Goal: Task Accomplishment & Management: Use online tool/utility

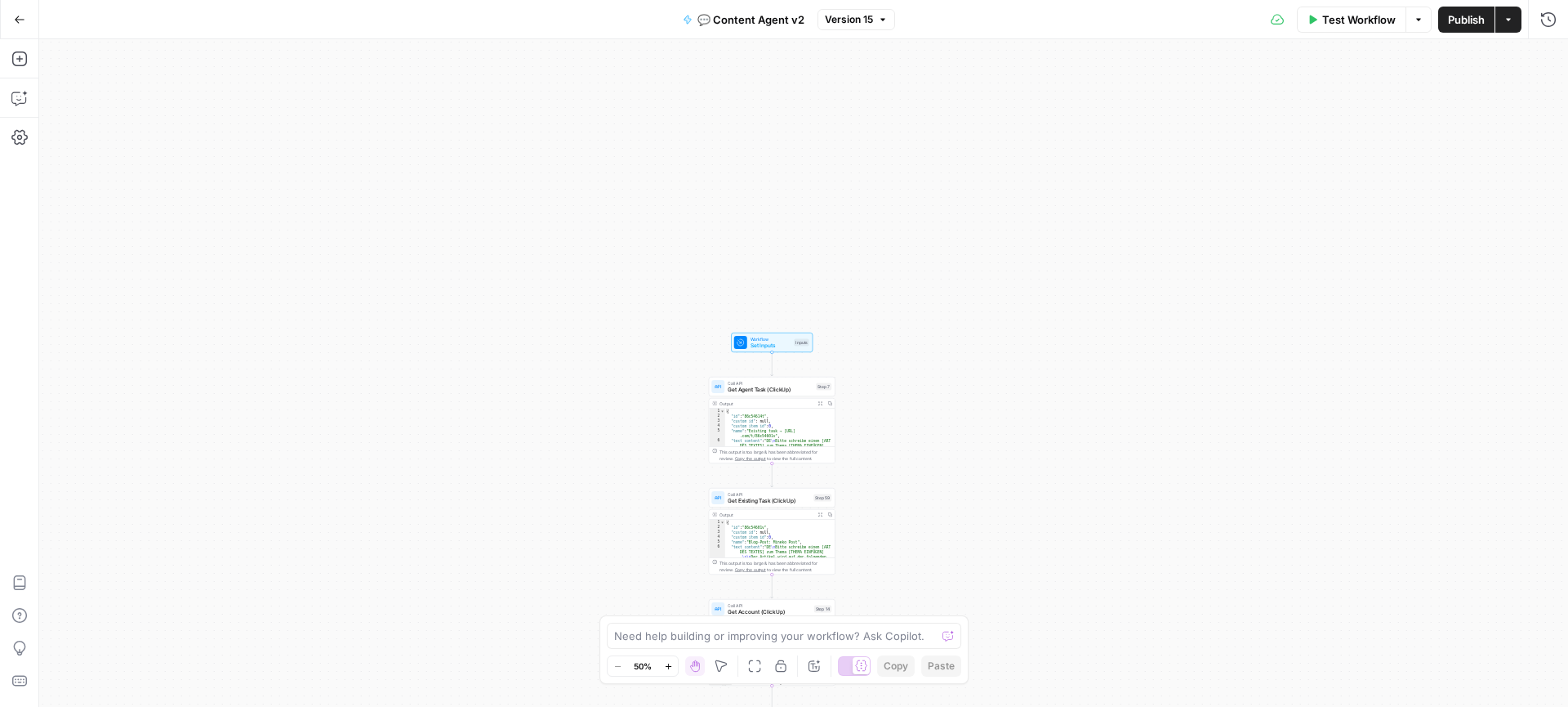
click at [930, 357] on div "true false true false Workflow Set Inputs Inputs Call API Get Agent Task (Click…" at bounding box center [803, 373] width 1528 height 667
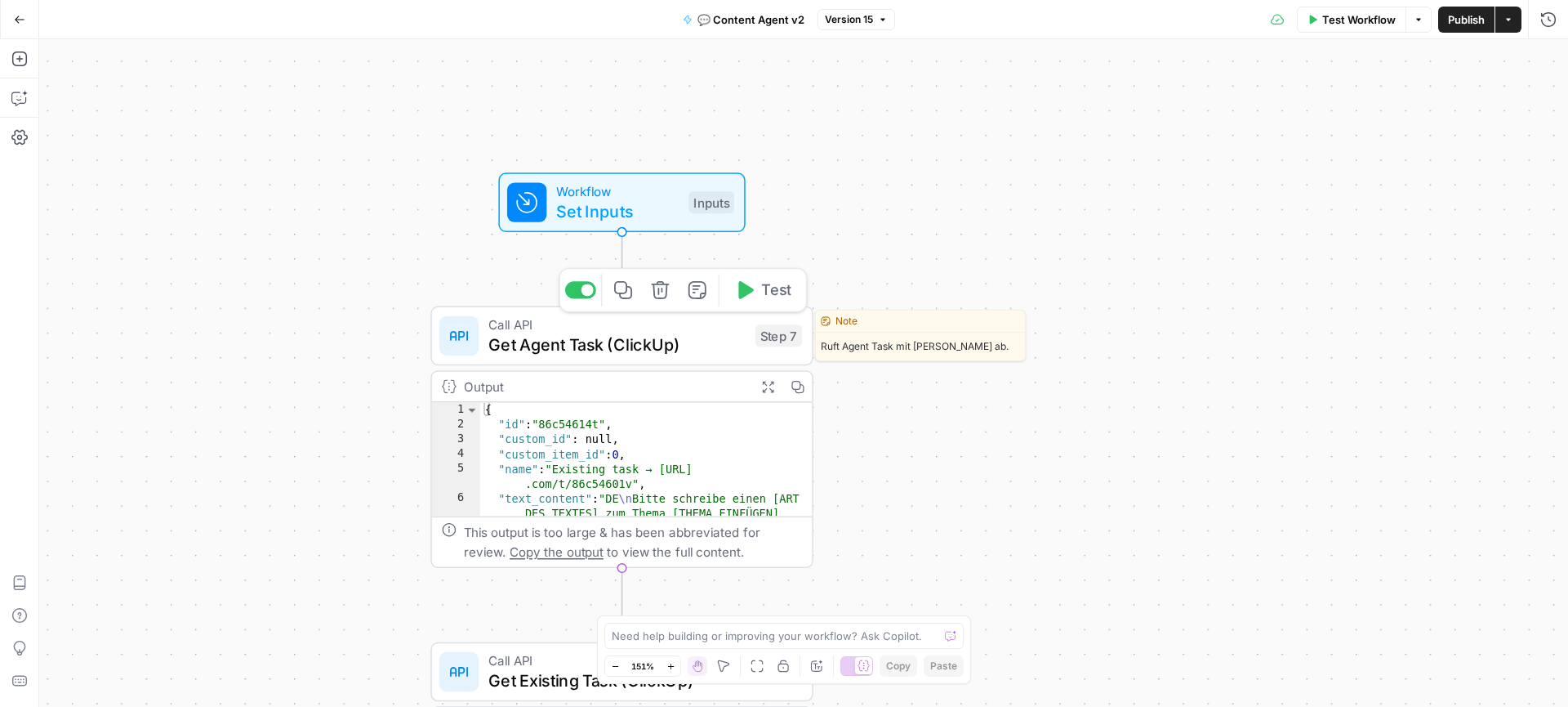
click at [600, 346] on span "Get Agent Task (ClickUp)" at bounding box center [616, 343] width 257 height 24
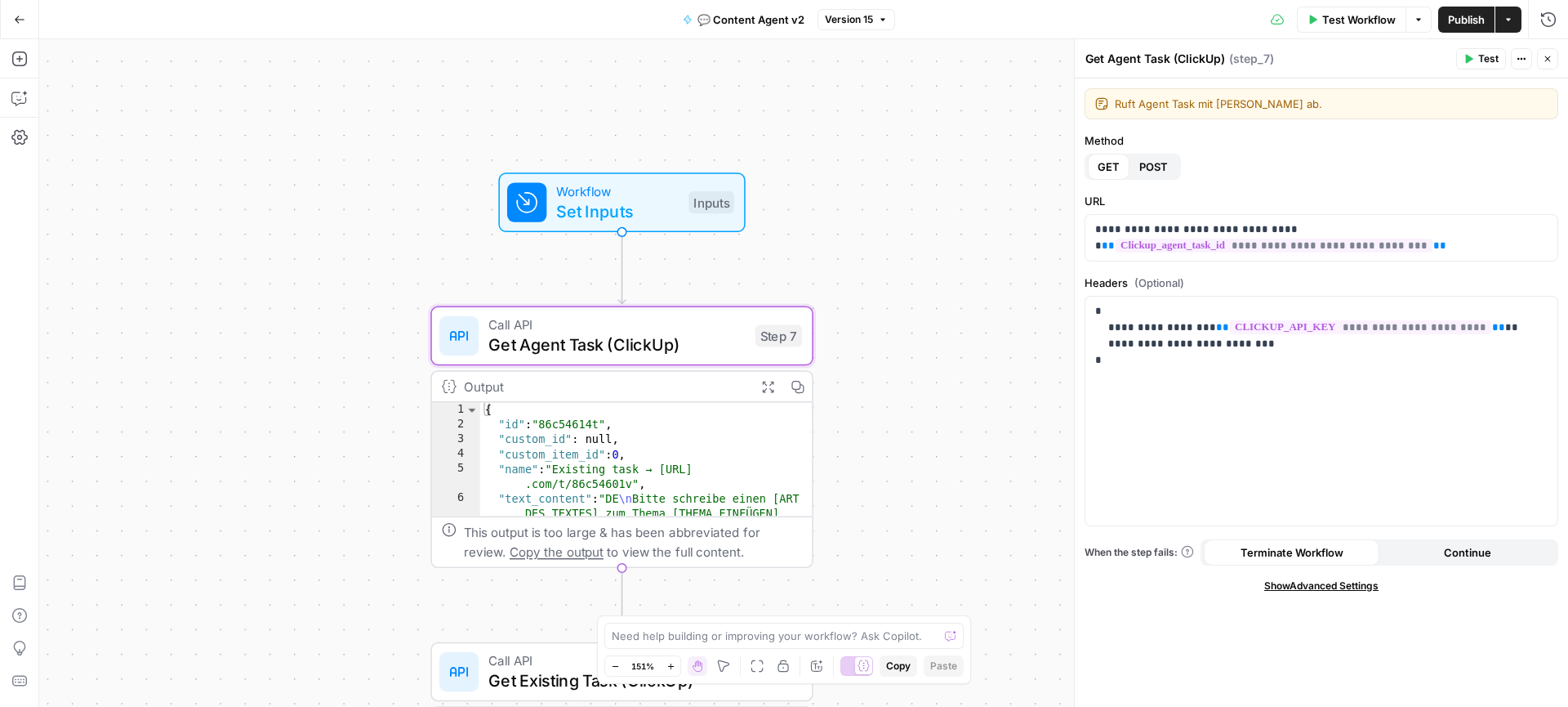
click at [14, 24] on button "Go Back" at bounding box center [19, 19] width 29 height 29
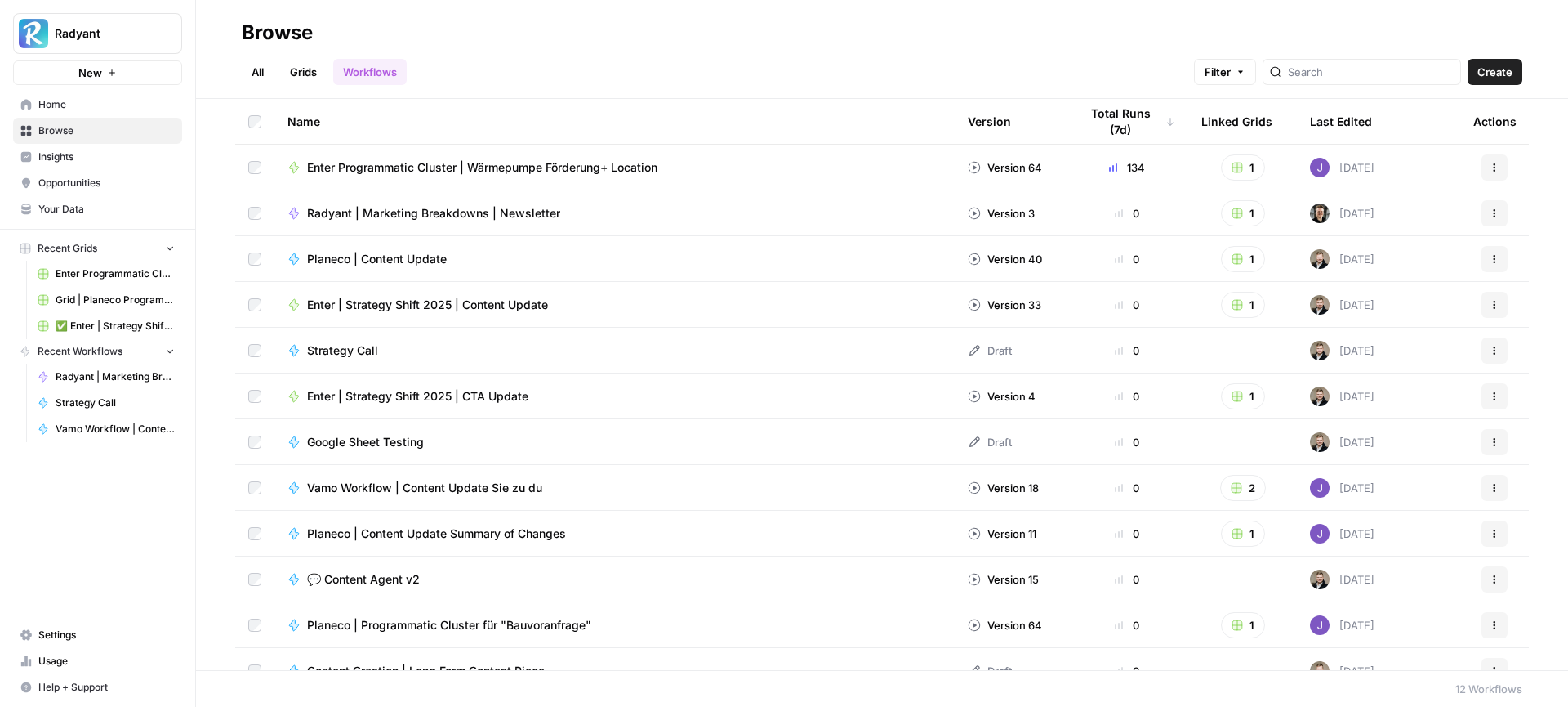
click at [84, 205] on span "Your Data" at bounding box center [107, 209] width 136 height 14
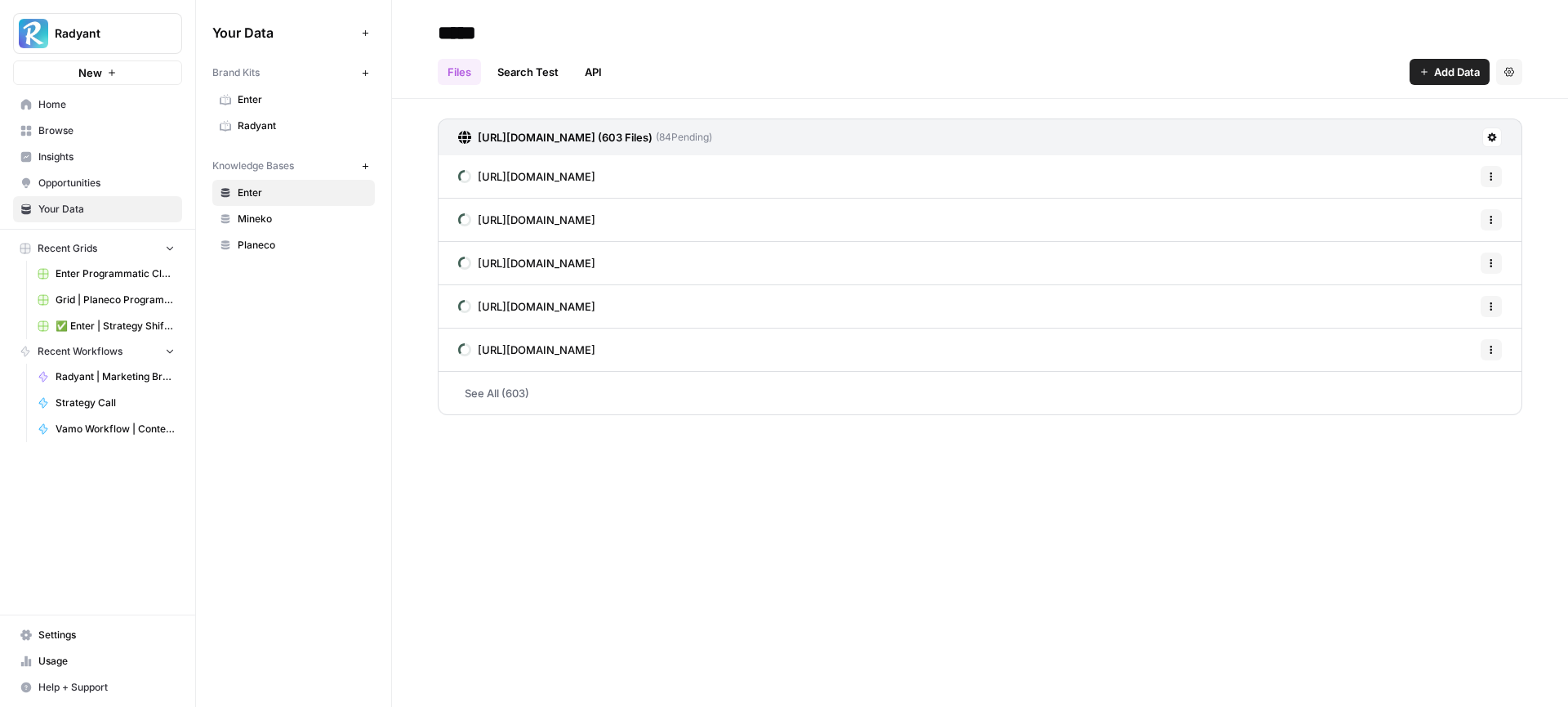
click at [369, 168] on button "New" at bounding box center [364, 165] width 19 height 19
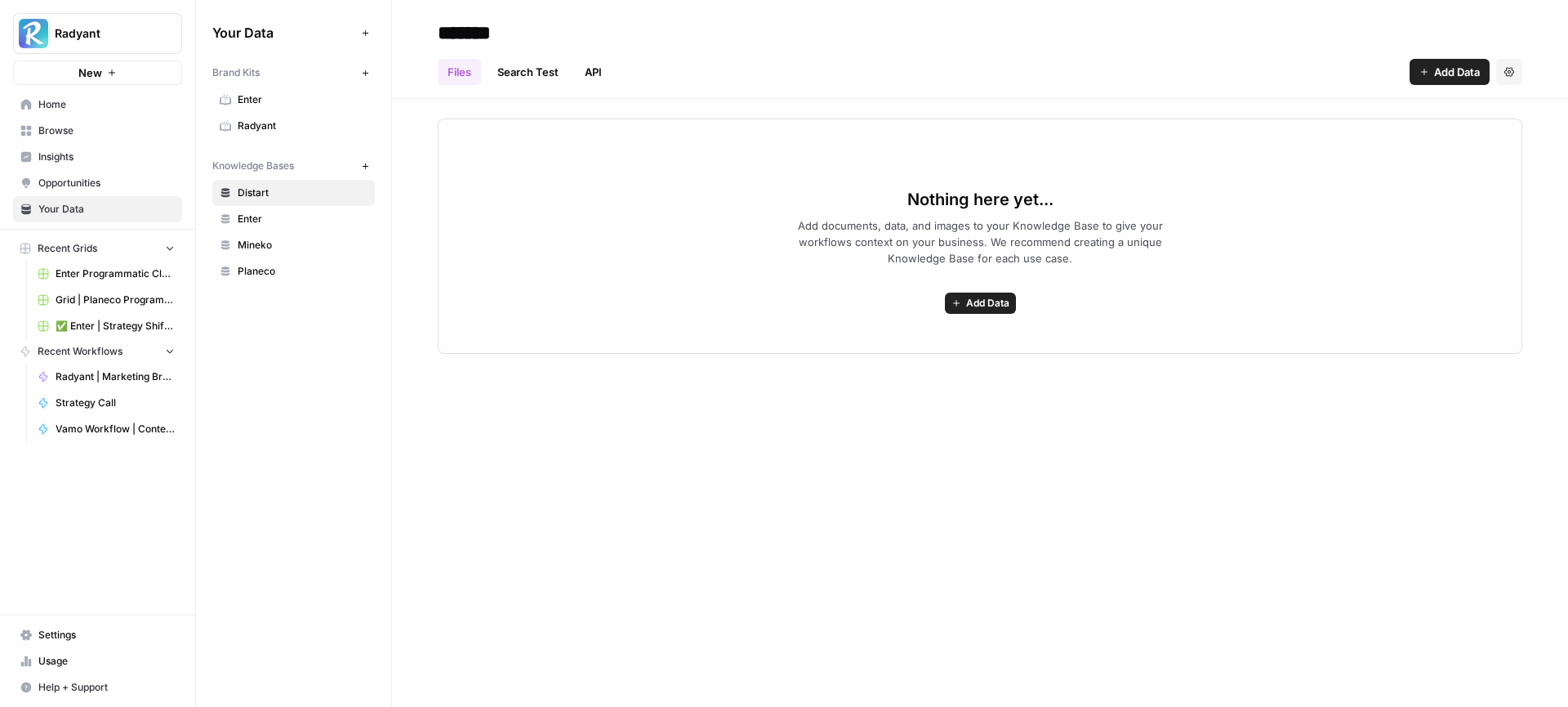
type input "*******"
click at [776, 48] on div "Files Search Test API Add Data Settings" at bounding box center [979, 65] width 1084 height 40
click at [490, 406] on div "******* Files Search Test API Add Data Settings Nothing here yet... Add documen…" at bounding box center [980, 354] width 1176 height 707
click at [978, 304] on span "Add Data" at bounding box center [987, 302] width 43 height 14
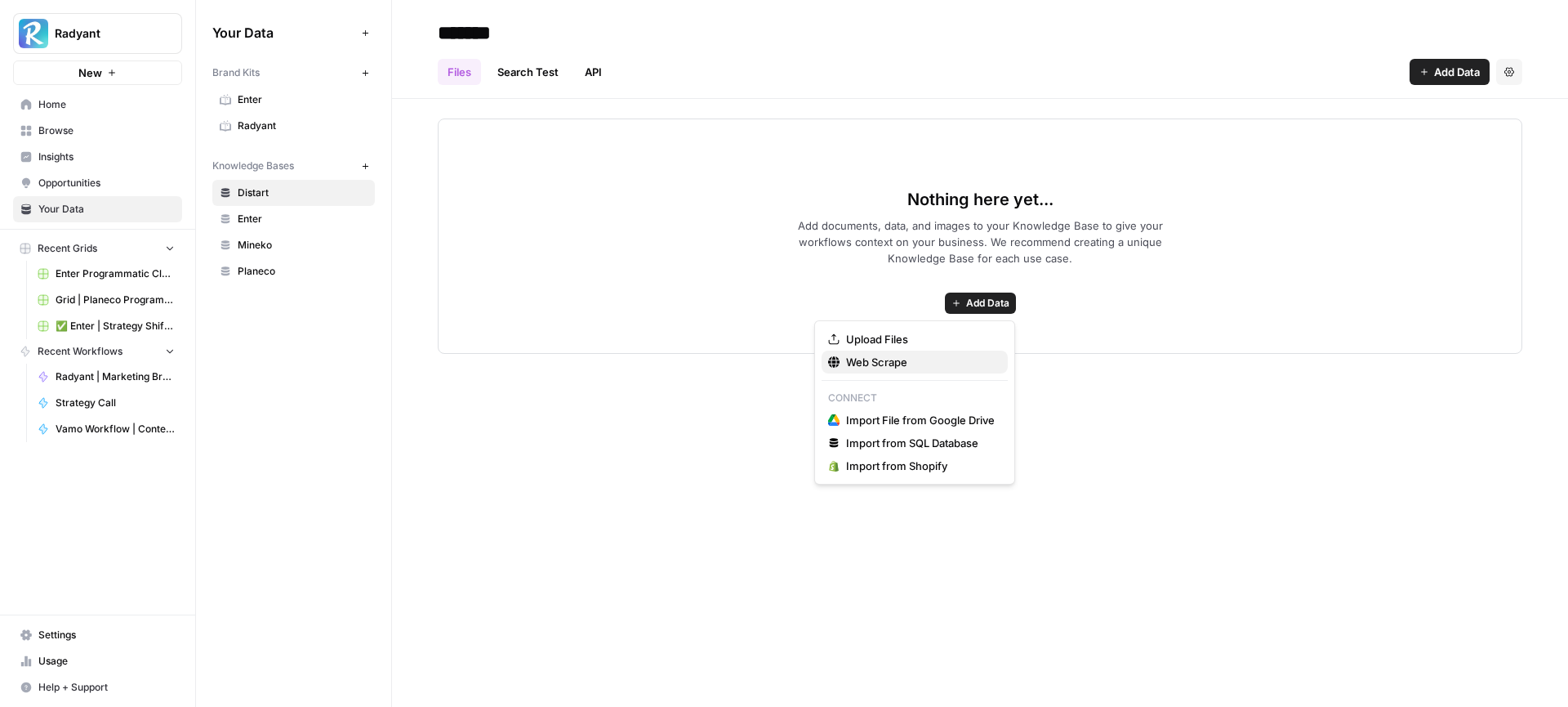
click at [889, 372] on button "Web Scrape" at bounding box center [914, 361] width 186 height 23
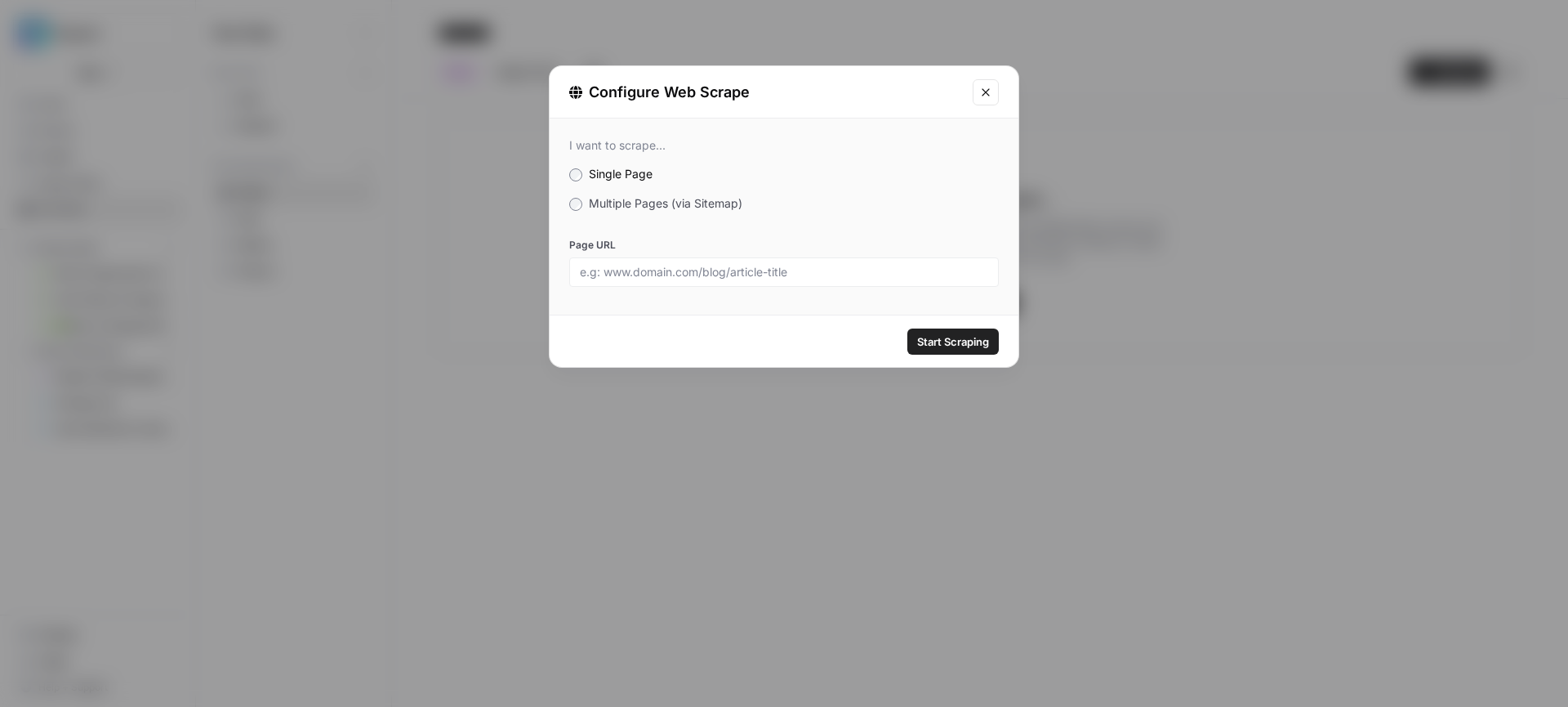
click at [648, 205] on span "Multiple Pages (via Sitemap)" at bounding box center [665, 203] width 153 height 13
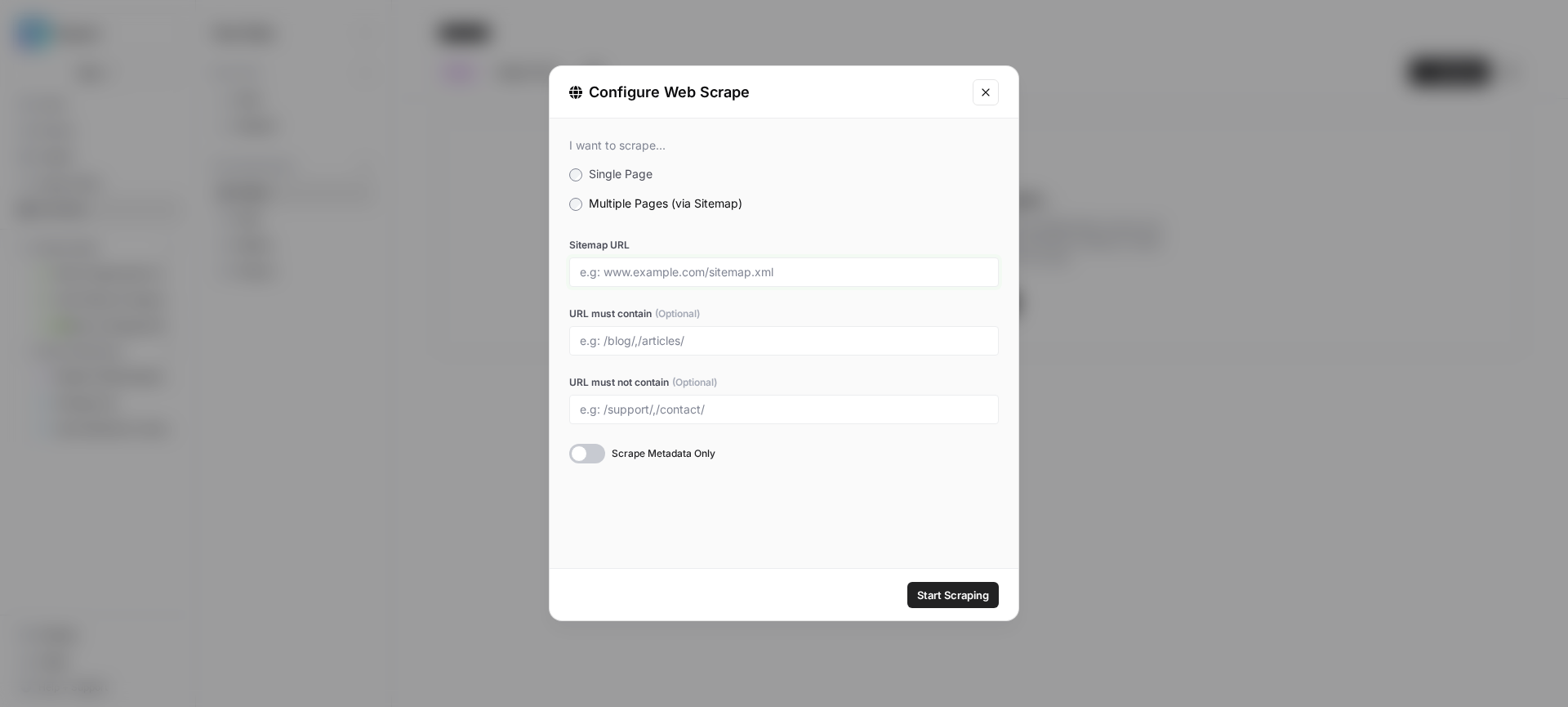
click at [649, 274] on input "Sitemap URL" at bounding box center [783, 271] width 408 height 14
paste input "https://www.distart.de/"
click at [678, 264] on input "https://www.distart.de/" at bounding box center [783, 271] width 408 height 14
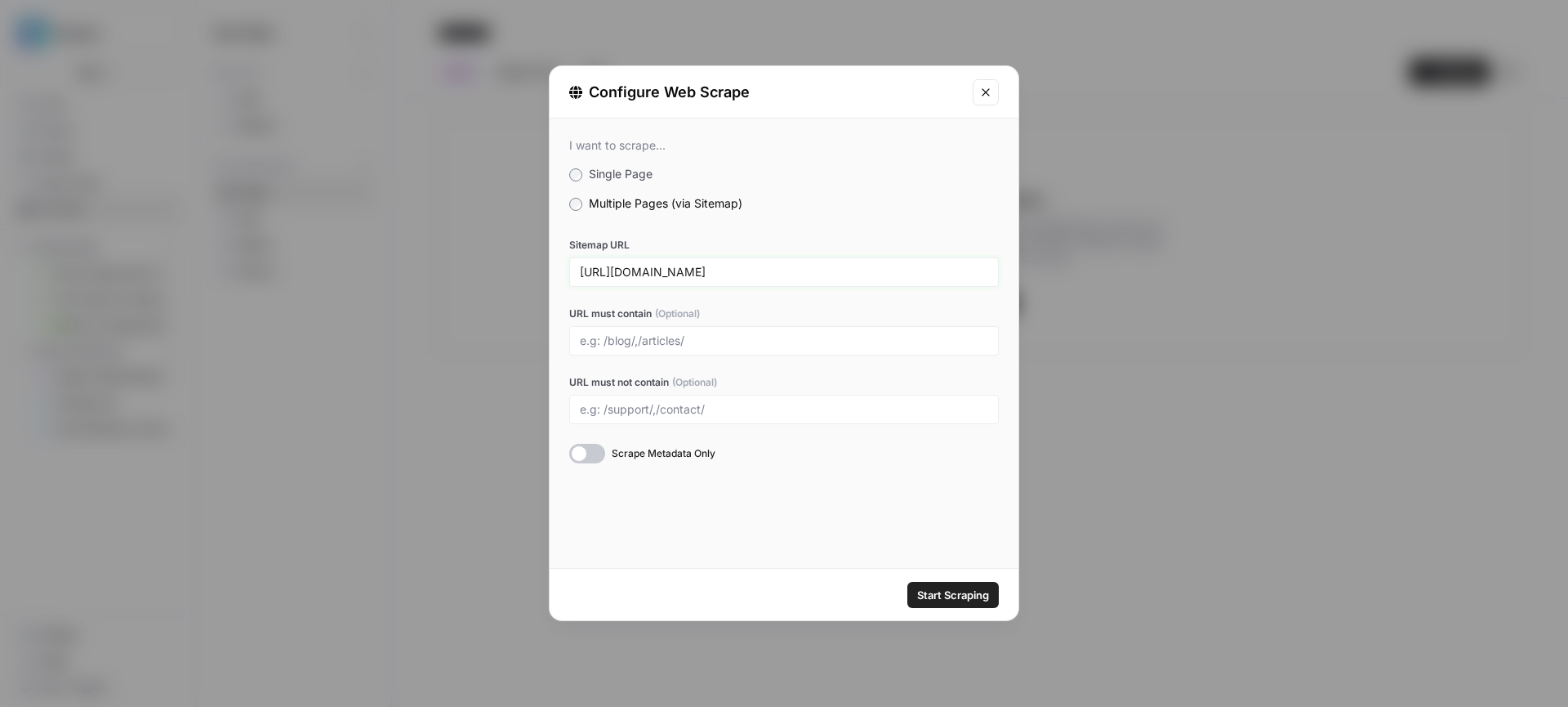
paste input "sitemap.xml"
type input "https://www.distart.de/sitemap.xml"
click at [958, 598] on span "Start Scraping" at bounding box center [952, 594] width 72 height 16
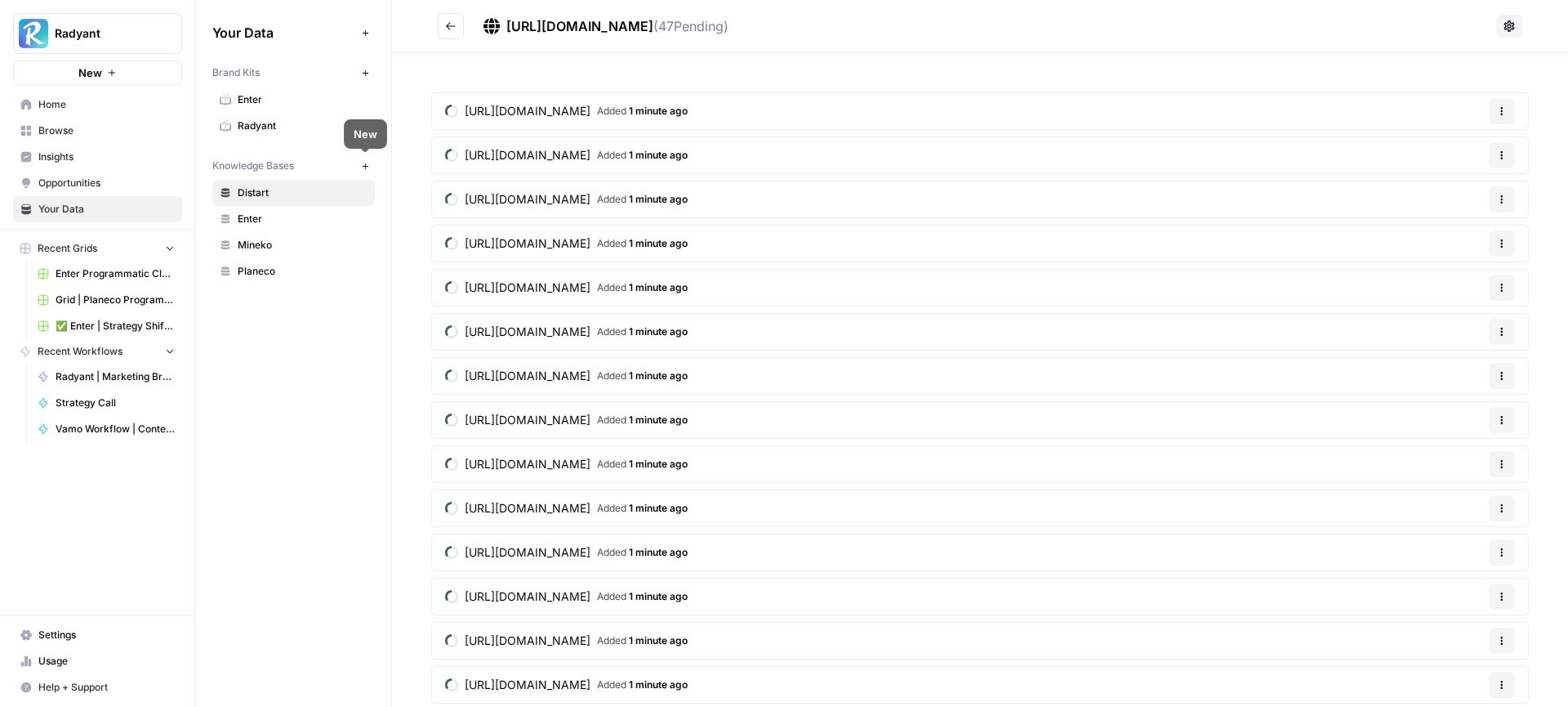
click at [364, 173] on button "New" at bounding box center [364, 165] width 19 height 19
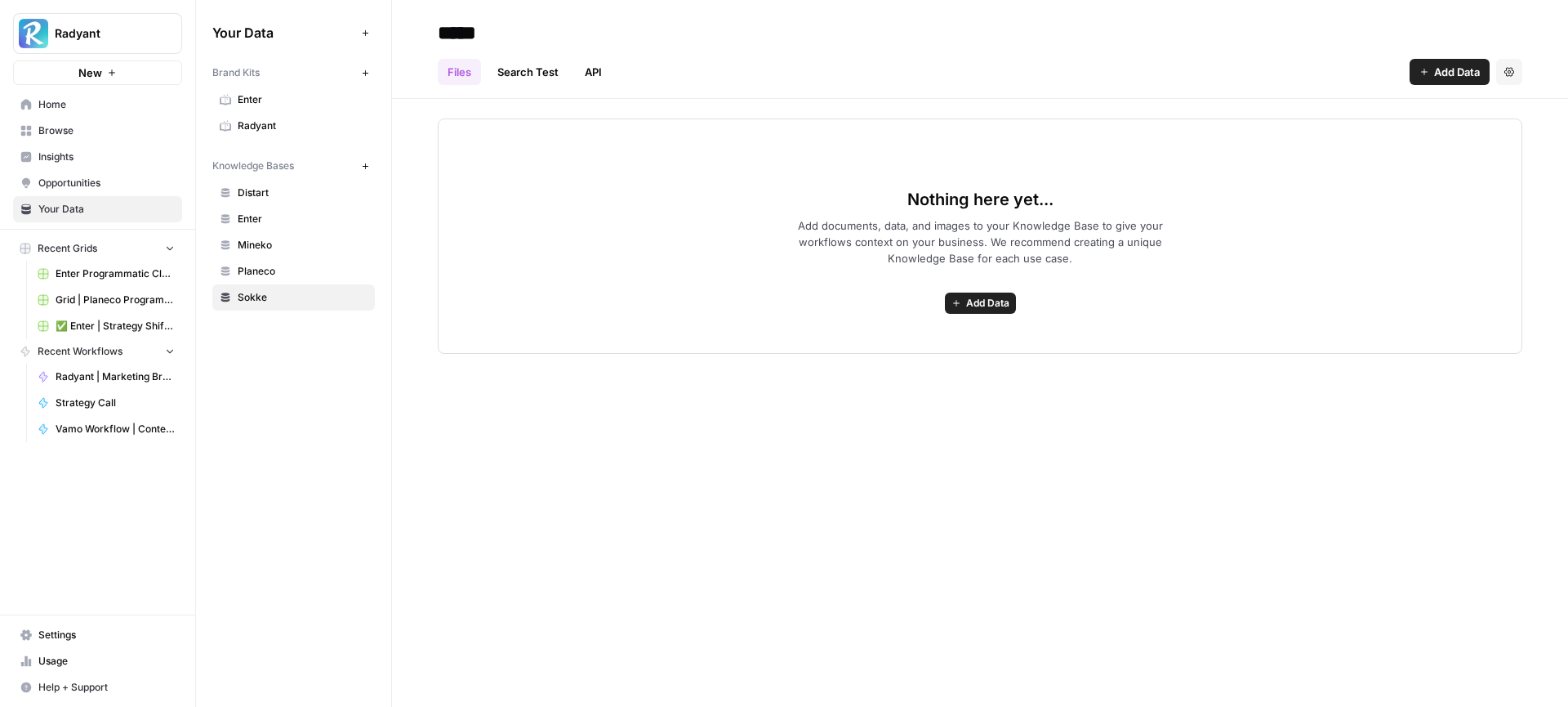
type input "*****"
click at [982, 307] on span "Add Data" at bounding box center [987, 302] width 43 height 14
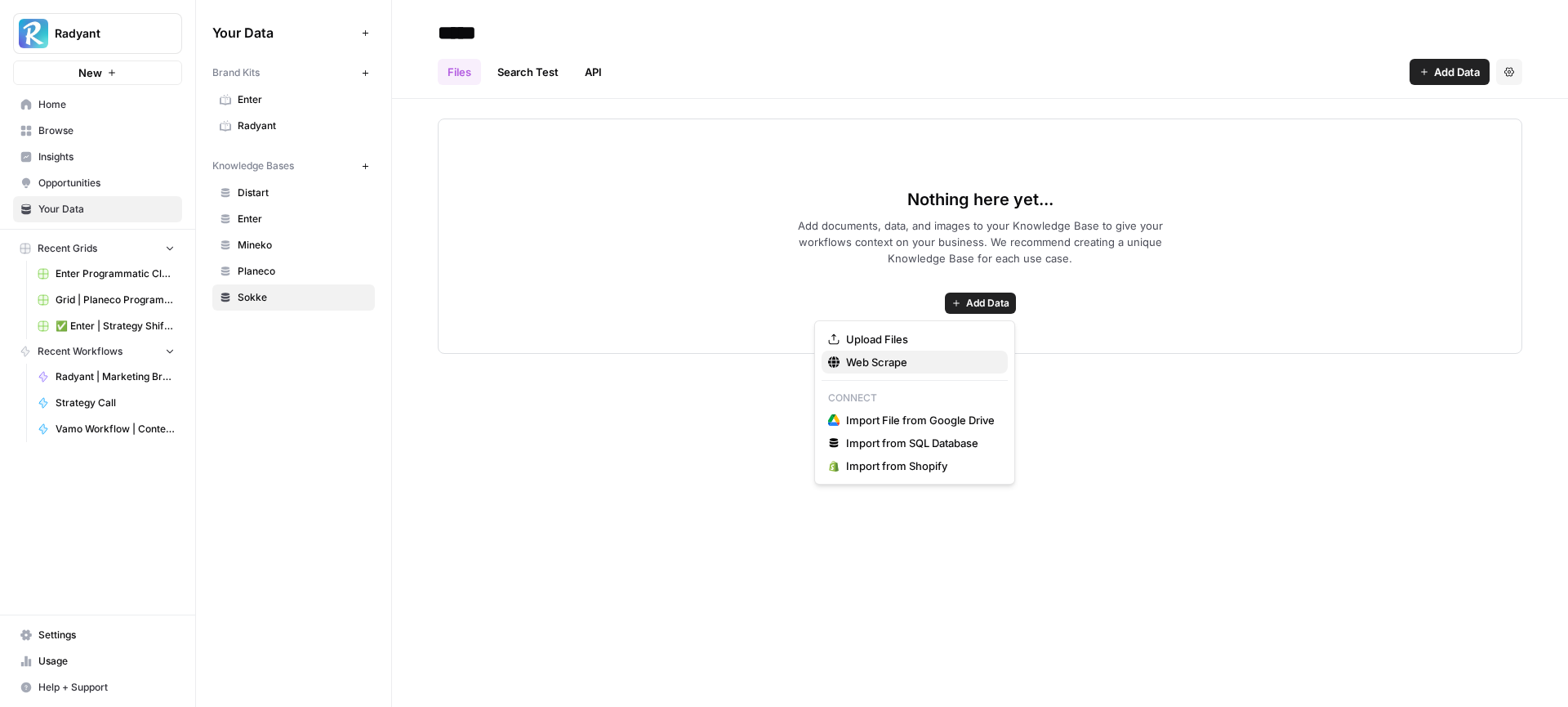
click at [930, 363] on span "Web Scrape" at bounding box center [920, 361] width 149 height 16
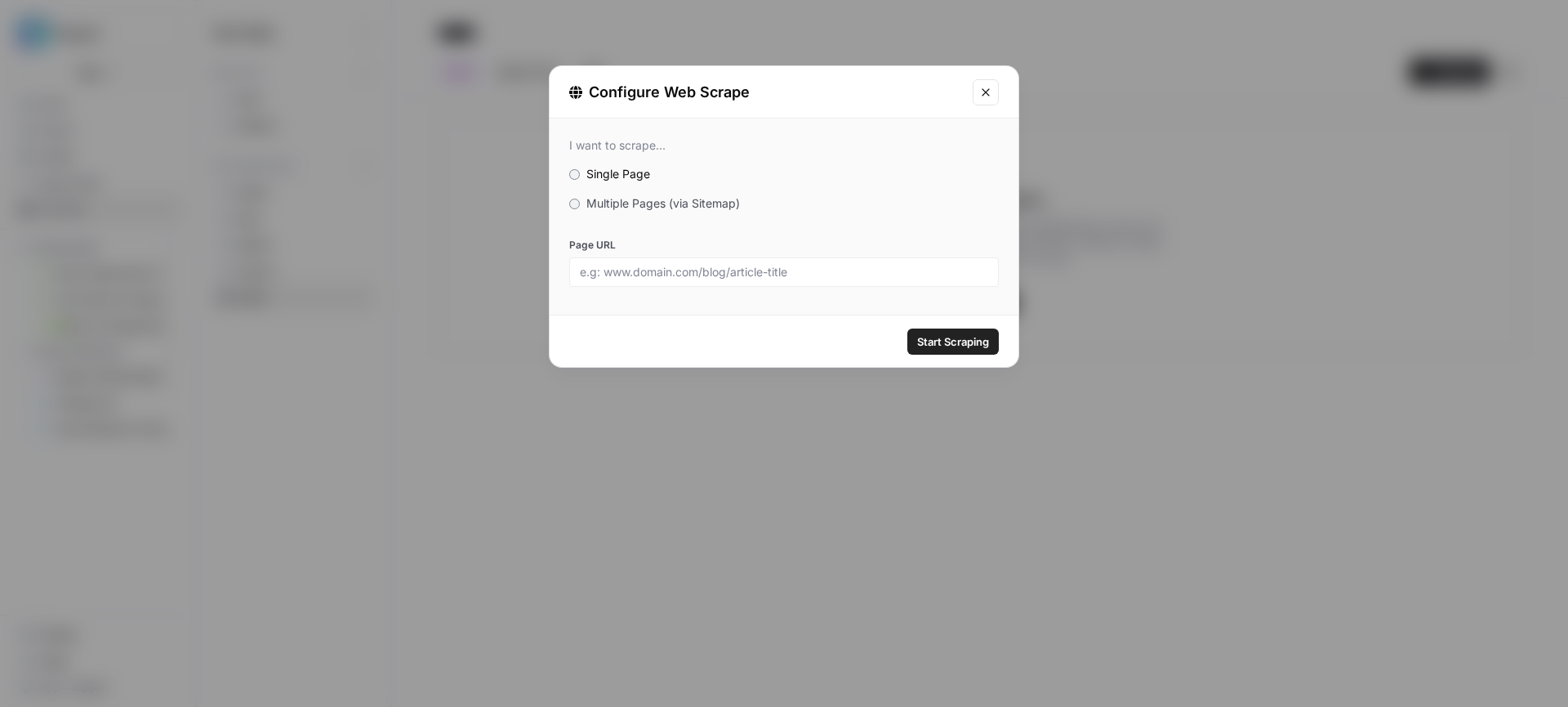
click at [731, 206] on span "Multiple Pages (via Sitemap)" at bounding box center [663, 203] width 153 height 13
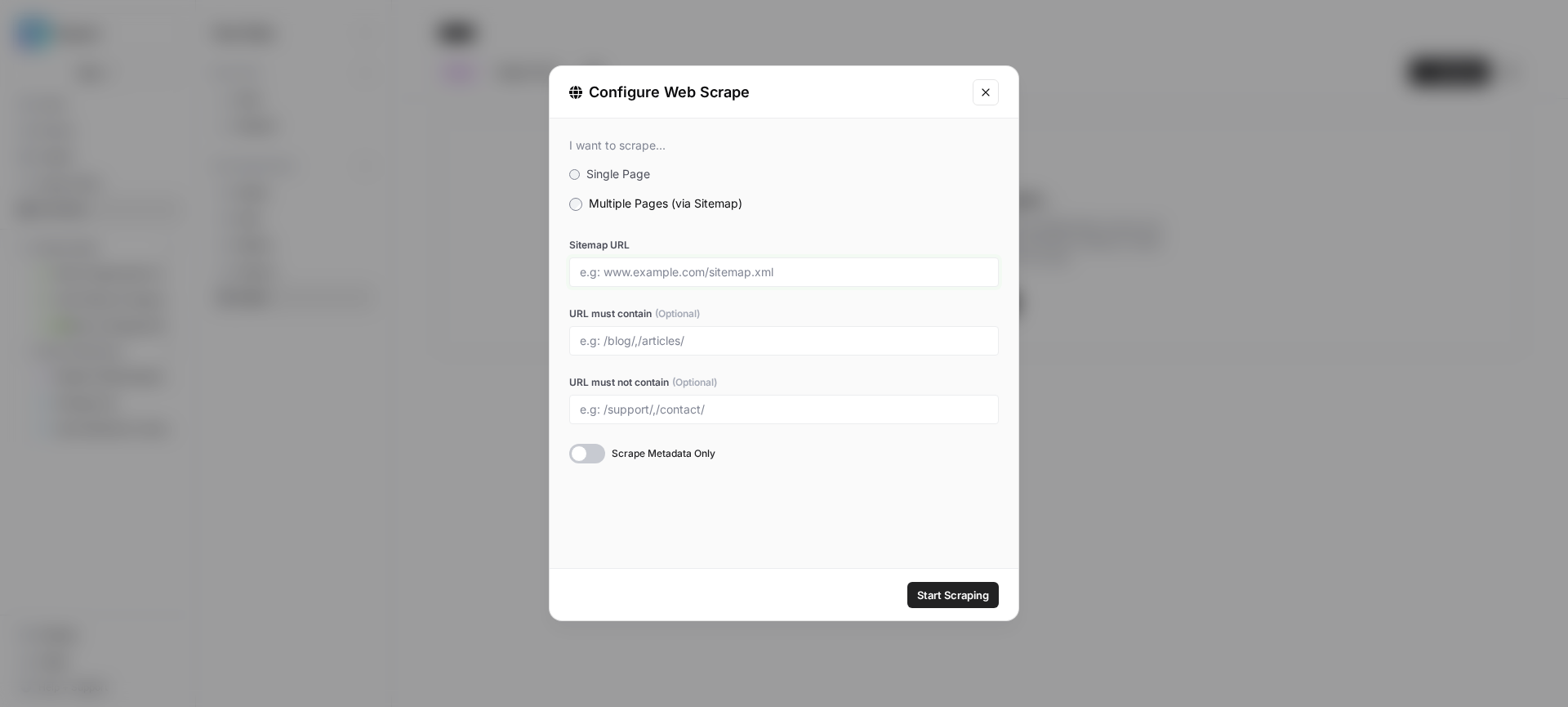
click at [681, 268] on input "Sitemap URL" at bounding box center [783, 271] width 408 height 14
paste input "https://sokke.love/"
click at [704, 247] on label "Sitemap URL" at bounding box center [783, 244] width 430 height 14
click at [704, 264] on input "https://sokke.love/" at bounding box center [783, 271] width 408 height 14
click at [697, 271] on input "https://sokke.love/" at bounding box center [783, 271] width 408 height 14
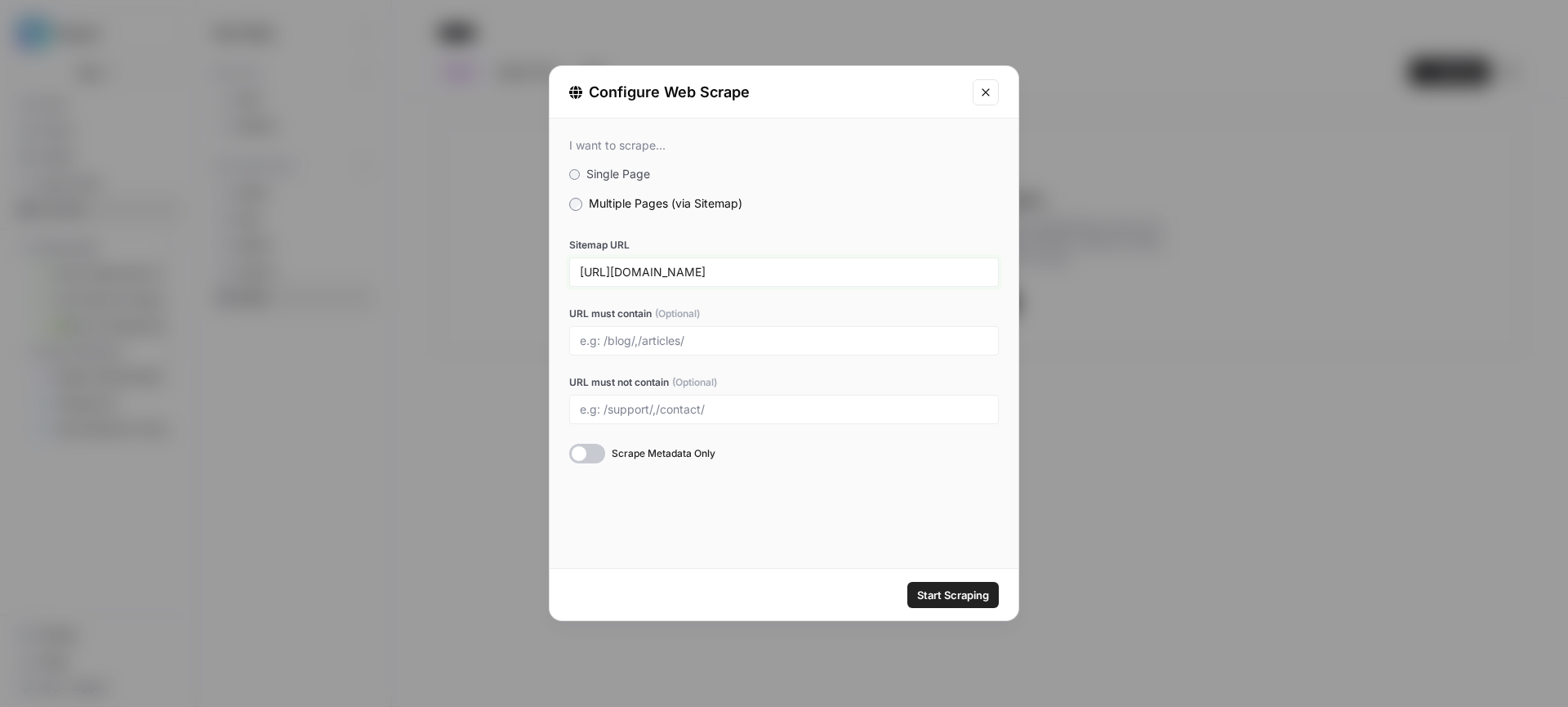
click at [697, 271] on input "https://sokke.love/" at bounding box center [783, 271] width 408 height 14
paste input "sitemap_index.xml"
type input "https://sokke.love/sitemap_index.xml"
click at [944, 599] on span "Start Scraping" at bounding box center [952, 594] width 72 height 16
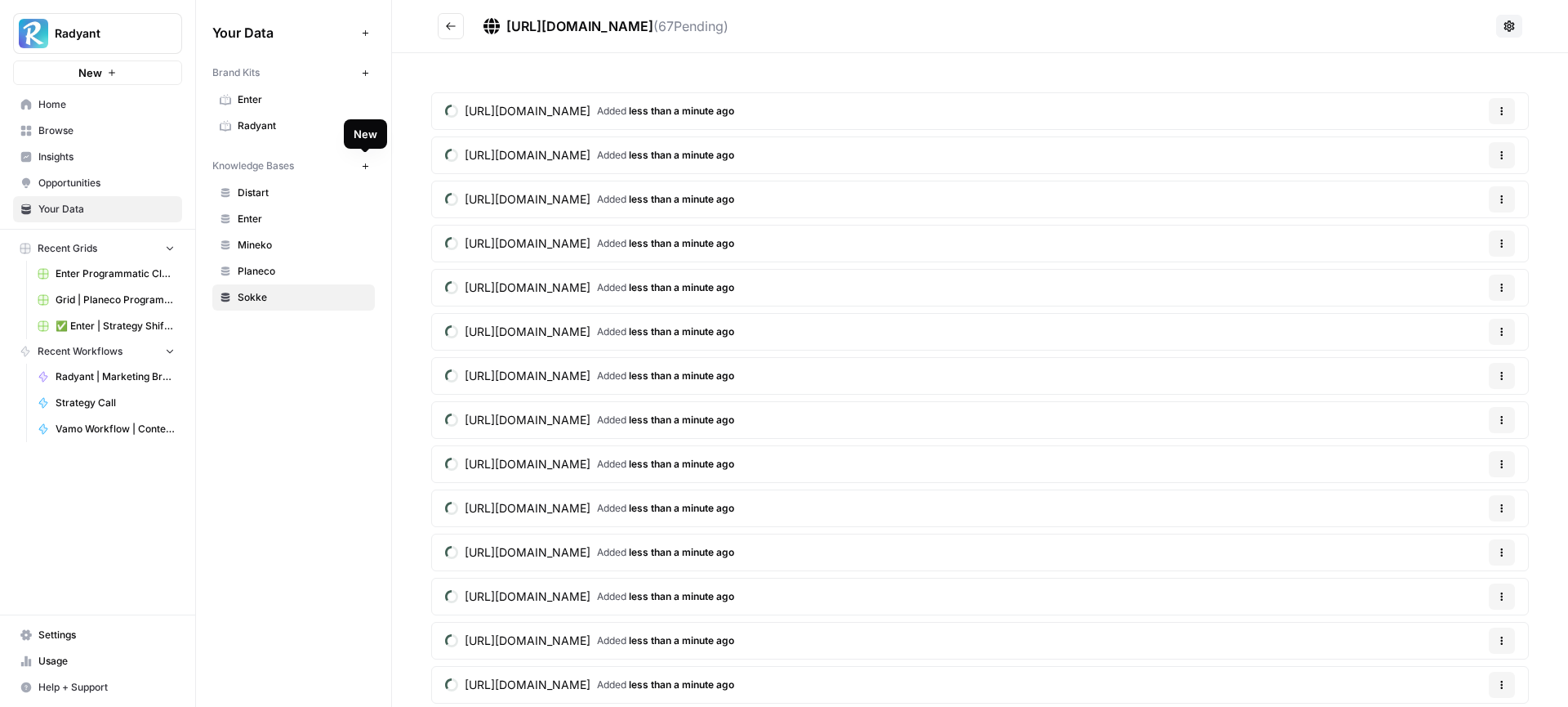
click at [368, 166] on icon "button" at bounding box center [365, 166] width 9 height 9
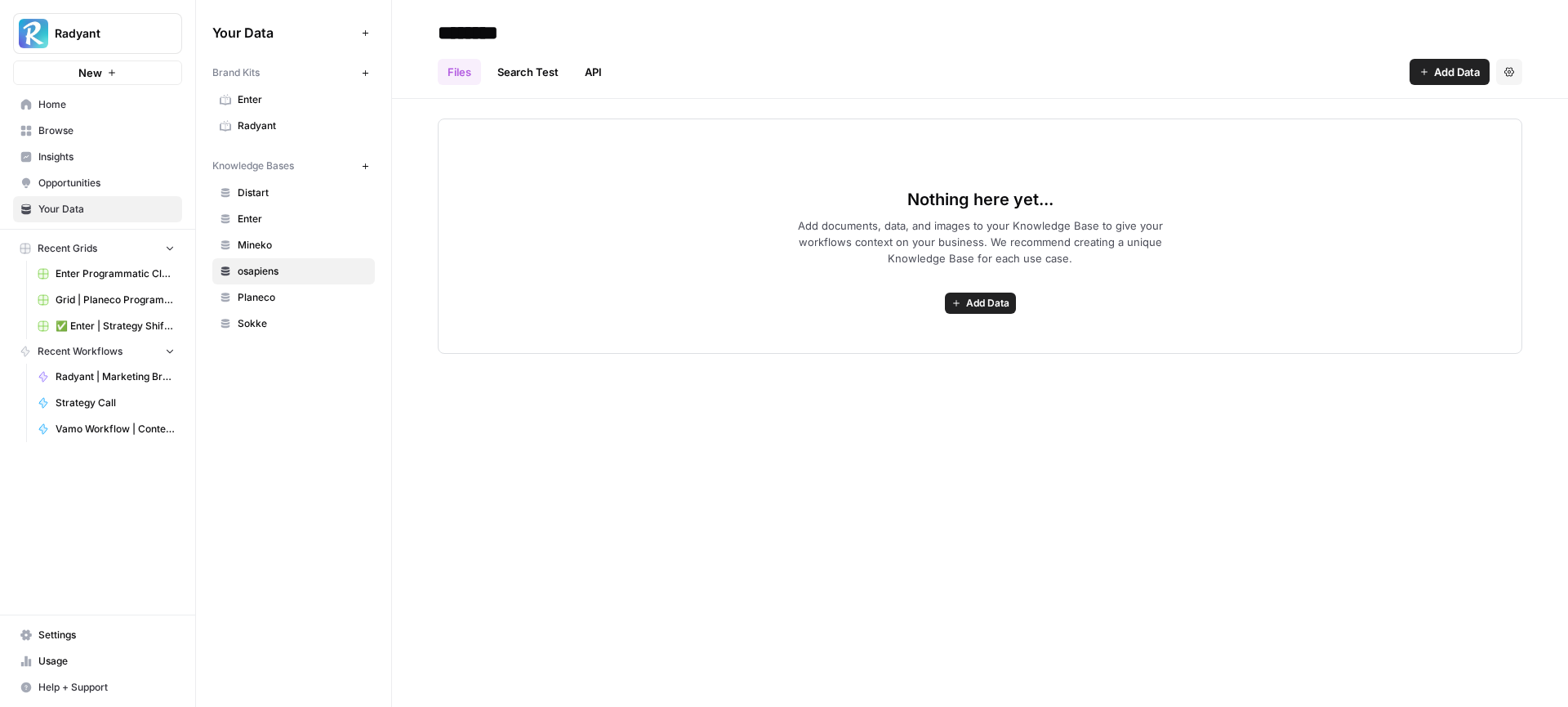
type input "********"
click at [997, 298] on span "Add Data" at bounding box center [987, 302] width 43 height 14
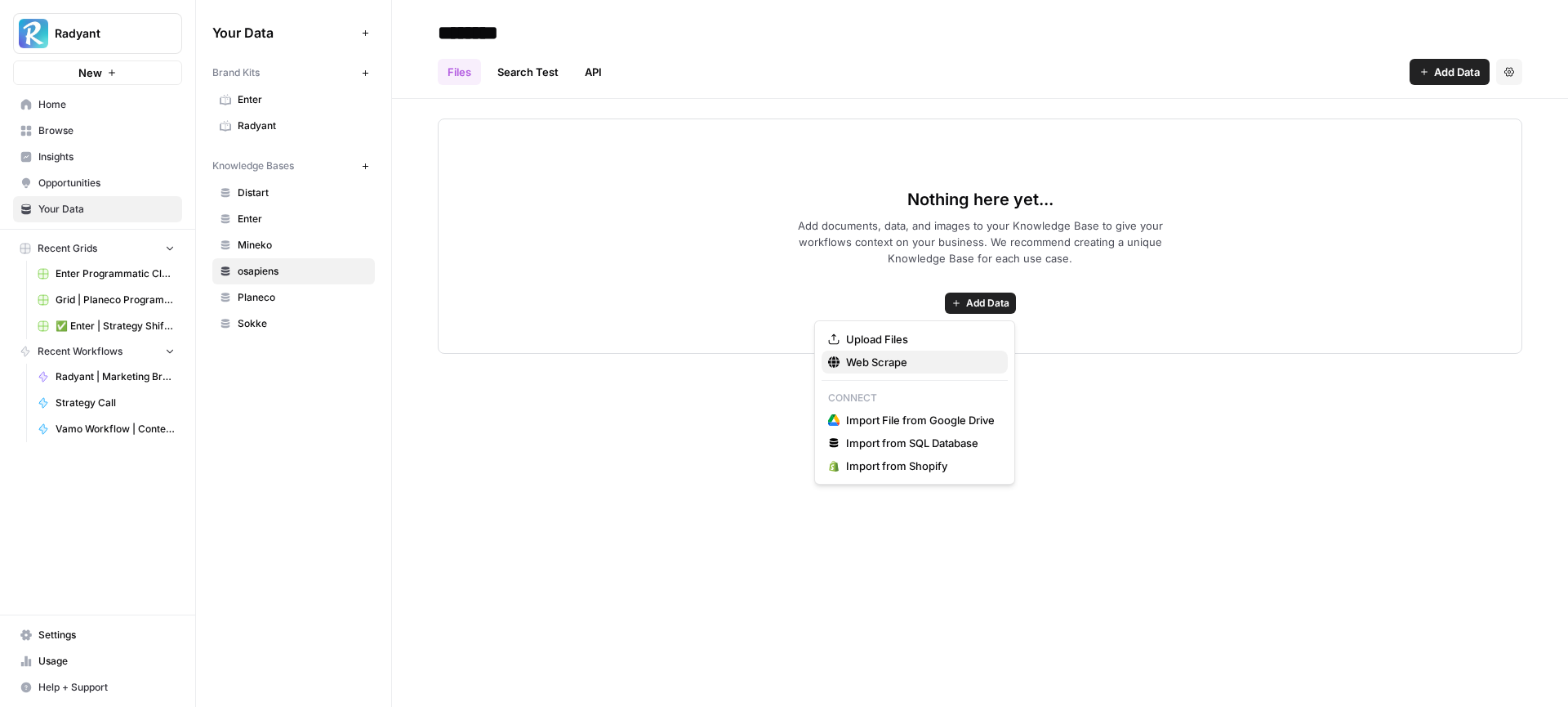
click at [937, 361] on span "Web Scrape" at bounding box center [920, 361] width 149 height 16
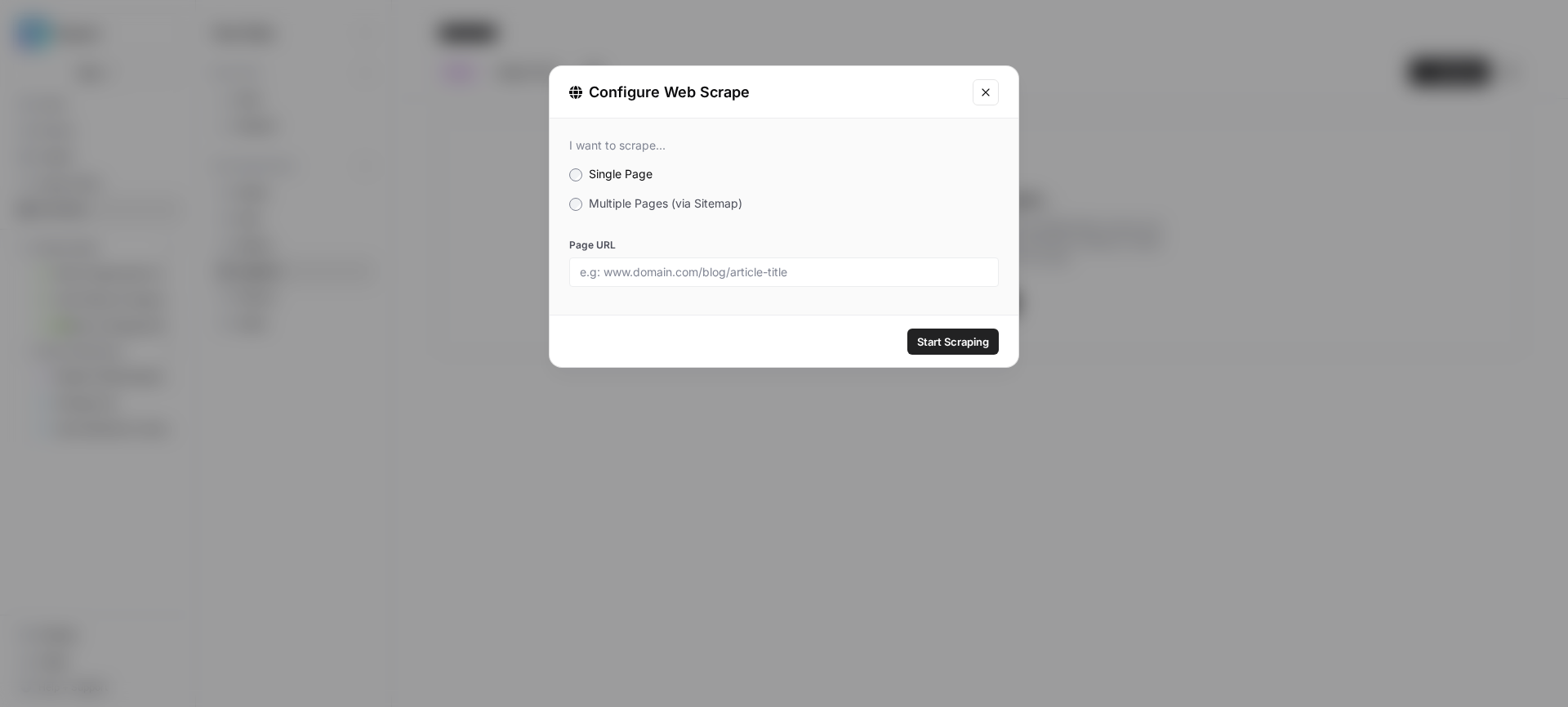
click at [676, 208] on span "Multiple Pages (via Sitemap)" at bounding box center [665, 203] width 153 height 13
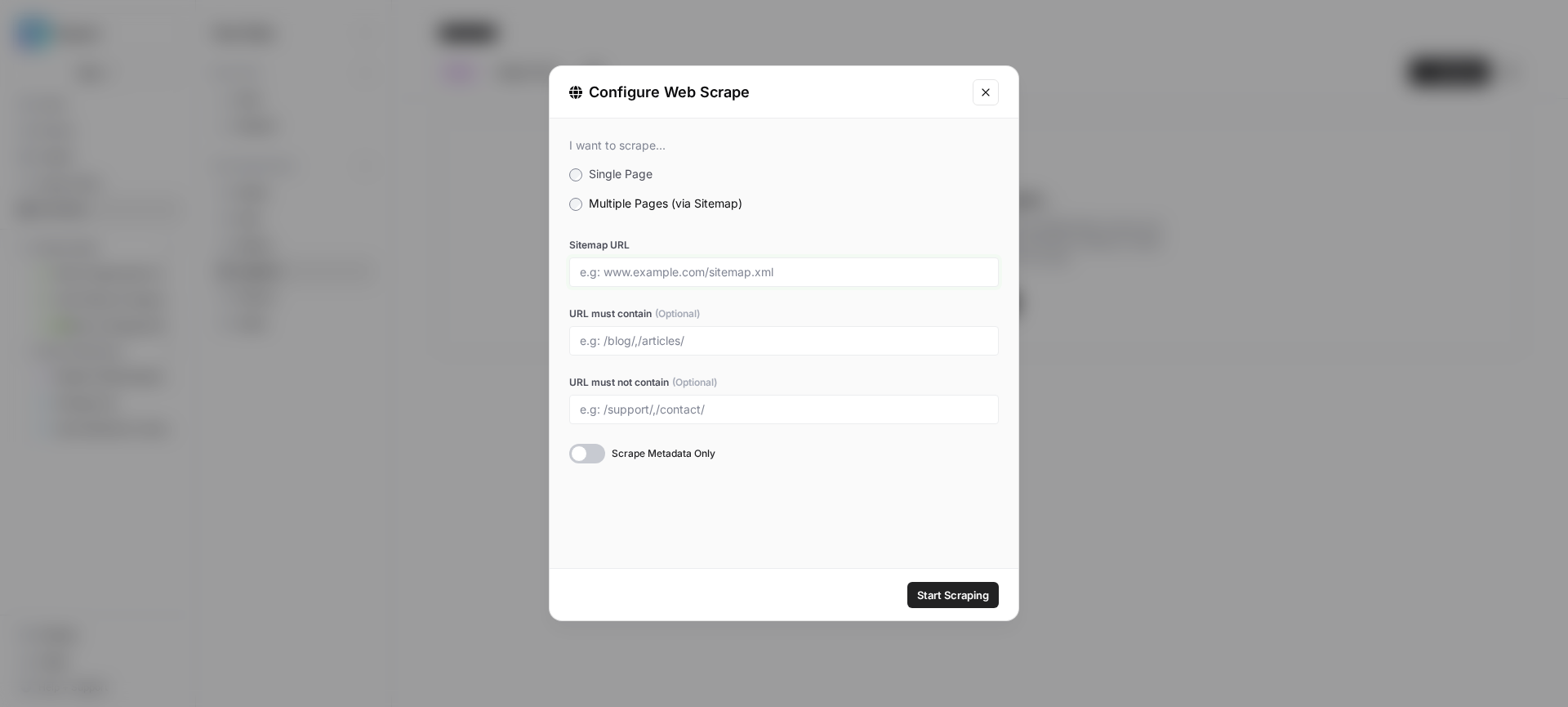
click at [674, 274] on input "Sitemap URL" at bounding box center [783, 271] width 408 height 14
paste input "https://osapiens.com/sitemap.xml"
type input "https://osapiens.com/sitemap.xml"
click at [979, 587] on span "Start Scraping" at bounding box center [952, 594] width 72 height 16
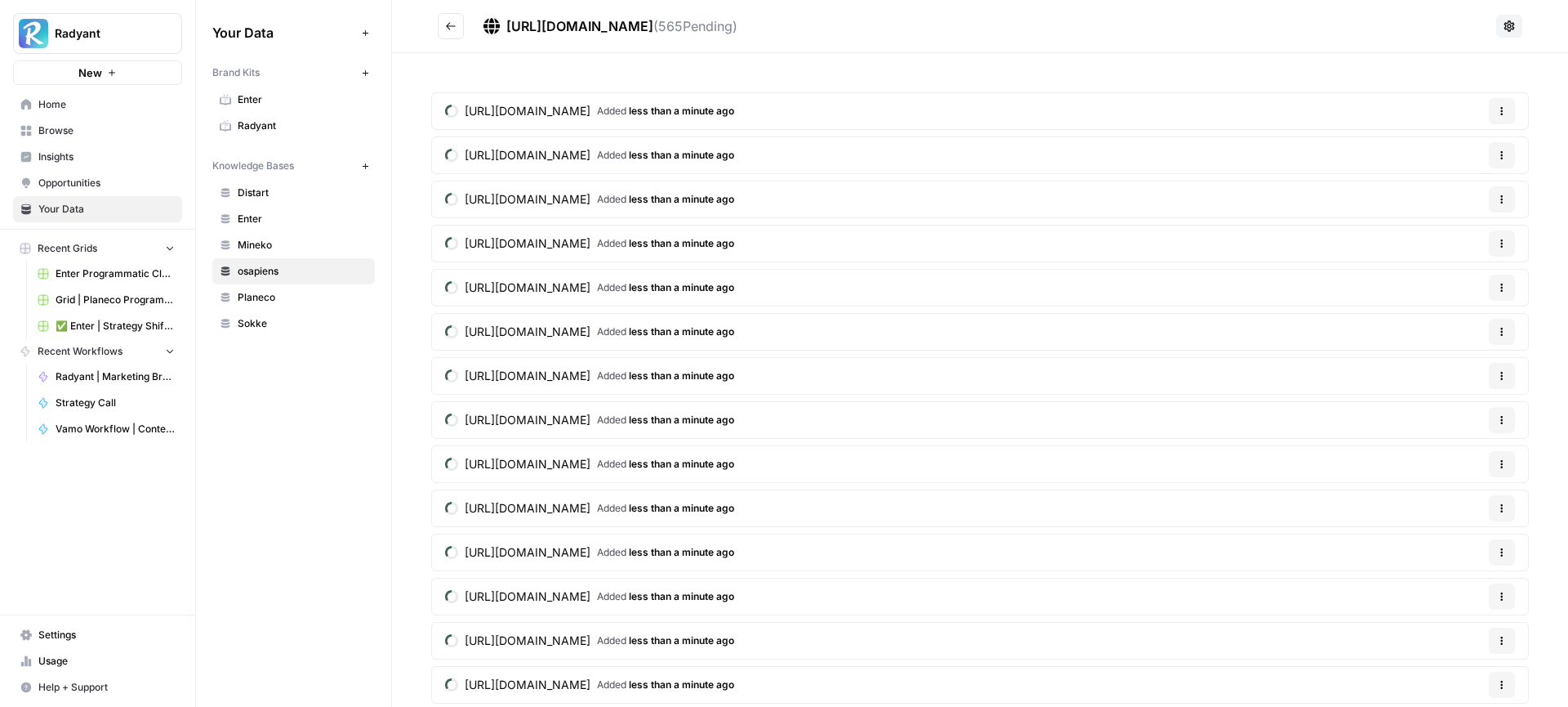
click at [368, 168] on icon "button" at bounding box center [365, 166] width 9 height 9
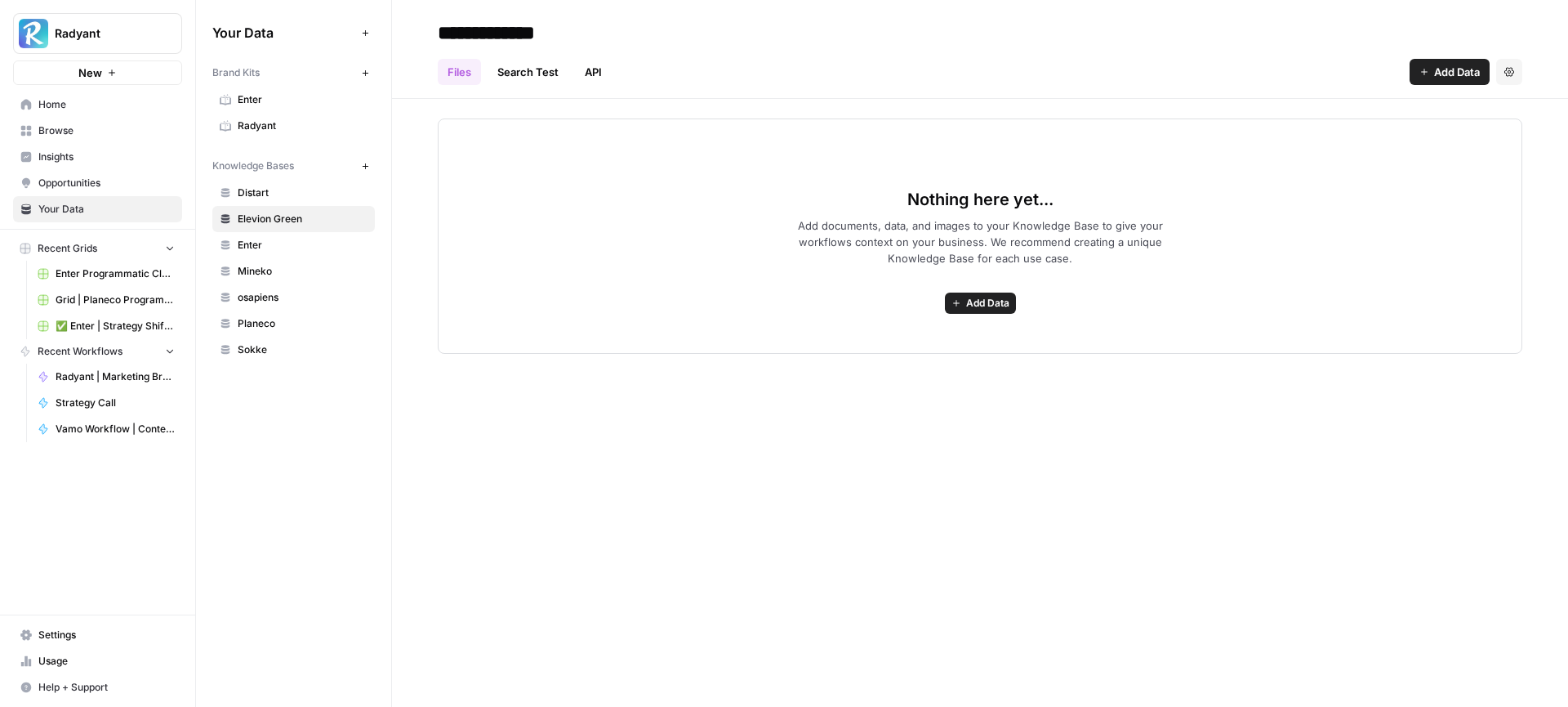
type input "**********"
click at [980, 302] on span "Add Data" at bounding box center [987, 302] width 43 height 14
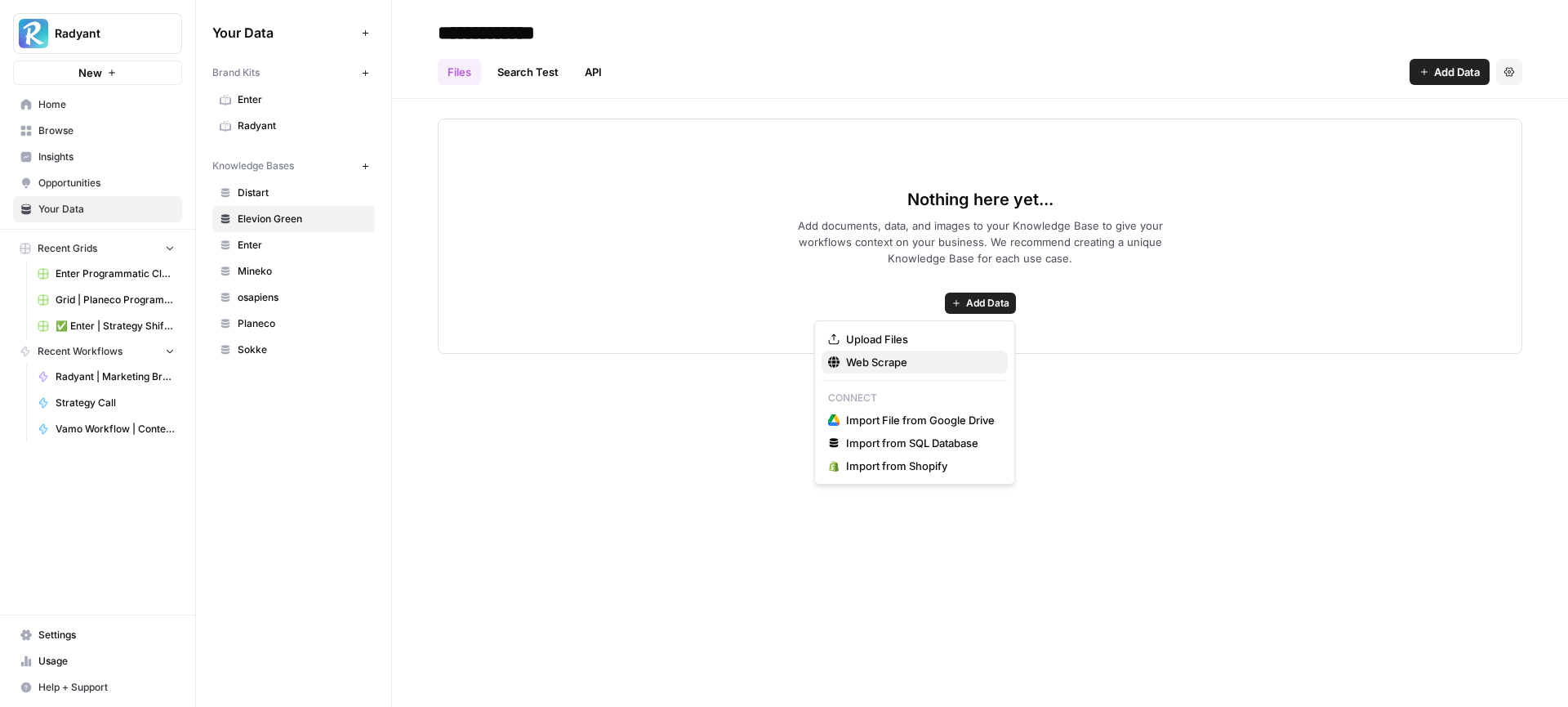
click at [887, 364] on span "Web Scrape" at bounding box center [920, 361] width 149 height 16
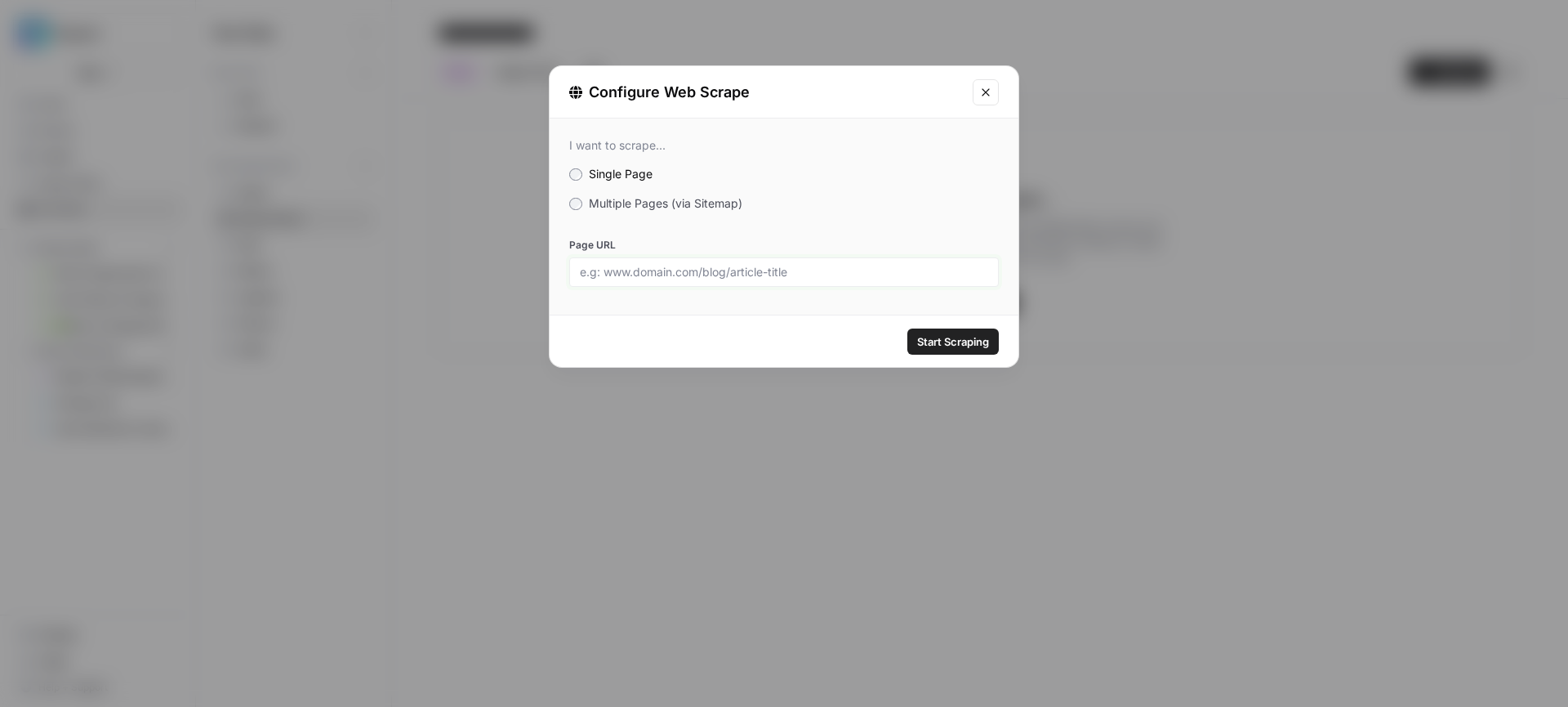
click at [739, 264] on input "Page URL" at bounding box center [783, 271] width 408 height 14
paste input "https://www.eleviongreen.de/sitemap.xml"
type input "https://www.eleviongreen.de/sitemap.xml"
click at [659, 205] on span "Multiple Pages (via Sitemap)" at bounding box center [665, 203] width 153 height 13
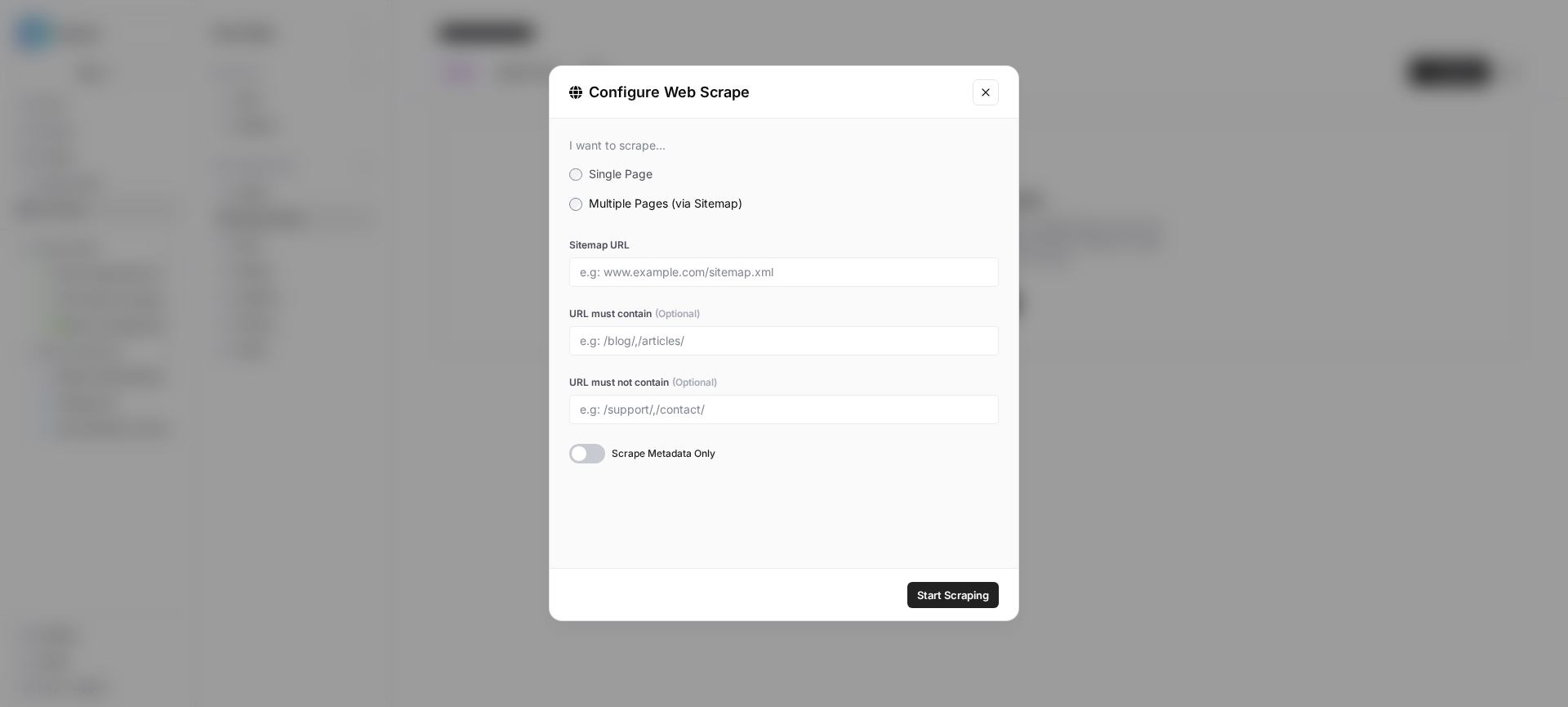
click at [808, 263] on div at bounding box center [783, 272] width 430 height 29
click at [770, 276] on input "Sitemap URL" at bounding box center [783, 271] width 408 height 14
paste input "https://www.eleviongreen.de/sitemap.xml"
type input "https://www.eleviongreen.de/sitemap.xml"
click at [949, 587] on span "Start Scraping" at bounding box center [952, 594] width 72 height 16
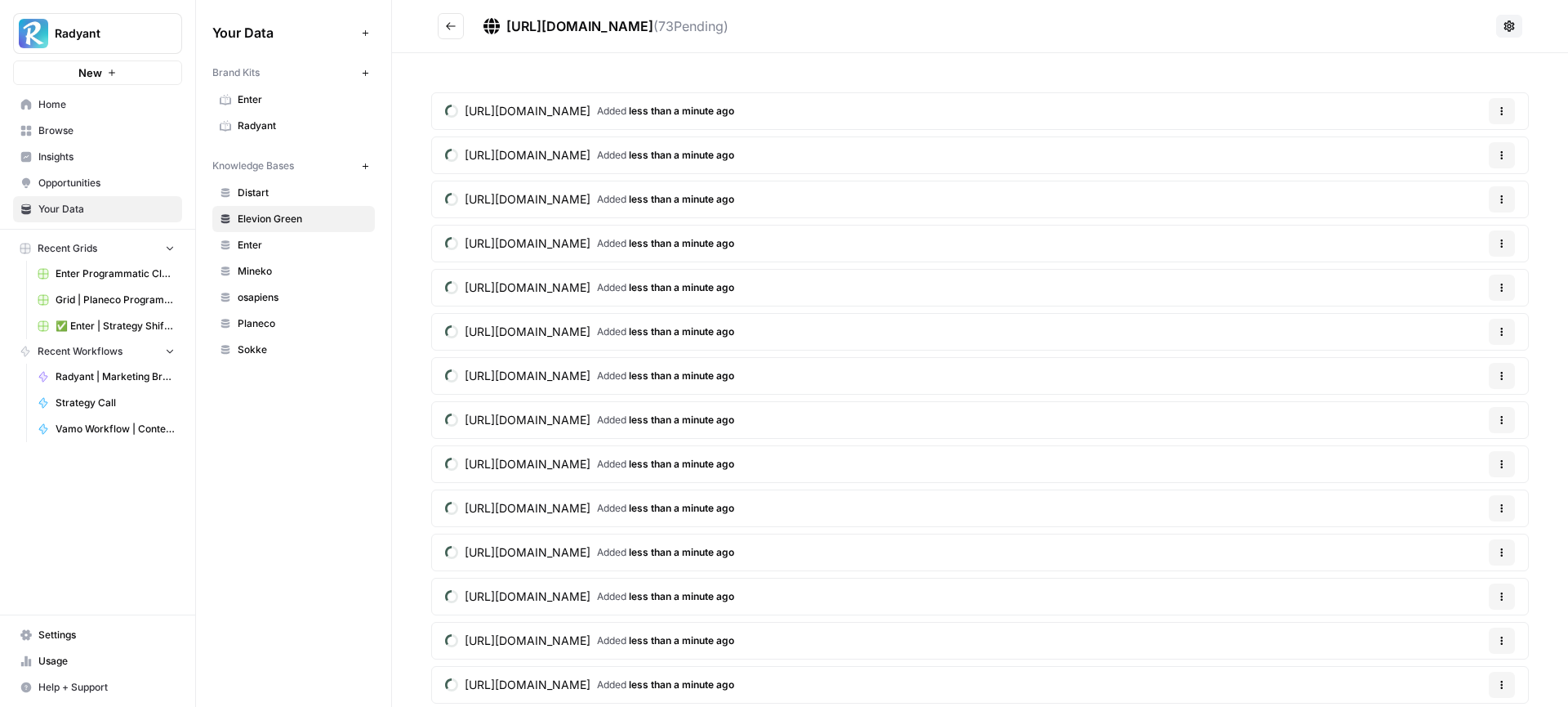
click at [270, 314] on link "Planeco" at bounding box center [293, 323] width 162 height 26
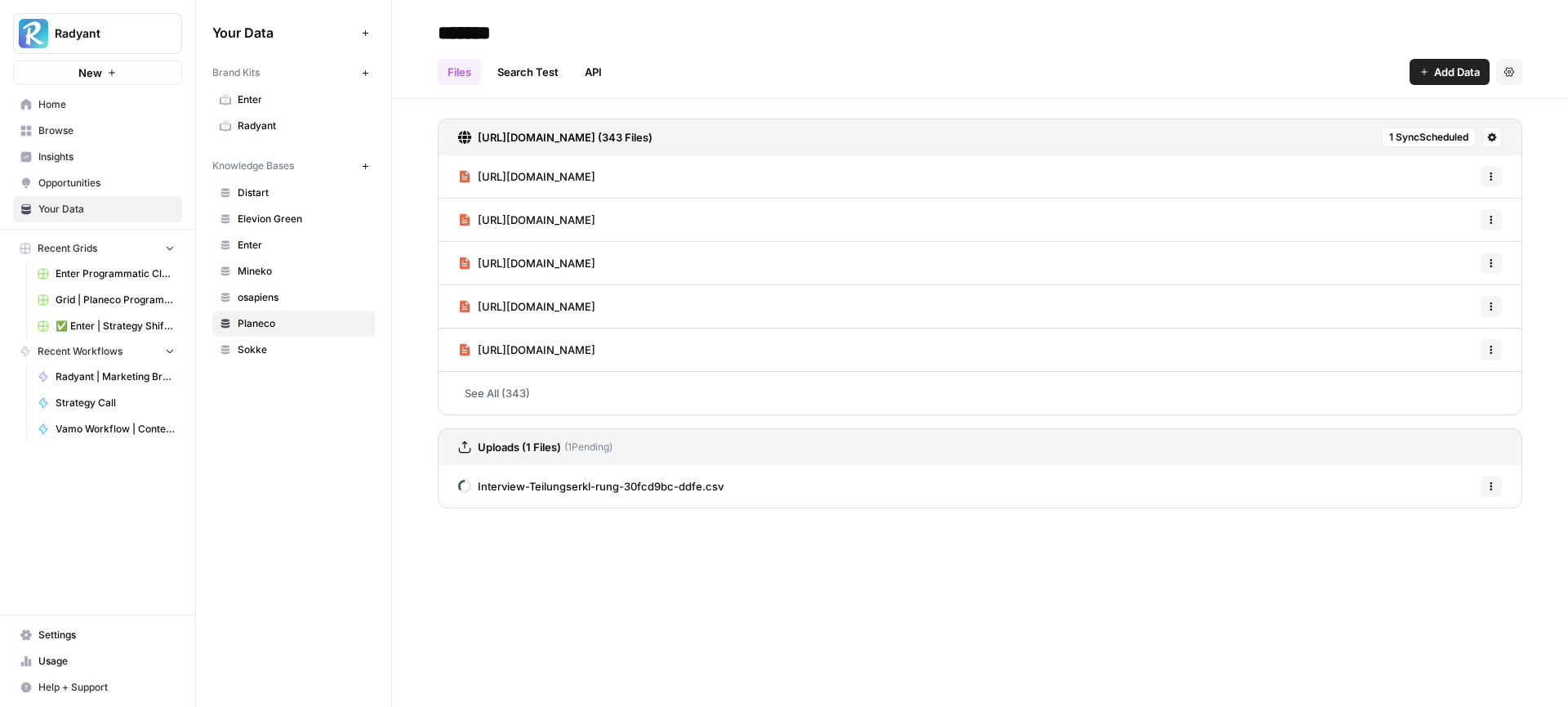
click at [281, 182] on link "Distart" at bounding box center [293, 193] width 162 height 26
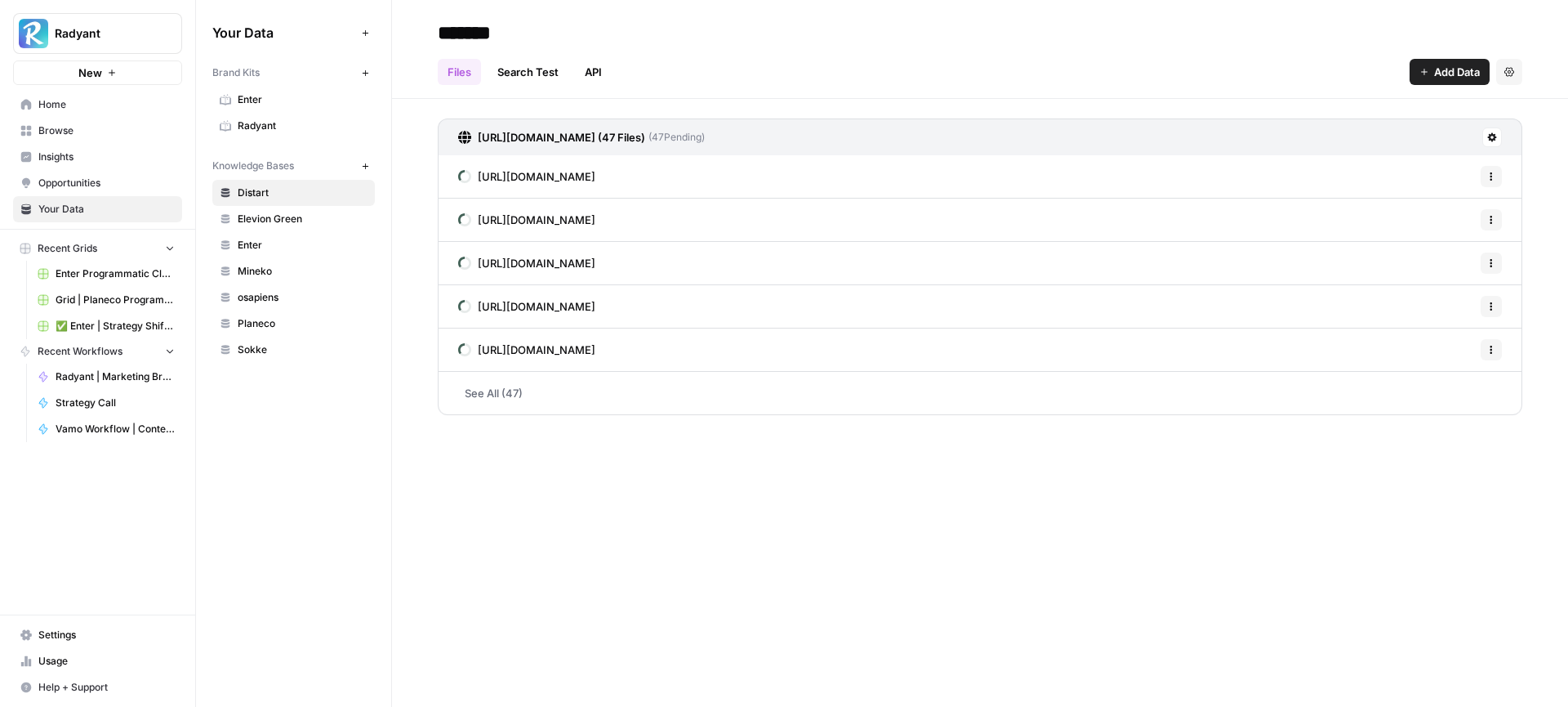
click at [283, 303] on span "osapiens" at bounding box center [302, 297] width 130 height 14
click at [319, 208] on link "Elevion Green" at bounding box center [293, 219] width 162 height 26
click at [297, 348] on span "Sokke" at bounding box center [302, 349] width 130 height 14
click at [269, 191] on span "Distart" at bounding box center [302, 192] width 130 height 14
click at [1494, 139] on icon at bounding box center [1491, 137] width 9 height 9
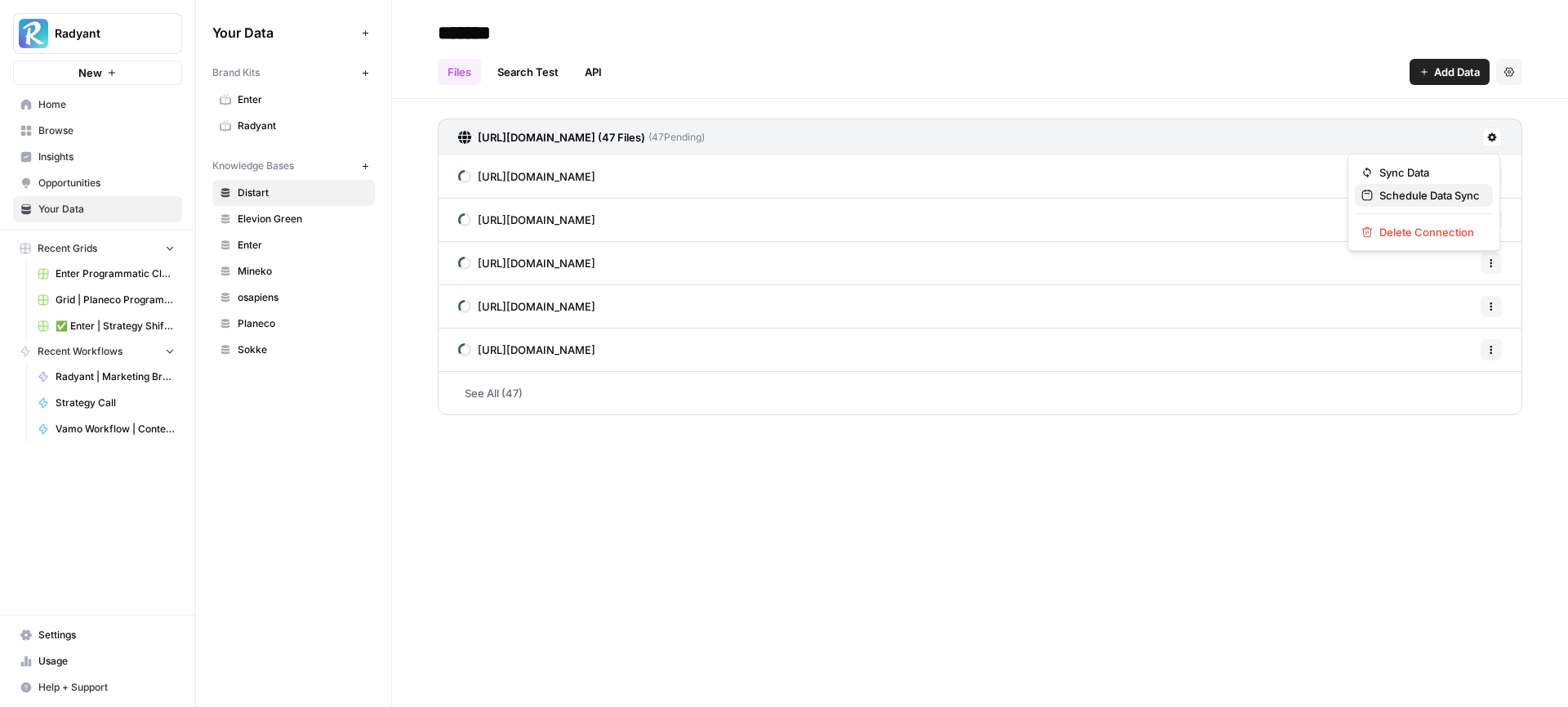
click at [1440, 191] on span "Schedule Data Sync" at bounding box center [1428, 194] width 100 height 16
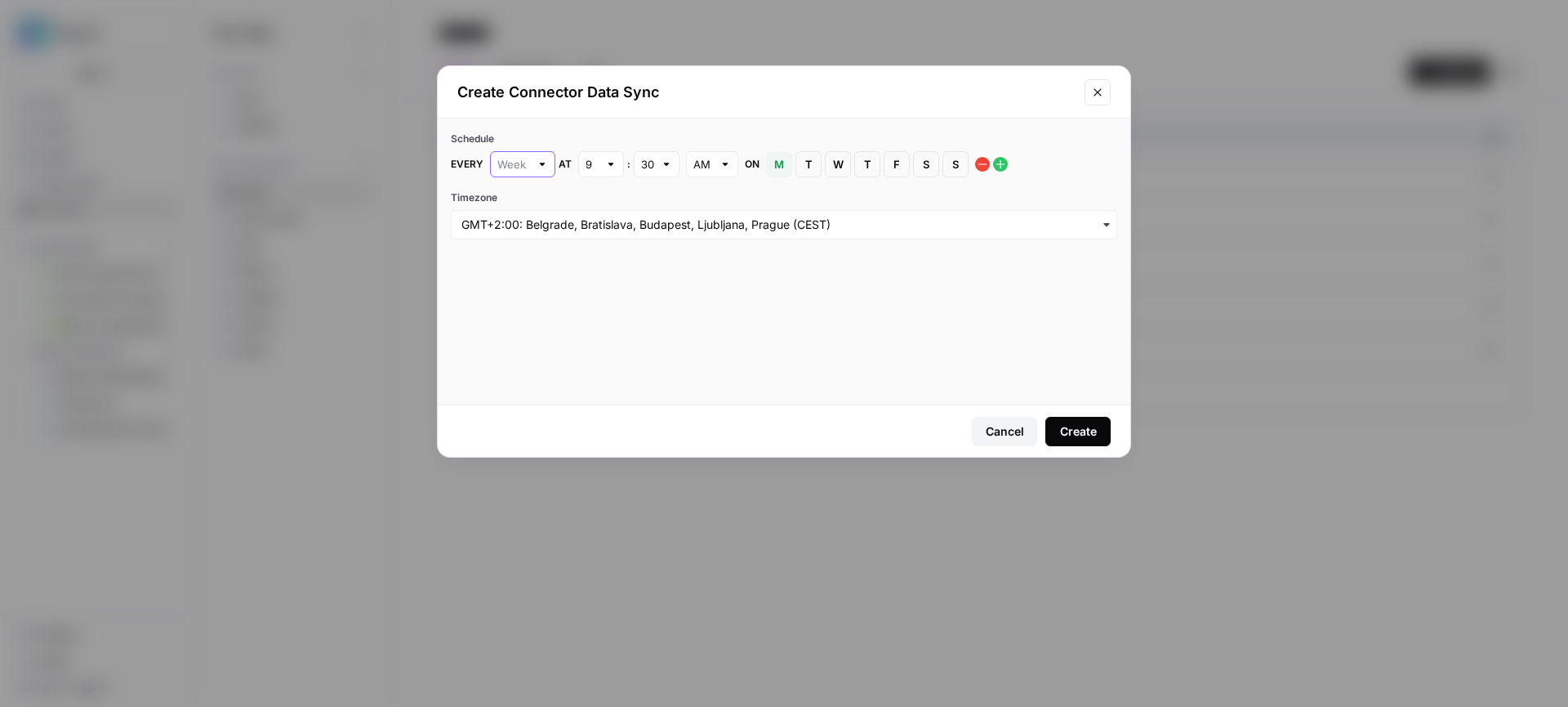
click at [528, 167] on input "text" at bounding box center [513, 163] width 33 height 16
type input "Week"
click at [953, 168] on span "S" at bounding box center [956, 163] width 10 height 16
click at [1006, 444] on button "Cancel" at bounding box center [1004, 431] width 66 height 29
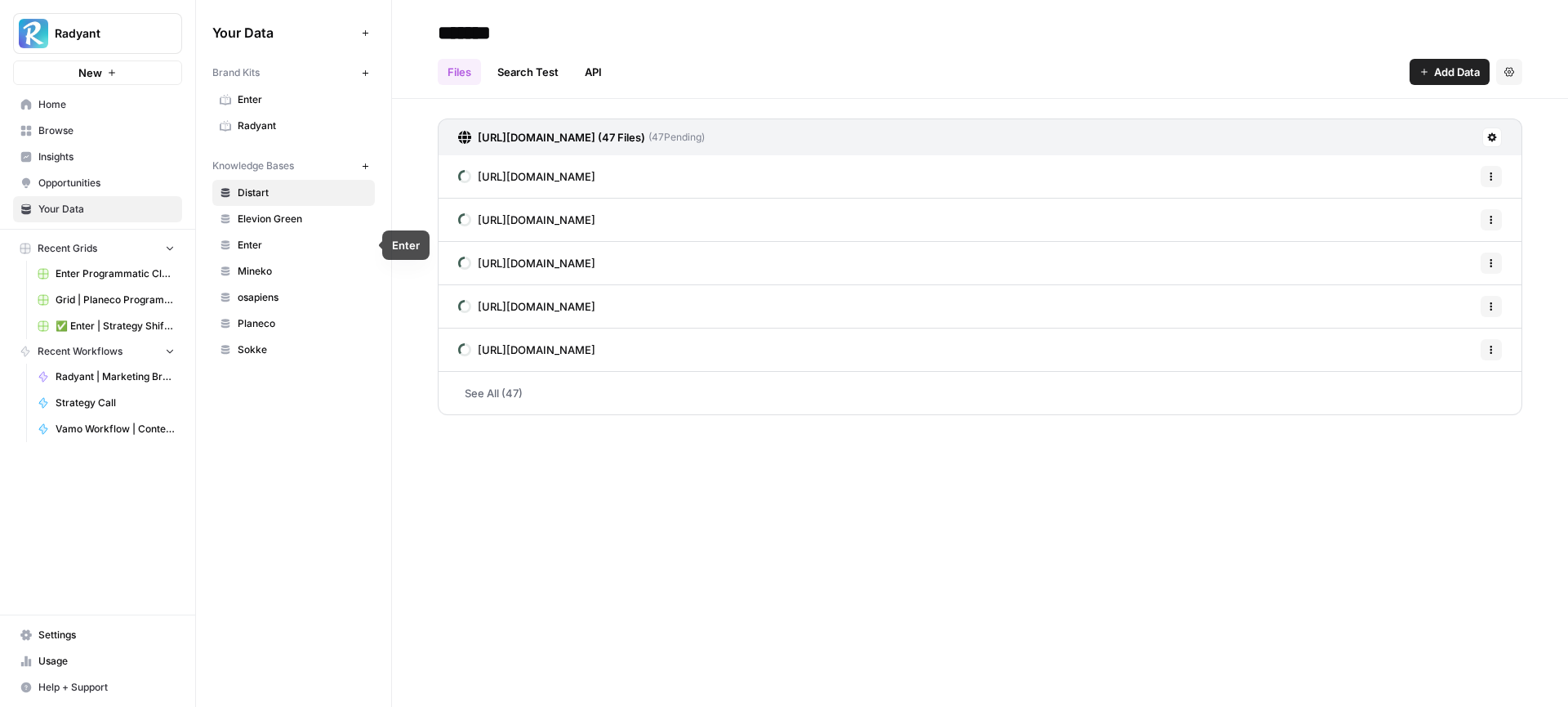
click at [284, 250] on span "Enter" at bounding box center [302, 244] width 130 height 14
click at [342, 264] on span "Mineko" at bounding box center [302, 270] width 130 height 14
click at [1424, 138] on span "1 Sync Scheduled" at bounding box center [1428, 136] width 79 height 14
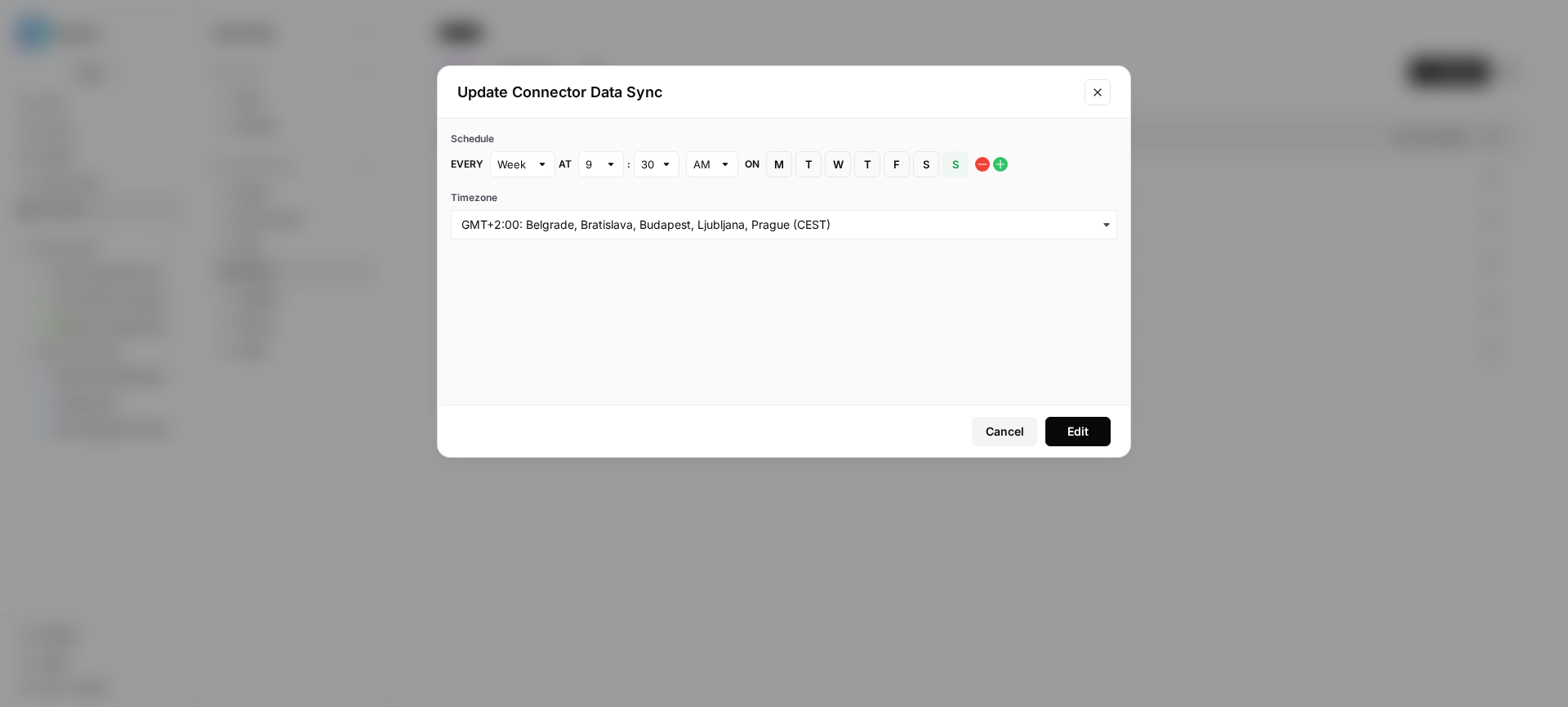
click at [615, 163] on div at bounding box center [611, 163] width 12 height 16
type input "9"
click at [779, 167] on span "M" at bounding box center [779, 163] width 10 height 16
click at [612, 166] on div at bounding box center [611, 163] width 12 height 16
click at [603, 206] on div "1" at bounding box center [600, 202] width 18 height 16
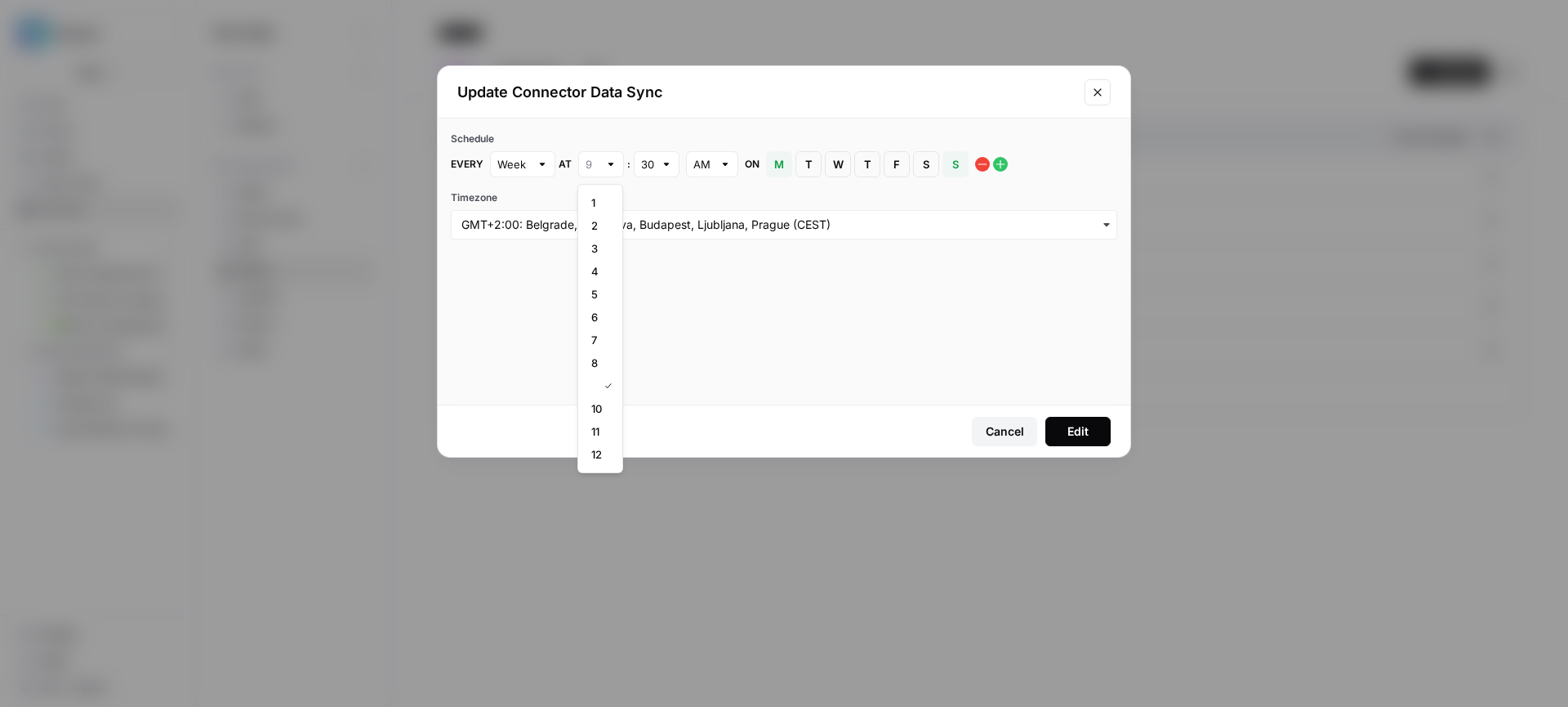
type input "1"
click at [665, 162] on div at bounding box center [666, 163] width 12 height 16
click at [658, 202] on div "00" at bounding box center [655, 202] width 18 height 16
type input "00"
click at [928, 227] on input "Timezone" at bounding box center [783, 224] width 645 height 16
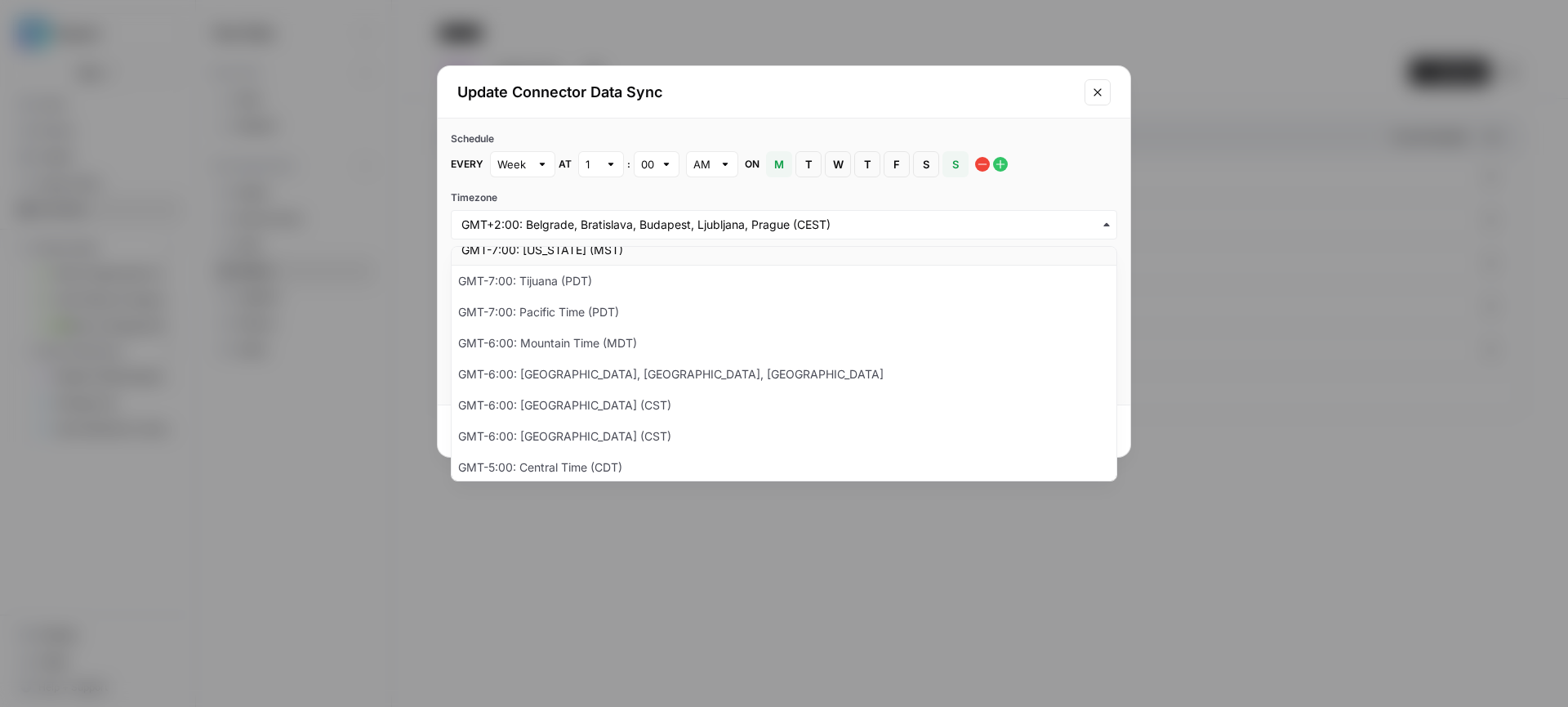
scroll to position [130, 0]
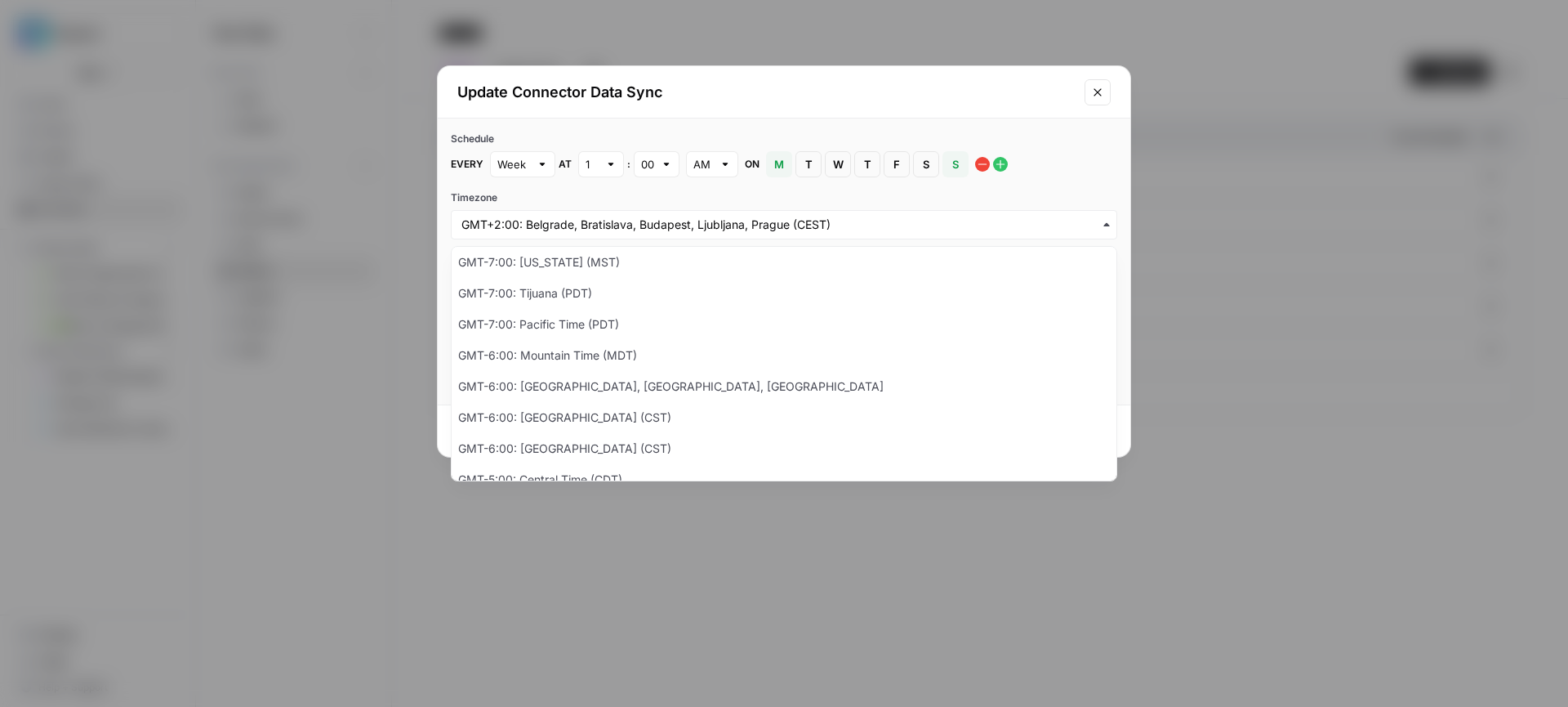
click at [681, 215] on div "button" at bounding box center [784, 224] width 666 height 29
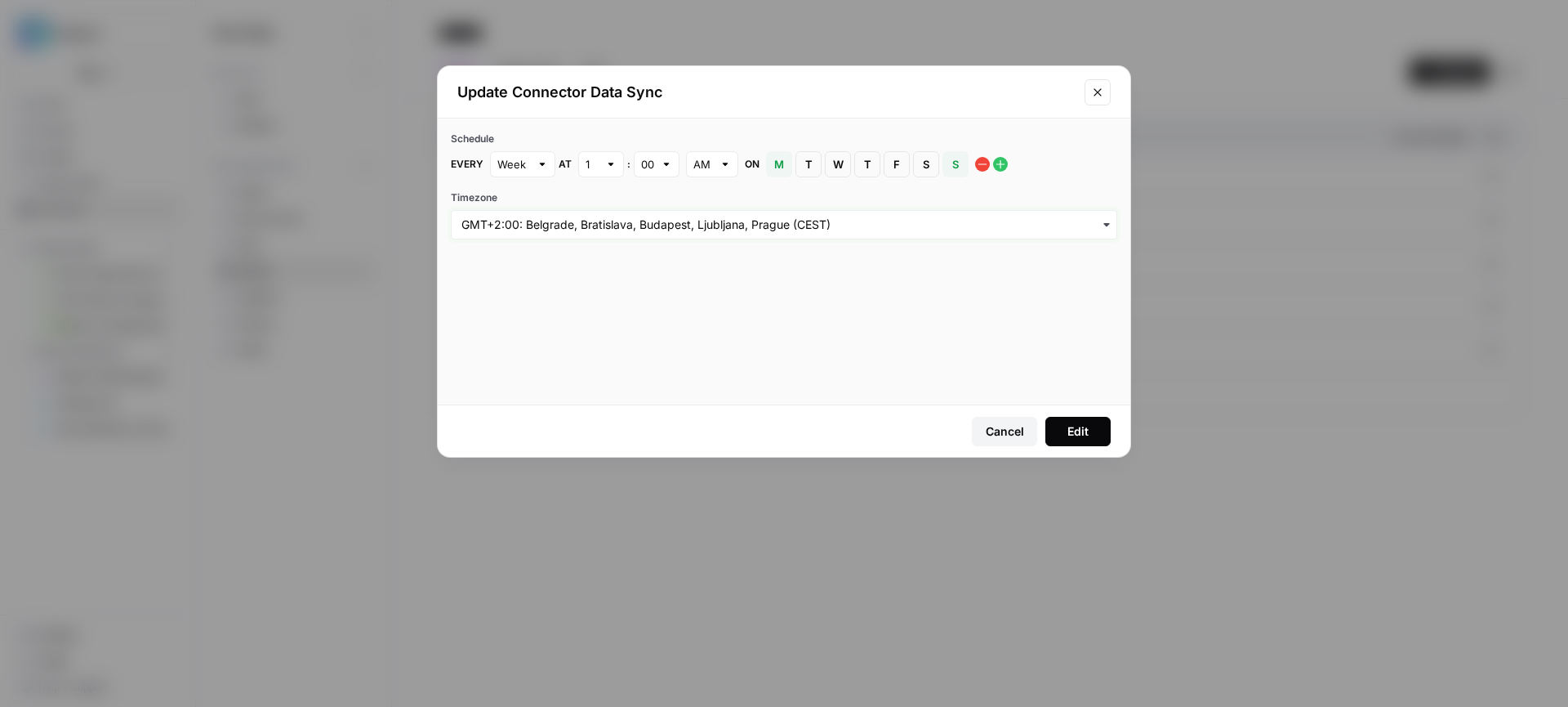
click at [660, 230] on input "Timezone" at bounding box center [783, 224] width 645 height 16
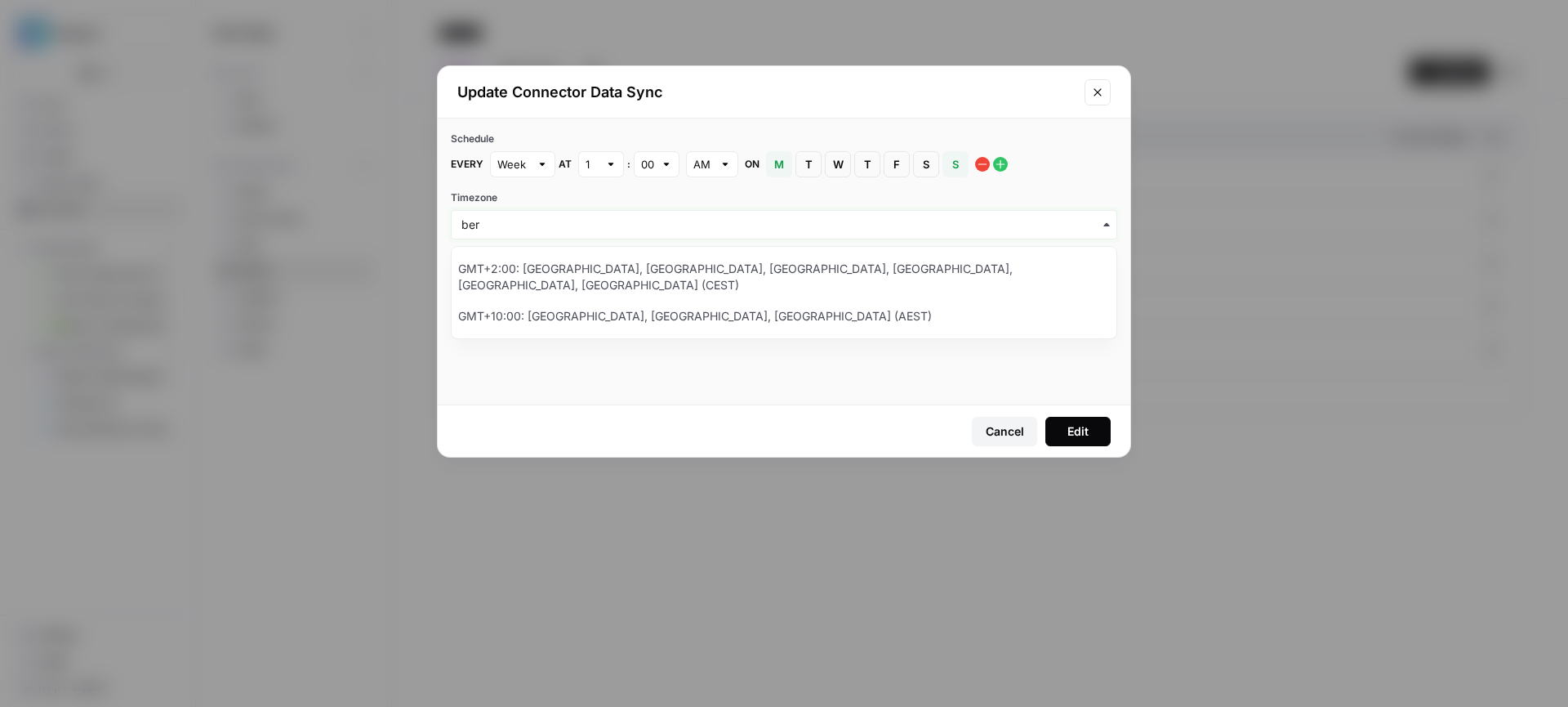
type input "ber"
click at [660, 266] on div "GMT+2:00: Amsterdam, Berlin, Bern, Rome, Stockholm, Vienna (CEST)" at bounding box center [784, 277] width 665 height 47
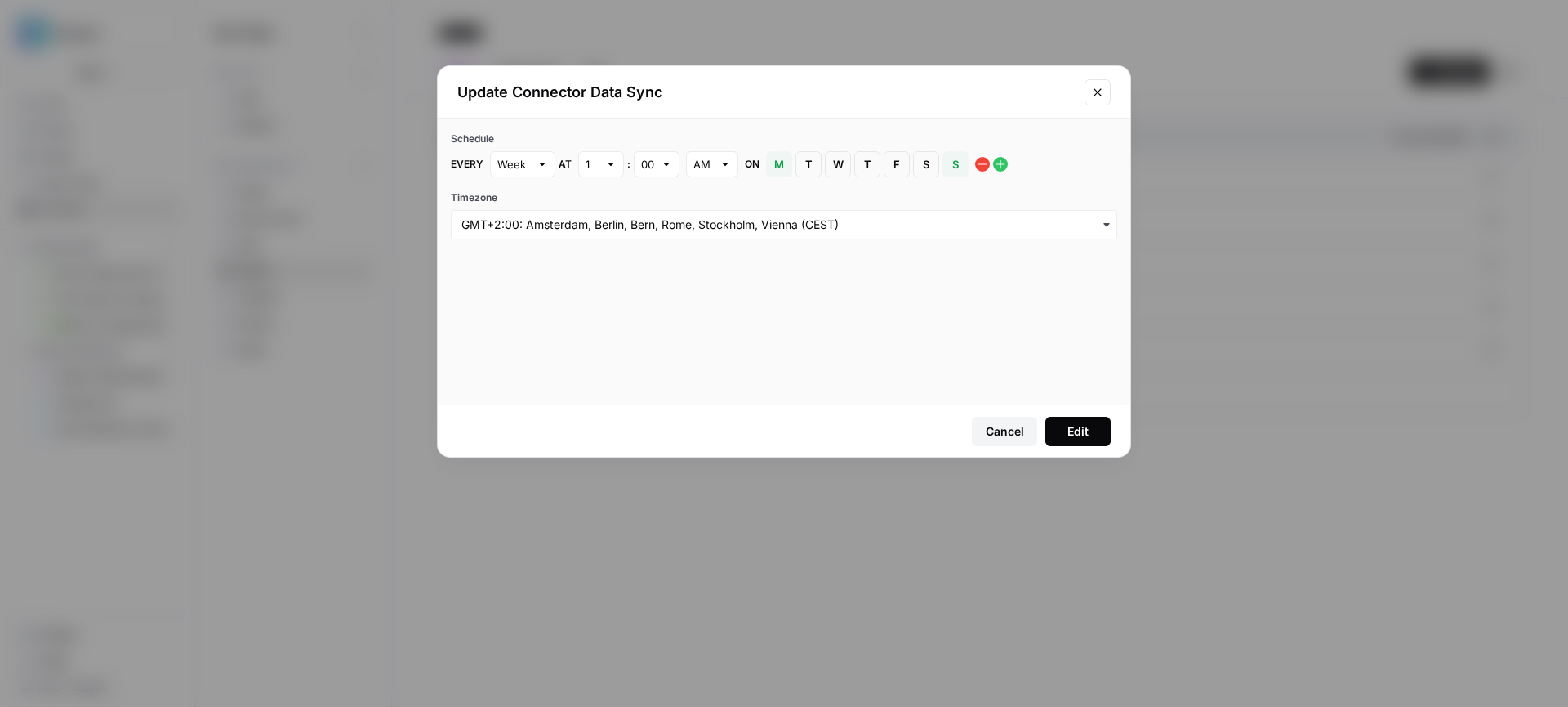
click at [957, 169] on span "S" at bounding box center [956, 163] width 10 height 16
click at [1084, 428] on div "Edit" at bounding box center [1078, 431] width 21 height 16
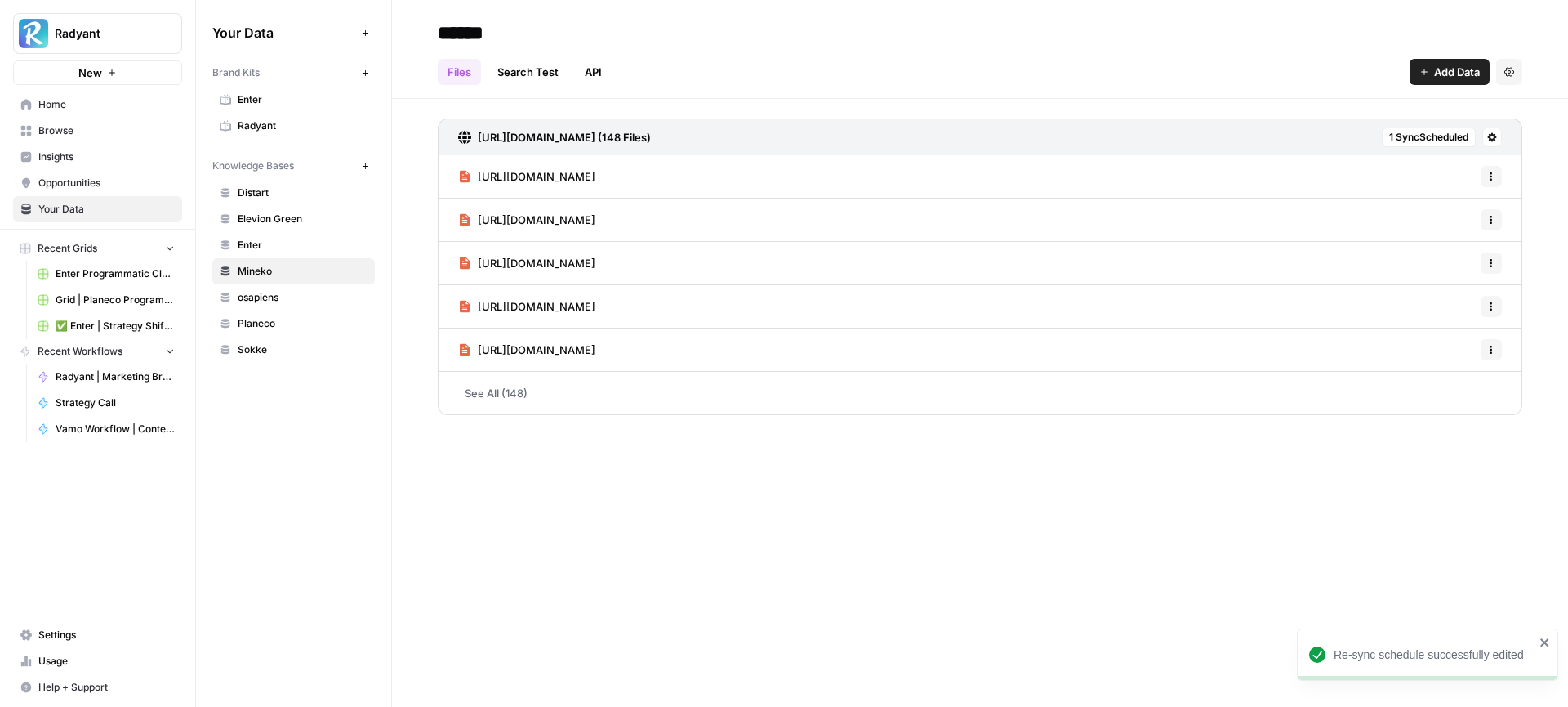
click at [288, 187] on span "Distart" at bounding box center [302, 192] width 130 height 14
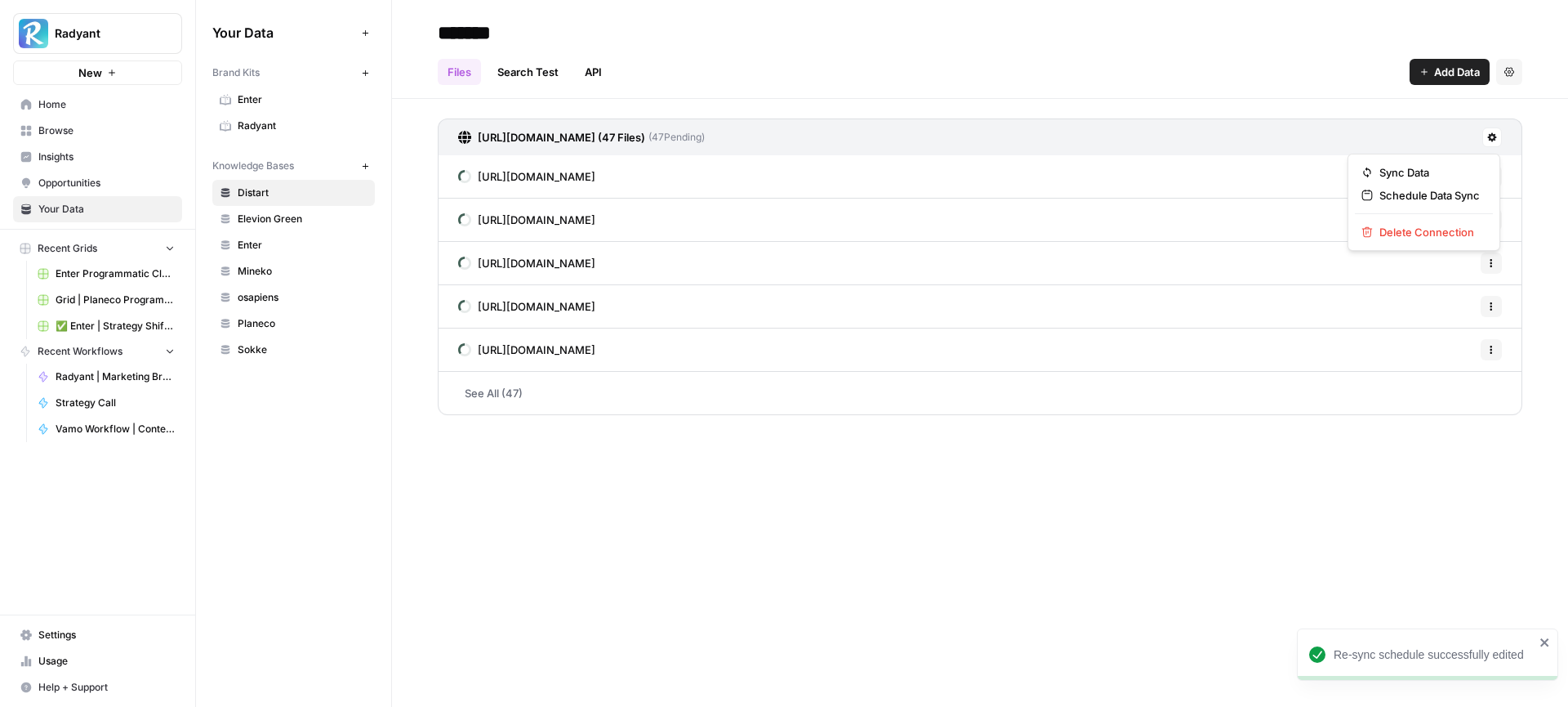
click at [1486, 132] on icon at bounding box center [1491, 137] width 10 height 10
click at [1420, 200] on span "Schedule Data Sync" at bounding box center [1428, 194] width 100 height 16
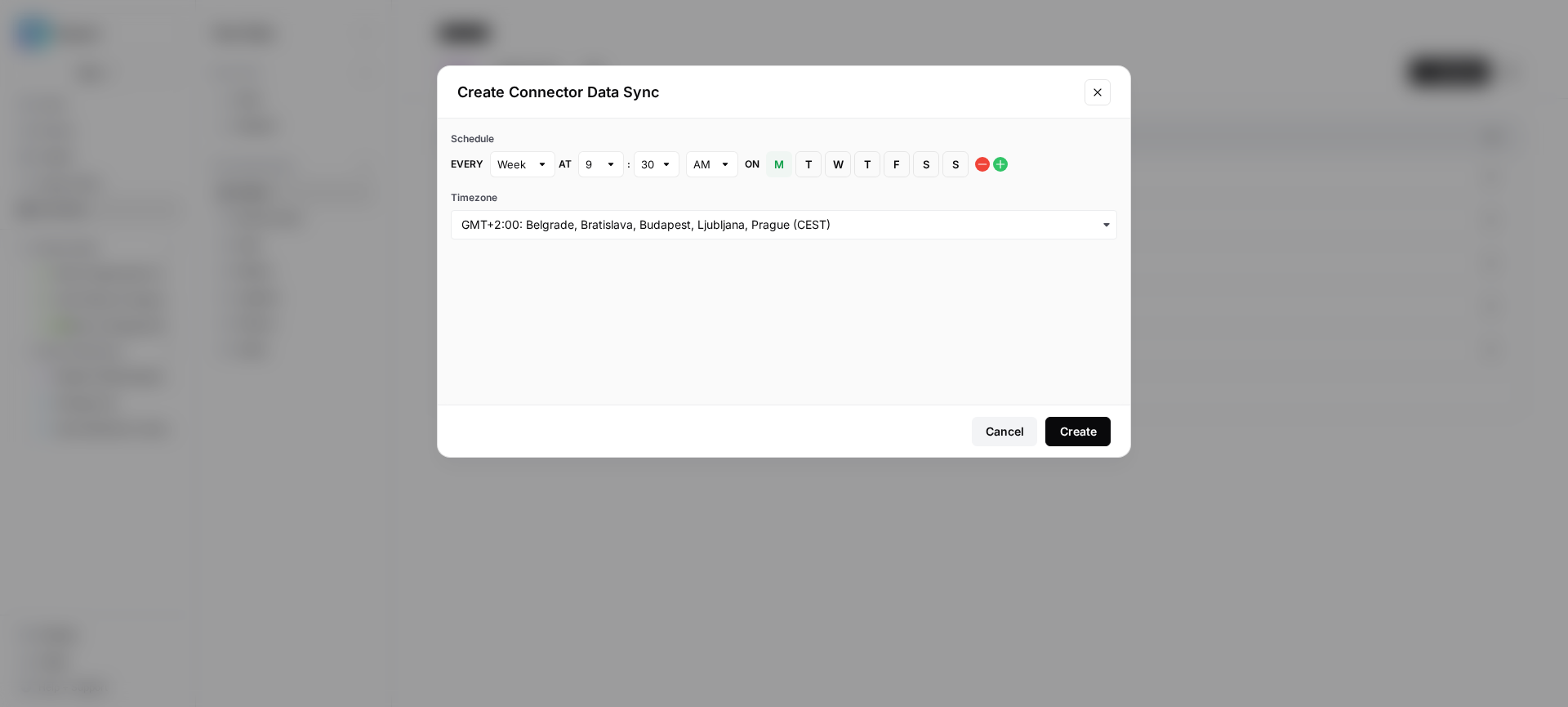
click at [610, 161] on div at bounding box center [611, 163] width 12 height 16
click at [609, 205] on button "1" at bounding box center [600, 202] width 31 height 23
type input "1"
click at [661, 161] on div at bounding box center [666, 163] width 12 height 16
click at [667, 205] on button "00" at bounding box center [655, 202] width 31 height 23
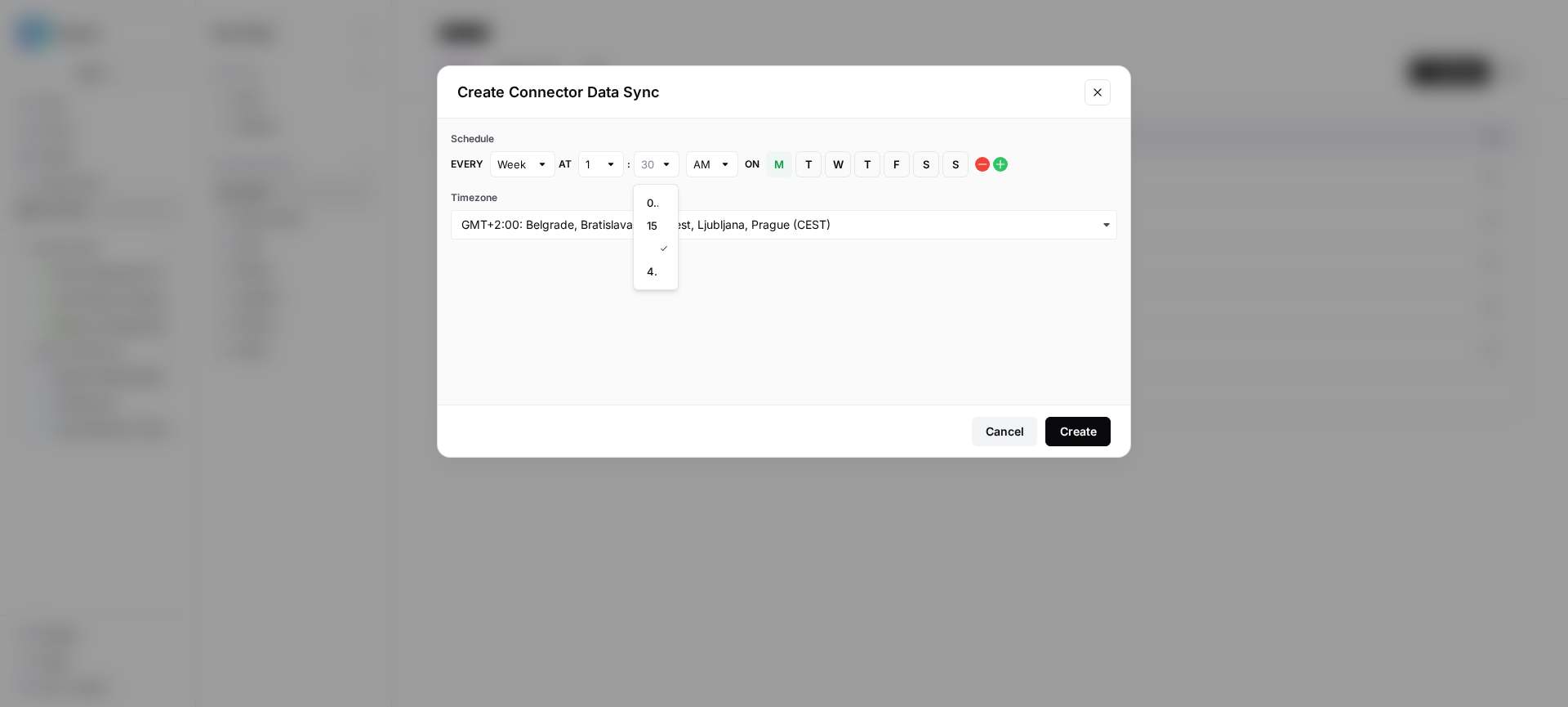
type input "00"
click at [654, 229] on input "Timezone" at bounding box center [783, 224] width 645 height 16
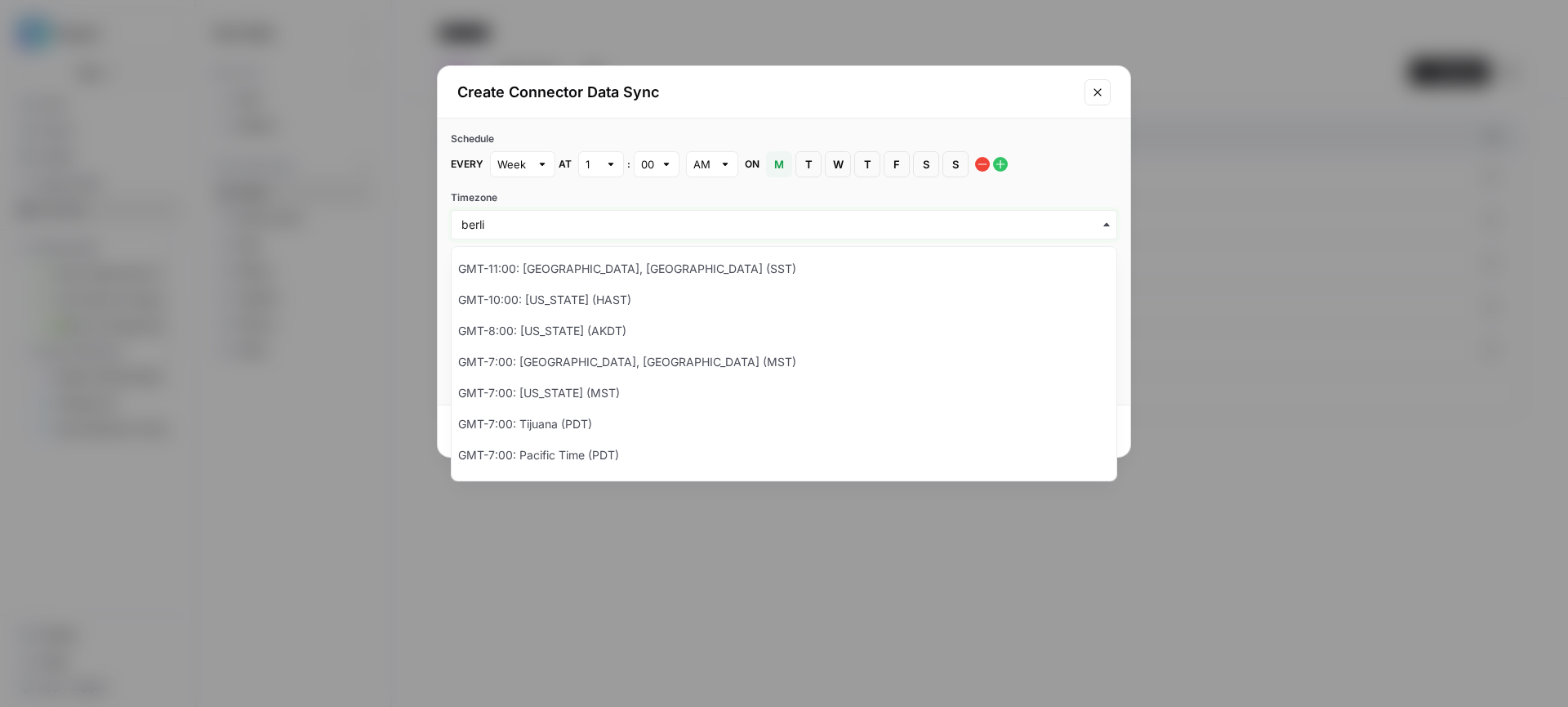
type input "berli"
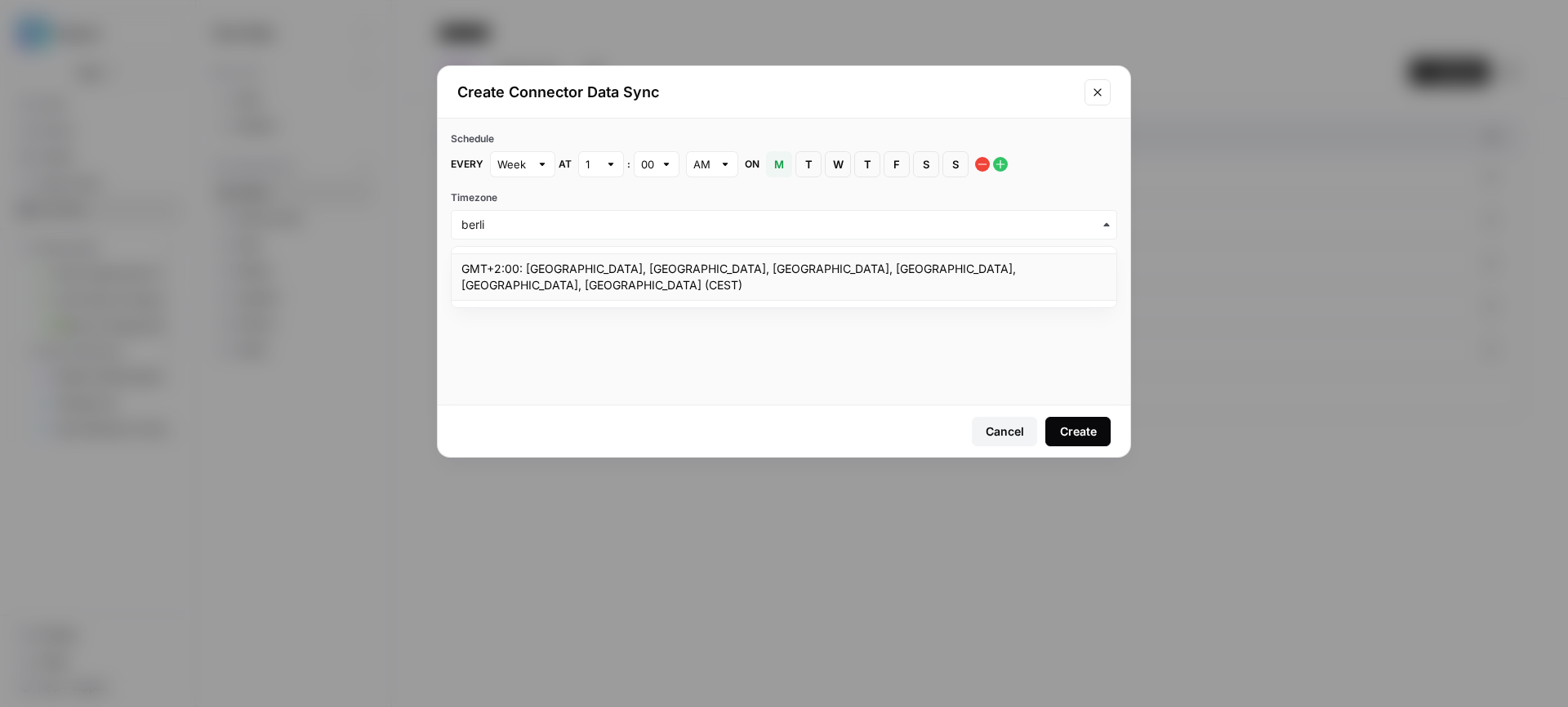
click at [594, 275] on div "GMT+2:00: Amsterdam, Berlin, Bern, Rome, Stockholm, Vienna (CEST)" at bounding box center [784, 277] width 665 height 47
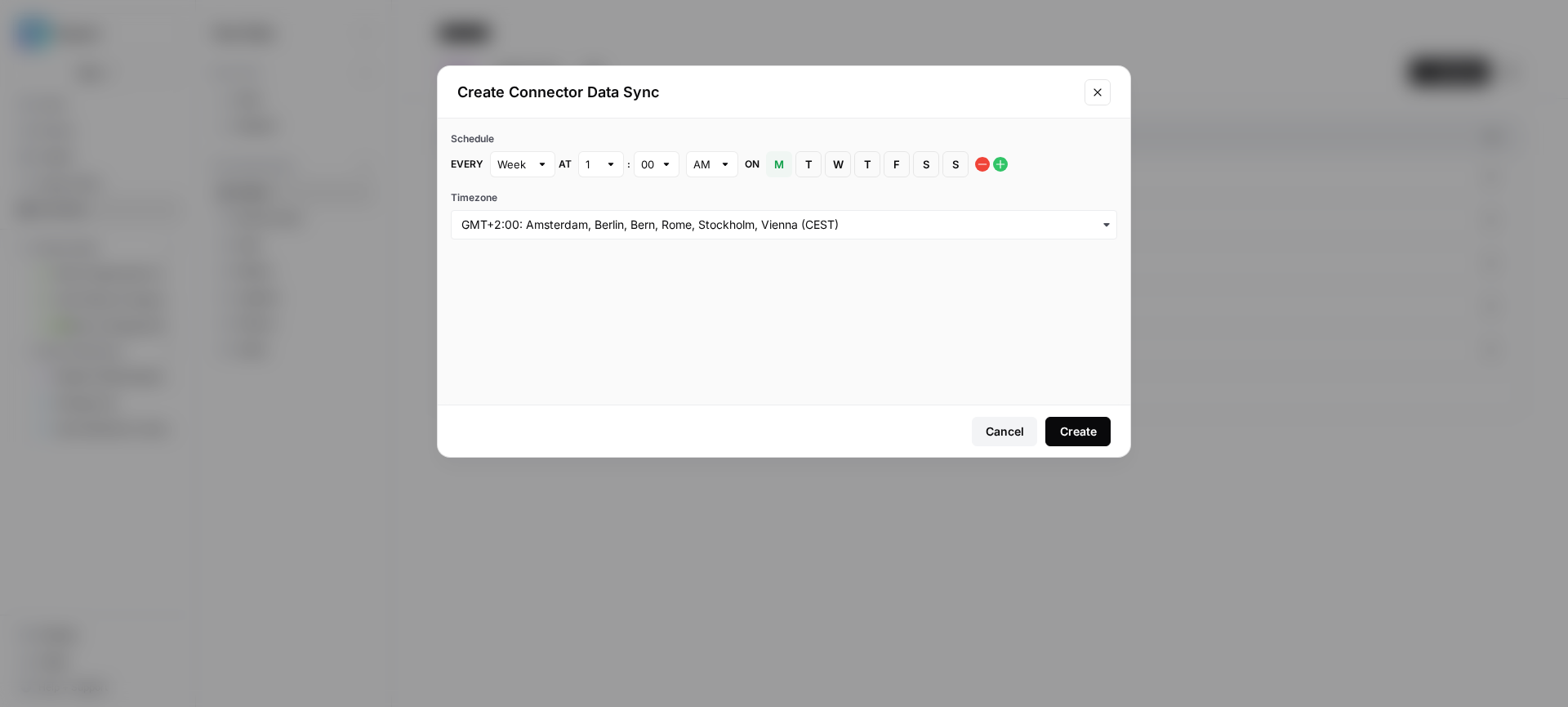
click at [1083, 430] on div "Create" at bounding box center [1078, 431] width 37 height 16
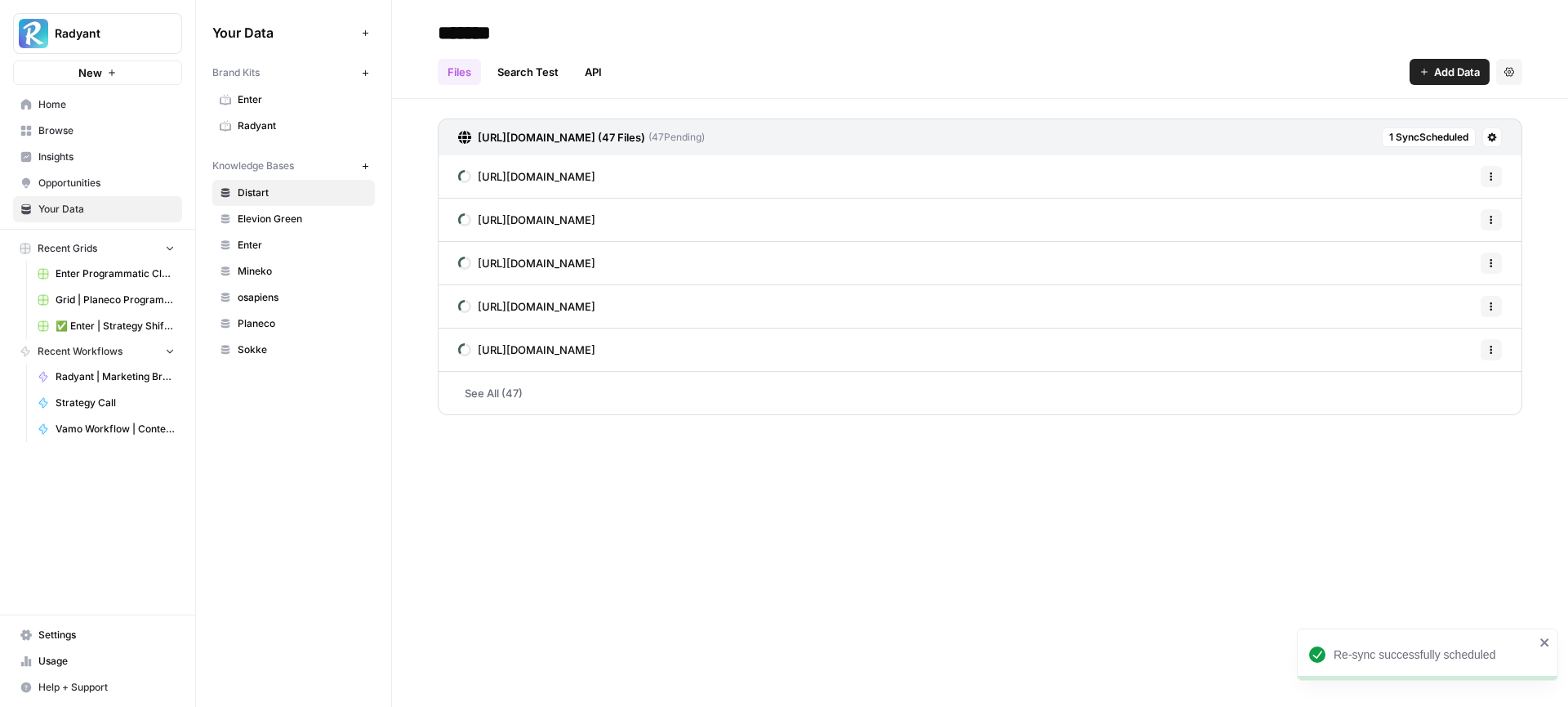
click at [266, 212] on span "Elevion Green" at bounding box center [302, 218] width 130 height 14
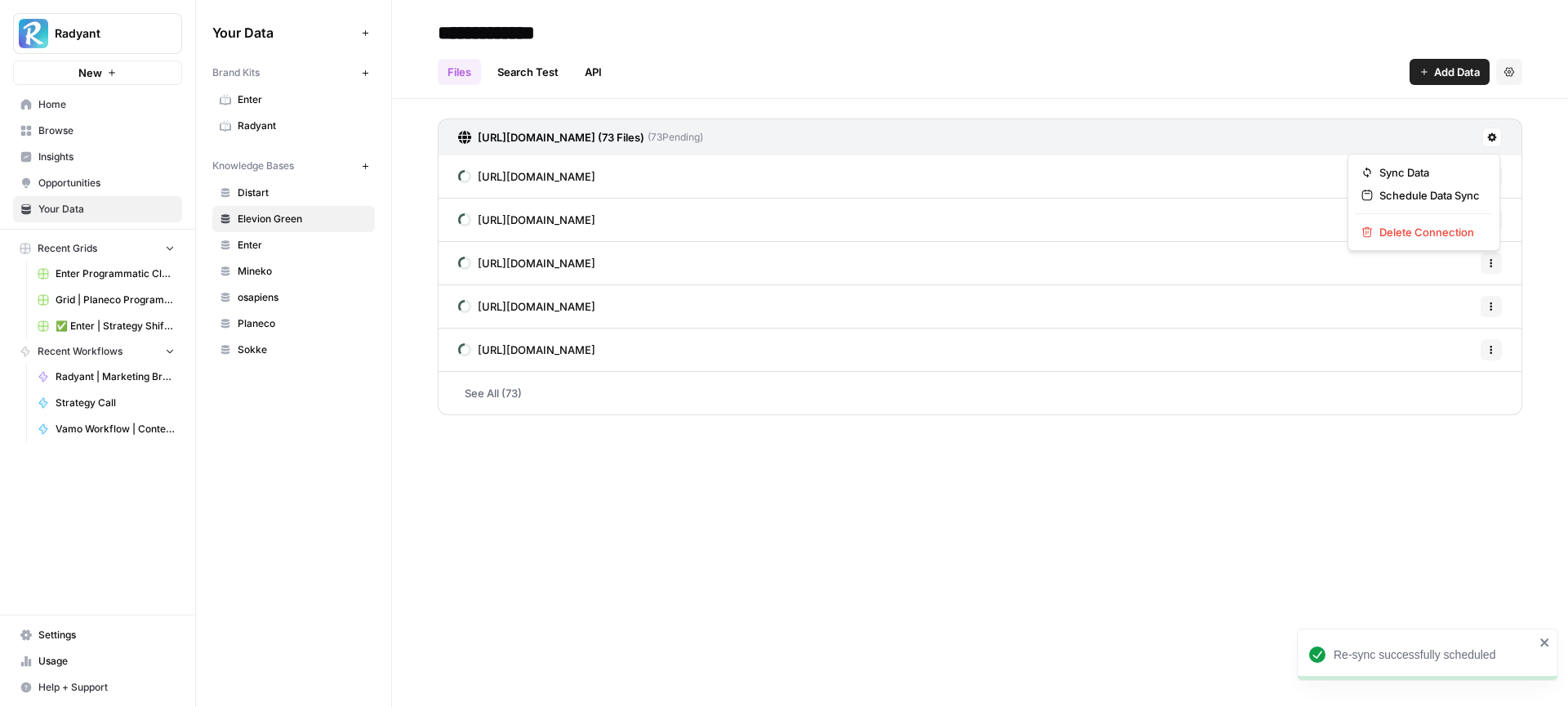
click at [1496, 140] on icon at bounding box center [1491, 137] width 10 height 10
click at [1437, 200] on span "Schedule Data Sync" at bounding box center [1428, 194] width 100 height 16
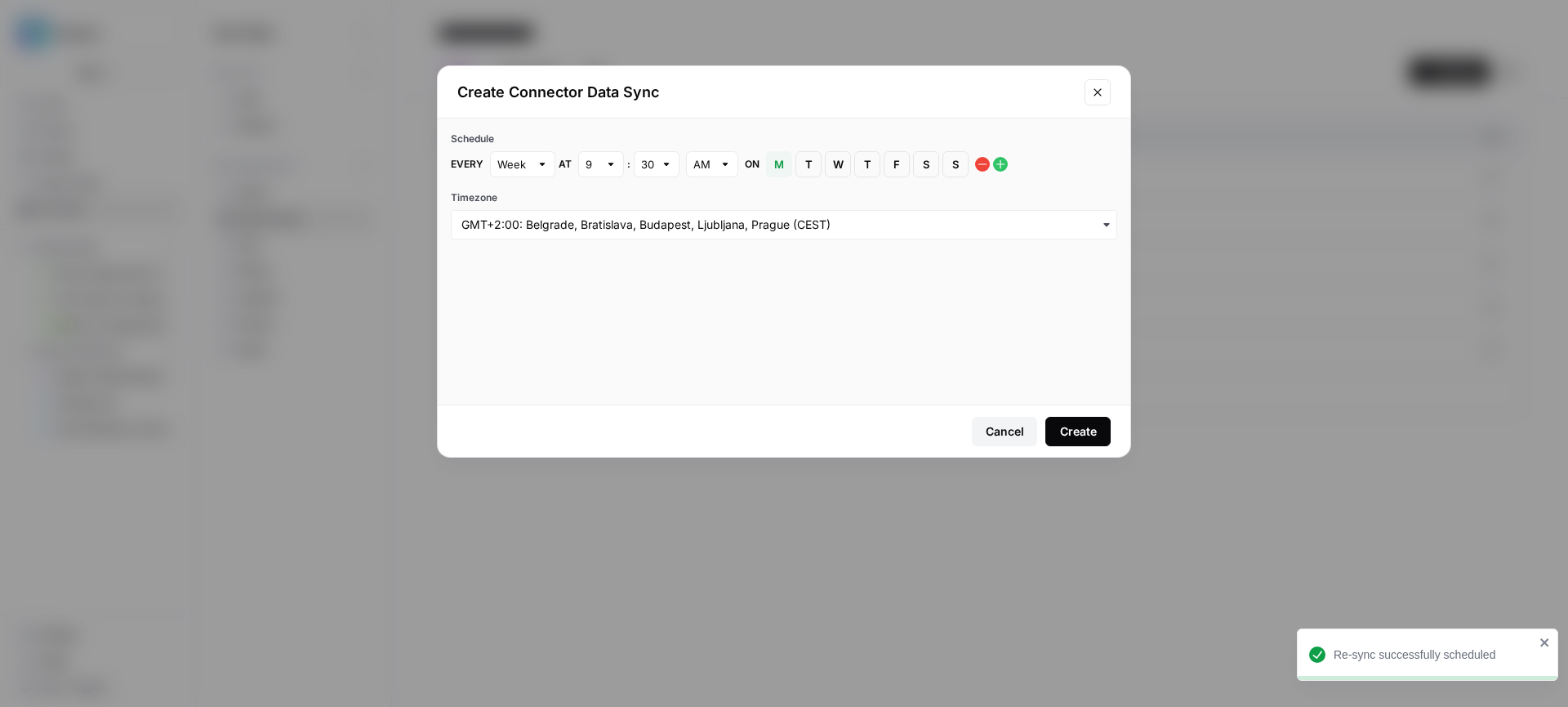
click at [602, 168] on div "9" at bounding box center [601, 164] width 45 height 26
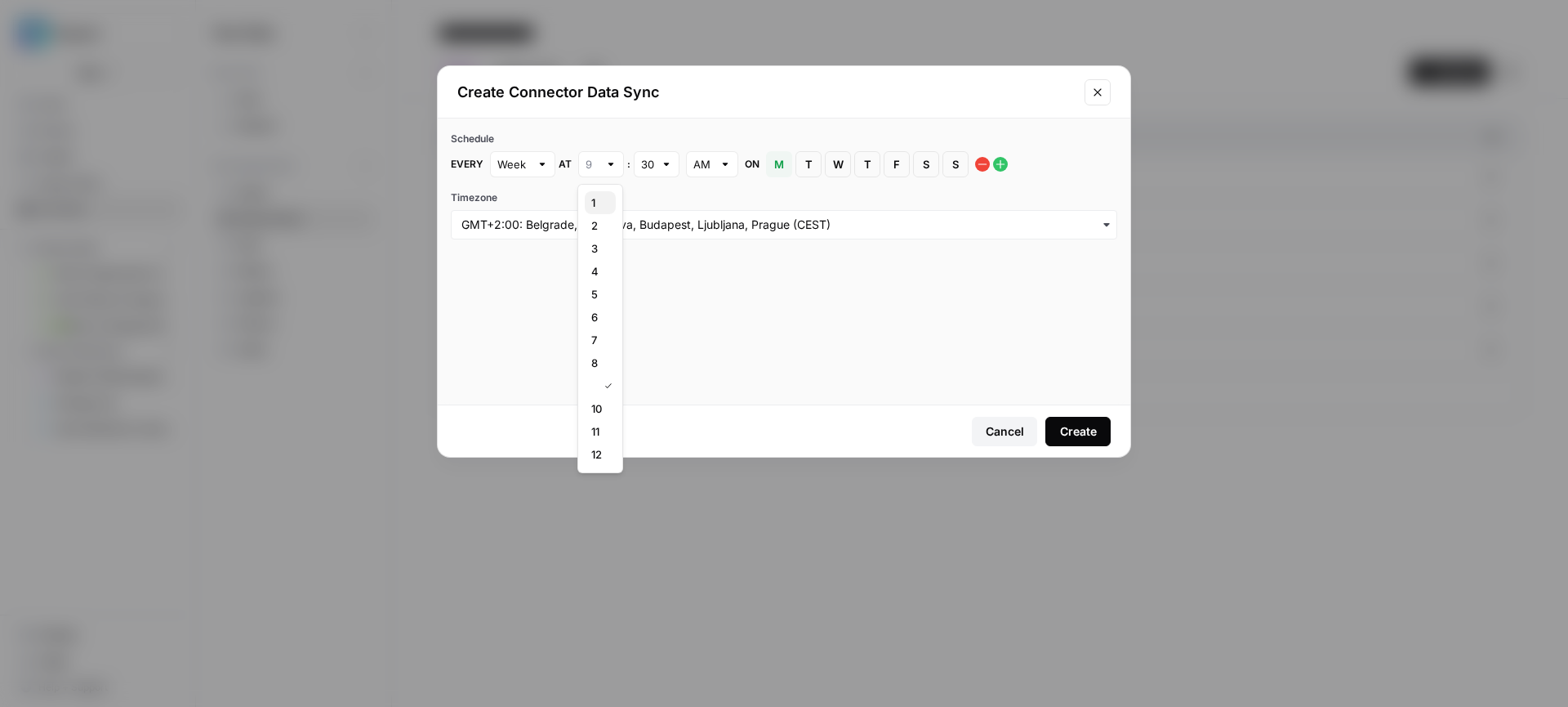
click at [601, 207] on span "1" at bounding box center [597, 202] width 12 height 16
type input "1"
click at [658, 162] on div "30" at bounding box center [656, 164] width 45 height 26
click at [664, 204] on div "00" at bounding box center [655, 202] width 18 height 16
type input "00"
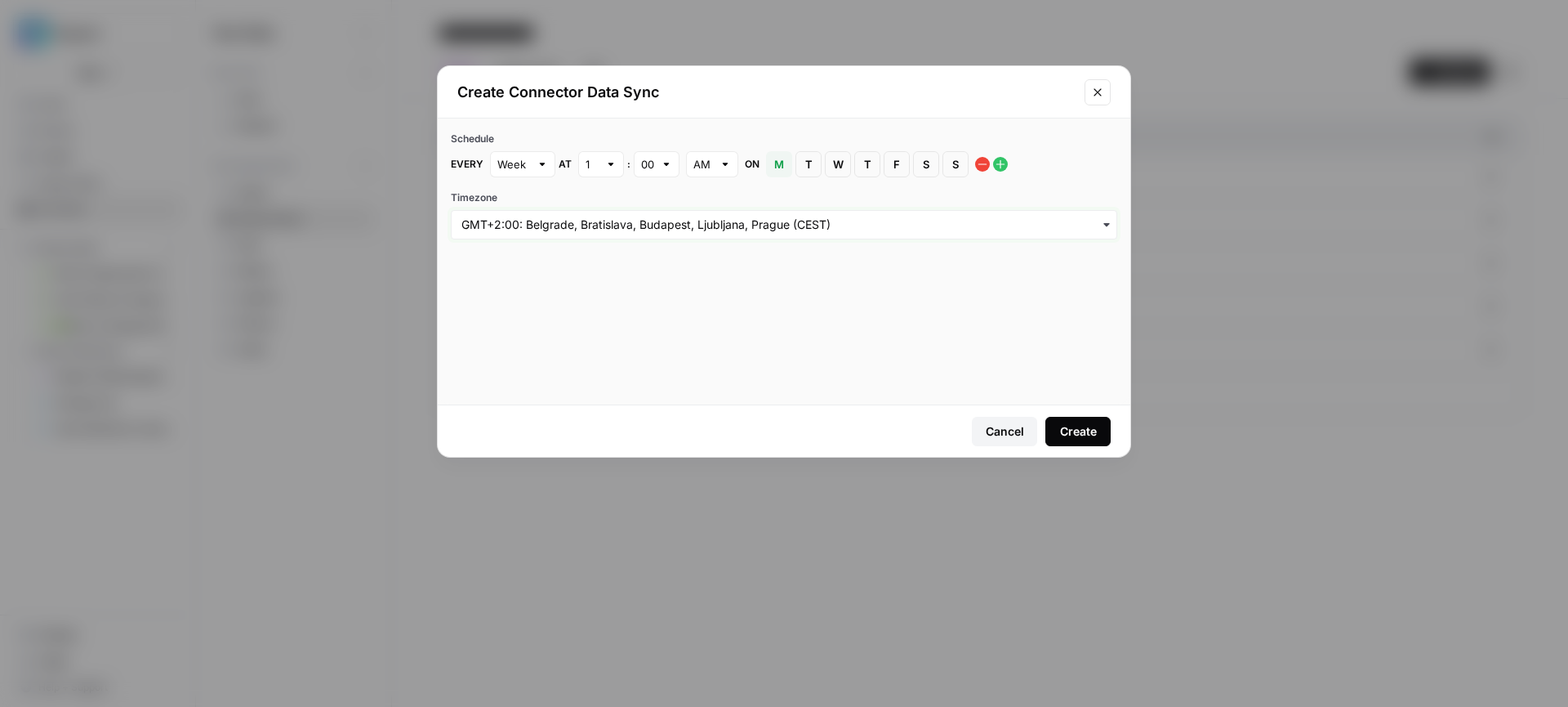
click at [652, 231] on input "Timezone" at bounding box center [783, 224] width 645 height 16
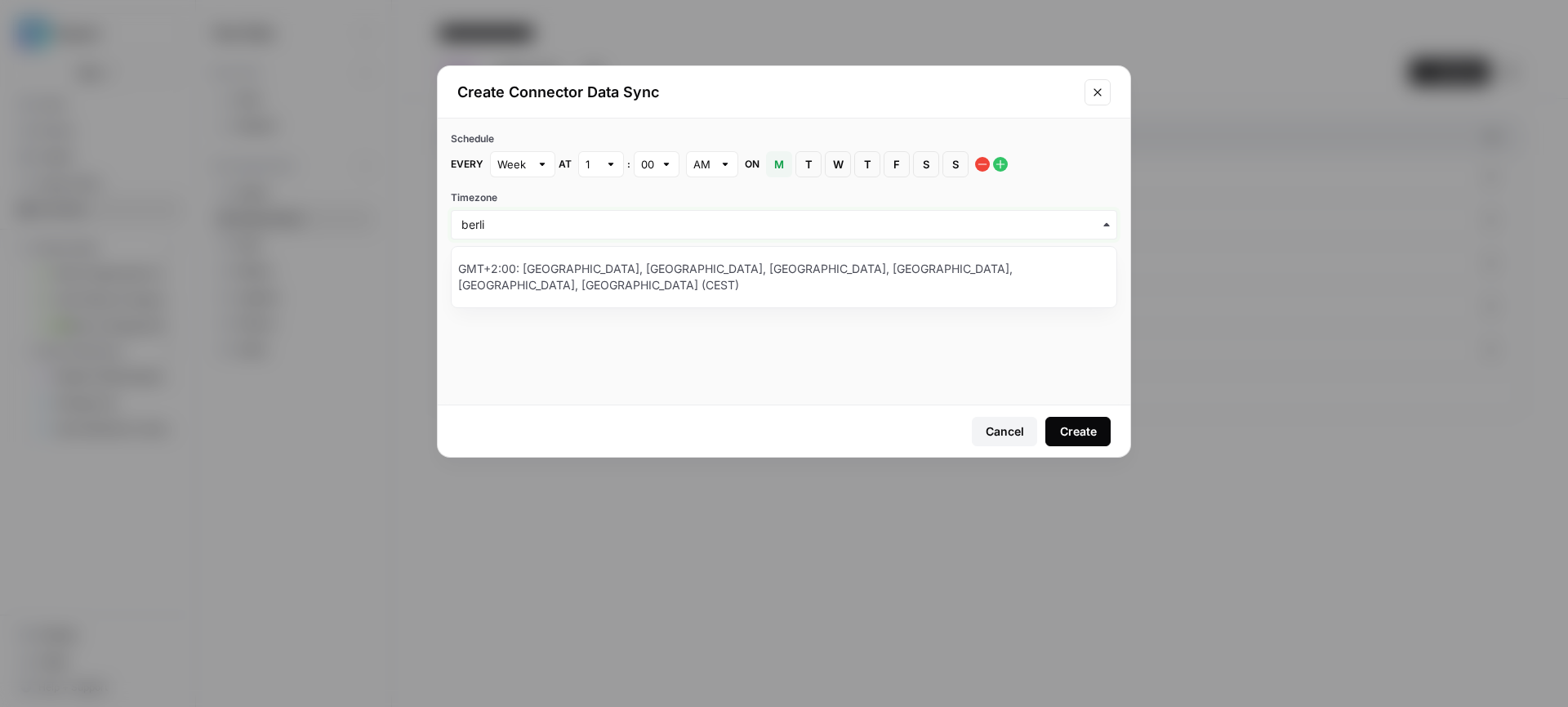
type input "berli"
click at [622, 274] on div "GMT+2:00: Amsterdam, Berlin, Bern, Rome, Stockholm, Vienna (CEST)" at bounding box center [784, 277] width 665 height 47
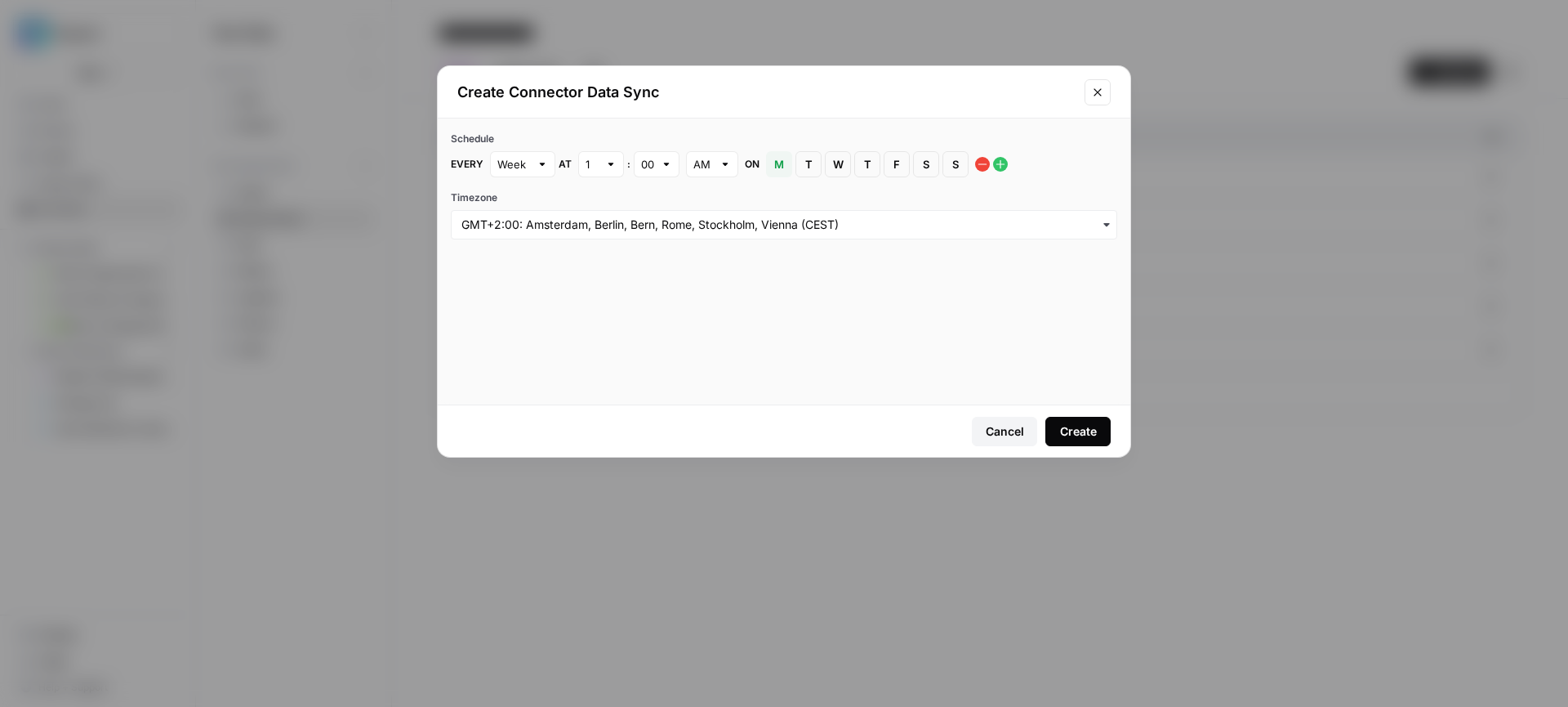
click at [1089, 436] on div "Create" at bounding box center [1078, 431] width 37 height 16
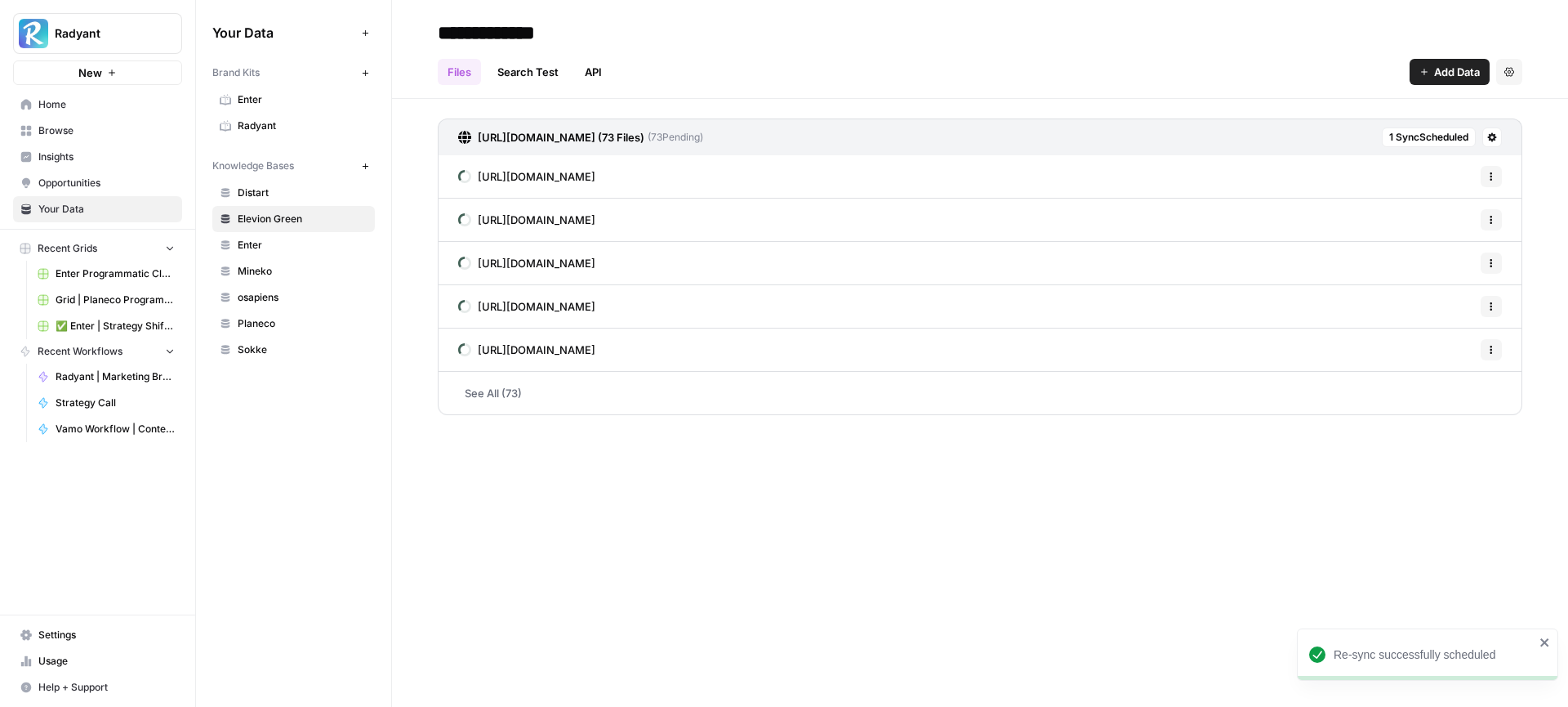
click at [247, 247] on span "Enter" at bounding box center [302, 244] width 130 height 14
click at [1497, 142] on button at bounding box center [1491, 136] width 19 height 19
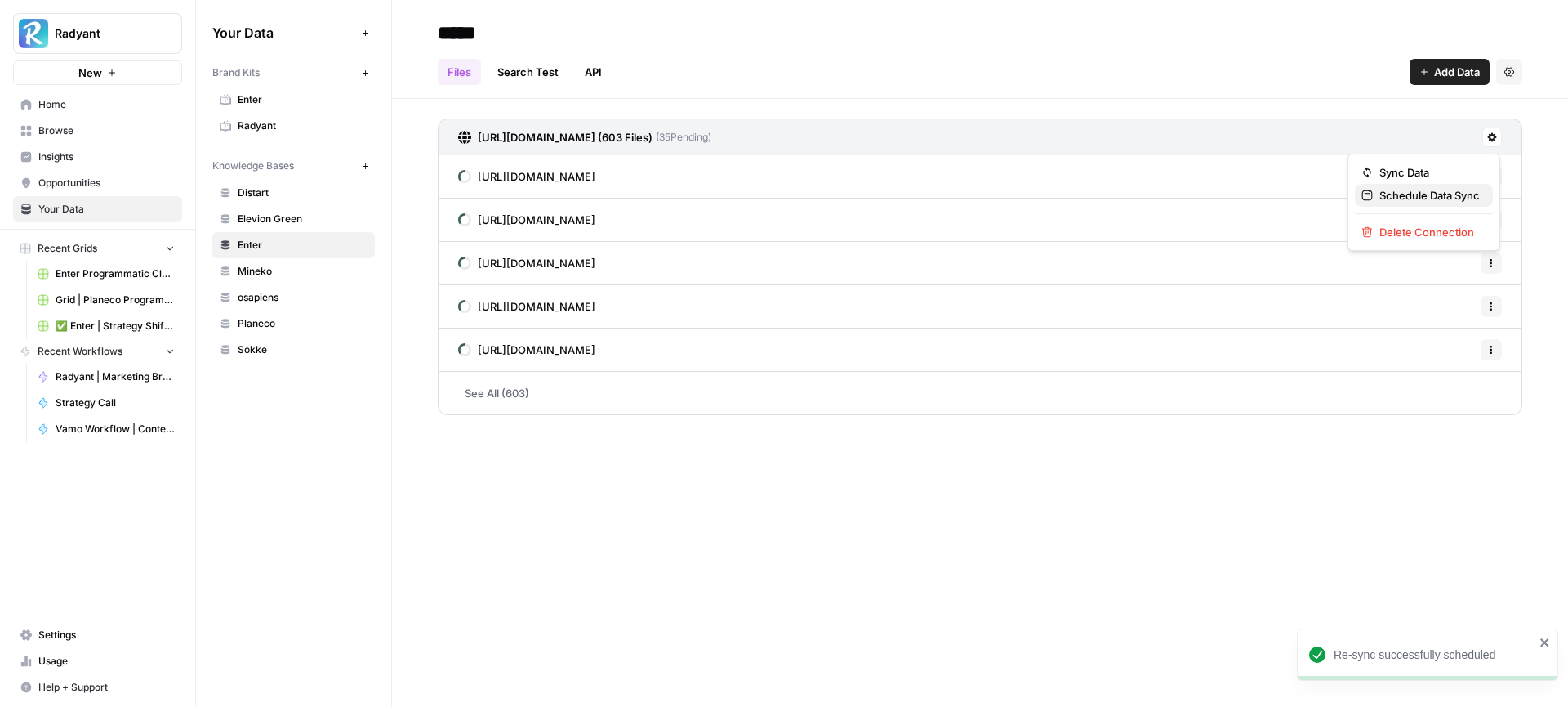
click at [1454, 189] on span "Schedule Data Sync" at bounding box center [1428, 194] width 100 height 16
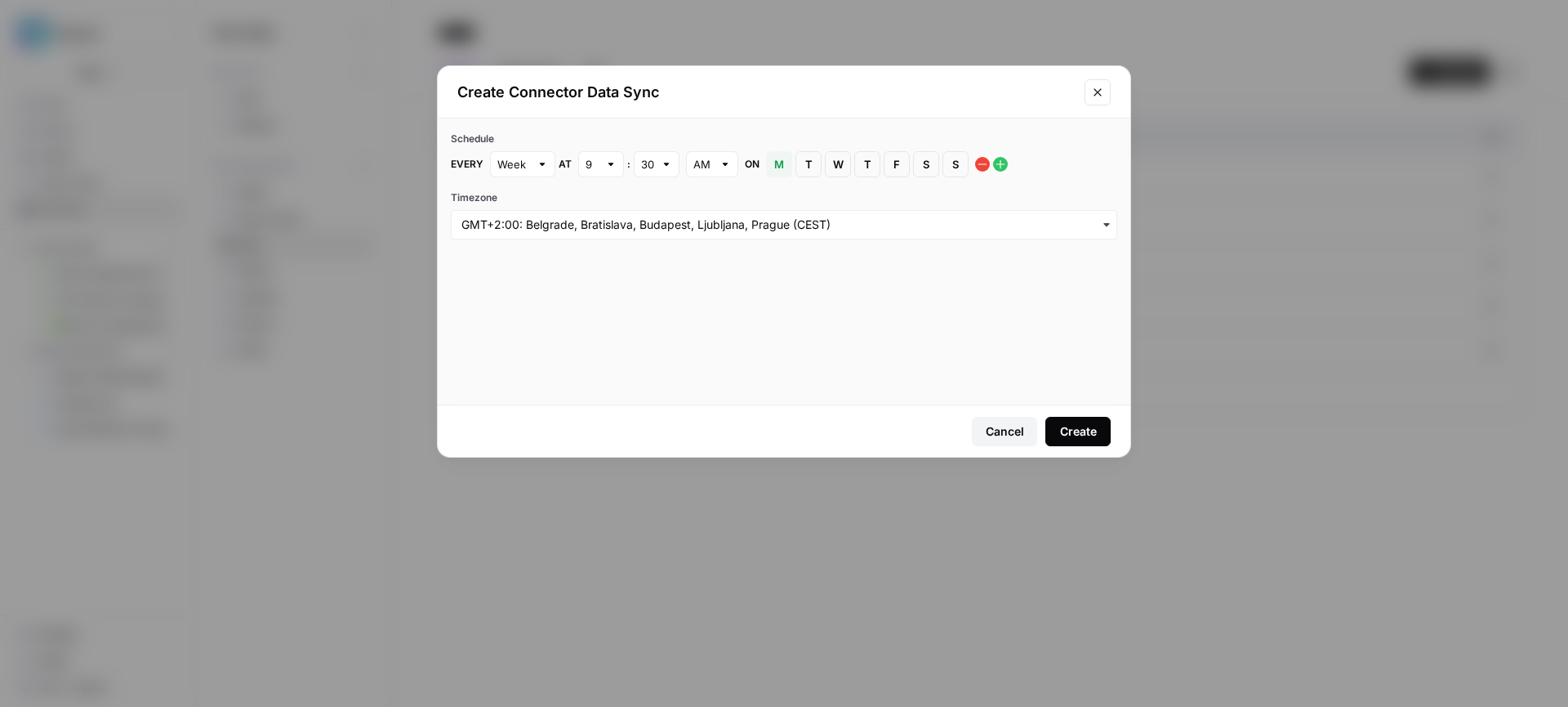
click at [615, 157] on div at bounding box center [611, 163] width 12 height 16
click at [607, 199] on div "1" at bounding box center [600, 202] width 18 height 16
type input "1"
click at [665, 169] on div at bounding box center [666, 163] width 12 height 16
click at [660, 199] on div "00" at bounding box center [655, 202] width 18 height 16
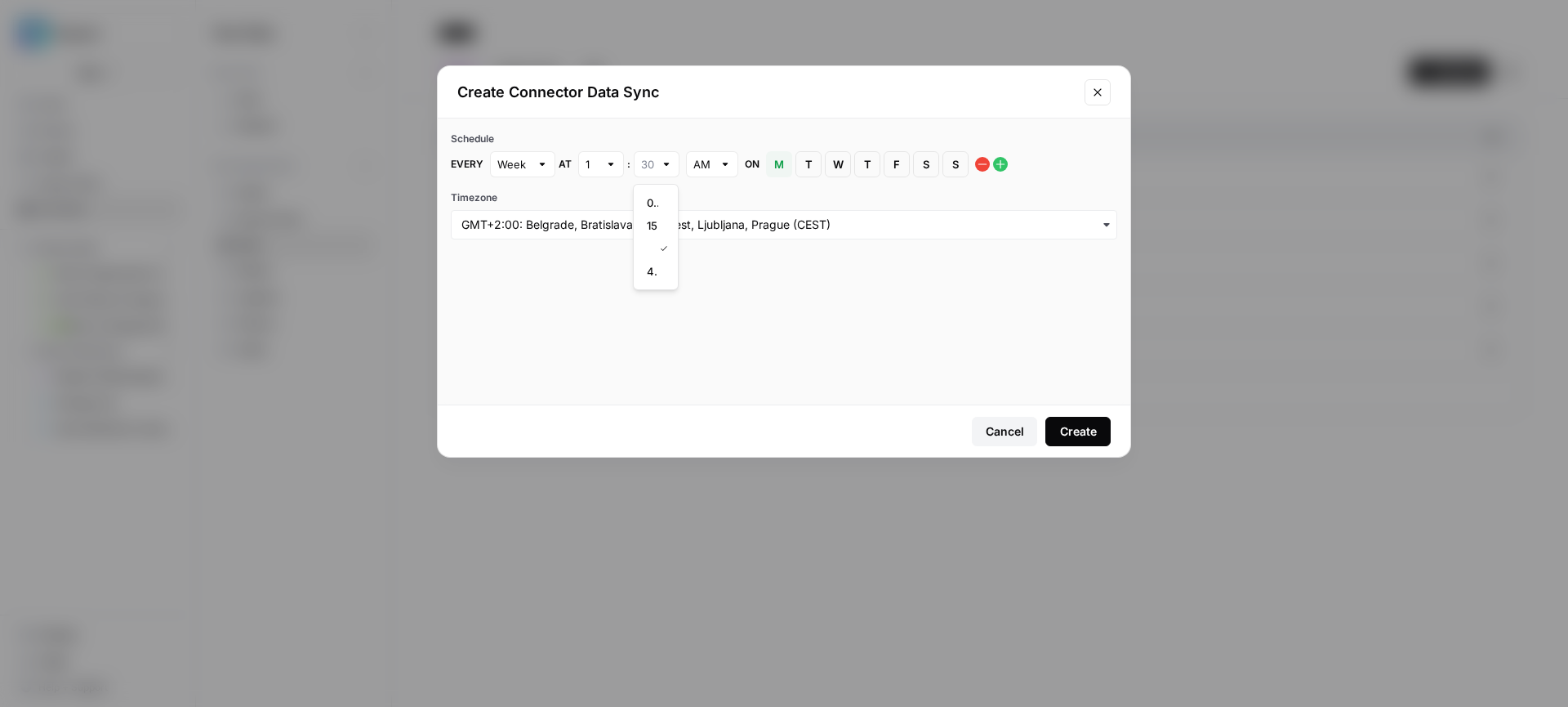
type input "00"
click at [824, 218] on input "Timezone" at bounding box center [783, 224] width 645 height 16
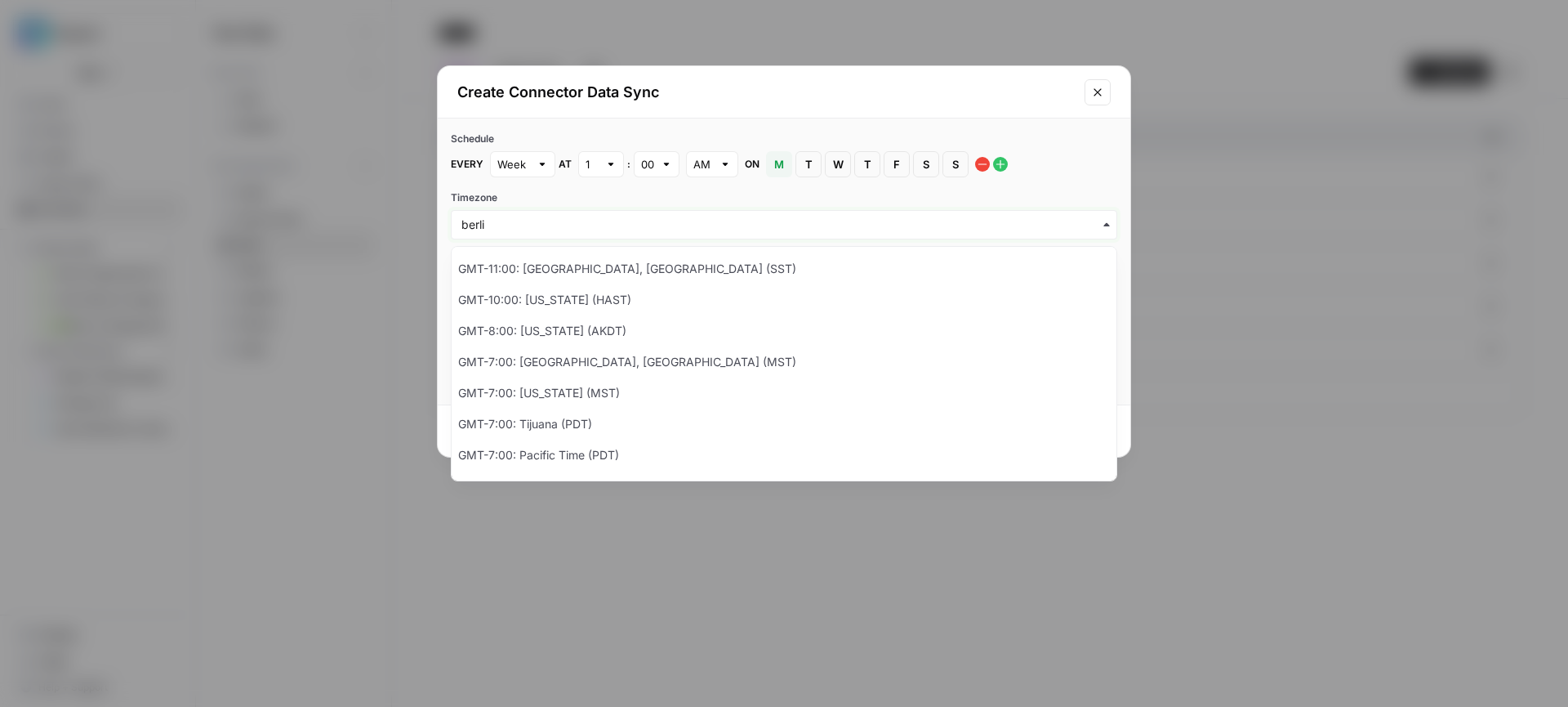
type input "berli"
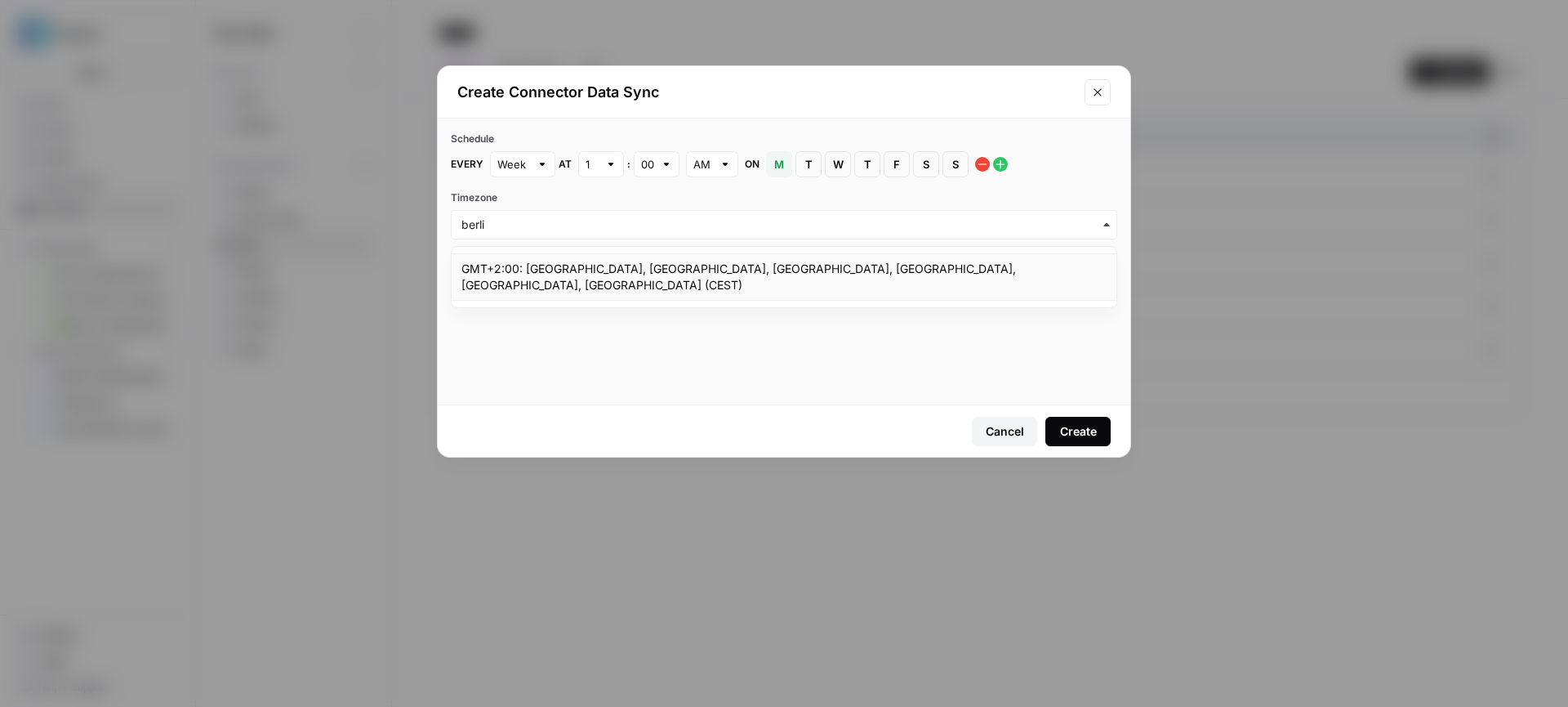
click at [652, 274] on div "GMT+2:00: Amsterdam, Berlin, Bern, Rome, Stockholm, Vienna (CEST)" at bounding box center [784, 277] width 665 height 47
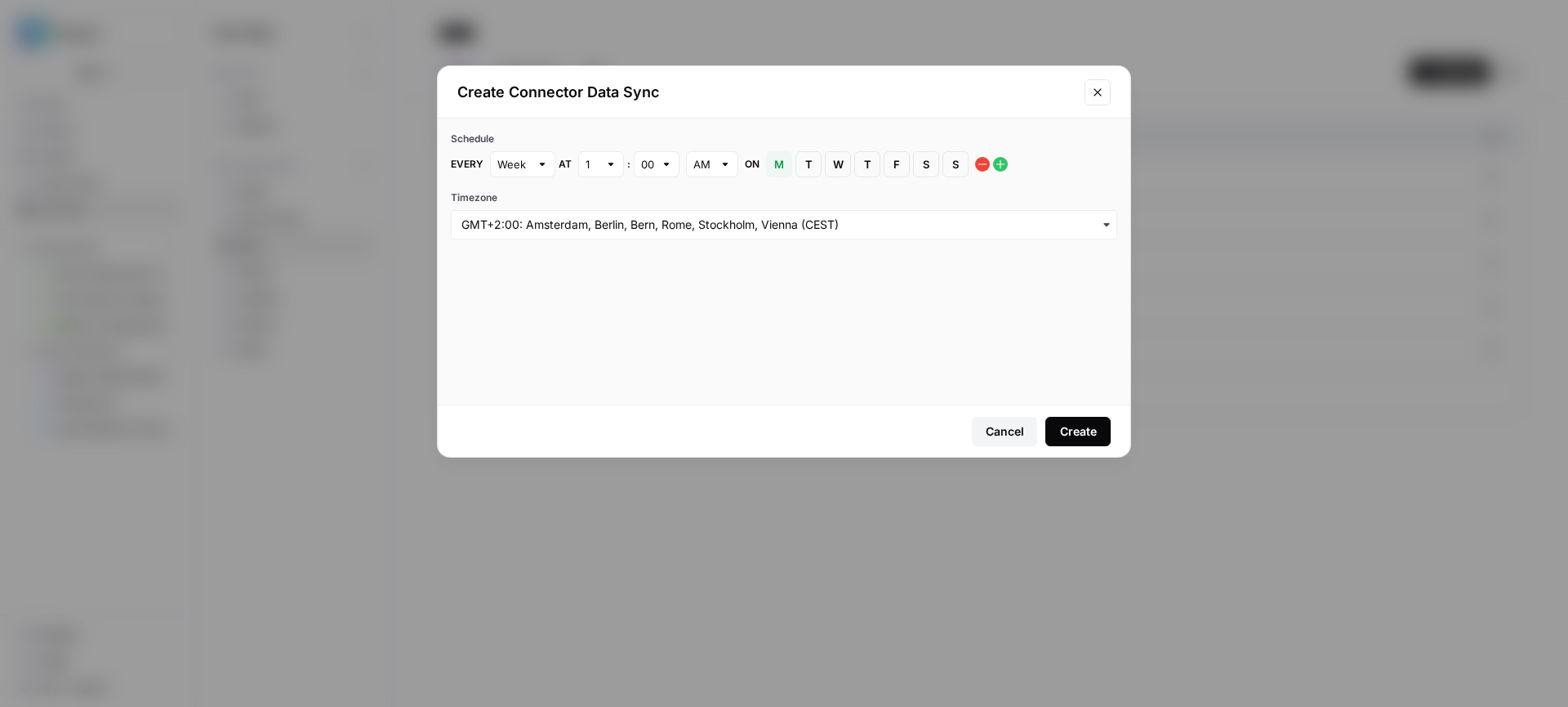
click at [1080, 430] on div "Create" at bounding box center [1078, 431] width 37 height 16
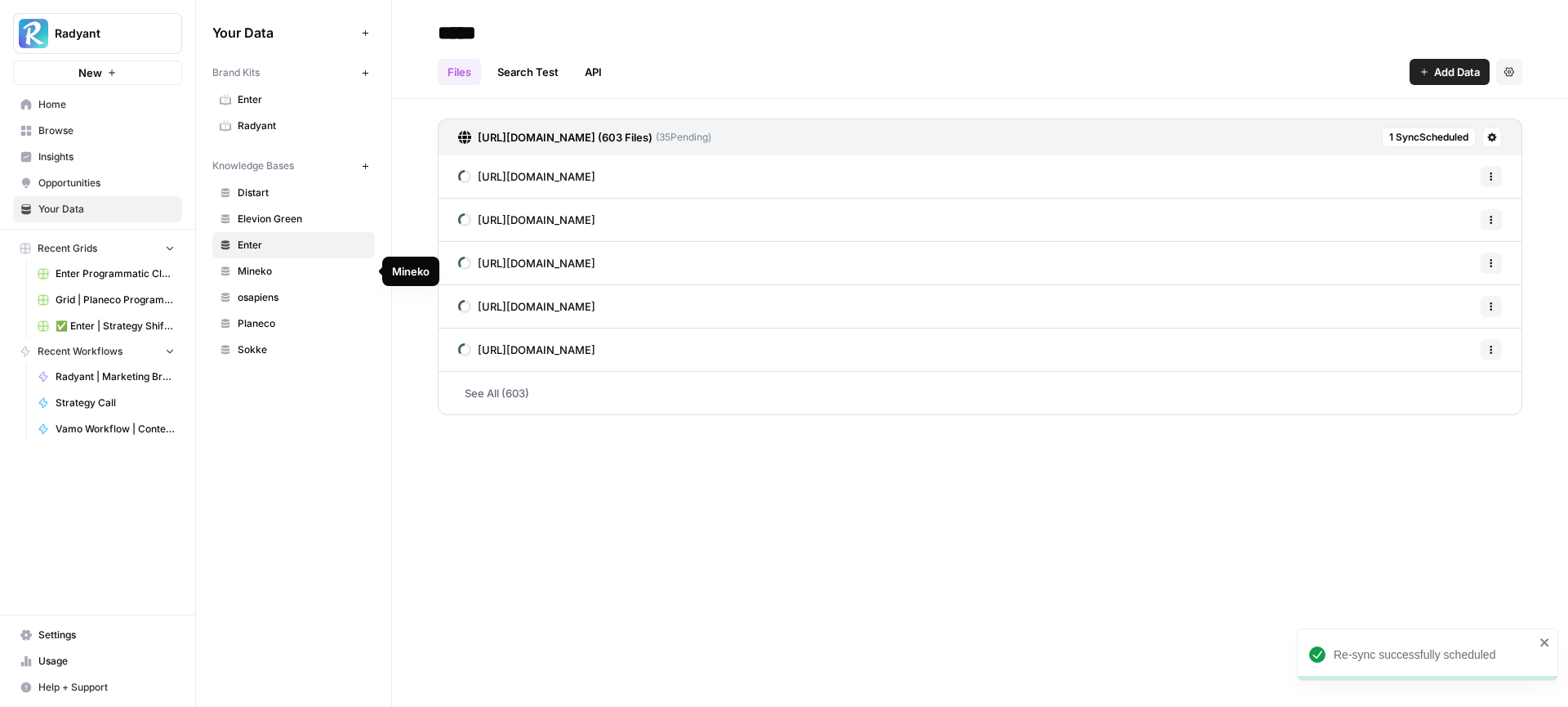
click at [293, 274] on span "Mineko" at bounding box center [302, 270] width 130 height 14
click at [260, 295] on span "osapiens" at bounding box center [302, 297] width 130 height 14
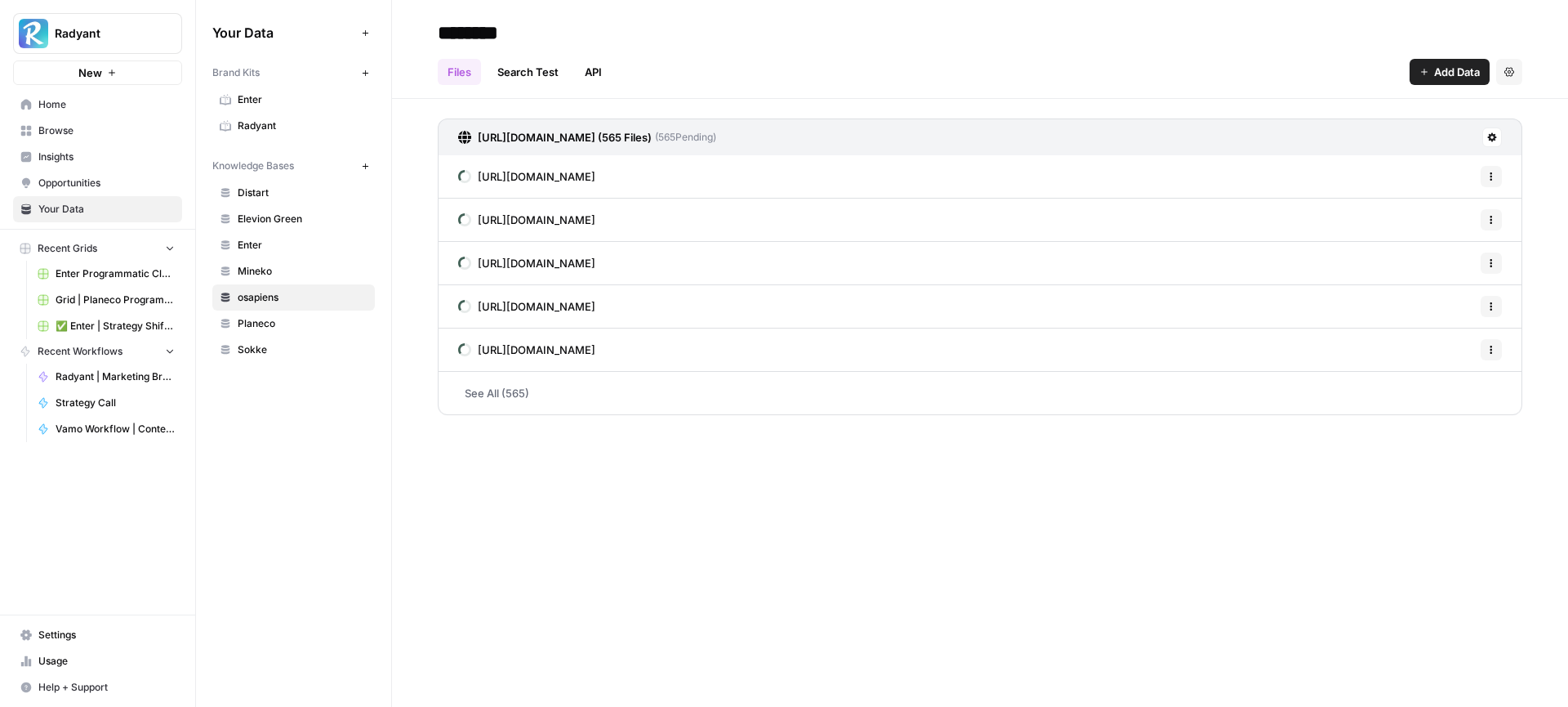
click at [1494, 143] on button at bounding box center [1491, 136] width 19 height 19
click at [1420, 198] on span "Schedule Data Sync" at bounding box center [1428, 194] width 100 height 16
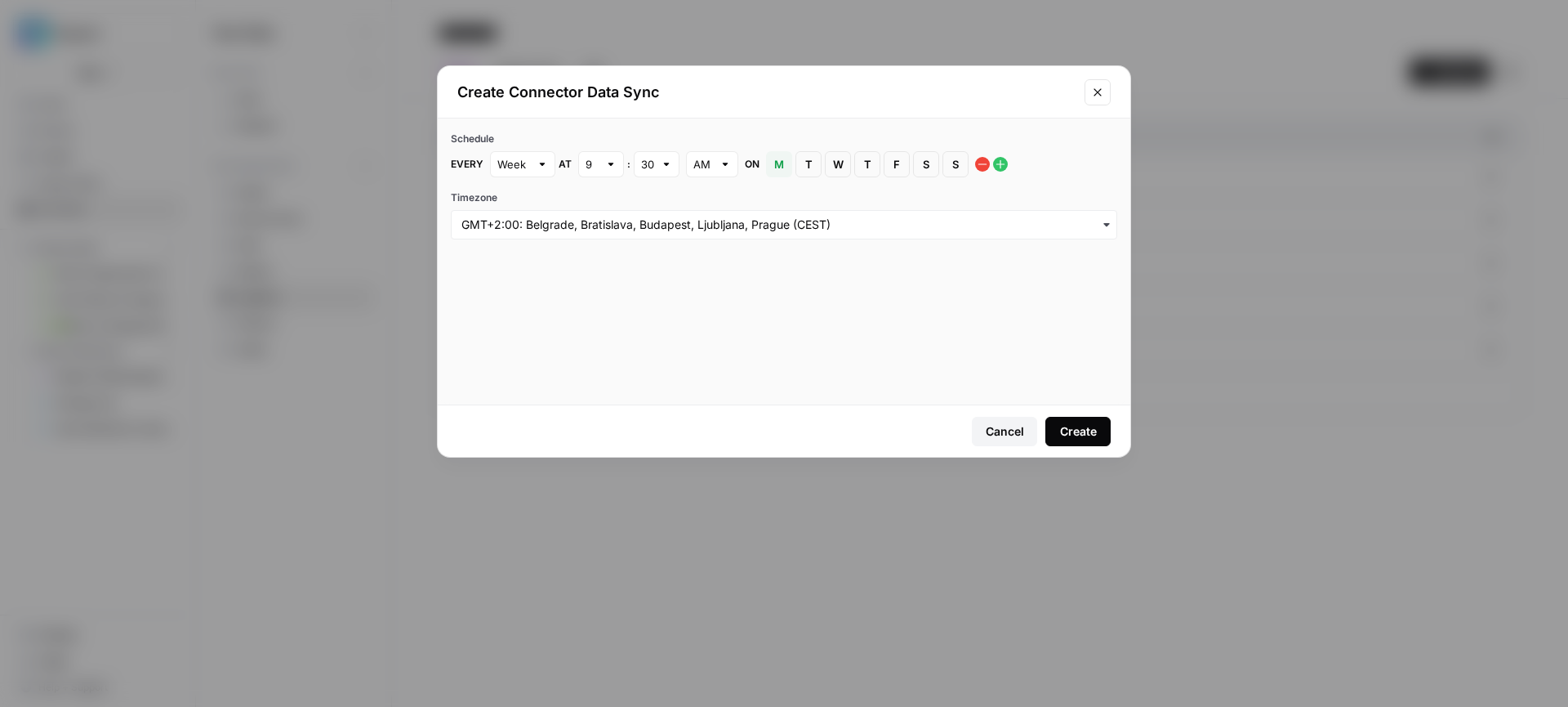
click at [597, 167] on div "9" at bounding box center [601, 164] width 45 height 26
click at [597, 167] on div at bounding box center [601, 164] width 45 height 26
type input "9"
click at [649, 157] on input "text" at bounding box center [648, 163] width 13 height 16
click at [649, 197] on span "00" at bounding box center [653, 202] width 12 height 16
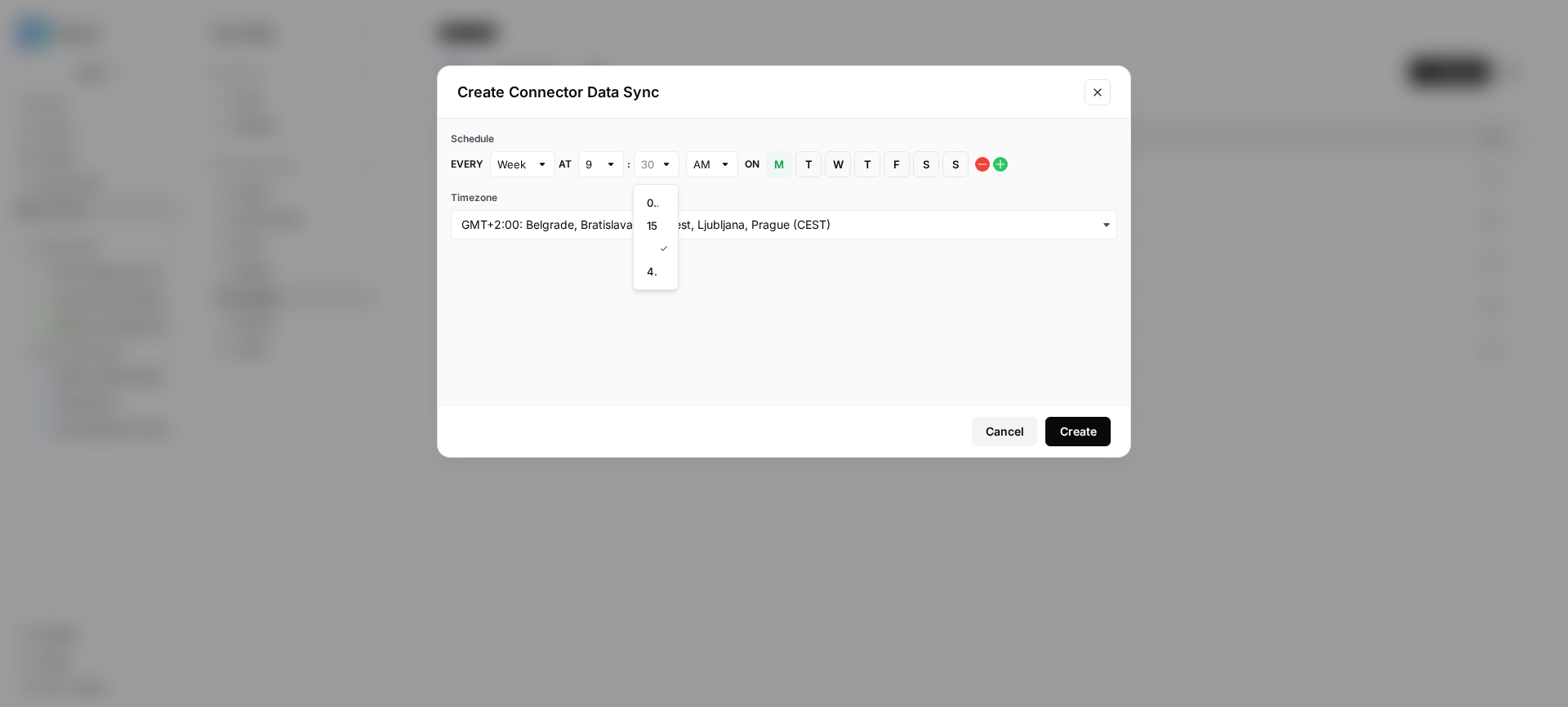
type input "00"
click at [563, 223] on input "Timezone" at bounding box center [783, 224] width 645 height 16
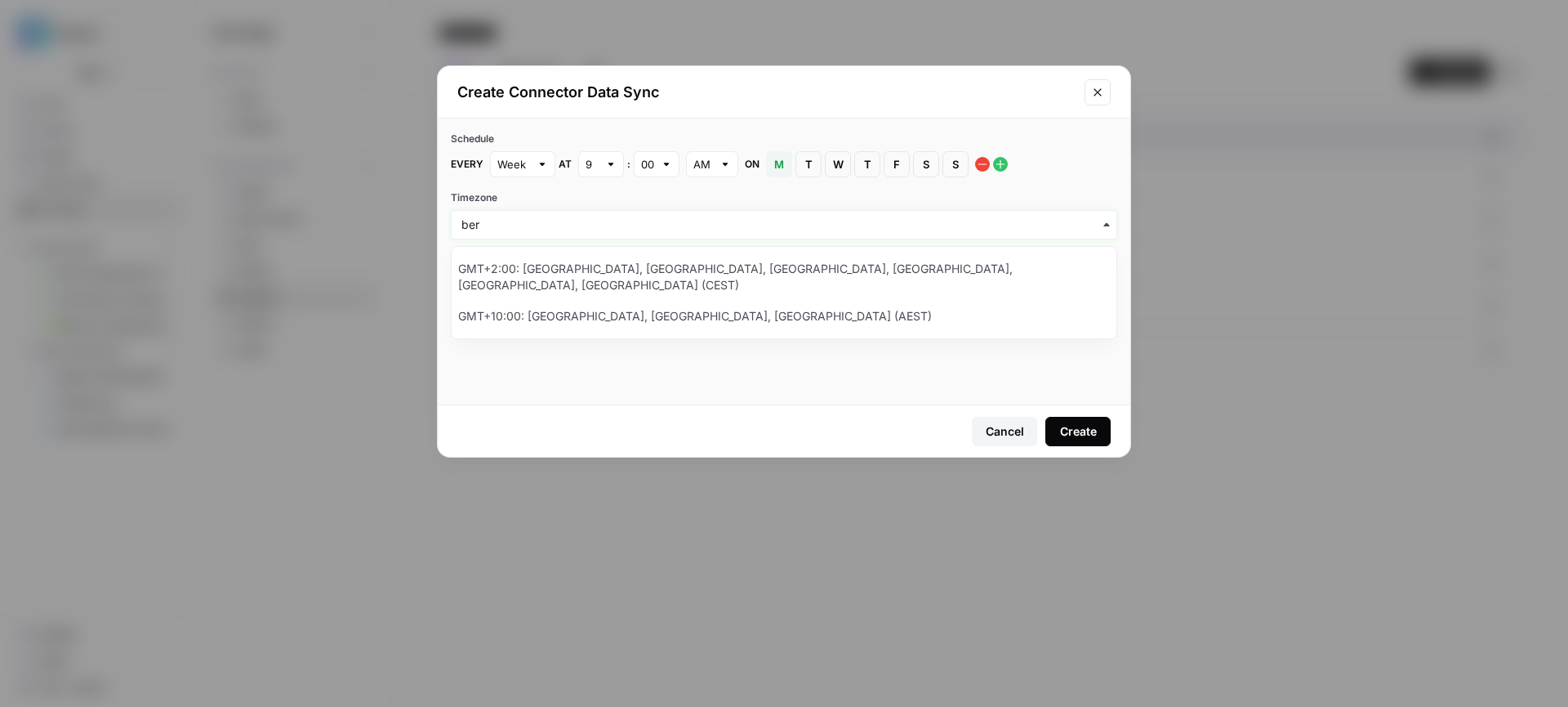
type input "ber"
click at [573, 258] on div "GMT+2:00: Amsterdam, Berlin, Bern, Rome, Stockholm, Vienna (CEST)" at bounding box center [784, 277] width 665 height 47
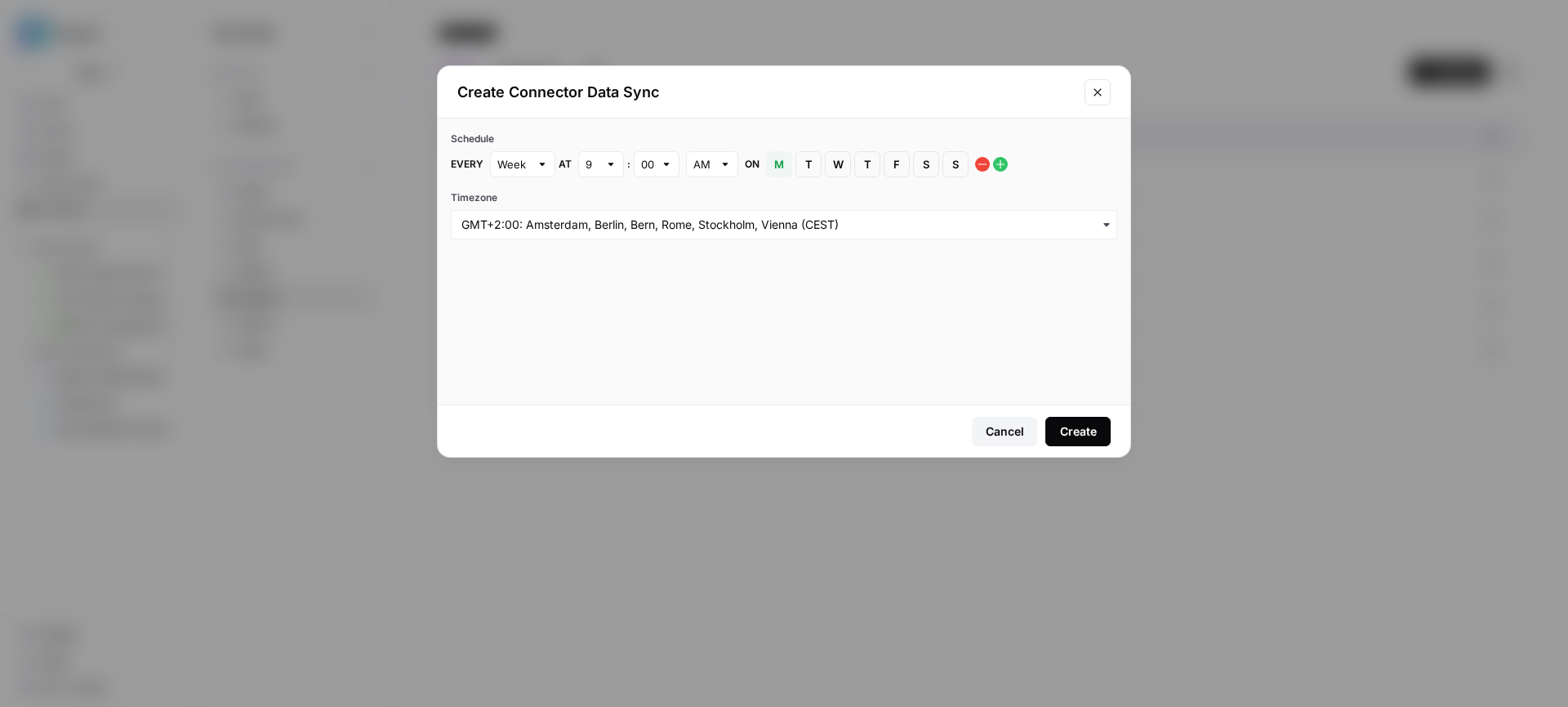
click at [1084, 427] on div "Create" at bounding box center [1078, 431] width 37 height 16
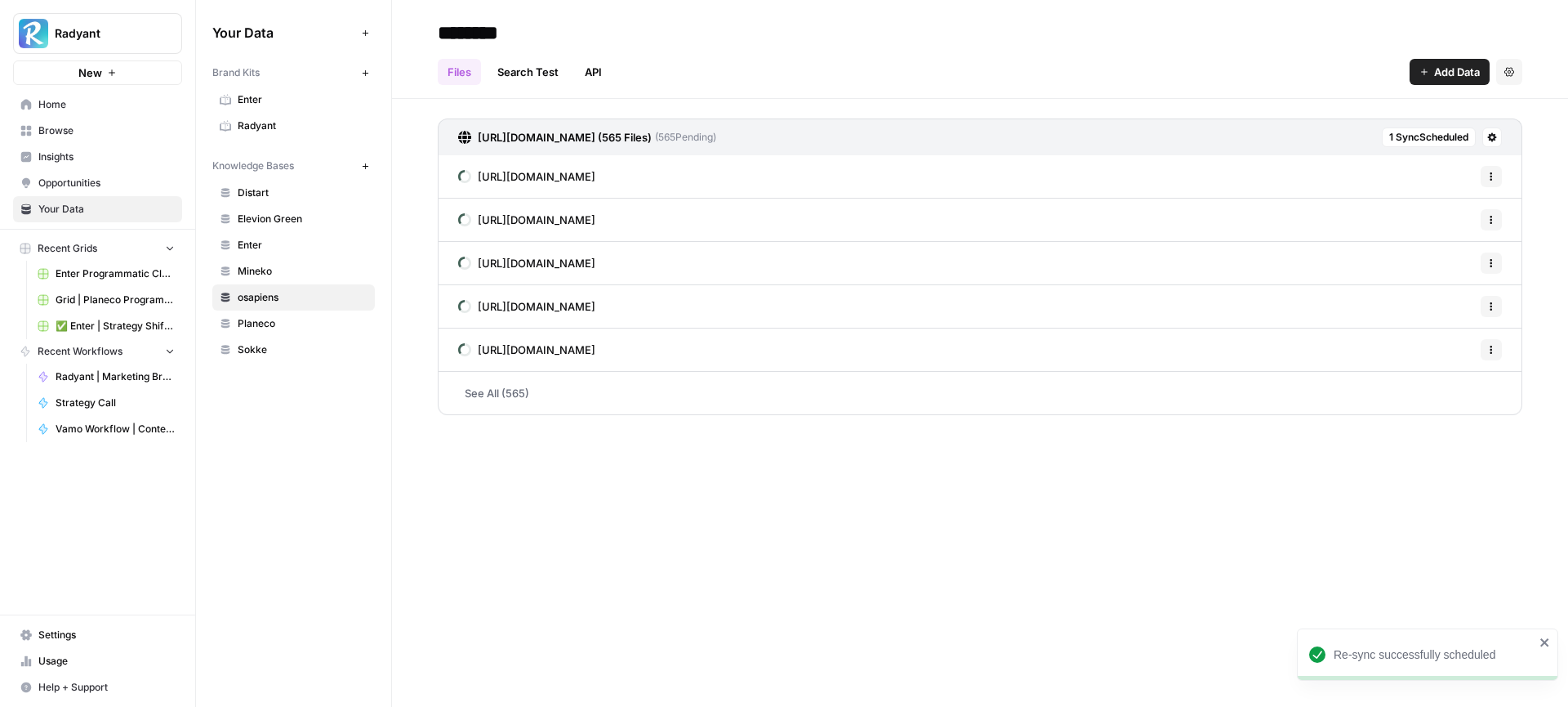
click at [267, 329] on span "Planeco" at bounding box center [302, 323] width 130 height 14
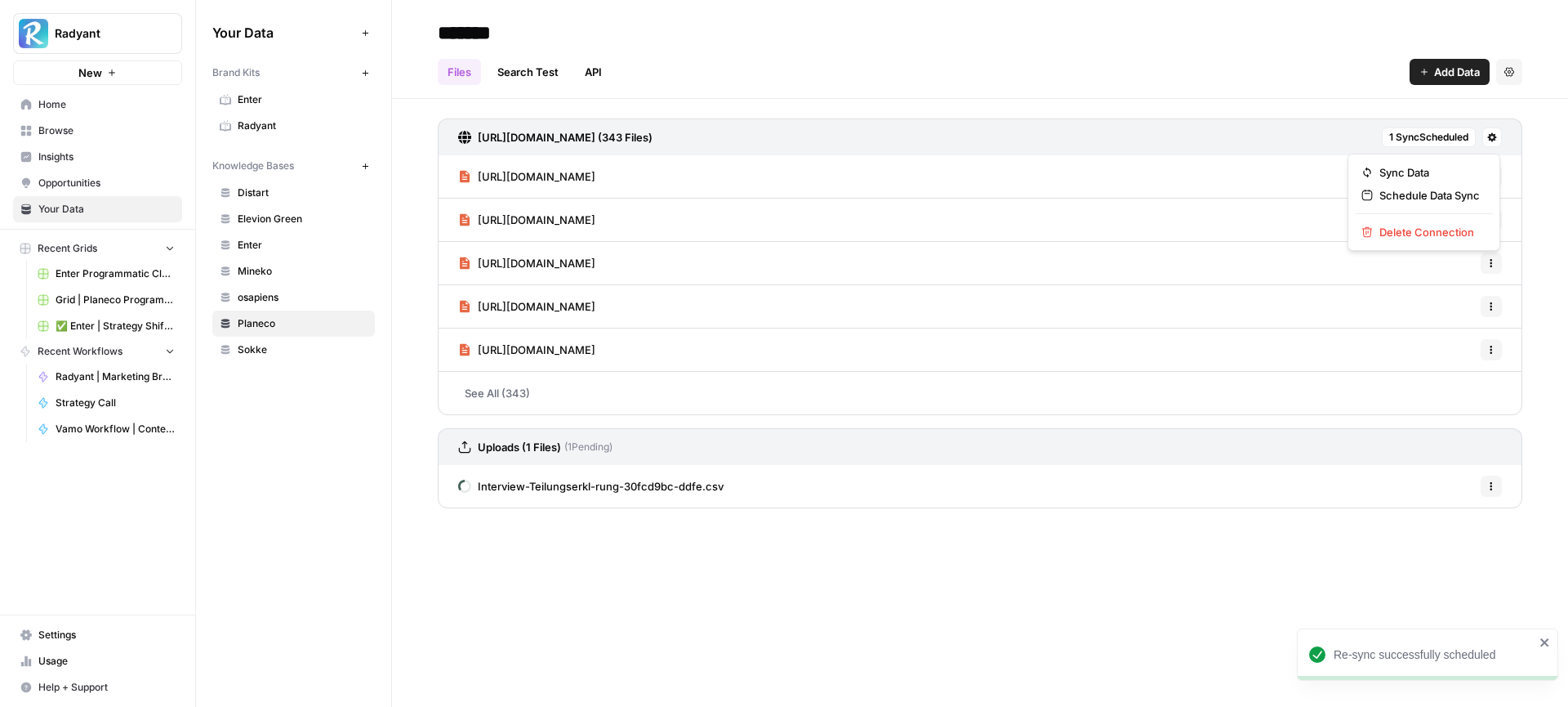
click at [1491, 139] on icon at bounding box center [1491, 137] width 9 height 9
click at [1411, 194] on span "Schedule Data Sync" at bounding box center [1428, 194] width 100 height 16
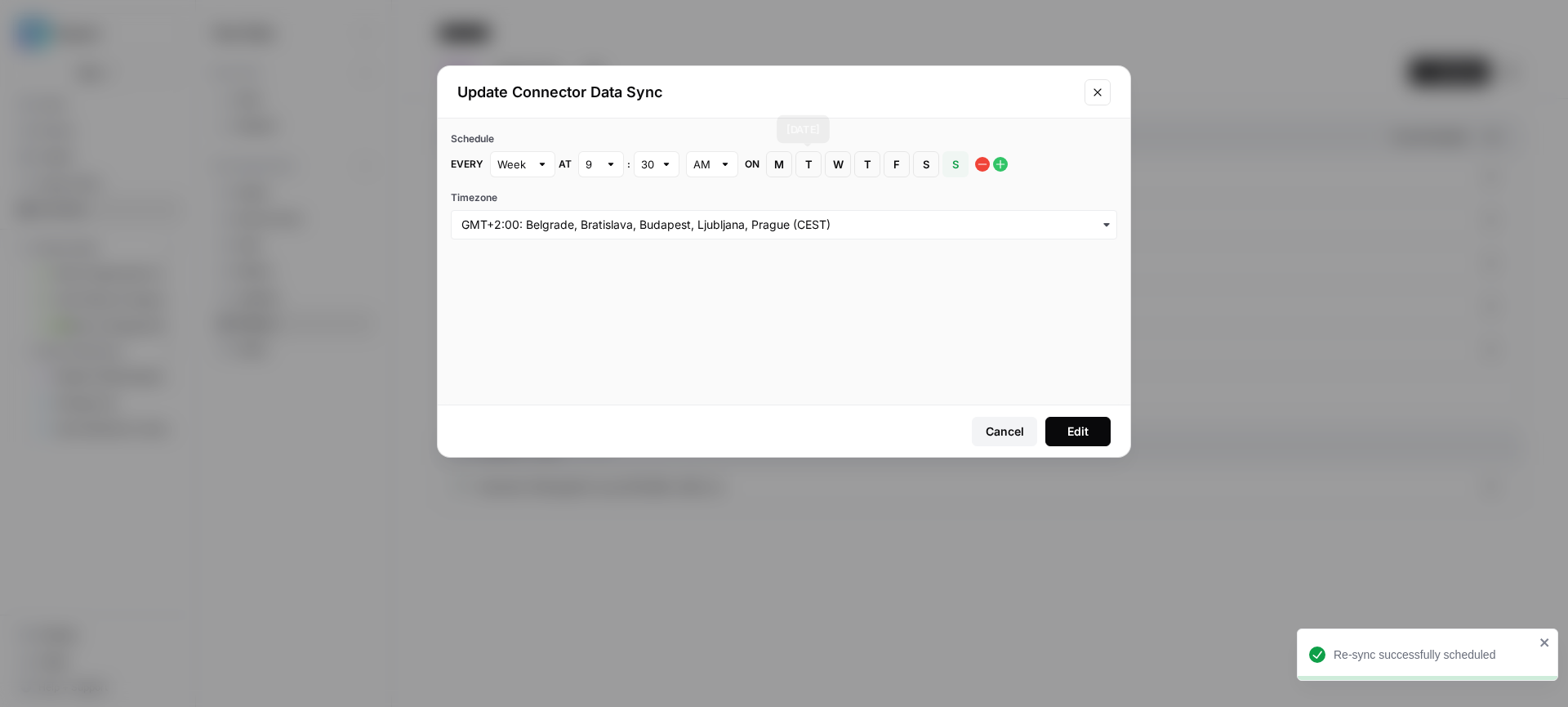
click at [774, 163] on span "M" at bounding box center [779, 163] width 10 height 16
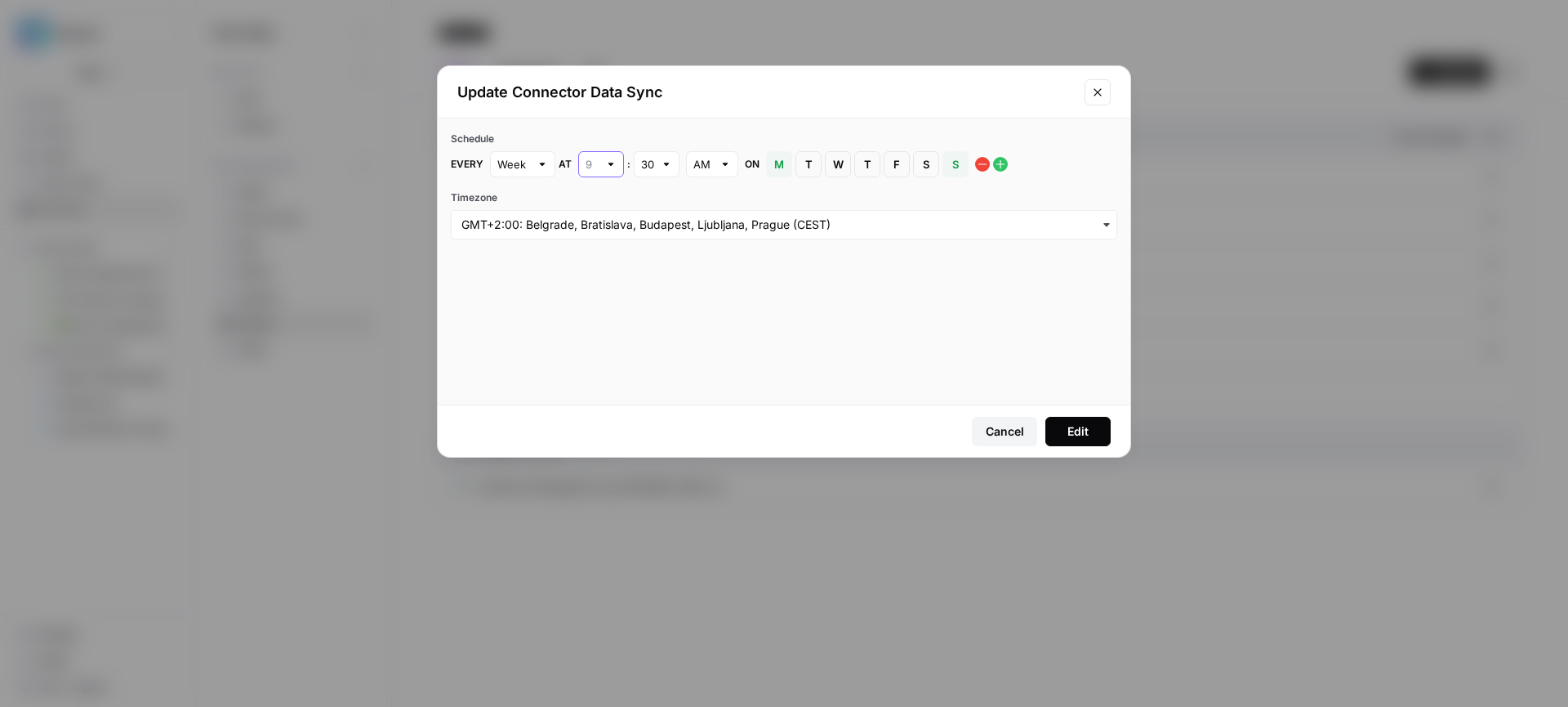
click at [592, 163] on input "text" at bounding box center [592, 163] width 13 height 16
type input "9"
click at [647, 157] on input "text" at bounding box center [648, 163] width 13 height 16
click at [666, 195] on button "00" at bounding box center [655, 202] width 31 height 23
type input "00"
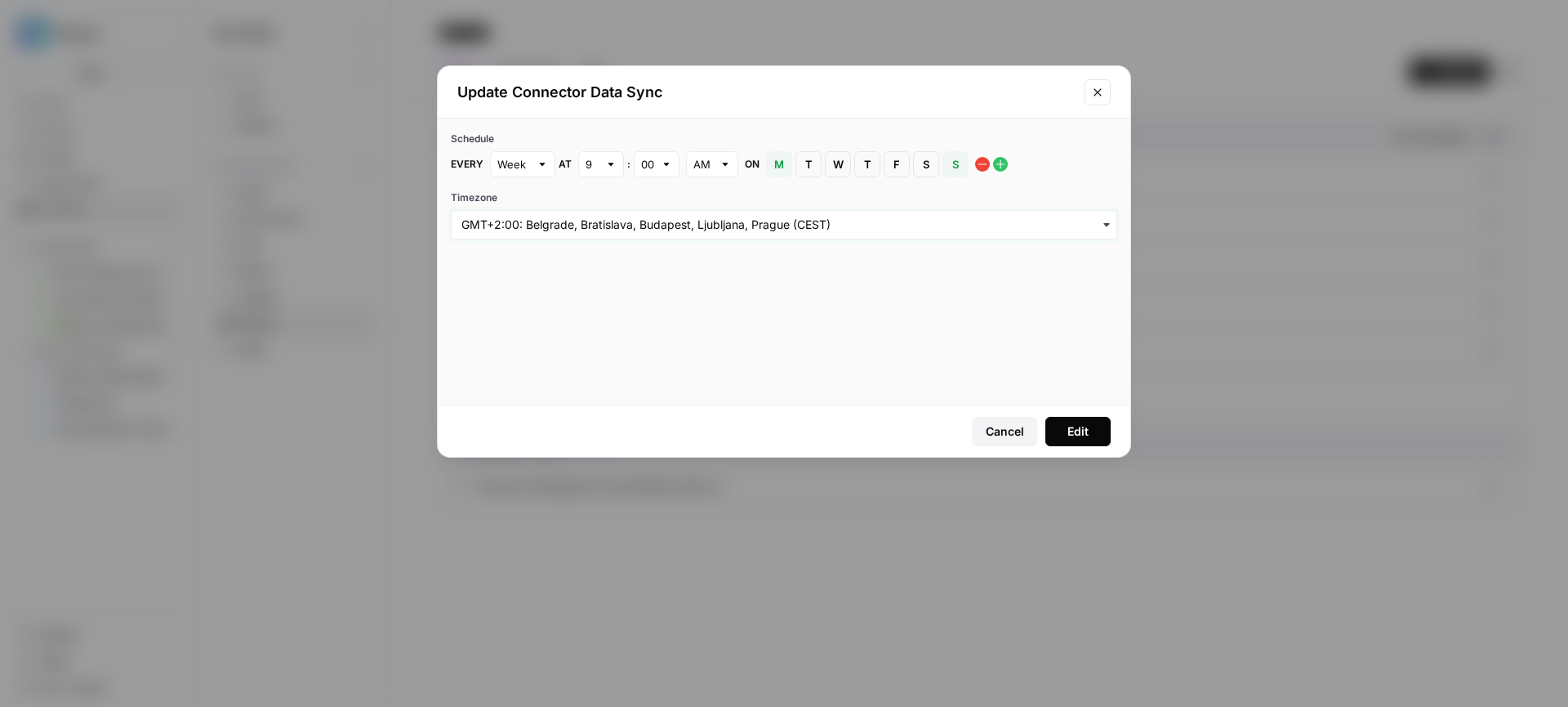
click at [660, 217] on input "Timezone" at bounding box center [783, 224] width 645 height 16
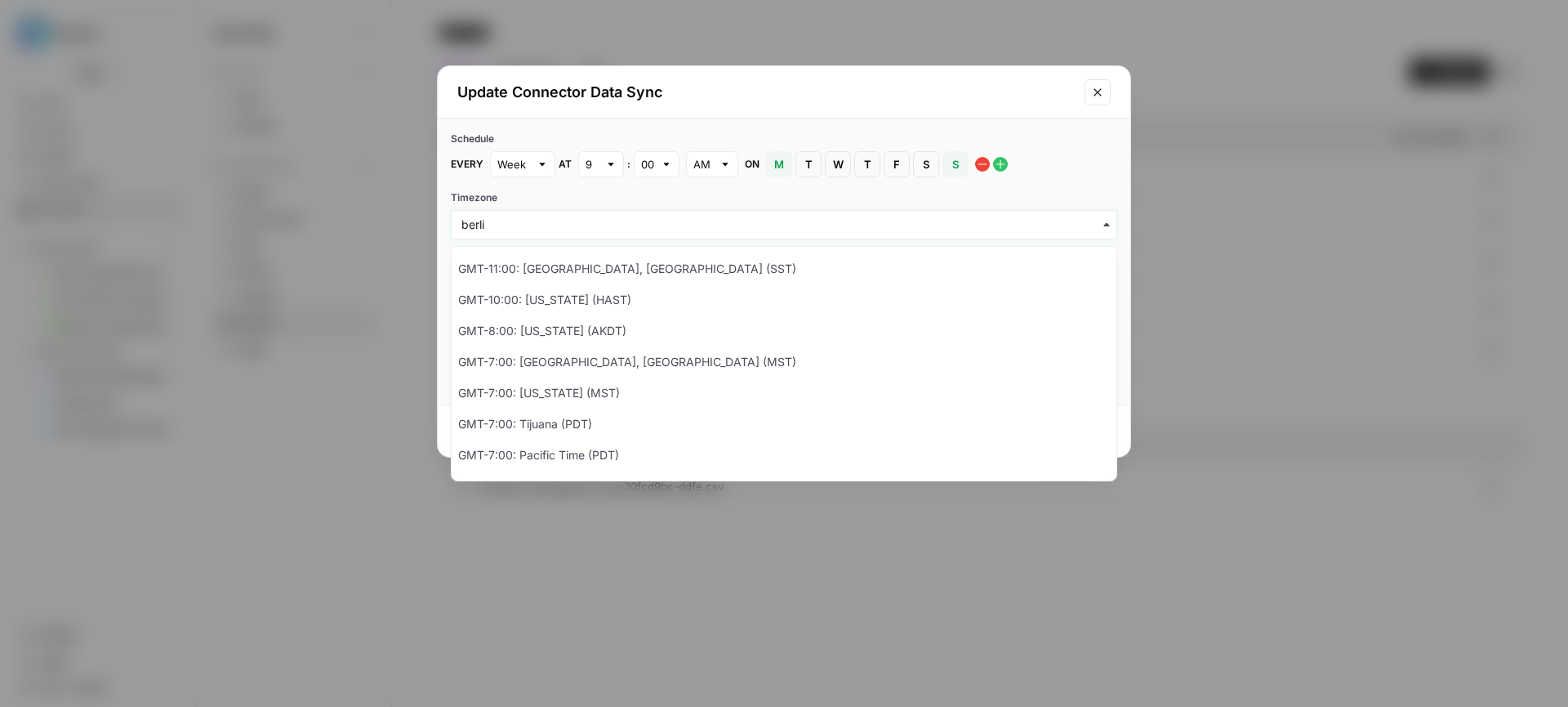
type input "berli"
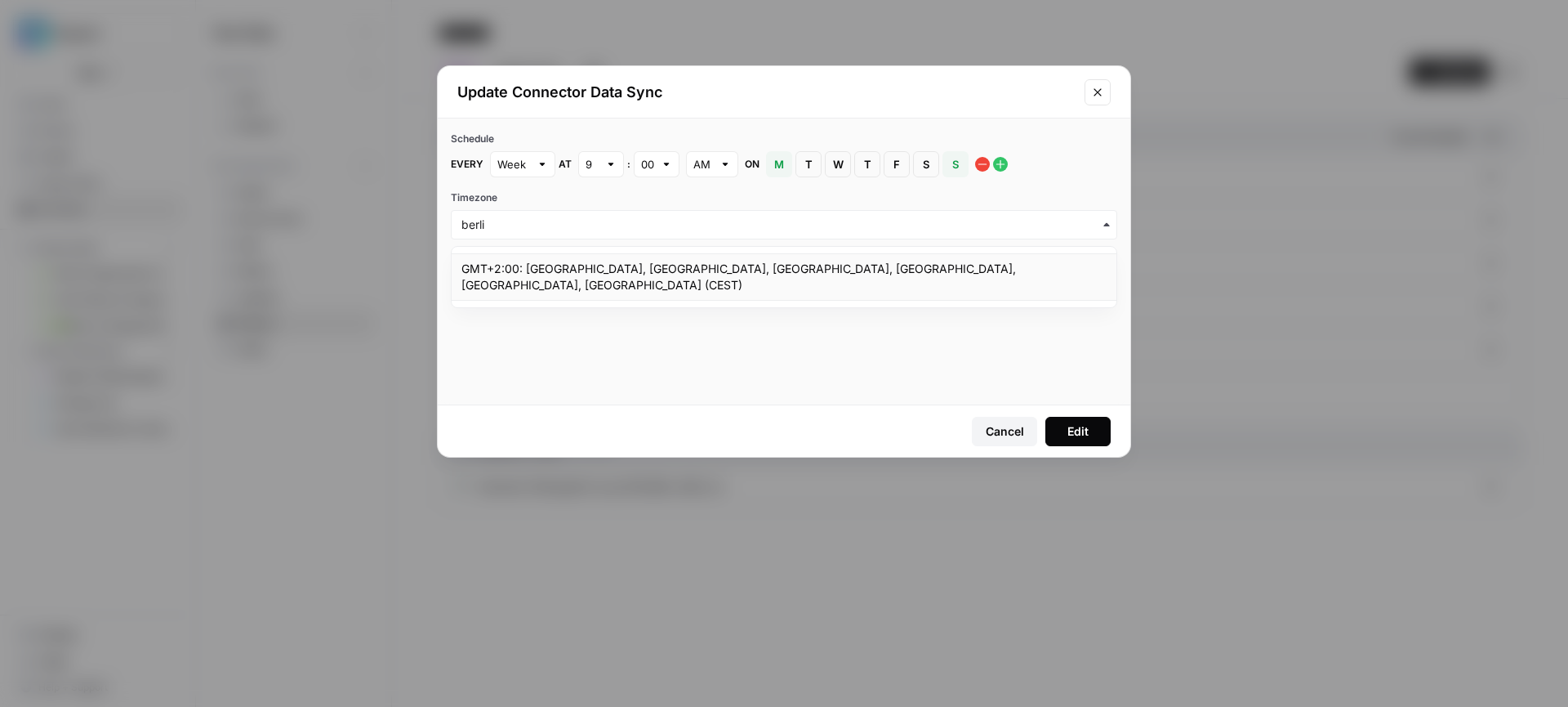
click at [616, 268] on div "GMT+2:00: Amsterdam, Berlin, Bern, Rome, Stockholm, Vienna (CEST)" at bounding box center [784, 277] width 665 height 47
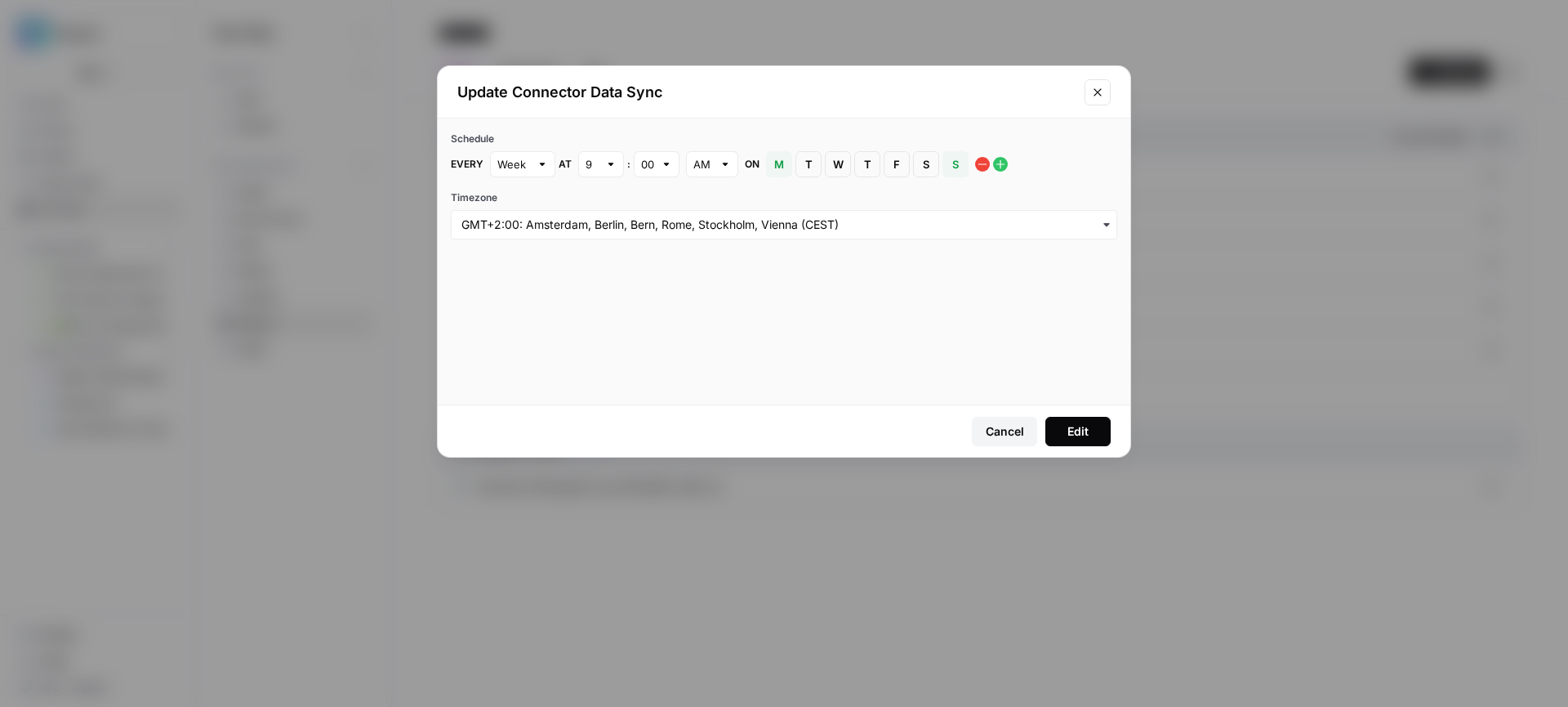
click at [1076, 439] on button "Edit" at bounding box center [1078, 431] width 66 height 29
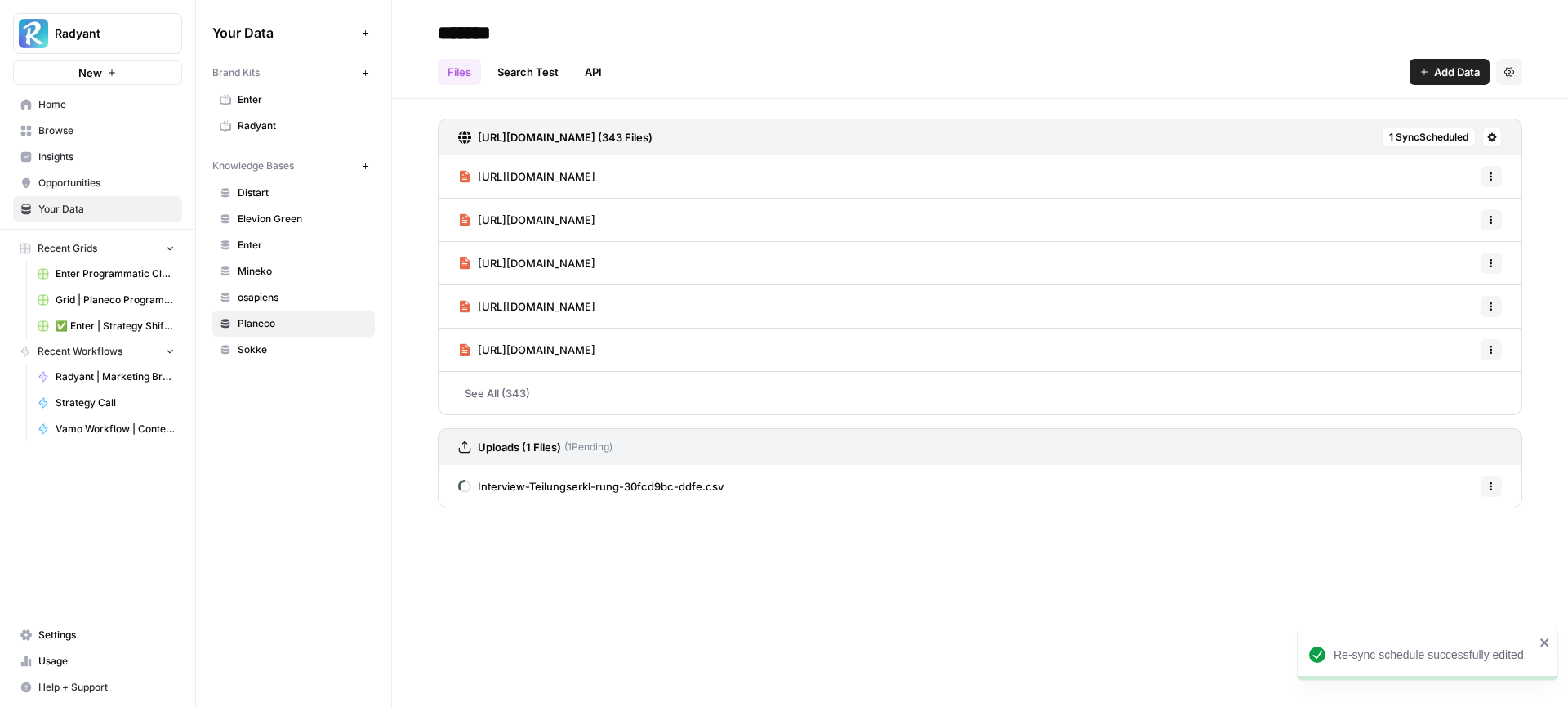
click at [263, 356] on span "Sokke" at bounding box center [302, 349] width 130 height 14
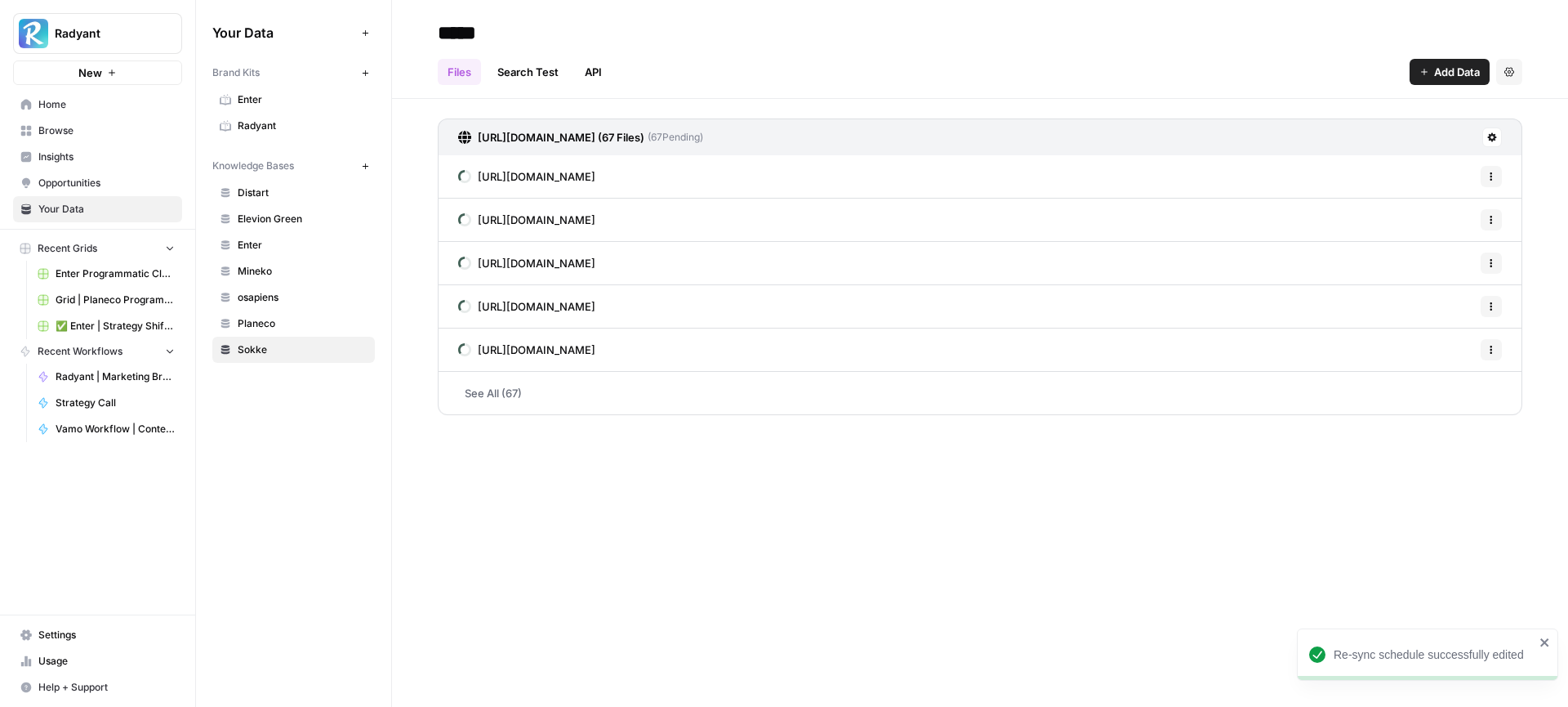
click at [1496, 137] on button at bounding box center [1491, 136] width 19 height 19
click at [1399, 196] on span "Schedule Data Sync" at bounding box center [1428, 194] width 100 height 16
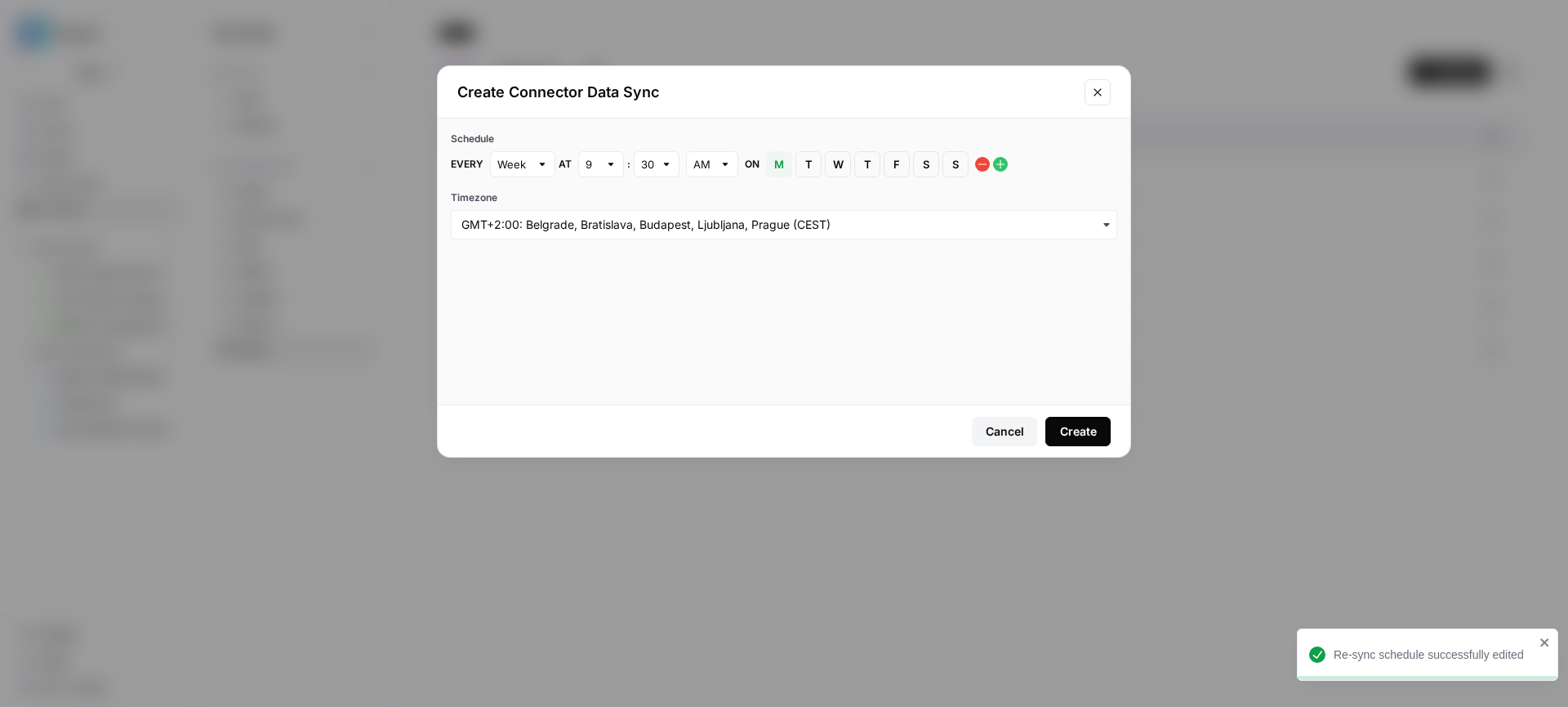
click at [605, 163] on div at bounding box center [611, 163] width 12 height 16
type input "9"
click at [633, 167] on div "30" at bounding box center [656, 164] width 45 height 26
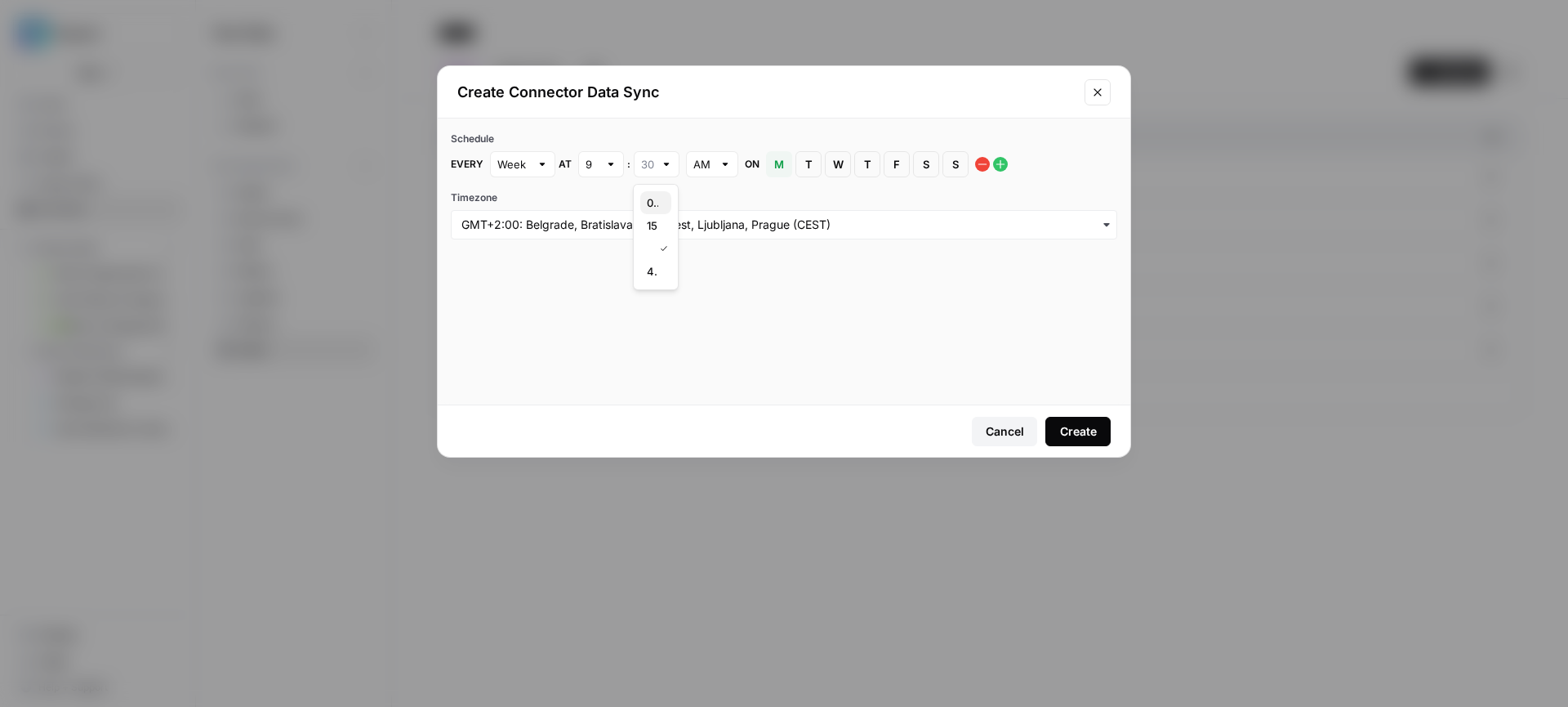
click at [662, 197] on div "00" at bounding box center [655, 202] width 18 height 16
type input "00"
click at [596, 218] on input "Timezone" at bounding box center [783, 224] width 645 height 16
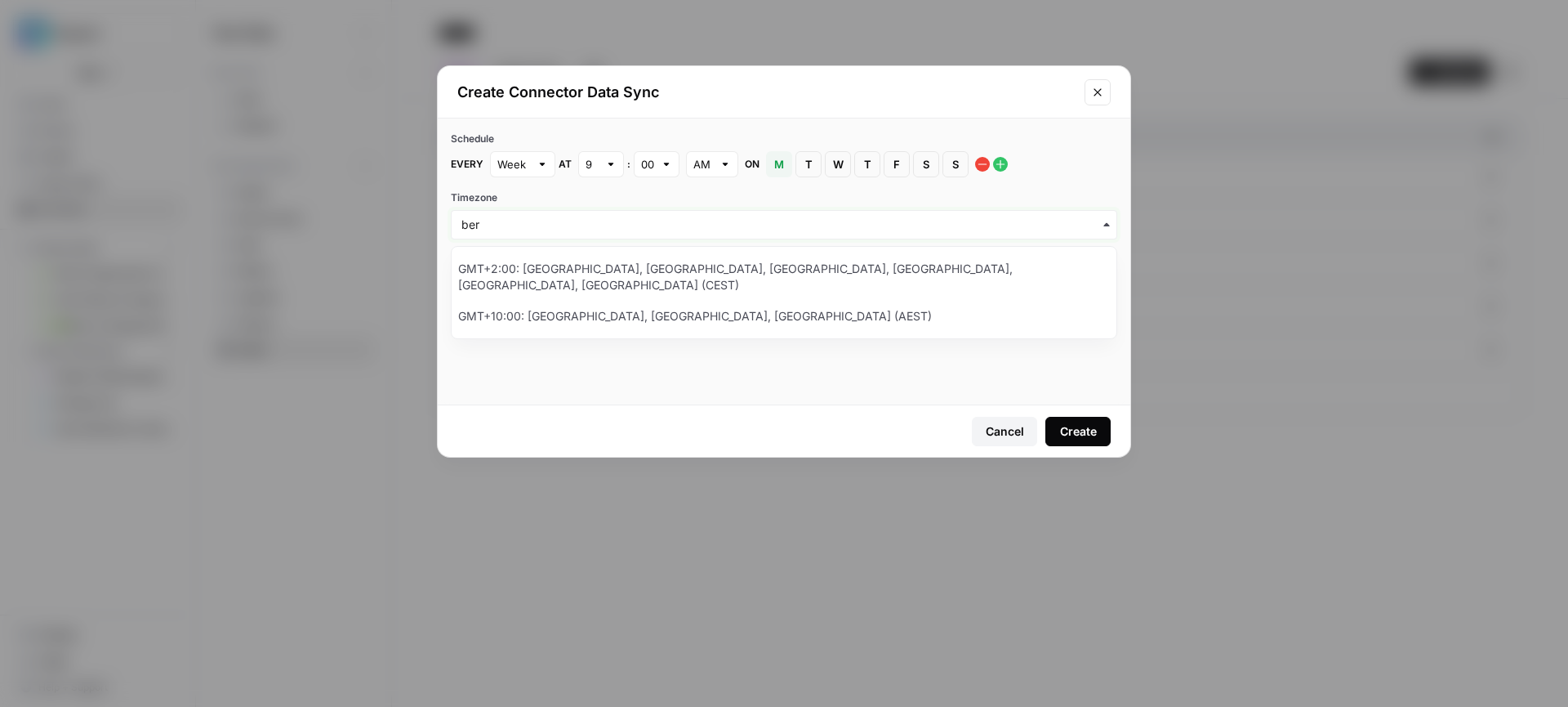
type input "ber"
click at [584, 263] on div "GMT+2:00: Amsterdam, Berlin, Bern, Rome, Stockholm, Vienna (CEST)" at bounding box center [784, 277] width 665 height 47
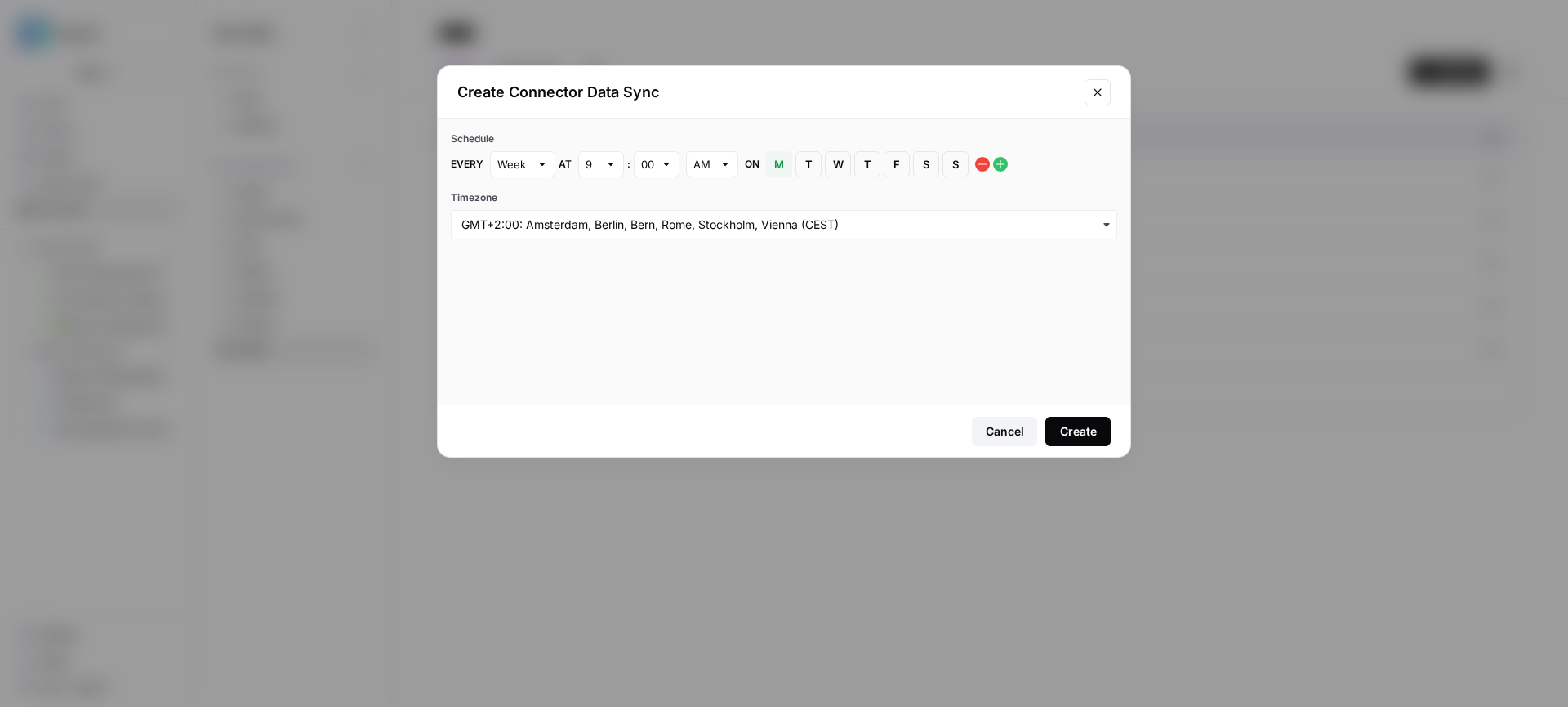
click at [1057, 420] on button "Create" at bounding box center [1078, 431] width 66 height 29
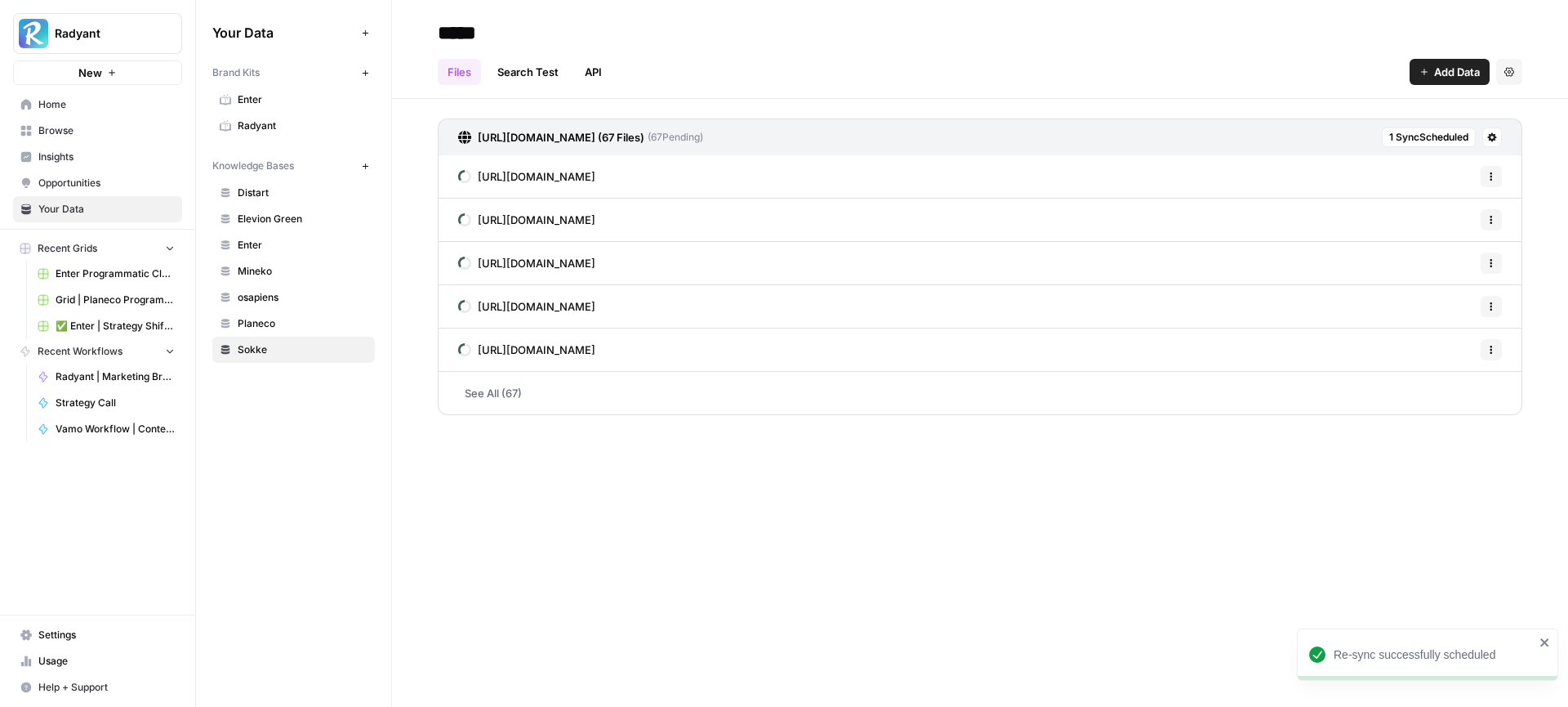
click at [304, 442] on div "Your Data Add Data Brand Kits New Enter Radyant Knowledge Bases New Distart Ele…" at bounding box center [294, 354] width 195 height 707
click at [367, 160] on button "New" at bounding box center [364, 165] width 19 height 19
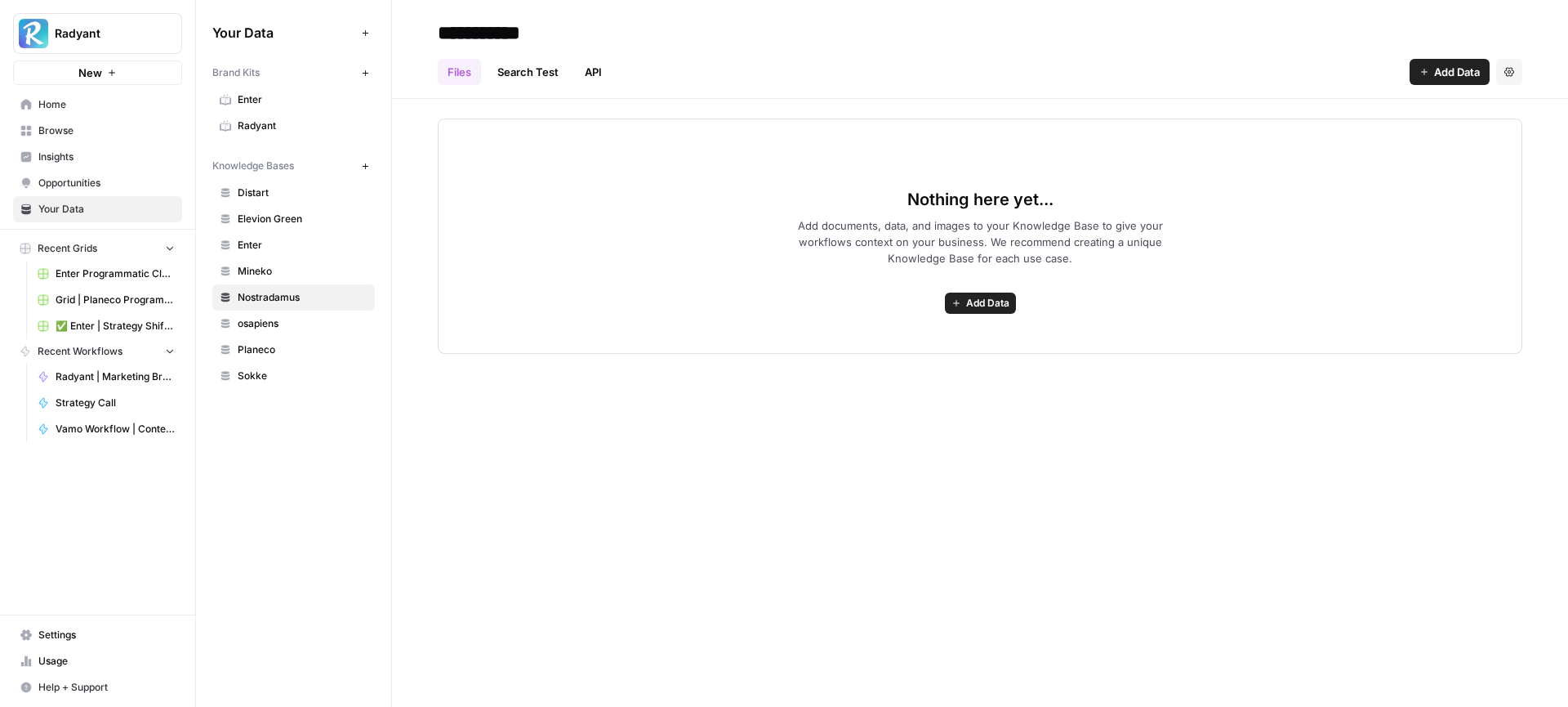
type input "**********"
click at [972, 304] on span "Add Data" at bounding box center [987, 302] width 43 height 14
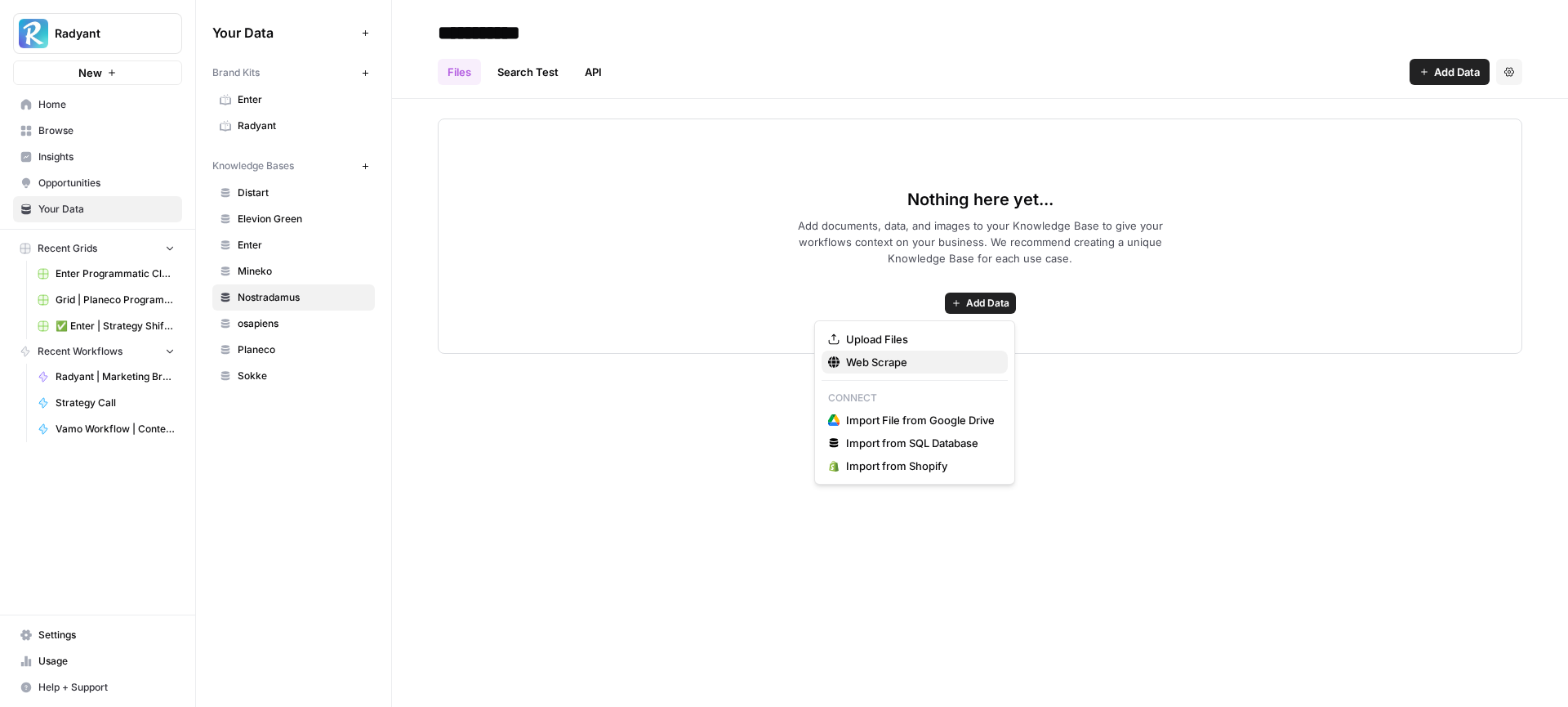
click at [901, 360] on span "Web Scrape" at bounding box center [920, 361] width 149 height 16
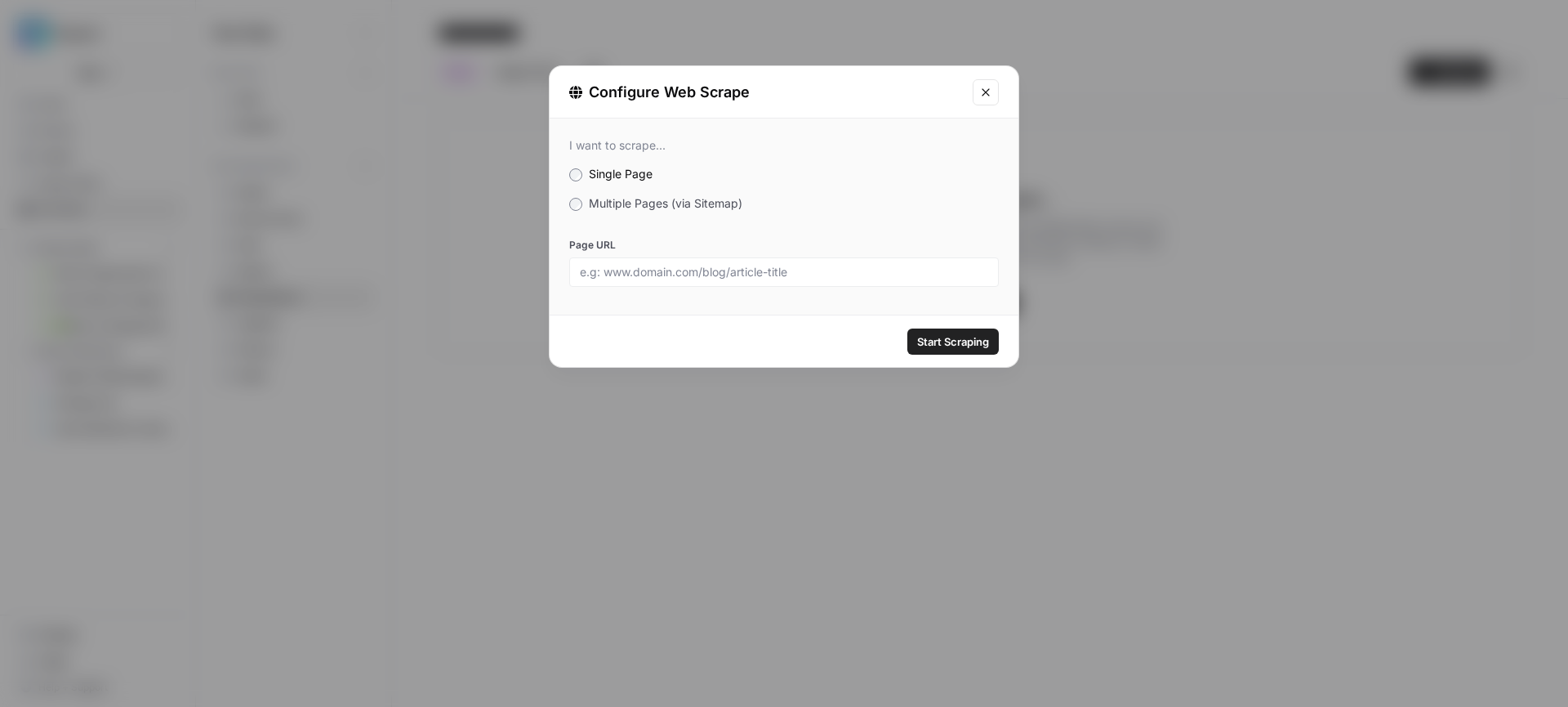
click at [679, 208] on span "Multiple Pages (via Sitemap)" at bounding box center [665, 203] width 153 height 13
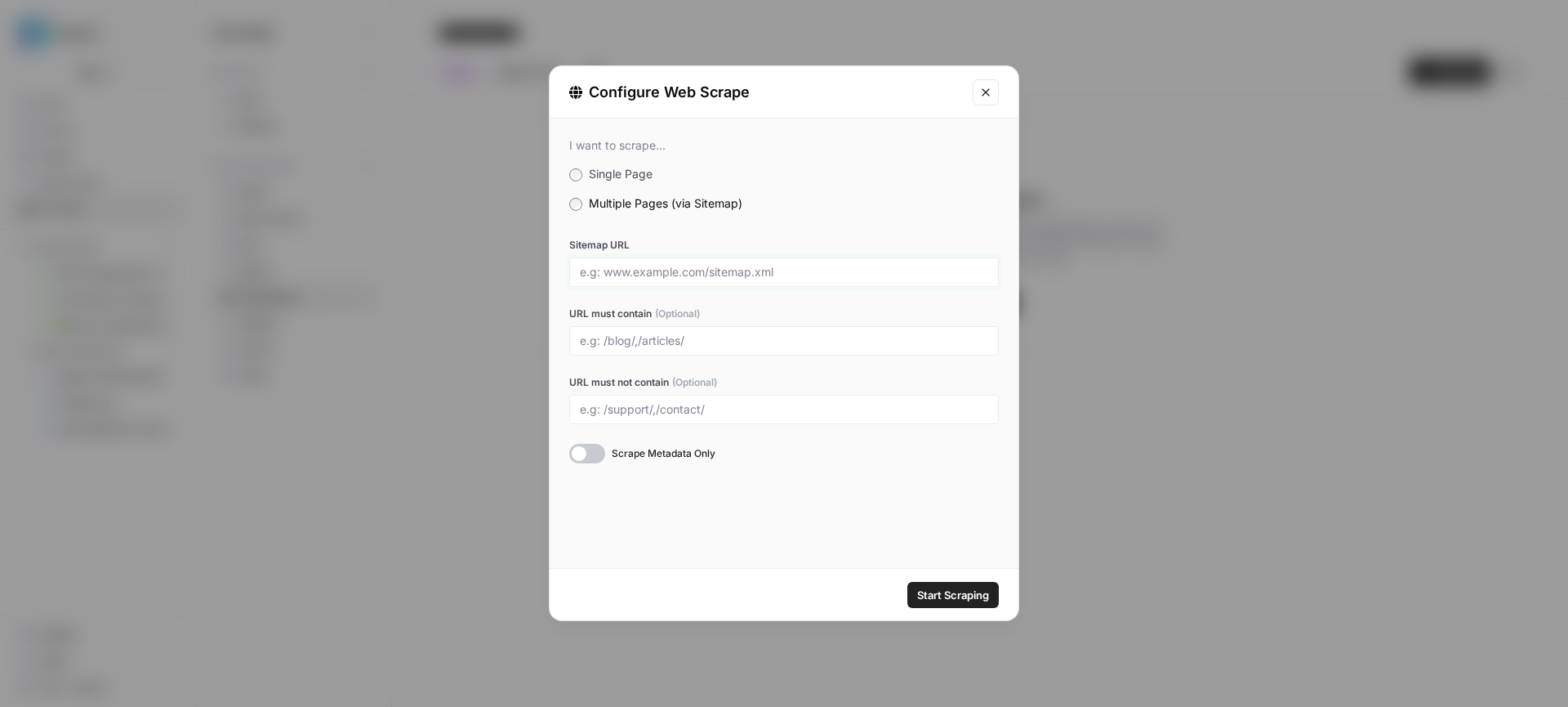
click at [674, 275] on input "Sitemap URL" at bounding box center [783, 271] width 408 height 14
paste input "https://nostradamus.nu/sitemap_index.xml"
type input "https://nostradamus.nu/sitemap_index.xml"
click at [961, 598] on span "Start Scraping" at bounding box center [952, 594] width 72 height 16
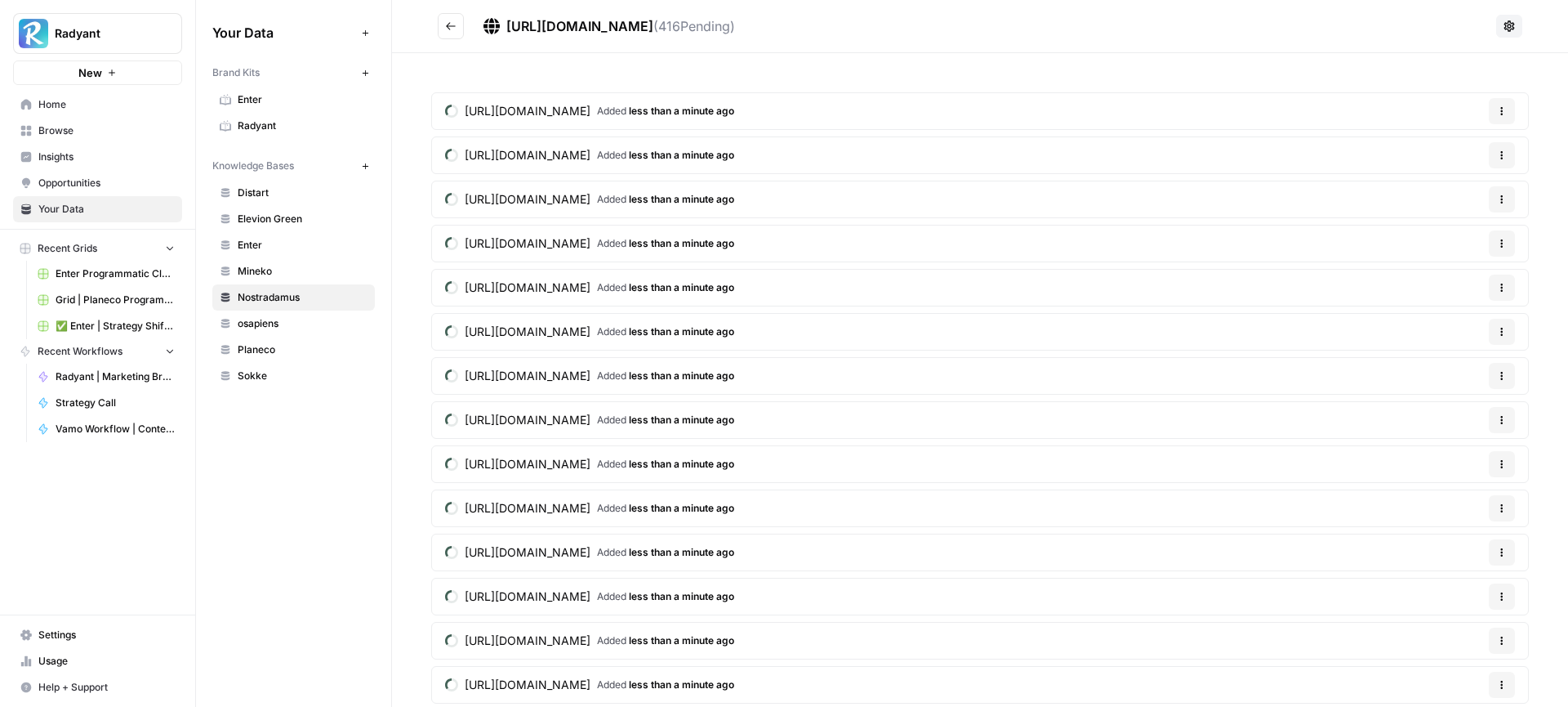
click at [453, 28] on icon "Go back" at bounding box center [451, 26] width 12 height 12
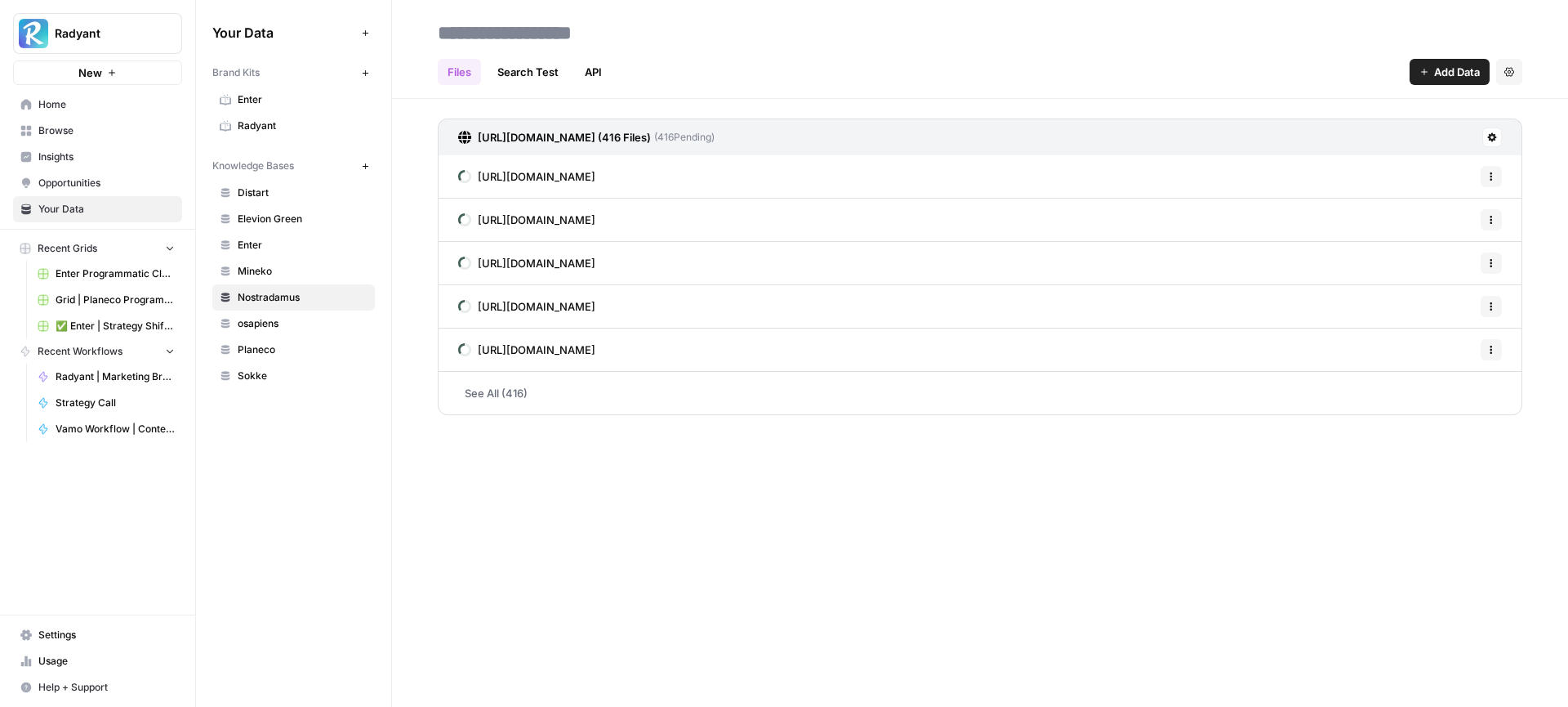
click at [683, 565] on div "Files Search Test API Add Data Settings https://nostradamus.nu/sitemap_index.xm…" at bounding box center [980, 354] width 1176 height 707
click at [280, 319] on span "osapiens" at bounding box center [302, 323] width 130 height 14
click at [288, 298] on span "Nostradamus" at bounding box center [302, 297] width 130 height 14
click at [1489, 130] on button at bounding box center [1491, 136] width 19 height 19
click at [1430, 202] on span "Schedule Data Sync" at bounding box center [1428, 194] width 100 height 16
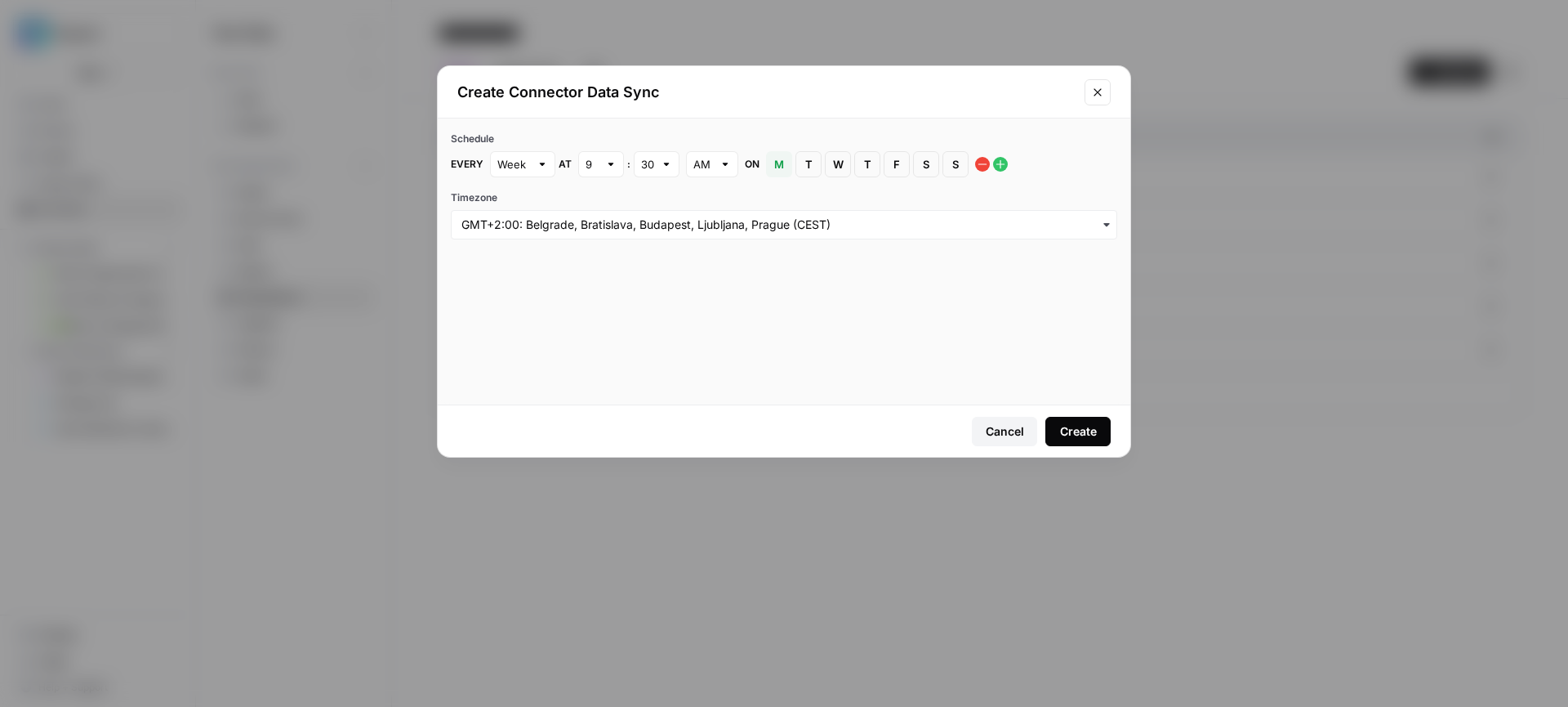
click at [610, 168] on div at bounding box center [611, 163] width 12 height 16
type input "9"
click at [669, 168] on div at bounding box center [666, 163] width 12 height 16
type input "30"
click at [807, 216] on input "Timezone" at bounding box center [783, 224] width 645 height 16
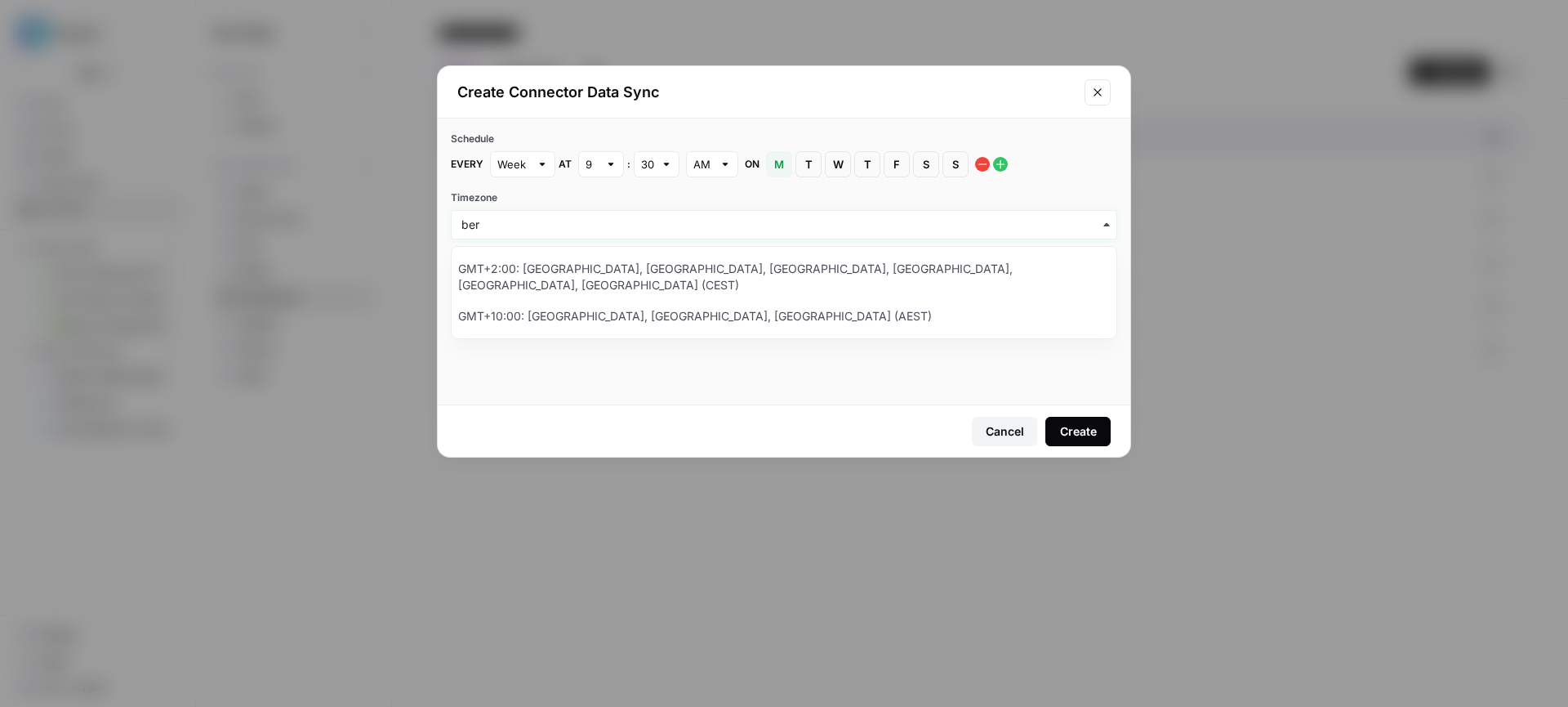
type input "ber"
click at [725, 268] on div "GMT+2:00: Amsterdam, Berlin, Bern, Rome, Stockholm, Vienna (CEST)" at bounding box center [784, 277] width 665 height 47
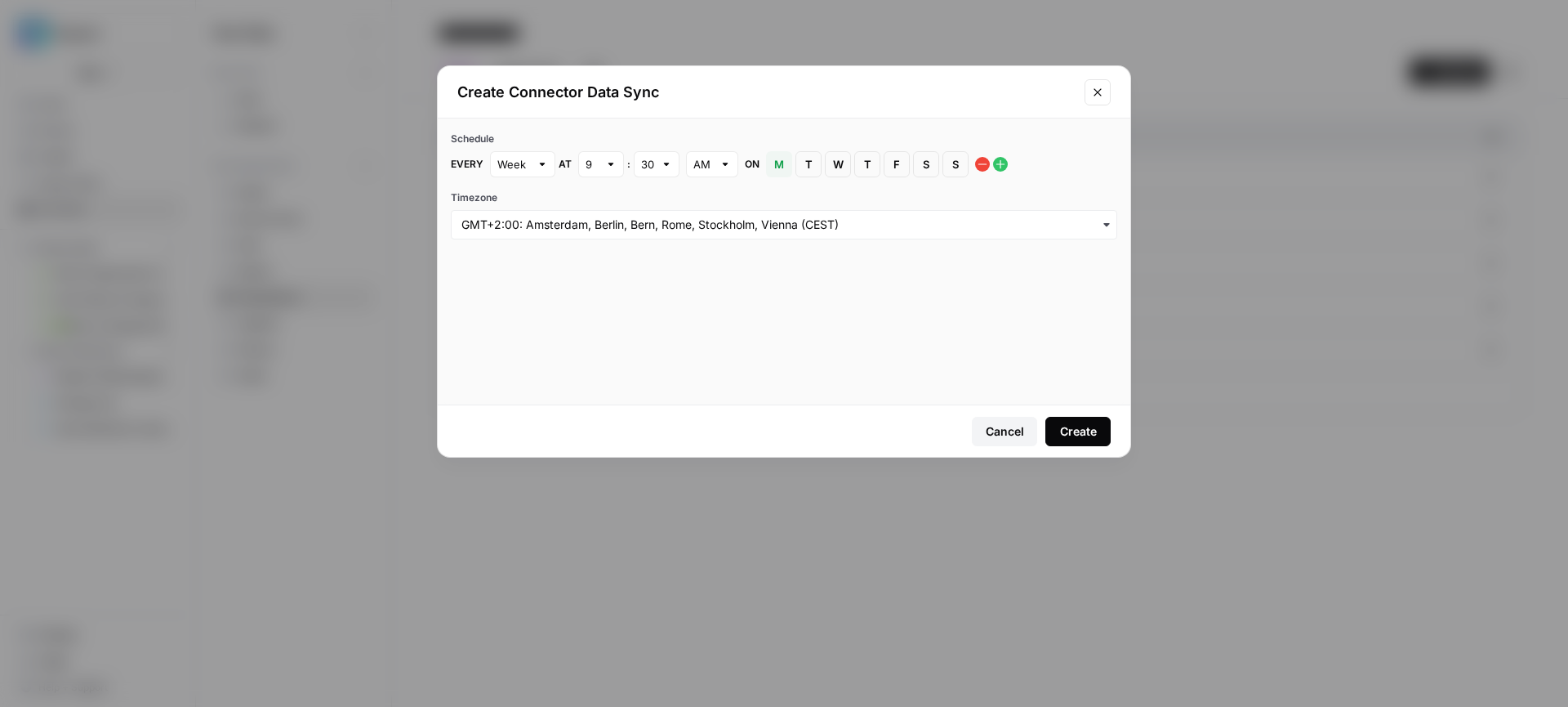
click at [607, 165] on div at bounding box center [611, 163] width 12 height 16
click at [590, 204] on button "1" at bounding box center [600, 202] width 31 height 23
type input "1"
click at [657, 167] on div "30" at bounding box center [656, 164] width 45 height 26
click at [660, 208] on div "00" at bounding box center [655, 202] width 18 height 16
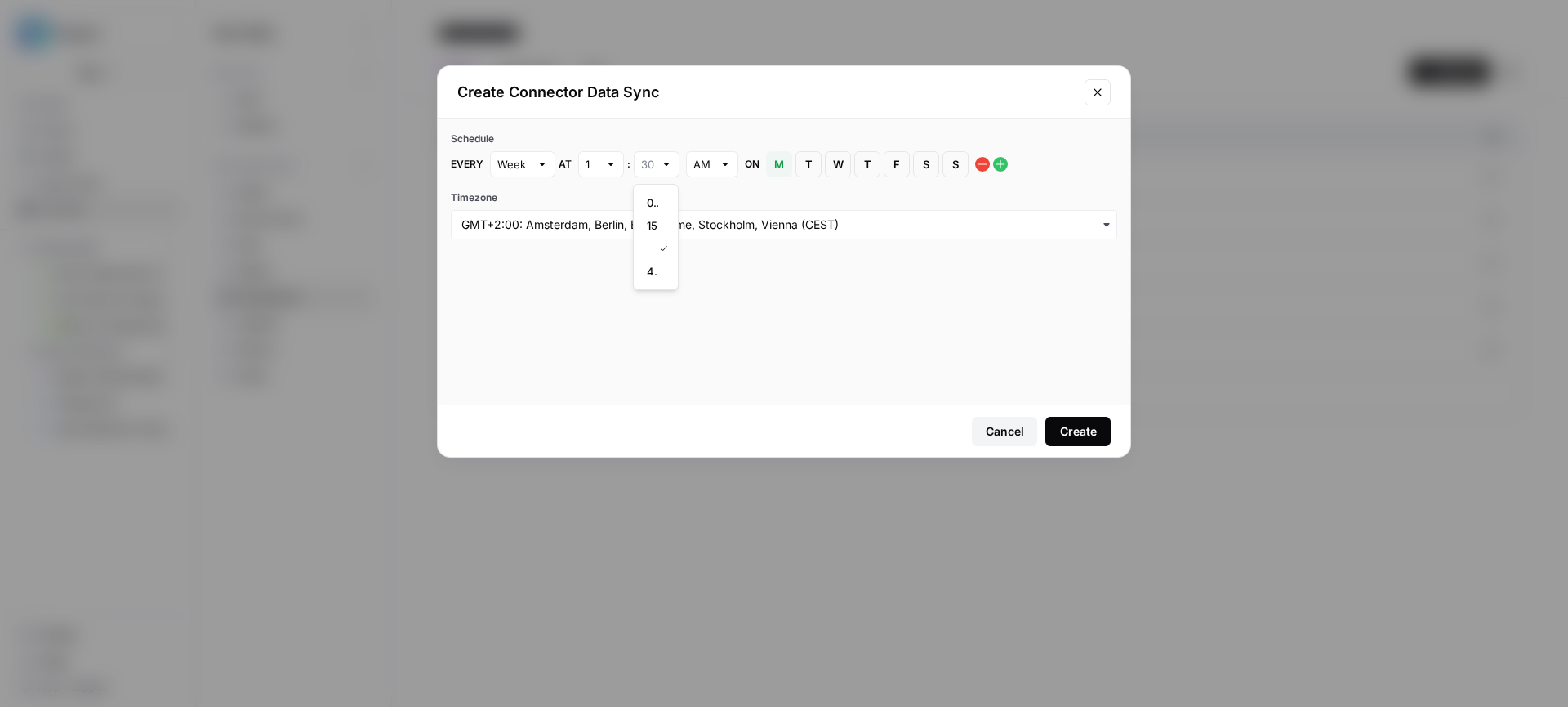
type input "00"
click at [1069, 430] on div "Create" at bounding box center [1078, 431] width 37 height 16
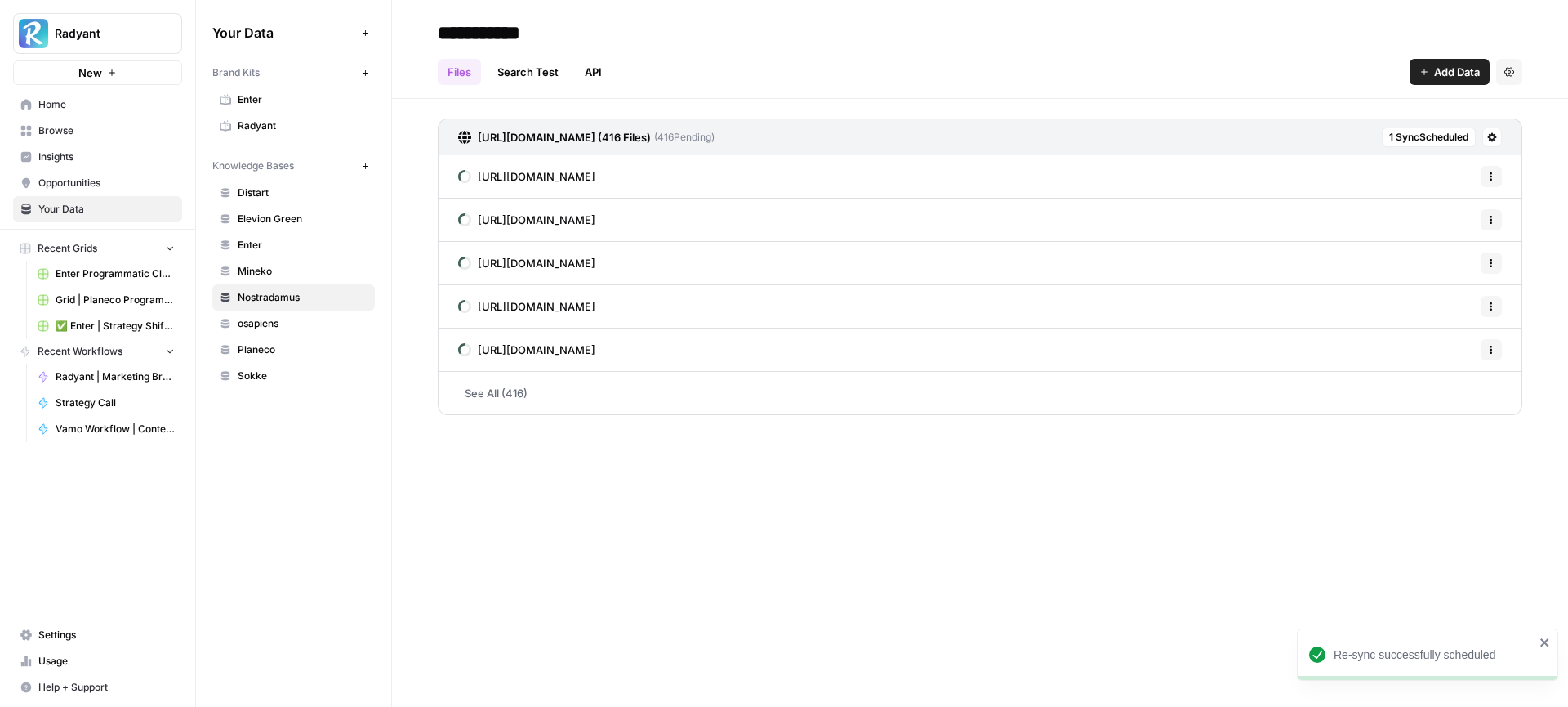
click at [366, 171] on button "New" at bounding box center [364, 165] width 19 height 19
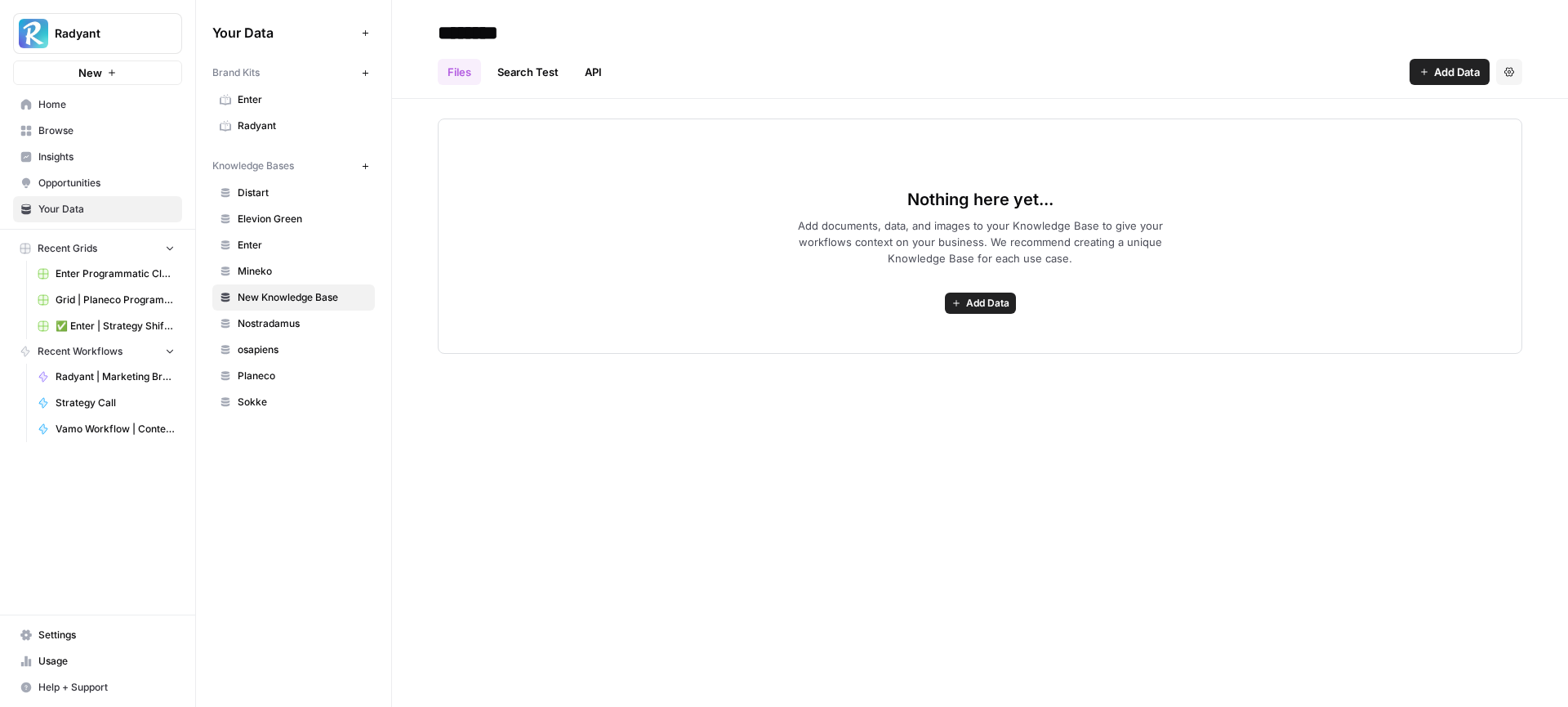
type input "********"
click at [730, 72] on div "Files Search Test API Add Data Settings" at bounding box center [979, 65] width 1084 height 40
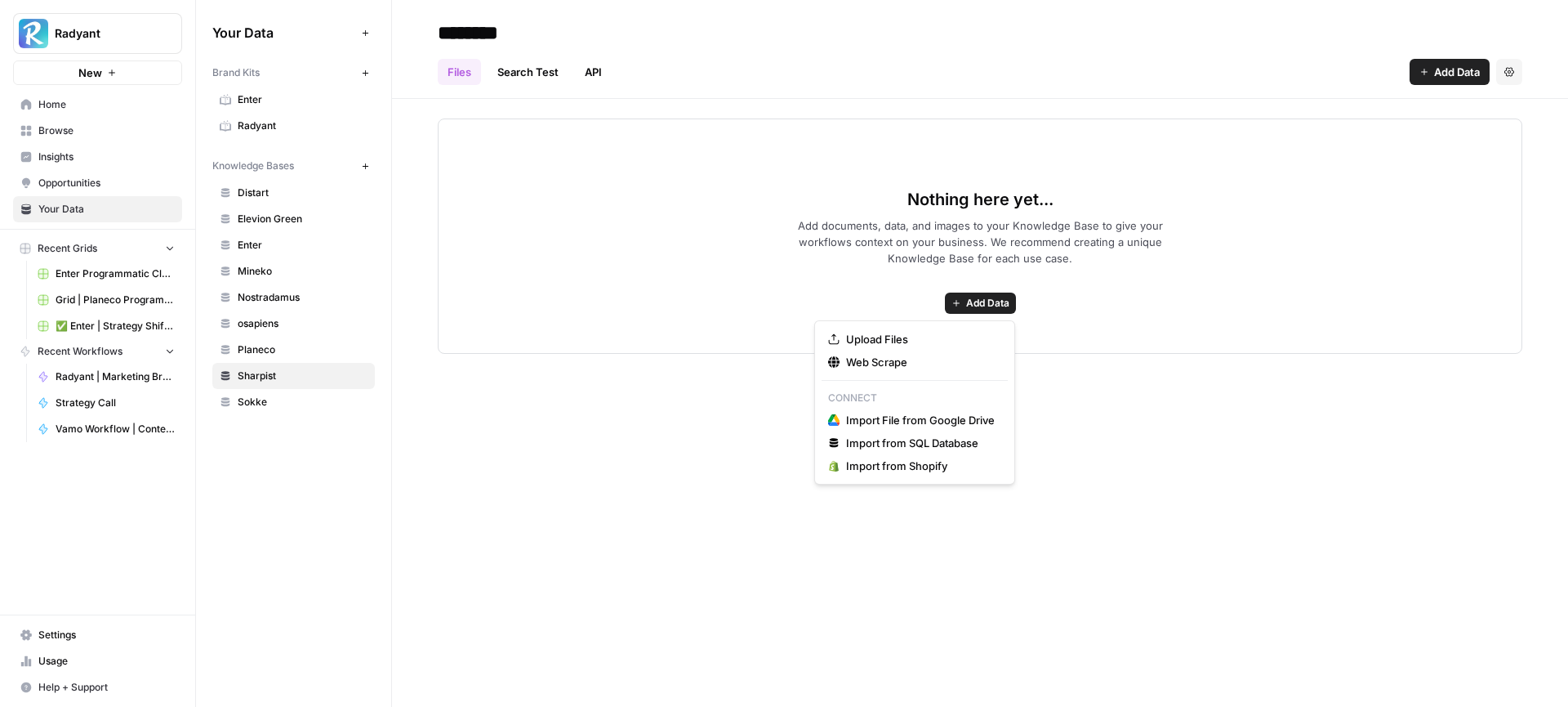
click at [974, 298] on span "Add Data" at bounding box center [987, 302] width 43 height 14
click at [896, 359] on span "Web Scrape" at bounding box center [920, 361] width 149 height 16
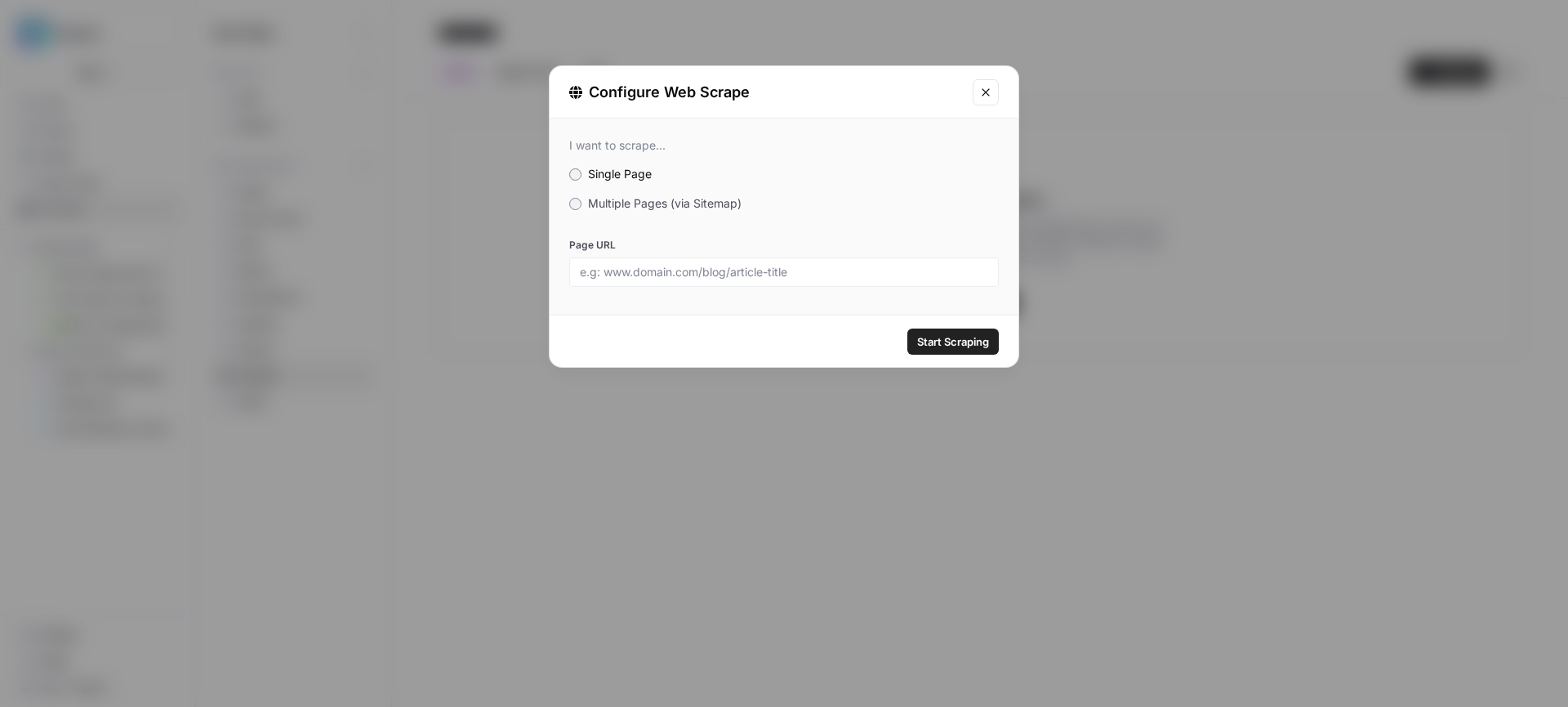
click at [632, 196] on span "Multiple Pages (via Sitemap)" at bounding box center [665, 203] width 153 height 13
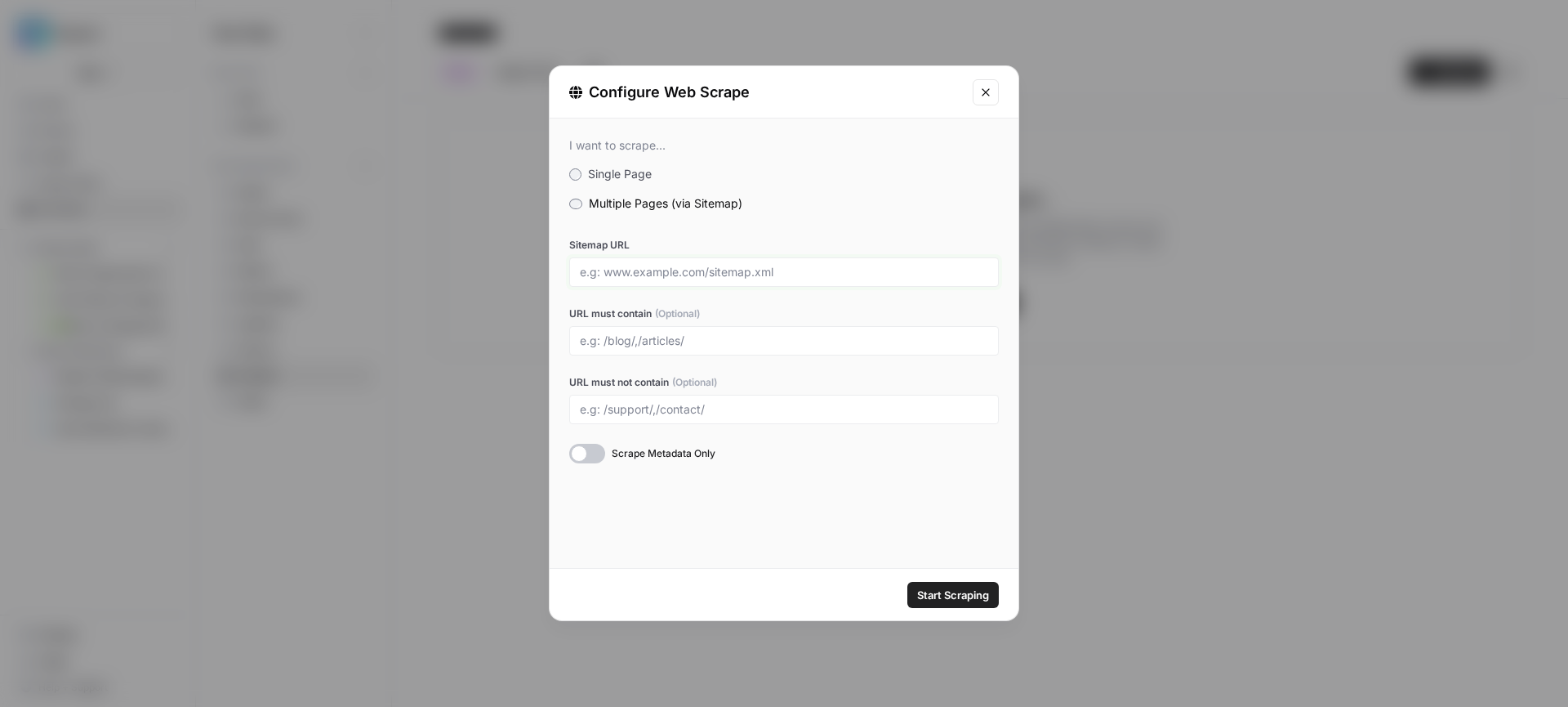
click at [654, 272] on input "Sitemap URL" at bounding box center [783, 271] width 408 height 14
paste input "https://www.sharpist.com/de/sitemap.xml"
type input "https://www.sharpist.com/de/sitemap.xml"
click at [962, 593] on span "Start Scraping" at bounding box center [952, 594] width 72 height 16
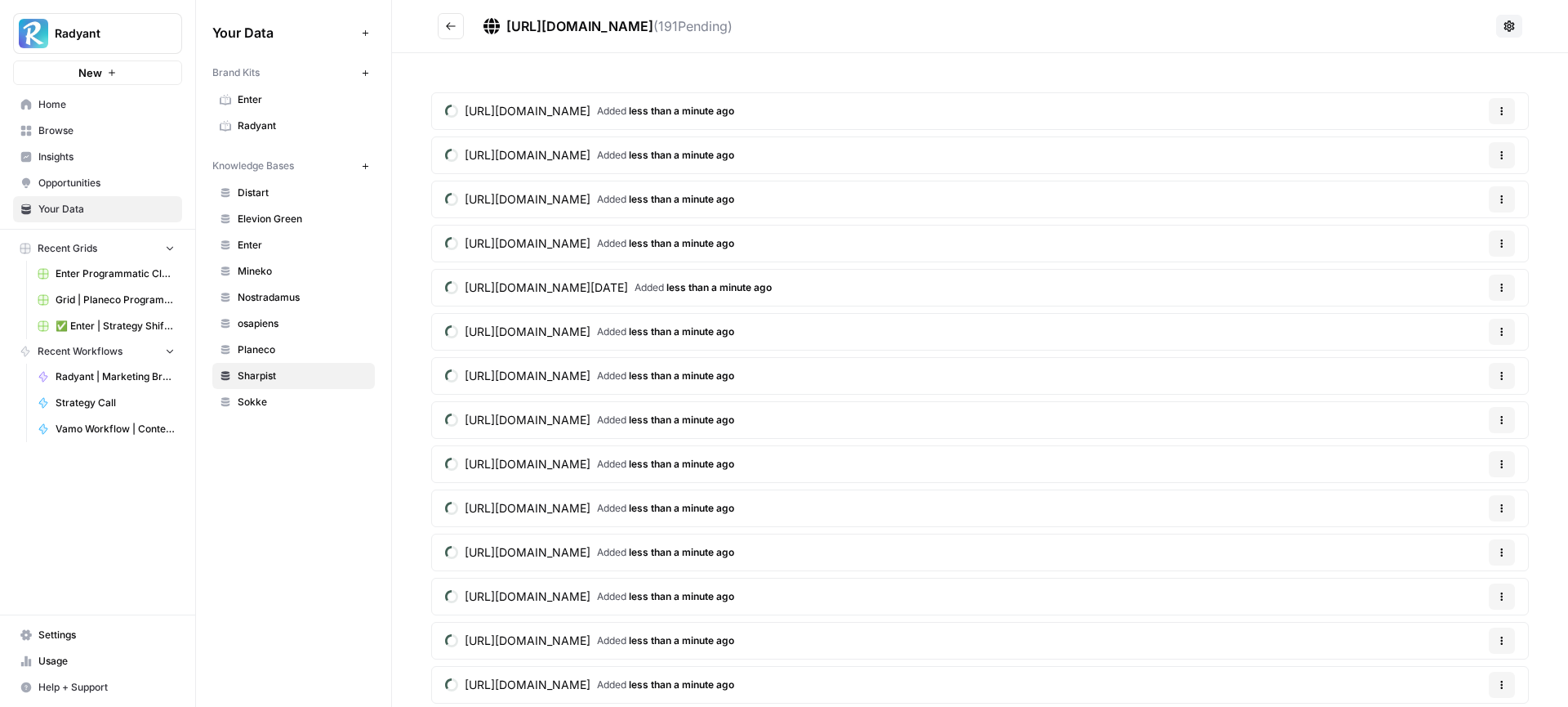
click at [1513, 25] on icon at bounding box center [1509, 26] width 13 height 13
click at [1423, 83] on span "Schedule Data Sync" at bounding box center [1449, 85] width 100 height 16
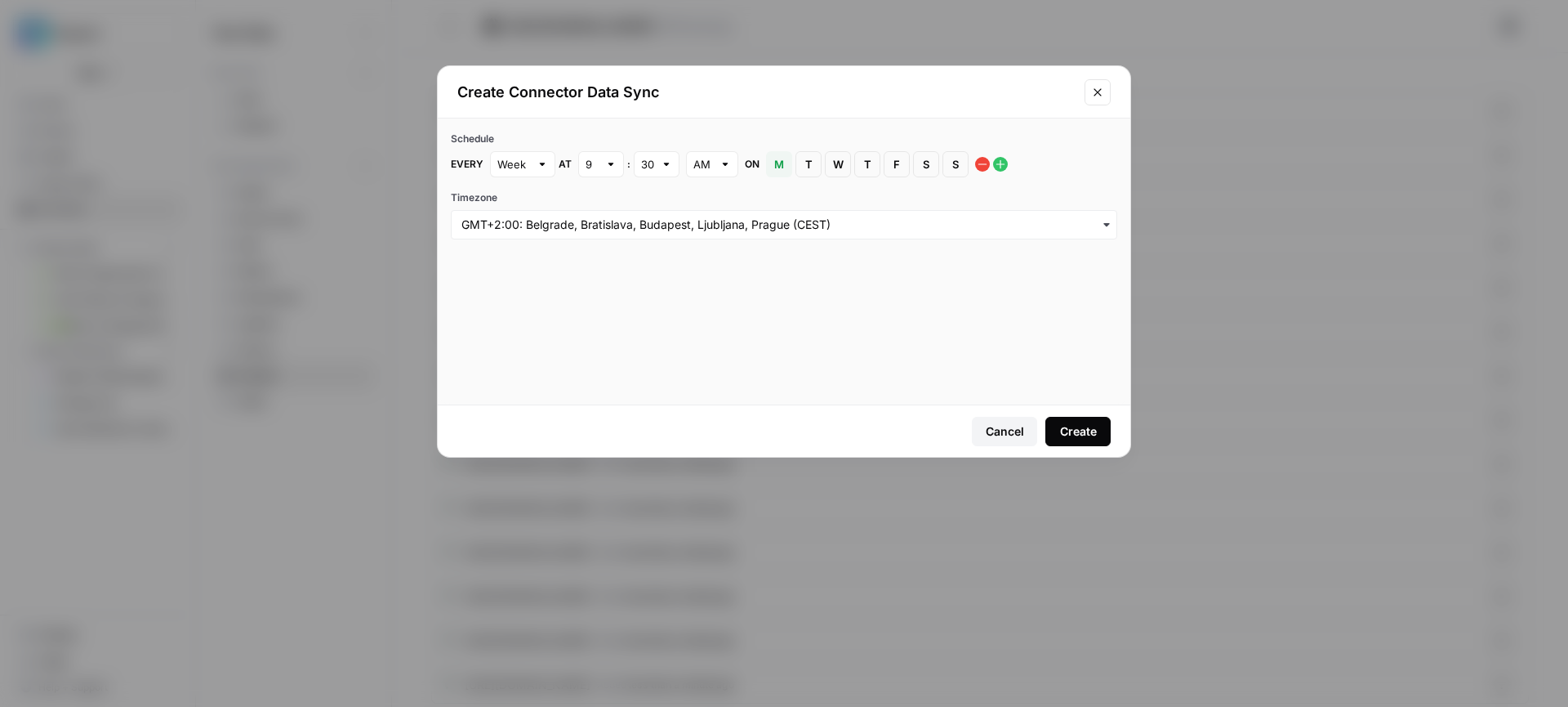
click at [602, 159] on div "9" at bounding box center [601, 164] width 45 height 26
type input "9"
click at [642, 168] on input "text" at bounding box center [648, 163] width 13 height 16
type input "30"
click at [591, 170] on input "text" at bounding box center [592, 163] width 13 height 16
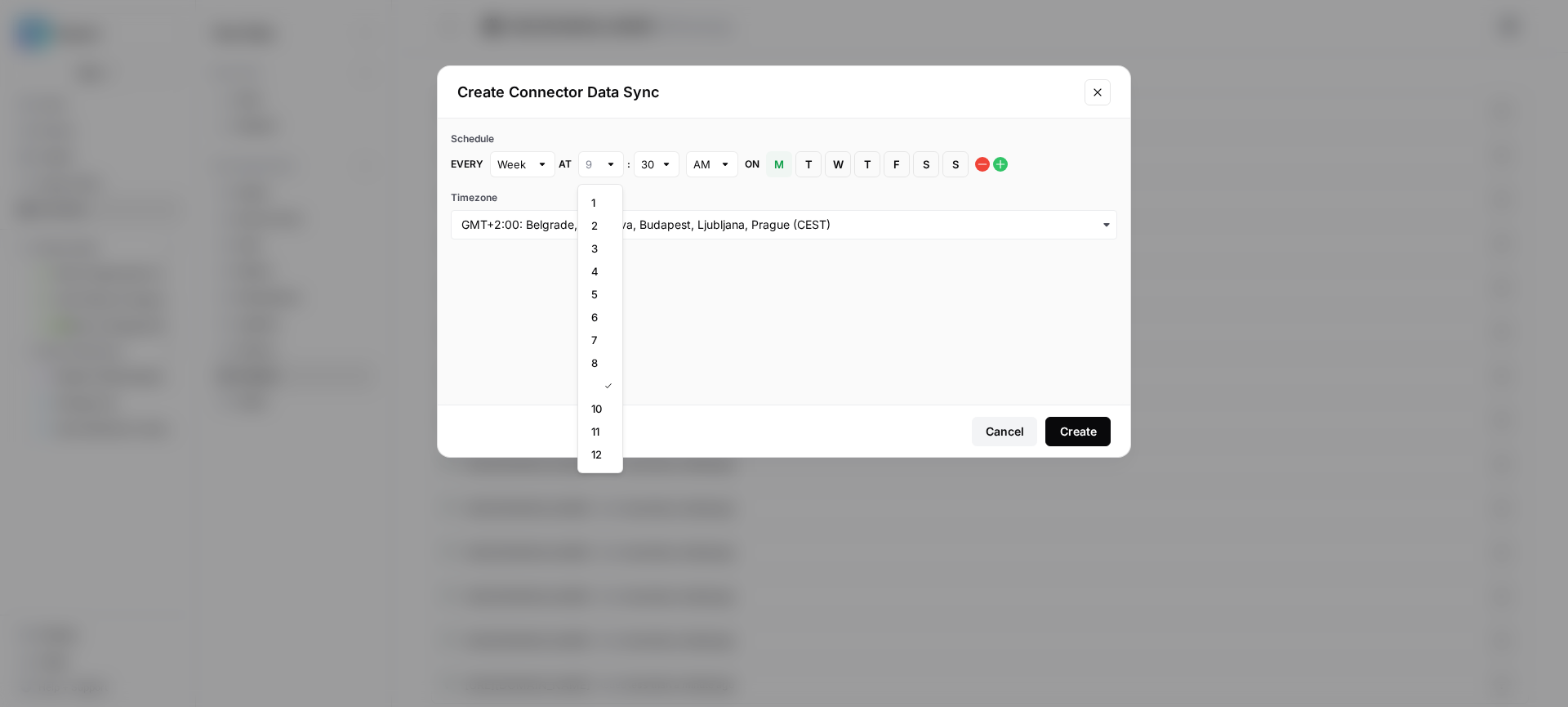
type input "9"
click at [639, 179] on div "Schedule Every Week at 9 : 30 AM on M Monday T Tuesday W Wednesday T Thursday F…" at bounding box center [783, 185] width 692 height 134
click at [660, 167] on div at bounding box center [666, 163] width 12 height 16
click at [661, 200] on div "00" at bounding box center [655, 202] width 18 height 16
type input "00"
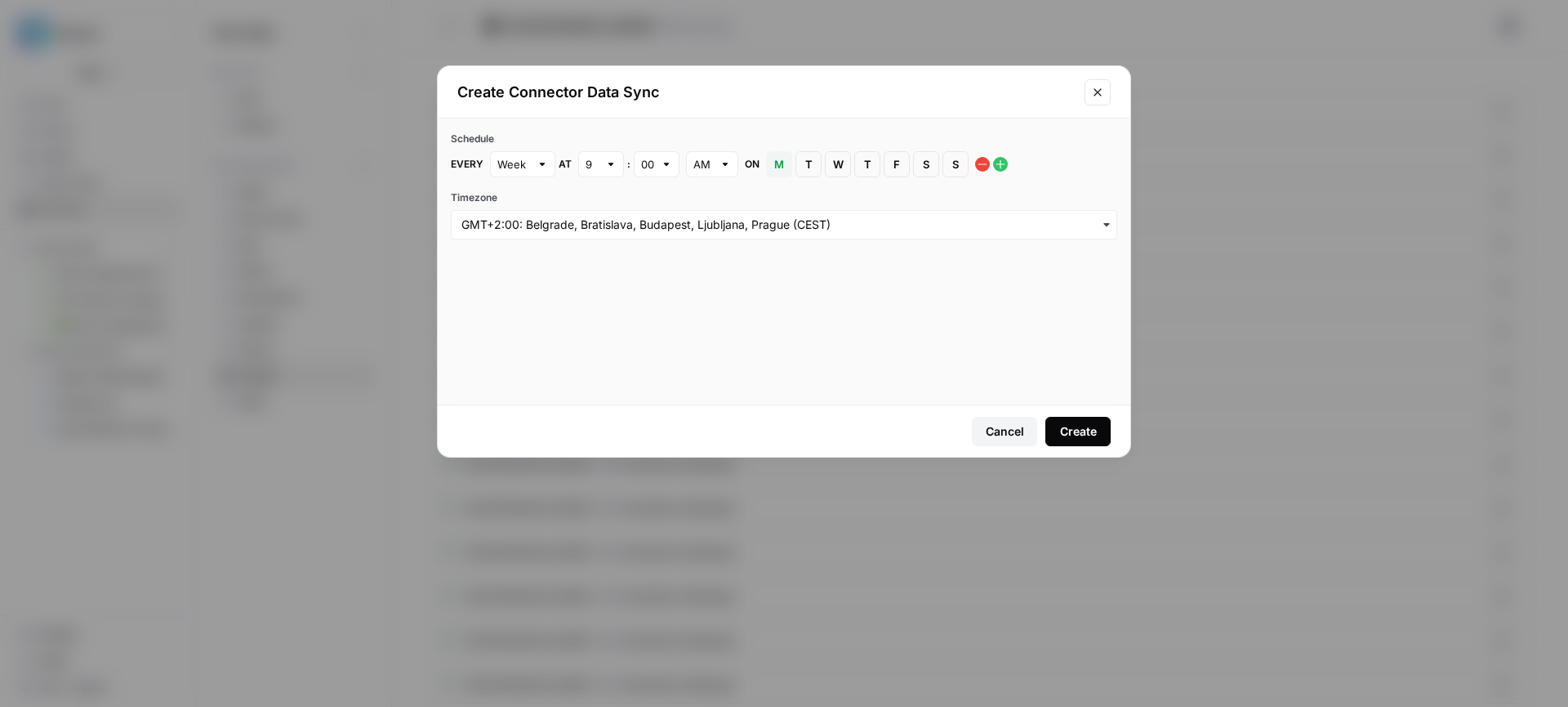
click at [596, 177] on div "9" at bounding box center [601, 164] width 45 height 26
click at [582, 203] on div "1 2 3 4 5 6 7 8 9 10 11 12" at bounding box center [600, 328] width 45 height 290
click at [607, 203] on div "1" at bounding box center [600, 202] width 18 height 16
type input "1"
click at [806, 220] on input "Timezone" at bounding box center [783, 224] width 645 height 16
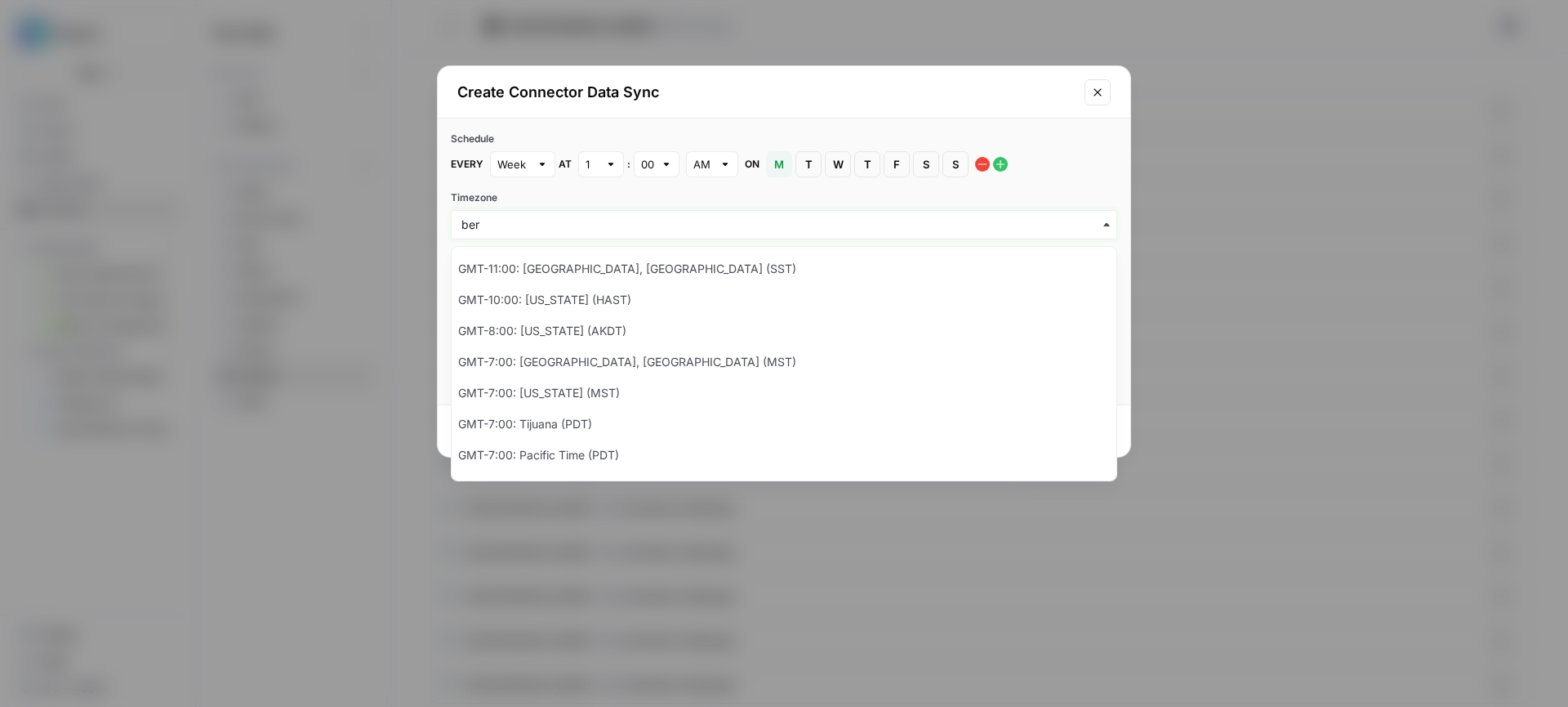
type input "ber"
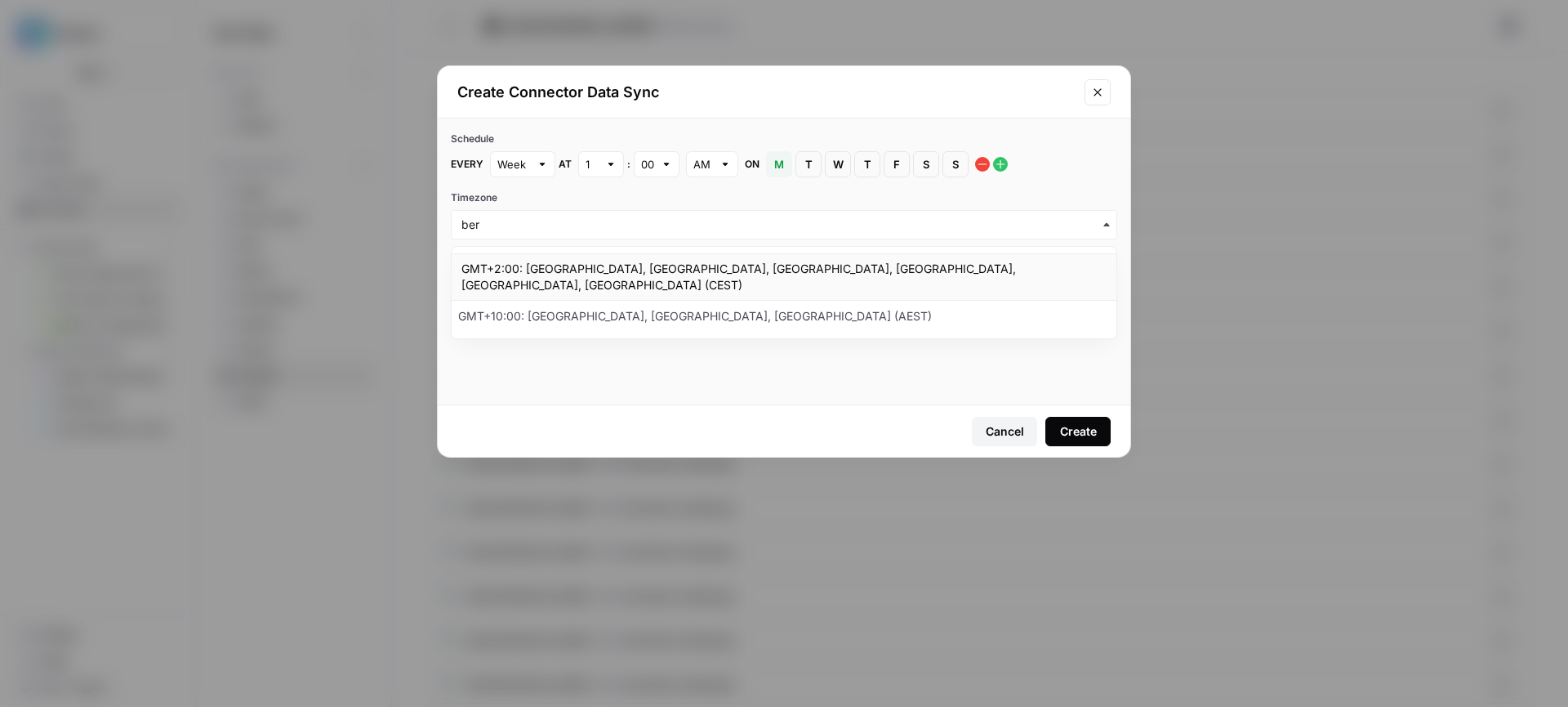
click at [674, 268] on div "GMT+2:00: Amsterdam, Berlin, Bern, Rome, Stockholm, Vienna (CEST)" at bounding box center [784, 277] width 665 height 47
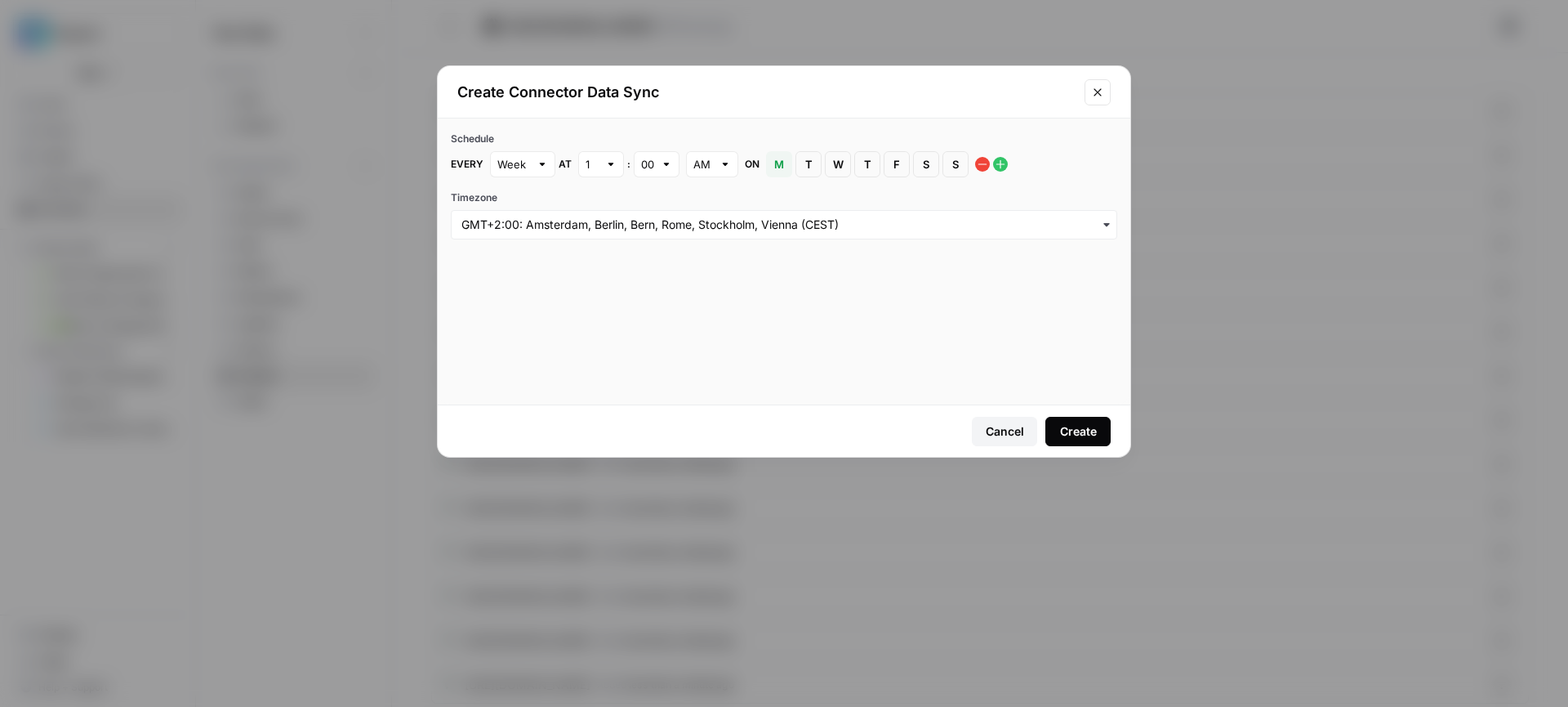
click at [1099, 439] on button "Create" at bounding box center [1078, 431] width 66 height 29
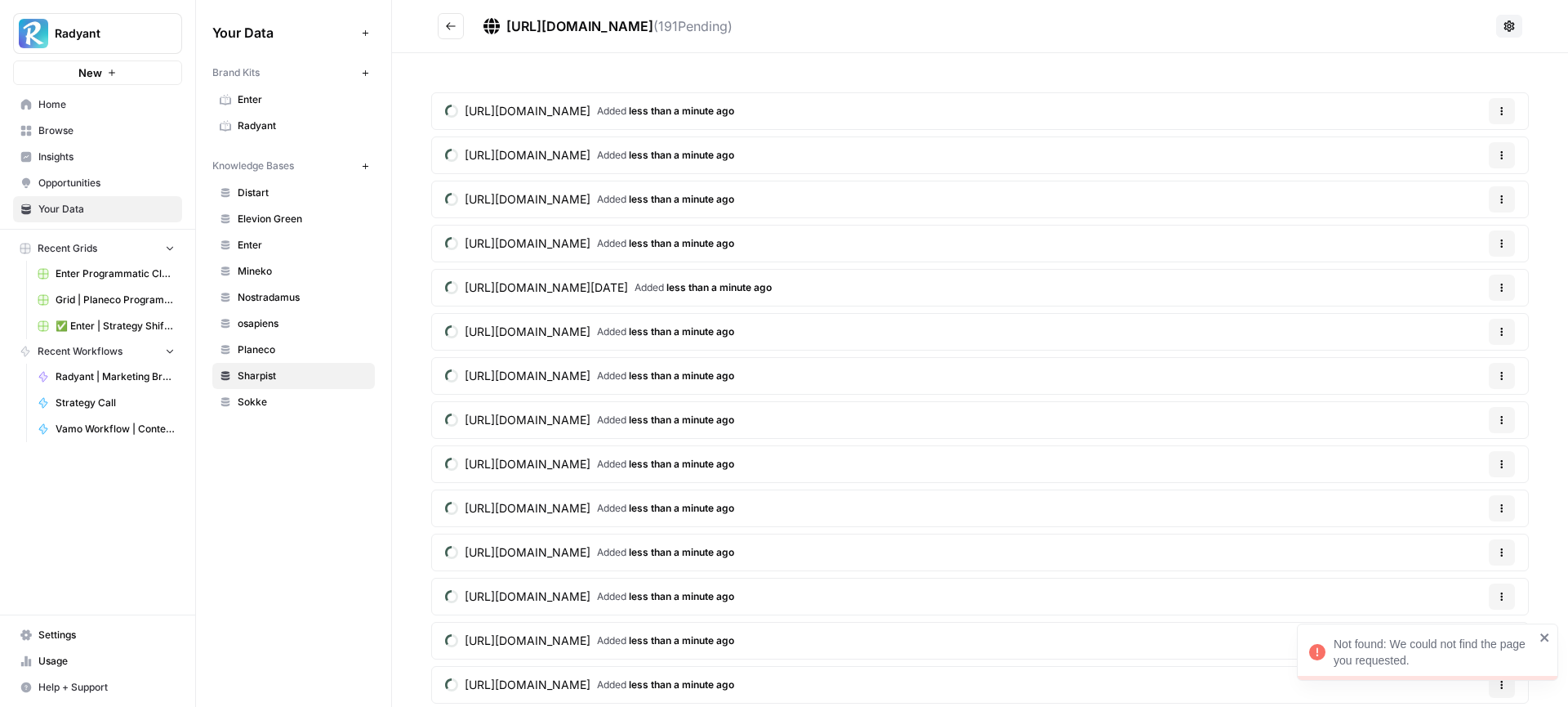
click at [483, 46] on header "https://www.sharpist.com/de/sitemap.xml ( 191 Pending)" at bounding box center [980, 26] width 1176 height 53
click at [458, 36] on button "Go back" at bounding box center [450, 26] width 26 height 26
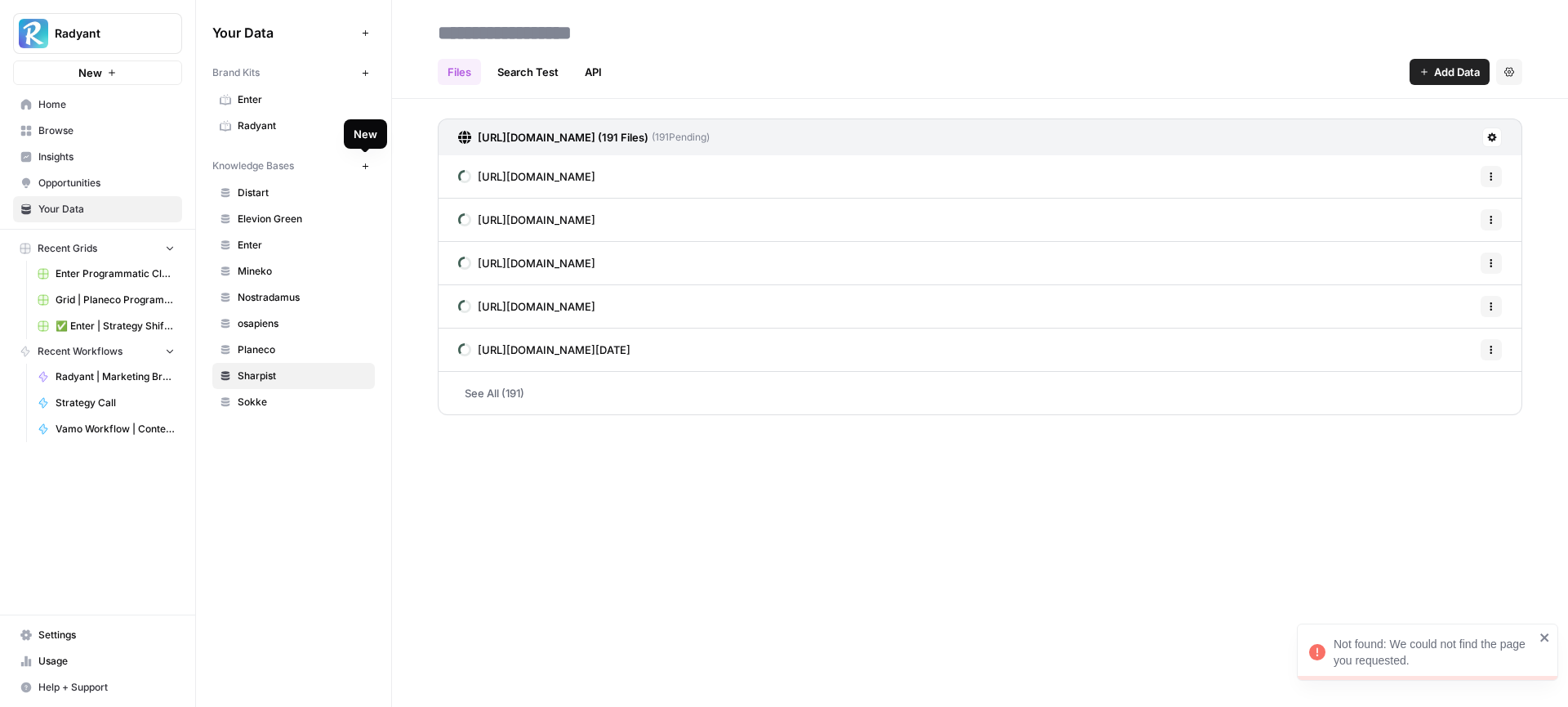
click at [368, 162] on icon "button" at bounding box center [365, 166] width 9 height 9
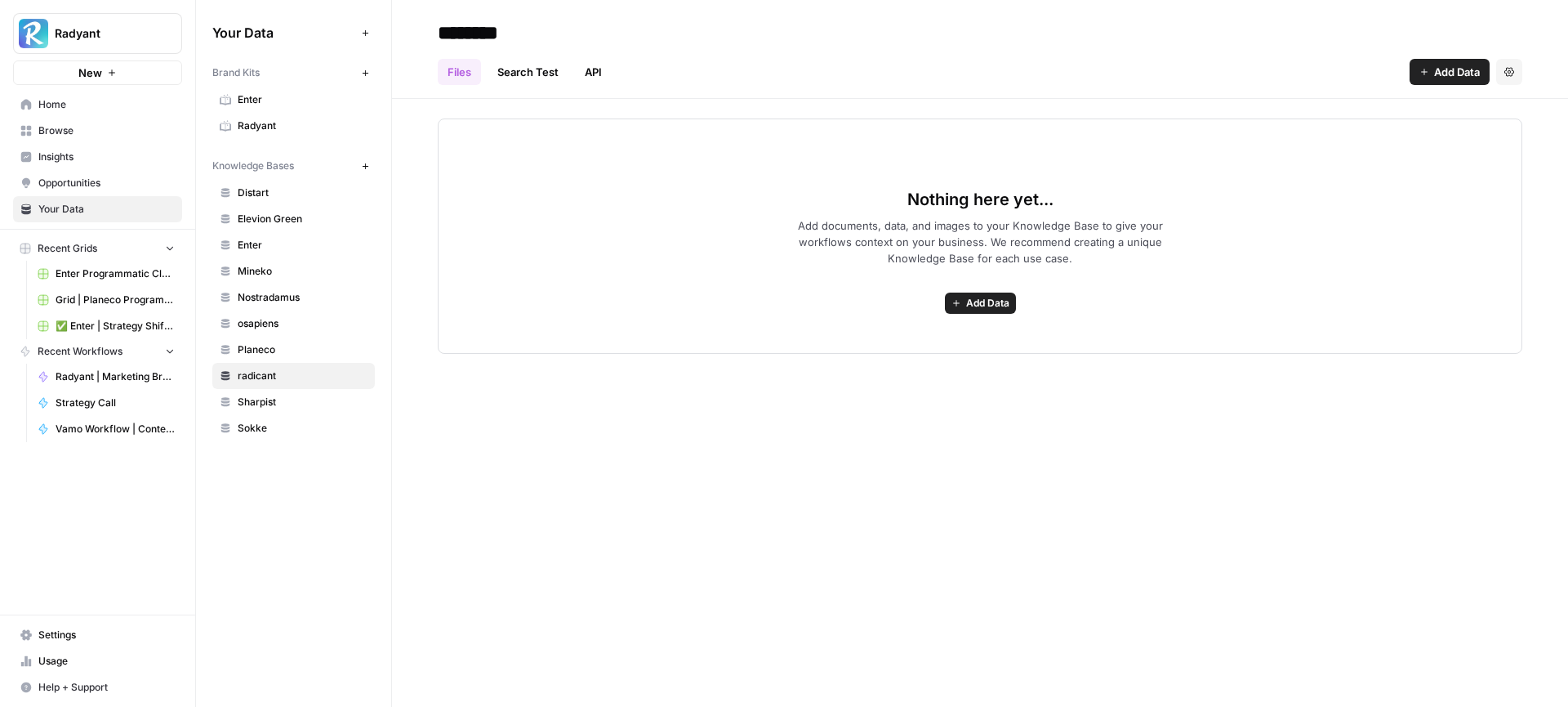
type input "********"
click at [606, 109] on div "Nothing here yet... Add documents, data, and images to your Knowledge Base to g…" at bounding box center [980, 226] width 1176 height 255
click at [968, 300] on span "Add Data" at bounding box center [987, 302] width 43 height 14
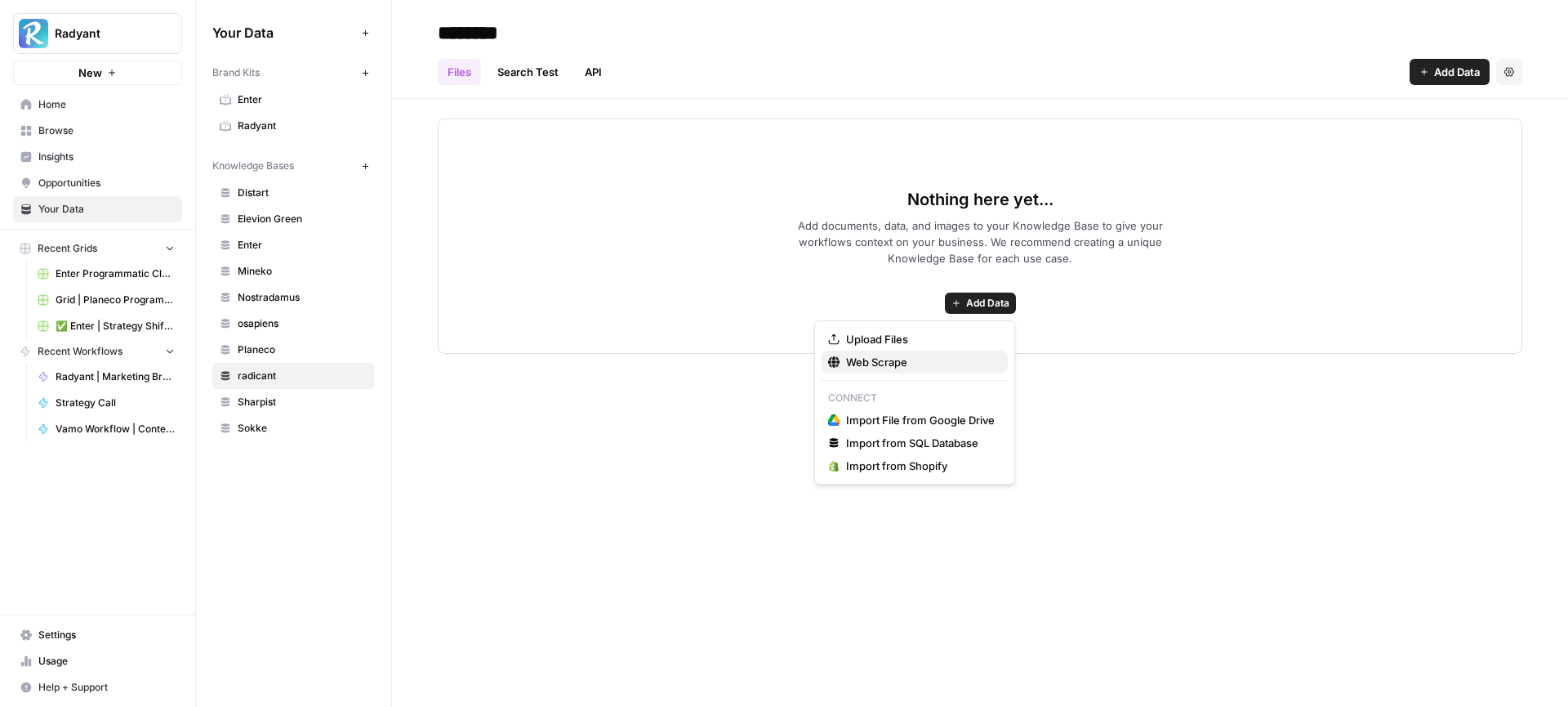
click at [920, 367] on span "Web Scrape" at bounding box center [920, 361] width 149 height 16
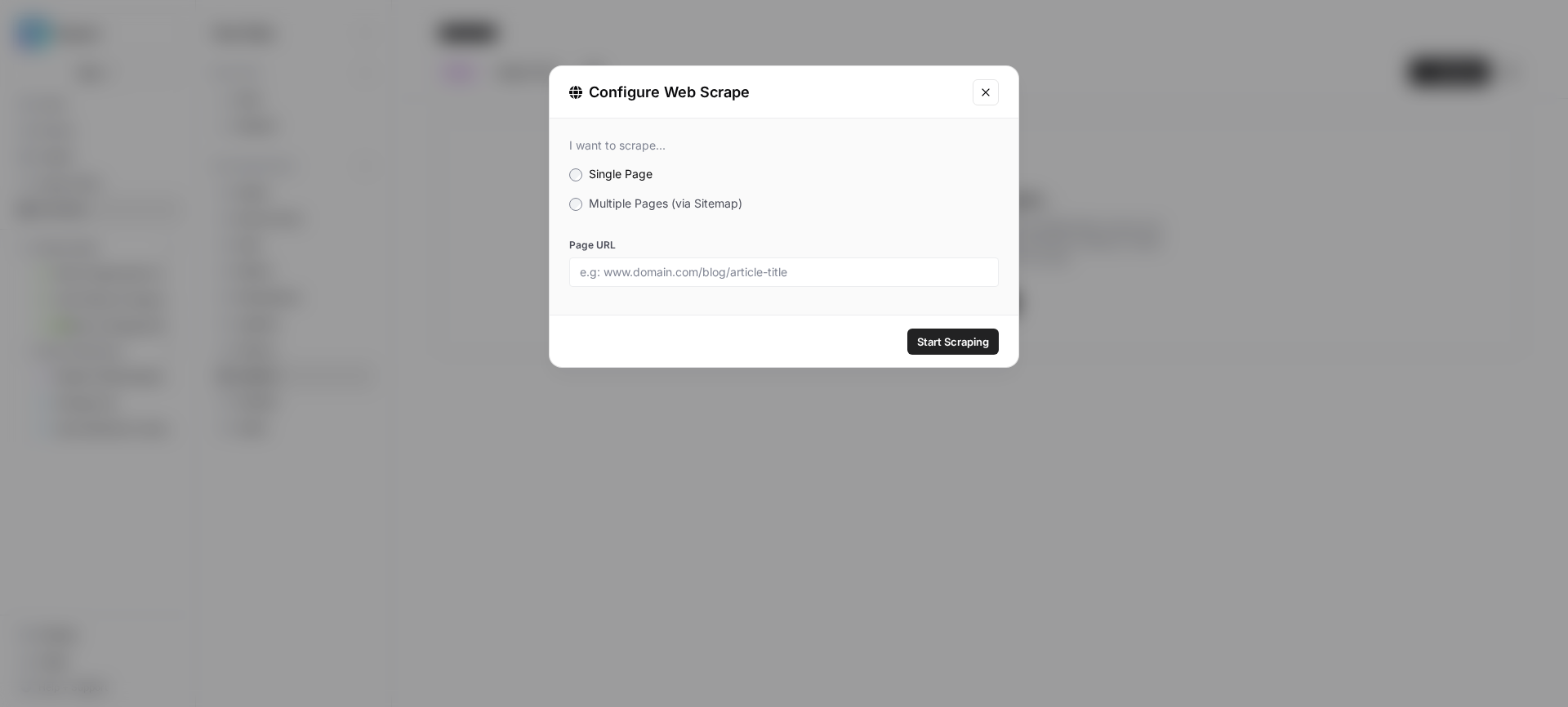
click at [661, 209] on span "Multiple Pages (via Sitemap)" at bounding box center [665, 203] width 153 height 13
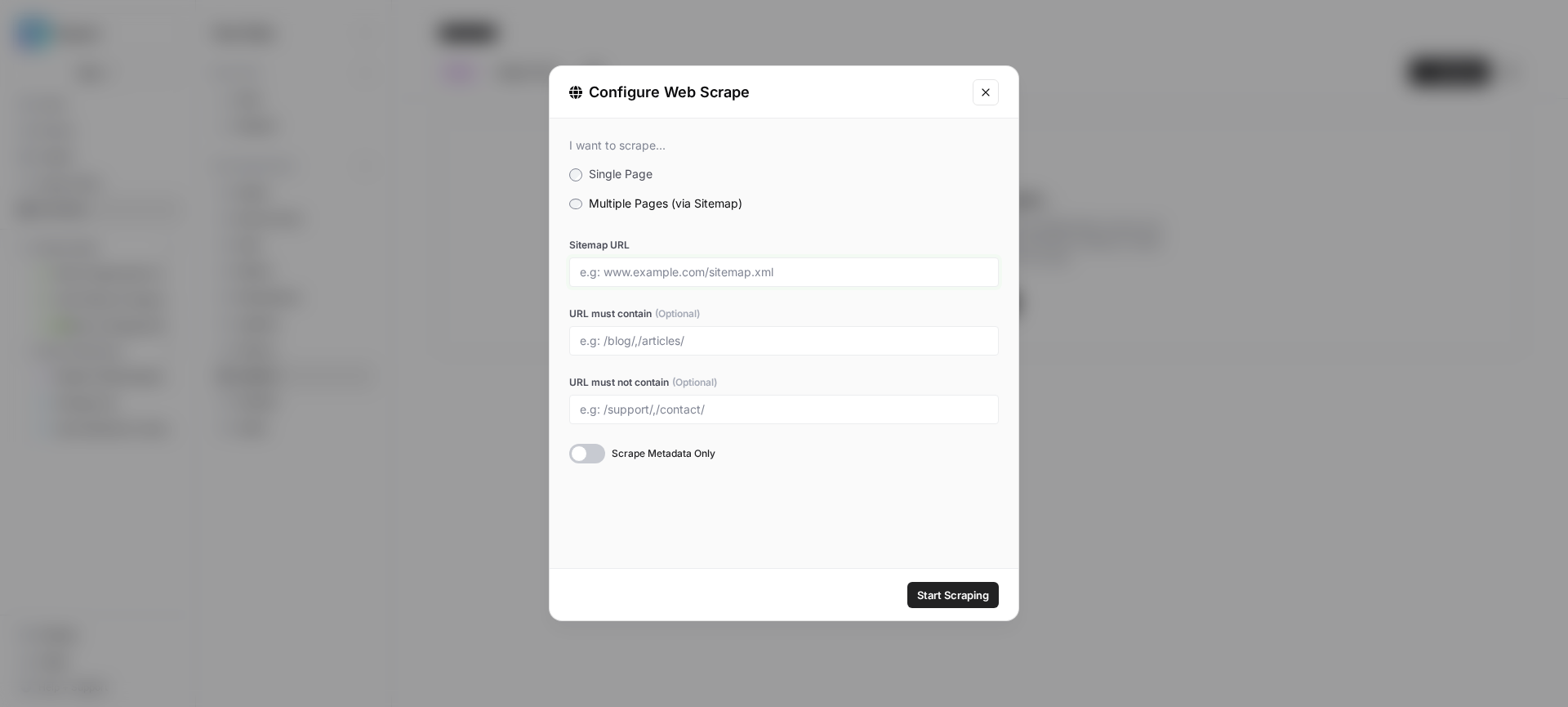
click at [638, 273] on input "Sitemap URL" at bounding box center [783, 271] width 408 height 14
paste input "https://www.radicant.com/sitemap.xml"
type input "https://www.radicant.com/sitemap.xml"
click at [931, 602] on span "Start Scraping" at bounding box center [952, 594] width 72 height 16
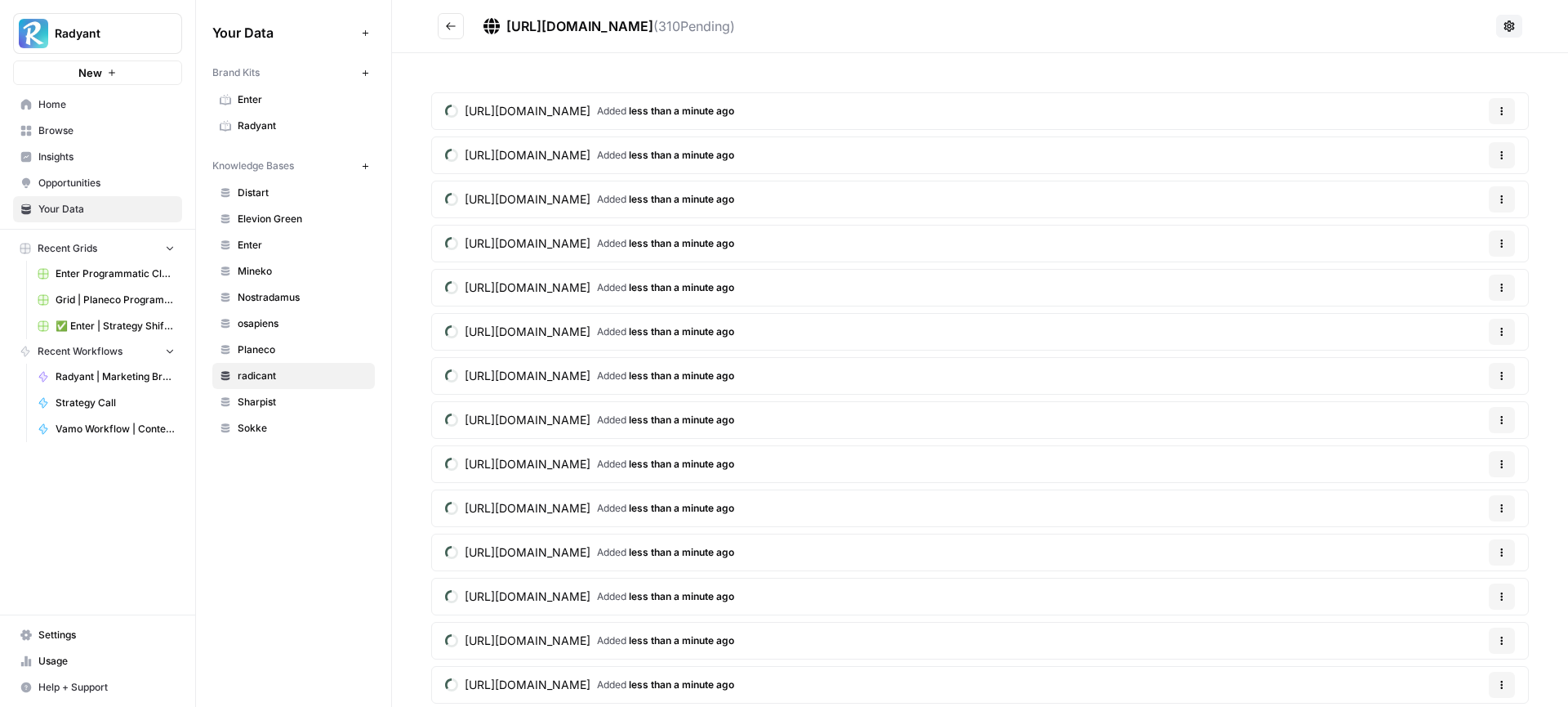
click at [442, 22] on button "Go back" at bounding box center [450, 26] width 26 height 26
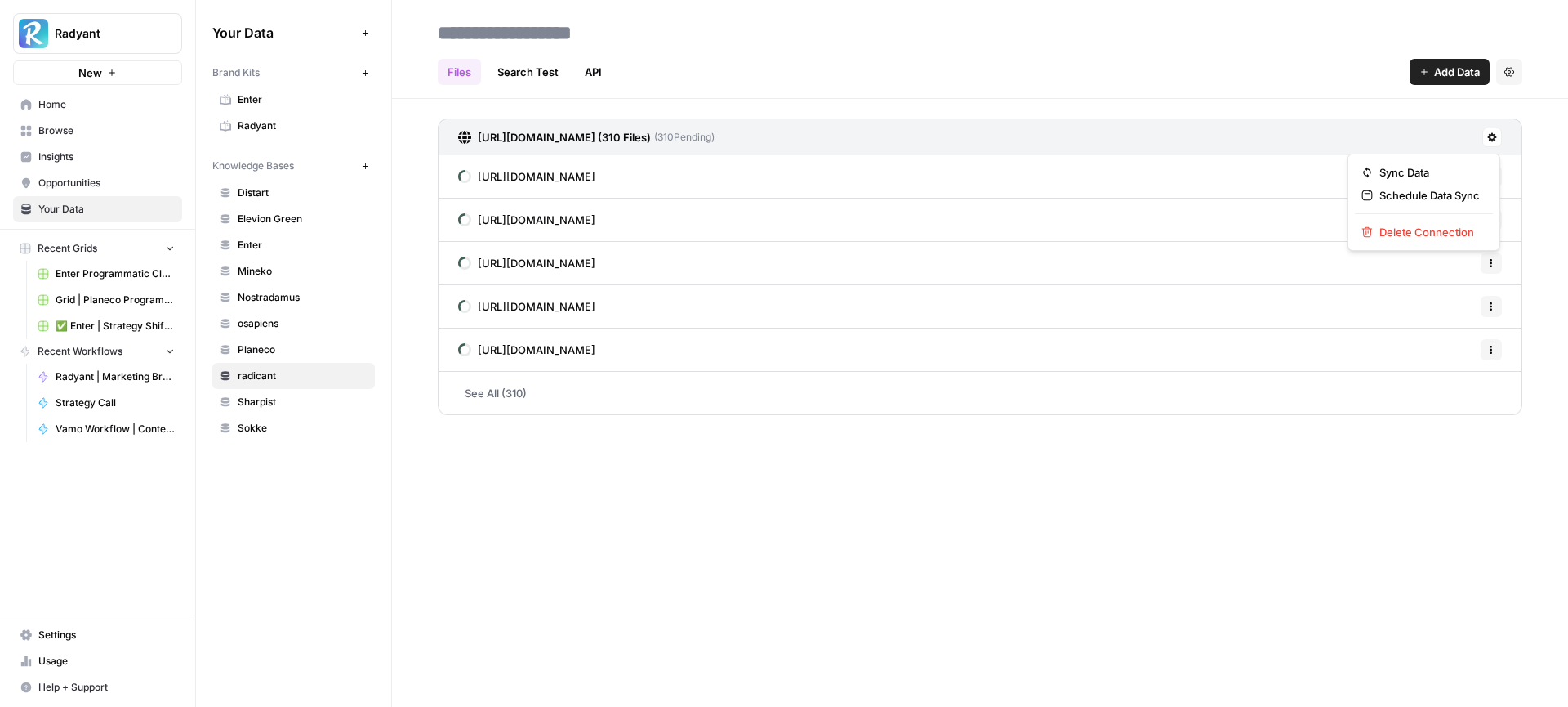
click at [1496, 136] on icon at bounding box center [1491, 137] width 10 height 10
click at [270, 377] on span "radicant" at bounding box center [302, 375] width 130 height 14
click at [270, 364] on link "radicant" at bounding box center [293, 375] width 162 height 26
click at [1490, 135] on icon at bounding box center [1491, 137] width 9 height 9
click at [1421, 197] on span "Schedule Data Sync" at bounding box center [1428, 194] width 100 height 16
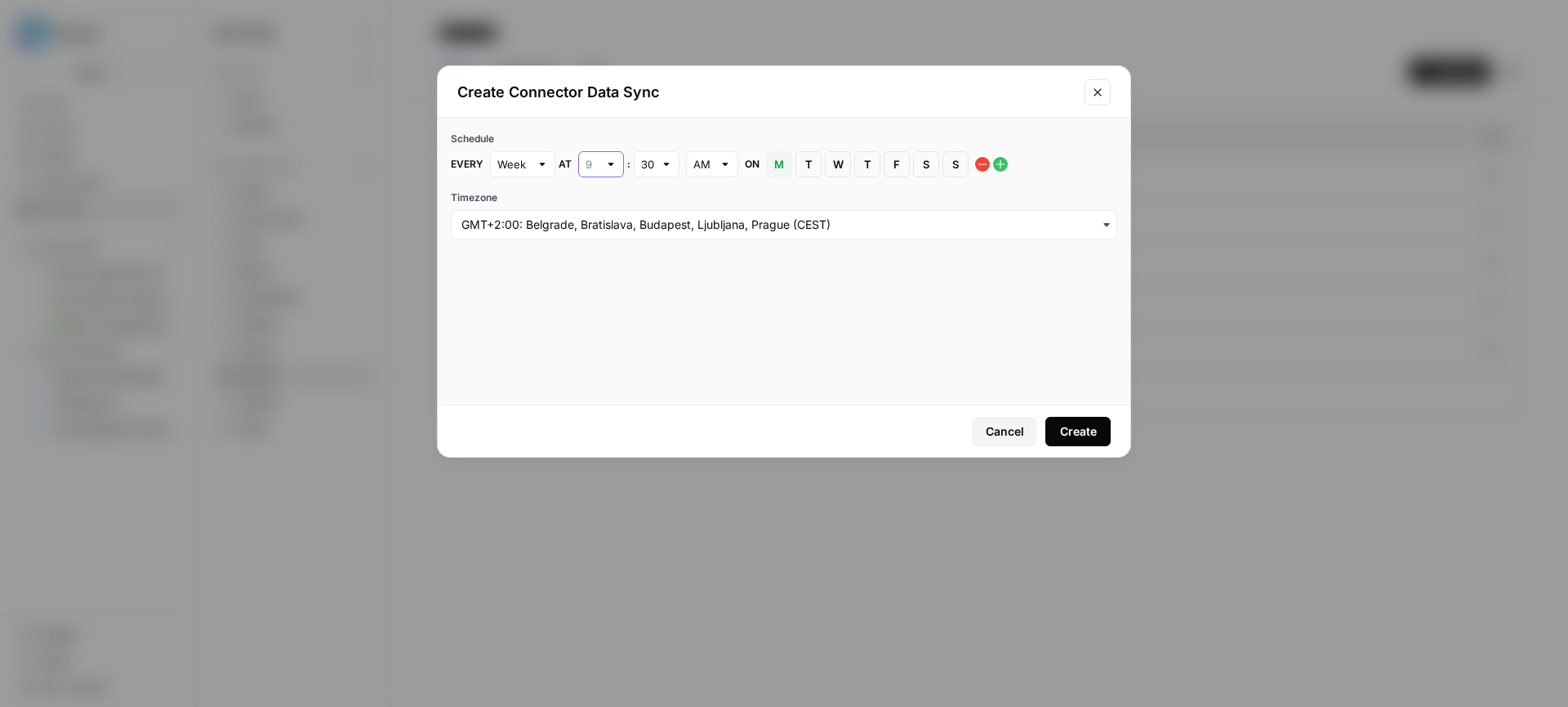
click at [596, 160] on input "text" at bounding box center [592, 163] width 13 height 16
type input "1"
click at [597, 200] on span "1" at bounding box center [597, 202] width 12 height 16
click at [657, 164] on div "30" at bounding box center [656, 164] width 45 height 26
click at [657, 199] on span "00" at bounding box center [653, 202] width 12 height 16
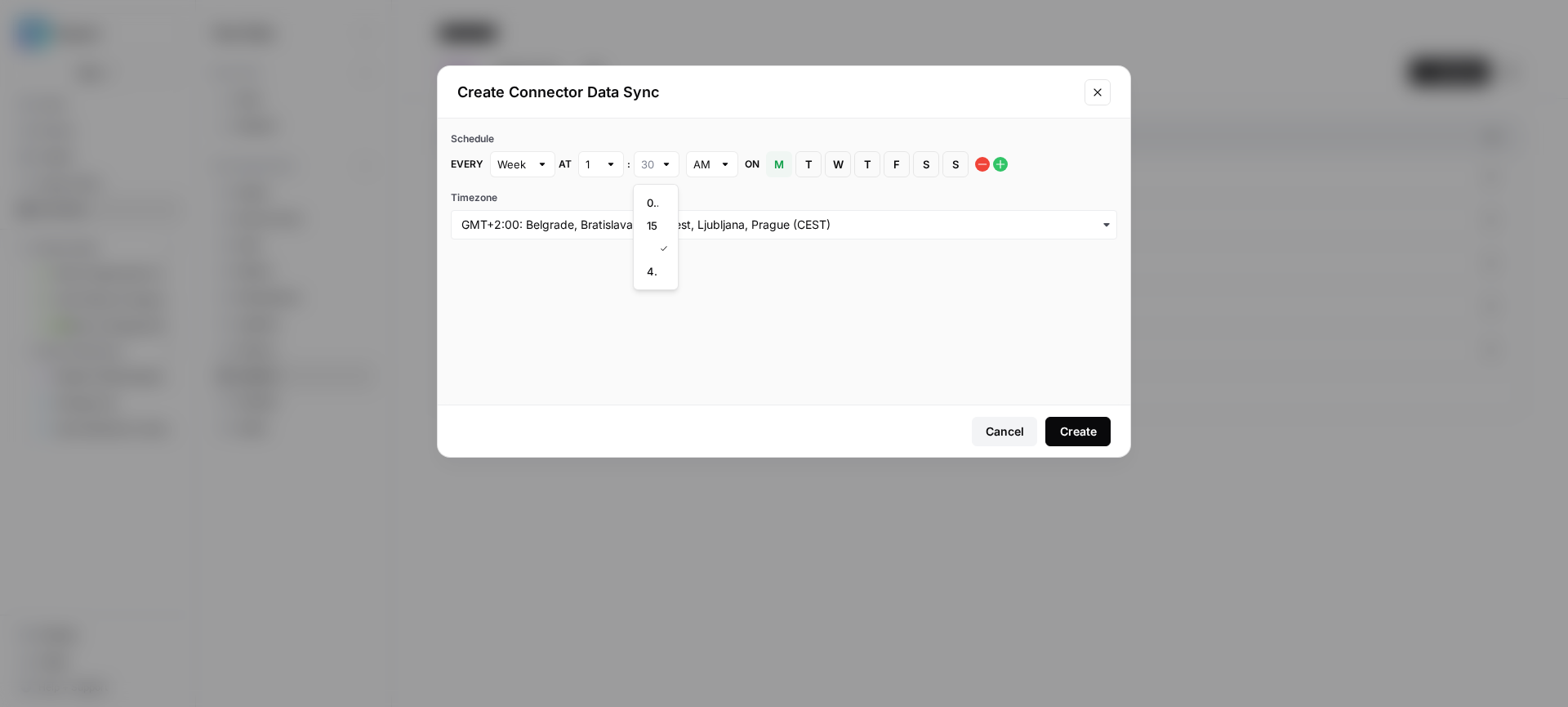
type input "00"
click at [809, 226] on input "Timezone" at bounding box center [783, 224] width 645 height 16
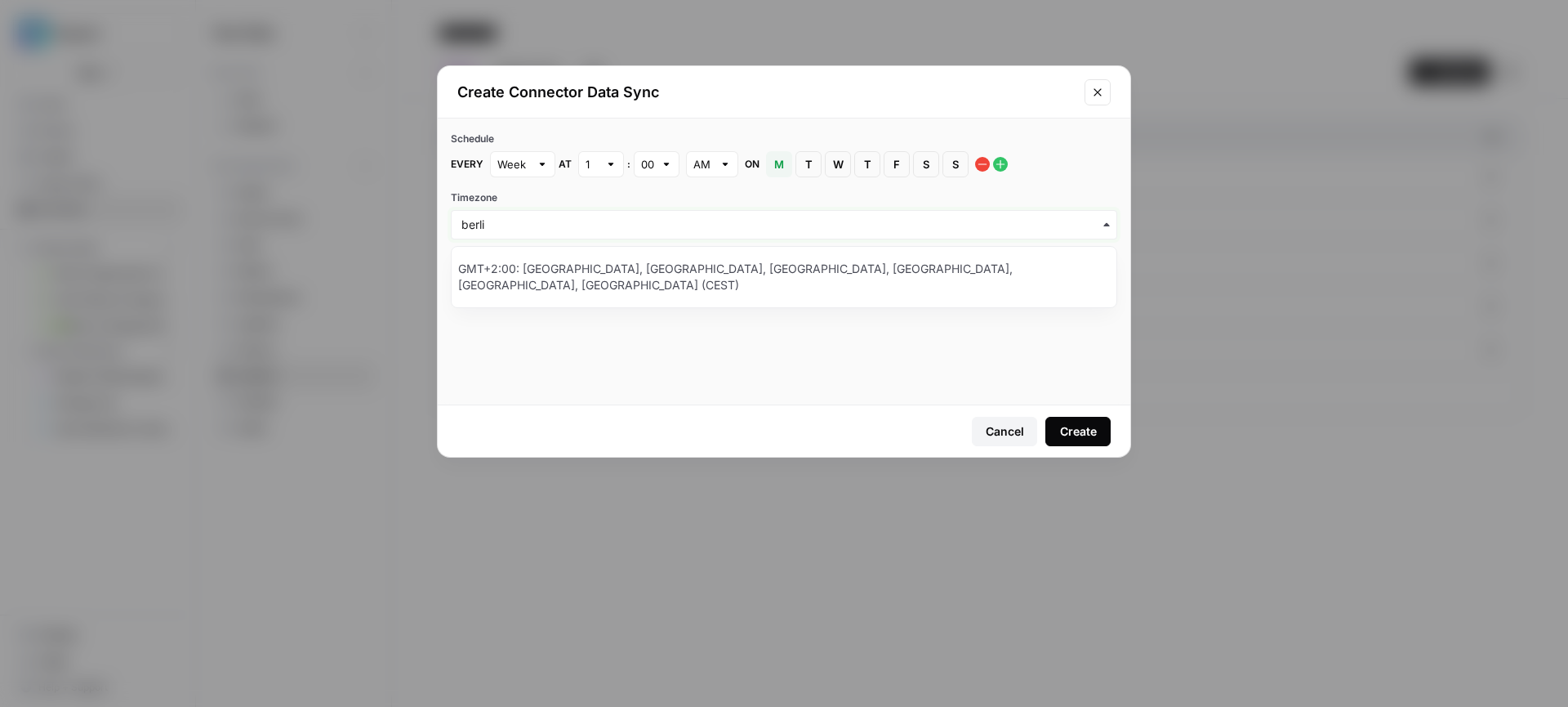
type input "berli"
click at [707, 267] on div "GMT+2:00: Amsterdam, Berlin, Bern, Rome, Stockholm, Vienna (CEST)" at bounding box center [784, 277] width 665 height 47
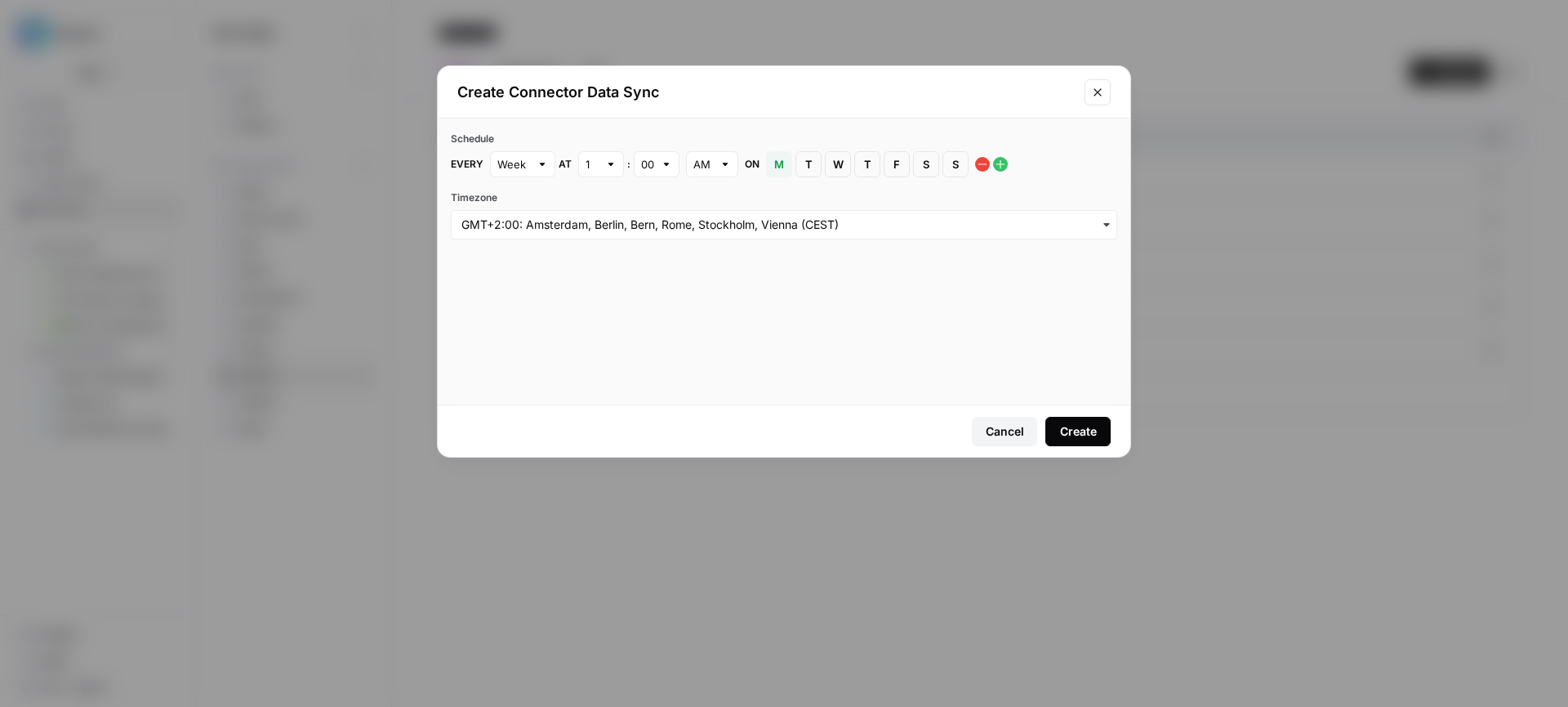
click at [1094, 430] on div "Create" at bounding box center [1078, 431] width 37 height 16
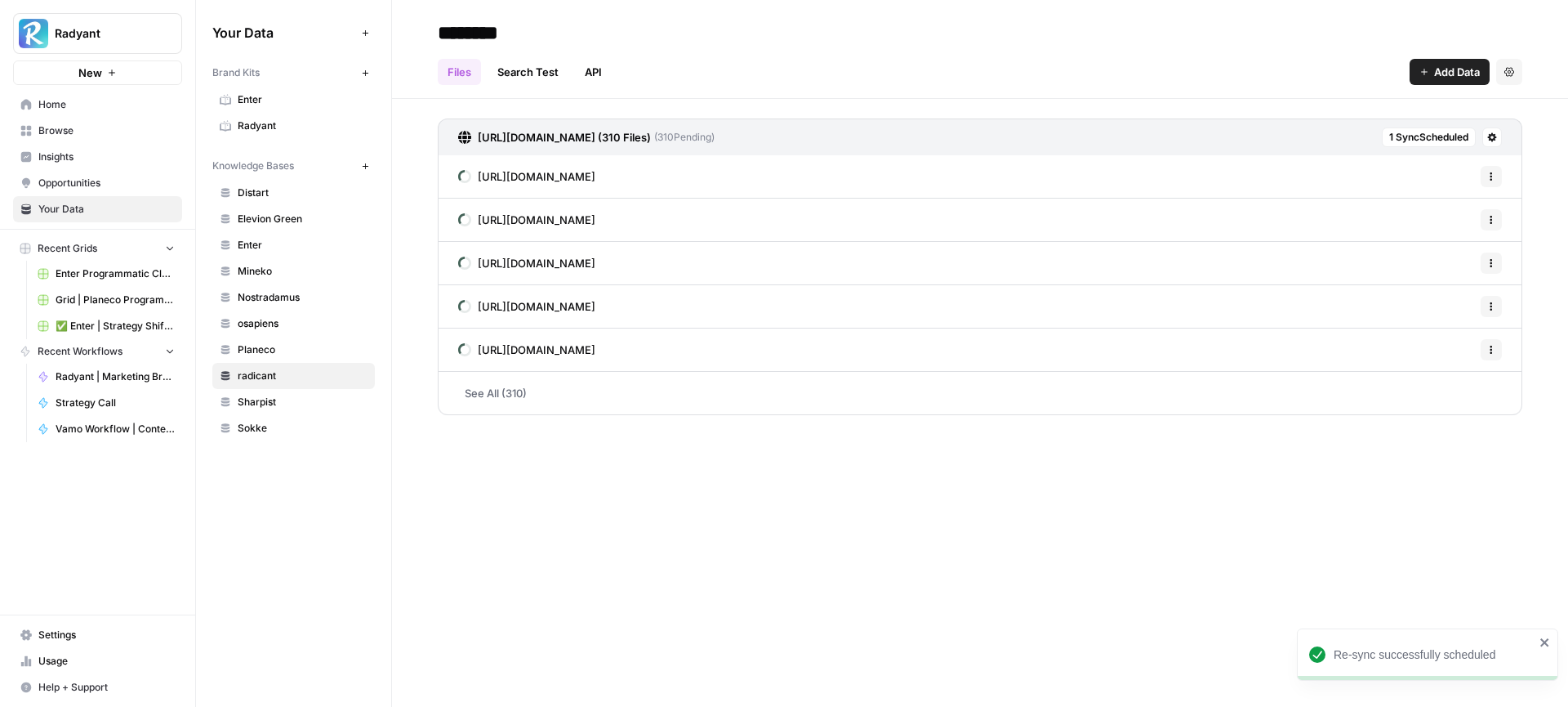
click at [368, 169] on icon "button" at bounding box center [365, 166] width 9 height 9
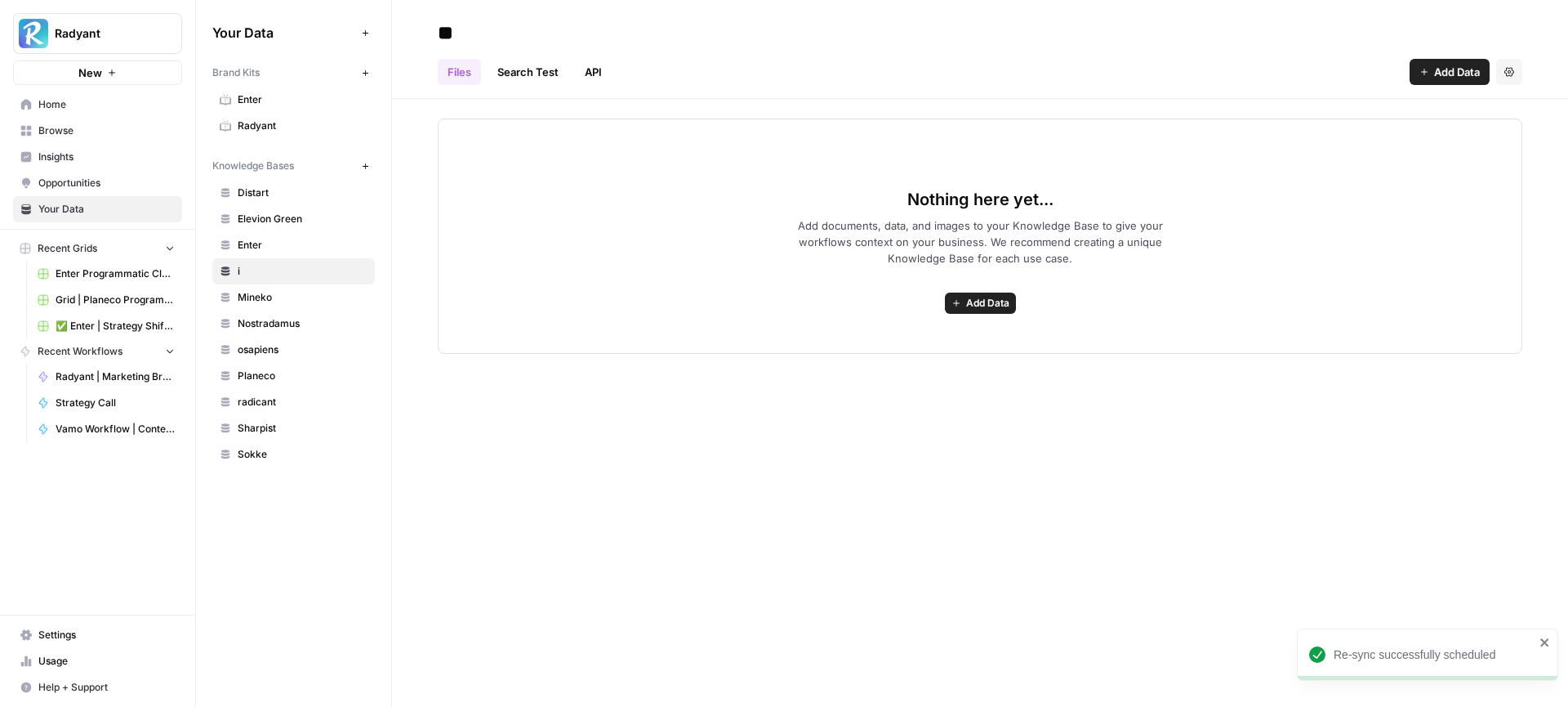
type input "*"
type input "******"
click at [710, 114] on div "Nothing here yet... Add documents, data, and images to your Knowledge Base to g…" at bounding box center [980, 226] width 1176 height 255
click at [967, 302] on span "Add Data" at bounding box center [987, 302] width 43 height 14
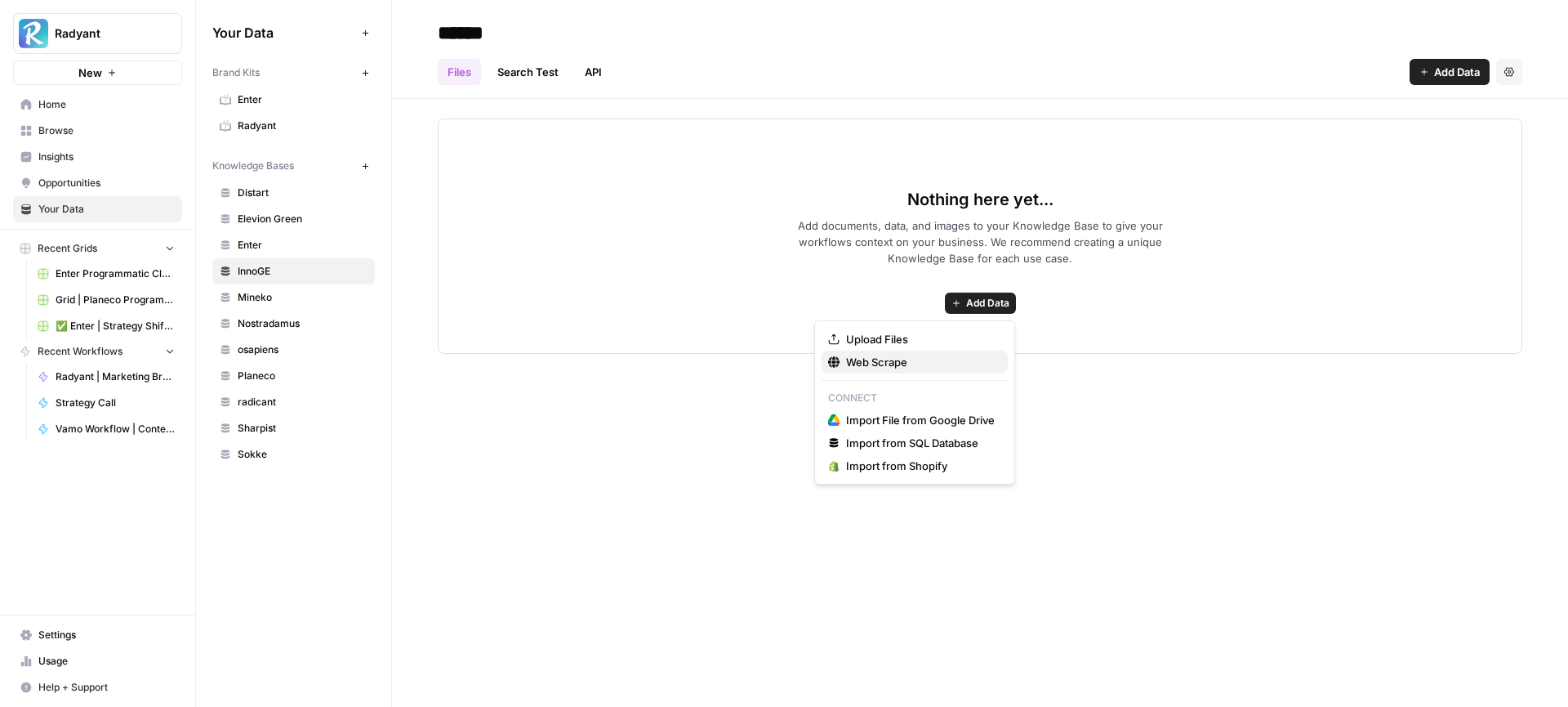
click at [916, 366] on span "Web Scrape" at bounding box center [920, 361] width 149 height 16
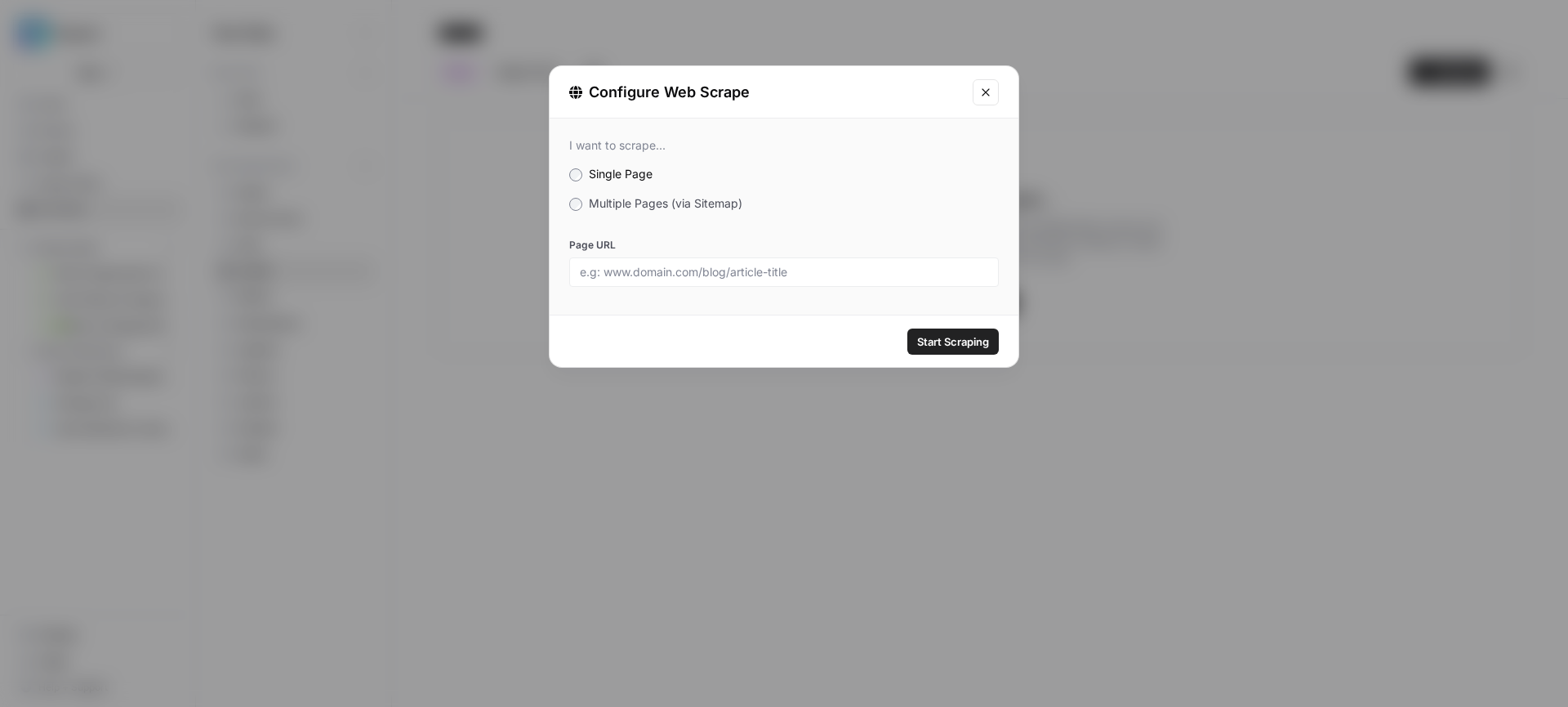
click at [638, 205] on span "Multiple Pages (via Sitemap)" at bounding box center [665, 203] width 153 height 13
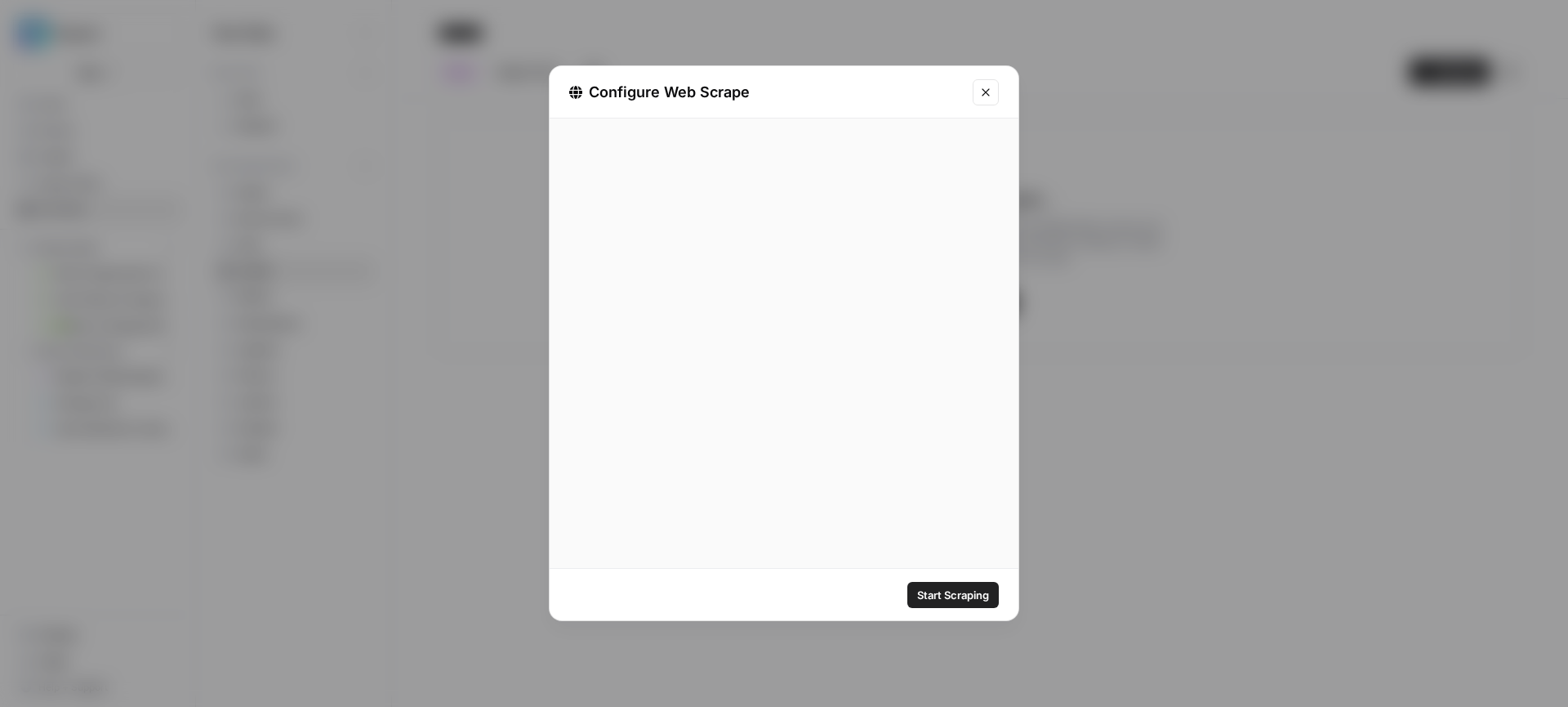
click at [652, 262] on div at bounding box center [783, 272] width 430 height 29
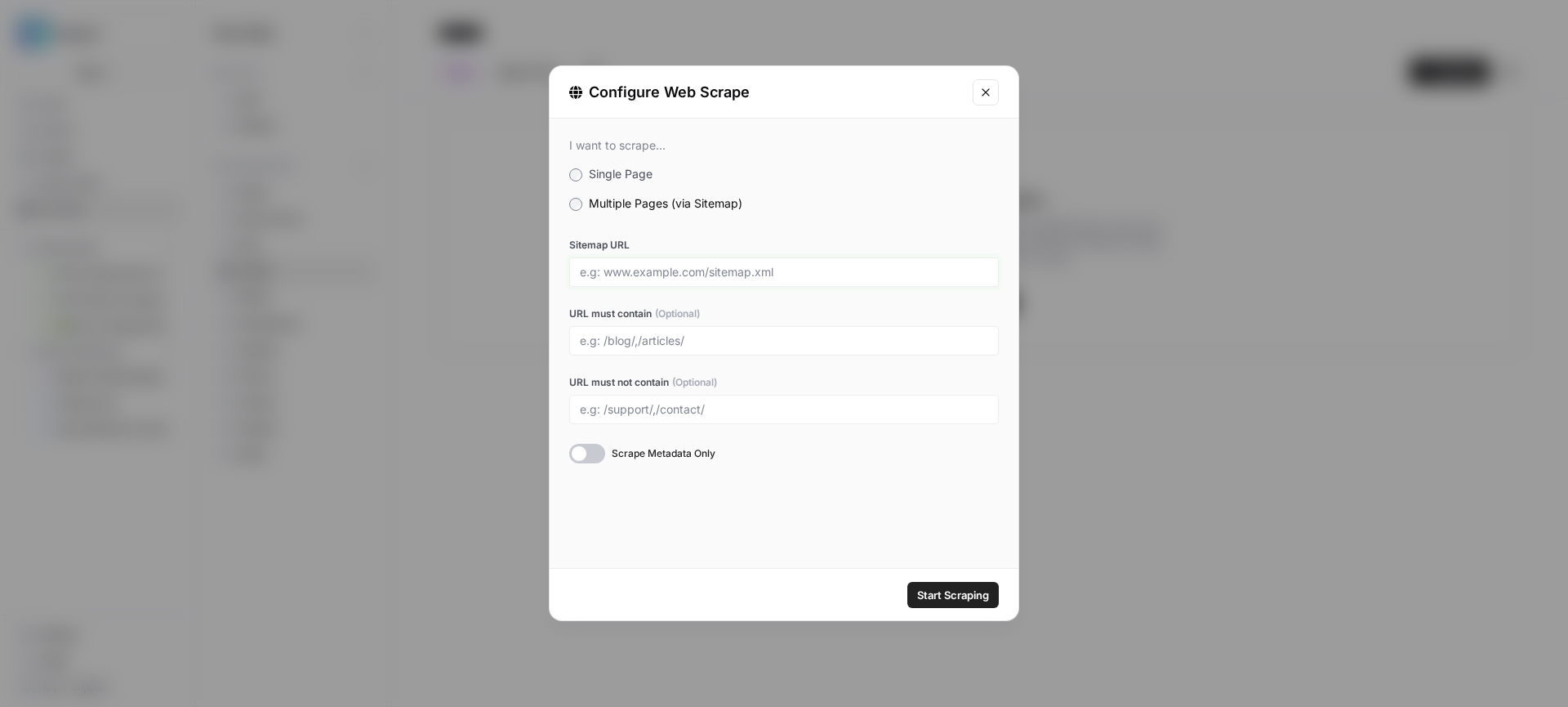
click at [650, 266] on input "Sitemap URL" at bounding box center [783, 271] width 408 height 14
paste input "https://innoge.de/sitemap.xml"
type input "https://innoge.de/sitemap.xml"
click at [953, 596] on span "Start Scraping" at bounding box center [952, 594] width 72 height 16
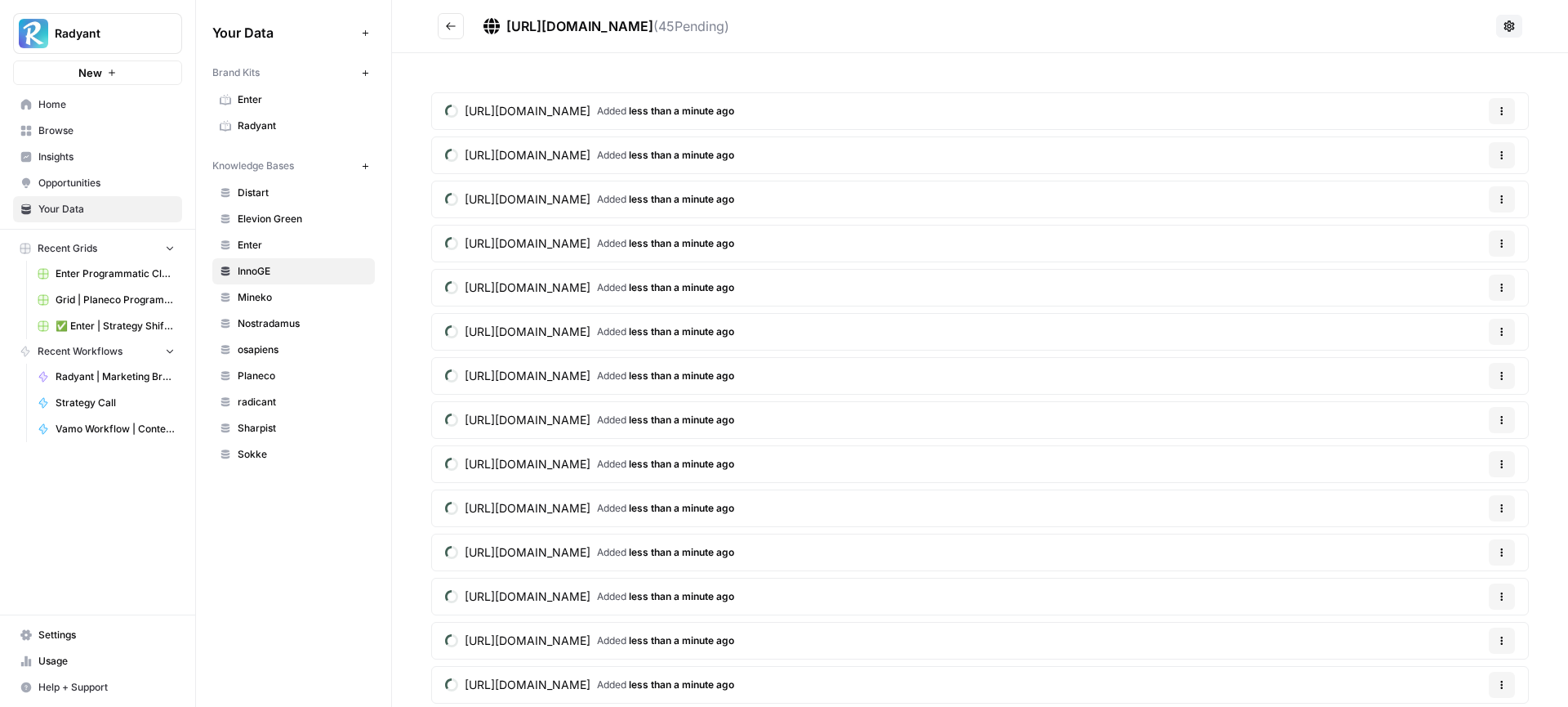
click at [453, 23] on icon "Go back" at bounding box center [451, 26] width 12 height 12
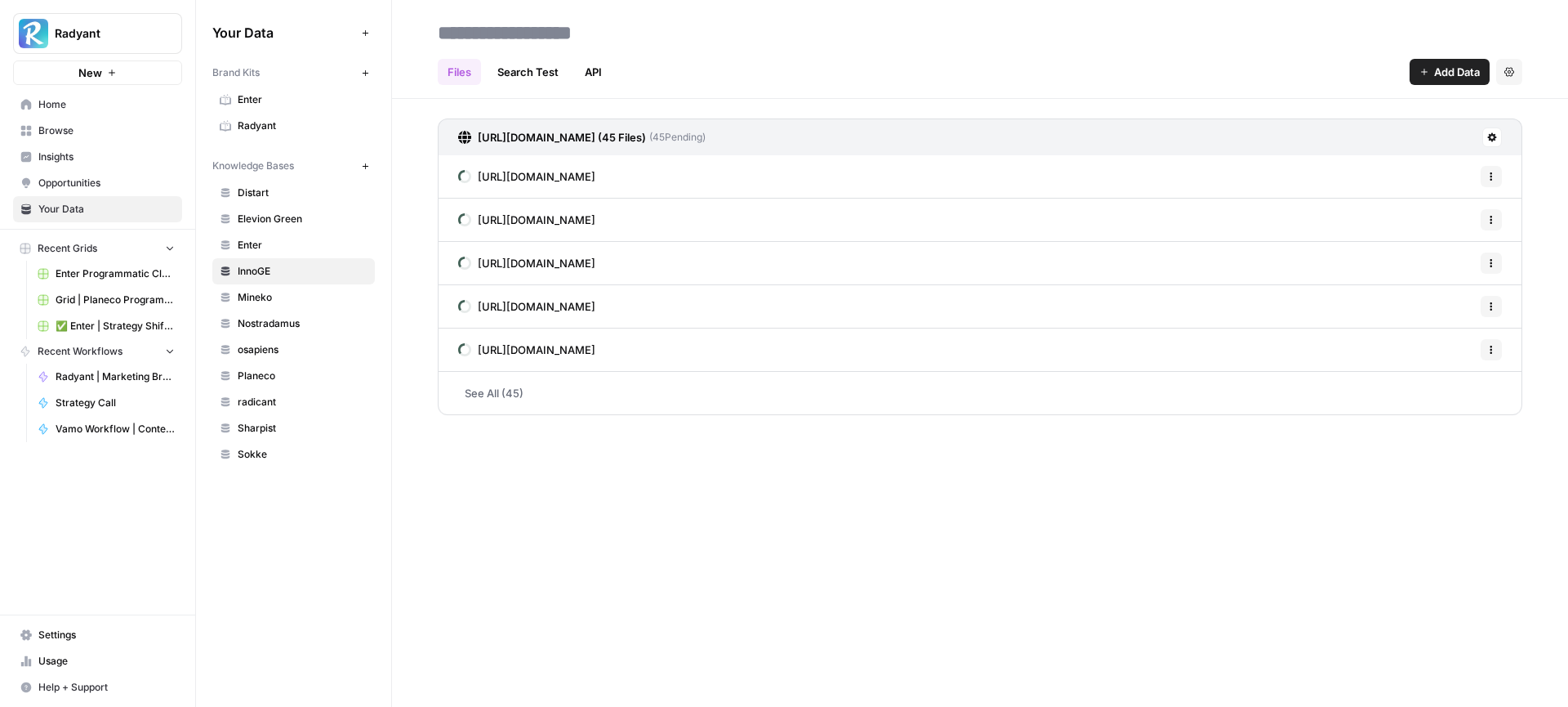
click at [1495, 141] on icon at bounding box center [1491, 137] width 10 height 10
click at [1457, 189] on span "Schedule Data Sync" at bounding box center [1428, 194] width 100 height 16
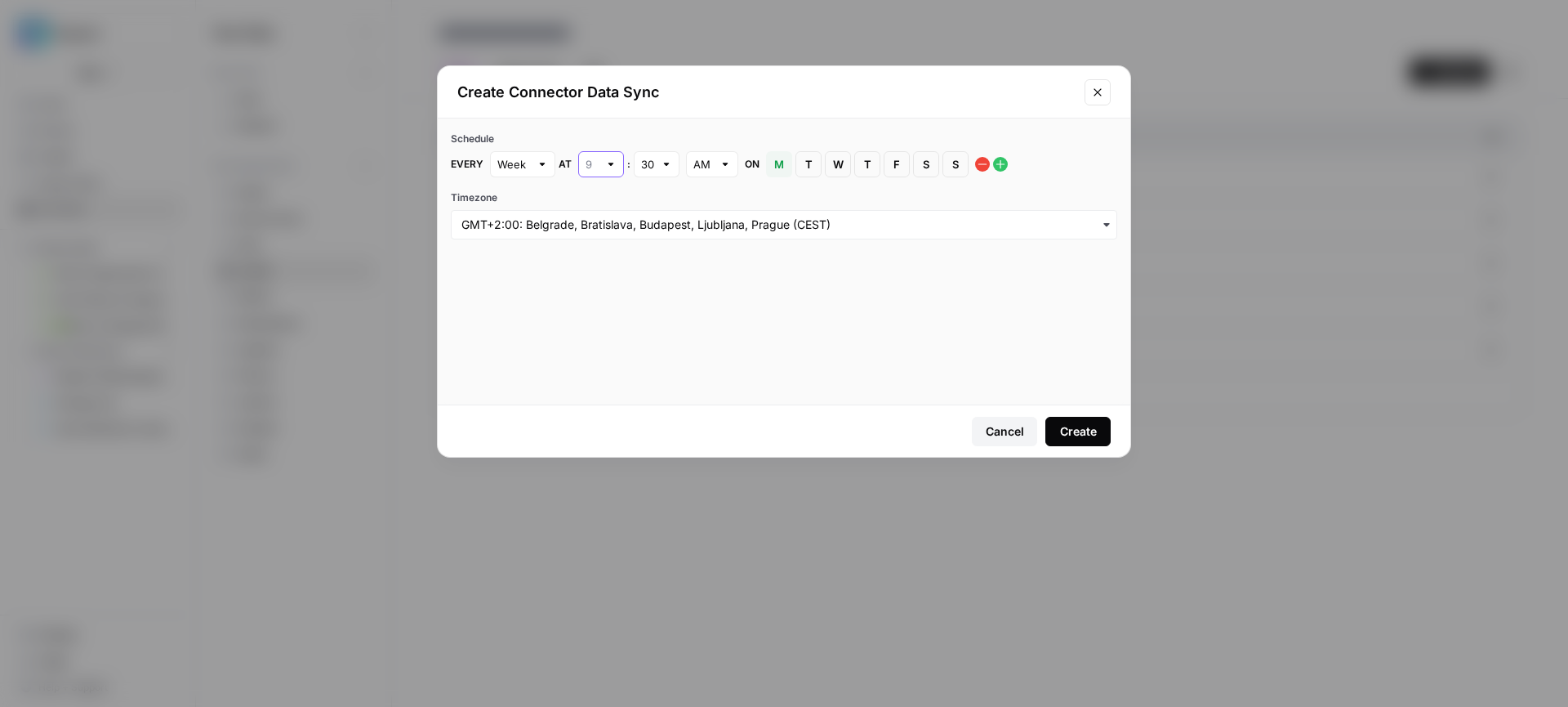
click at [596, 160] on input "text" at bounding box center [592, 163] width 13 height 16
click at [596, 196] on span "1" at bounding box center [597, 202] width 12 height 16
type input "1"
click at [649, 164] on input "text" at bounding box center [648, 163] width 13 height 16
click at [655, 201] on span "00" at bounding box center [653, 202] width 12 height 16
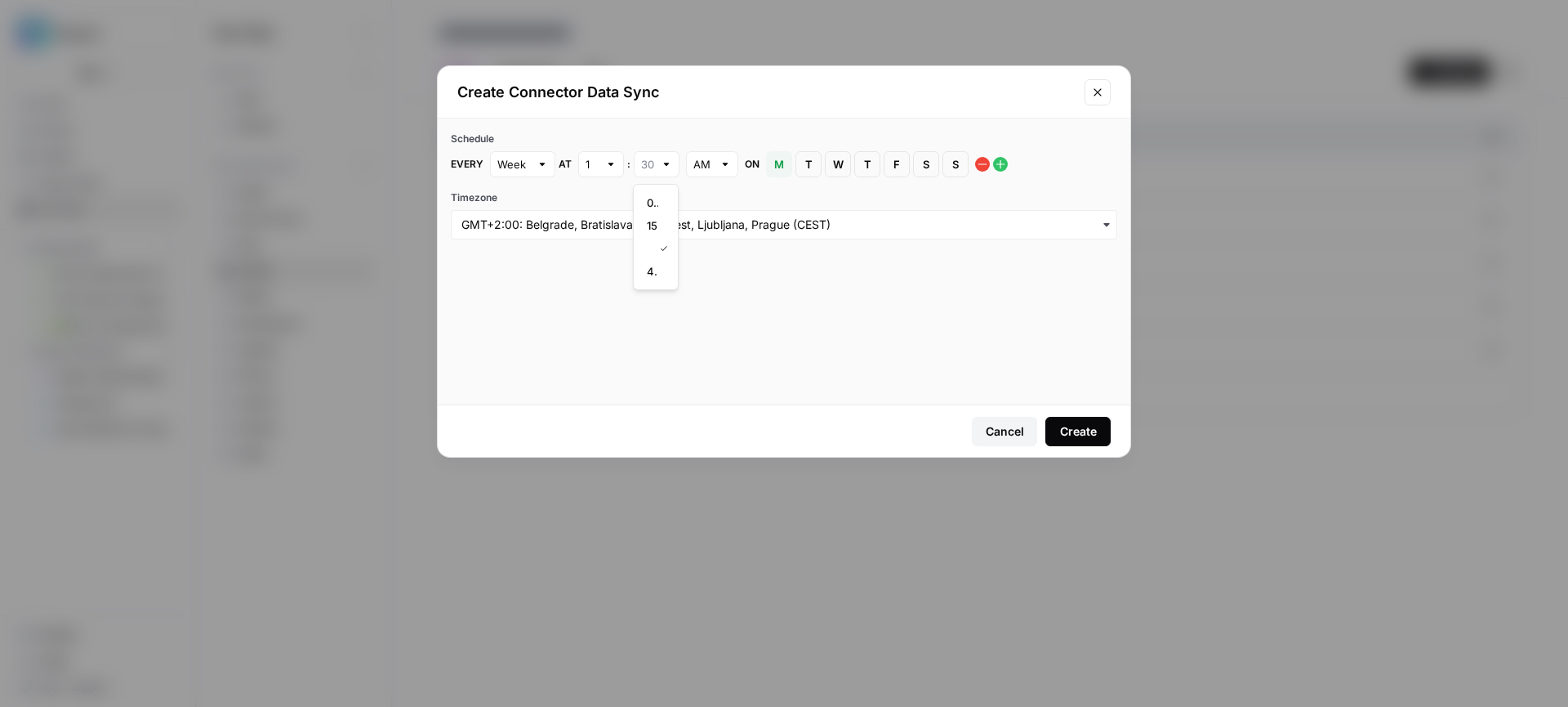
type input "00"
click at [736, 234] on div "button" at bounding box center [784, 224] width 666 height 29
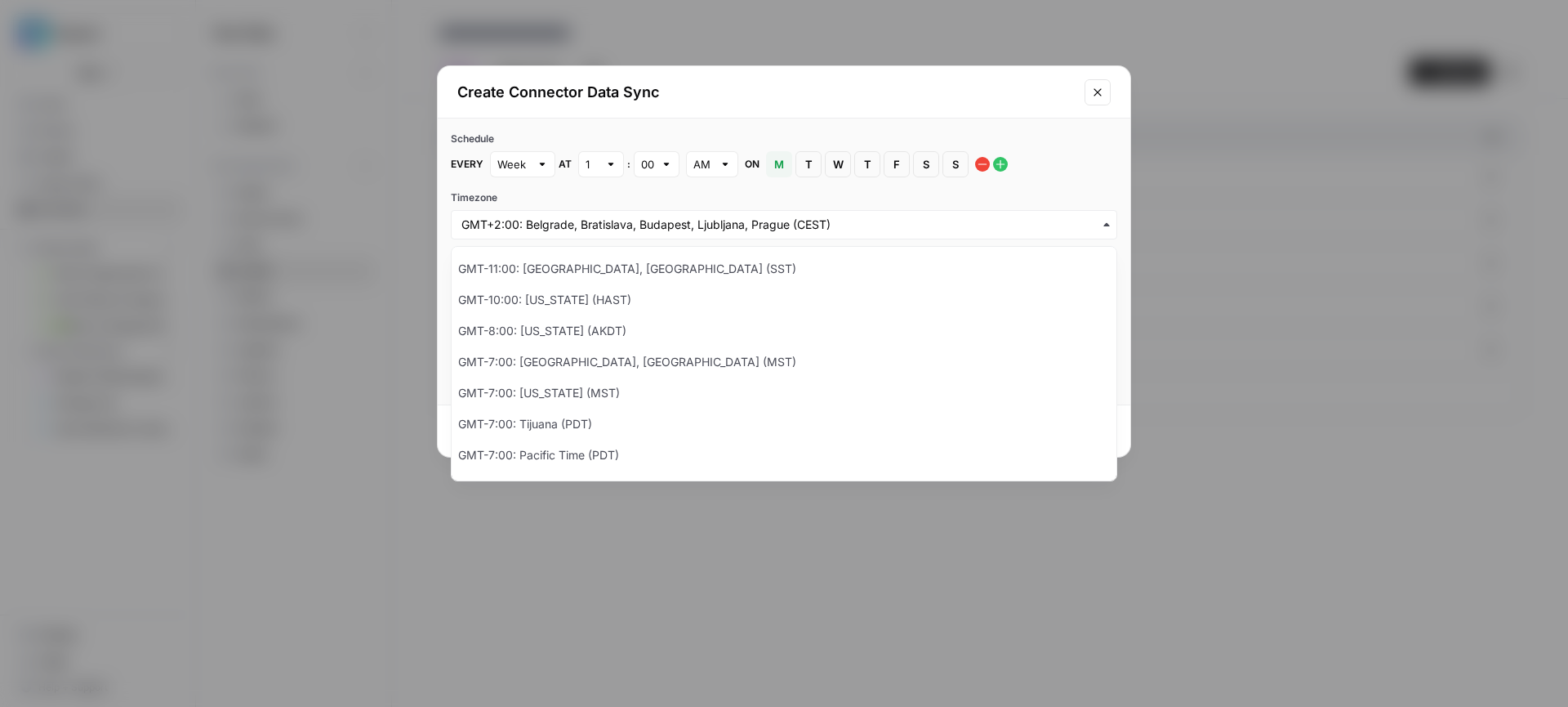
click at [736, 234] on div "button" at bounding box center [784, 224] width 666 height 29
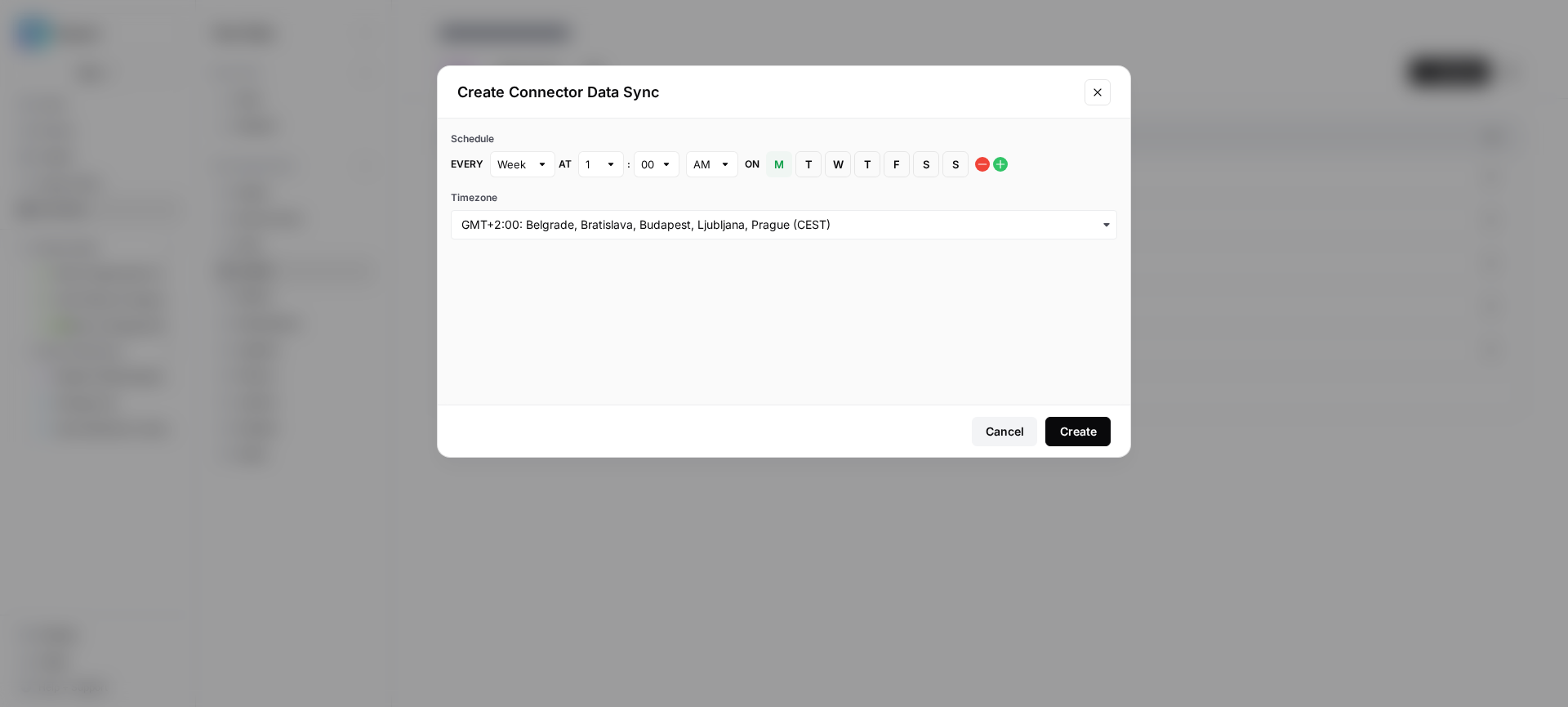
click at [749, 202] on label "Timezone" at bounding box center [784, 197] width 666 height 14
click at [749, 216] on input "Timezone" at bounding box center [783, 224] width 645 height 16
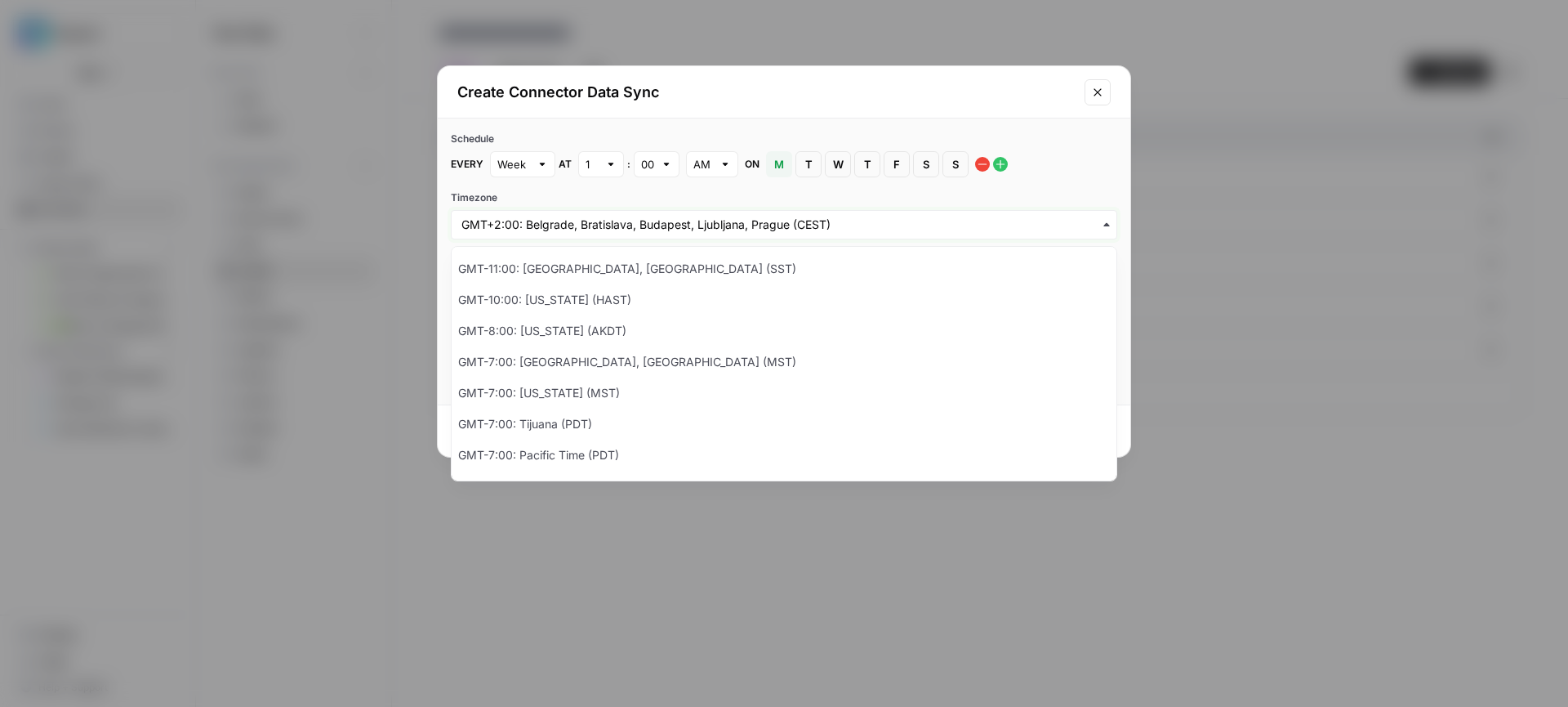
click at [746, 224] on input "Timezone" at bounding box center [783, 224] width 645 height 16
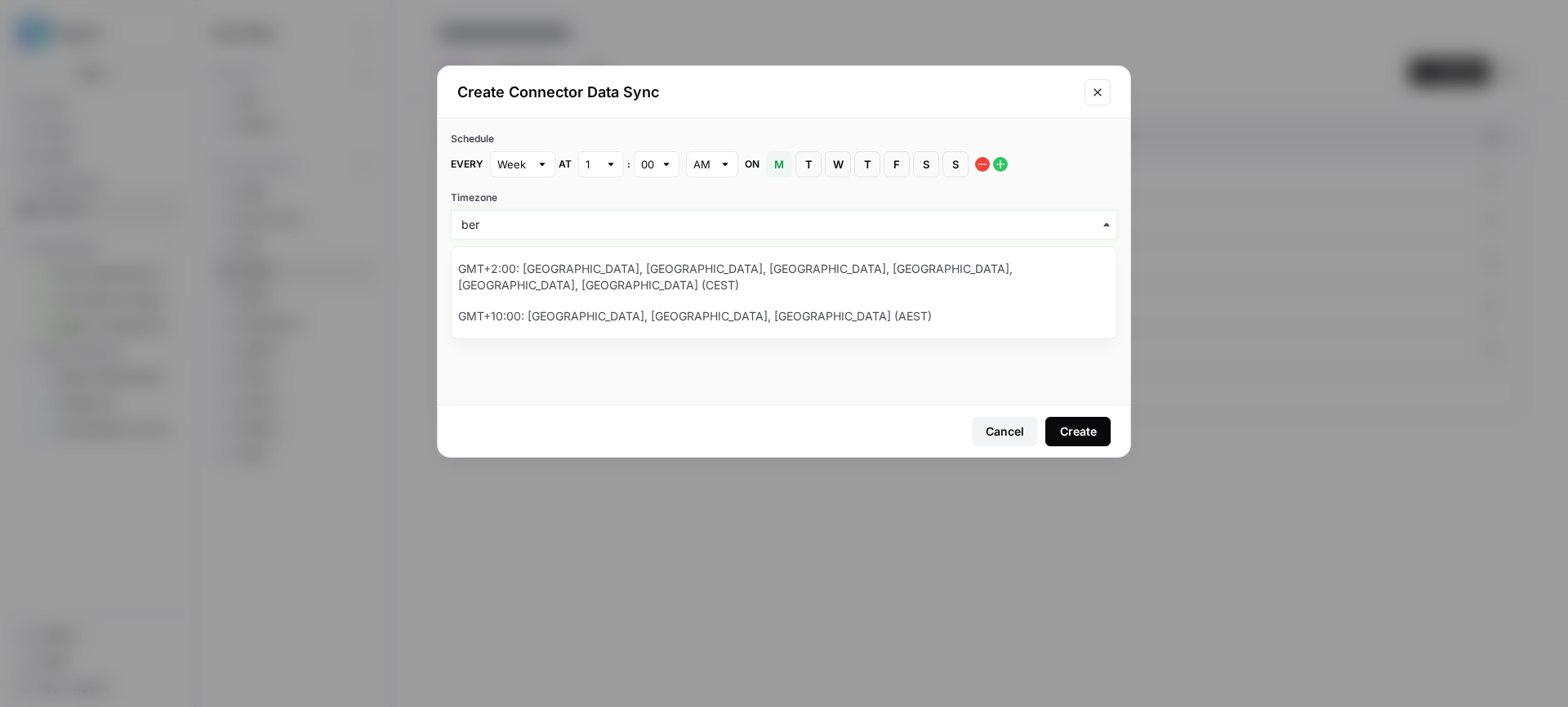
type input "ber"
click at [653, 268] on div "GMT+2:00: Amsterdam, Berlin, Bern, Rome, Stockholm, Vienna (CEST)" at bounding box center [784, 277] width 665 height 47
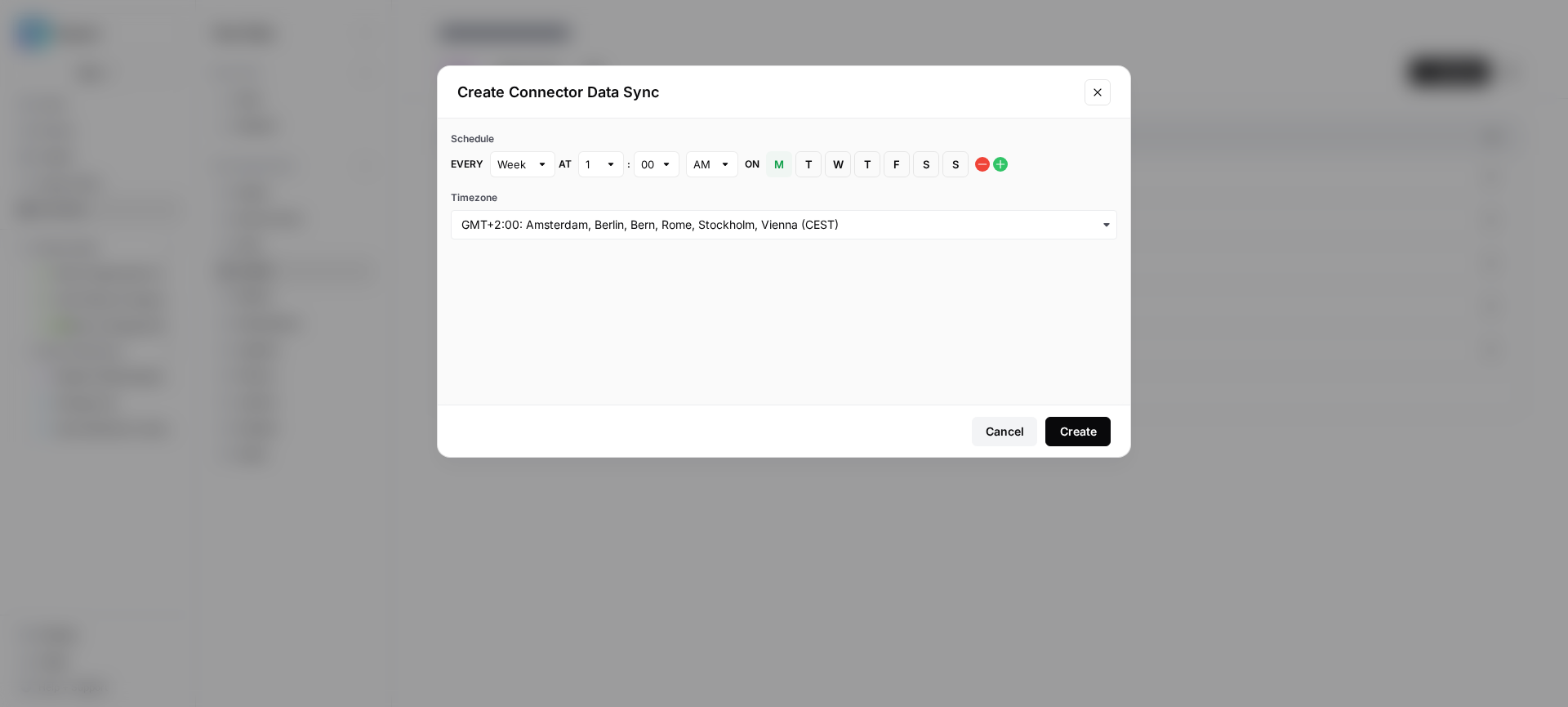
click at [1104, 428] on button "Create" at bounding box center [1078, 431] width 66 height 29
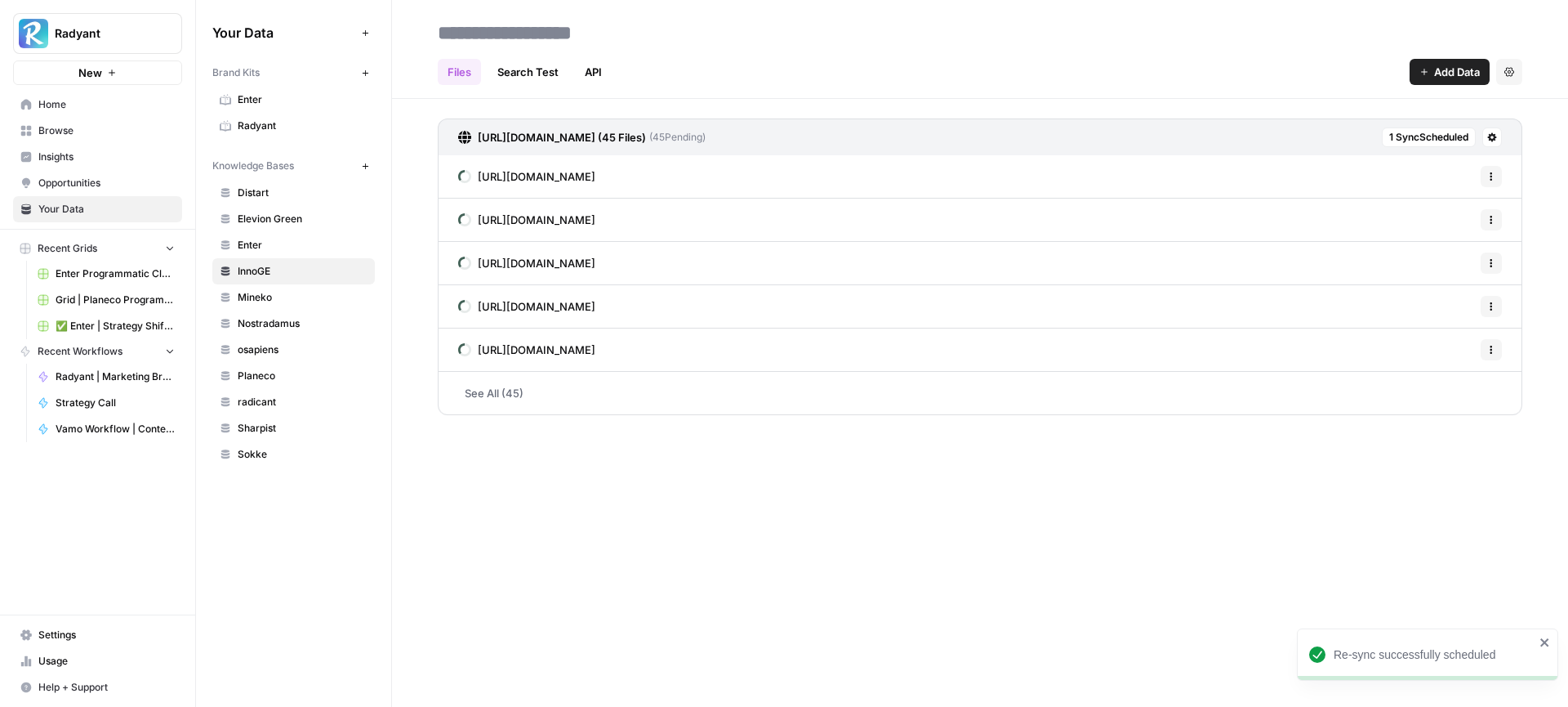
click at [797, 521] on div "Files Search Test API Add Data Settings https://innoge.de/sitemap.xml (45 Files…" at bounding box center [980, 354] width 1176 height 707
click at [659, 549] on div "Files Search Test API Add Data Settings https://innoge.de/sitemap.xml (45 Files…" at bounding box center [980, 354] width 1176 height 707
click at [88, 110] on span "Home" at bounding box center [107, 104] width 136 height 14
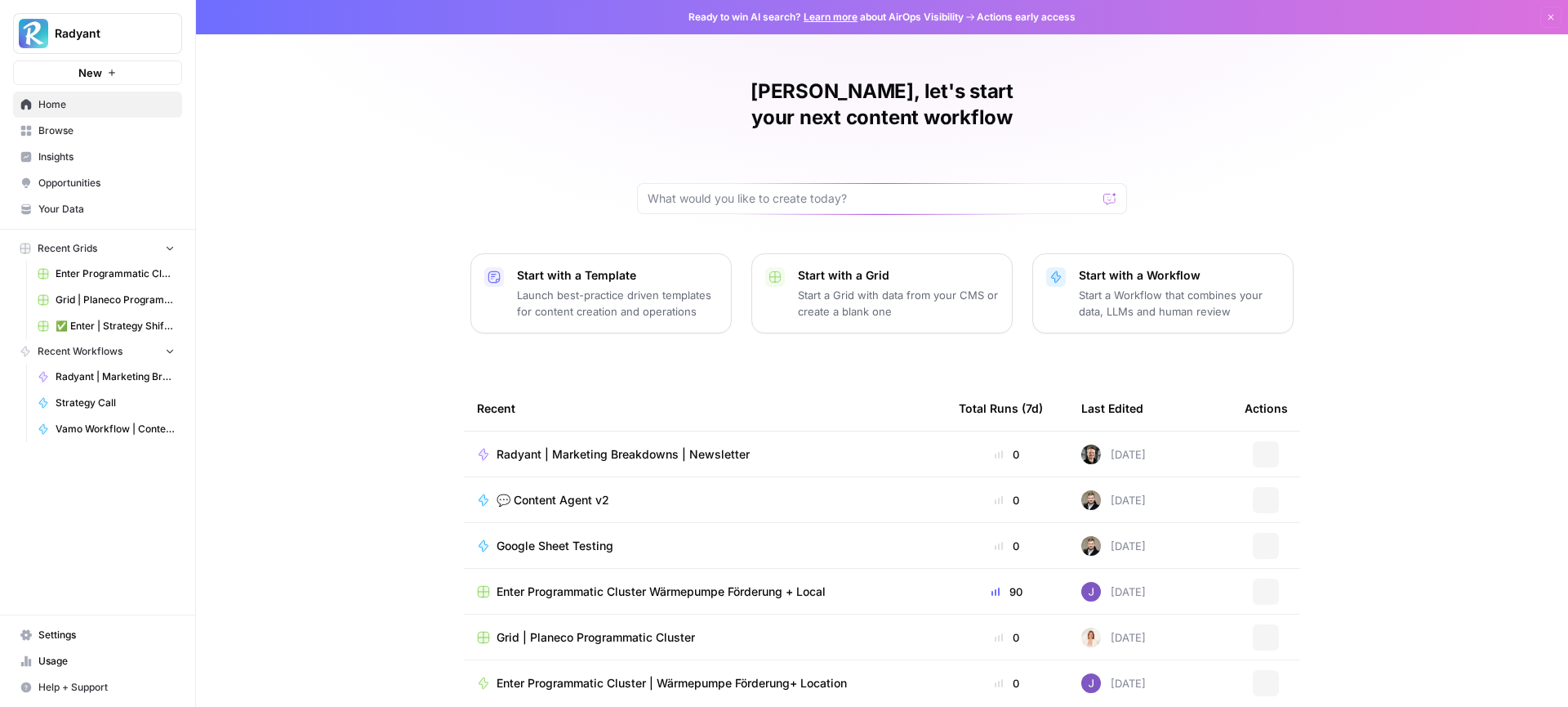
click at [553, 492] on span "💬 Content Agent v2" at bounding box center [553, 499] width 113 height 16
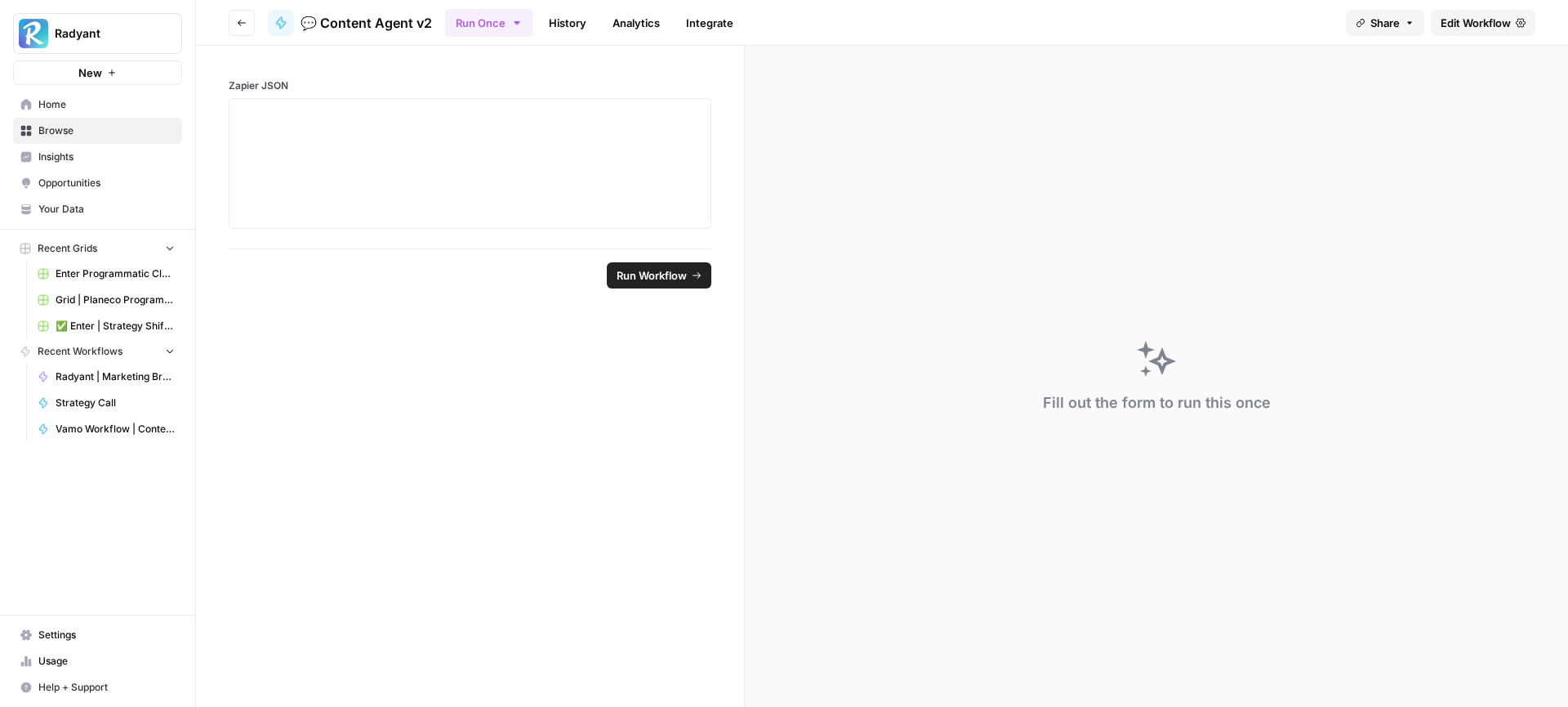
click at [569, 28] on link "History" at bounding box center [568, 23] width 57 height 26
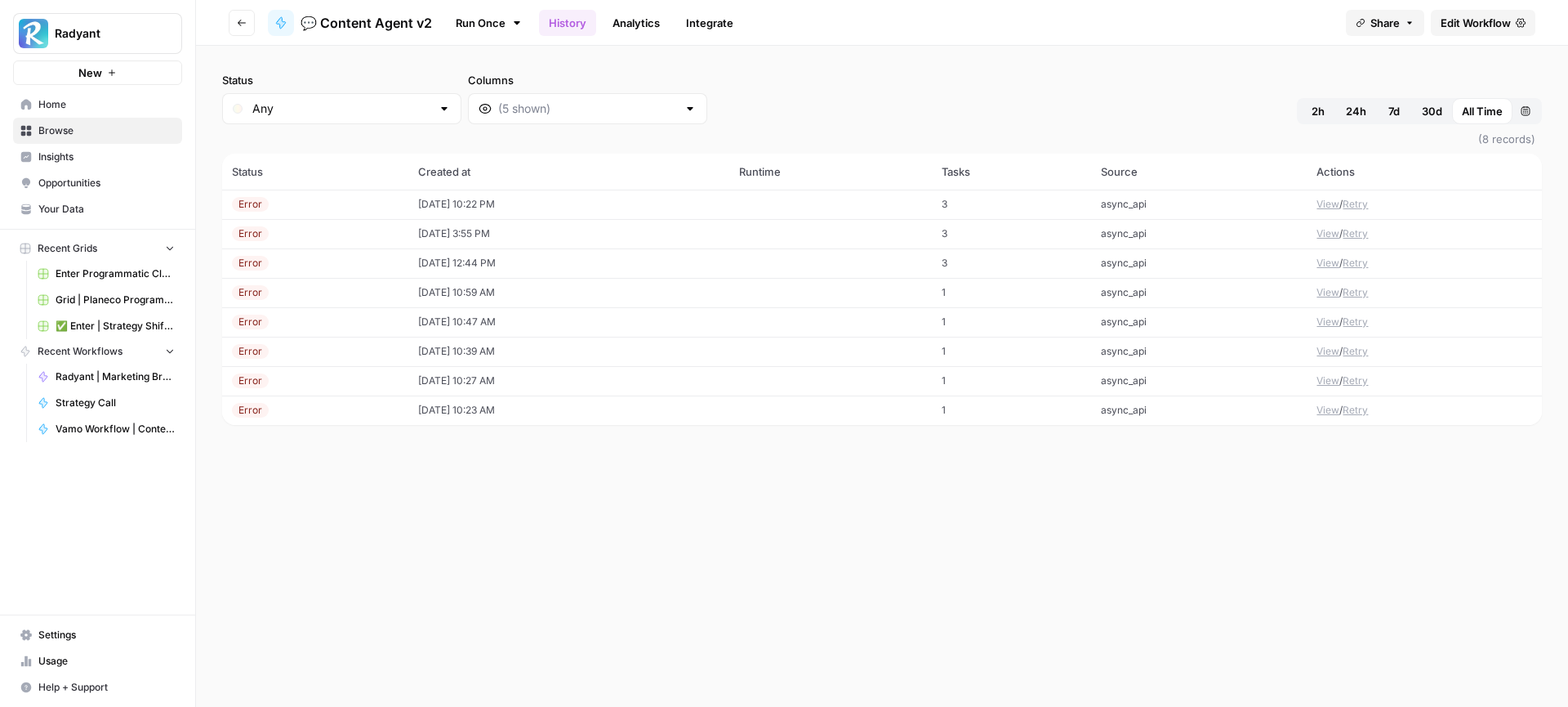
click at [722, 22] on link "Integrate" at bounding box center [710, 23] width 67 height 26
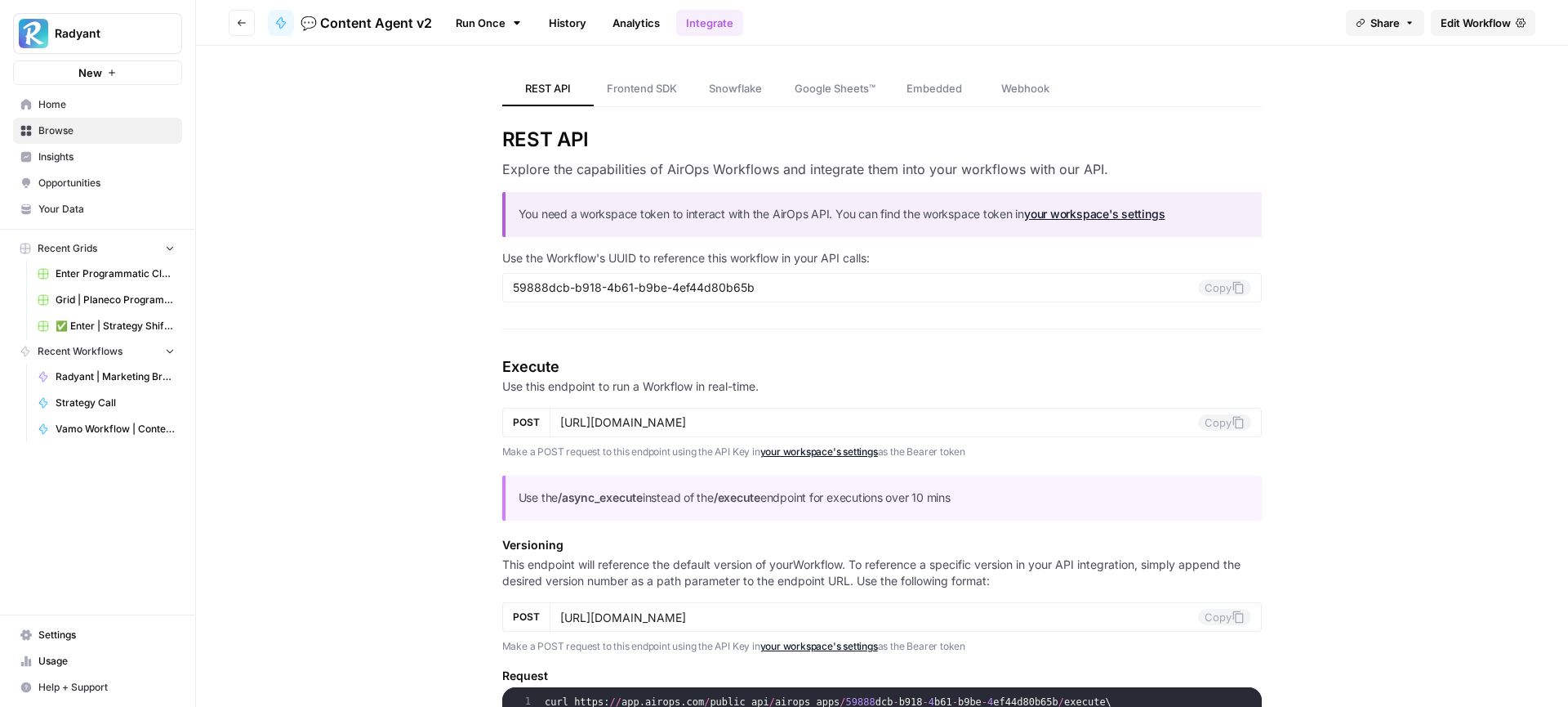
click at [1485, 29] on span "Edit Workflow" at bounding box center [1475, 22] width 70 height 16
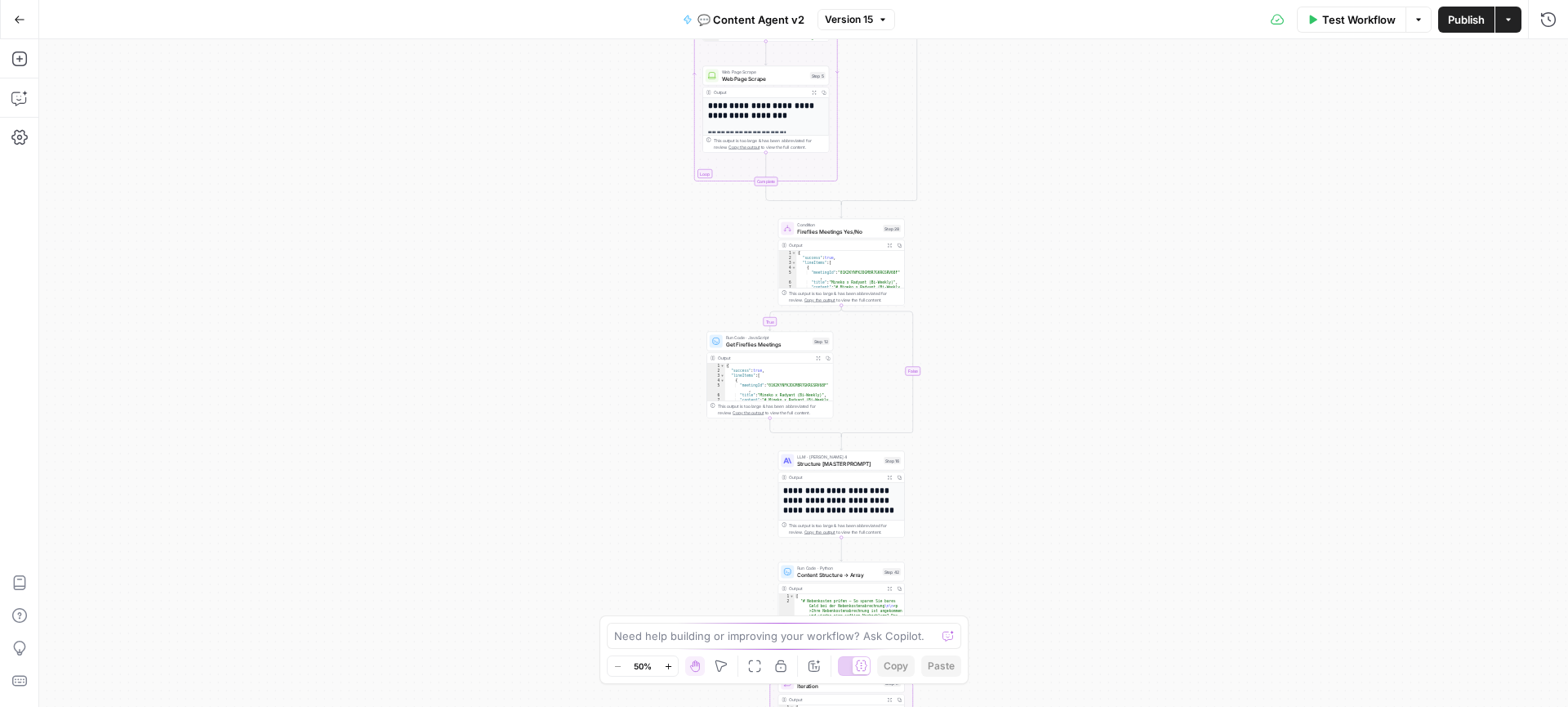
click at [947, 210] on div "true false true false Workflow Set Inputs Inputs Call API Get Agent Task (Click…" at bounding box center [803, 373] width 1528 height 667
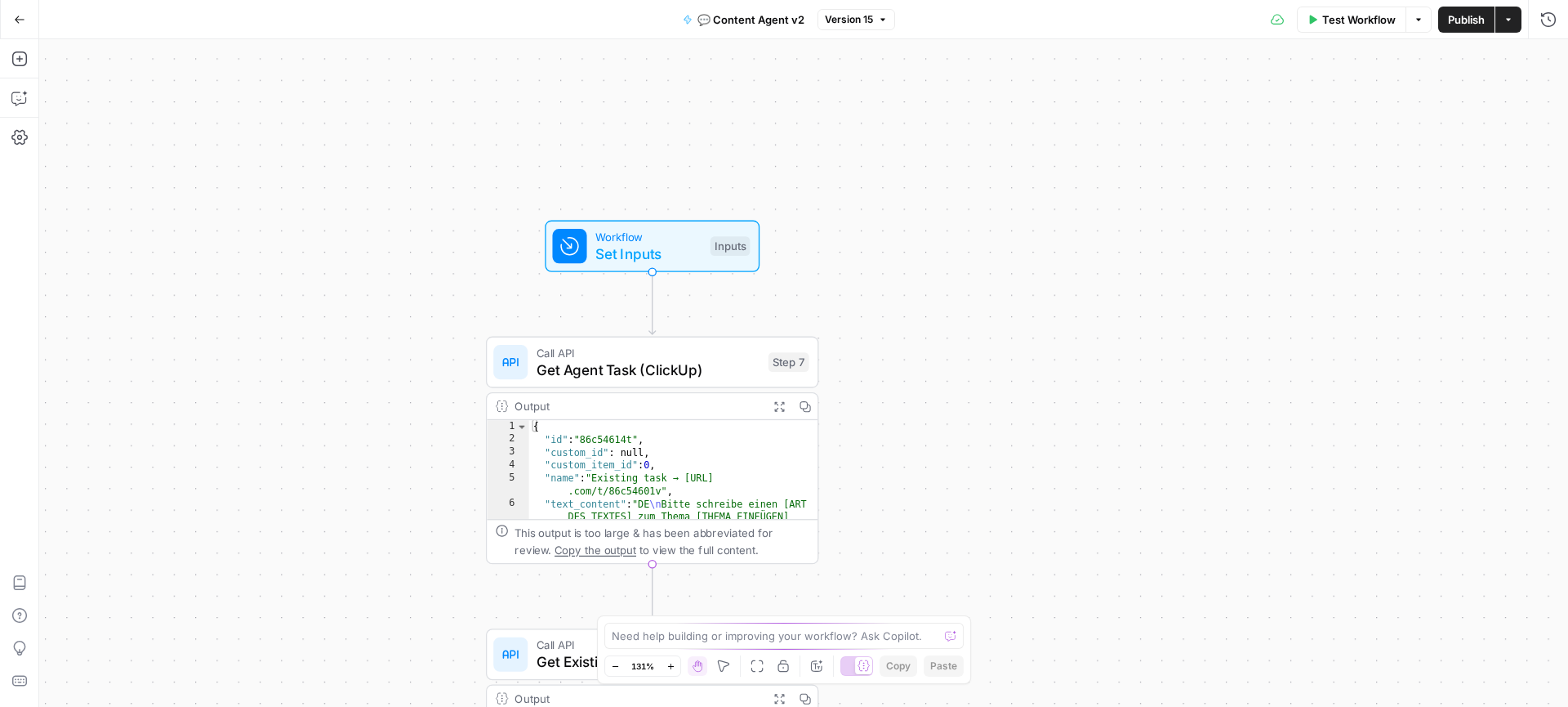
drag, startPoint x: 920, startPoint y: 230, endPoint x: 1041, endPoint y: 154, distance: 142.9
click at [1041, 154] on div "true false true false Workflow Set Inputs Inputs Call API Get Agent Task (Click…" at bounding box center [803, 373] width 1528 height 667
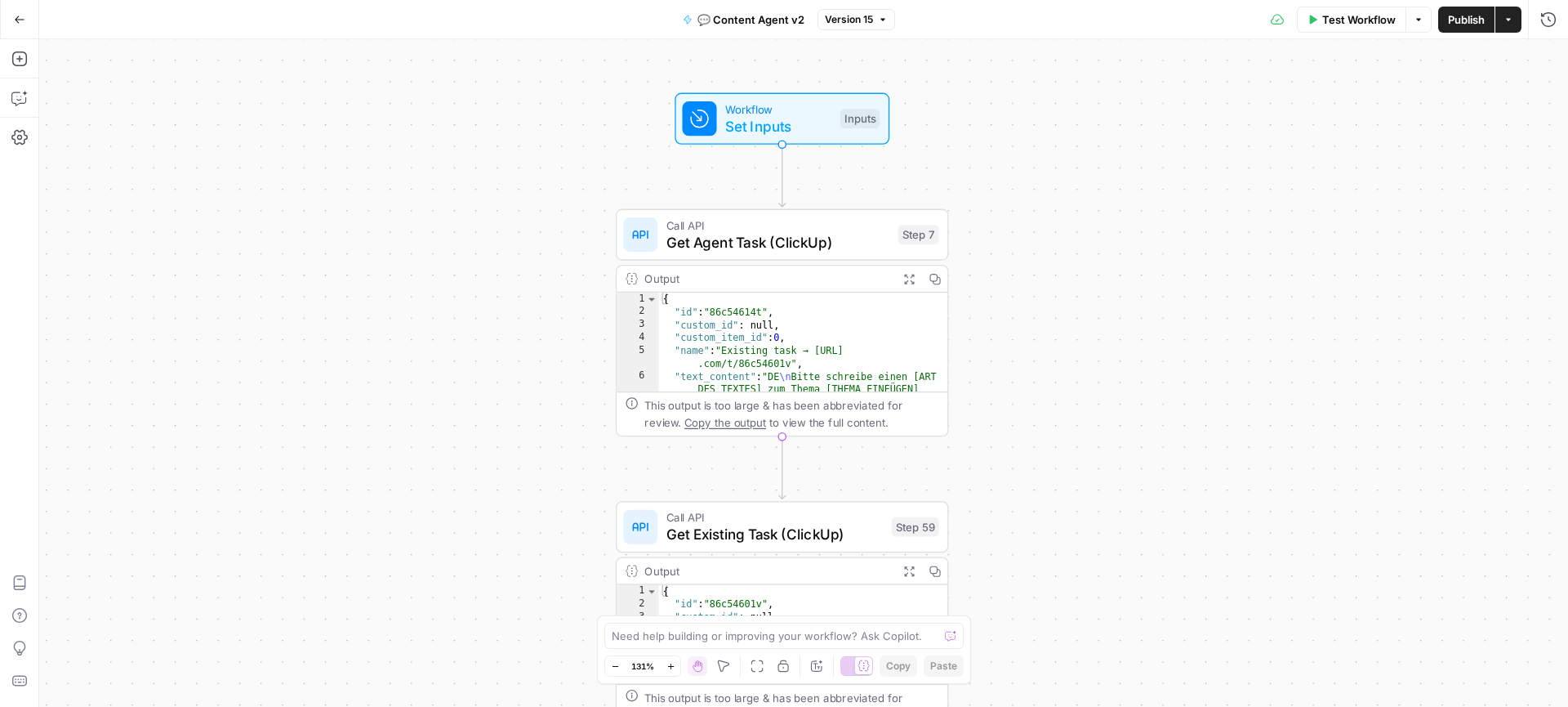
click at [1052, 297] on div "true false true false Workflow Set Inputs Inputs Call API Get Agent Task (Click…" at bounding box center [803, 373] width 1528 height 667
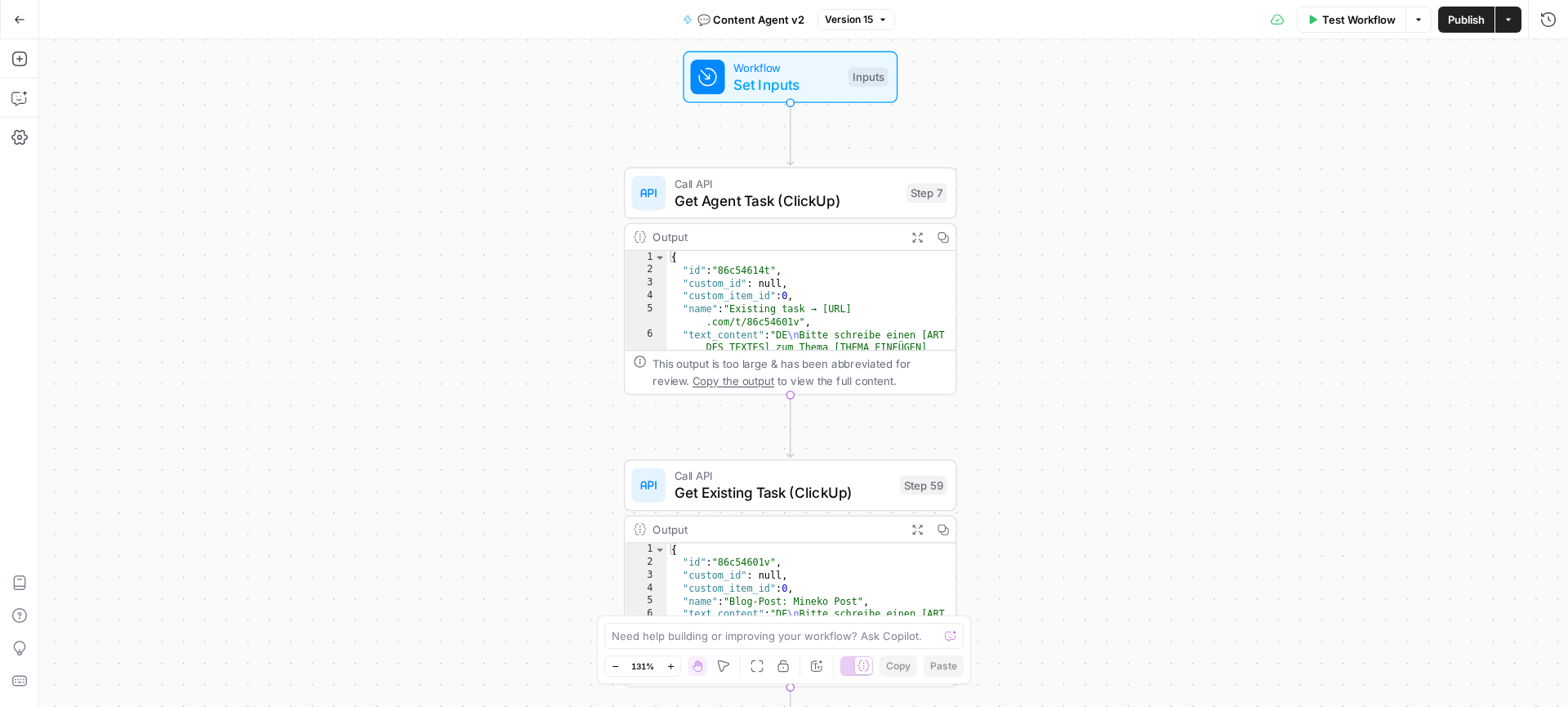
drag, startPoint x: 521, startPoint y: 452, endPoint x: 527, endPoint y: 412, distance: 40.4
click at [527, 411] on div "true false true false Workflow Set Inputs Inputs Call API Get Agent Task (Click…" at bounding box center [803, 373] width 1528 height 667
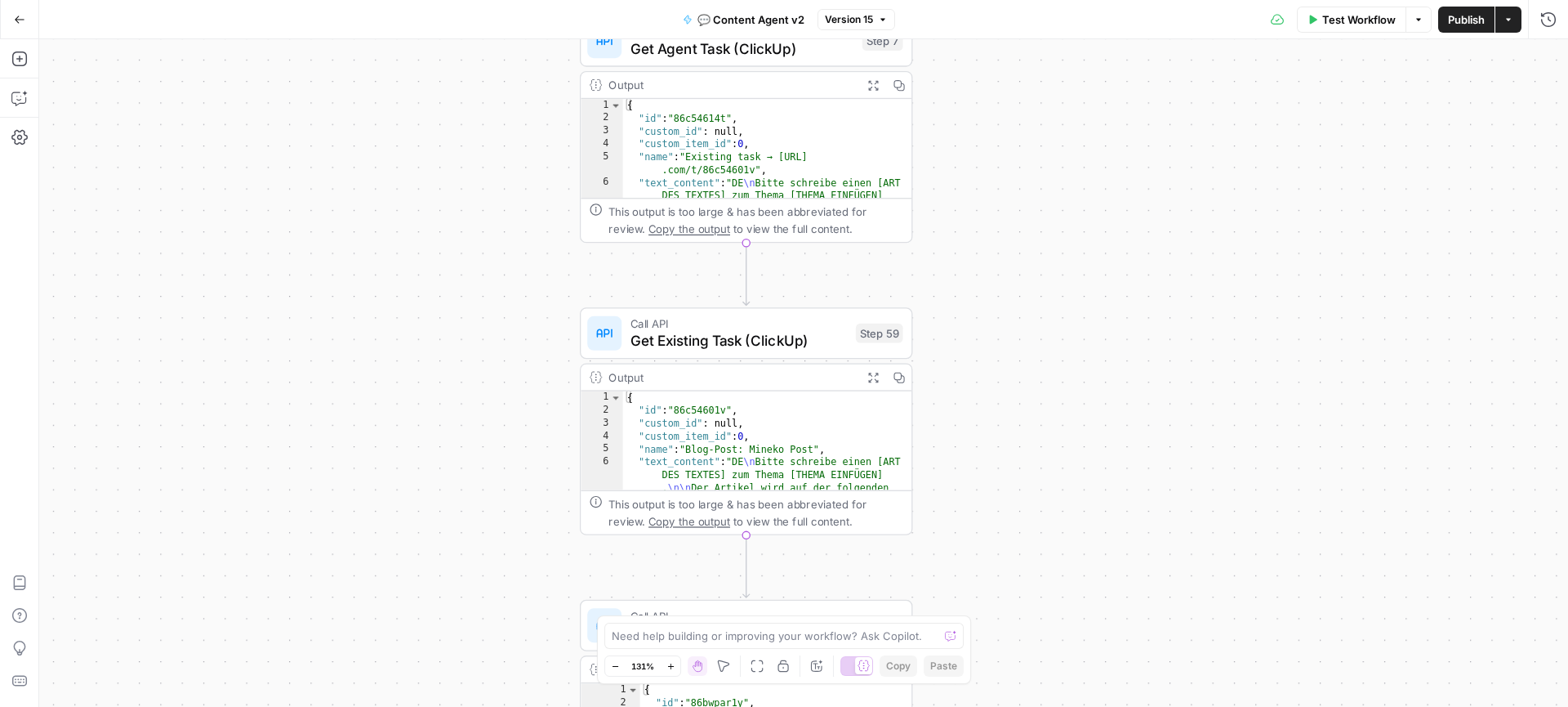
drag, startPoint x: 1041, startPoint y: 319, endPoint x: 999, endPoint y: 173, distance: 151.9
click at [999, 173] on div "true false true false Workflow Set Inputs Inputs Call API Get Agent Task (Click…" at bounding box center [803, 373] width 1528 height 667
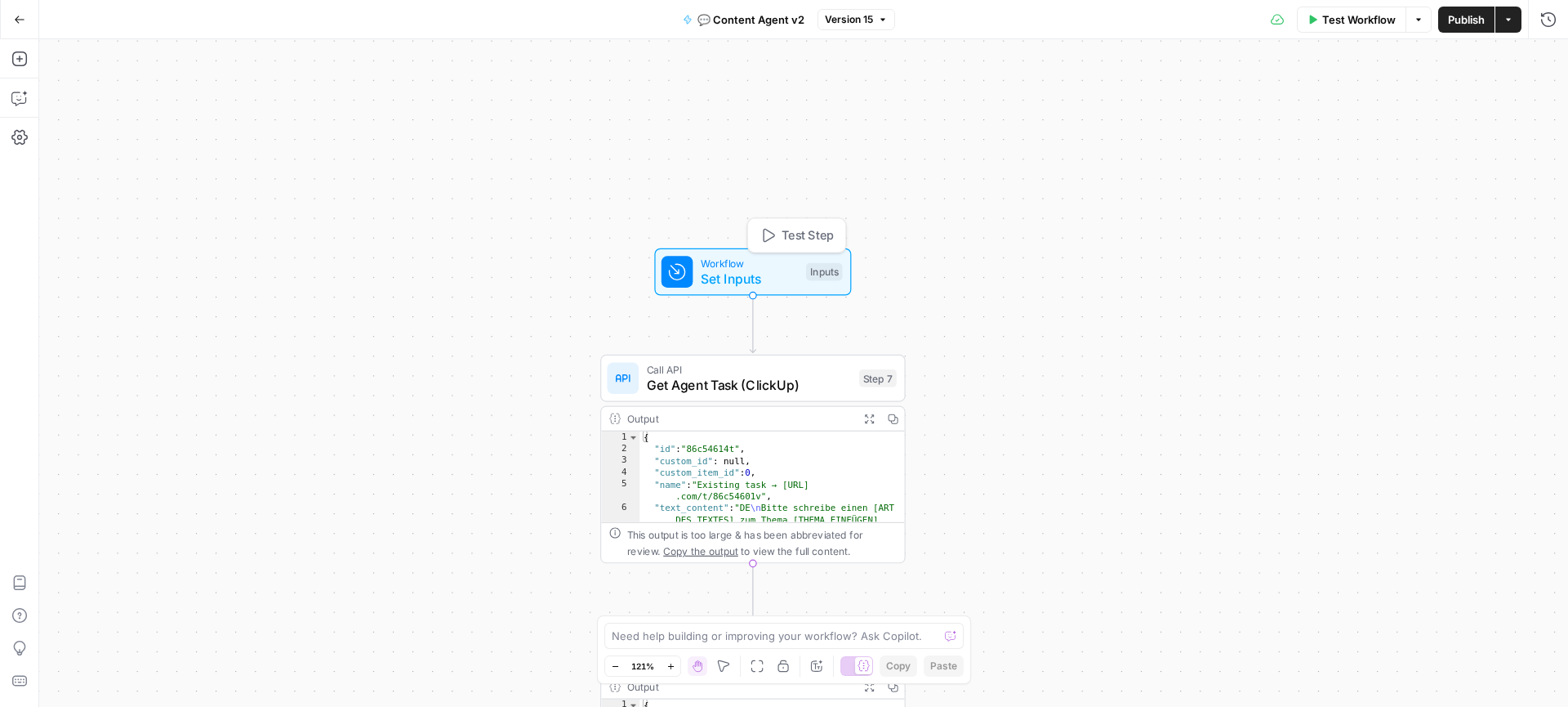
click at [705, 279] on span "Set Inputs" at bounding box center [749, 278] width 97 height 19
click at [1207, 139] on JSON "Zapier JSON" at bounding box center [1330, 131] width 428 height 16
click at [1360, 19] on span "Test Workflow" at bounding box center [1358, 19] width 73 height 16
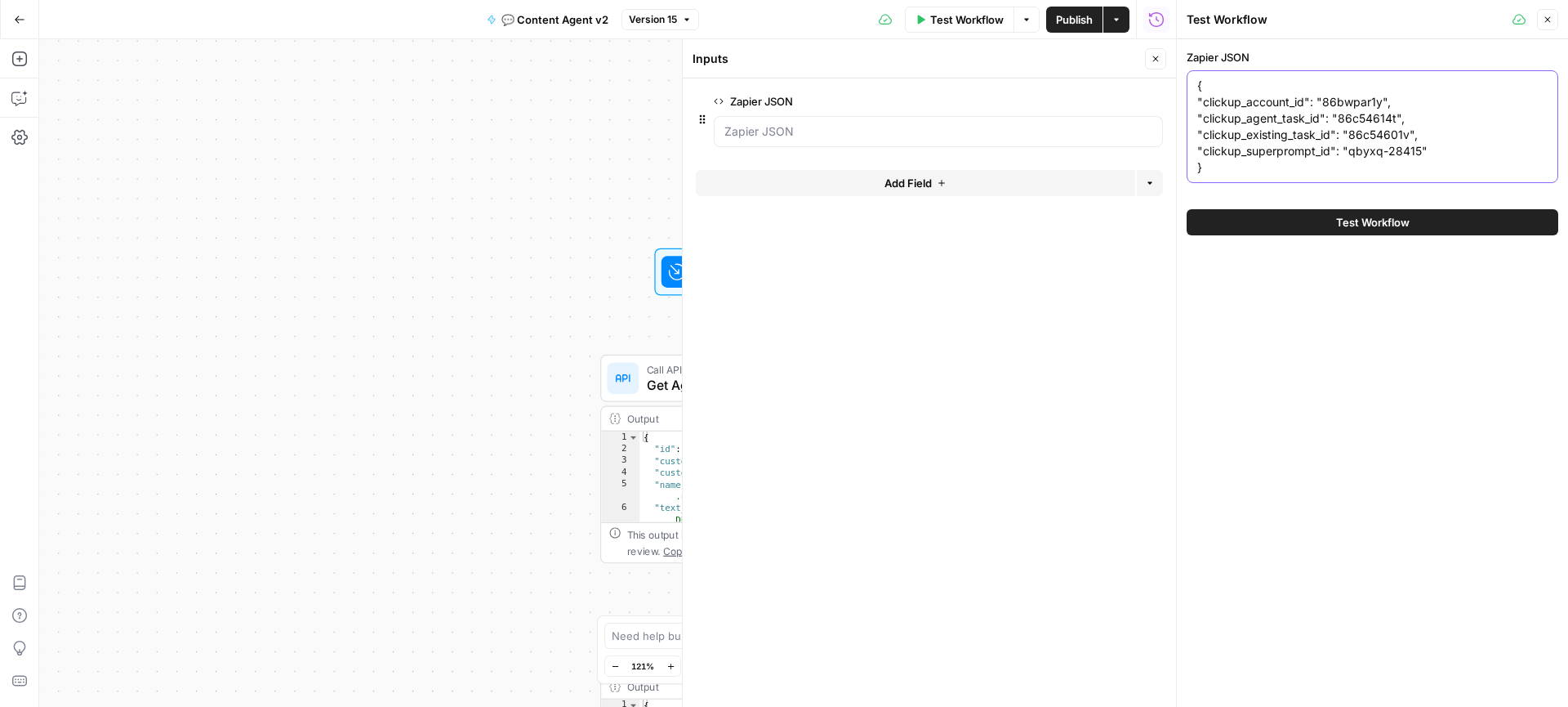
click at [1302, 173] on textarea "{ "clickup_account_id": "86bwpar1y", "clickup_agent_task_id": "86c54614t", "cli…" at bounding box center [1372, 126] width 350 height 98
click at [1362, 120] on textarea "{ "clickup_account_id": "86bwpar1y", "clickup_agent_task_id": "86c54614t", "cli…" at bounding box center [1372, 126] width 350 height 98
paste textarea "mbtr"
click at [1429, 120] on textarea "{ "clickup_account_id": "86bwpar1y", "clickup_agent_task_id": "86c5mbtrt", "cli…" at bounding box center [1372, 126] width 350 height 98
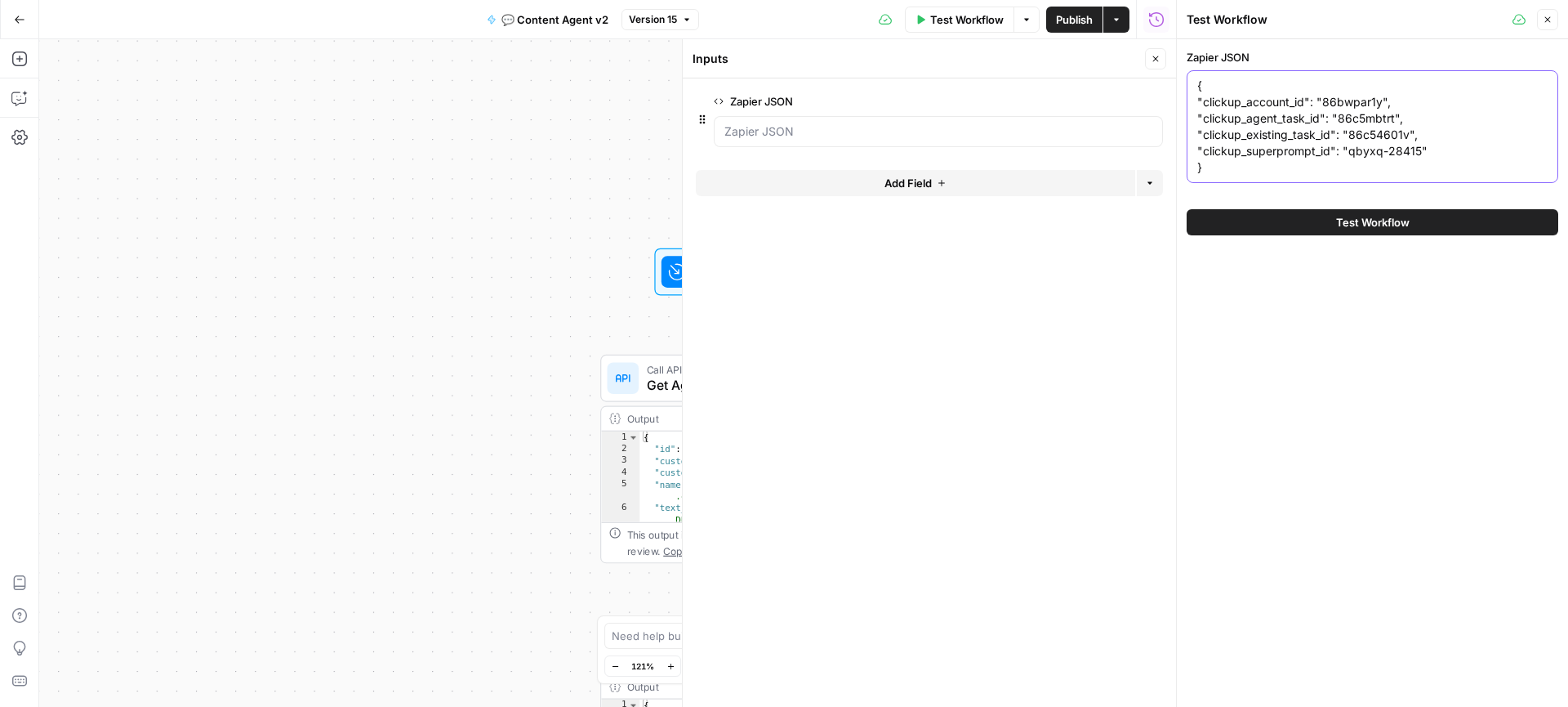
click at [1369, 131] on textarea "{ "clickup_account_id": "86bwpar1y", "clickup_agent_task_id": "86c5mbtrt", "cli…" at bounding box center [1372, 126] width 350 height 98
paste textarea "7vzpd"
click at [1346, 104] on textarea "{ "clickup_account_id": "86bwpar1y", "clickup_agent_task_id": "86c5mbtrt", "cli…" at bounding box center [1372, 126] width 350 height 98
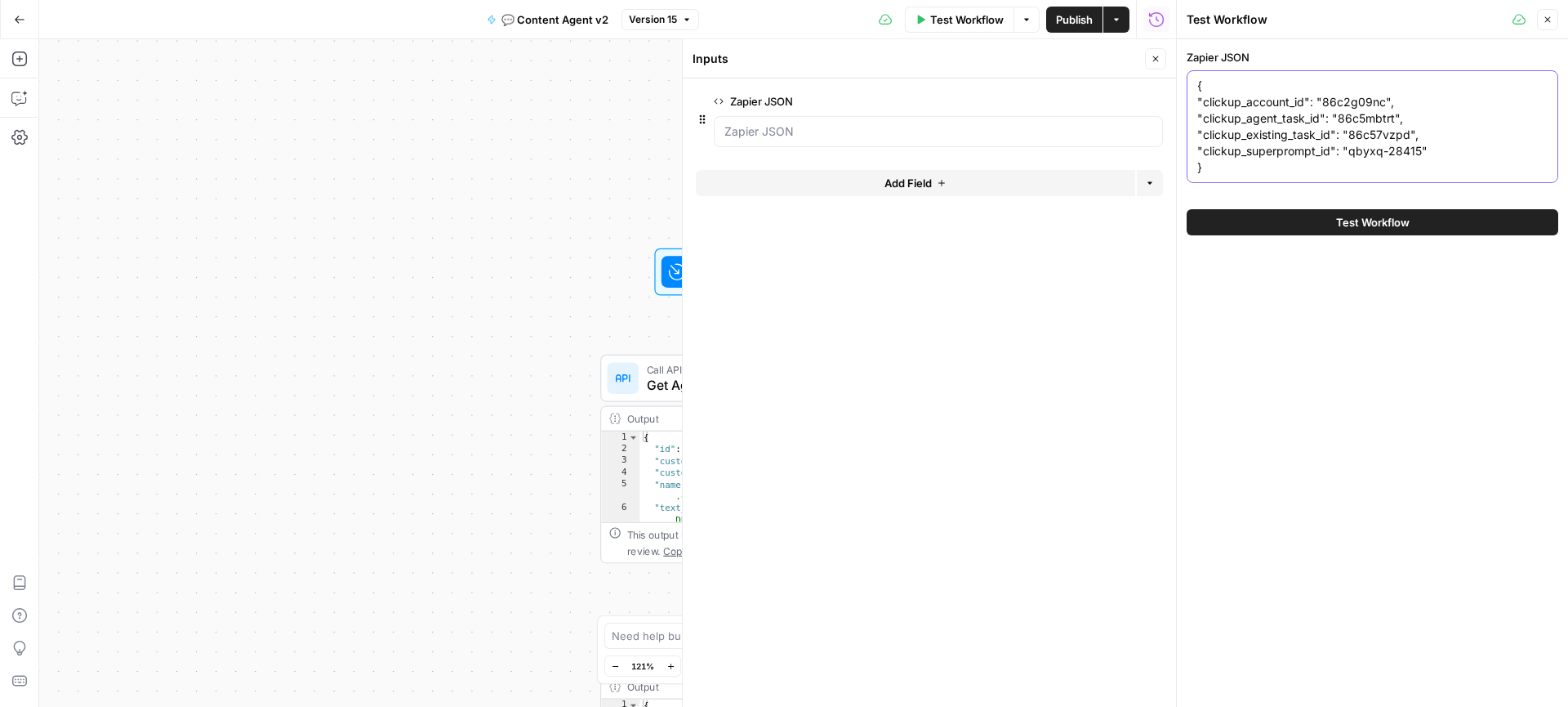
click at [1385, 154] on textarea "{ "clickup_account_id": "86c2g09nc", "clickup_agent_task_id": "86c5mbtrt", "cli…" at bounding box center [1372, 126] width 350 height 98
click at [1400, 152] on textarea "{ "clickup_account_id": "86c2g09nc", "clickup_agent_task_id": "86c5mbtrt", "cli…" at bounding box center [1372, 126] width 350 height 98
drag, startPoint x: 1417, startPoint y: 154, endPoint x: 1349, endPoint y: 156, distance: 68.0
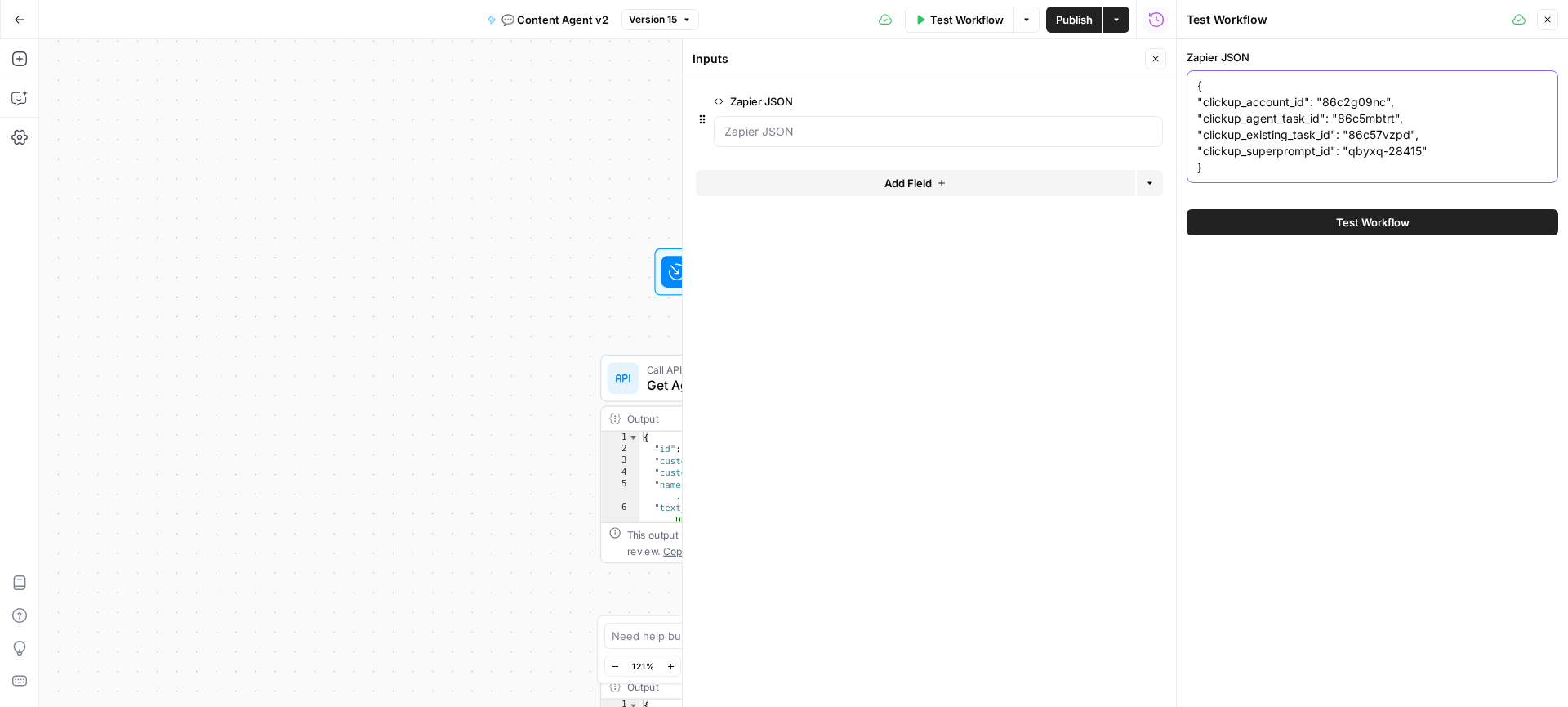
click at [1349, 156] on textarea "{ "clickup_account_id": "86c2g09nc", "clickup_agent_task_id": "86c5mbtrt", "cli…" at bounding box center [1372, 126] width 350 height 98
paste textarea "629"
click at [1474, 150] on textarea "{ "clickup_account_id": "86c2g09nc", "clickup_agent_task_id": "86c5mbtrt", "cli…" at bounding box center [1372, 126] width 350 height 98
type textarea "{ "clickup_account_id": "86c2g09nc", "clickup_agent_task_id": "86c5mbtrt", "cli…"
click at [1380, 216] on span "Test Workflow" at bounding box center [1372, 221] width 73 height 16
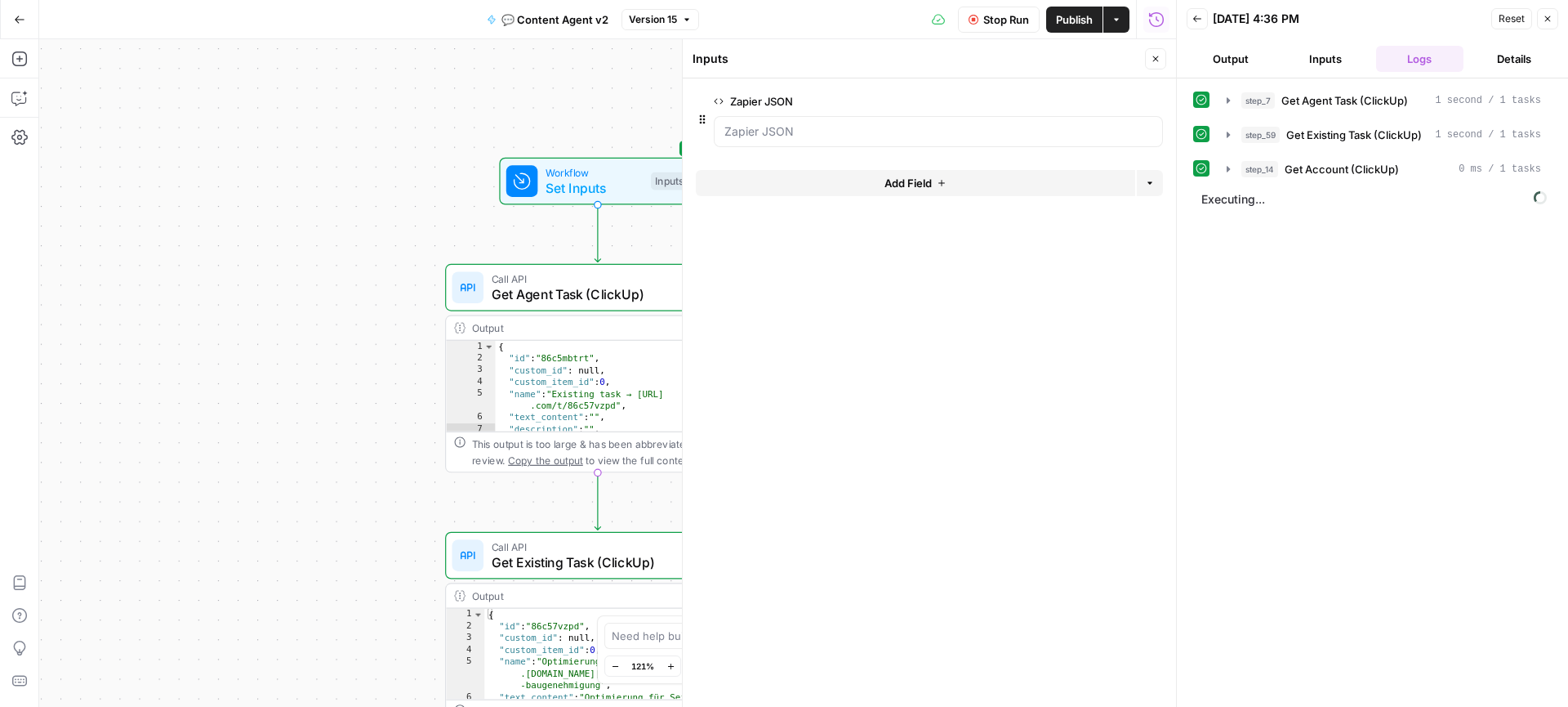
drag, startPoint x: 432, startPoint y: 208, endPoint x: 421, endPoint y: 168, distance: 41.5
click at [421, 168] on div "true true false false Workflow Set Inputs Inputs Call API Get Agent Task (Click…" at bounding box center [607, 373] width 1136 height 667
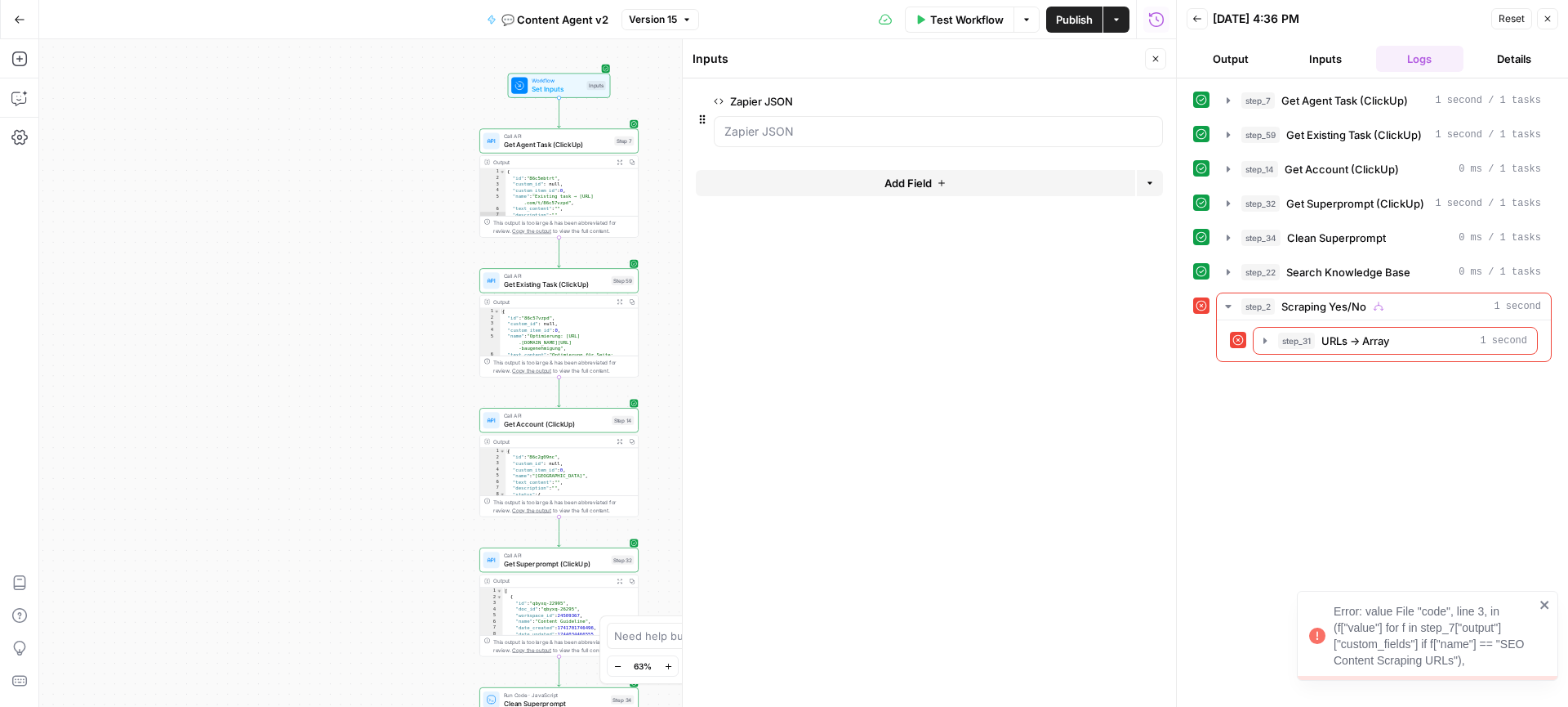
drag, startPoint x: 439, startPoint y: 284, endPoint x: 445, endPoint y: 260, distance: 24.7
click at [445, 260] on div "true true false false Workflow Set Inputs Inputs Call API Get Agent Task (Click…" at bounding box center [607, 373] width 1136 height 667
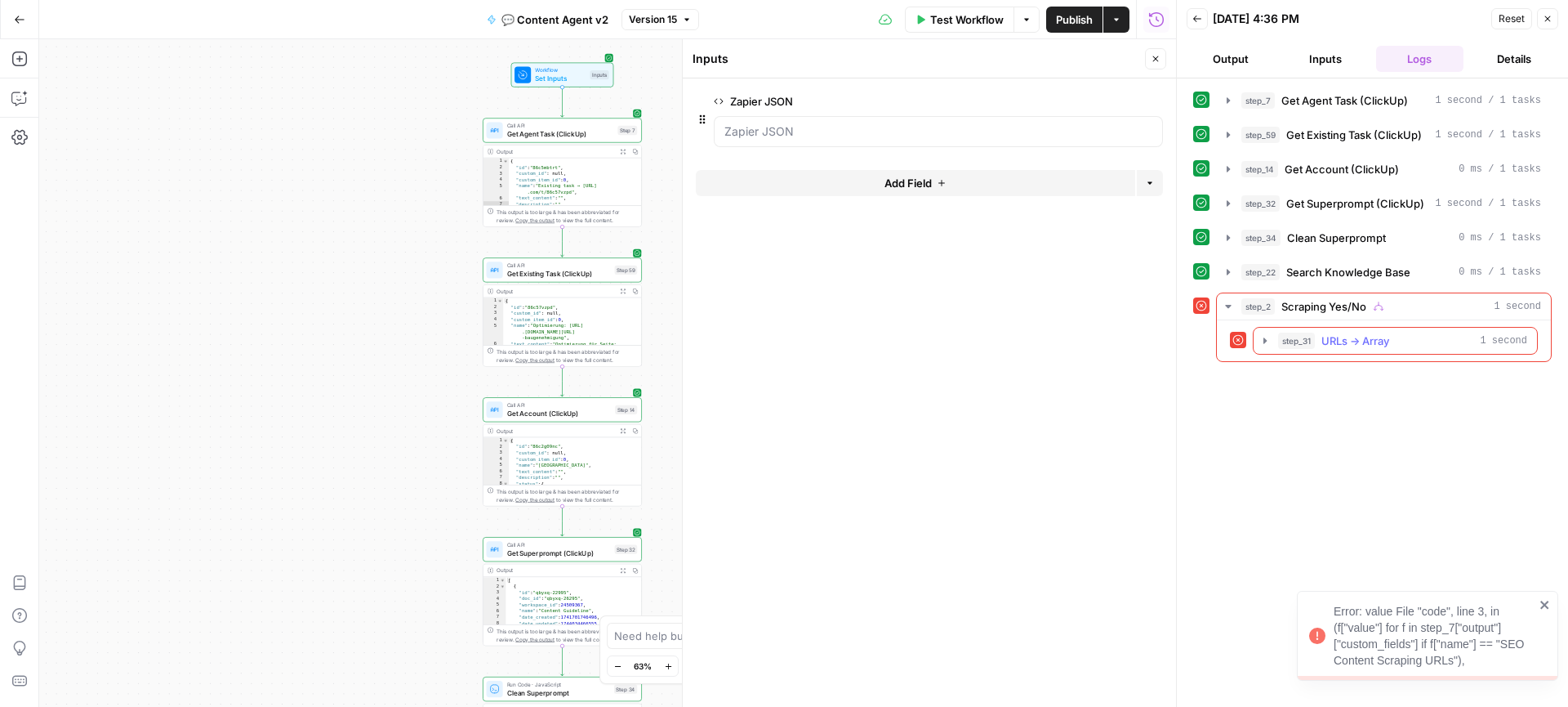
click at [1263, 339] on icon "button" at bounding box center [1264, 340] width 3 height 6
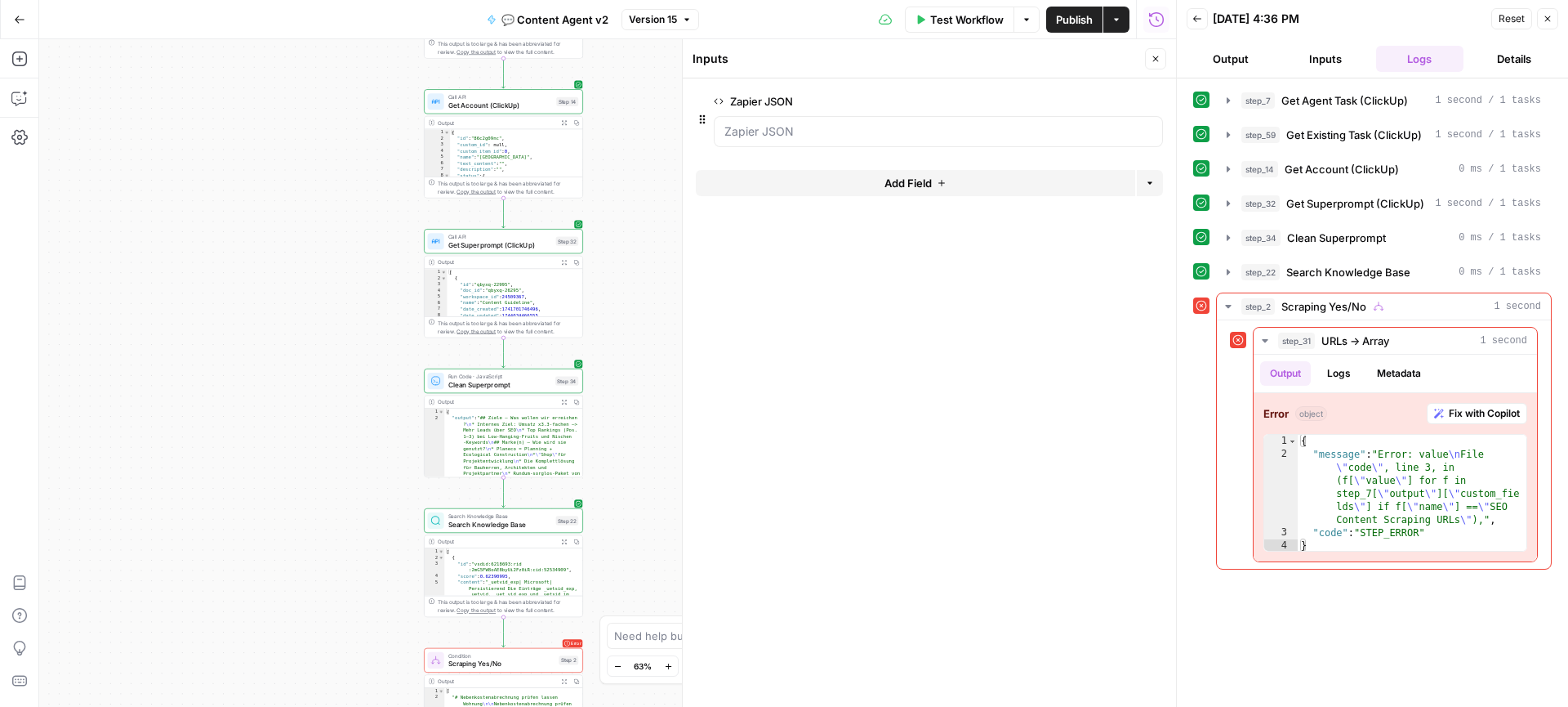
drag, startPoint x: 649, startPoint y: 471, endPoint x: 591, endPoint y: 163, distance: 313.4
click at [591, 163] on div "true true false false Workflow Set Inputs Inputs Call API Get Agent Task (Click…" at bounding box center [607, 373] width 1136 height 667
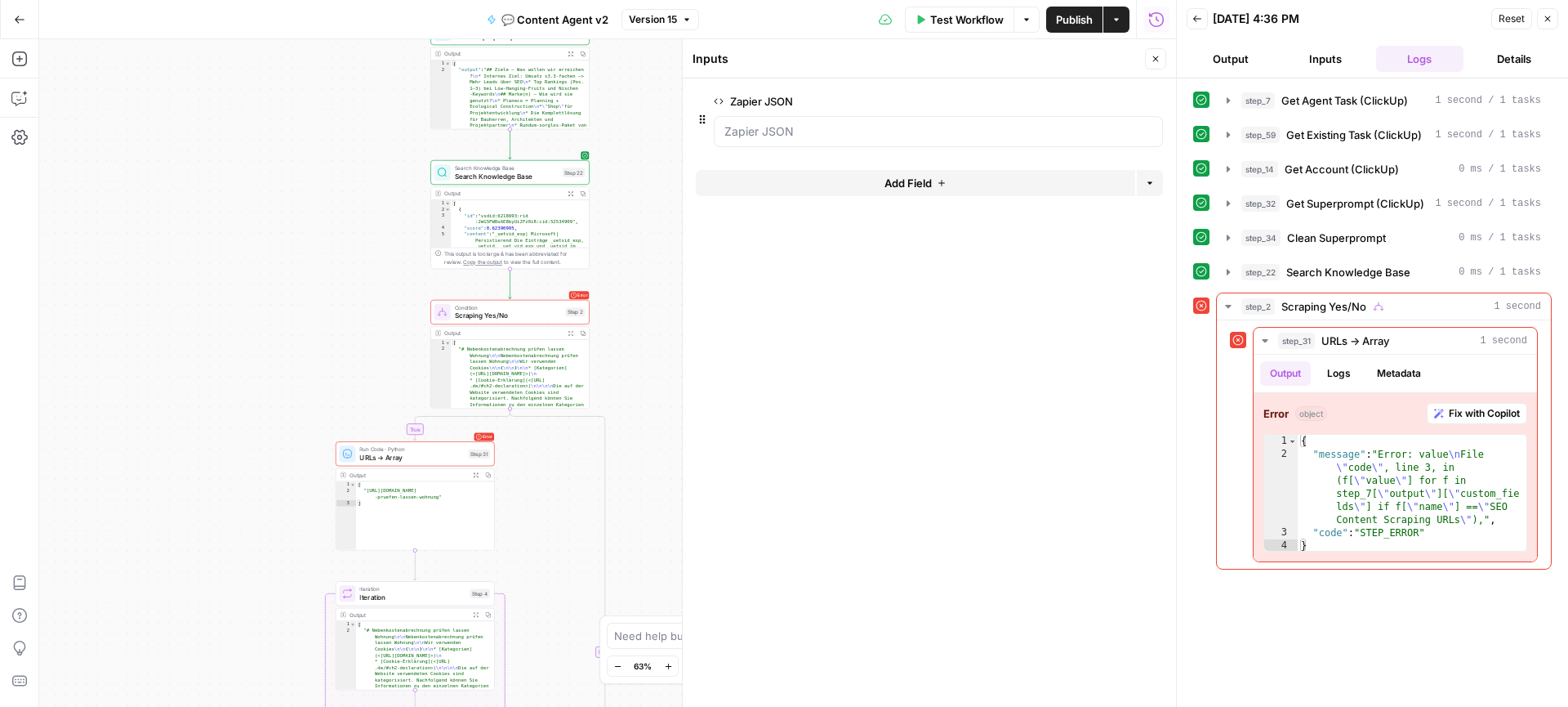
drag, startPoint x: 649, startPoint y: 485, endPoint x: 654, endPoint y: 137, distance: 348.0
click at [654, 137] on div "true true false false Workflow Set Inputs Inputs Call API Get Agent Task (Click…" at bounding box center [607, 373] width 1136 height 667
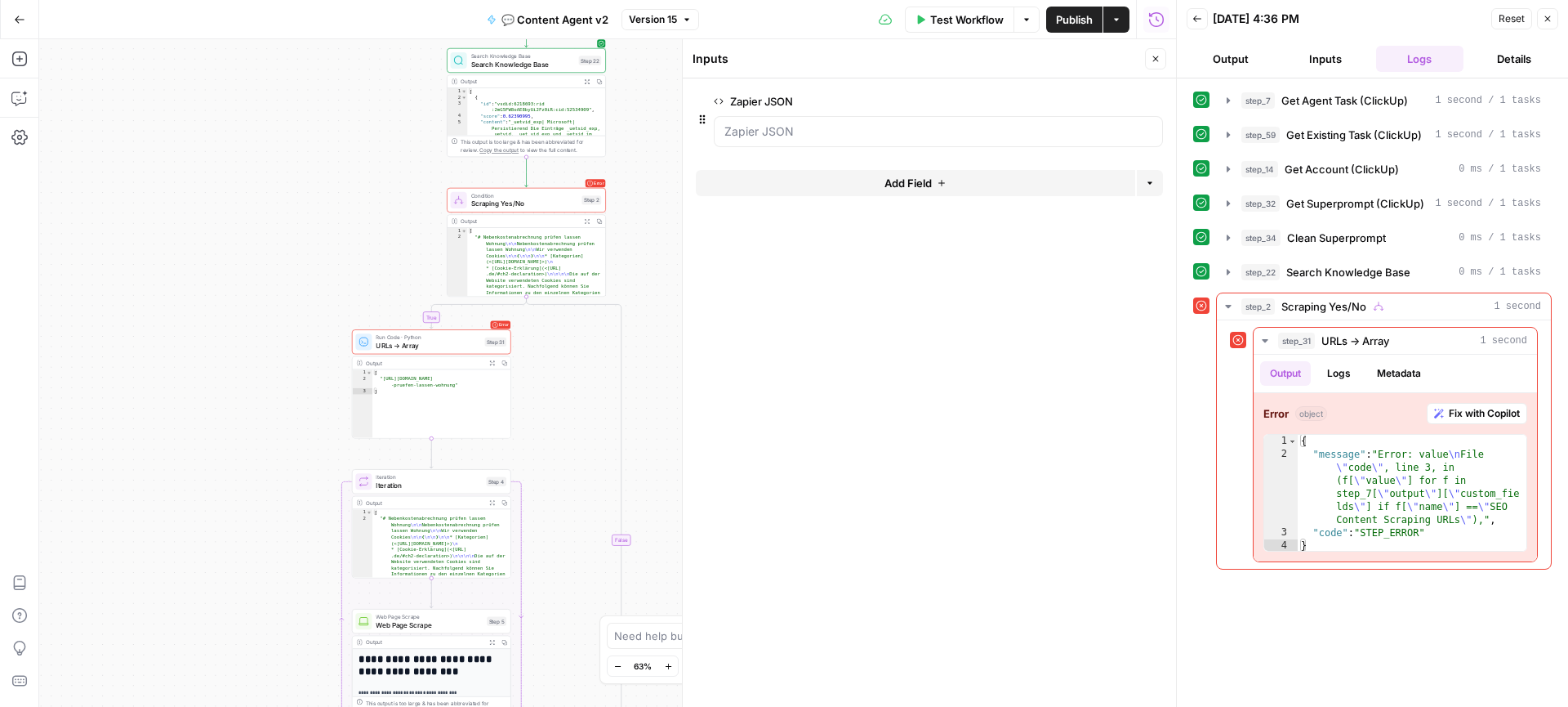
drag, startPoint x: 654, startPoint y: 343, endPoint x: 671, endPoint y: 231, distance: 113.3
click at [671, 231] on div "true true false false Workflow Set Inputs Inputs Call API Get Agent Task (Click…" at bounding box center [607, 373] width 1136 height 667
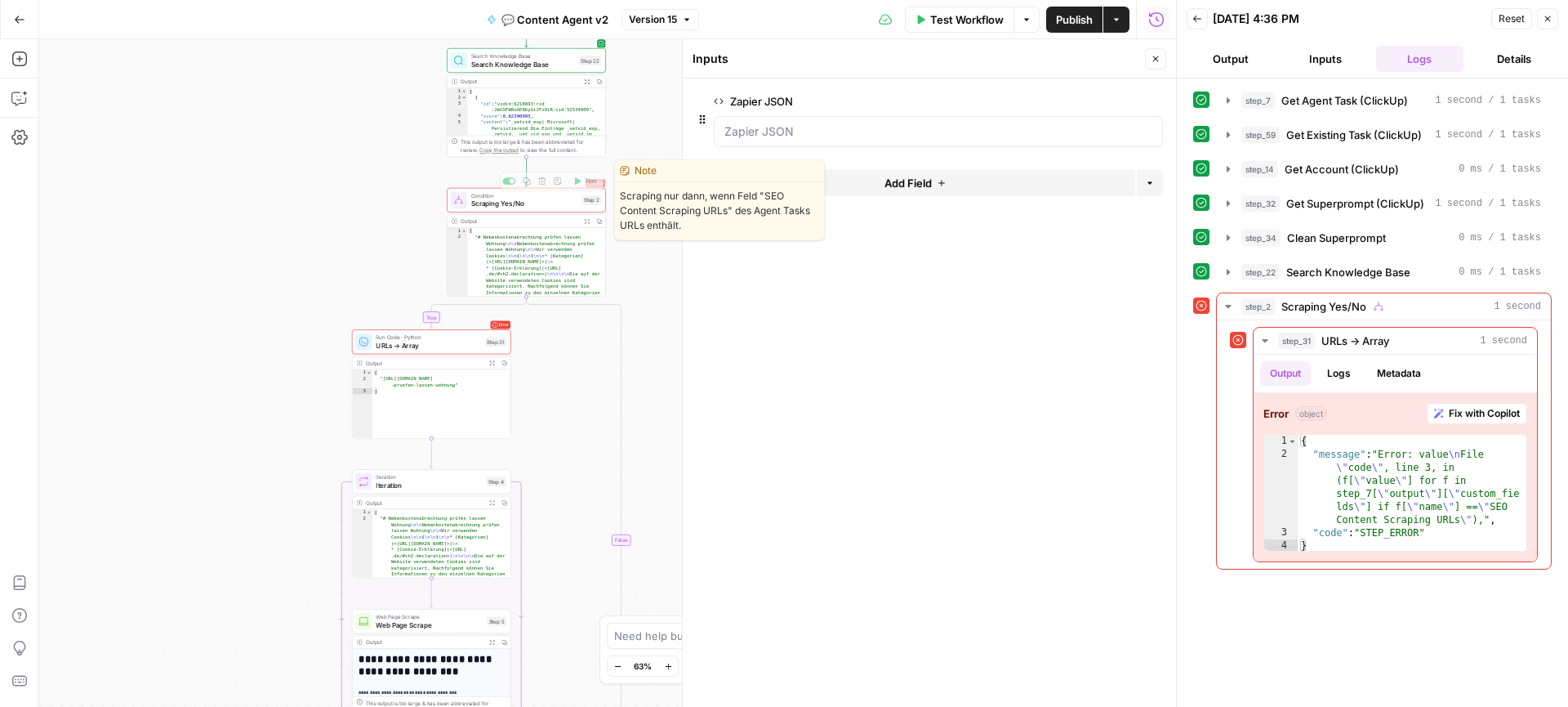
click at [505, 204] on span "Scraping Yes/No" at bounding box center [524, 204] width 107 height 11
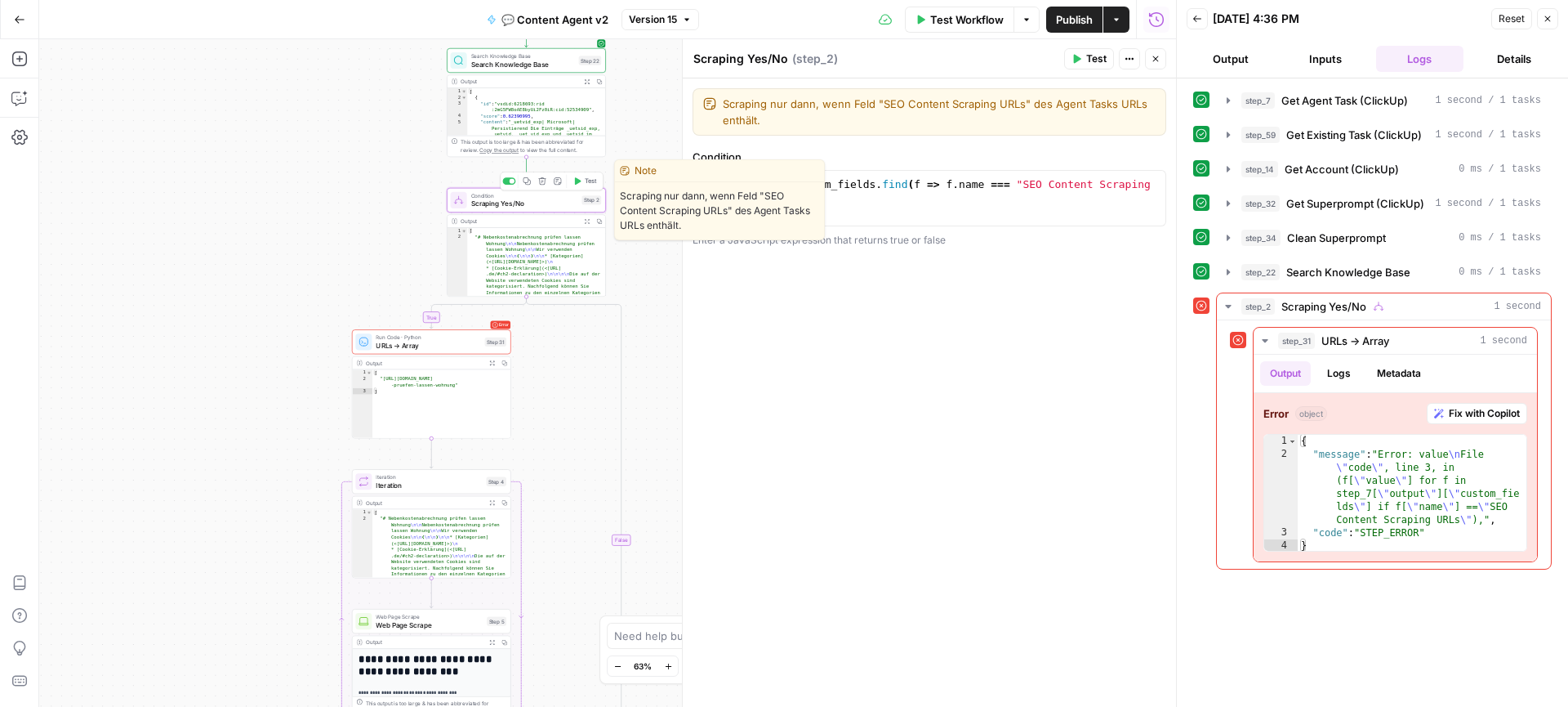
click at [516, 205] on span "Scraping Yes/No" at bounding box center [524, 204] width 107 height 11
click at [521, 205] on span "Scraping Yes/No" at bounding box center [524, 204] width 107 height 11
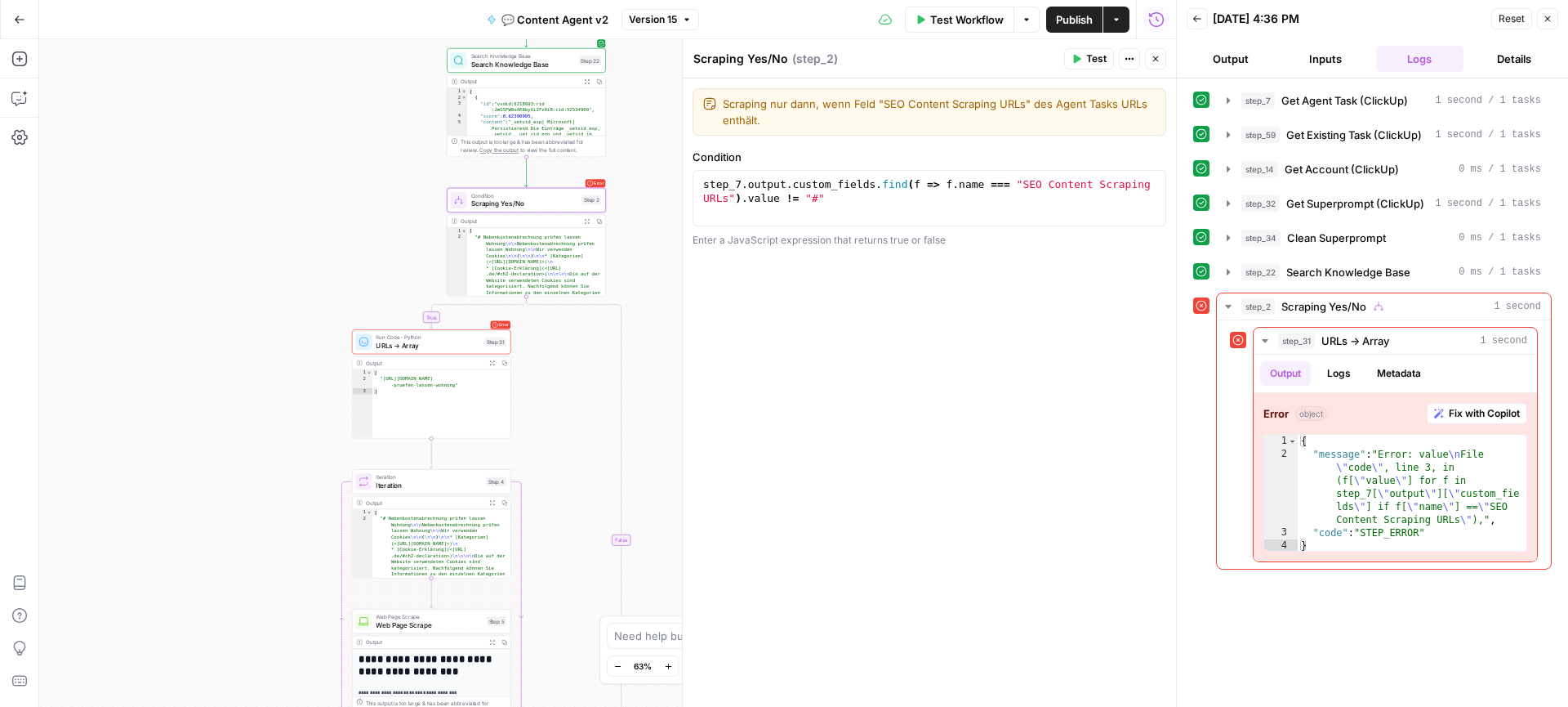
type textarea "**********"
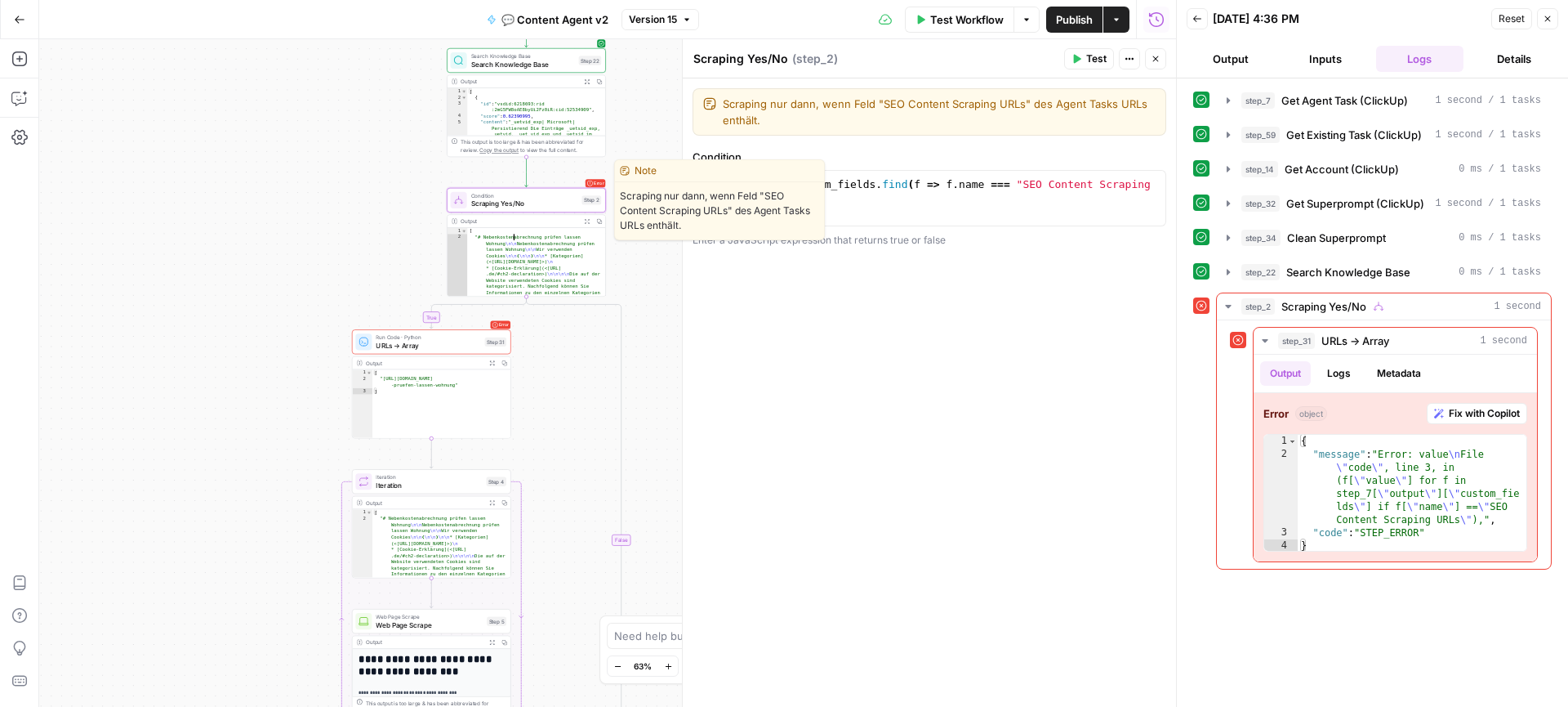
click at [544, 203] on span "Scraping Yes/No" at bounding box center [524, 204] width 107 height 11
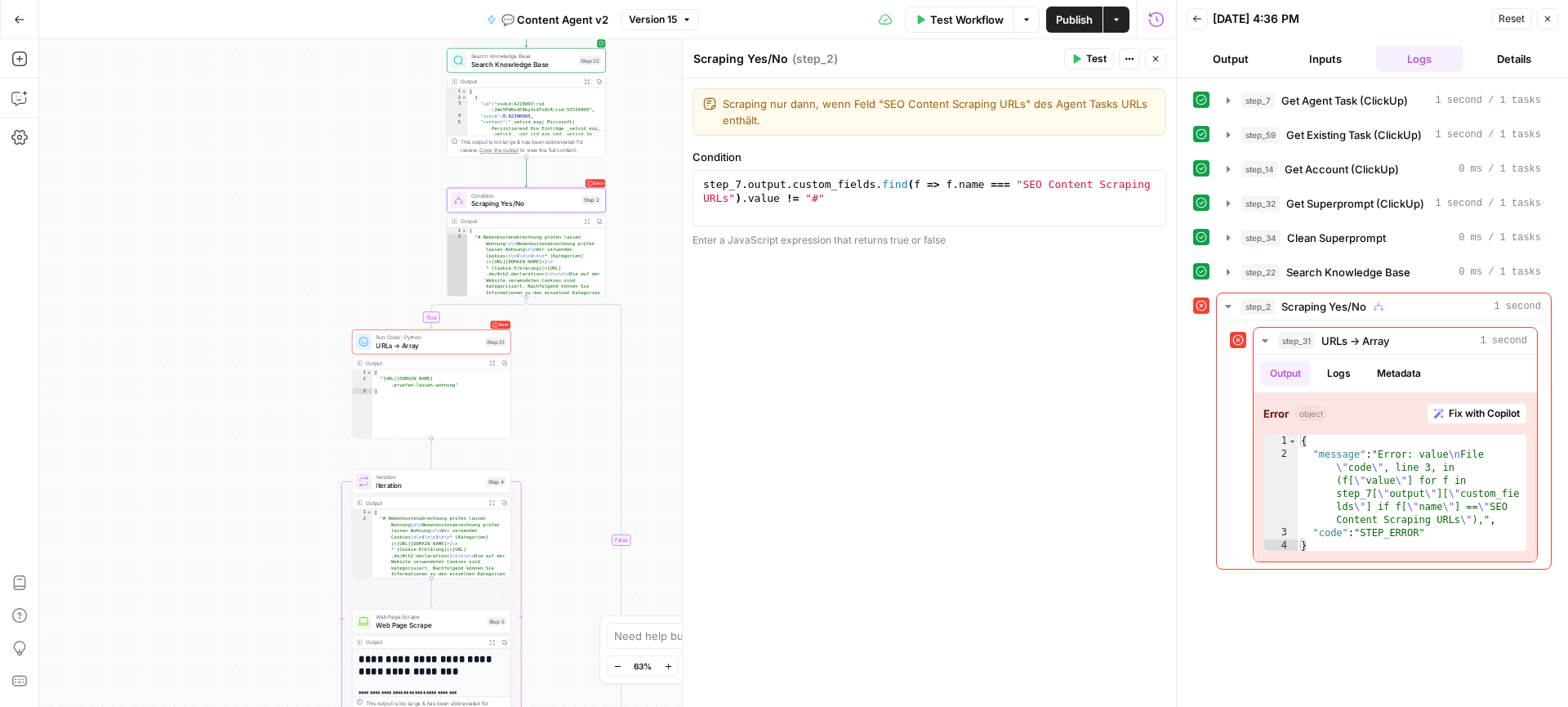
type textarea "**********"
click at [889, 213] on div "step_7 . output . custom_fields . find ( f => f . name === "SEO Content Scrapin…" at bounding box center [929, 226] width 458 height 97
click at [834, 200] on div "step_7 . output . custom_fields . find ( f => f . name === "SEO Content Scrapin…" at bounding box center [929, 226] width 458 height 97
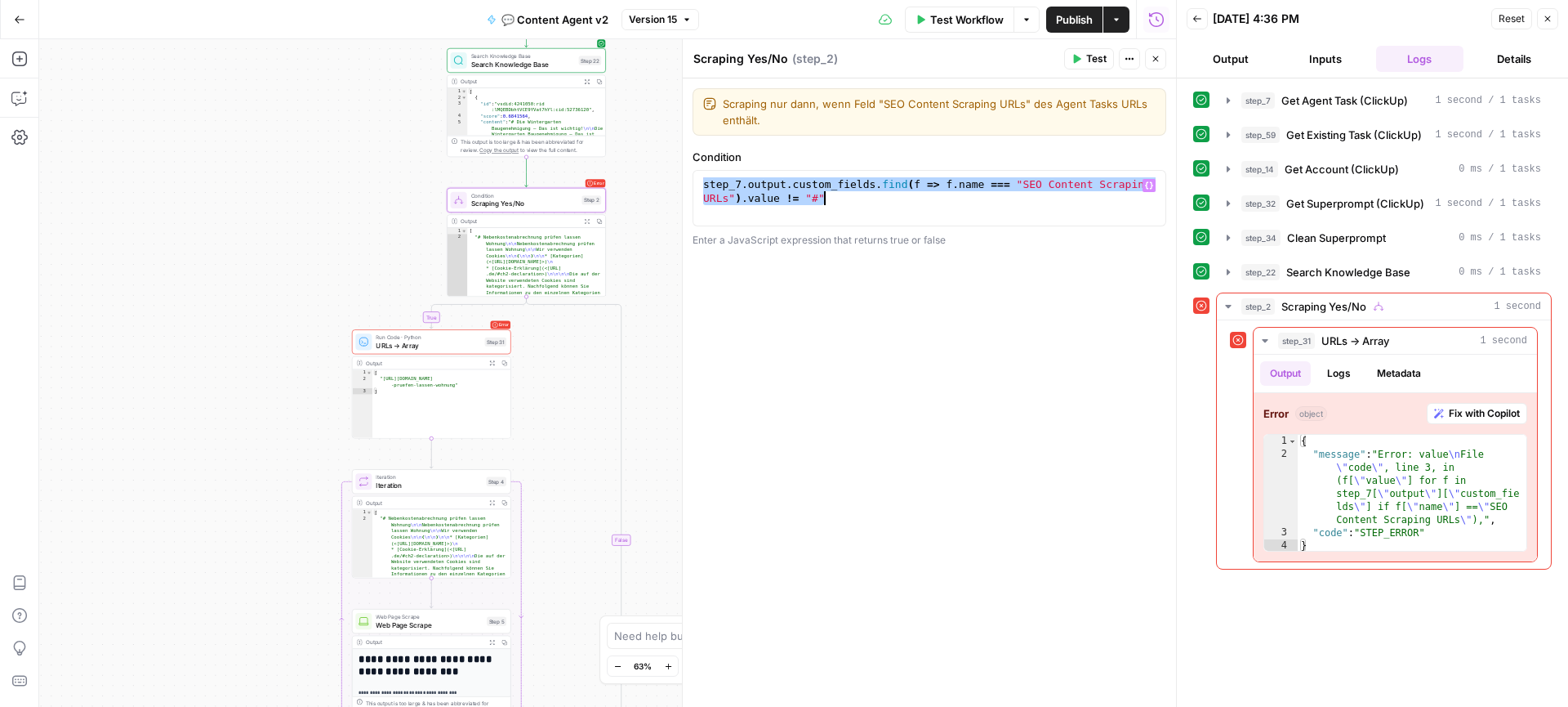
click at [834, 200] on div "step_7 . output . custom_fields . find ( f => f . name === "SEO Content Scrapin…" at bounding box center [929, 226] width 458 height 97
click at [820, 295] on div "**********" at bounding box center [929, 392] width 493 height 628
click at [821, 290] on div "**********" at bounding box center [929, 392] width 493 height 628
click at [831, 209] on div "step_7 . output . custom_fields . find ( f => f . name === "SEO Content Scrapin…" at bounding box center [929, 226] width 458 height 97
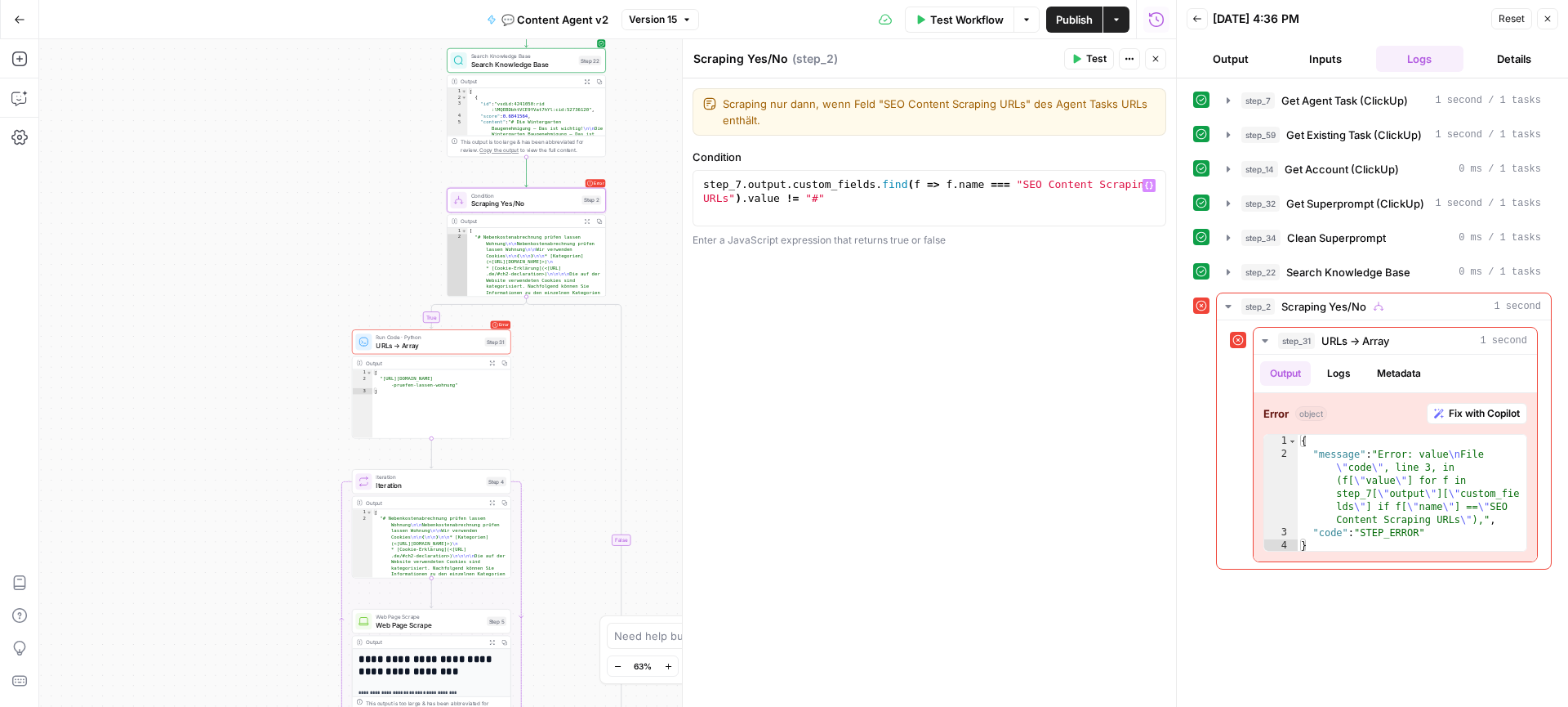
click at [846, 149] on label "Condition" at bounding box center [929, 157] width 474 height 16
click at [838, 209] on div "step_7 . output . custom_fields . find ( f => f . name === "SEO Content Scrapin…" at bounding box center [929, 226] width 458 height 97
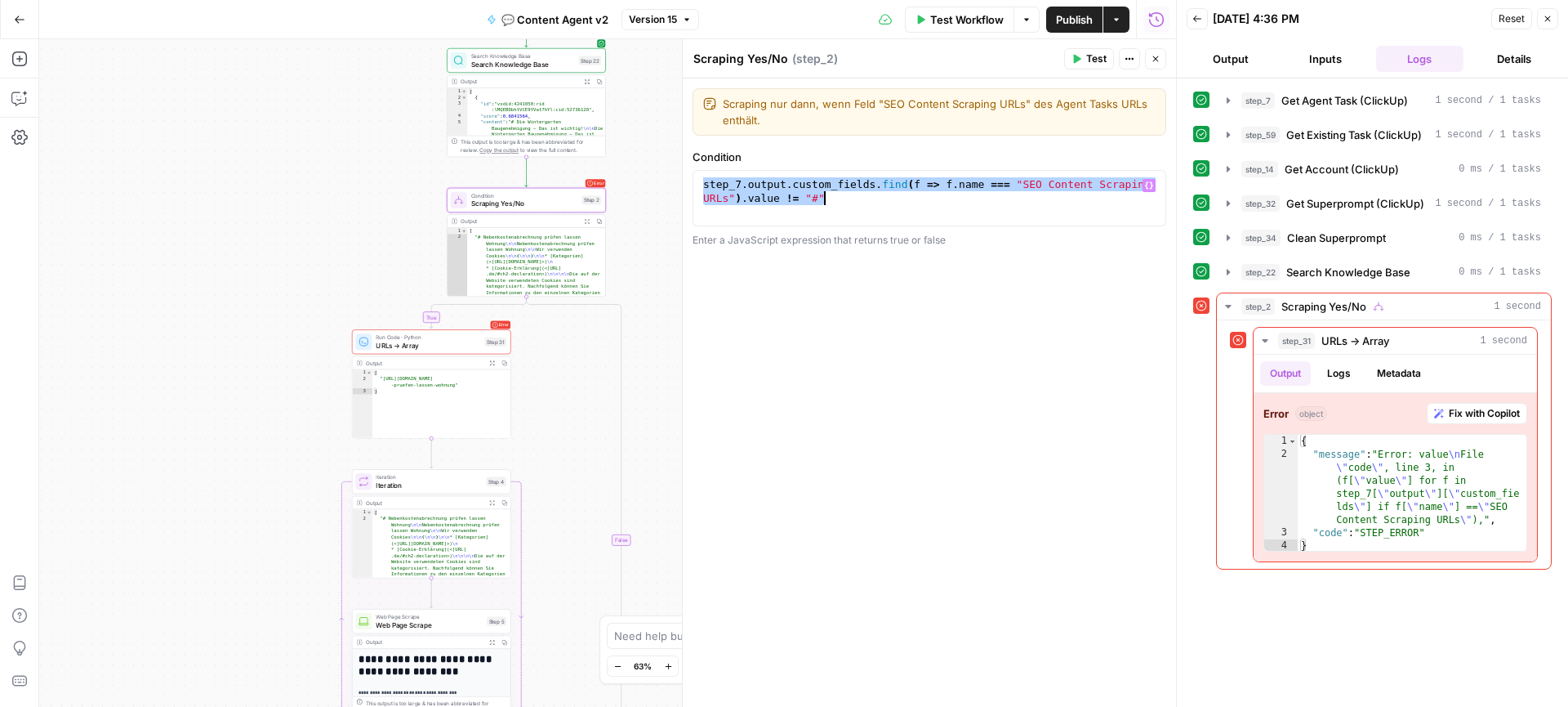
click at [838, 209] on div "step_7 . output . custom_fields . find ( f => f . name === "SEO Content Scrapin…" at bounding box center [929, 226] width 458 height 97
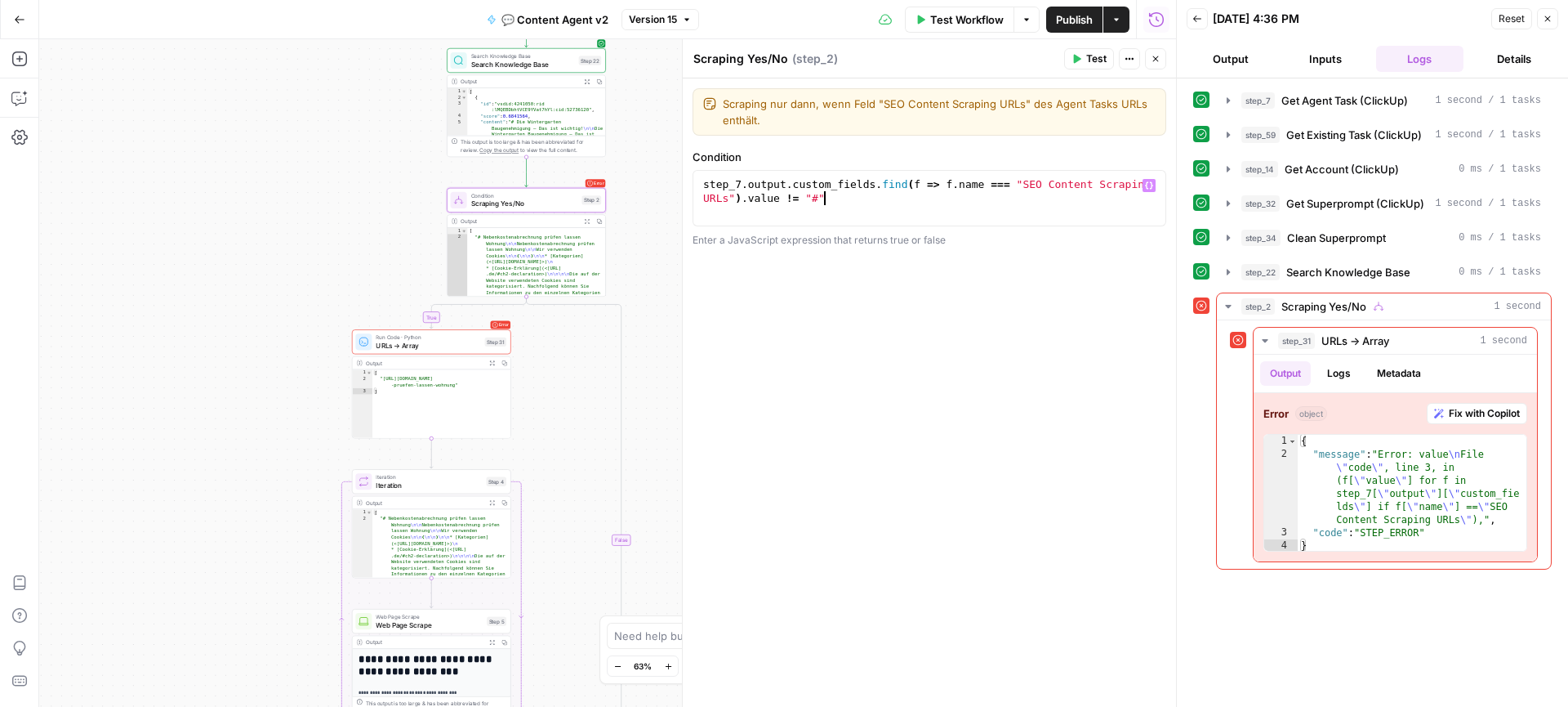
click at [864, 212] on div "step_7 . output . custom_fields . find ( f => f . name === "SEO Content Scrapin…" at bounding box center [929, 226] width 458 height 97
click at [1451, 410] on span "Fix with Copilot" at bounding box center [1484, 412] width 71 height 14
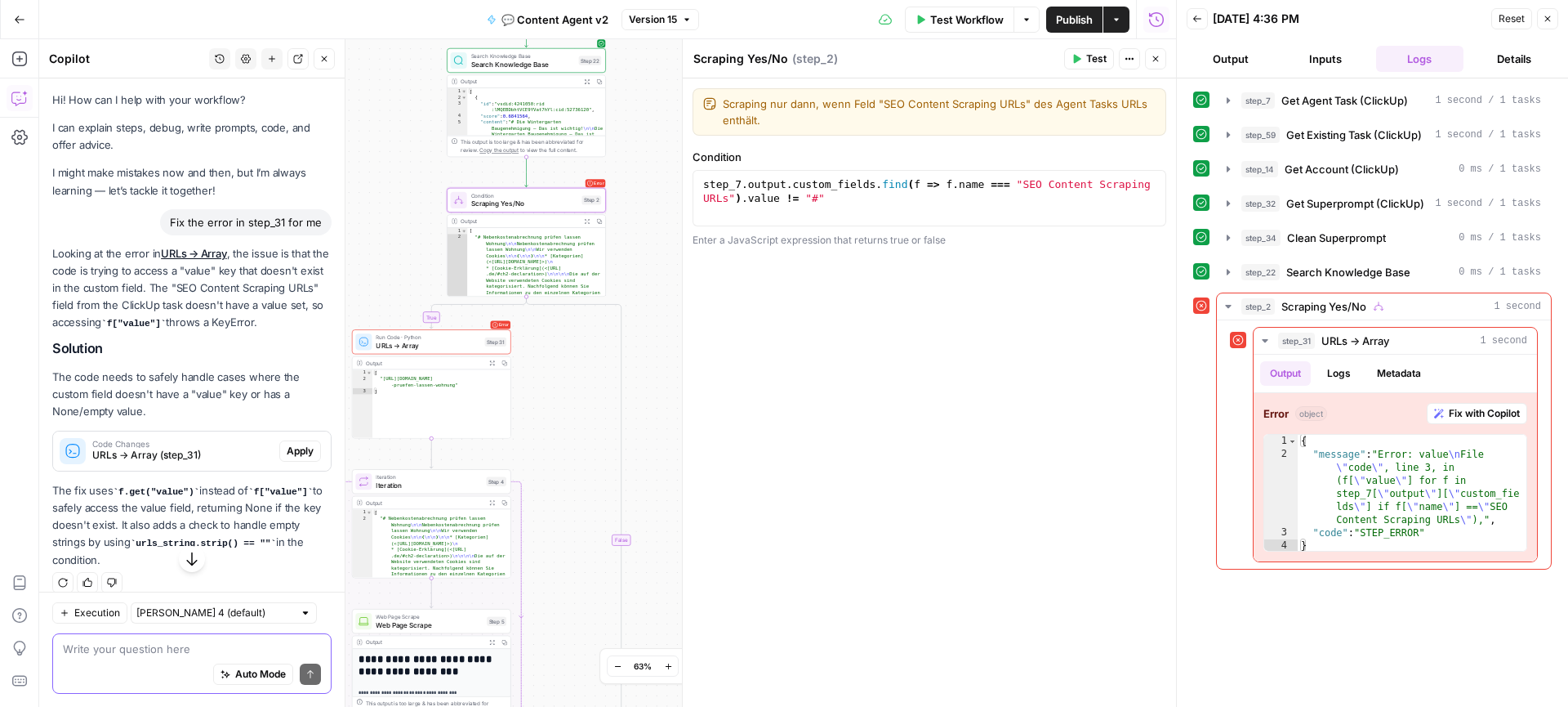
scroll to position [15, 0]
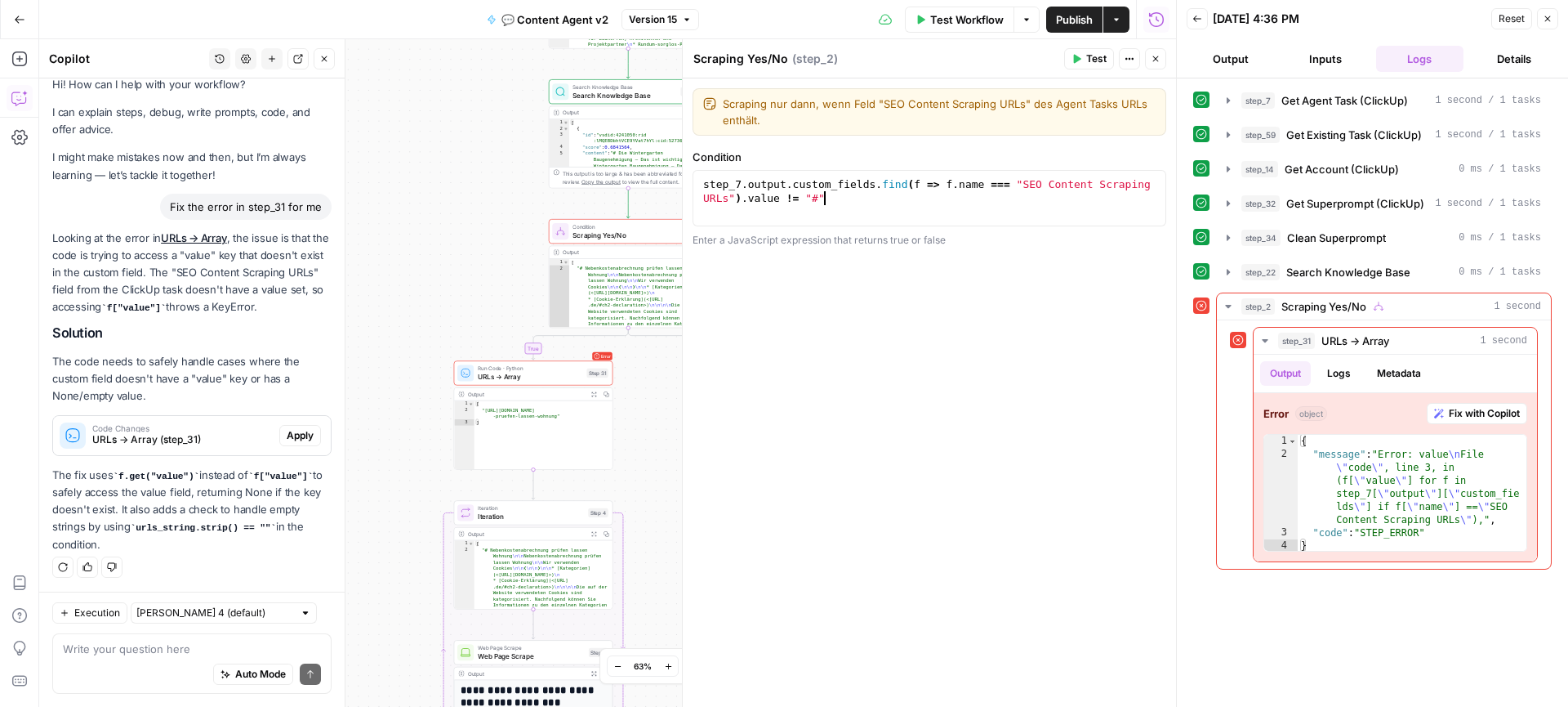
click at [823, 207] on div "step_7 . output . custom_fields . find ( f => f . name === "SEO Content Scrapin…" at bounding box center [929, 226] width 458 height 97
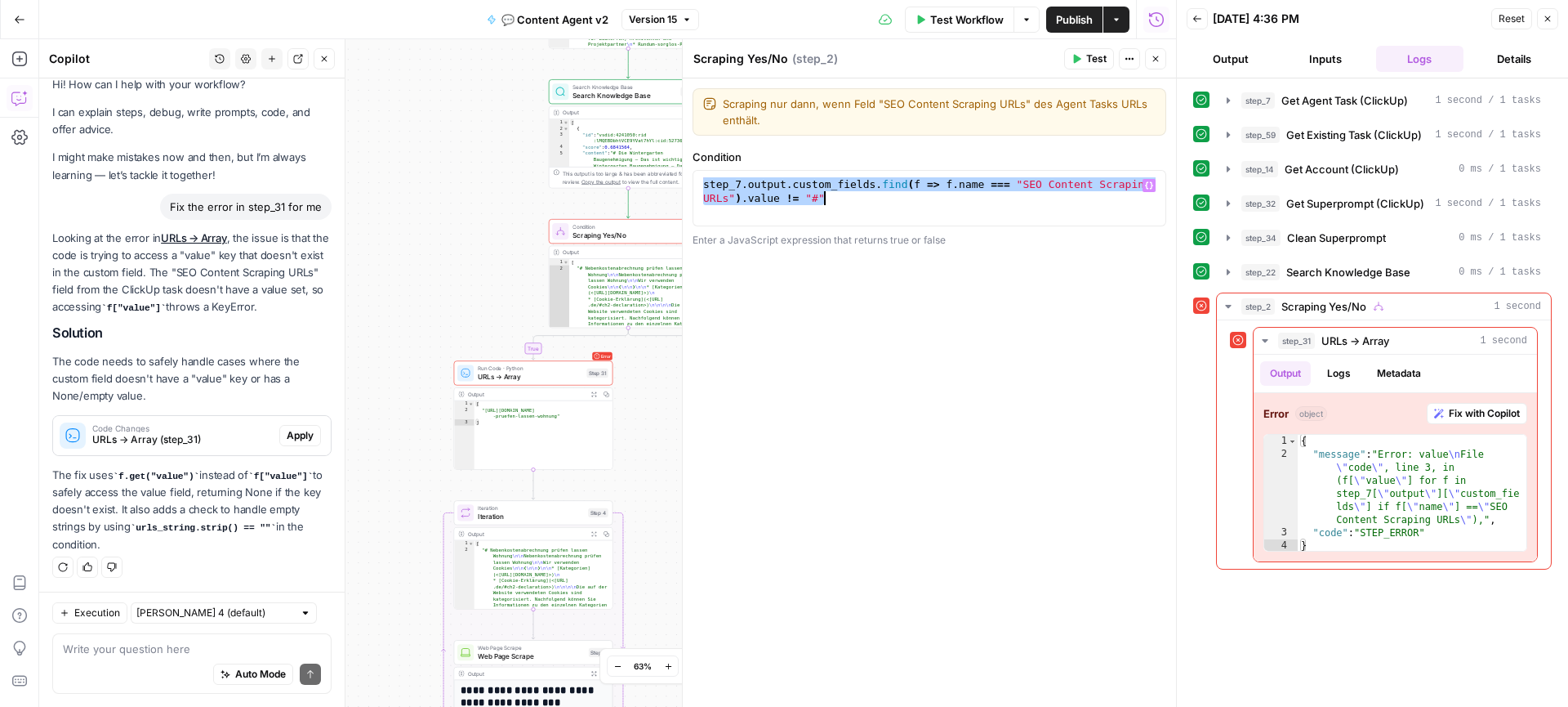
click at [823, 207] on div "step_7 . output . custom_fields . find ( f => f . name === "SEO Content Scrapin…" at bounding box center [929, 226] width 458 height 97
click at [294, 433] on span "Apply" at bounding box center [300, 435] width 27 height 14
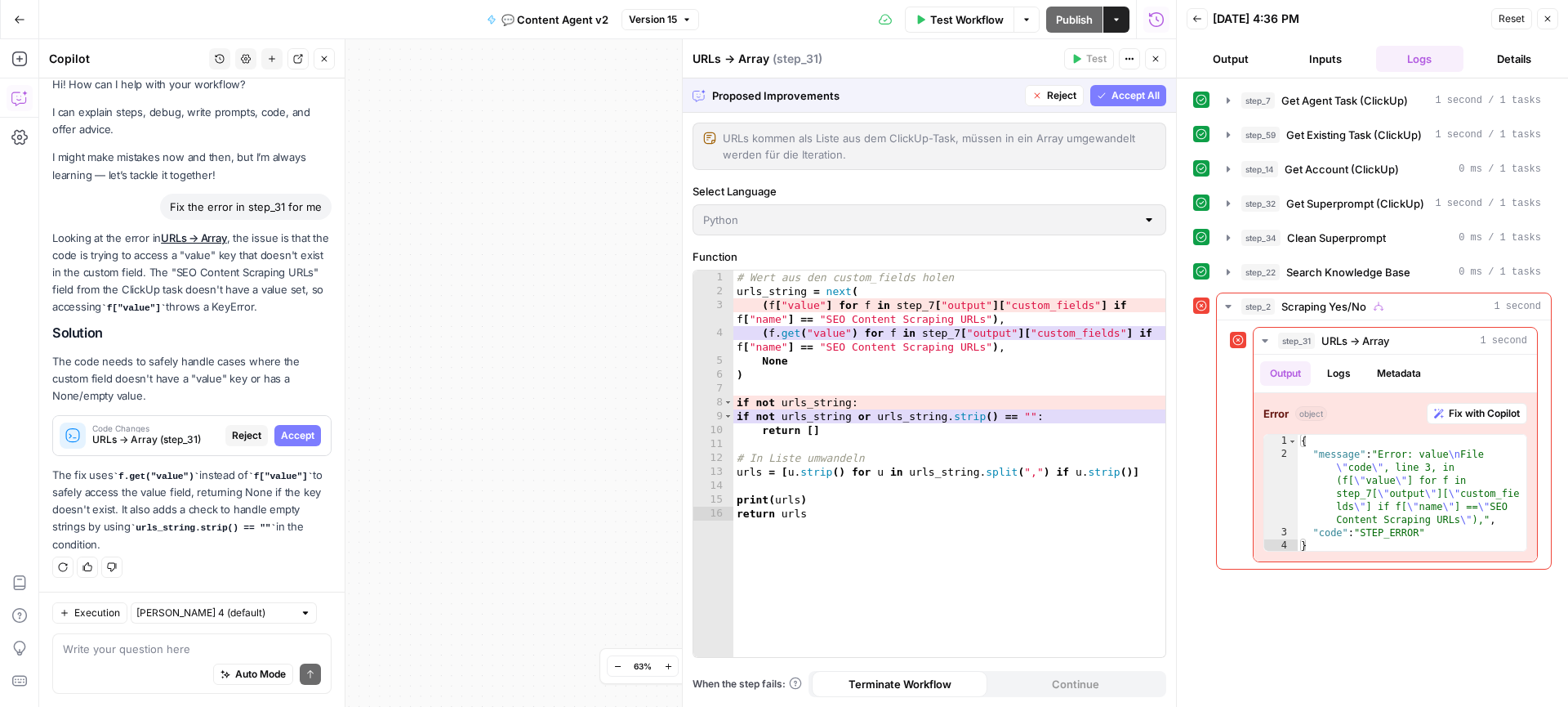
click at [1145, 92] on span "Accept All" at bounding box center [1135, 95] width 48 height 14
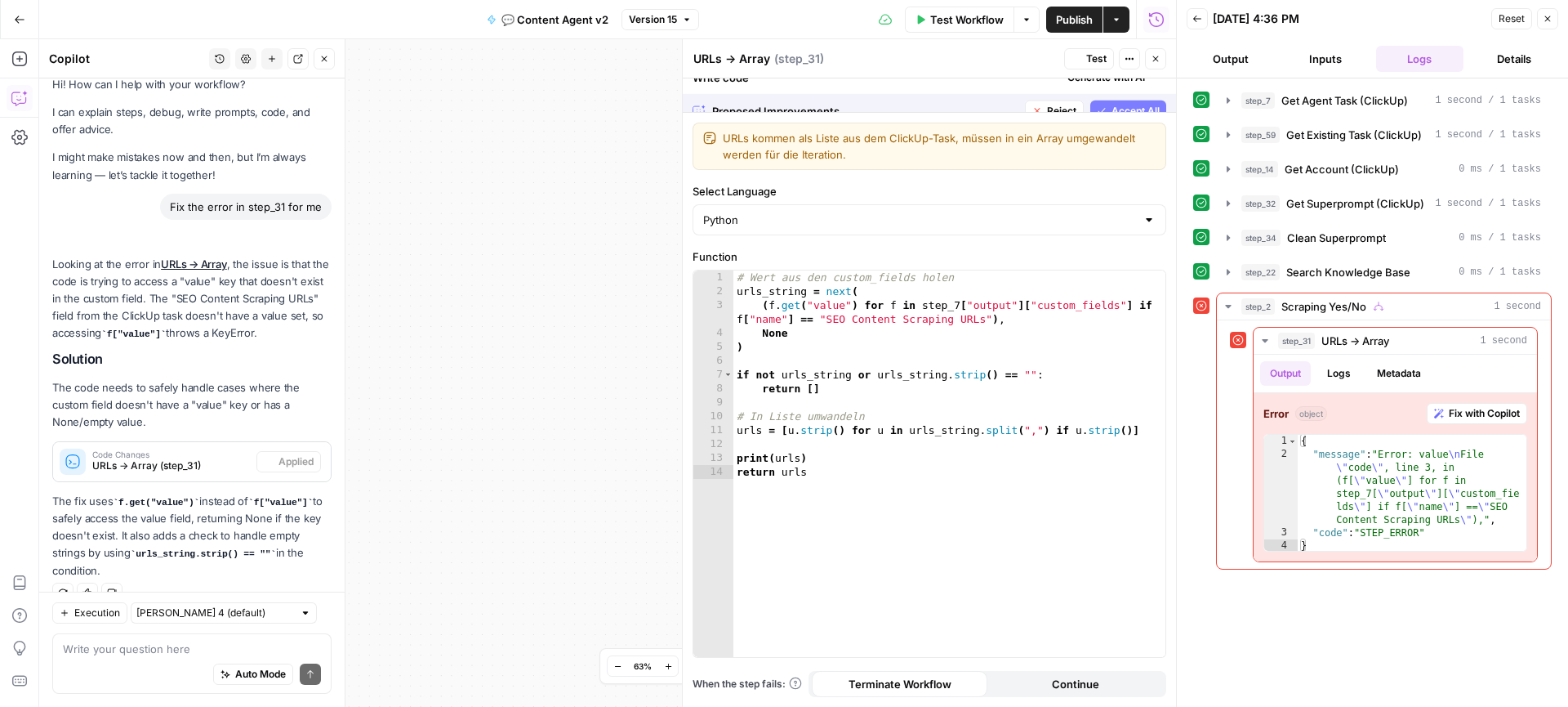
scroll to position [41, 0]
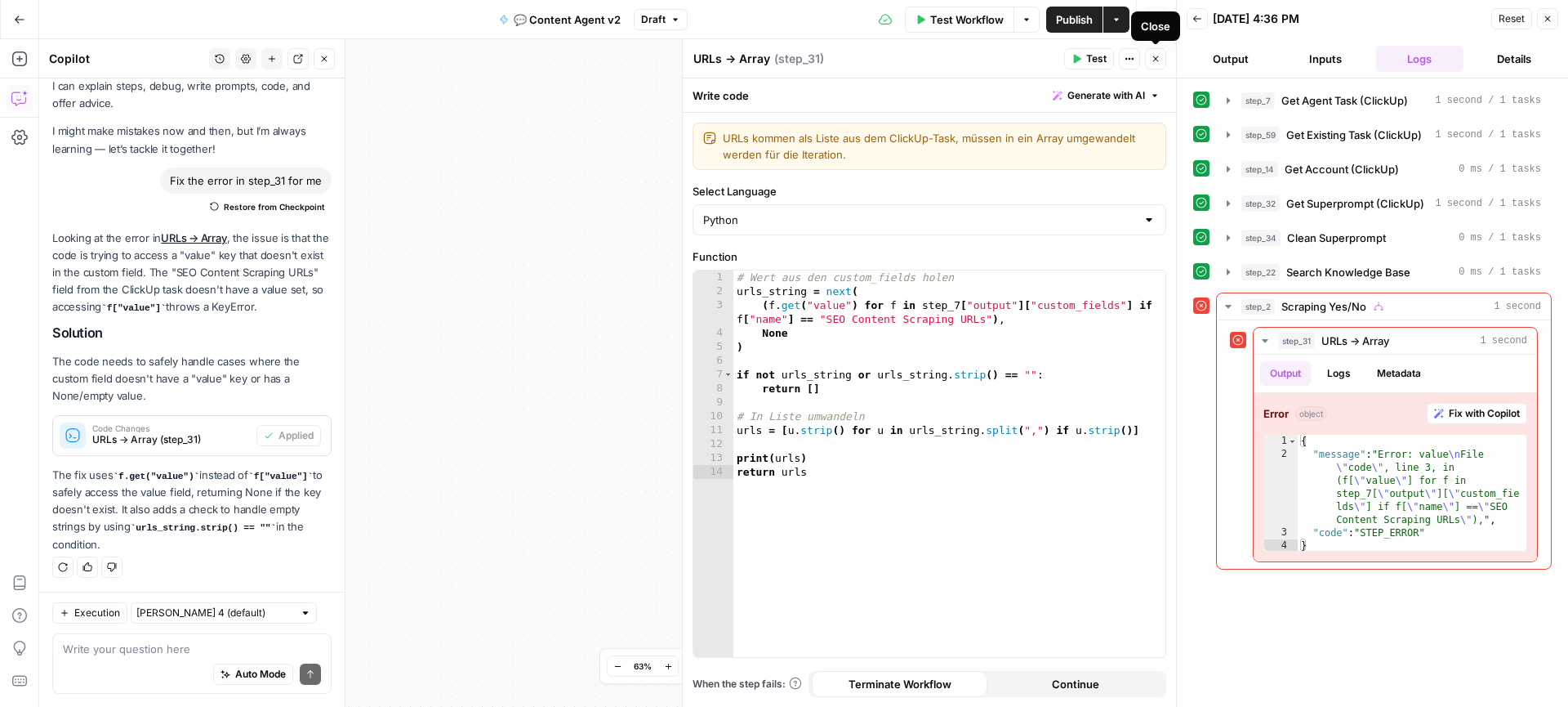
click at [1159, 65] on button "Close" at bounding box center [1155, 58] width 21 height 21
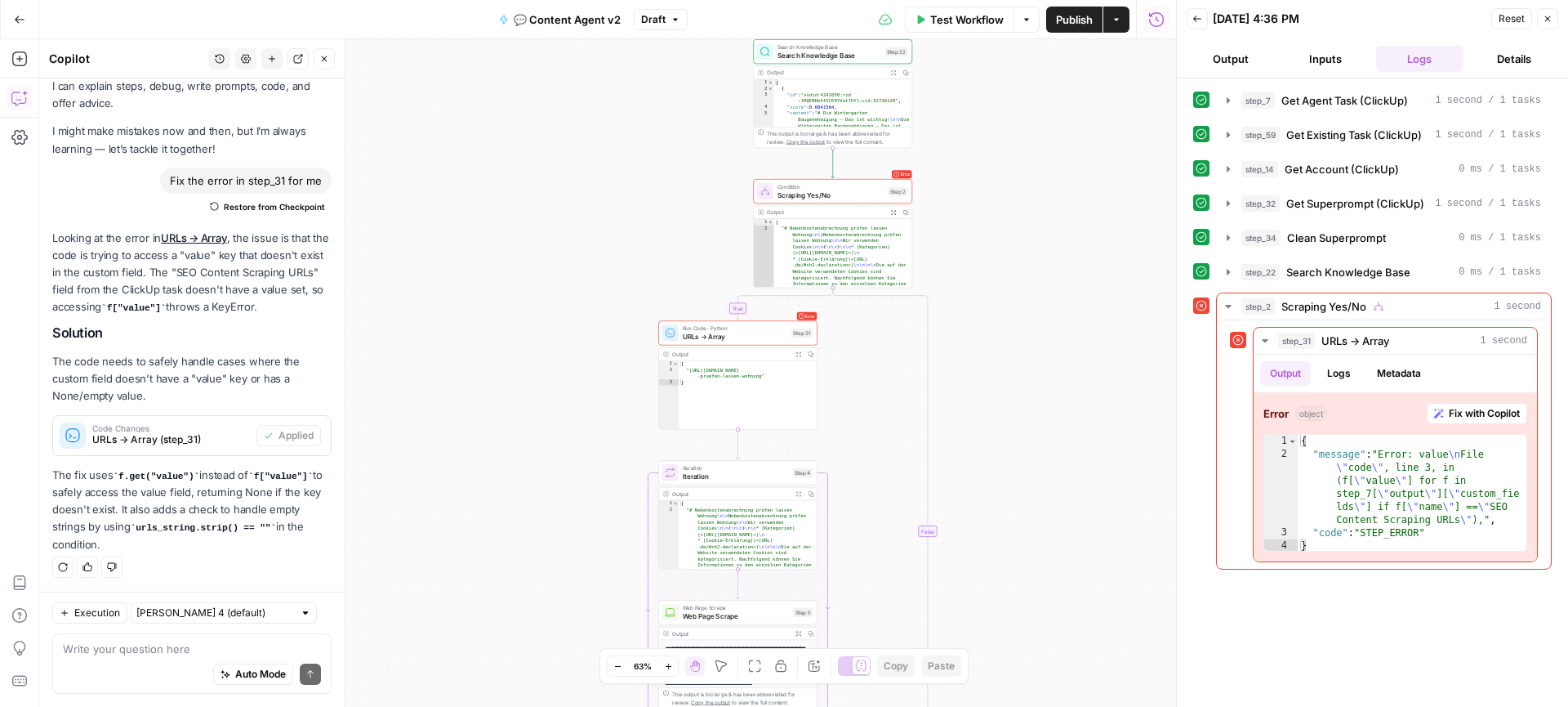
drag, startPoint x: 951, startPoint y: 461, endPoint x: 887, endPoint y: 420, distance: 76.0
click at [887, 420] on div "true true false false Workflow Set Inputs Inputs Call API Get Agent Task (Click…" at bounding box center [607, 373] width 1136 height 667
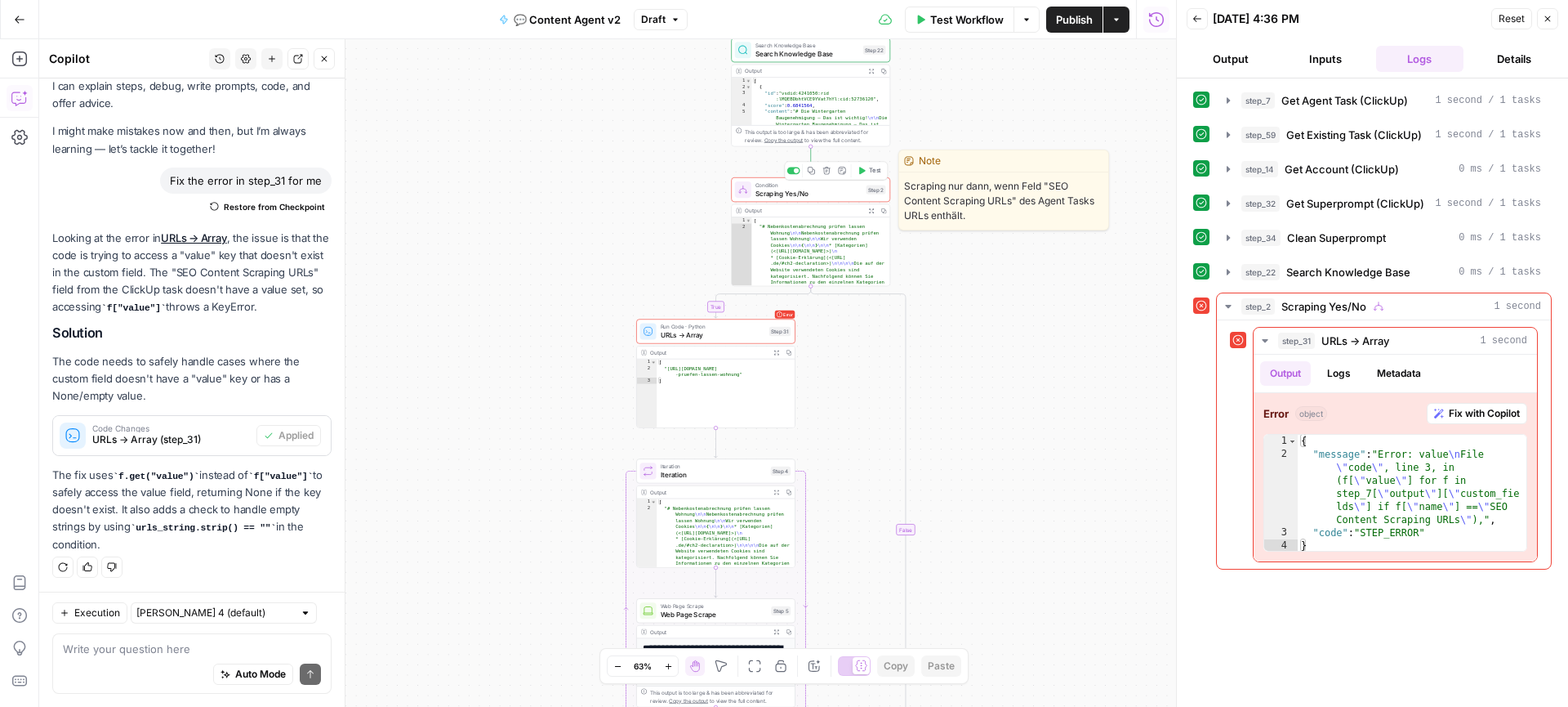
click at [792, 196] on span "Scraping Yes/No" at bounding box center [808, 193] width 107 height 11
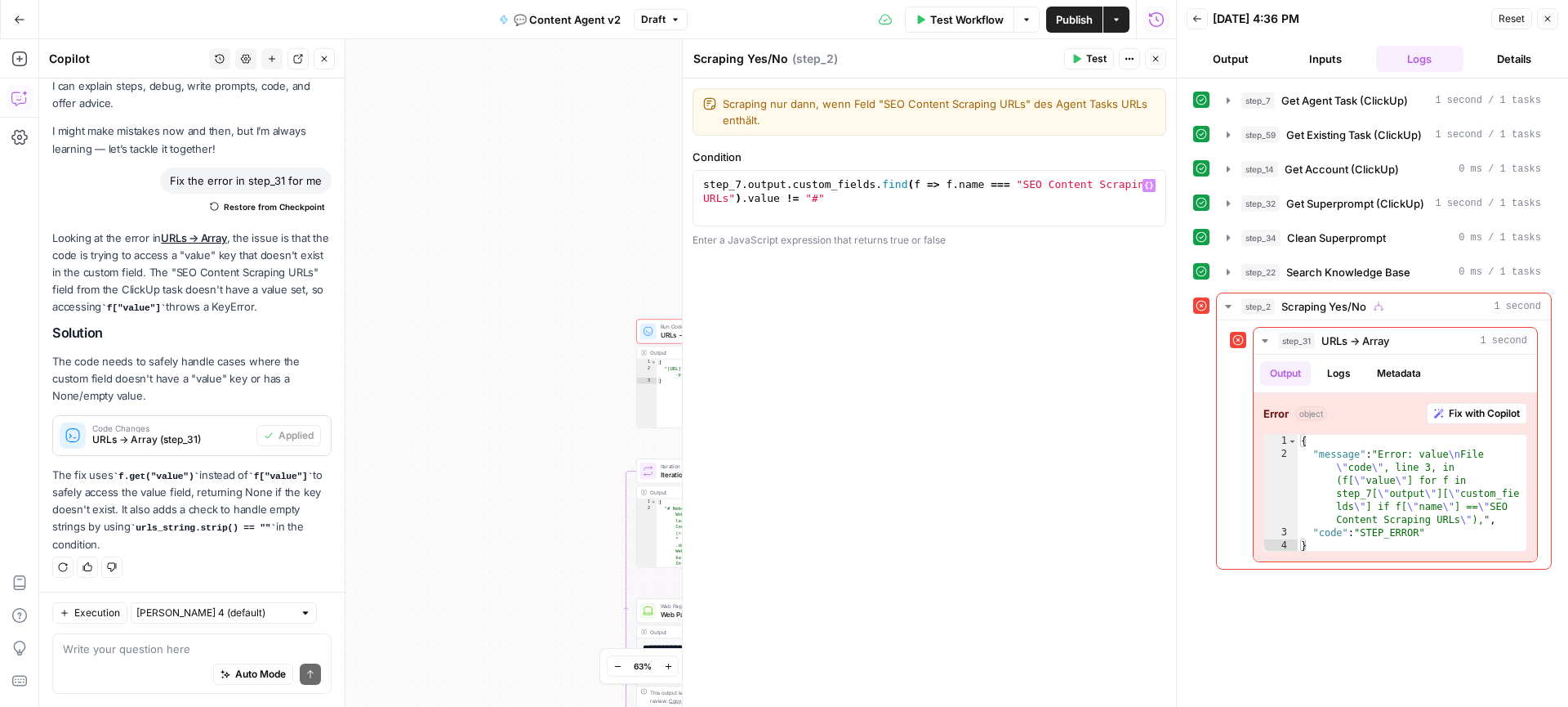
type textarea "**********"
click at [861, 205] on div "step_7 . output . custom_fields . find ( f => f . name === "SEO Content Scrapin…" at bounding box center [929, 226] width 458 height 97
click at [597, 345] on div "true true false false Workflow Set Inputs Inputs Call API Get Agent Task (Click…" at bounding box center [607, 373] width 1136 height 667
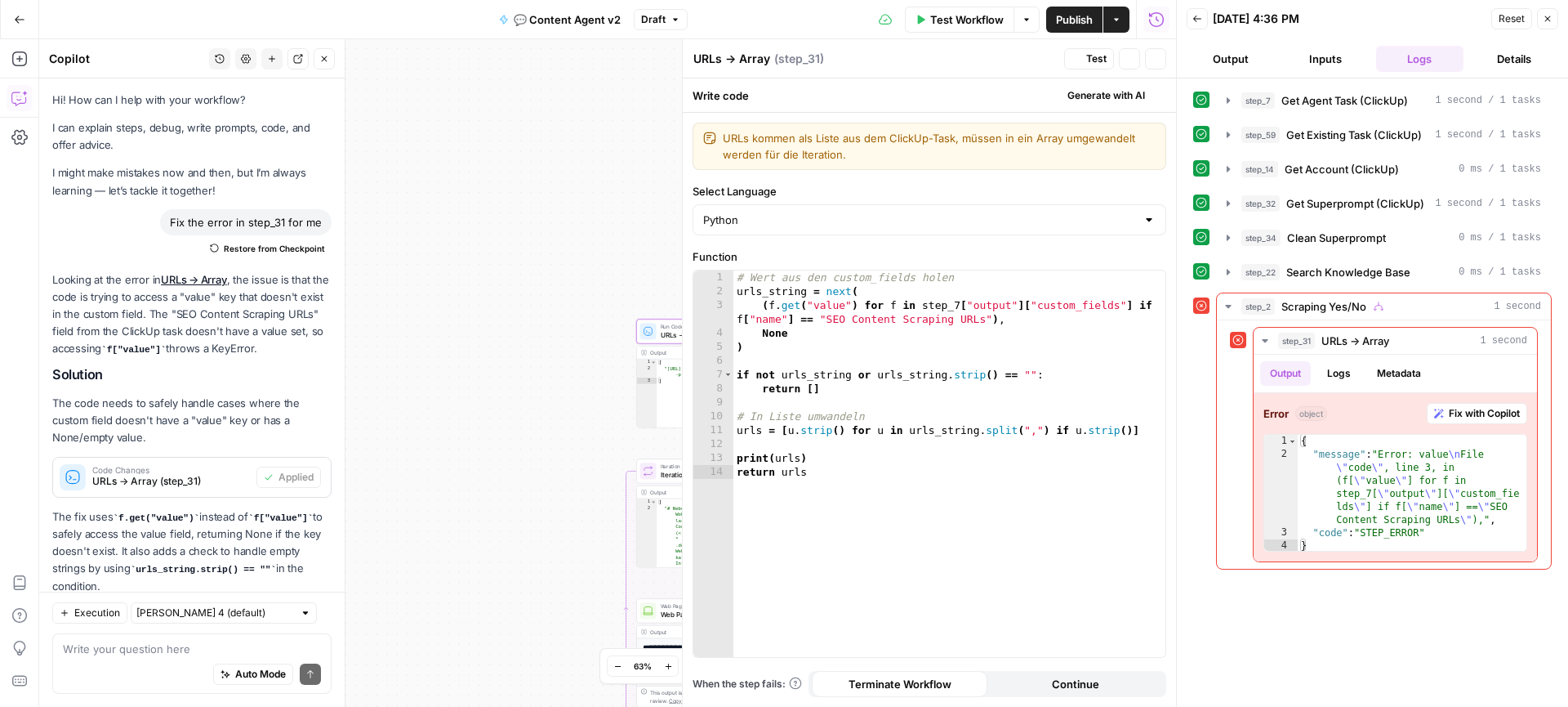
scroll to position [41, 0]
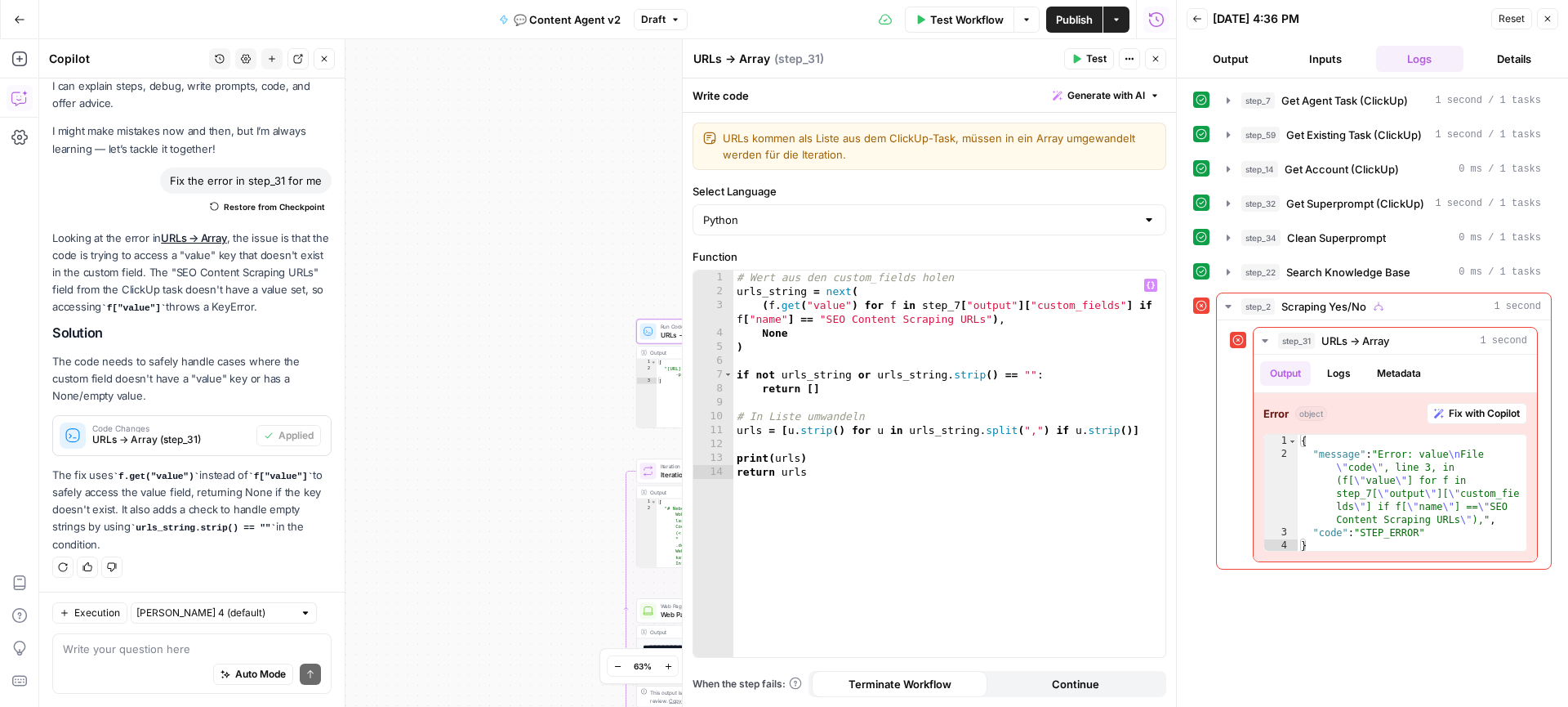
click at [554, 422] on div "true true false false Workflow Set Inputs Inputs Call API Get Agent Task (Click…" at bounding box center [607, 373] width 1136 height 667
click at [1152, 62] on div "Run History E" at bounding box center [1156, 54] width 74 height 16
click at [1156, 64] on button "Close" at bounding box center [1155, 58] width 21 height 21
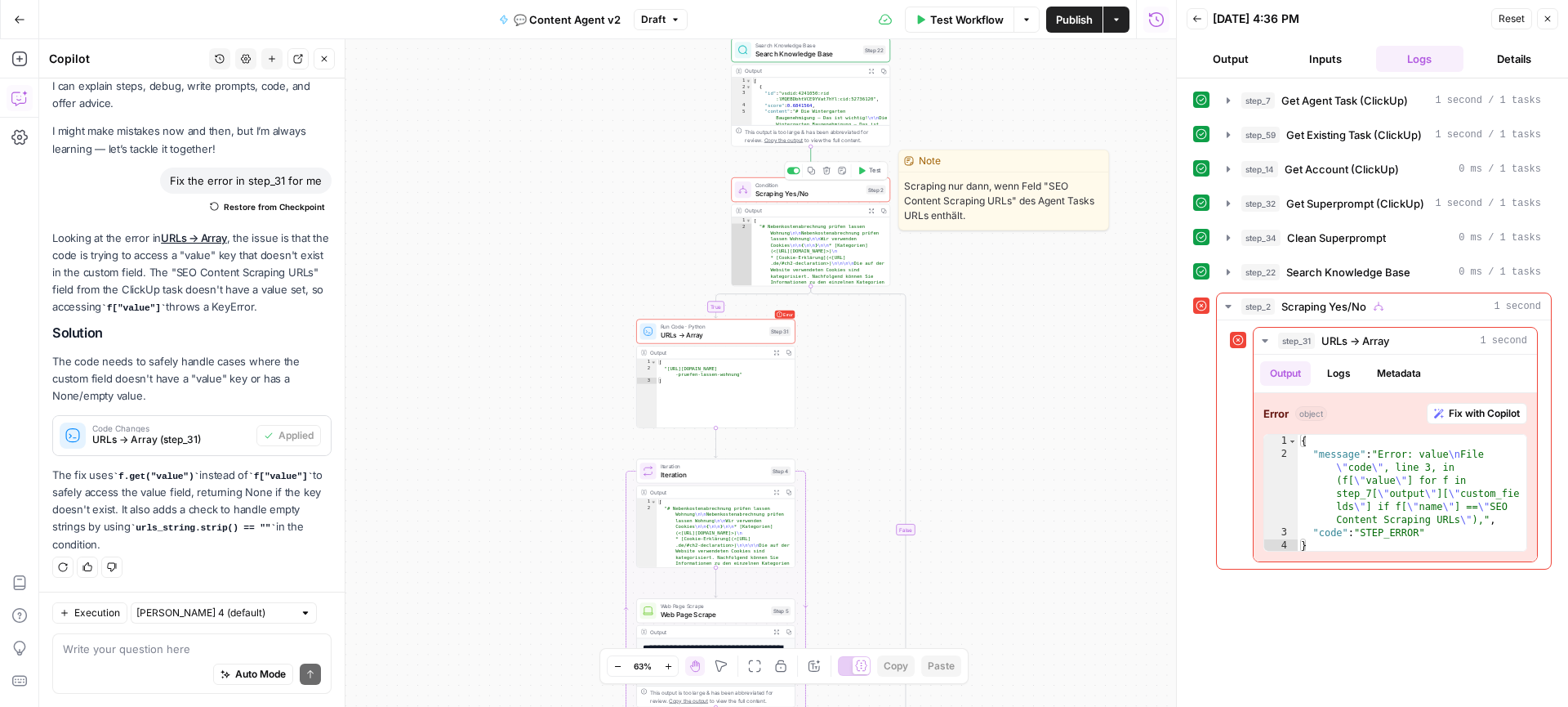
click at [809, 199] on div "Condition Scraping Yes/No Step 2 Copy step Delete step Edit Note Test" at bounding box center [810, 189] width 159 height 24
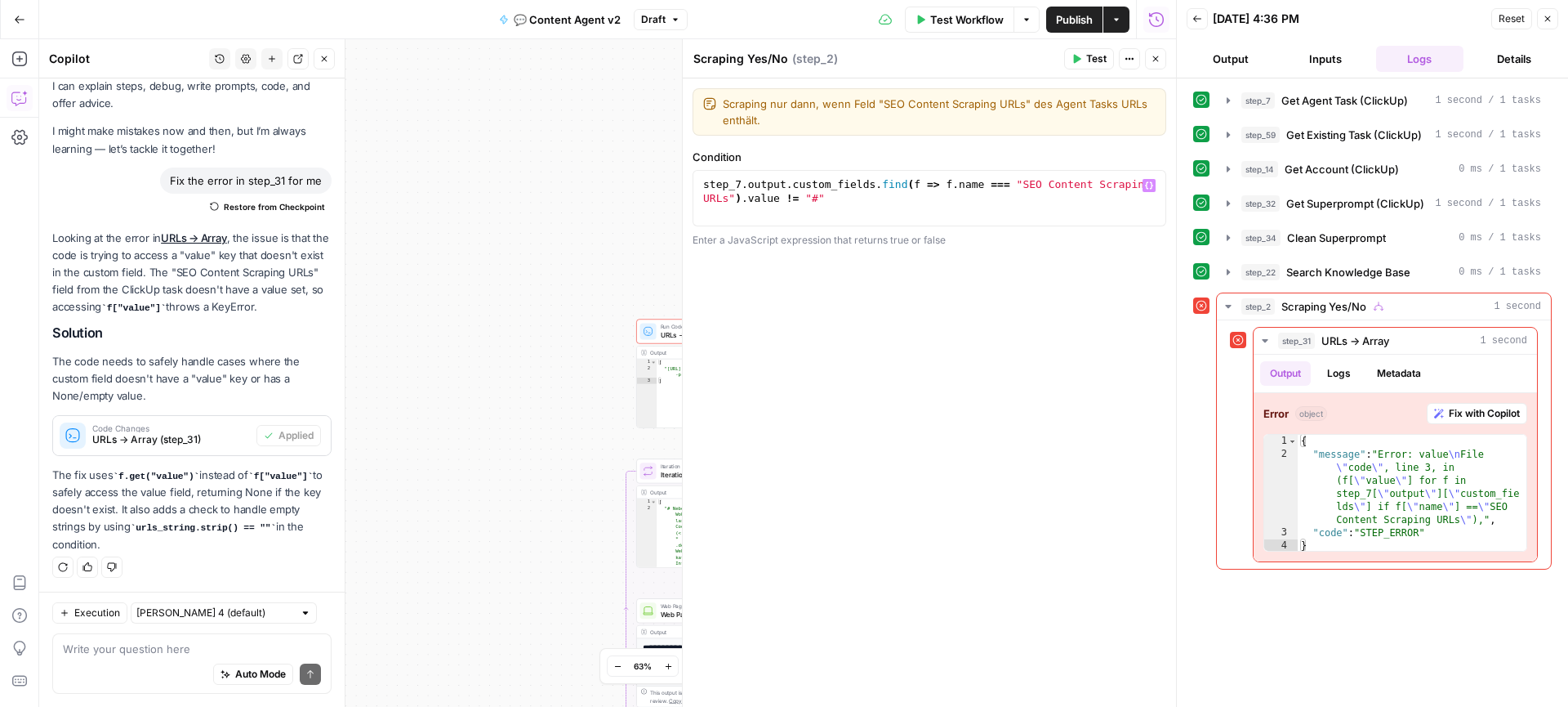
type textarea "**********"
click at [834, 200] on div "step_7 . output . custom_fields . find ( f => f . name === "SEO Content Scrapin…" at bounding box center [929, 226] width 458 height 97
paste textarea "**********"
type textarea "**********"
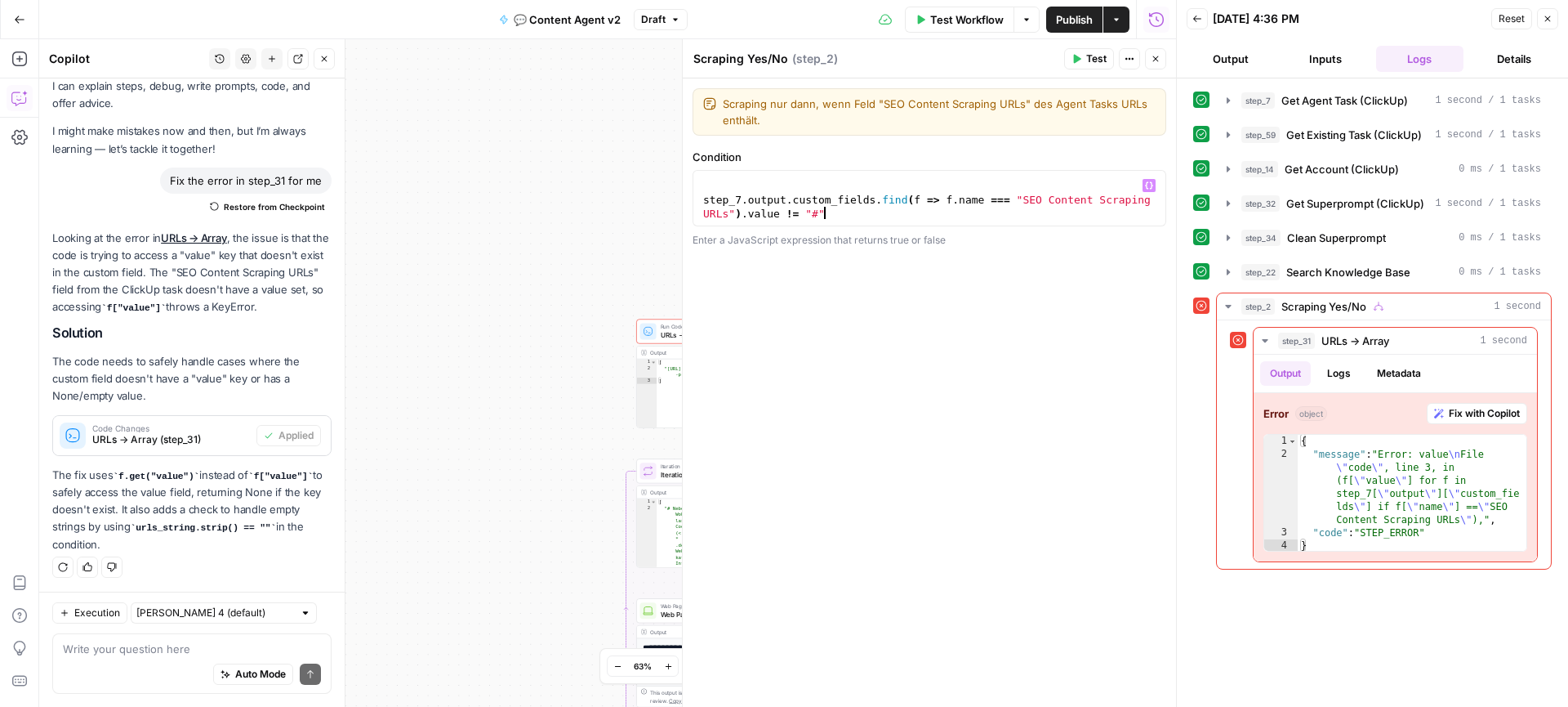
scroll to position [28, 0]
click at [761, 202] on div "step_7 . output . custom_fields . find ( f => f . name === "SEO Content Scrapin…" at bounding box center [929, 198] width 458 height 97
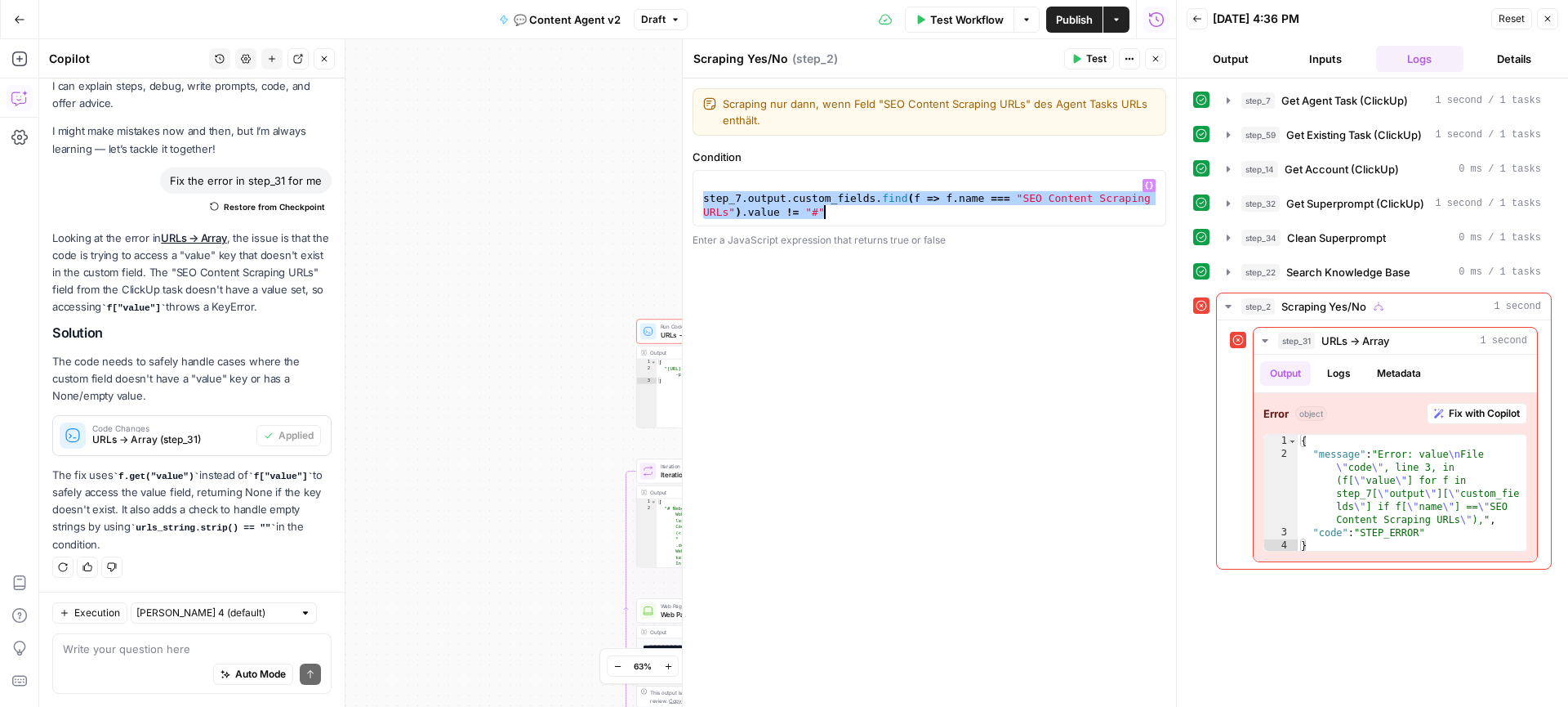
scroll to position [0, 0]
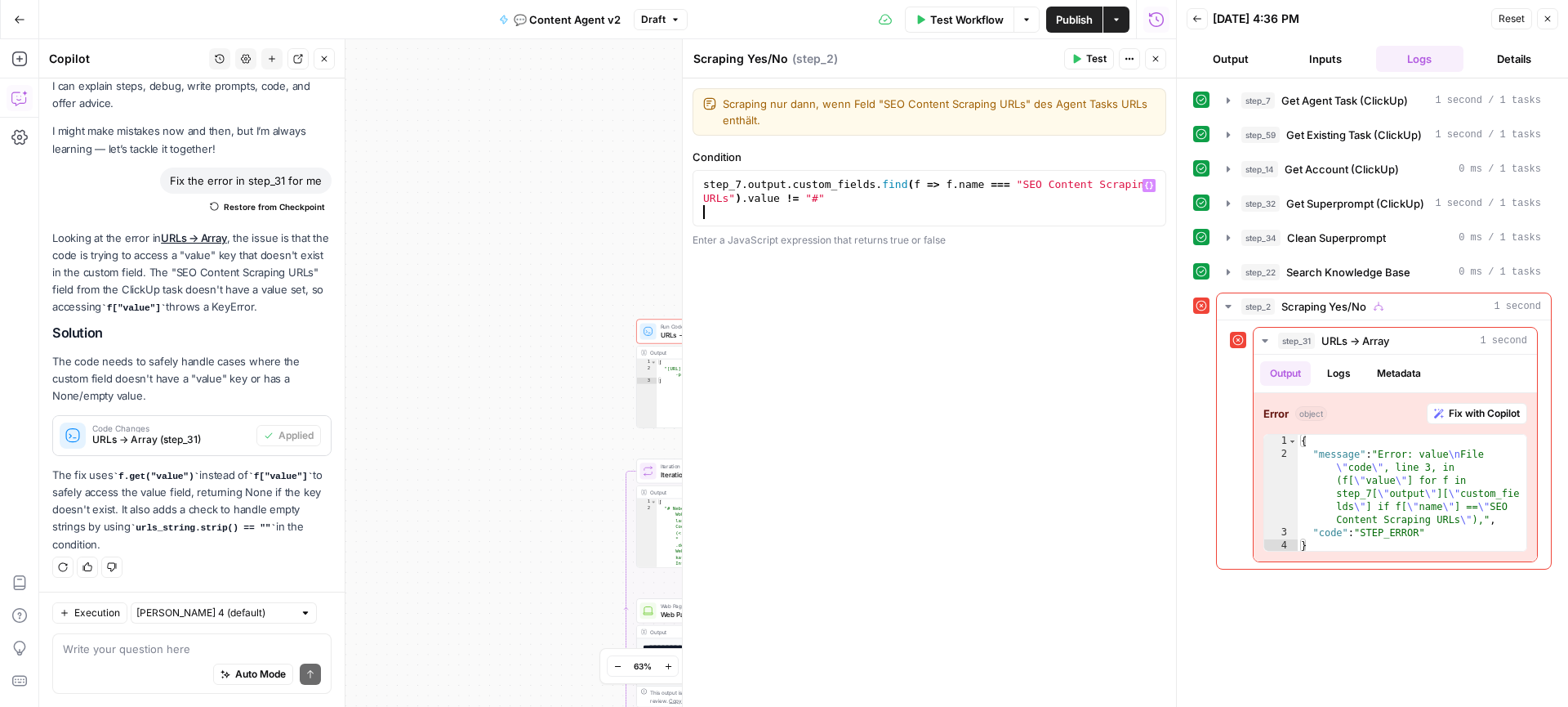
type textarea "**********"
click at [612, 233] on div "true true false false Workflow Set Inputs Inputs Call API Get Agent Task (Click…" at bounding box center [607, 373] width 1136 height 667
click at [669, 334] on span "URLs → Array" at bounding box center [712, 335] width 104 height 11
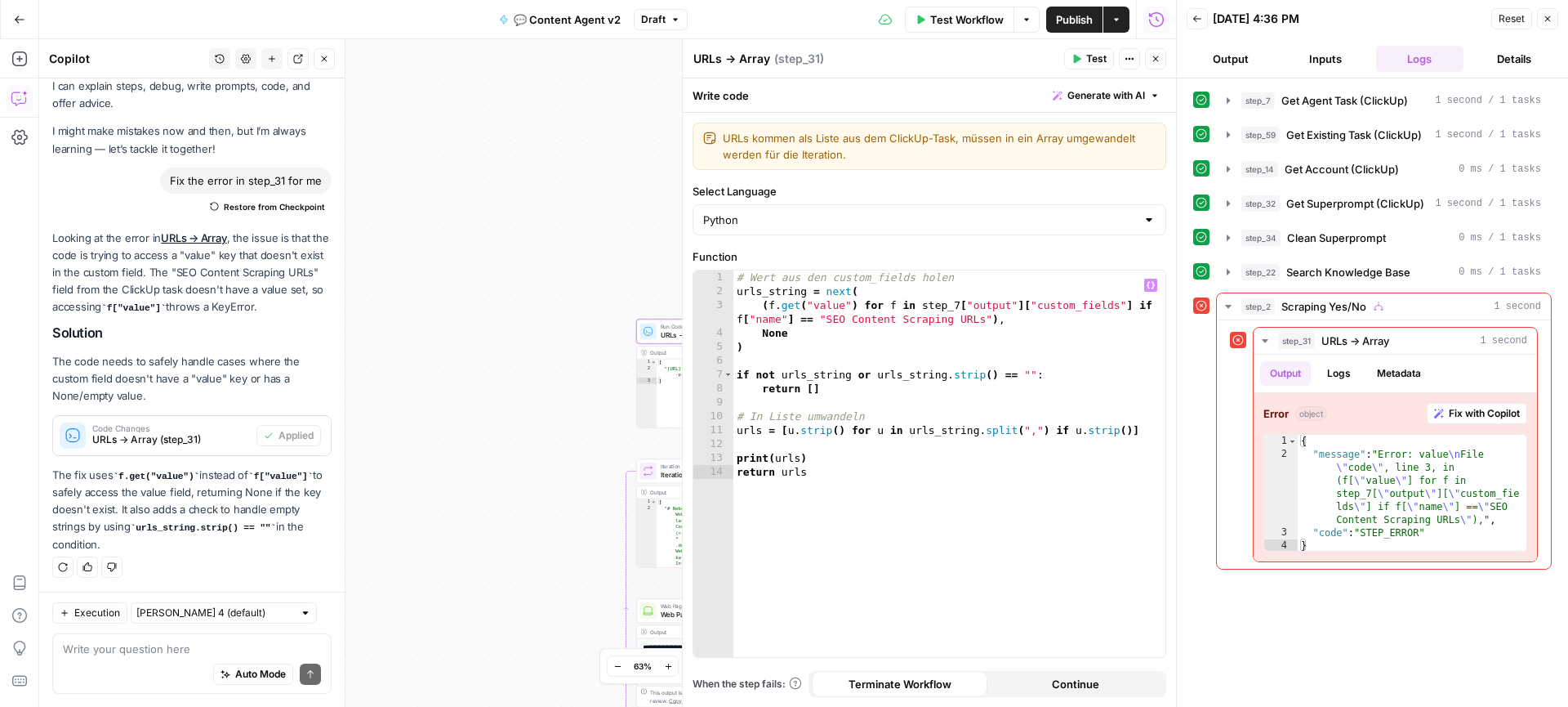
type textarea "****"
click at [866, 334] on div "# Wert aus den custom_fields holen urls_string = next ( ( f . get ( "value" ) f…" at bounding box center [949, 477] width 432 height 414
click at [842, 403] on div "# Wert aus den custom_fields holen urls_string = next ( ( f . get ( "value" ) f…" at bounding box center [949, 477] width 432 height 414
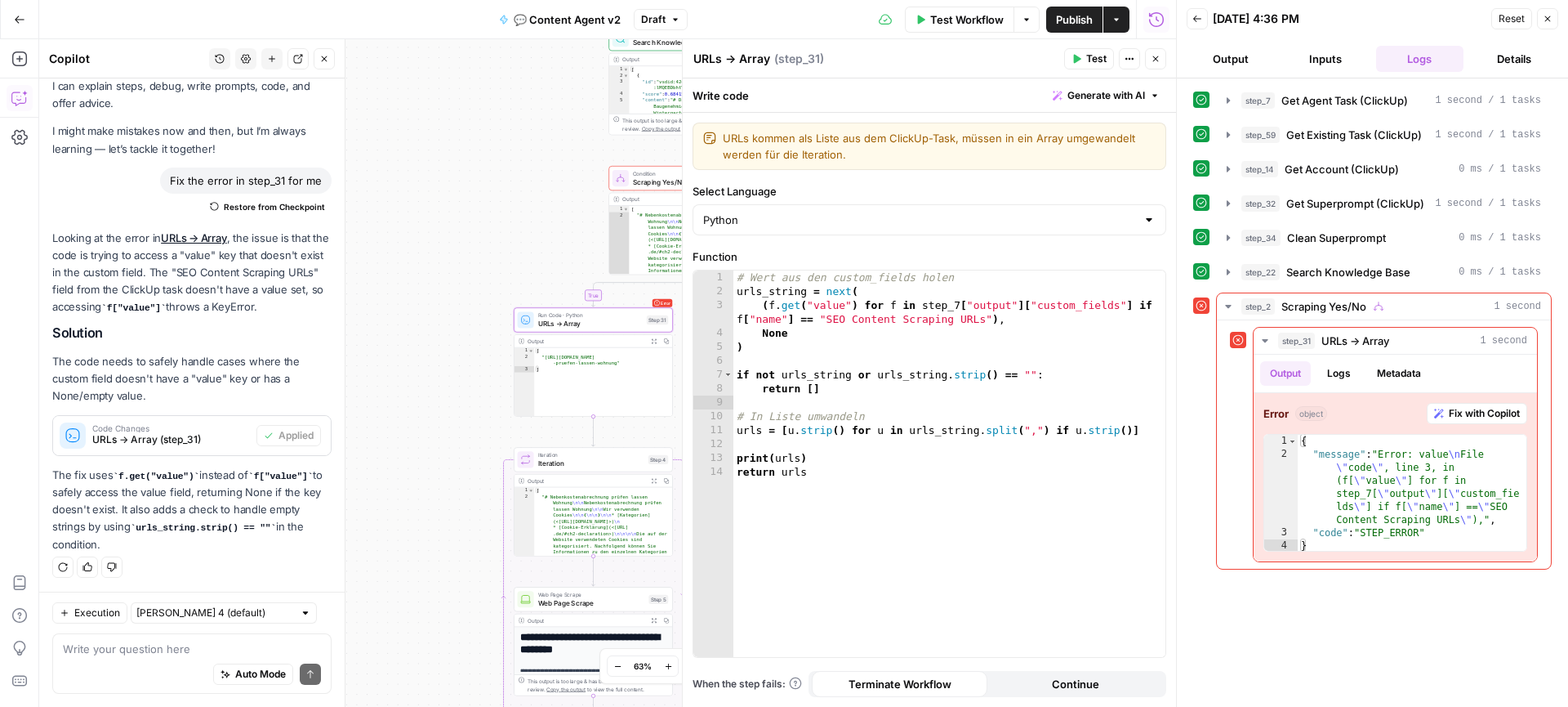
drag, startPoint x: 569, startPoint y: 358, endPoint x: 448, endPoint y: 347, distance: 121.5
click at [448, 347] on div "true true false false Workflow Set Inputs Inputs Call API Get Agent Task (Click…" at bounding box center [607, 373] width 1136 height 667
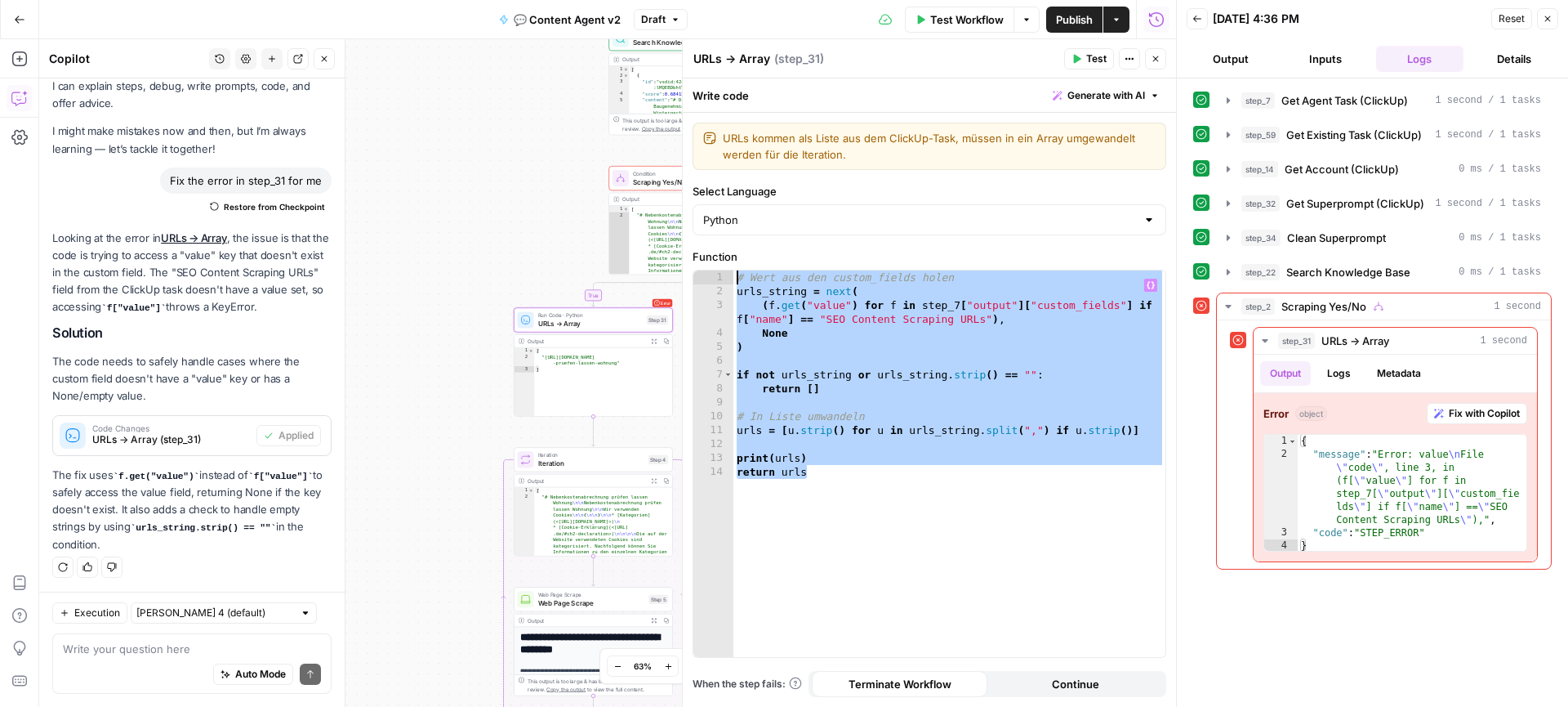
drag, startPoint x: 825, startPoint y: 480, endPoint x: 723, endPoint y: 273, distance: 230.8
click at [723, 273] on div "**********" at bounding box center [929, 463] width 472 height 386
click at [851, 553] on div "# Wert aus den custom_fields holen urls_string = next ( ( f . get ( "value" ) f…" at bounding box center [949, 477] width 432 height 414
type textarea "**********"
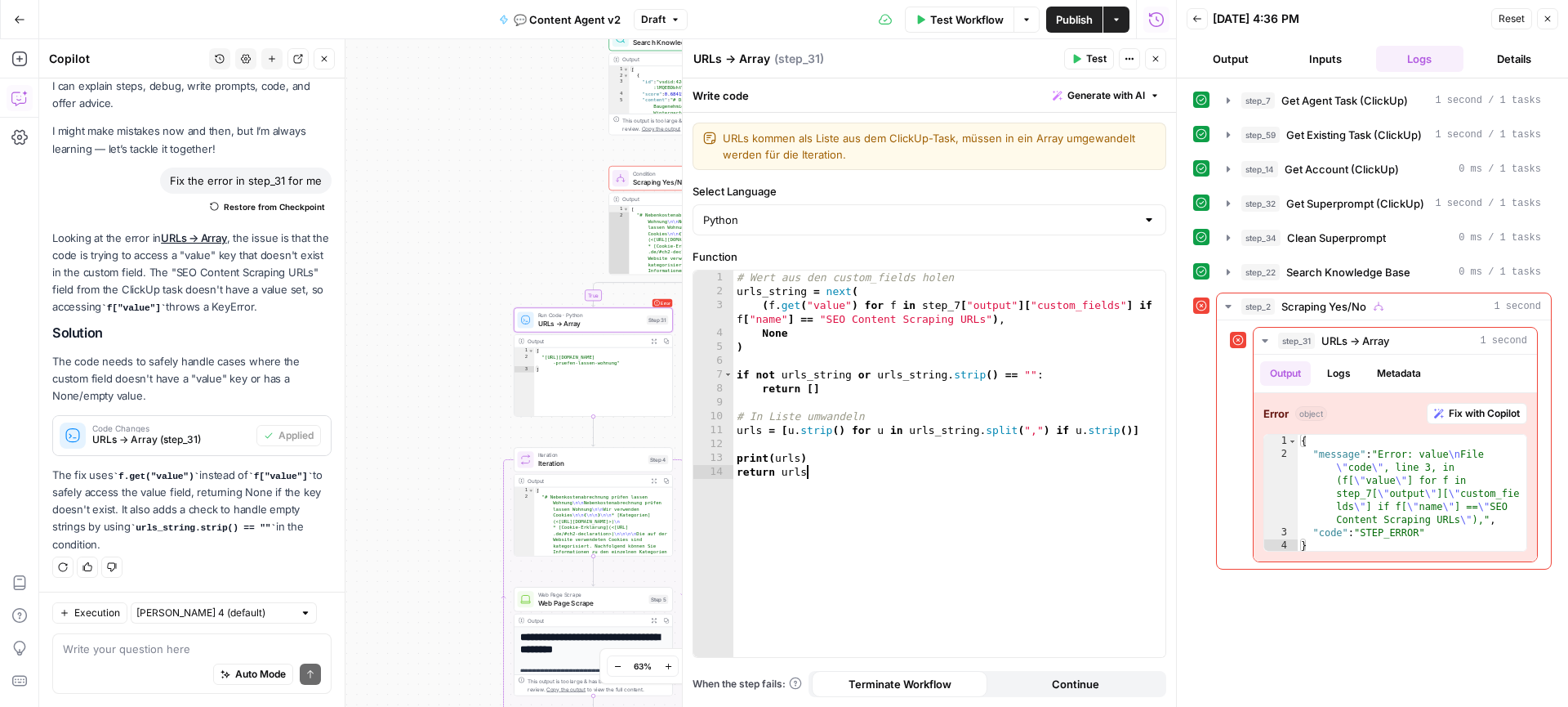
click at [642, 184] on span "Scraping Yes/No" at bounding box center [686, 182] width 107 height 11
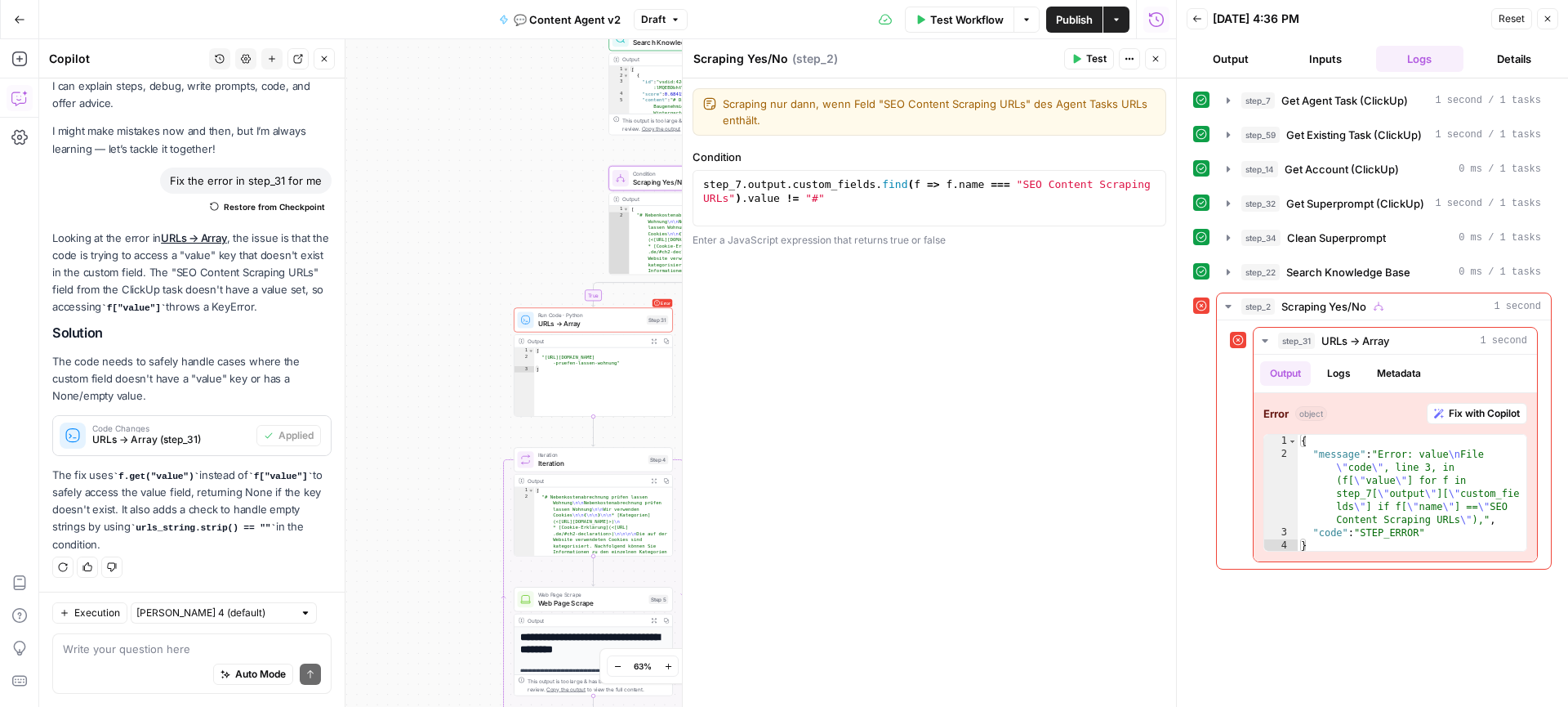
click at [1075, 54] on icon "button" at bounding box center [1076, 59] width 10 height 10
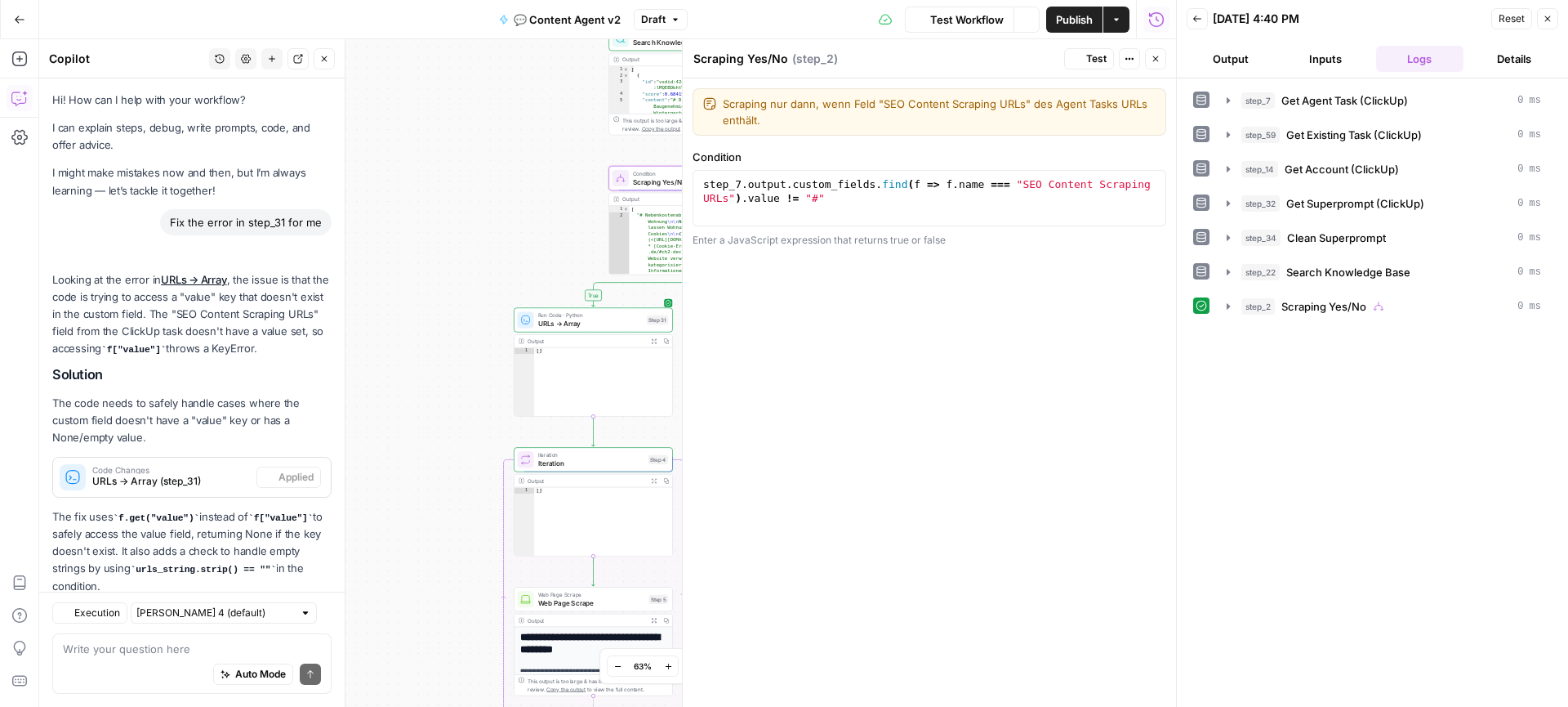
scroll to position [41, 0]
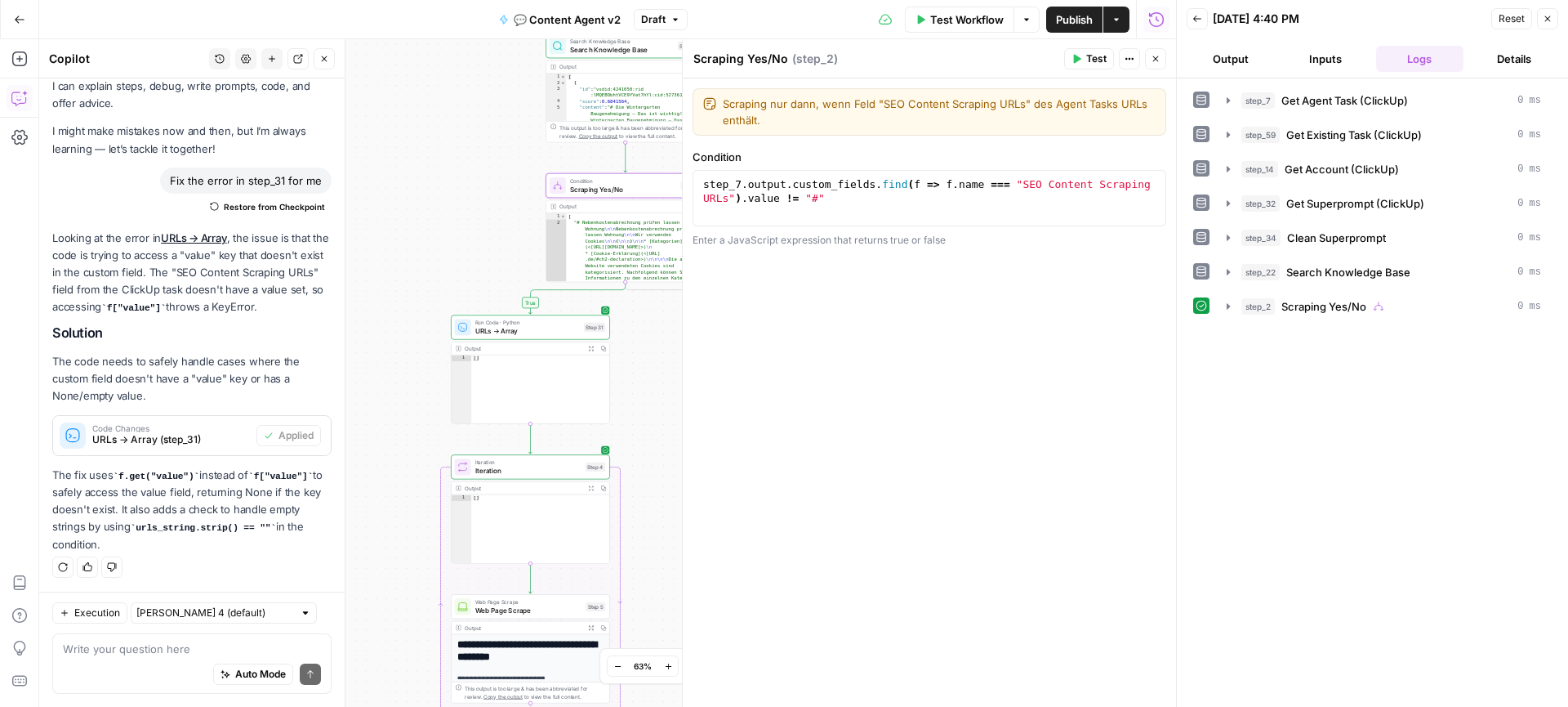
drag, startPoint x: 514, startPoint y: 221, endPoint x: 397, endPoint y: 596, distance: 392.8
click at [398, 596] on div "true true false false Workflow Set Inputs Inputs Call API Get Agent Task (Click…" at bounding box center [607, 373] width 1136 height 667
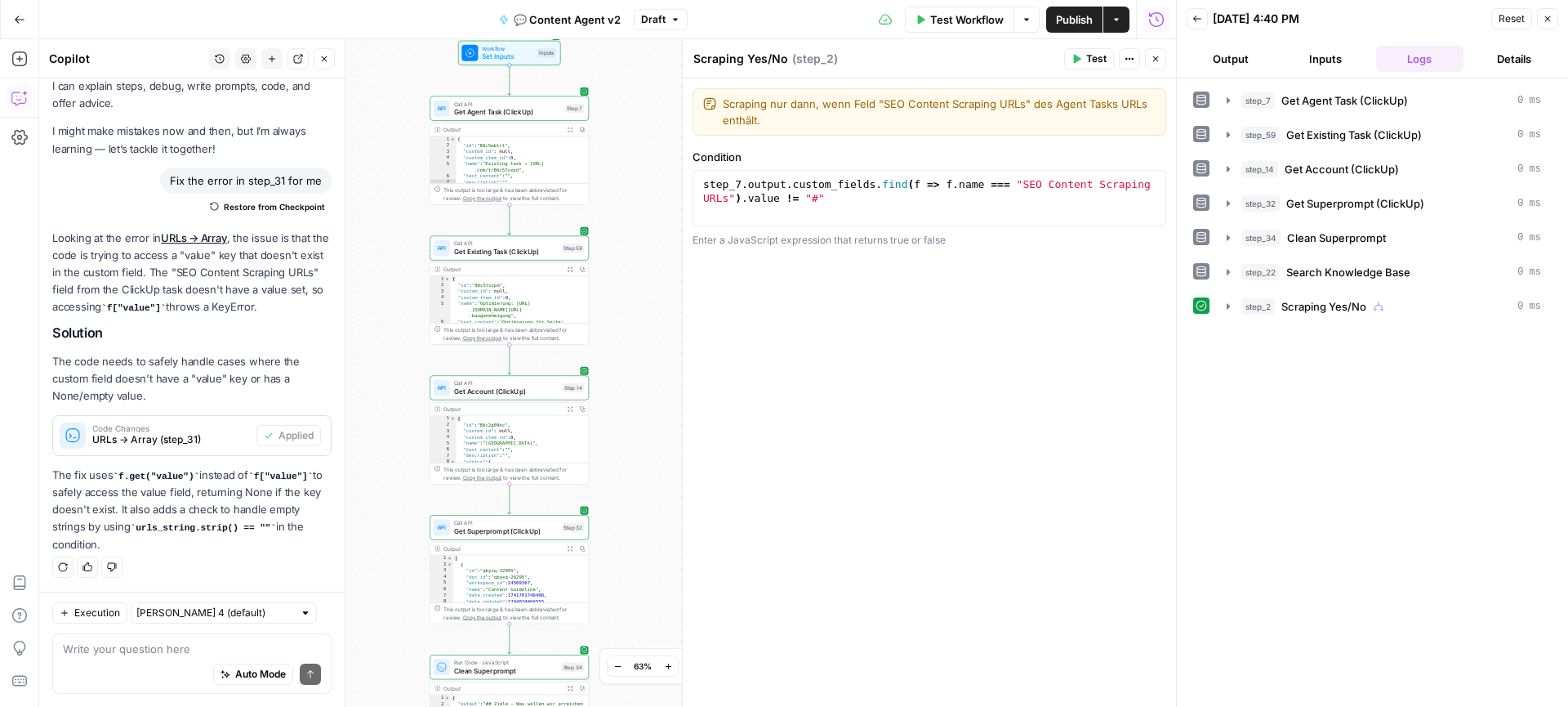
drag, startPoint x: 664, startPoint y: 253, endPoint x: 631, endPoint y: 694, distance: 442.2
click at [628, 691] on div "true true false false Workflow Set Inputs Inputs Call API Get Agent Task (Click…" at bounding box center [607, 373] width 1136 height 667
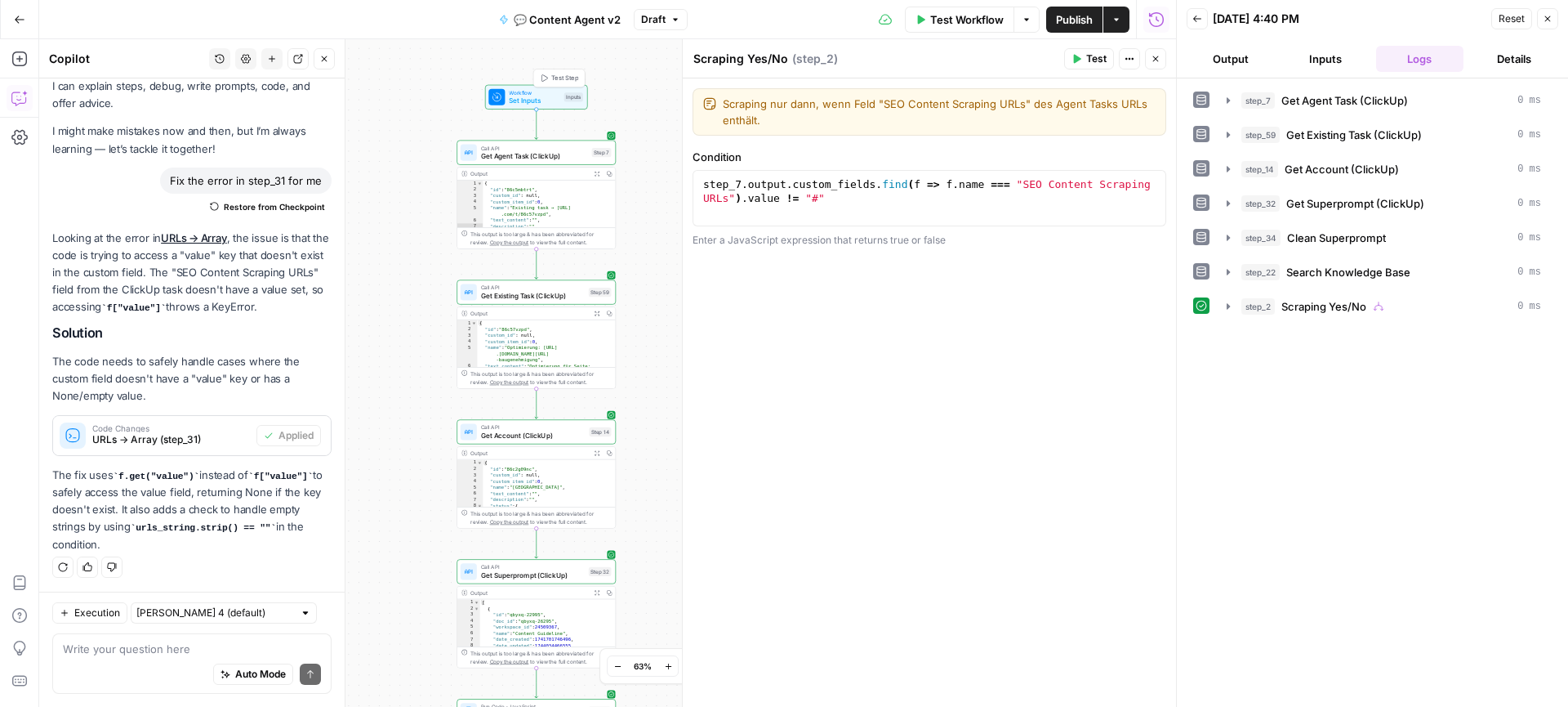
click at [540, 97] on span "Set Inputs" at bounding box center [534, 101] width 50 height 11
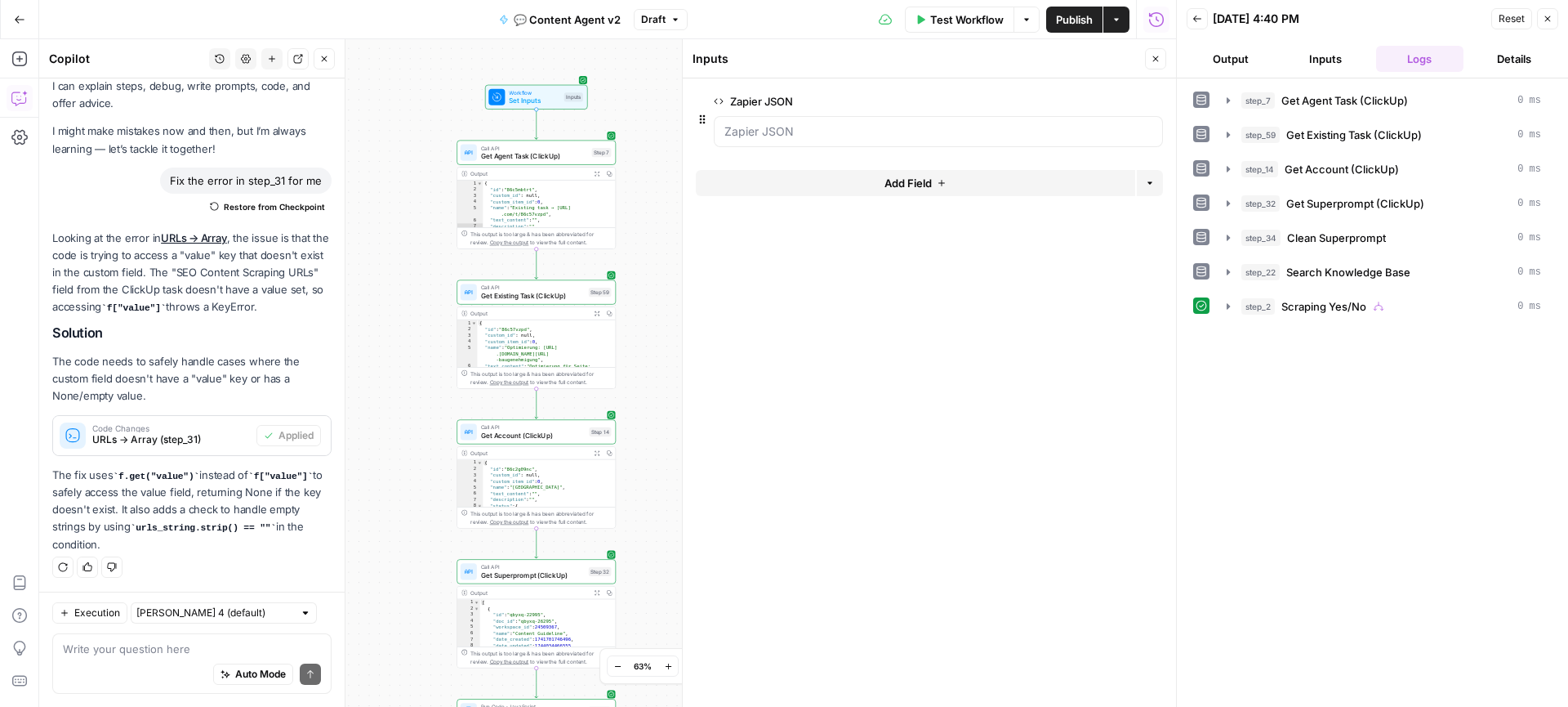
click at [1157, 45] on header "Inputs Close" at bounding box center [929, 59] width 493 height 40
click at [1157, 54] on icon "button" at bounding box center [1156, 59] width 10 height 10
click at [971, 21] on span "Test Workflow" at bounding box center [966, 19] width 73 height 16
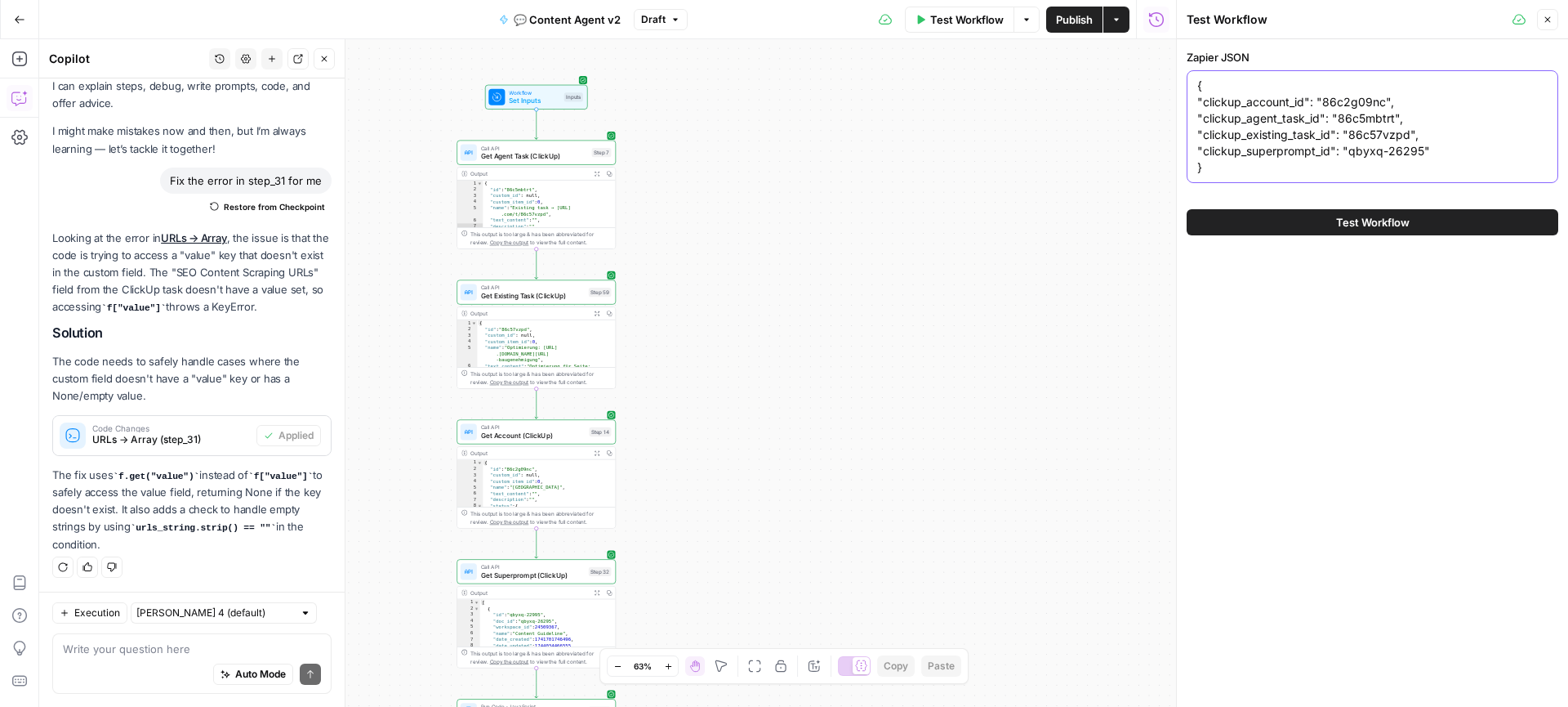
click at [1318, 167] on textarea "{ "clickup_account_id": "86c2g09nc", "clickup_agent_task_id": "86c5mbtrt", "cli…" at bounding box center [1372, 126] width 350 height 98
click at [1382, 231] on button "Test Workflow" at bounding box center [1372, 221] width 372 height 26
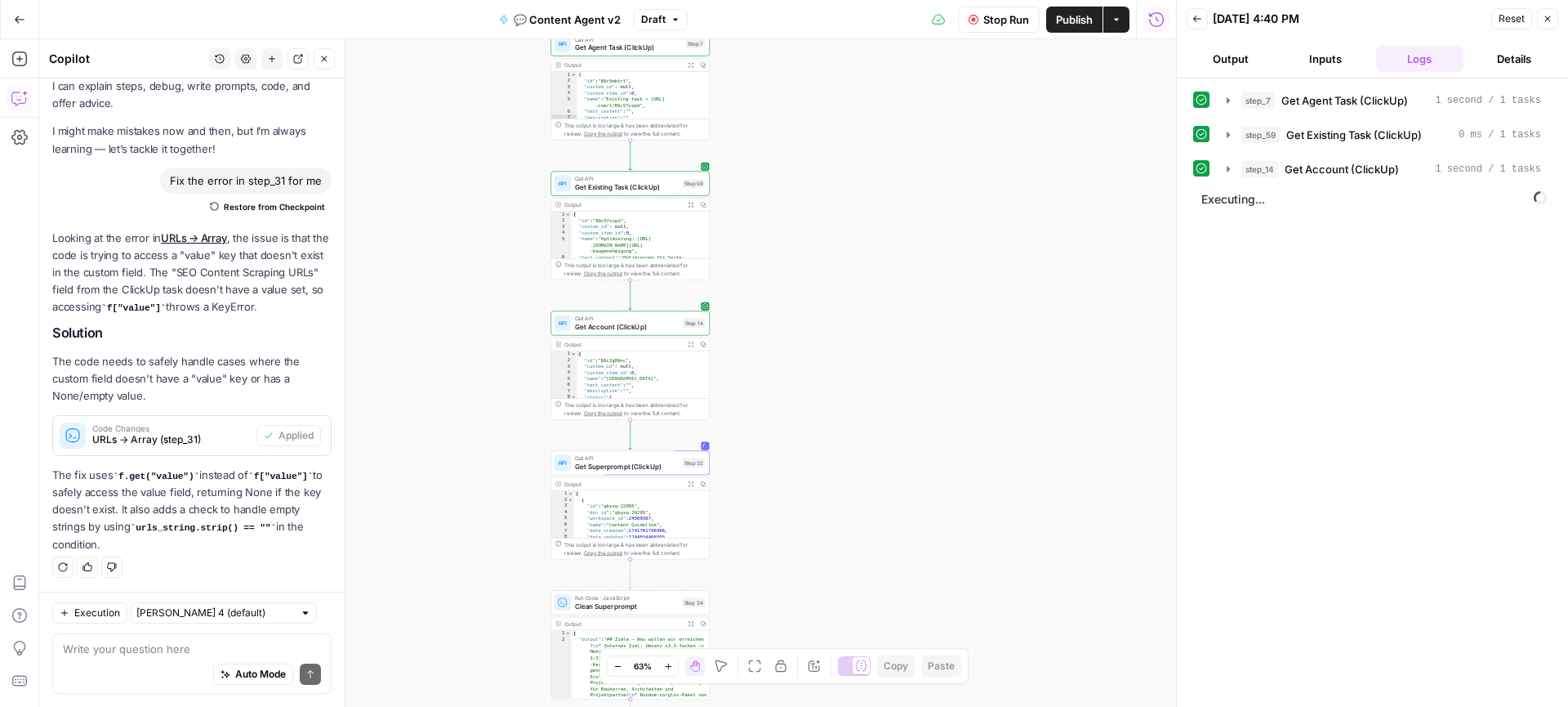
drag, startPoint x: 829, startPoint y: 274, endPoint x: 851, endPoint y: 235, distance: 44.8
click at [851, 234] on div "true true false false Workflow Set Inputs Inputs Call API Get Agent Task (Click…" at bounding box center [607, 373] width 1136 height 667
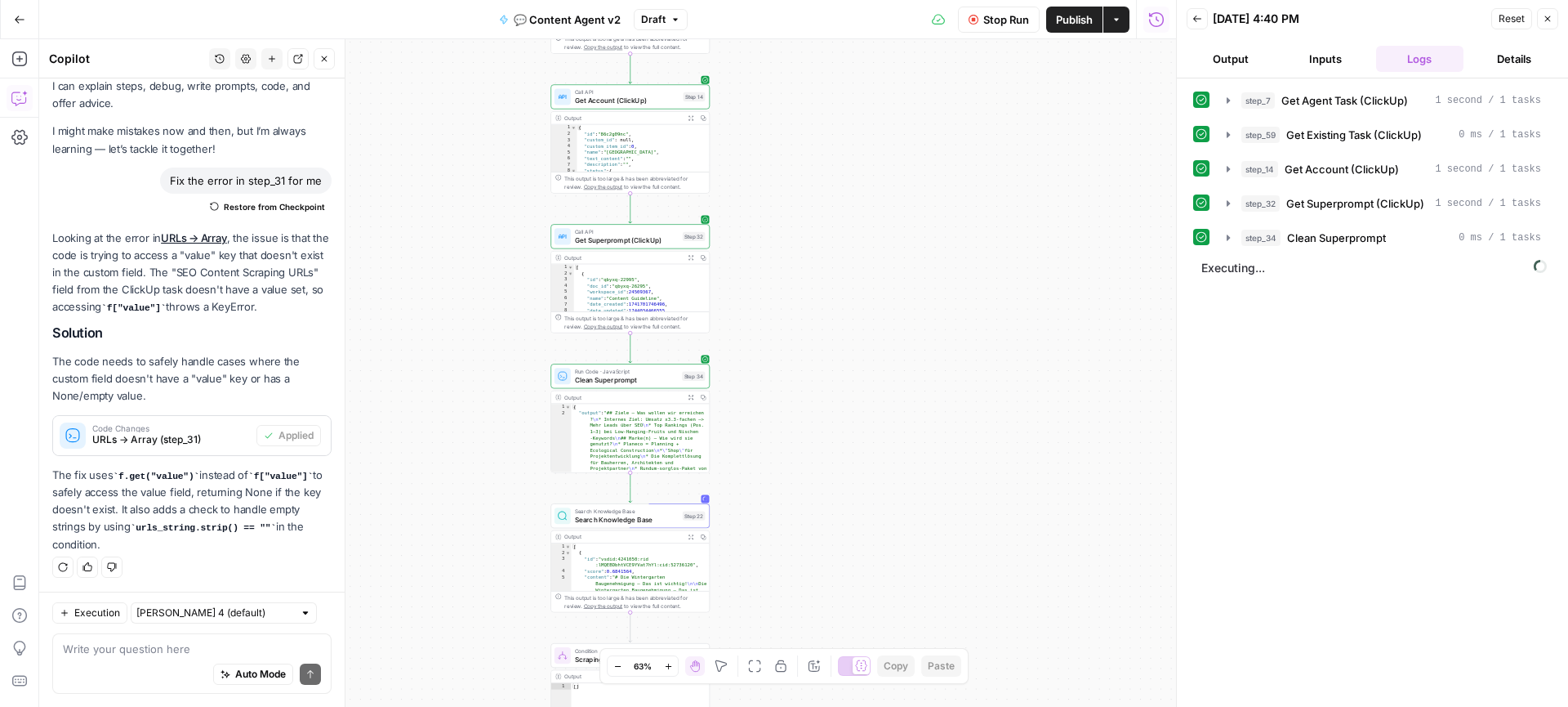
drag, startPoint x: 841, startPoint y: 385, endPoint x: 841, endPoint y: 157, distance: 228.0
click at [841, 157] on div "true true false false Workflow Set Inputs Inputs Call API Get Agent Task (Click…" at bounding box center [607, 373] width 1136 height 667
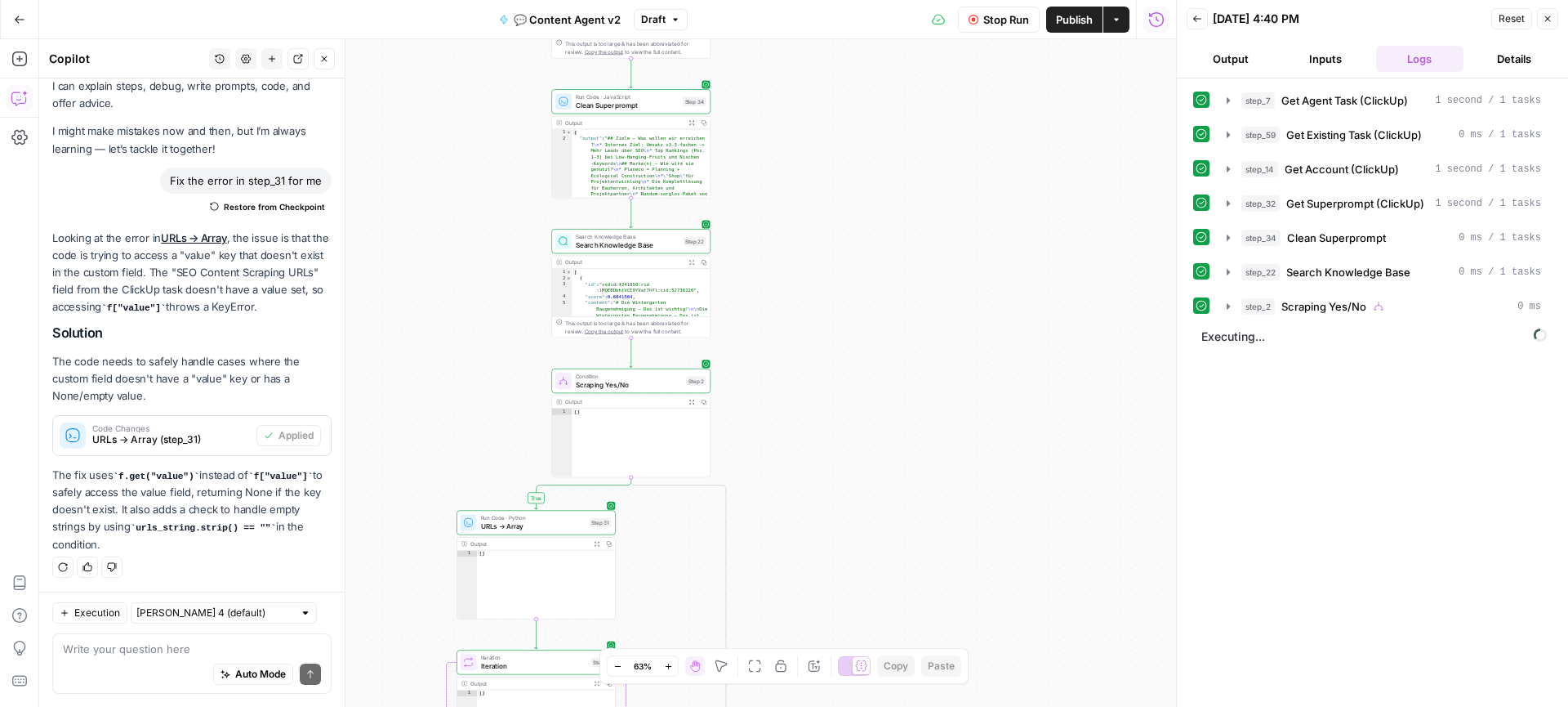
drag, startPoint x: 848, startPoint y: 287, endPoint x: 850, endPoint y: 196, distance: 91.0
click at [850, 196] on div "true true false false Workflow Set Inputs Inputs Call API Get Agent Task (Click…" at bounding box center [607, 373] width 1136 height 667
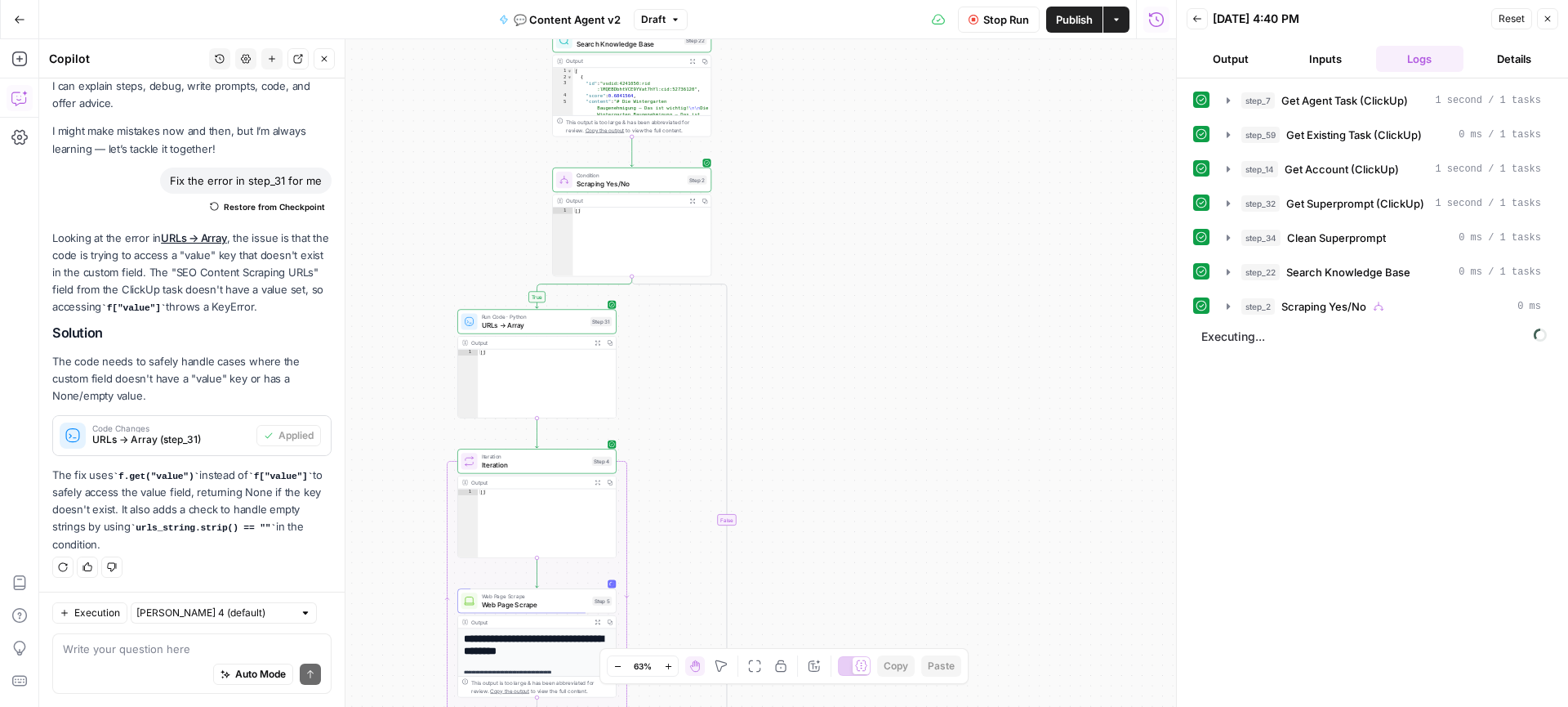
drag, startPoint x: 851, startPoint y: 437, endPoint x: 855, endPoint y: 214, distance: 223.0
click at [855, 214] on div "true true false false Workflow Set Inputs Inputs Call API Get Agent Task (Click…" at bounding box center [607, 373] width 1136 height 667
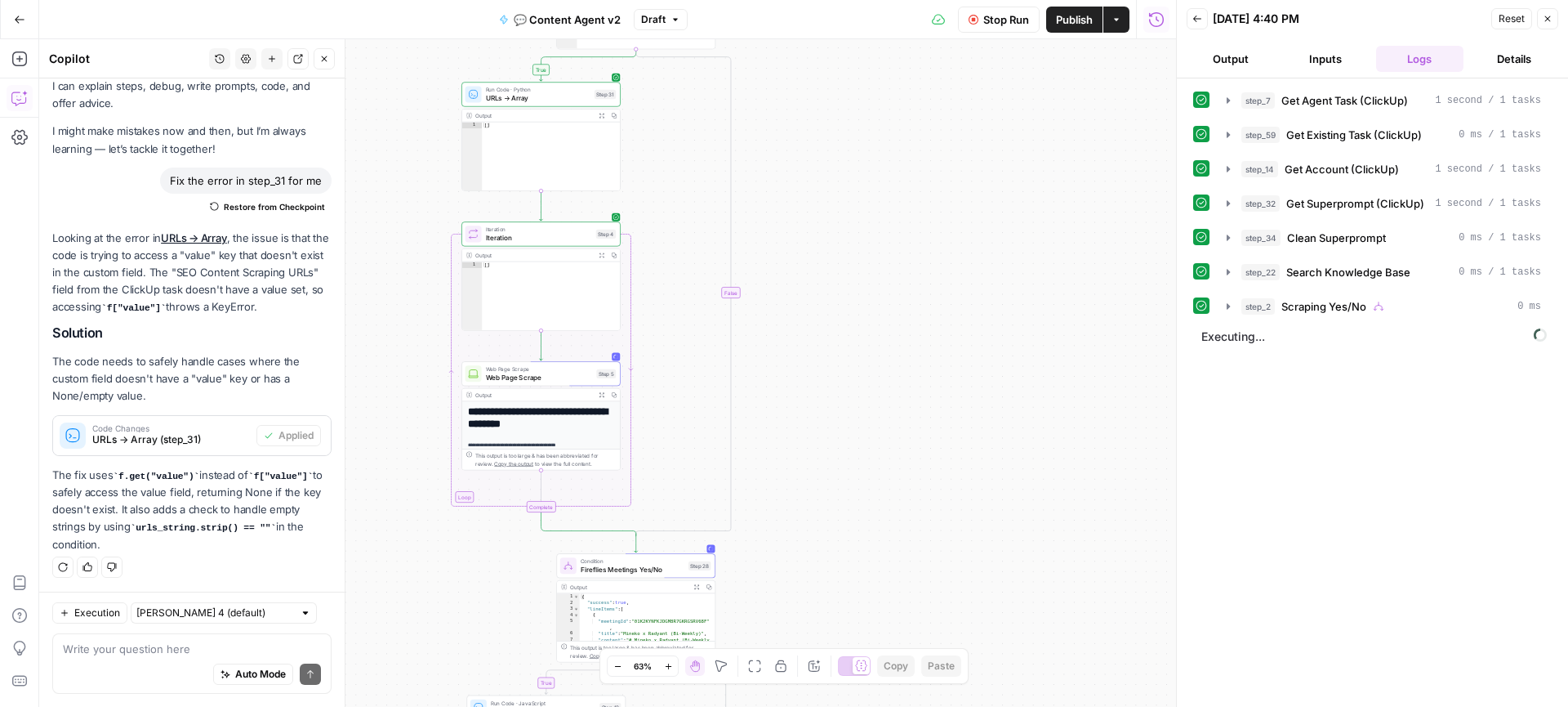
drag, startPoint x: 845, startPoint y: 392, endPoint x: 846, endPoint y: 178, distance: 214.0
click at [846, 178] on div "true true false false Workflow Set Inputs Inputs Call API Get Agent Task (Click…" at bounding box center [607, 373] width 1136 height 667
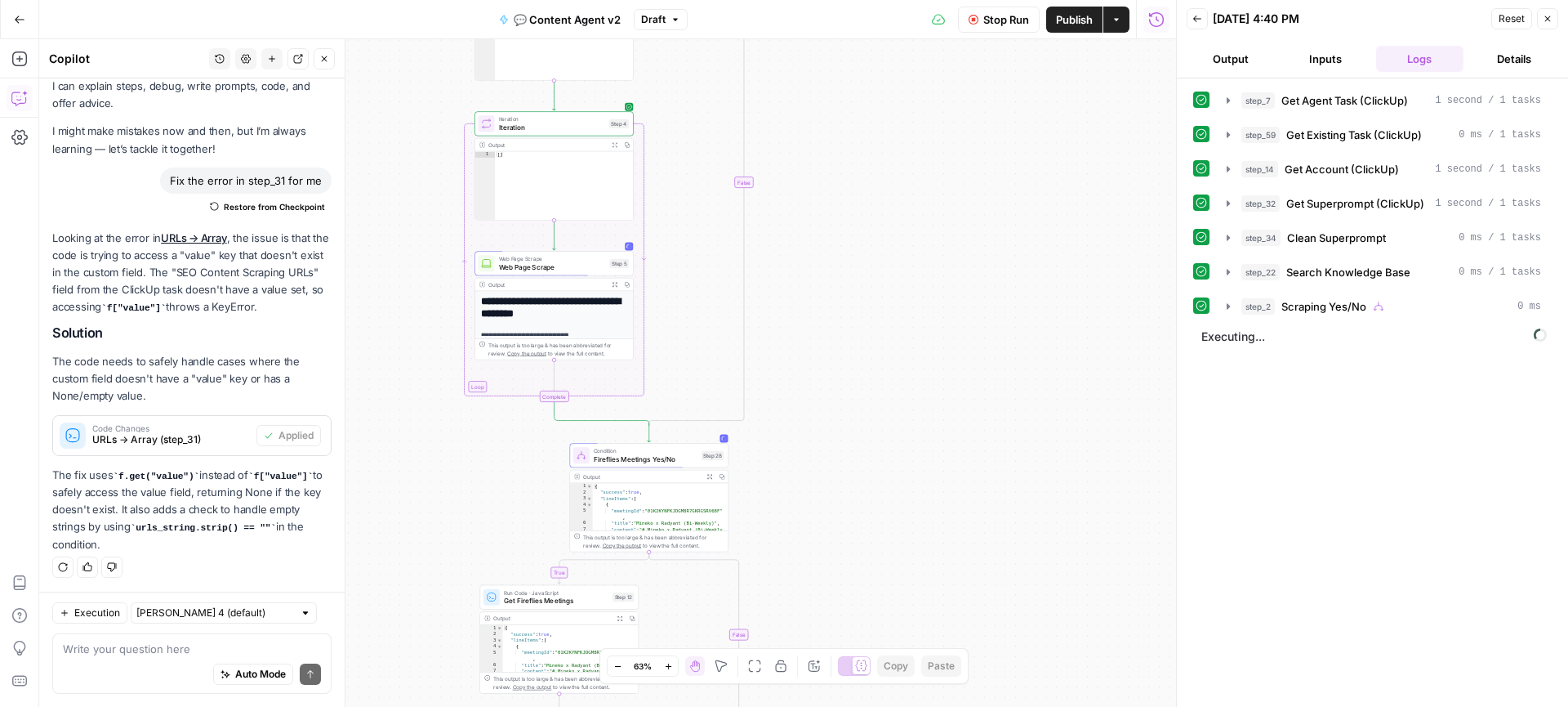
drag, startPoint x: 852, startPoint y: 433, endPoint x: 864, endPoint y: 334, distance: 99.7
click at [864, 334] on div "true true false false Workflow Set Inputs Inputs Call API Get Agent Task (Click…" at bounding box center [607, 373] width 1136 height 667
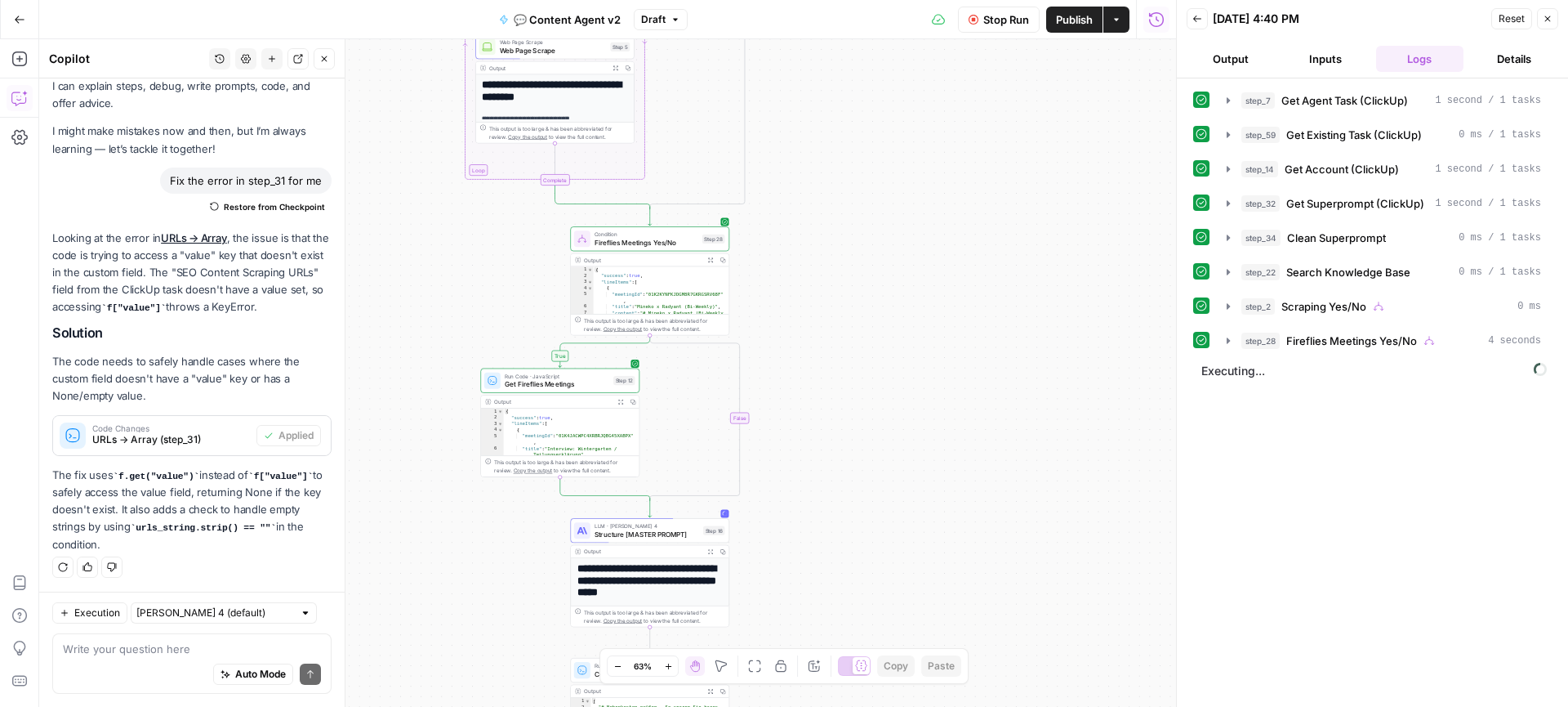
drag, startPoint x: 846, startPoint y: 436, endPoint x: 847, endPoint y: 221, distance: 215.0
click at [847, 221] on div "true true false false Workflow Set Inputs Inputs Call API Get Agent Task (Click…" at bounding box center [607, 373] width 1136 height 667
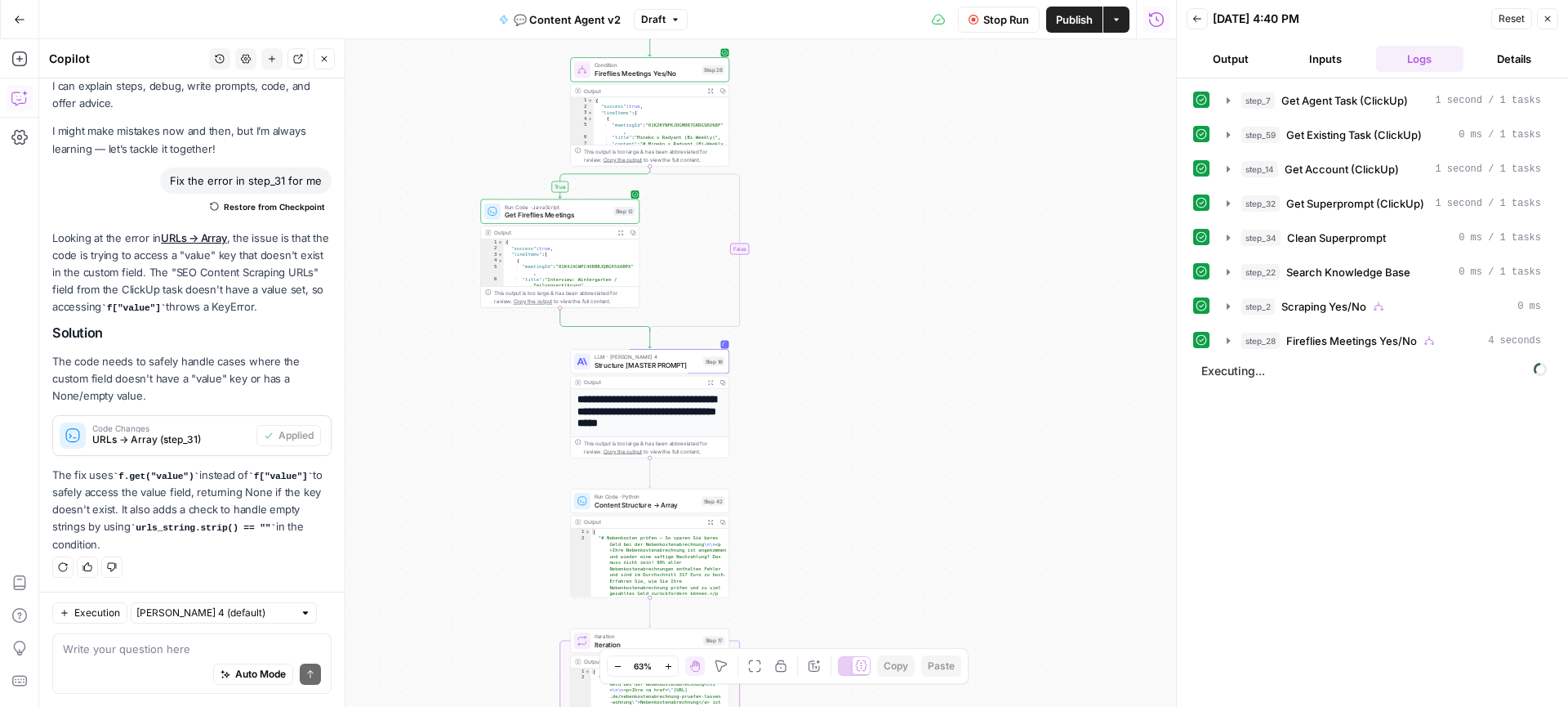
drag, startPoint x: 866, startPoint y: 379, endPoint x: 866, endPoint y: 199, distance: 180.0
click at [866, 199] on div "true true false false Workflow Set Inputs Inputs Call API Get Agent Task (Click…" at bounding box center [607, 373] width 1136 height 667
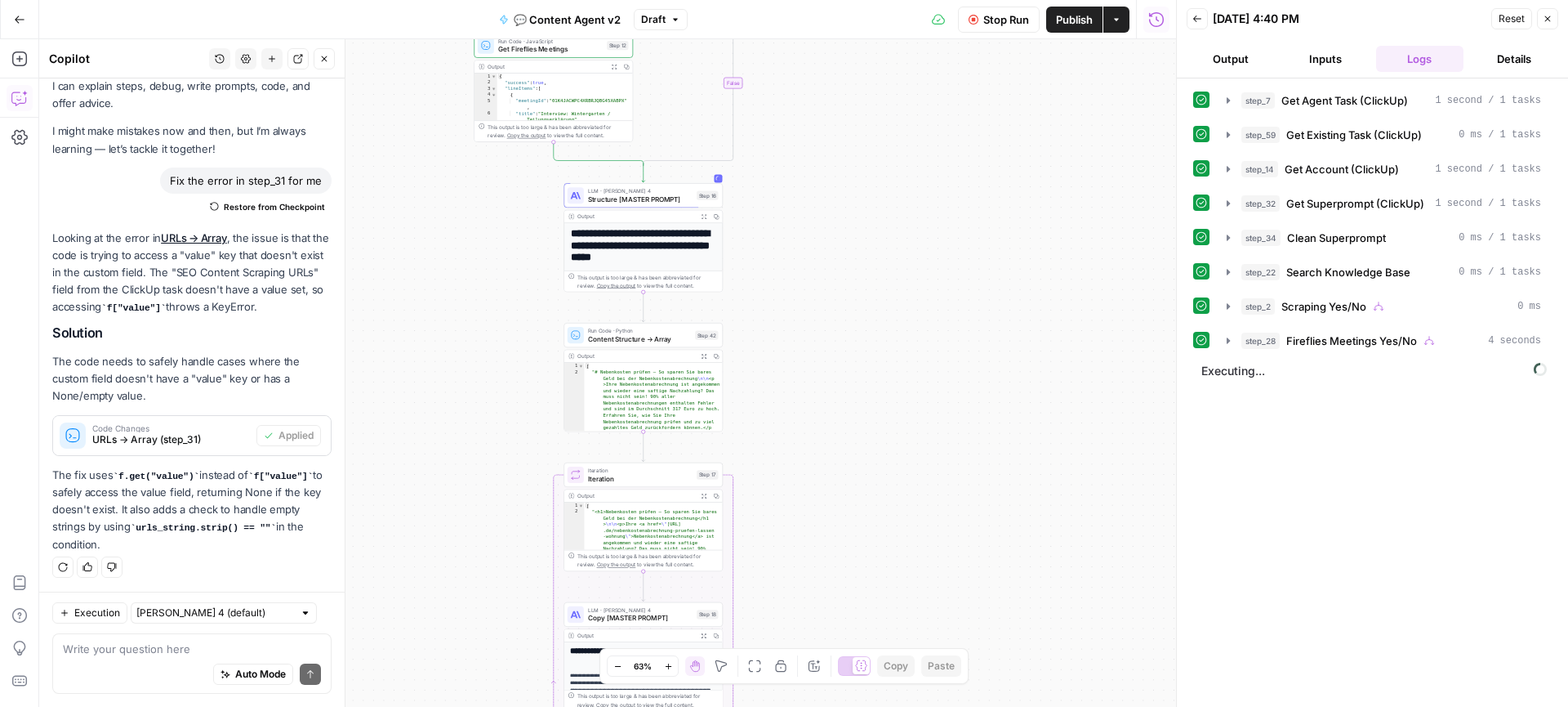
drag, startPoint x: 852, startPoint y: 464, endPoint x: 846, endPoint y: 310, distance: 154.1
click at [846, 310] on div "true true false false Workflow Set Inputs Inputs Call API Get Agent Task (Click…" at bounding box center [607, 373] width 1136 height 667
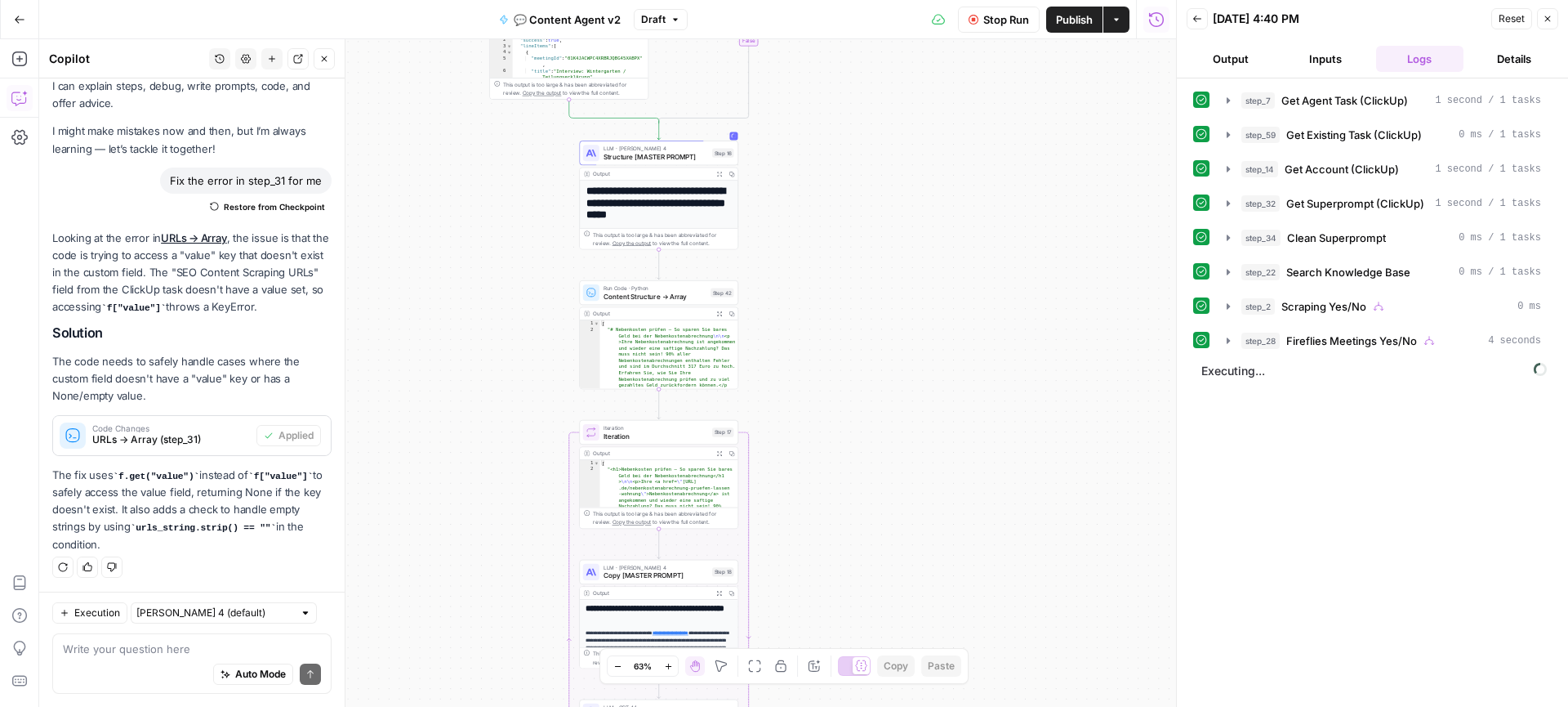
drag, startPoint x: 819, startPoint y: 334, endPoint x: 835, endPoint y: 291, distance: 45.9
click at [835, 291] on div "true true false false Workflow Set Inputs Inputs Call API Get Agent Task (Click…" at bounding box center [607, 373] width 1136 height 667
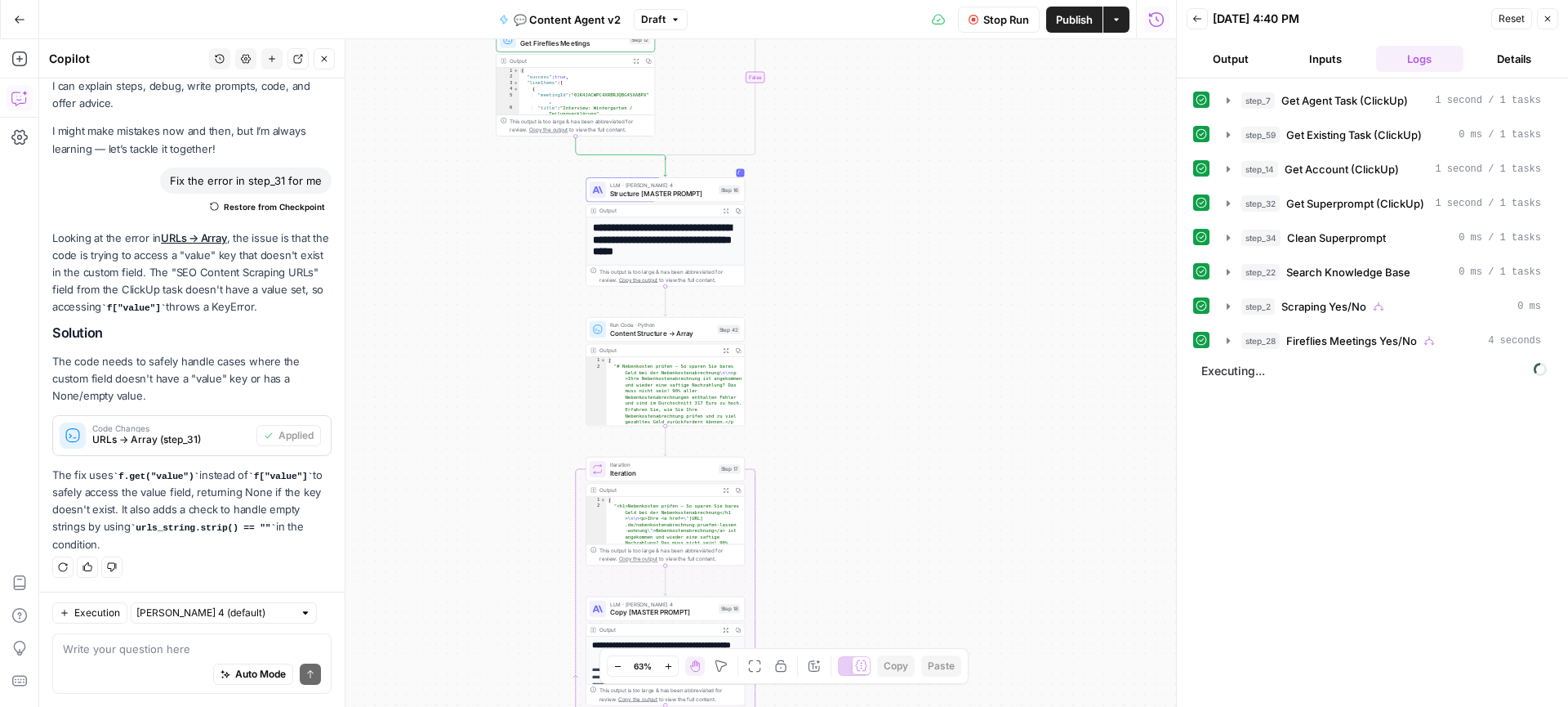
drag, startPoint x: 851, startPoint y: 176, endPoint x: 858, endPoint y: 211, distance: 35.7
click at [858, 211] on div "true true false false Workflow Set Inputs Inputs Call API Get Agent Task (Click…" at bounding box center [607, 373] width 1136 height 667
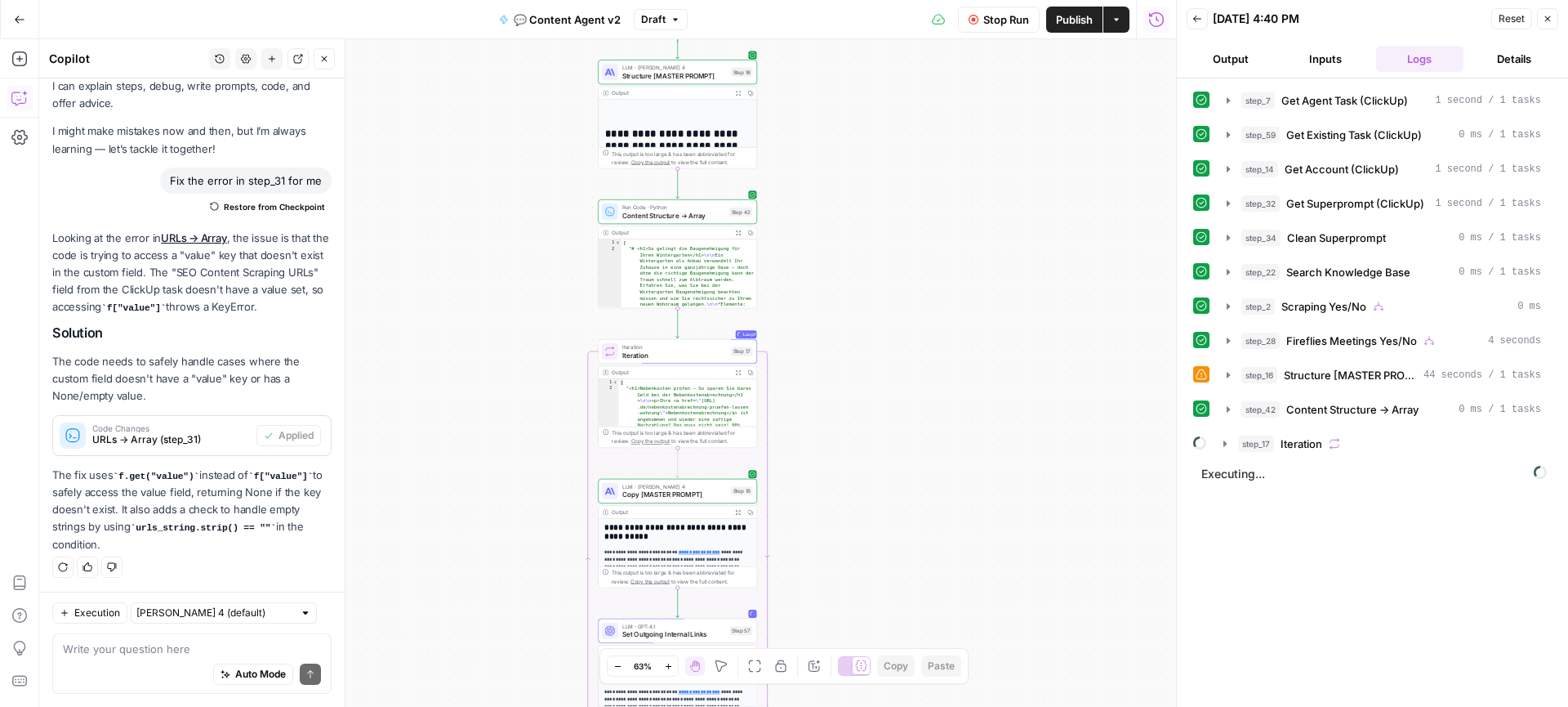
drag, startPoint x: 922, startPoint y: 411, endPoint x: 934, endPoint y: 293, distance: 118.6
click at [934, 293] on div "true true false false Workflow Set Inputs Inputs Call API Get Agent Task (Click…" at bounding box center [607, 373] width 1136 height 667
click at [1223, 373] on icon "button" at bounding box center [1228, 375] width 13 height 13
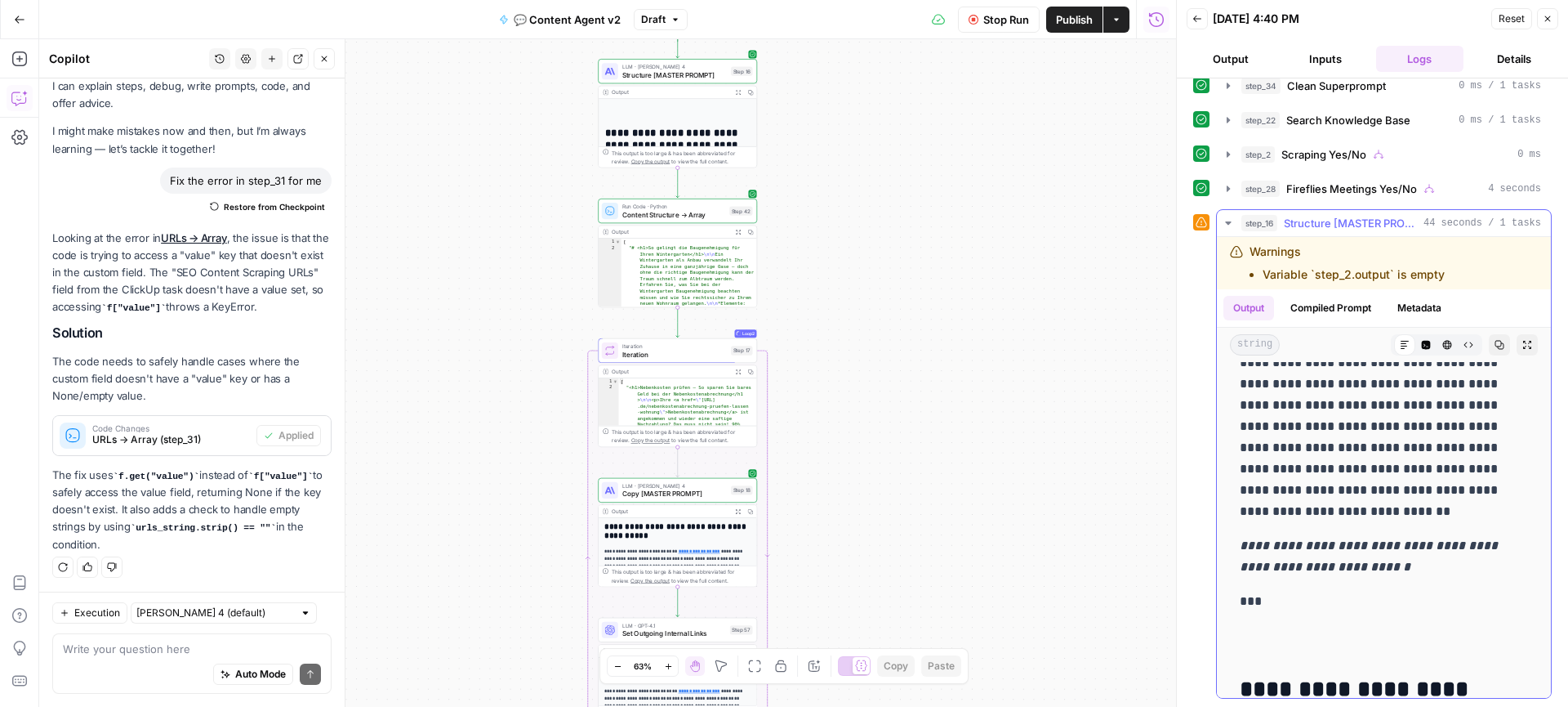
scroll to position [835, 0]
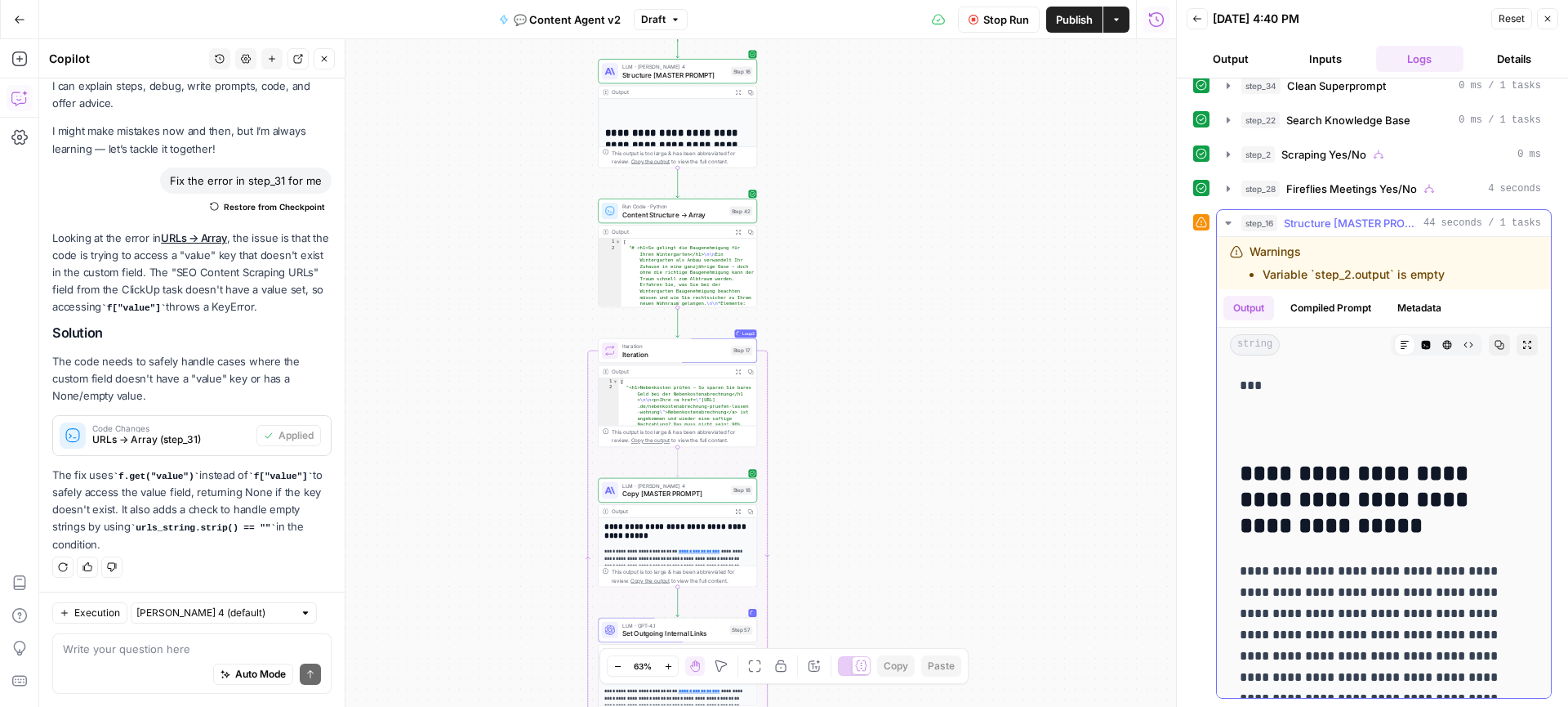
click at [1232, 222] on icon "button" at bounding box center [1228, 223] width 13 height 13
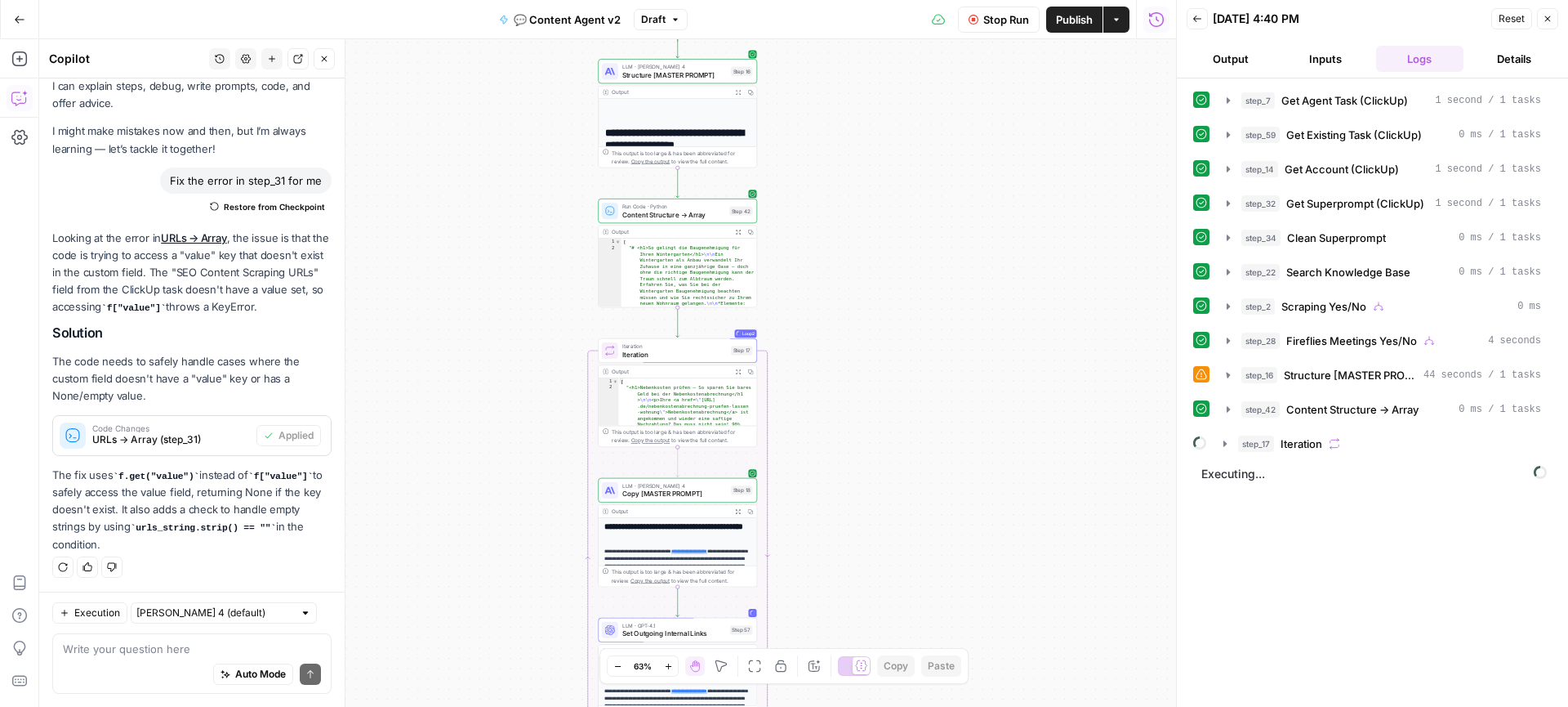
scroll to position [0, 0]
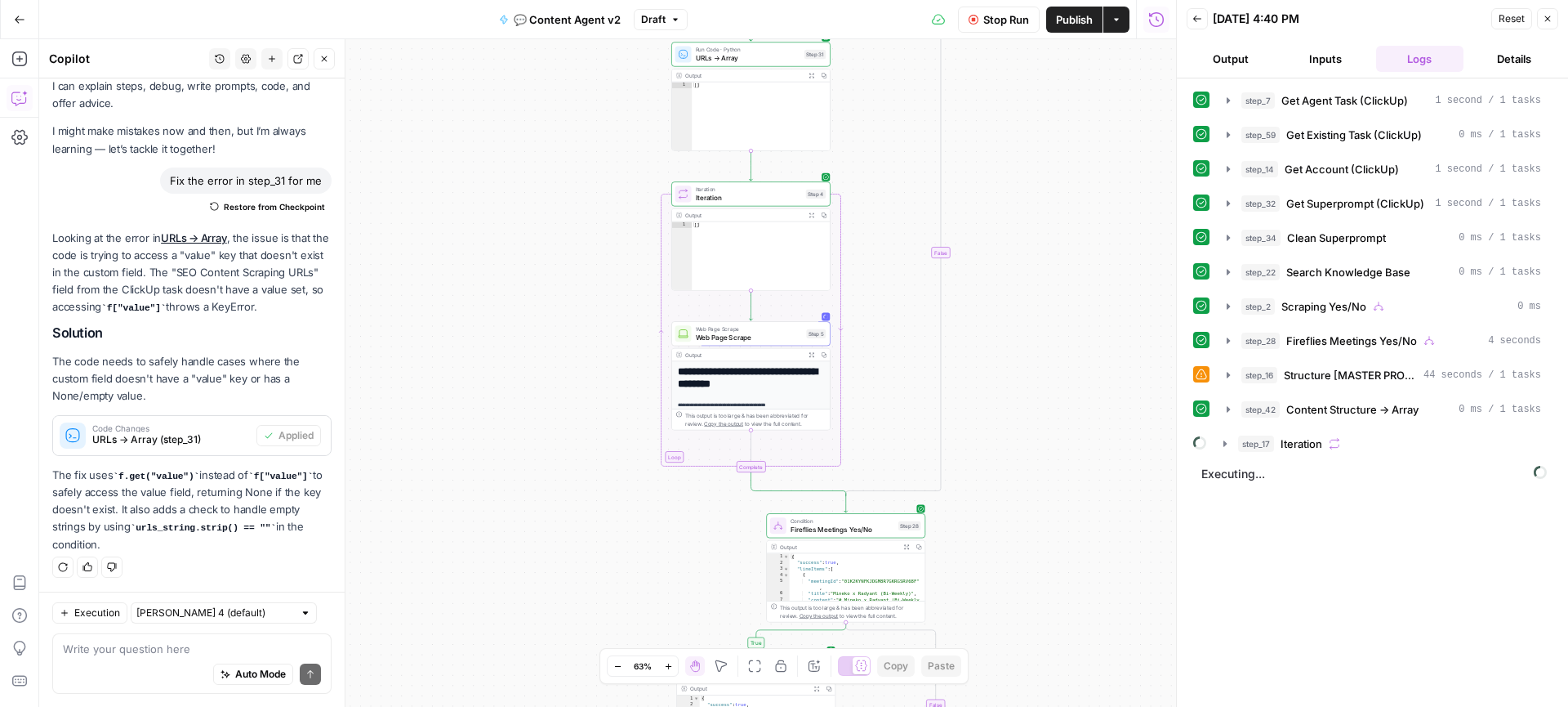
drag, startPoint x: 588, startPoint y: 162, endPoint x: 571, endPoint y: 95, distance: 69.1
click at [571, 95] on div "true true false false Workflow Set Inputs Inputs Call API Get Agent Task (Click…" at bounding box center [607, 373] width 1136 height 667
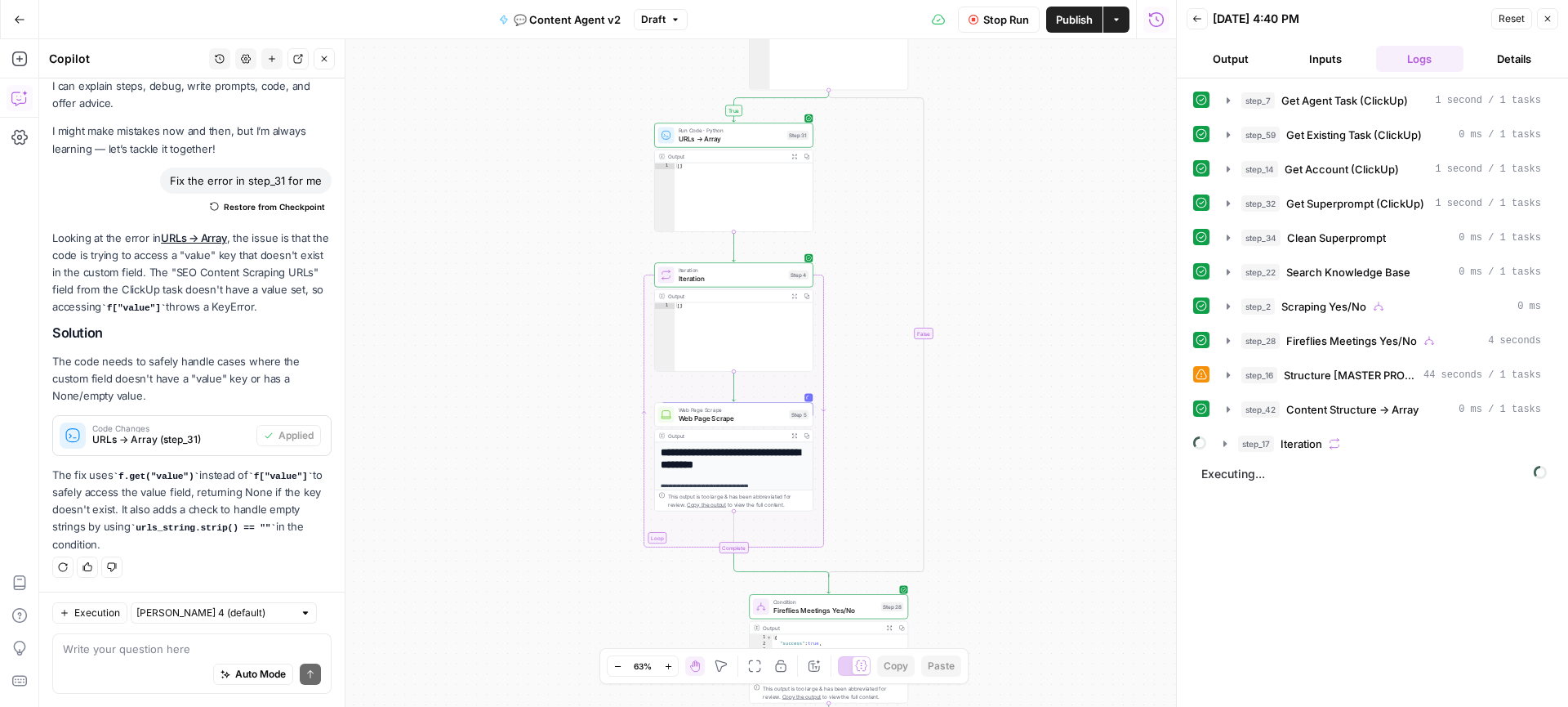
click at [1026, 399] on div "true true false false Workflow Set Inputs Inputs Call API Get Agent Task (Click…" at bounding box center [607, 373] width 1136 height 667
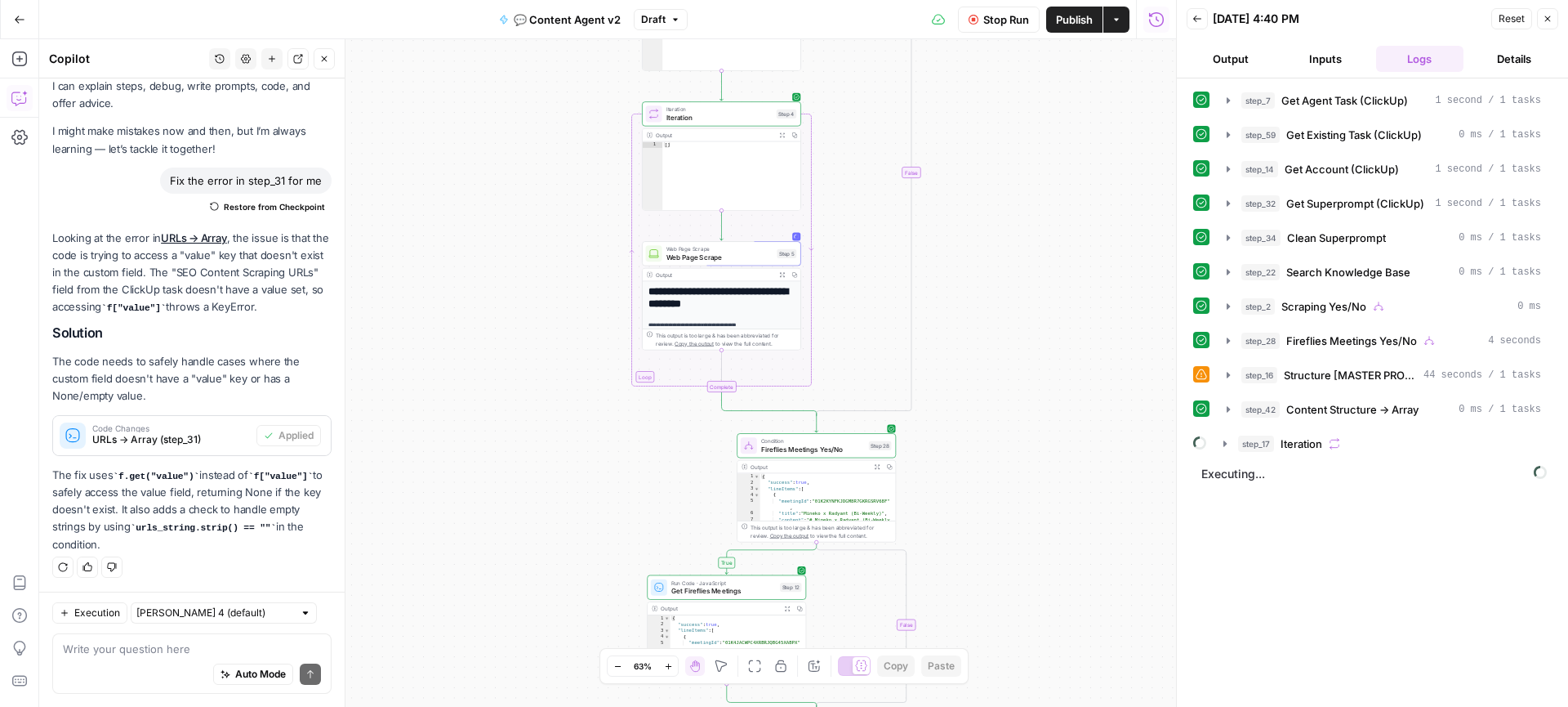
drag, startPoint x: 1002, startPoint y: 417, endPoint x: 989, endPoint y: 257, distance: 160.5
click at [989, 257] on div "true true false false Workflow Set Inputs Inputs Call API Get Agent Task (Click…" at bounding box center [607, 373] width 1136 height 667
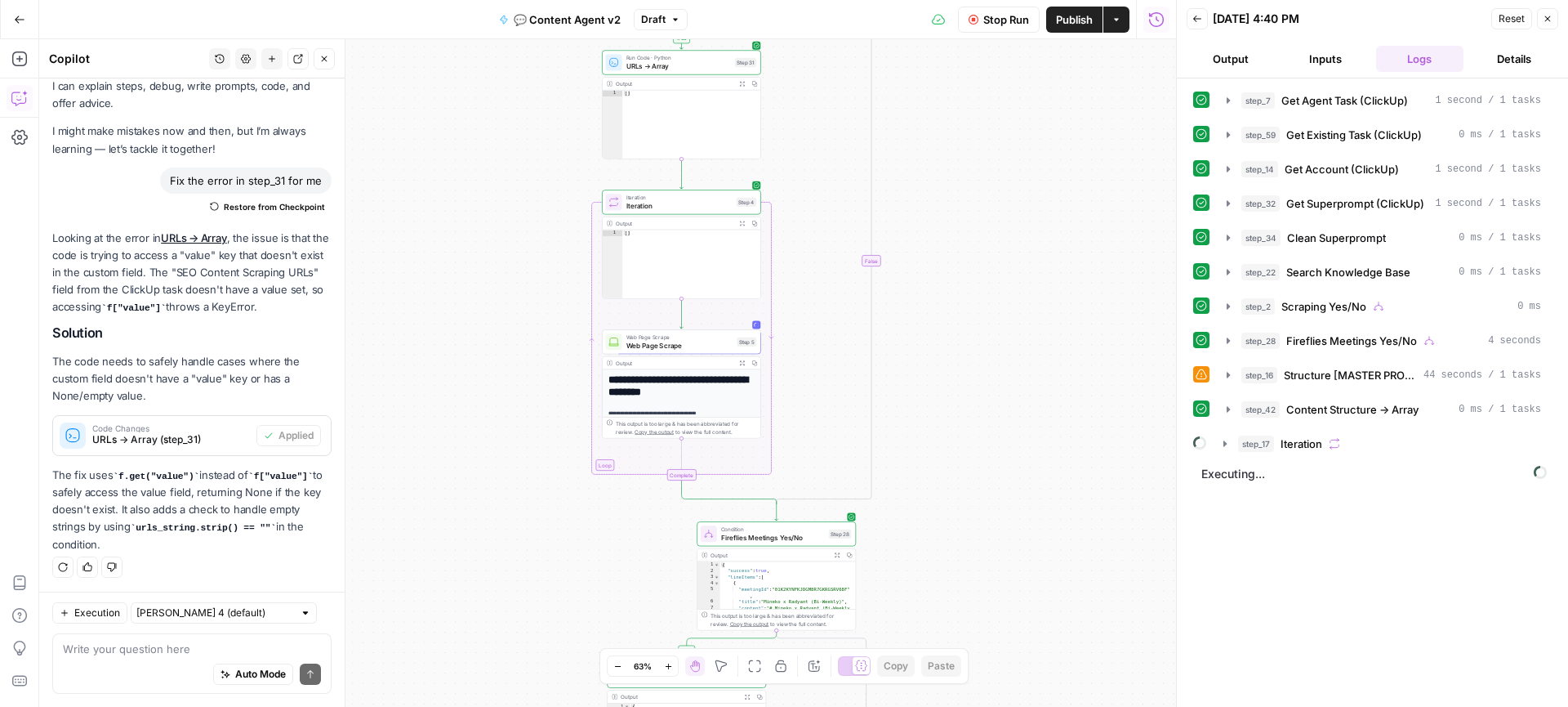
drag, startPoint x: 1023, startPoint y: 299, endPoint x: 983, endPoint y: 387, distance: 96.7
click at [983, 387] on div "true true false false Workflow Set Inputs Inputs Call API Get Agent Task (Click…" at bounding box center [607, 373] width 1136 height 667
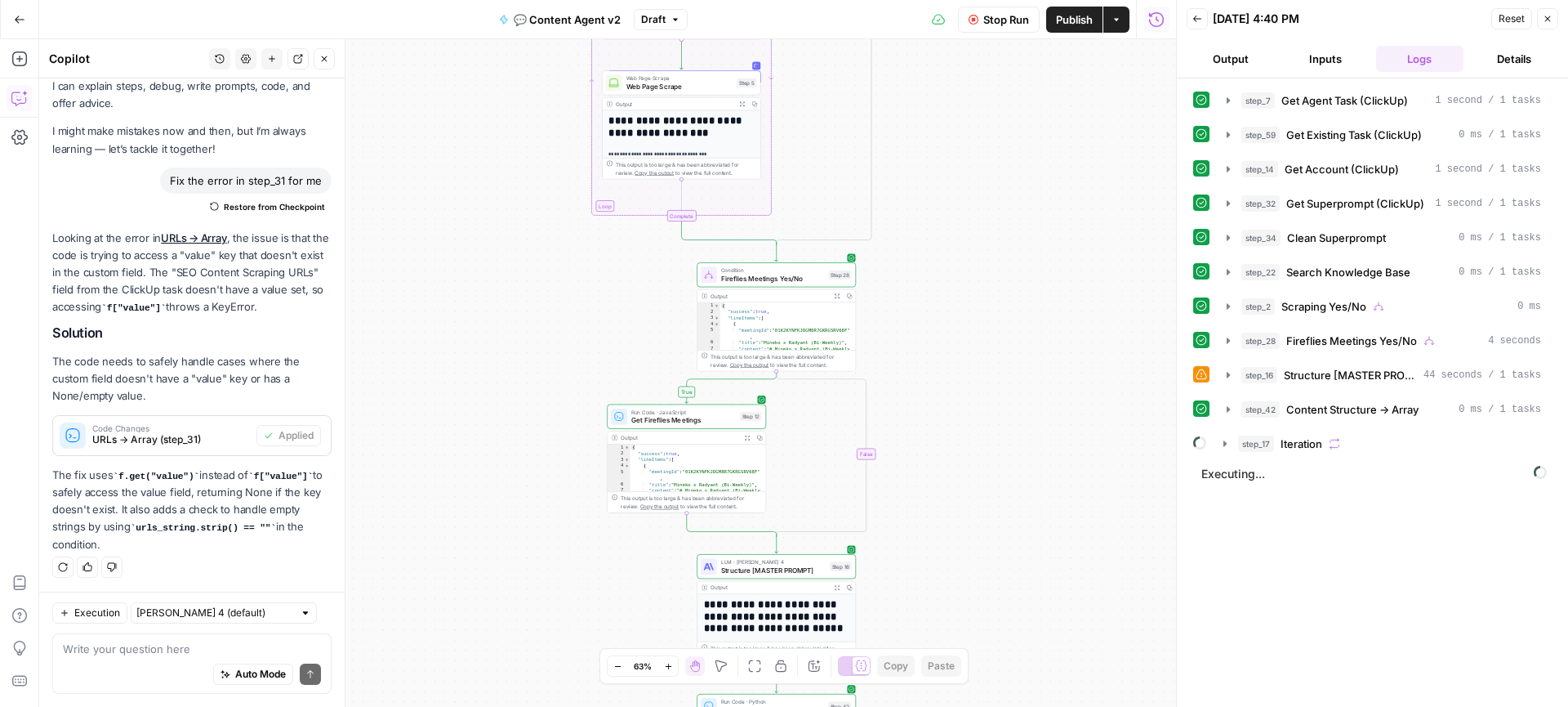
drag, startPoint x: 1002, startPoint y: 456, endPoint x: 1001, endPoint y: 173, distance: 283.0
click at [1001, 173] on div "true true false false Workflow Set Inputs Inputs Call API Get Agent Task (Click…" at bounding box center [607, 373] width 1136 height 667
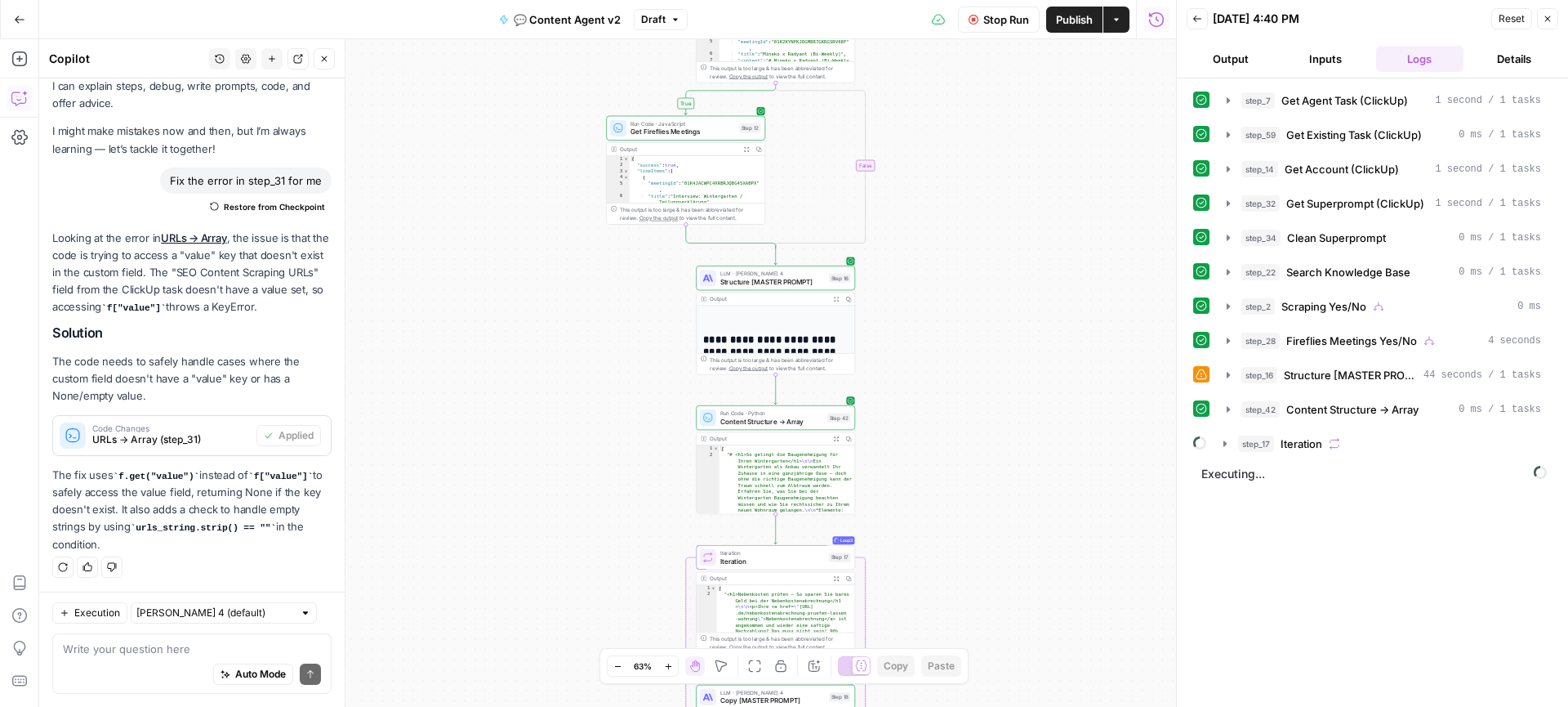
drag, startPoint x: 1009, startPoint y: 240, endPoint x: 1009, endPoint y: 170, distance: 70.0
click at [1009, 170] on div "true true false false Workflow Set Inputs Inputs Call API Get Agent Task (Click…" at bounding box center [607, 373] width 1136 height 667
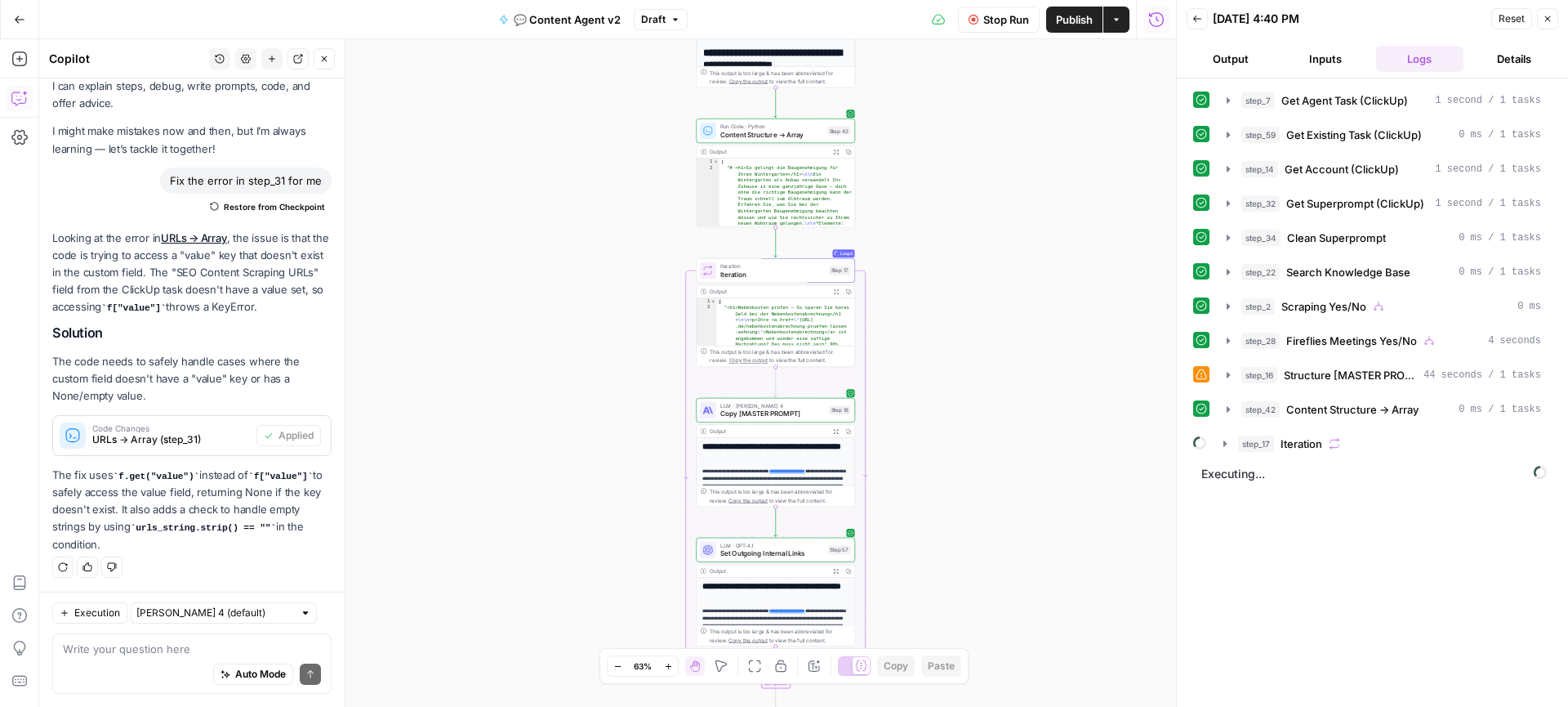
drag, startPoint x: 1009, startPoint y: 215, endPoint x: 1009, endPoint y: 183, distance: 32.0
click at [1009, 183] on div "true true false false Workflow Set Inputs Inputs Call API Get Agent Task (Click…" at bounding box center [607, 373] width 1136 height 667
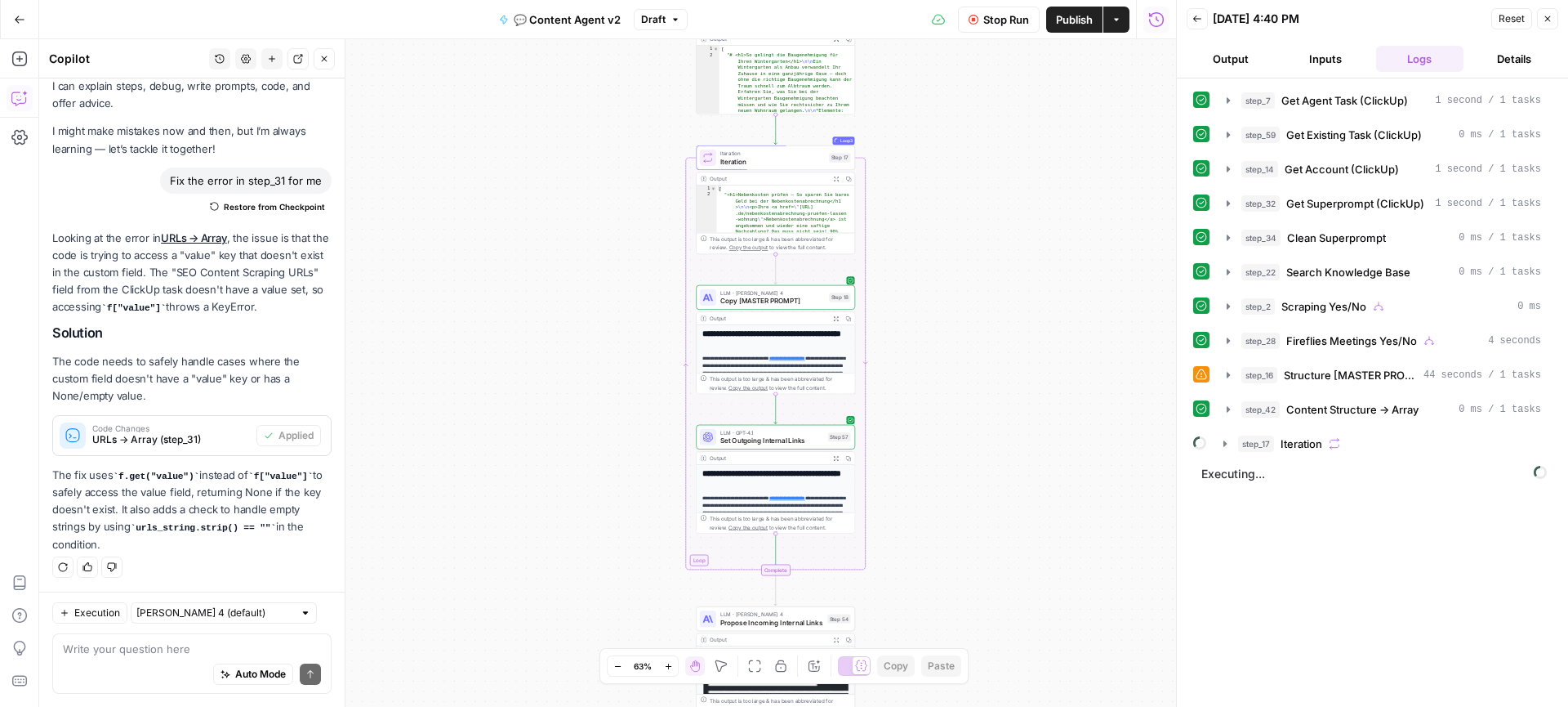
drag, startPoint x: 999, startPoint y: 382, endPoint x: 999, endPoint y: 301, distance: 81.0
click at [999, 300] on div "true true false false Workflow Set Inputs Inputs Call API Get Agent Task (Click…" at bounding box center [607, 373] width 1136 height 667
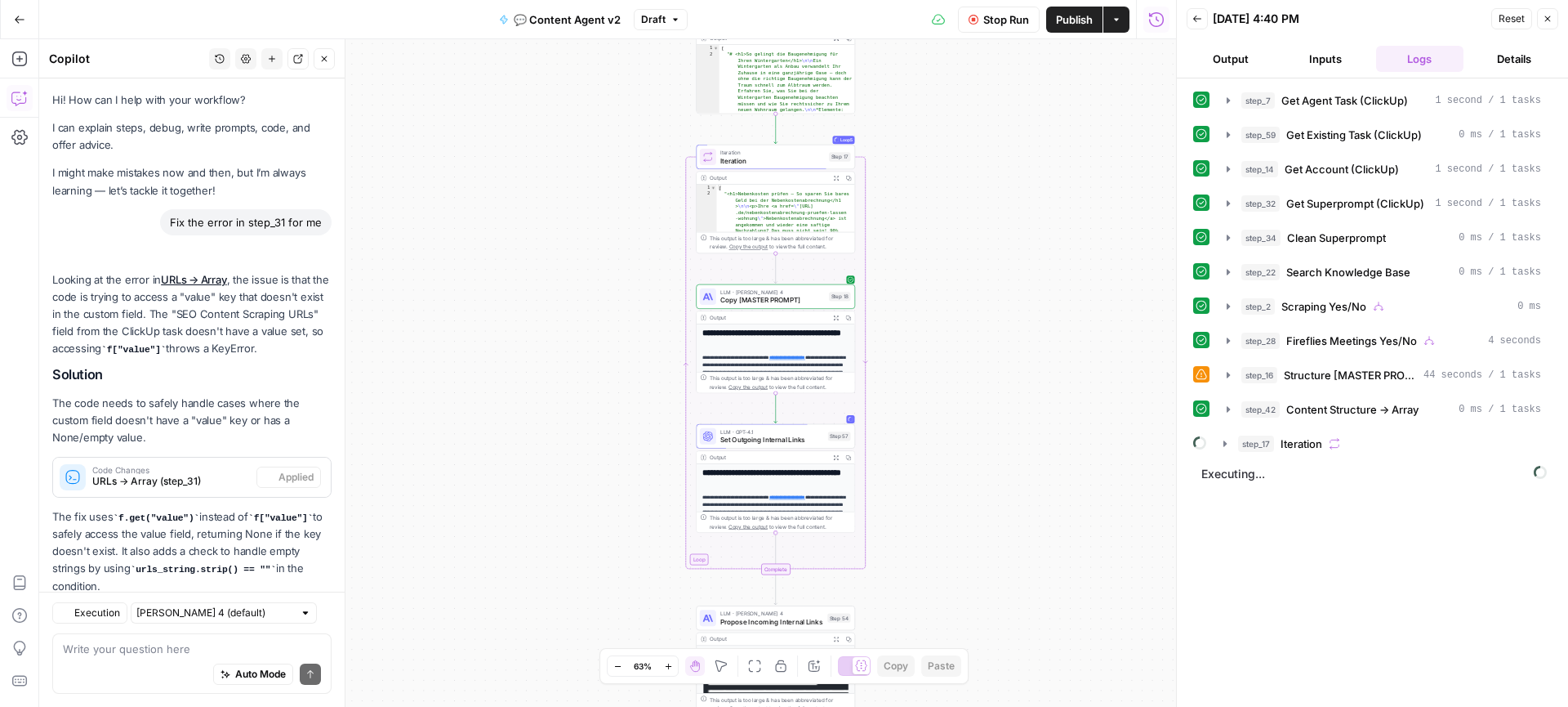
scroll to position [41, 0]
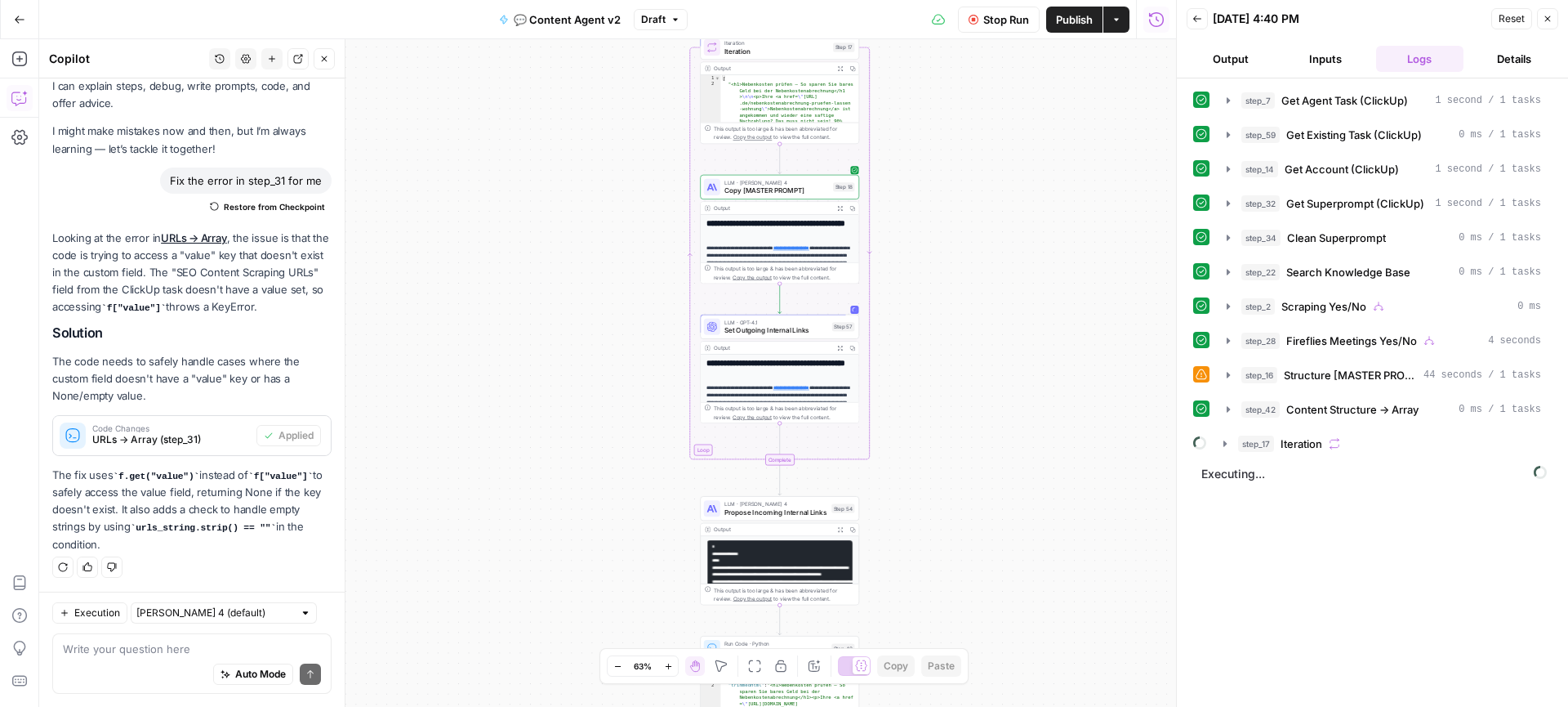
drag, startPoint x: 947, startPoint y: 432, endPoint x: 952, endPoint y: 309, distance: 123.1
click at [952, 309] on div "true true false false Workflow Set Inputs Inputs Call API Get Agent Task (Click…" at bounding box center [607, 373] width 1136 height 667
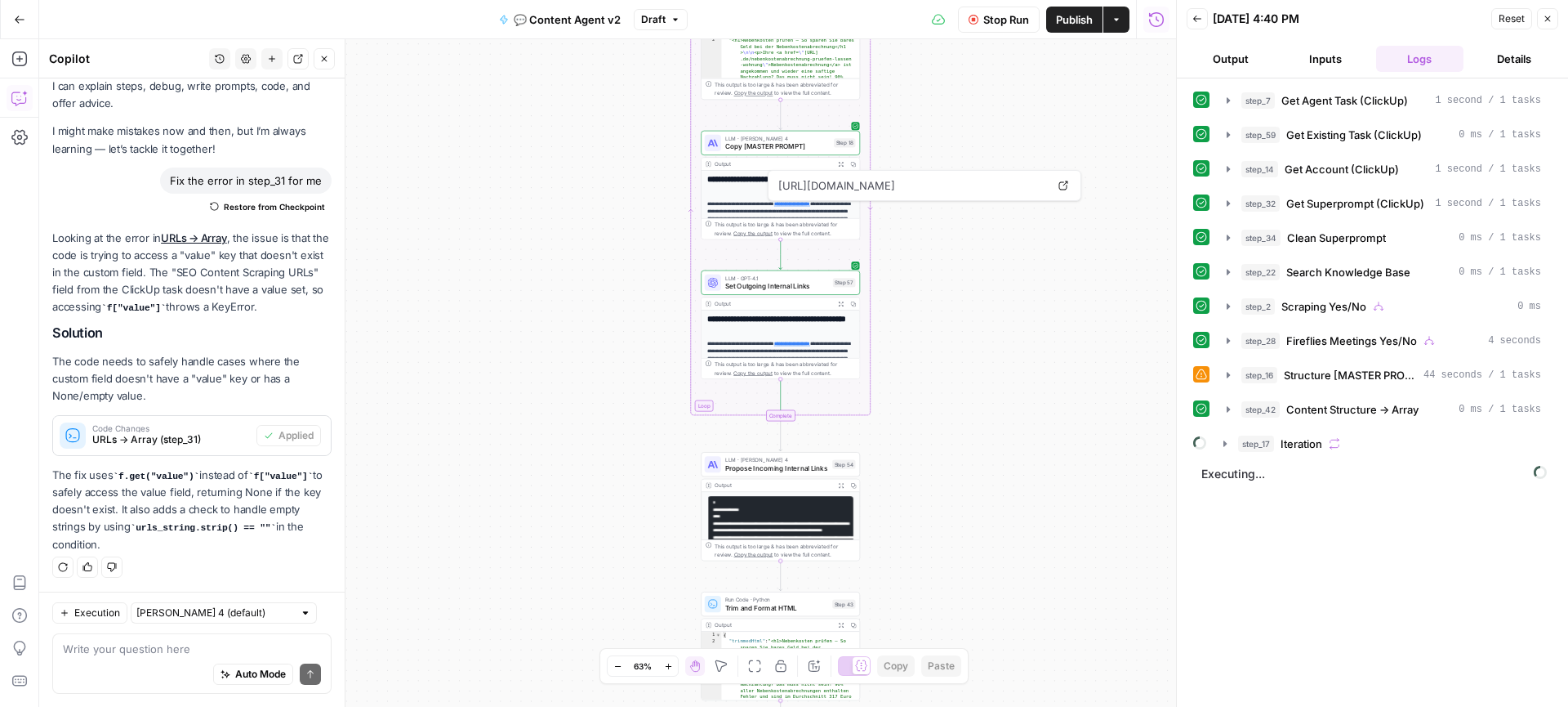
drag, startPoint x: 946, startPoint y: 430, endPoint x: 949, endPoint y: 390, distance: 40.1
click at [949, 390] on div "true true false false Workflow Set Inputs Inputs Call API Get Agent Task (Click…" at bounding box center [607, 373] width 1136 height 667
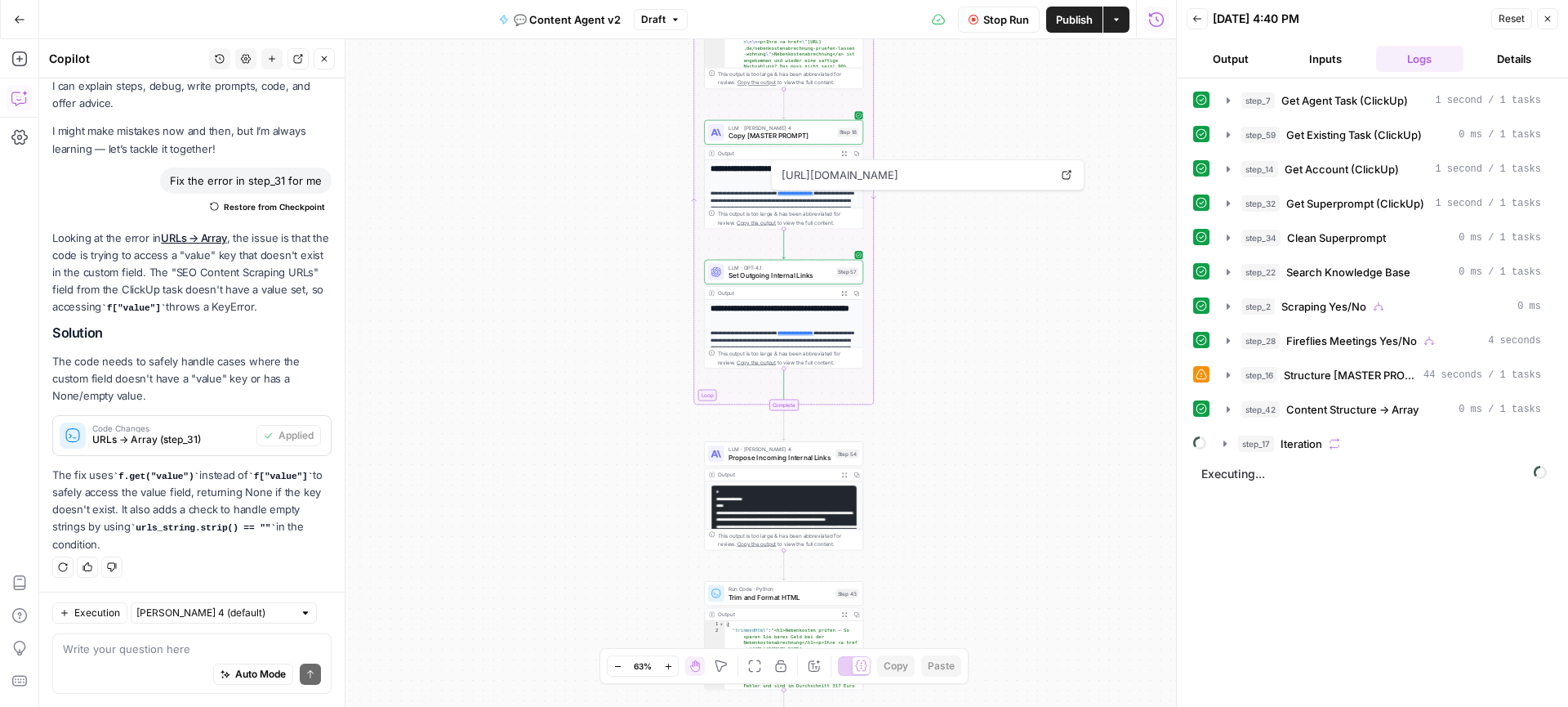
click at [327, 56] on icon "button" at bounding box center [324, 59] width 10 height 10
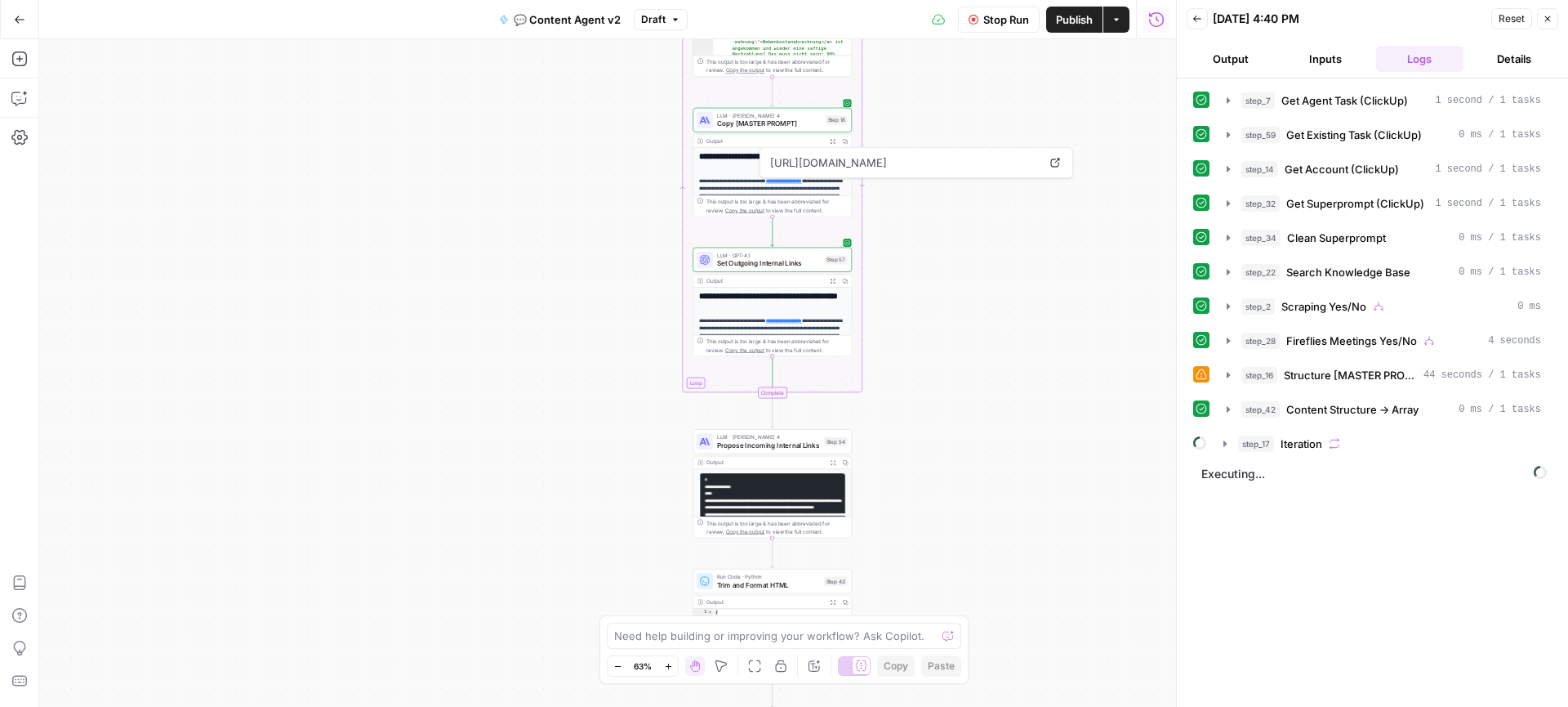
drag, startPoint x: 978, startPoint y: 418, endPoint x: 967, endPoint y: 406, distance: 16.3
click at [967, 406] on div "true true false false Workflow Set Inputs Inputs Call API Get Agent Task (Click…" at bounding box center [607, 373] width 1136 height 667
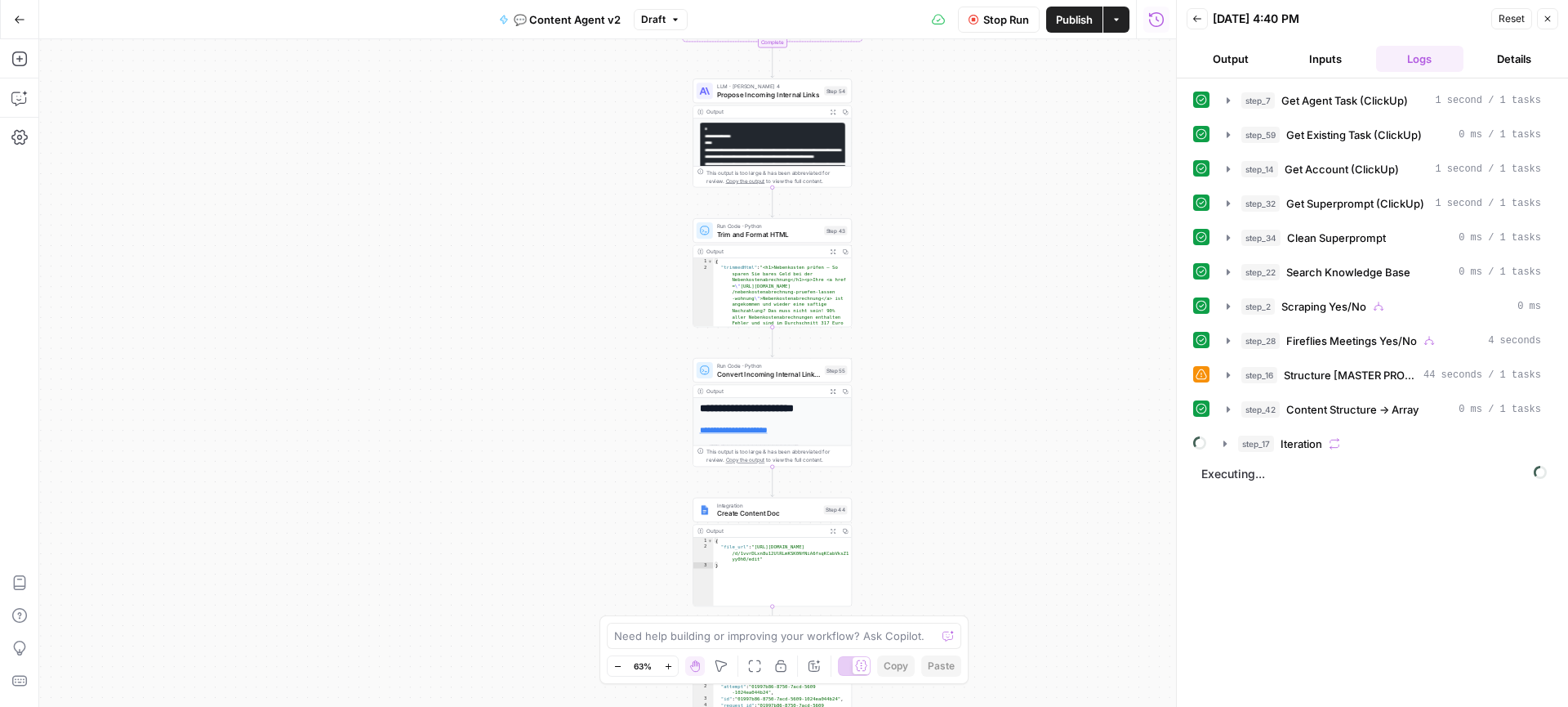
drag, startPoint x: 972, startPoint y: 132, endPoint x: 972, endPoint y: 104, distance: 28.0
click at [972, 104] on div "true true false false Workflow Set Inputs Inputs Call API Get Agent Task (Click…" at bounding box center [607, 373] width 1136 height 667
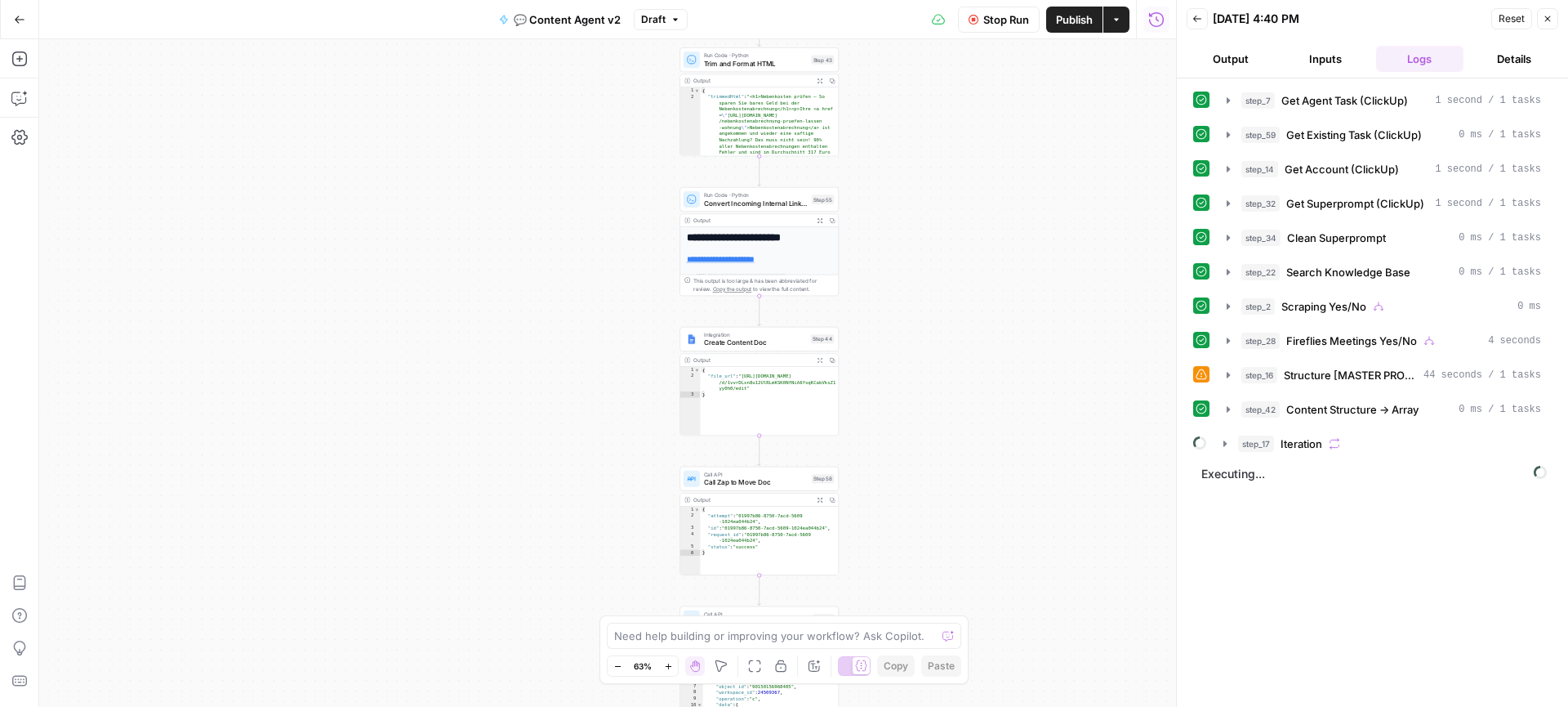
drag, startPoint x: 972, startPoint y: 421, endPoint x: 957, endPoint y: 249, distance: 172.7
click at [957, 249] on div "true true false false Workflow Set Inputs Inputs Call API Get Agent Task (Click…" at bounding box center [607, 373] width 1136 height 667
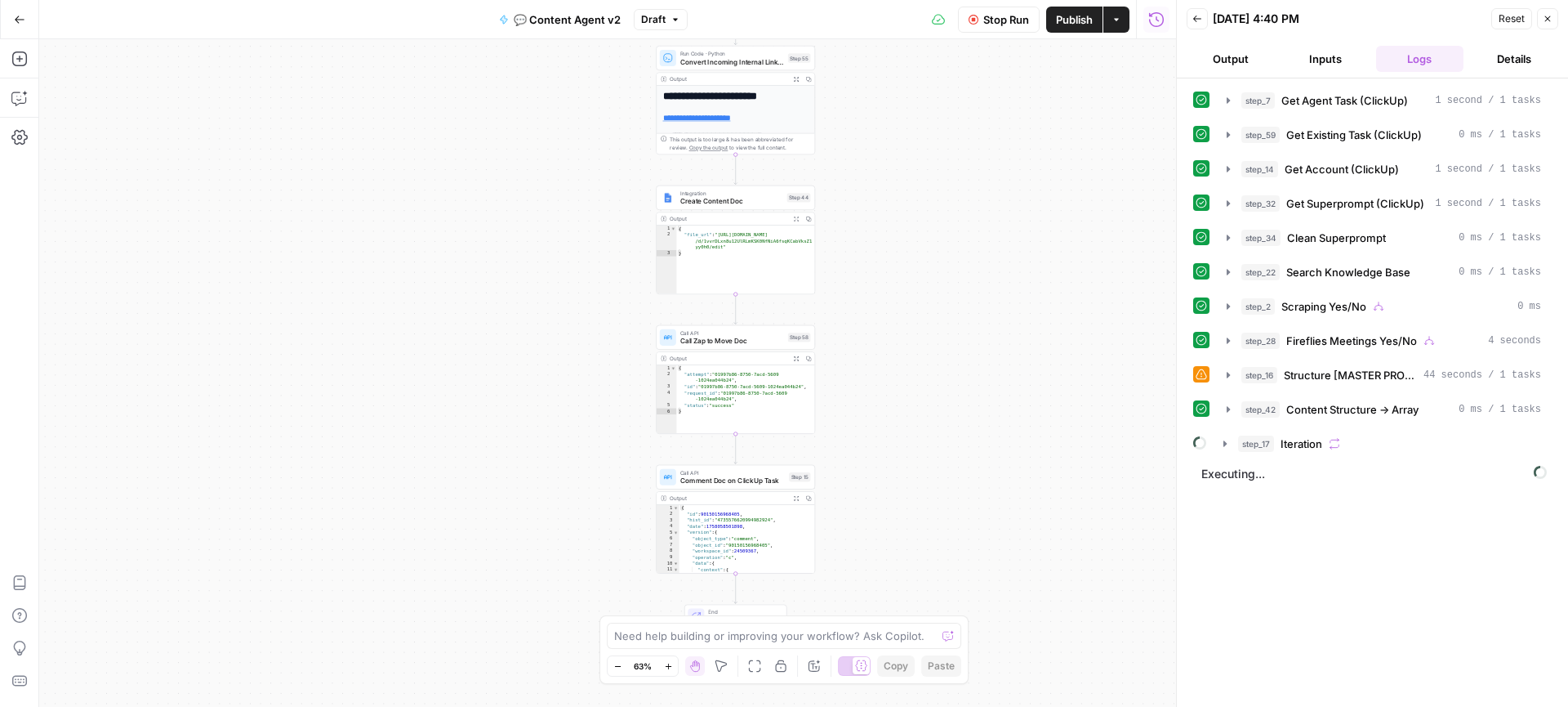
drag, startPoint x: 963, startPoint y: 424, endPoint x: 941, endPoint y: 284, distance: 141.7
click at [941, 284] on div "true true false false Workflow Set Inputs Inputs Call API Get Agent Task (Click…" at bounding box center [607, 373] width 1136 height 667
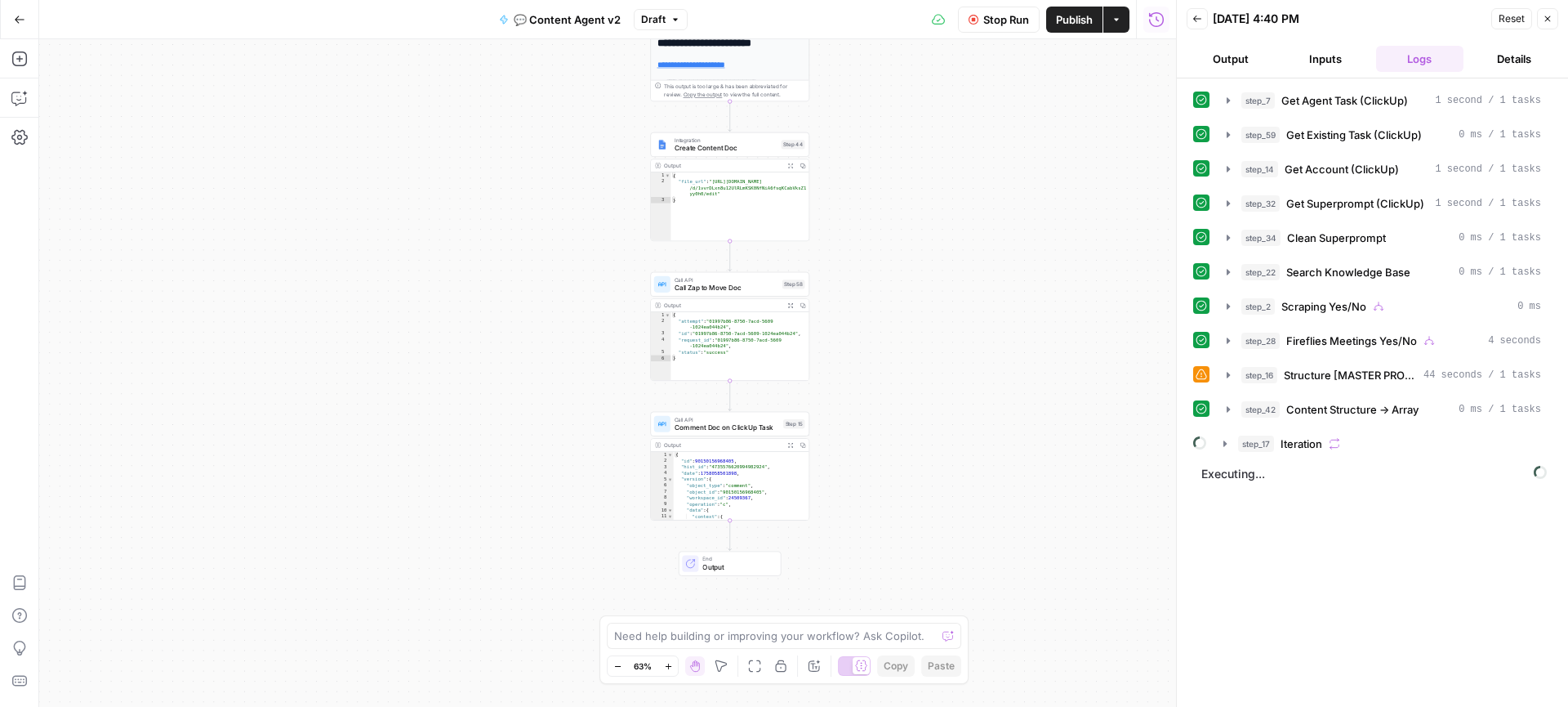
drag, startPoint x: 958, startPoint y: 390, endPoint x: 952, endPoint y: 336, distance: 54.3
click at [952, 336] on div "true true false false Workflow Set Inputs Inputs Call API Get Agent Task (Click…" at bounding box center [607, 373] width 1136 height 667
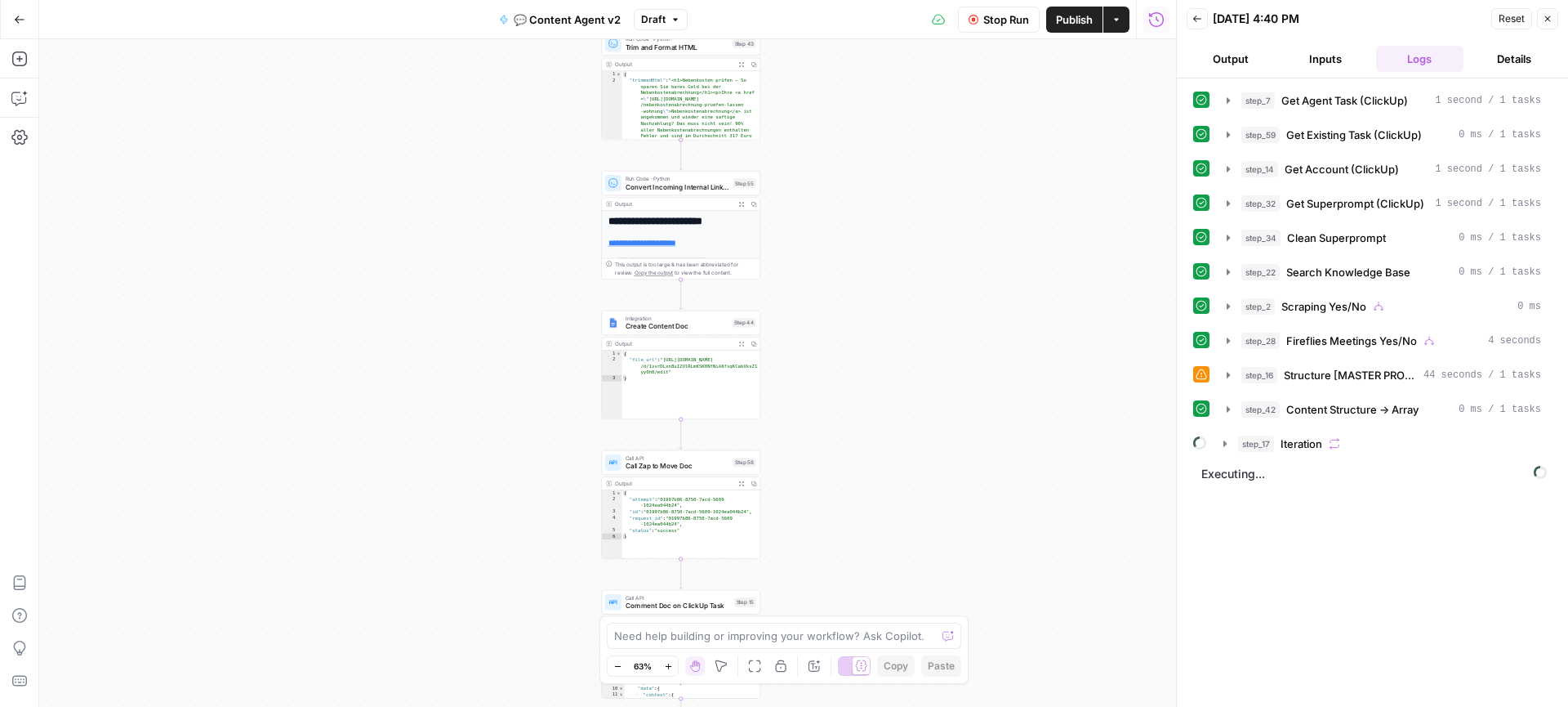
drag, startPoint x: 975, startPoint y: 274, endPoint x: 927, endPoint y: 454, distance: 186.3
click at [927, 454] on div "true true false false Workflow Set Inputs Inputs Call API Get Agent Task (Click…" at bounding box center [607, 373] width 1136 height 667
drag, startPoint x: 930, startPoint y: 234, endPoint x: 930, endPoint y: 464, distance: 230.0
click at [930, 465] on div "true true false false Workflow Set Inputs Inputs Call API Get Agent Task (Click…" at bounding box center [607, 373] width 1136 height 667
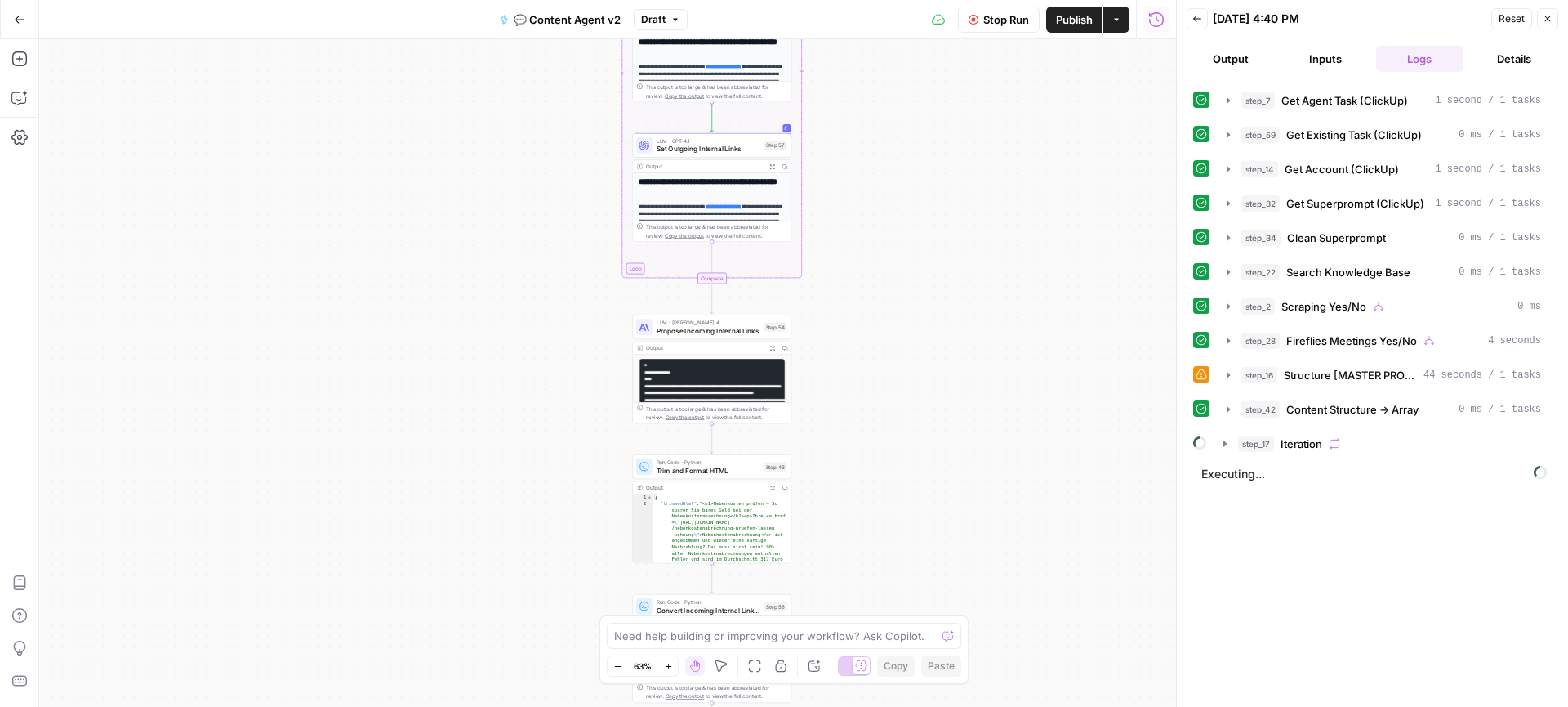
drag, startPoint x: 884, startPoint y: 291, endPoint x: 916, endPoint y: 490, distance: 201.6
click at [916, 490] on div "true true false false Workflow Set Inputs Inputs Call API Get Agent Task (Click…" at bounding box center [607, 373] width 1136 height 667
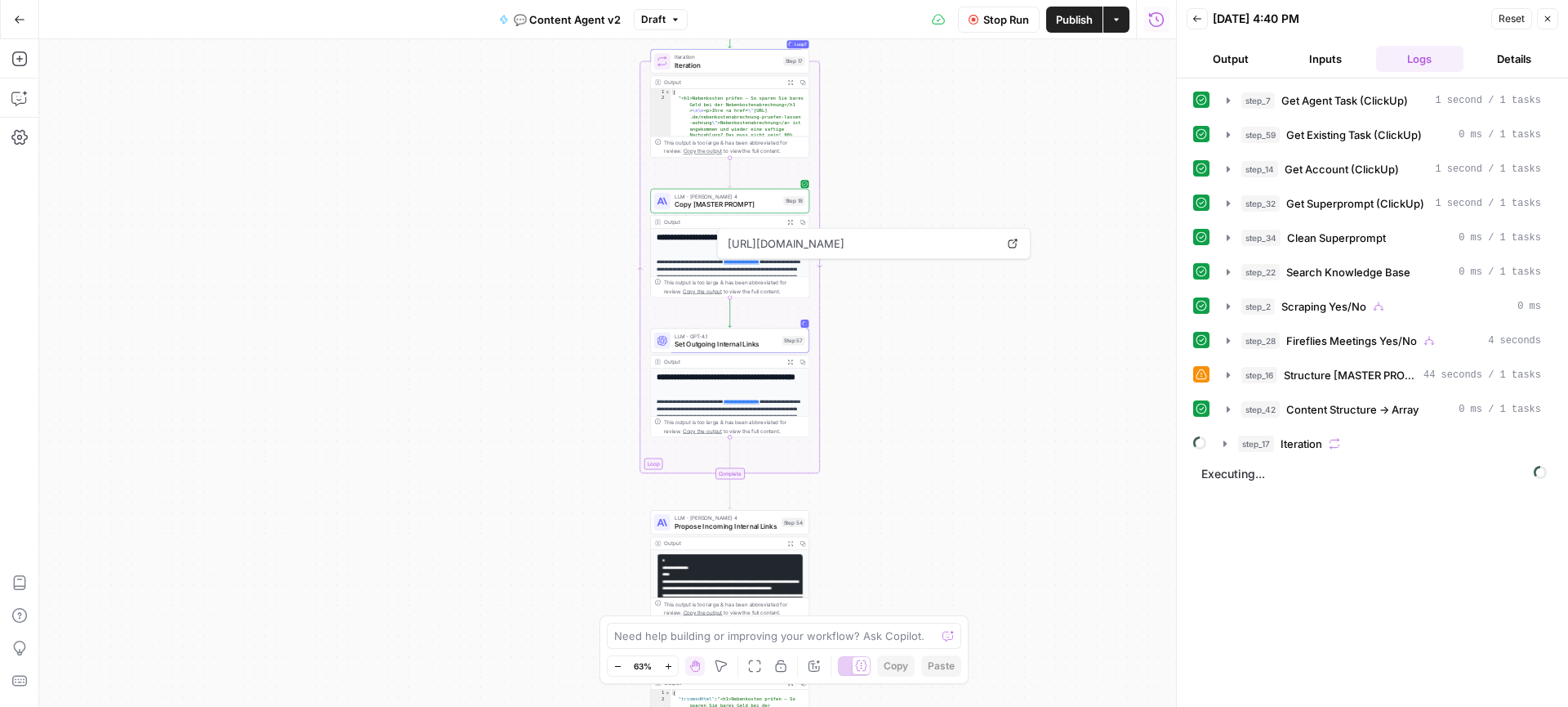
drag, startPoint x: 908, startPoint y: 252, endPoint x: 926, endPoint y: 439, distance: 187.9
click at [926, 439] on div "true true false false Workflow Set Inputs Inputs Call API Get Agent Task (Click…" at bounding box center [607, 373] width 1136 height 667
click at [1224, 440] on icon "button" at bounding box center [1225, 444] width 13 height 13
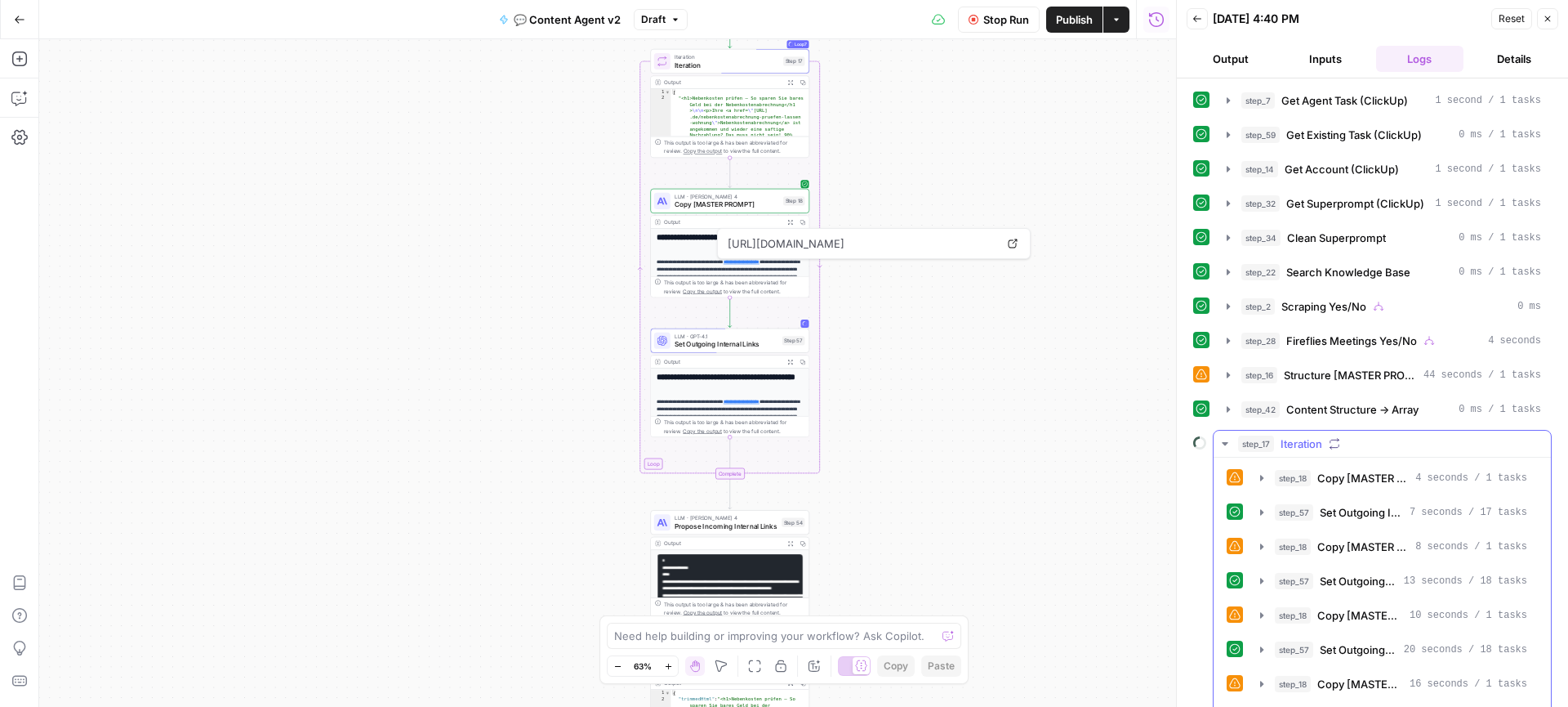
scroll to position [242, 0]
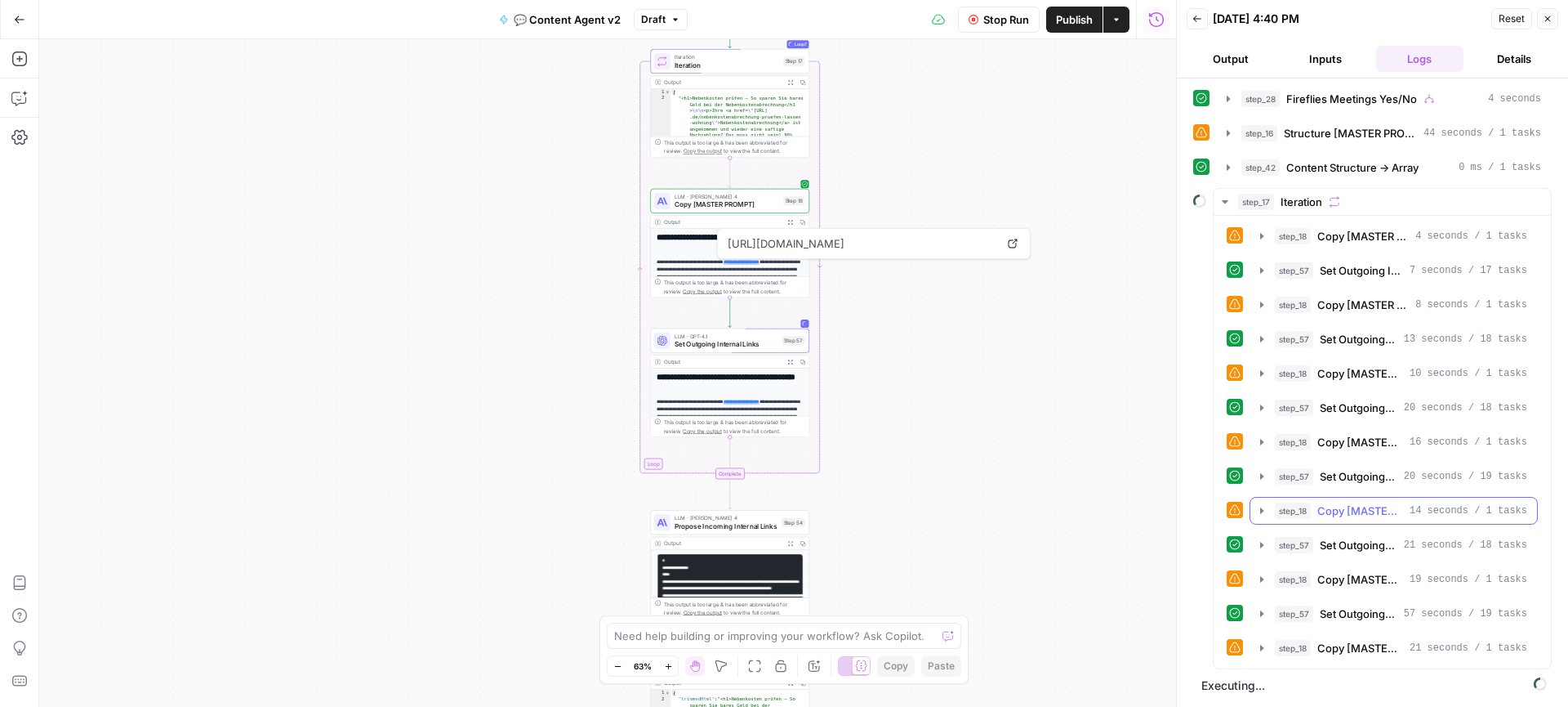
click at [1263, 513] on icon "button" at bounding box center [1262, 511] width 13 height 13
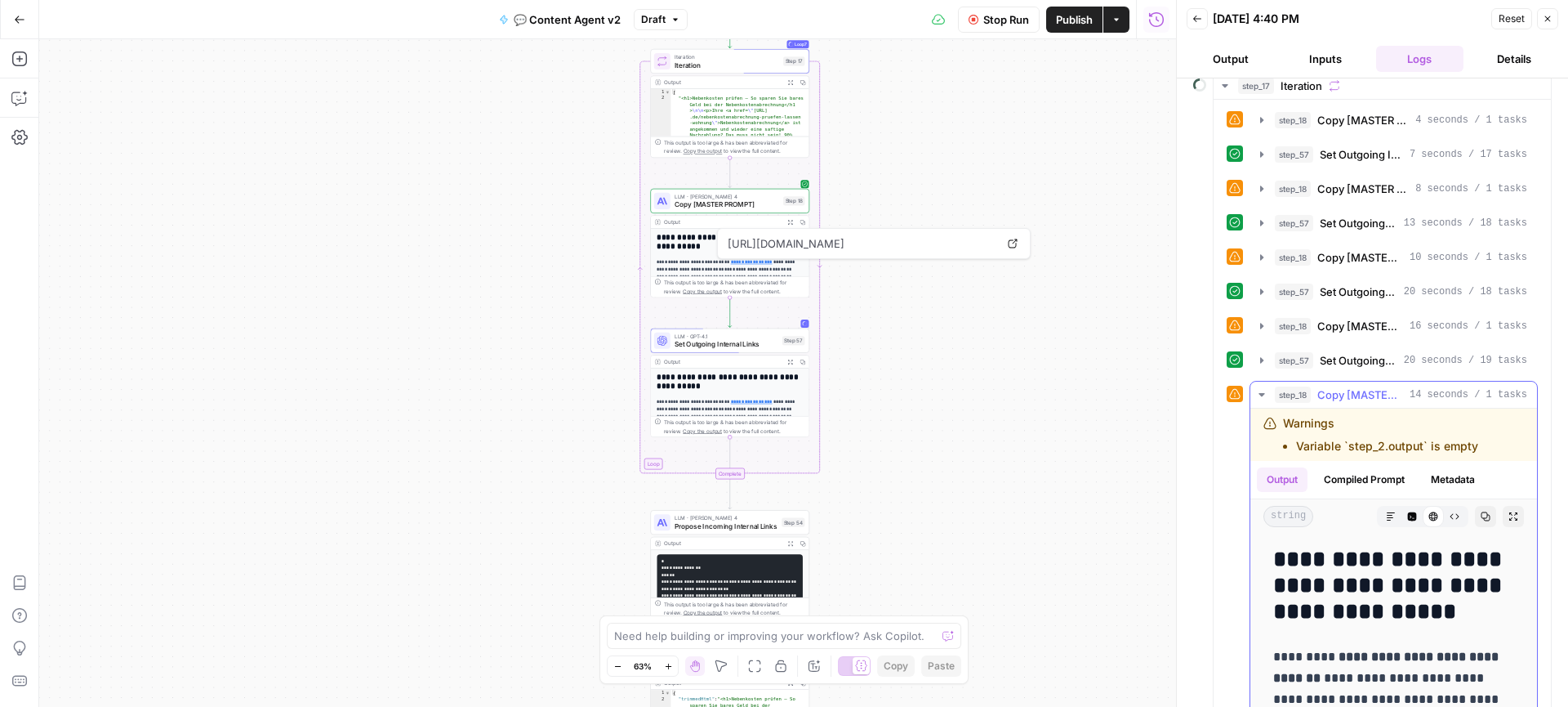
scroll to position [359, 0]
click at [1262, 392] on icon "button" at bounding box center [1261, 394] width 6 height 3
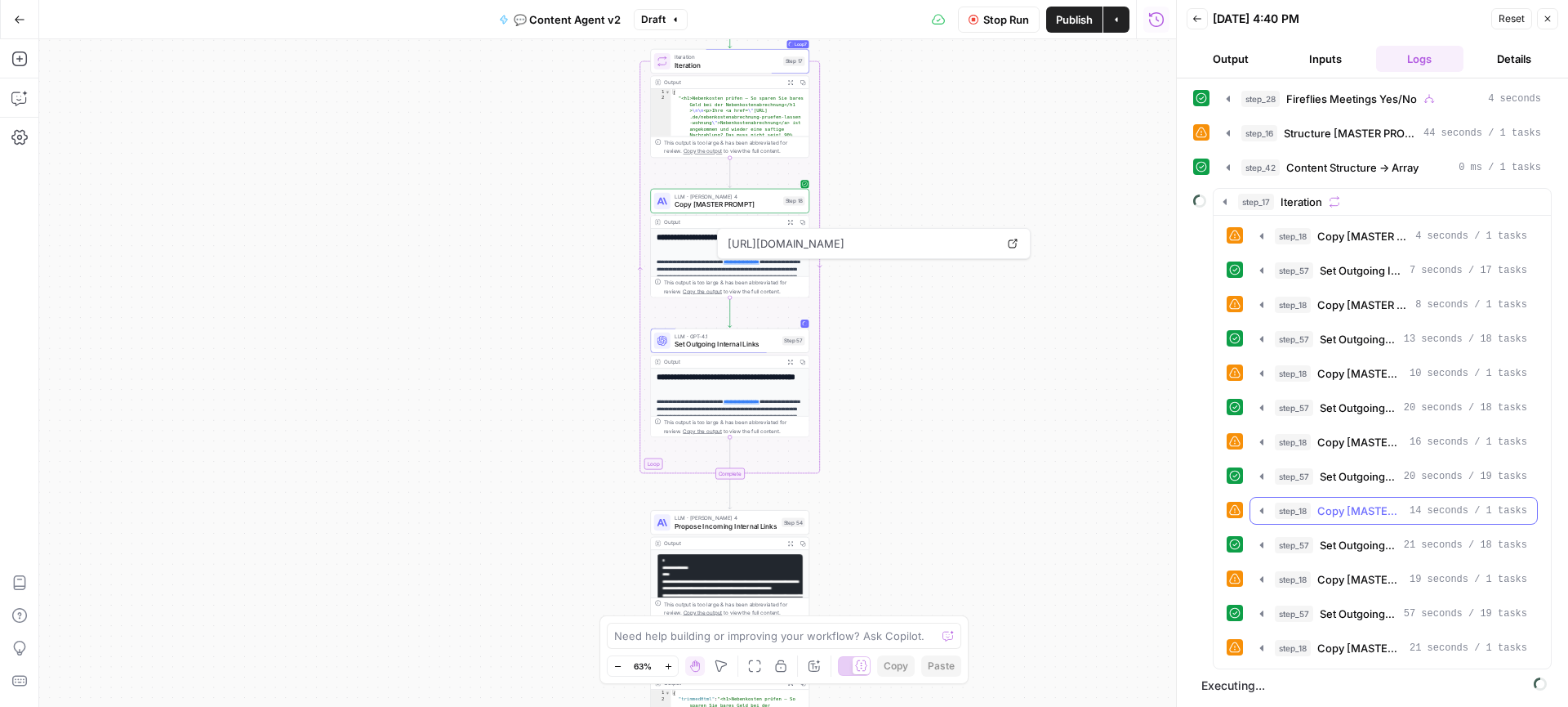
scroll to position [242, 0]
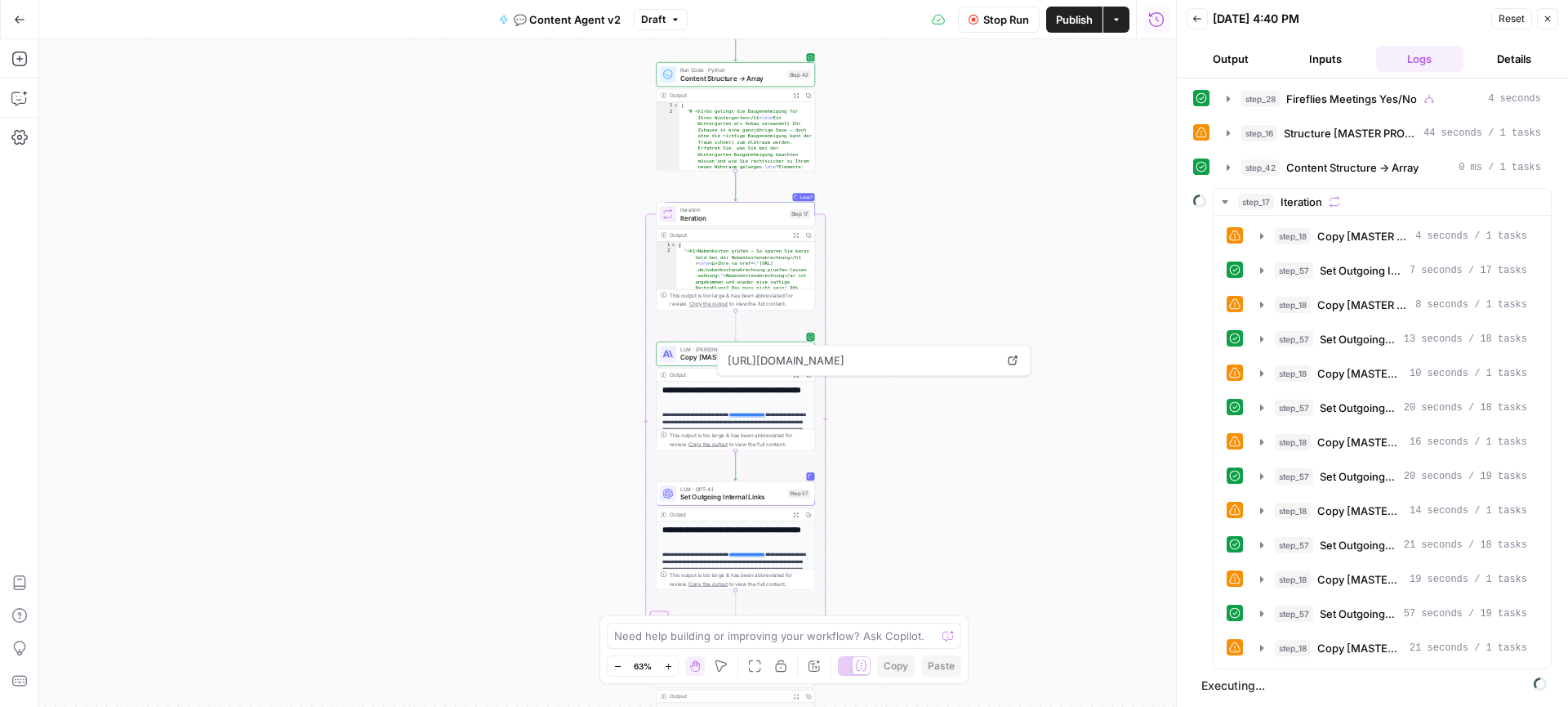
drag, startPoint x: 1019, startPoint y: 294, endPoint x: 1025, endPoint y: 446, distance: 152.1
click at [1025, 447] on div "true true false false Workflow Set Inputs Inputs Call API Get Agent Task (Click…" at bounding box center [607, 373] width 1136 height 667
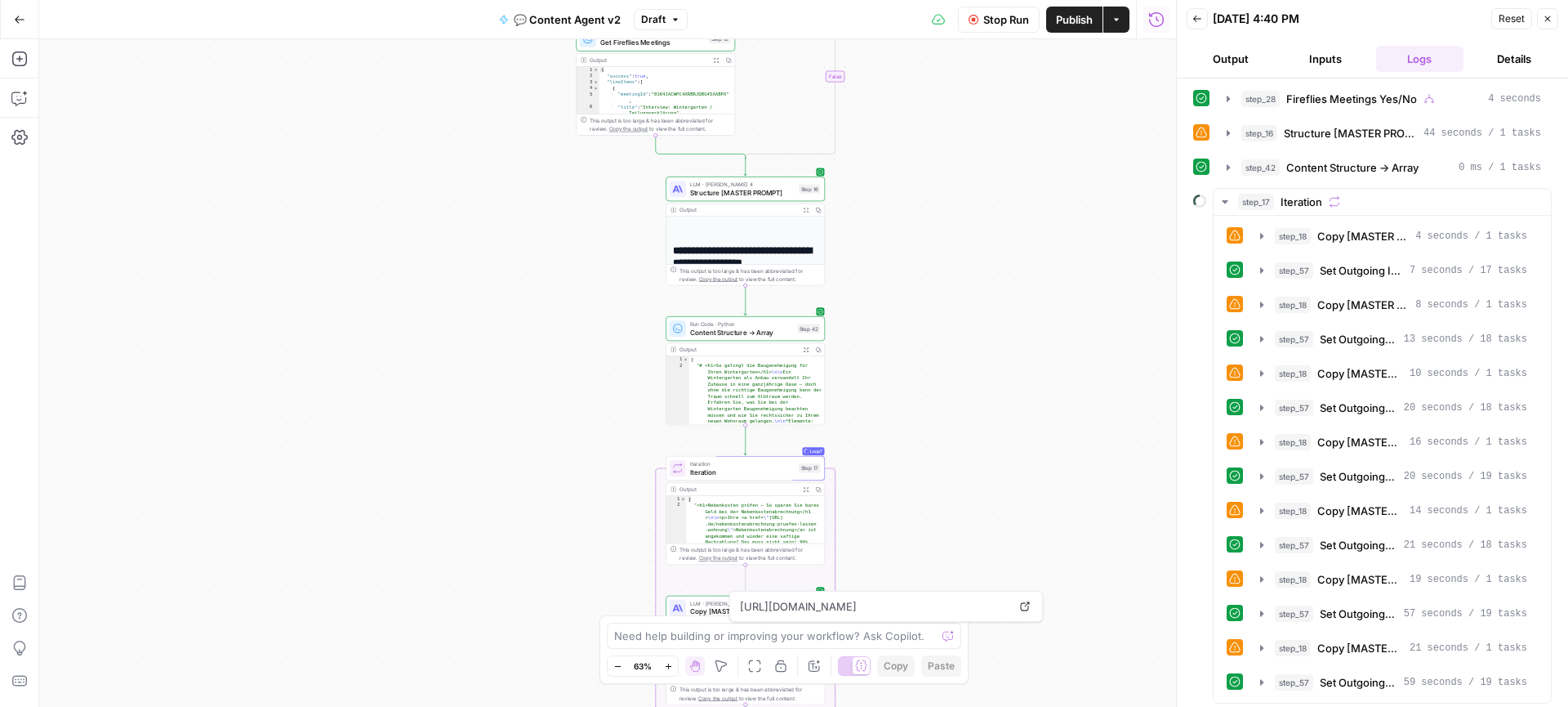
drag, startPoint x: 959, startPoint y: 199, endPoint x: 968, endPoint y: 456, distance: 257.2
click at [968, 456] on div "true true false false Workflow Set Inputs Inputs Call API Get Agent Task (Click…" at bounding box center [607, 373] width 1136 height 667
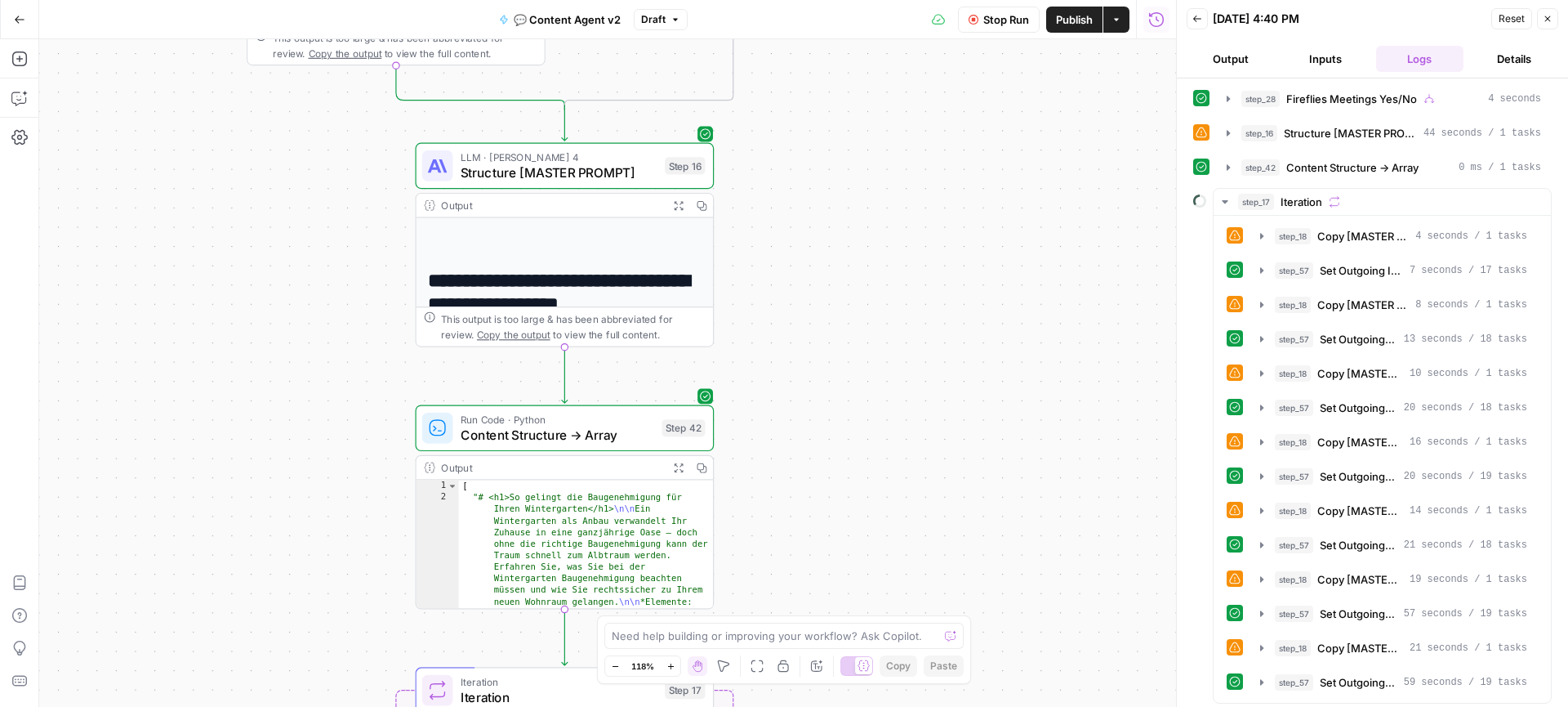
drag, startPoint x: 951, startPoint y: 222, endPoint x: 1065, endPoint y: 508, distance: 307.9
click at [1065, 508] on div "true true false false Workflow Set Inputs Inputs Call API Get Agent Task (Click…" at bounding box center [607, 373] width 1136 height 667
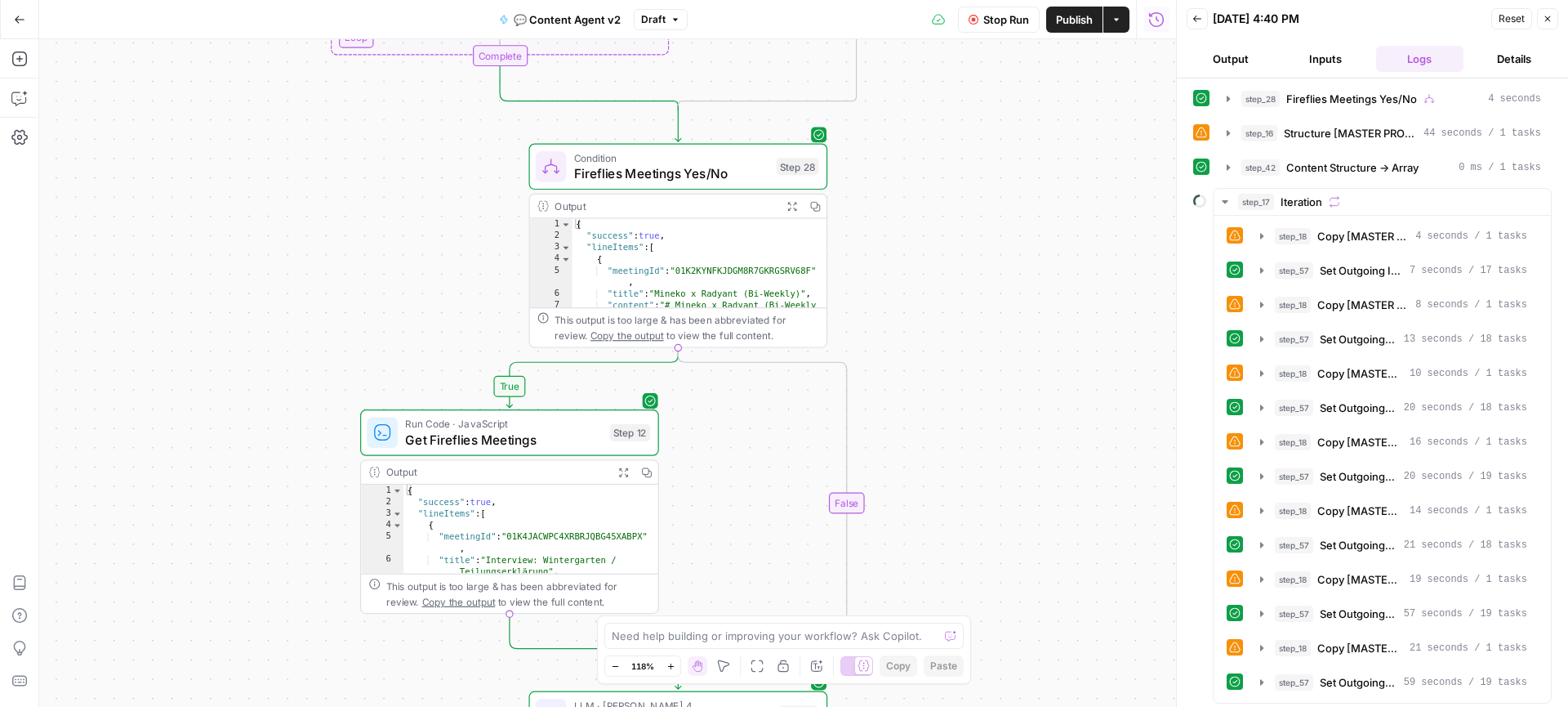
click at [1013, 511] on div "true true false false Workflow Set Inputs Inputs Call API Get Agent Task (Click…" at bounding box center [607, 373] width 1136 height 667
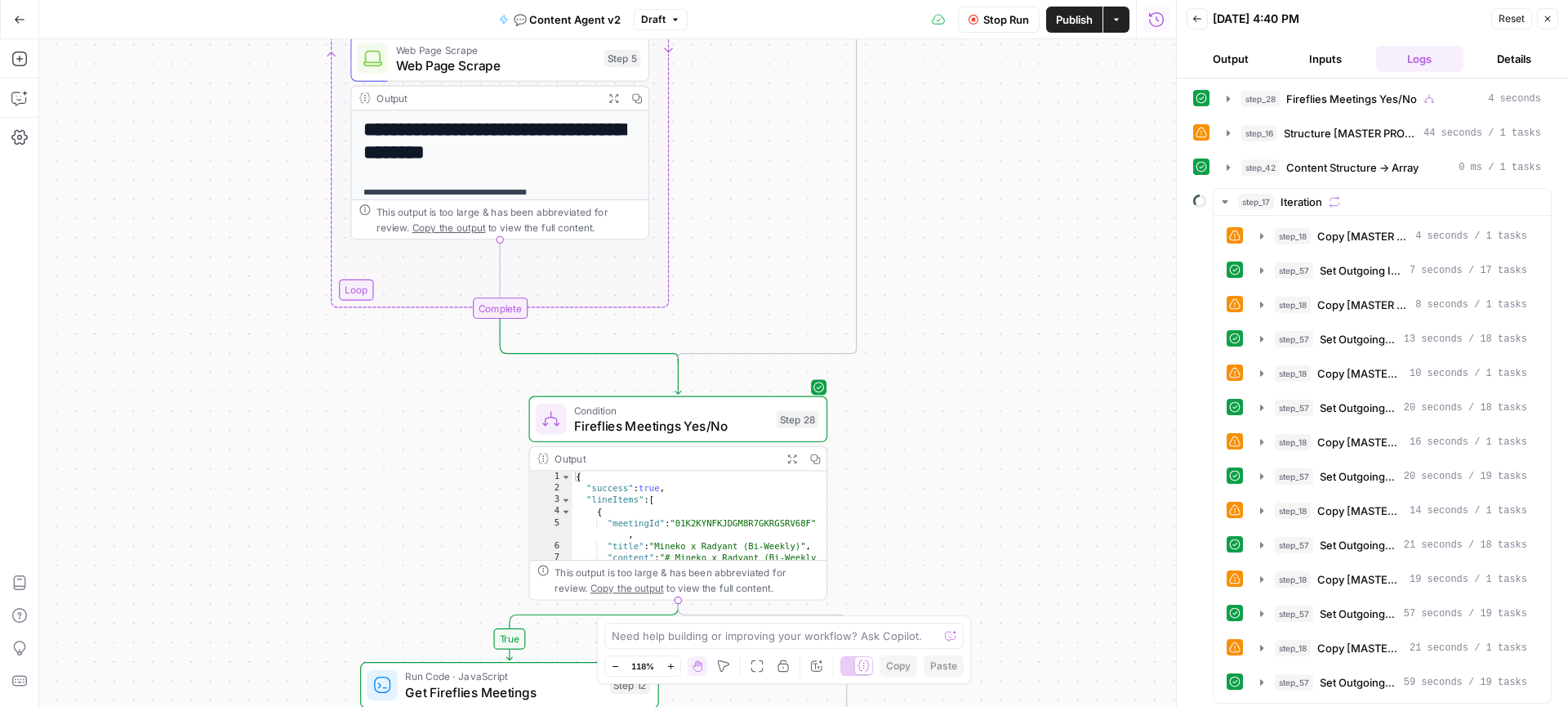
drag, startPoint x: 1014, startPoint y: 274, endPoint x: 1014, endPoint y: 527, distance: 253.0
click at [1014, 527] on div "true true false false Workflow Set Inputs Inputs Call API Get Agent Task (Click…" at bounding box center [607, 373] width 1136 height 667
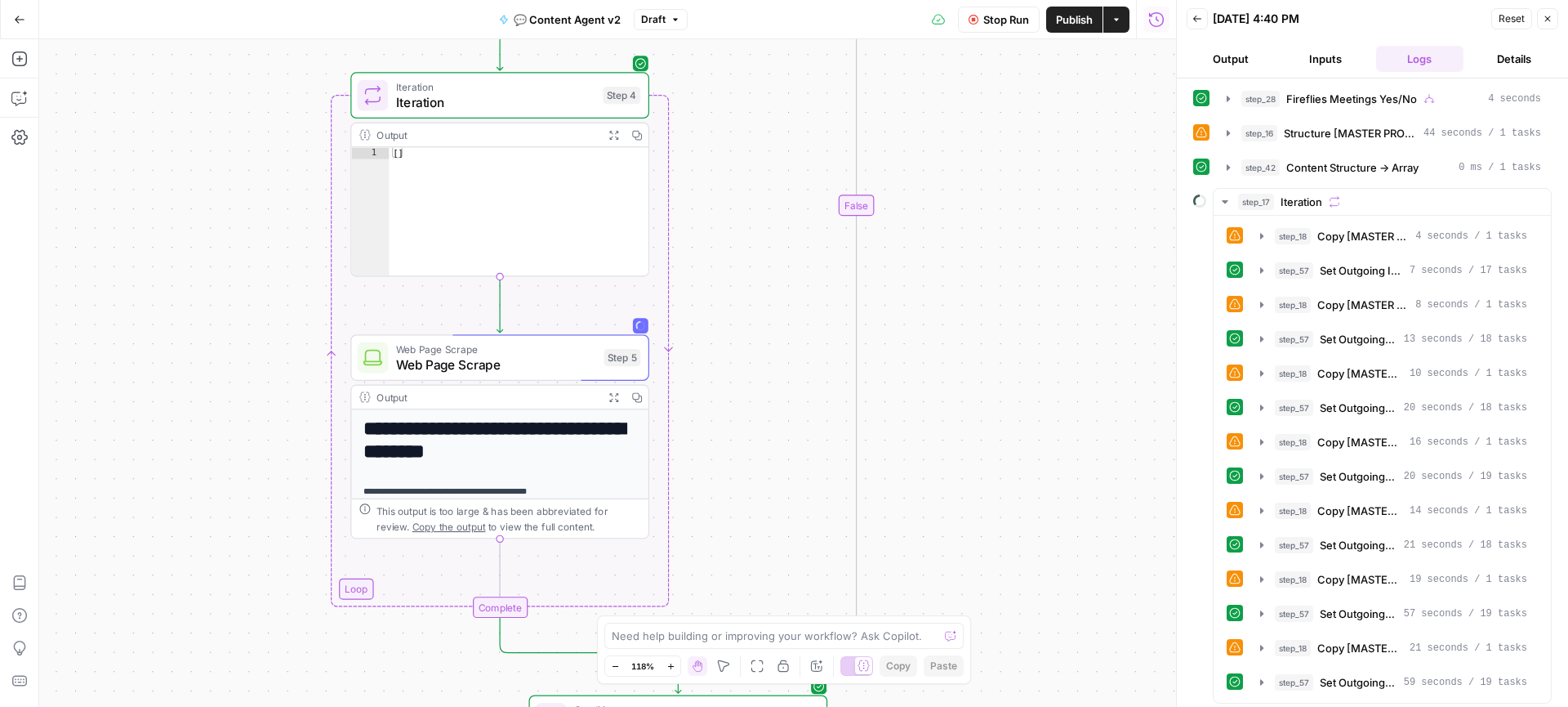
drag, startPoint x: 1013, startPoint y: 577, endPoint x: 1013, endPoint y: 604, distance: 27.0
click at [1013, 604] on div "true true false false Workflow Set Inputs Inputs Call API Get Agent Task (Click…" at bounding box center [607, 373] width 1136 height 667
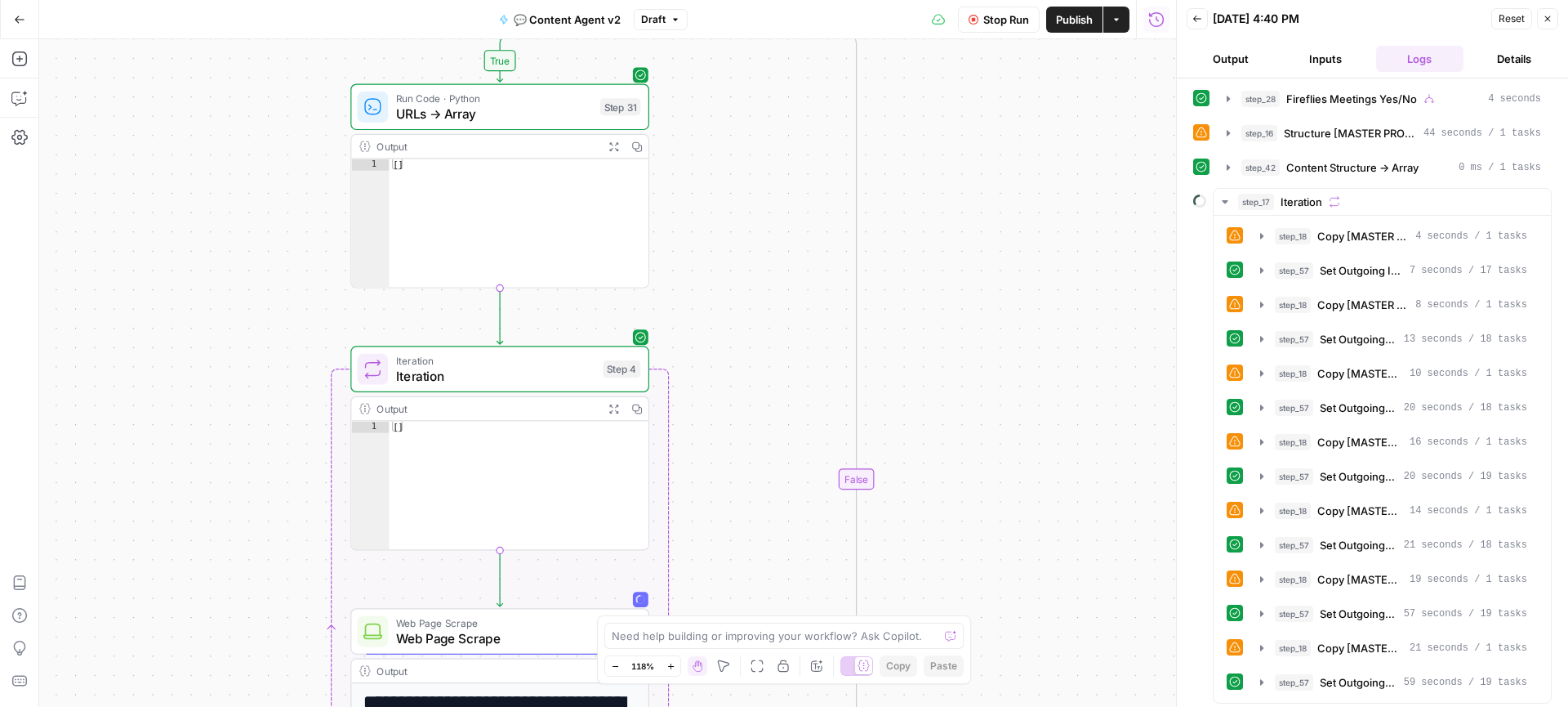
drag, startPoint x: 1009, startPoint y: 226, endPoint x: 1009, endPoint y: 489, distance: 263.0
click at [1009, 489] on div "true true false false Workflow Set Inputs Inputs Call API Get Agent Task (Click…" at bounding box center [607, 373] width 1136 height 667
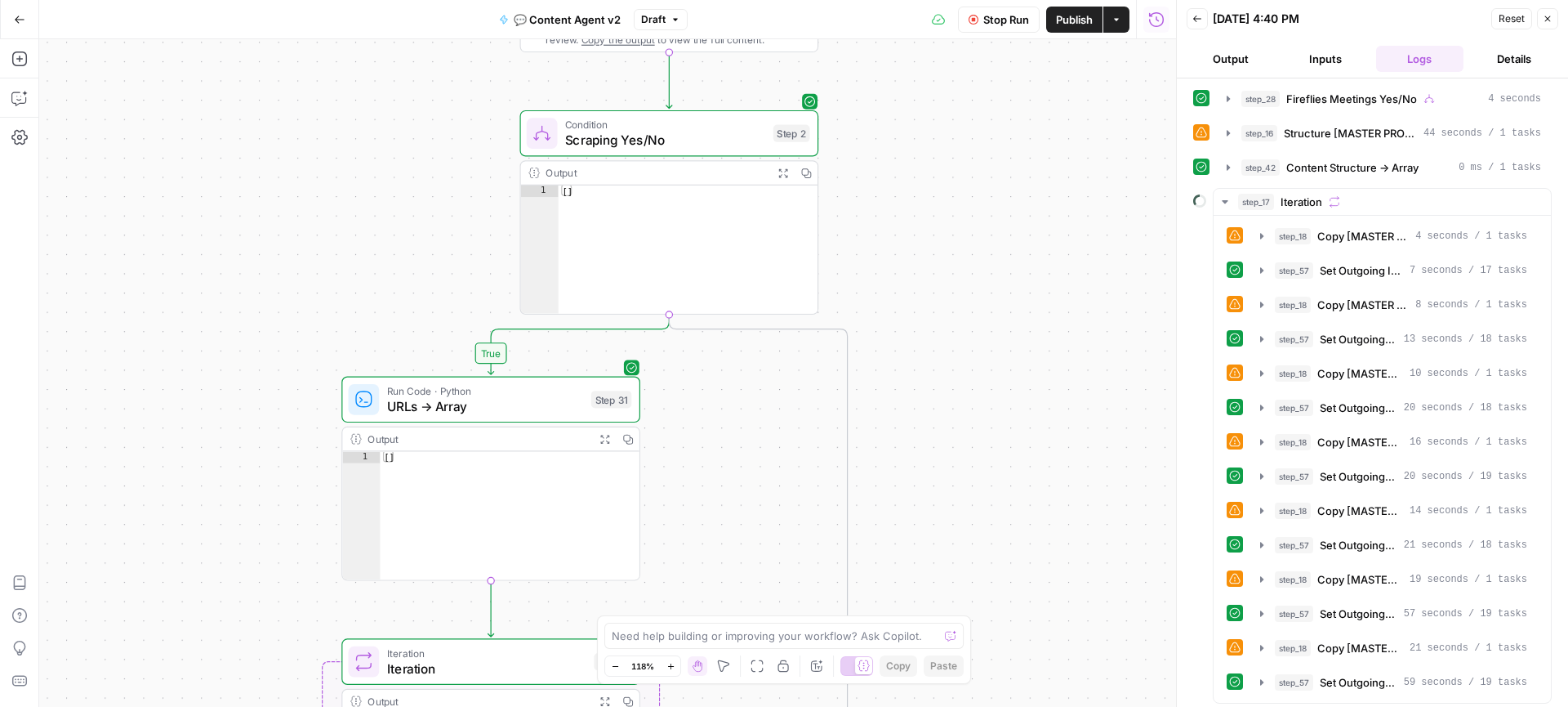
drag, startPoint x: 1008, startPoint y: 242, endPoint x: 999, endPoint y: 516, distance: 274.1
click at [999, 517] on div "true true false false Workflow Set Inputs Inputs Call API Get Agent Task (Click…" at bounding box center [607, 373] width 1136 height 667
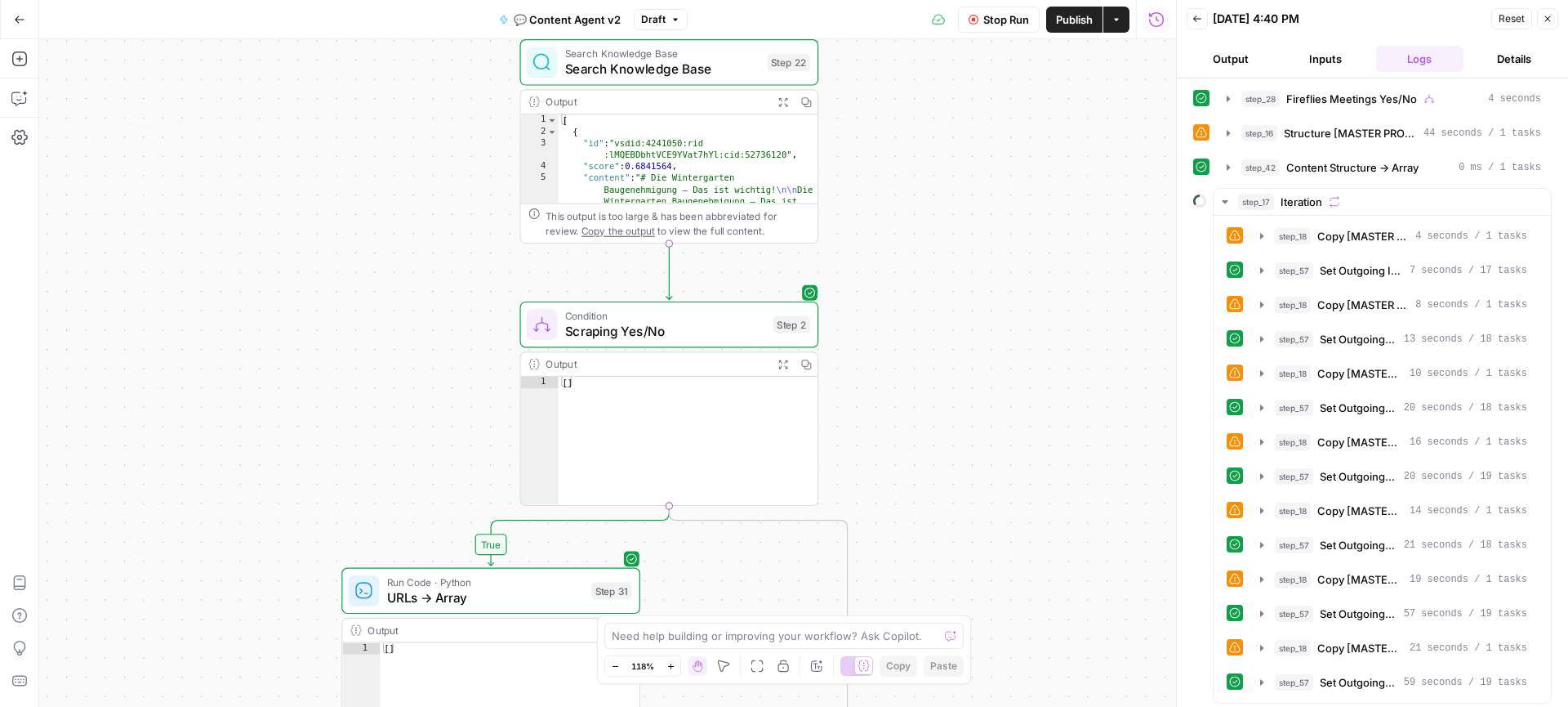
drag, startPoint x: 999, startPoint y: 222, endPoint x: 999, endPoint y: 412, distance: 190.0
click at [999, 412] on div "true true false false Workflow Set Inputs Inputs Call API Get Agent Task (Click…" at bounding box center [607, 373] width 1136 height 667
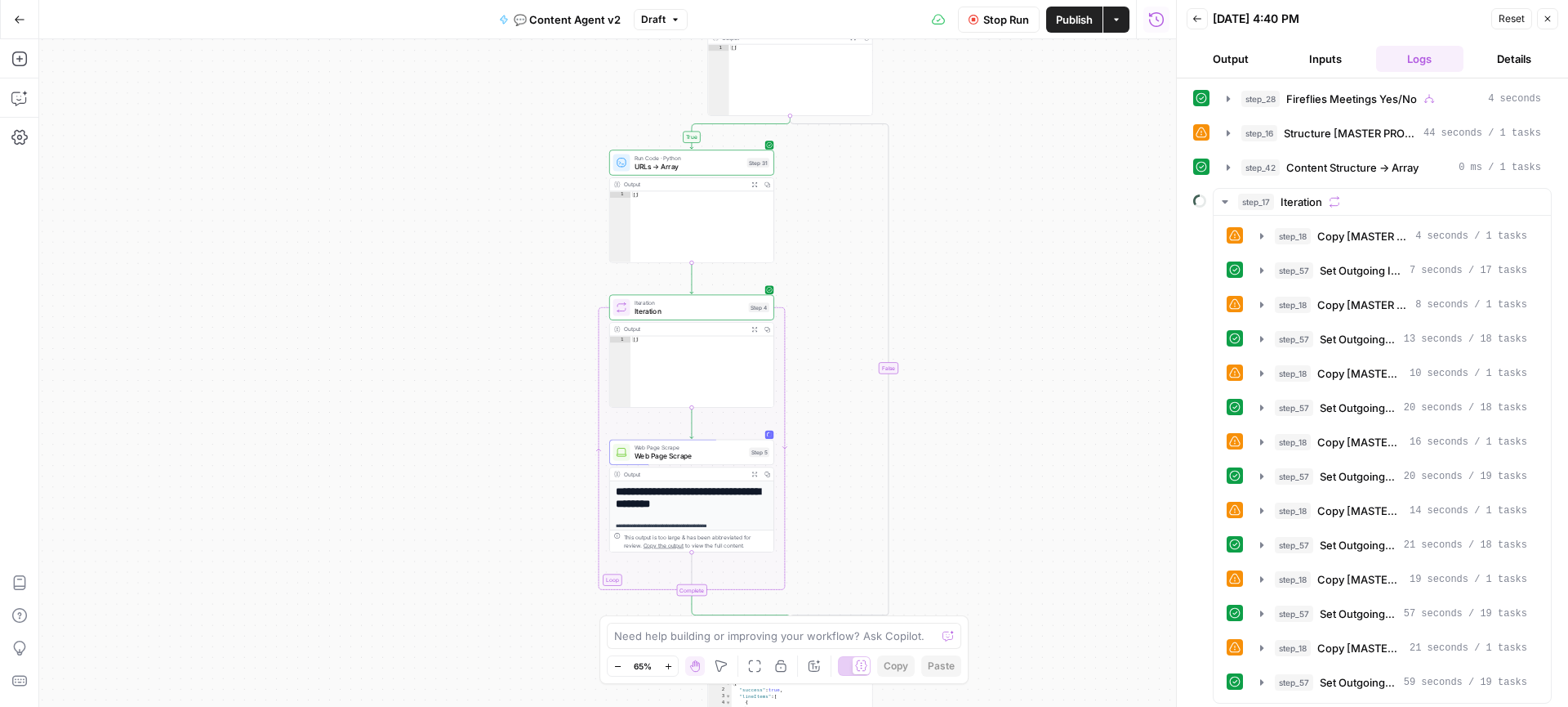
drag, startPoint x: 956, startPoint y: 460, endPoint x: 956, endPoint y: 125, distance: 335.0
click at [956, 125] on div "true true false false Workflow Set Inputs Inputs Call API Get Agent Task (Click…" at bounding box center [607, 373] width 1136 height 667
drag, startPoint x: 971, startPoint y: 436, endPoint x: 970, endPoint y: 190, distance: 246.0
click at [970, 190] on div "true true false false Workflow Set Inputs Inputs Call API Get Agent Task (Click…" at bounding box center [607, 373] width 1136 height 667
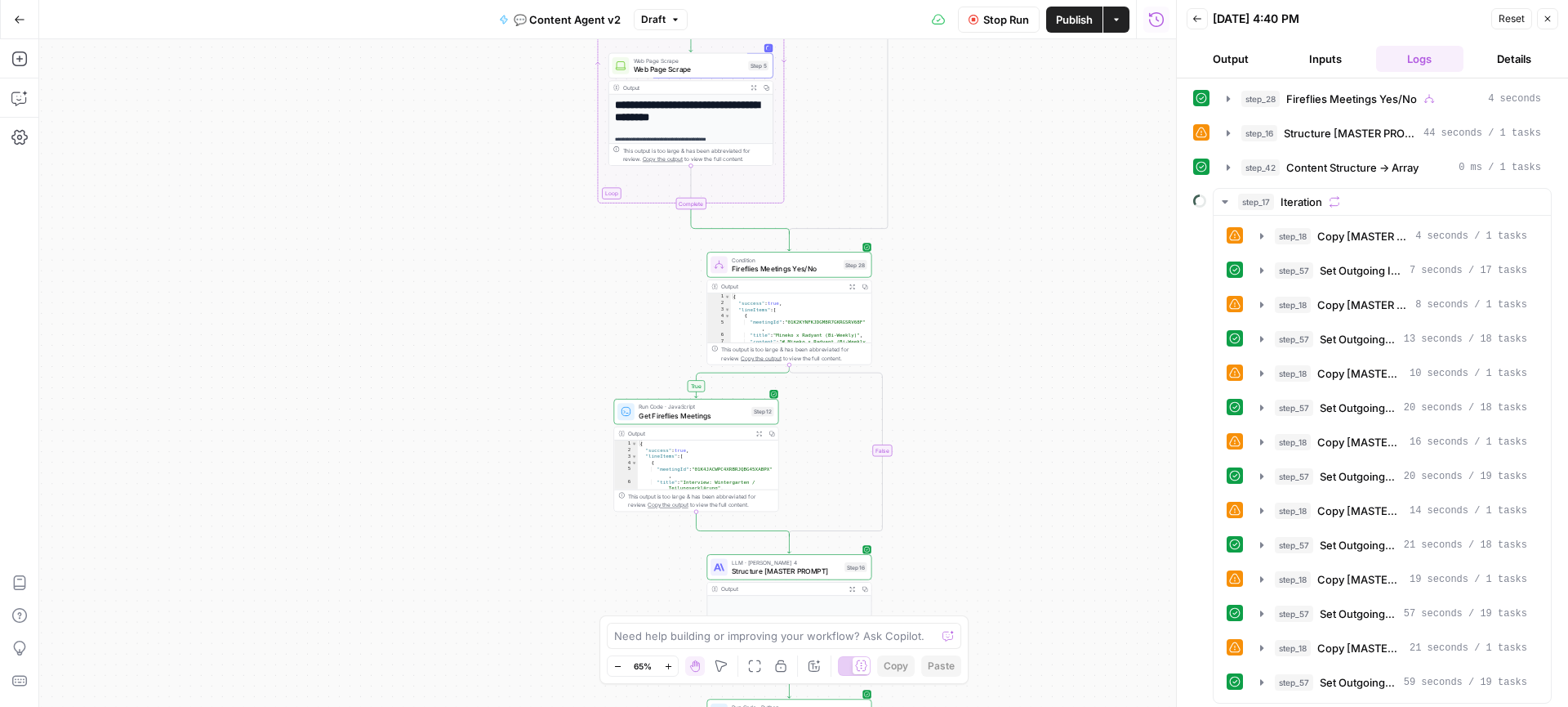
drag, startPoint x: 1001, startPoint y: 294, endPoint x: 998, endPoint y: 222, distance: 72.1
click at [998, 222] on div "true true false false Workflow Set Inputs Inputs Call API Get Agent Task (Click…" at bounding box center [607, 373] width 1136 height 667
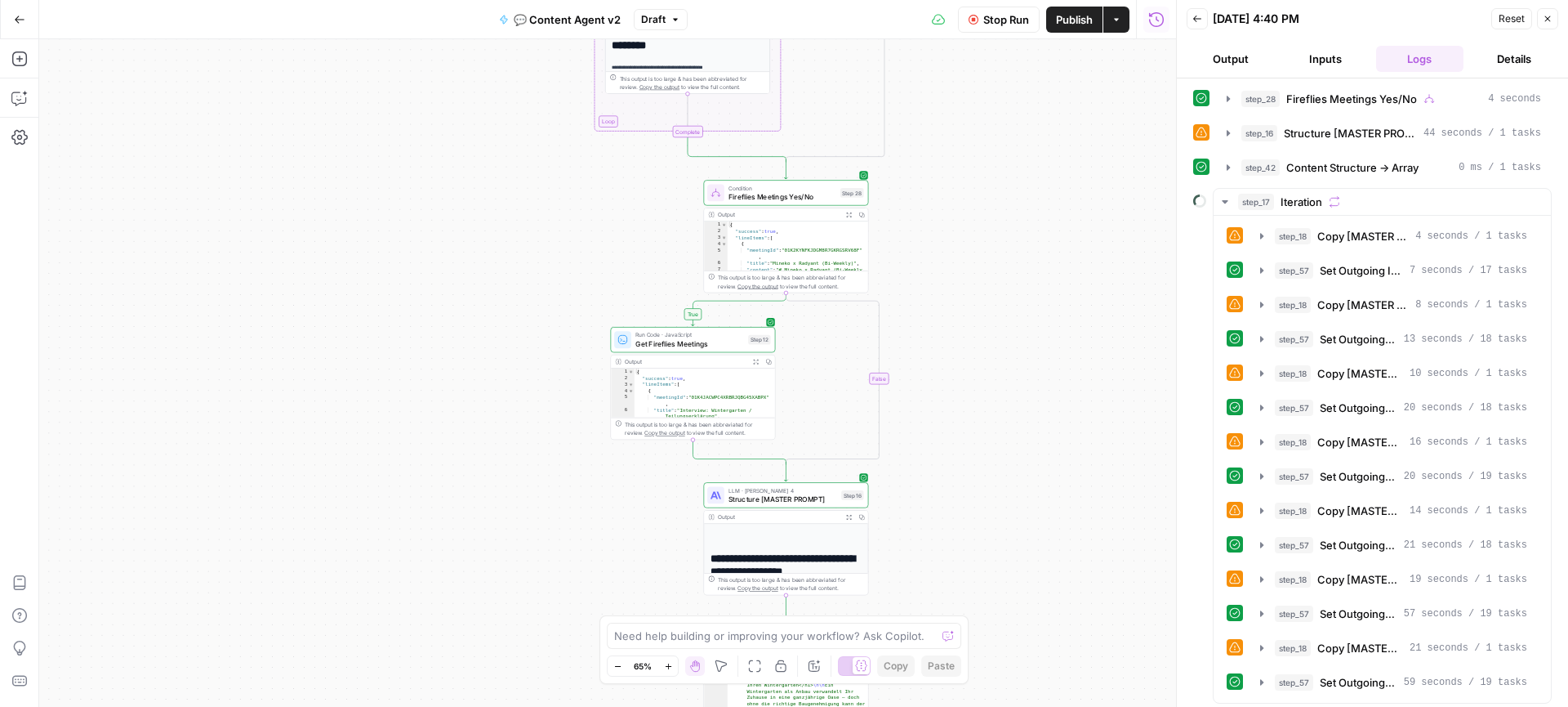
drag, startPoint x: 1038, startPoint y: 518, endPoint x: 1023, endPoint y: 215, distance: 303.4
click at [1023, 215] on div "true true false false Workflow Set Inputs Inputs Call API Get Agent Task (Click…" at bounding box center [607, 373] width 1136 height 667
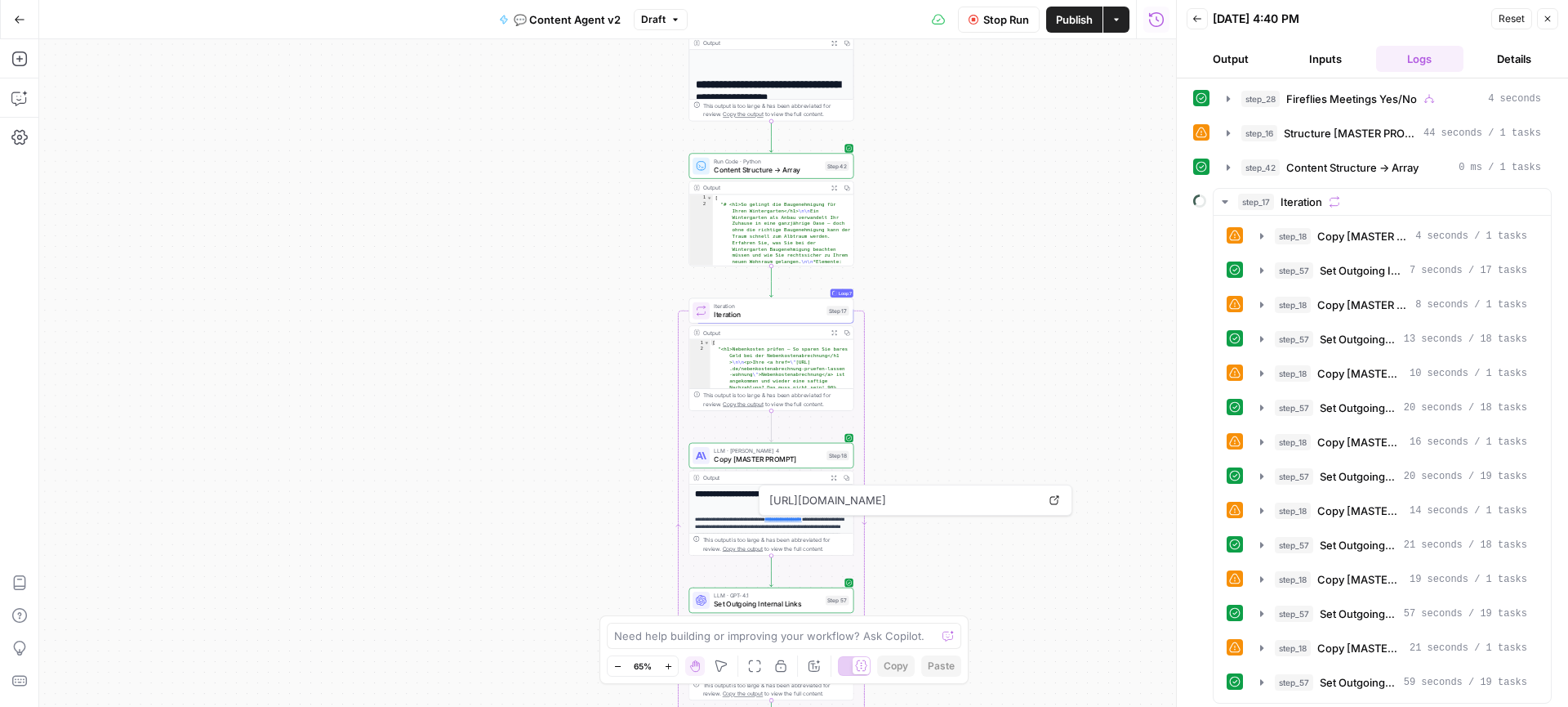
drag, startPoint x: 1030, startPoint y: 455, endPoint x: 1030, endPoint y: 284, distance: 171.0
click at [1030, 284] on div "true true false false Workflow Set Inputs Inputs Call API Get Agent Task (Click…" at bounding box center [607, 373] width 1136 height 667
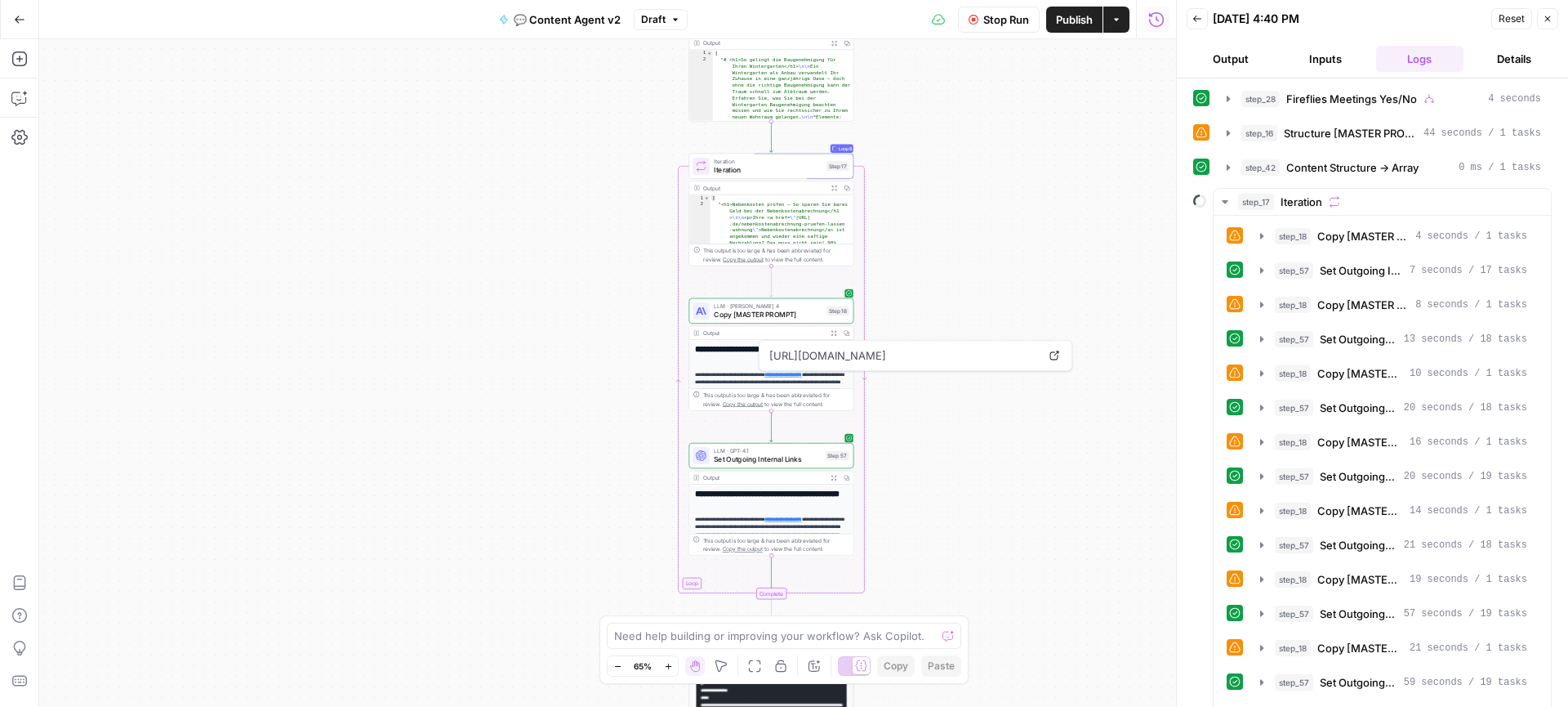
drag, startPoint x: 1014, startPoint y: 343, endPoint x: 1014, endPoint y: 193, distance: 150.0
click at [1014, 193] on div "true true false false Workflow Set Inputs Inputs Call API Get Agent Task (Click…" at bounding box center [607, 373] width 1136 height 667
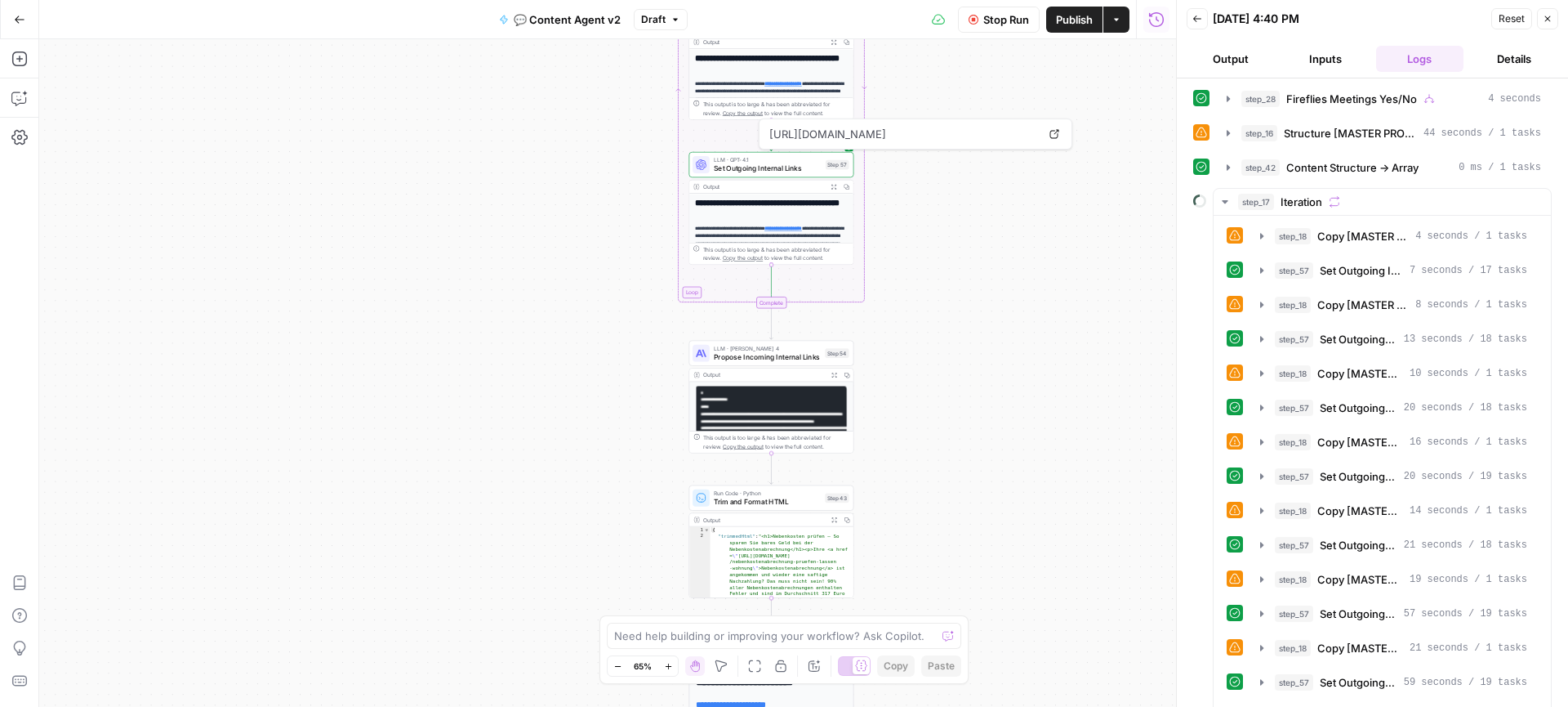
drag, startPoint x: 1035, startPoint y: 521, endPoint x: 1035, endPoint y: 238, distance: 283.0
click at [1035, 237] on div "true true false false Workflow Set Inputs Inputs Call API Get Agent Task (Click…" at bounding box center [607, 373] width 1136 height 667
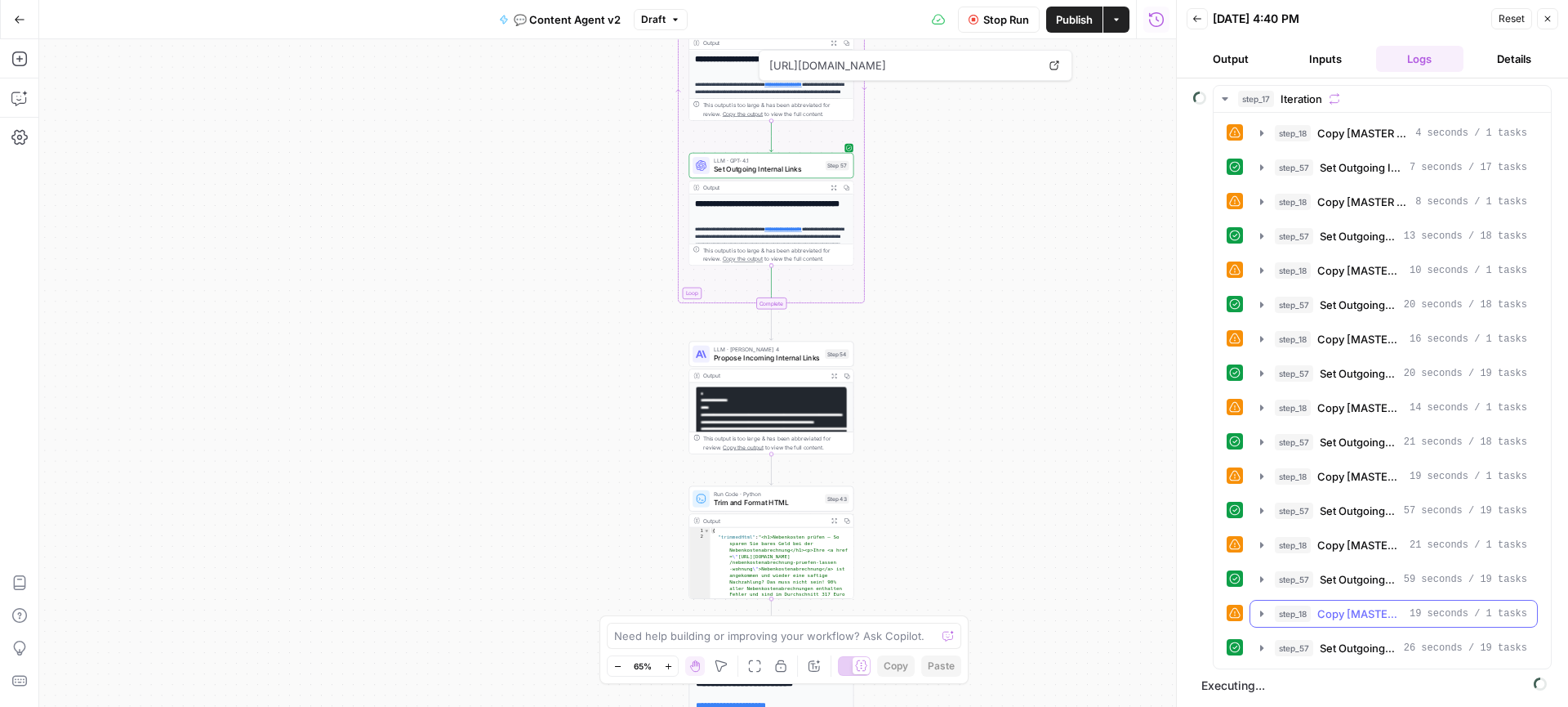
click at [1260, 609] on icon "button" at bounding box center [1262, 614] width 13 height 13
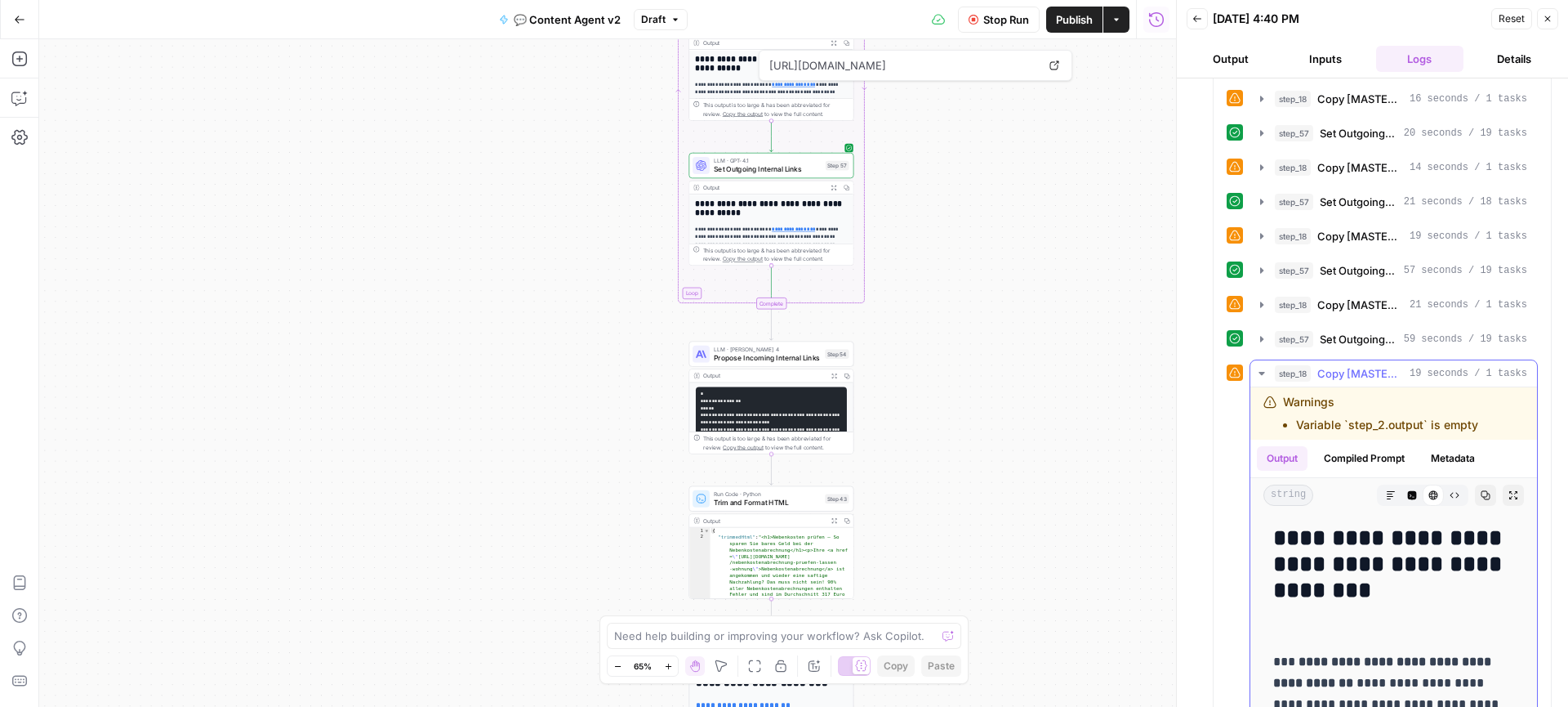
scroll to position [590, 0]
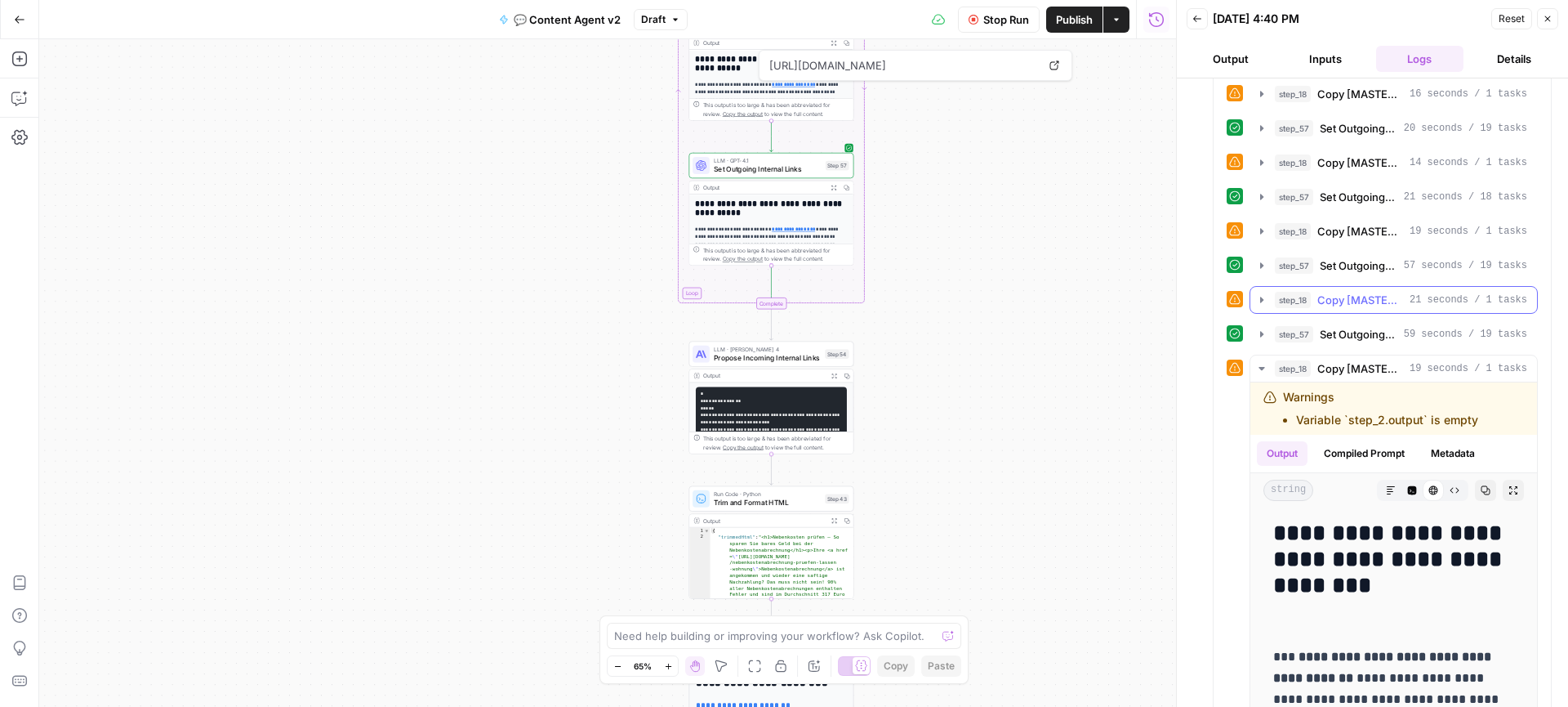
click at [1263, 295] on icon "button" at bounding box center [1262, 300] width 13 height 13
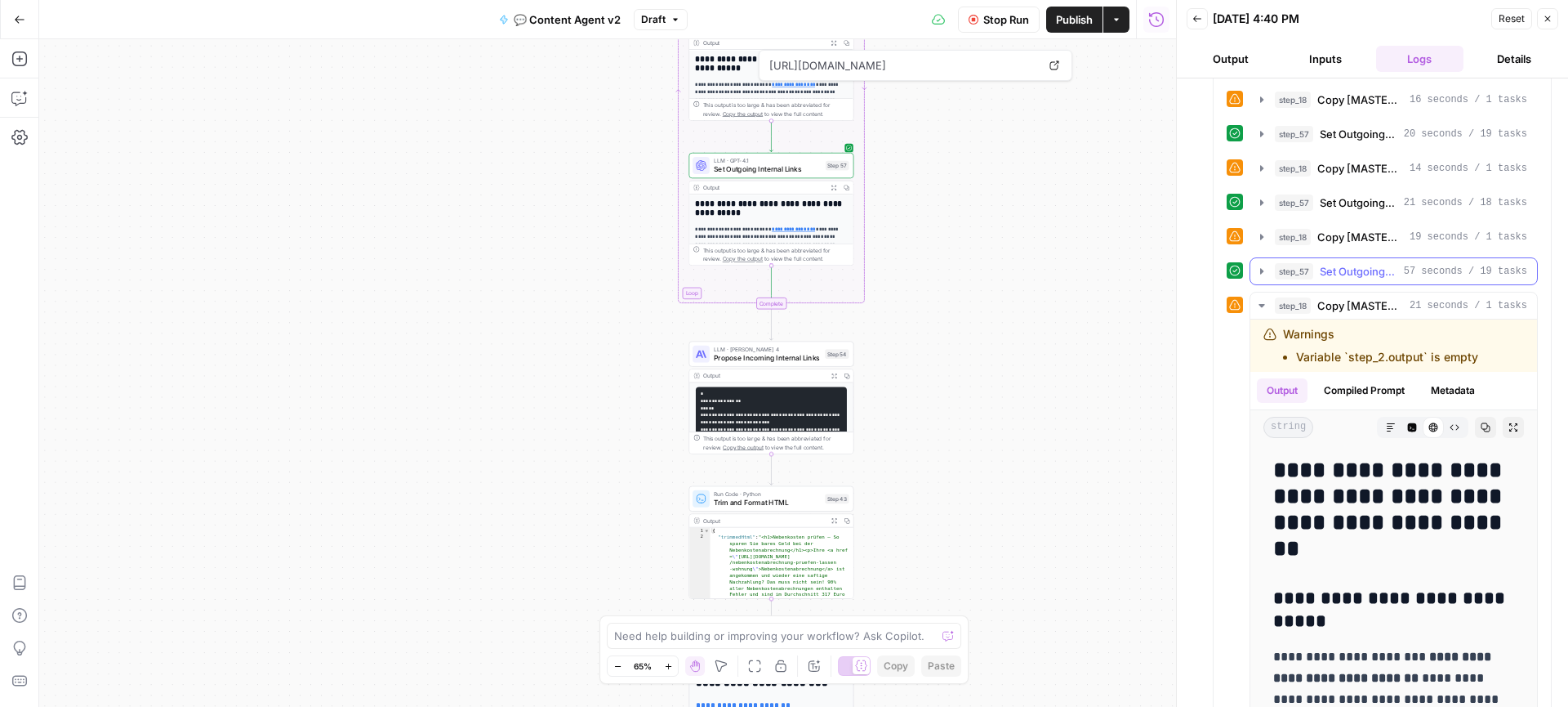
scroll to position [592, 0]
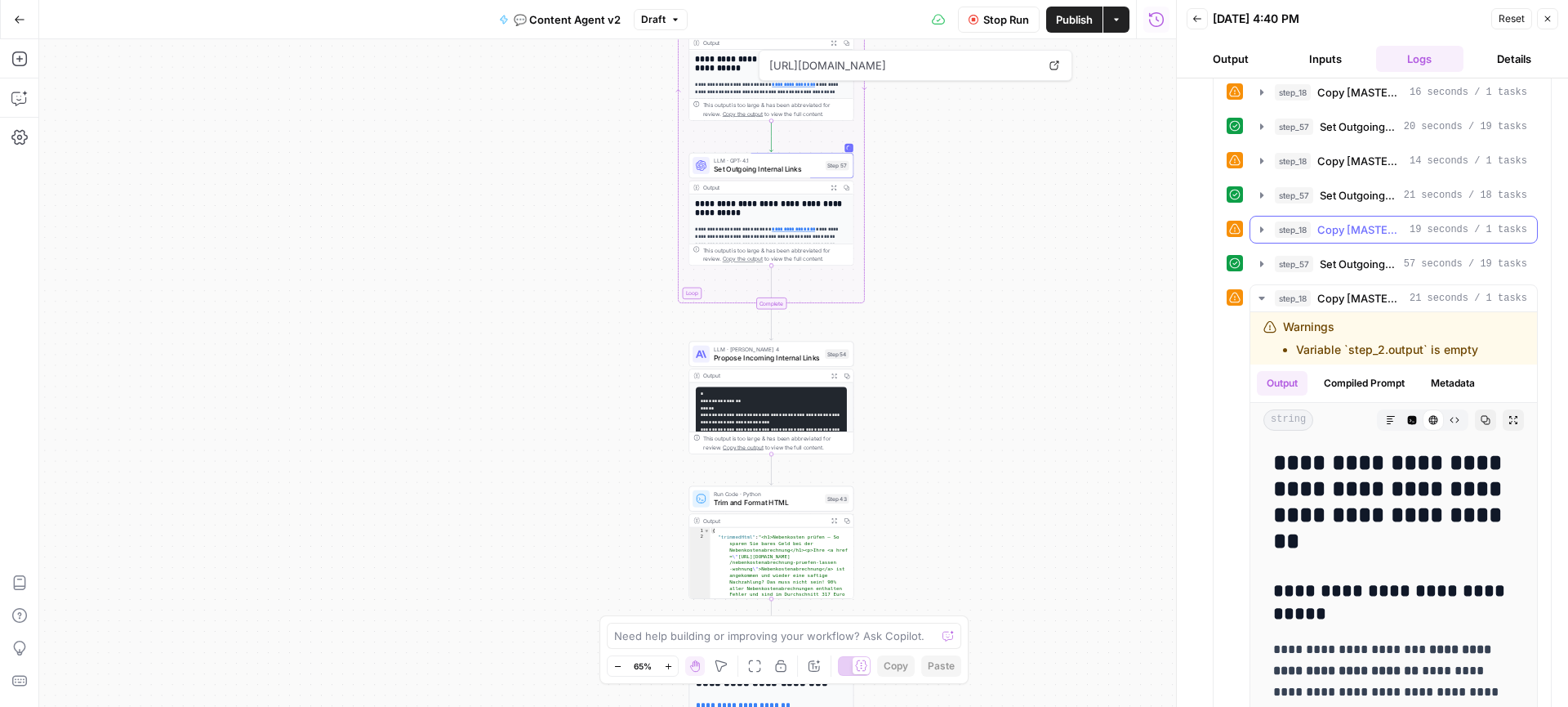
click at [1263, 224] on icon "button" at bounding box center [1262, 230] width 13 height 13
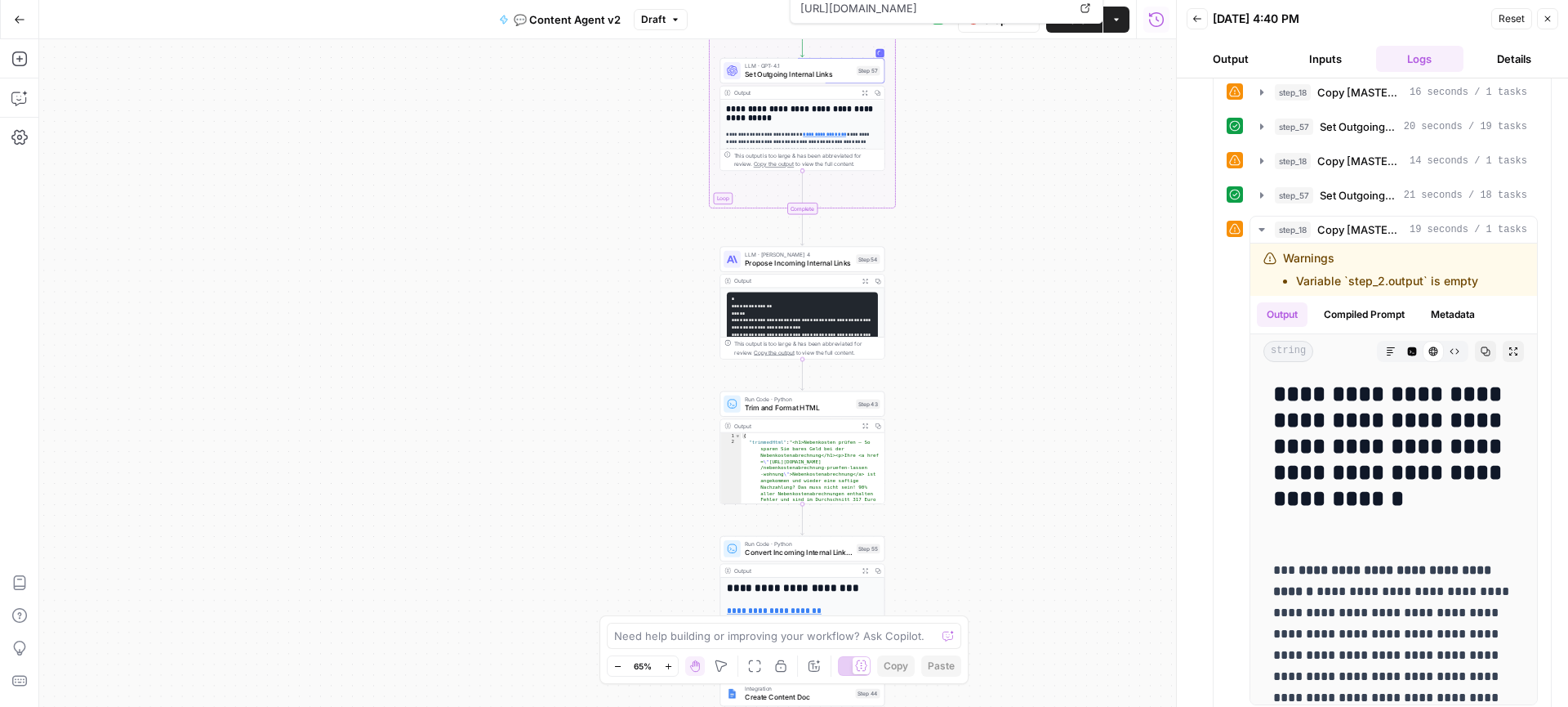
drag, startPoint x: 972, startPoint y: 462, endPoint x: 1014, endPoint y: 337, distance: 131.9
click at [1014, 336] on div "true true false false Workflow Set Inputs Inputs Call API Get Agent Task (Click…" at bounding box center [607, 373] width 1136 height 667
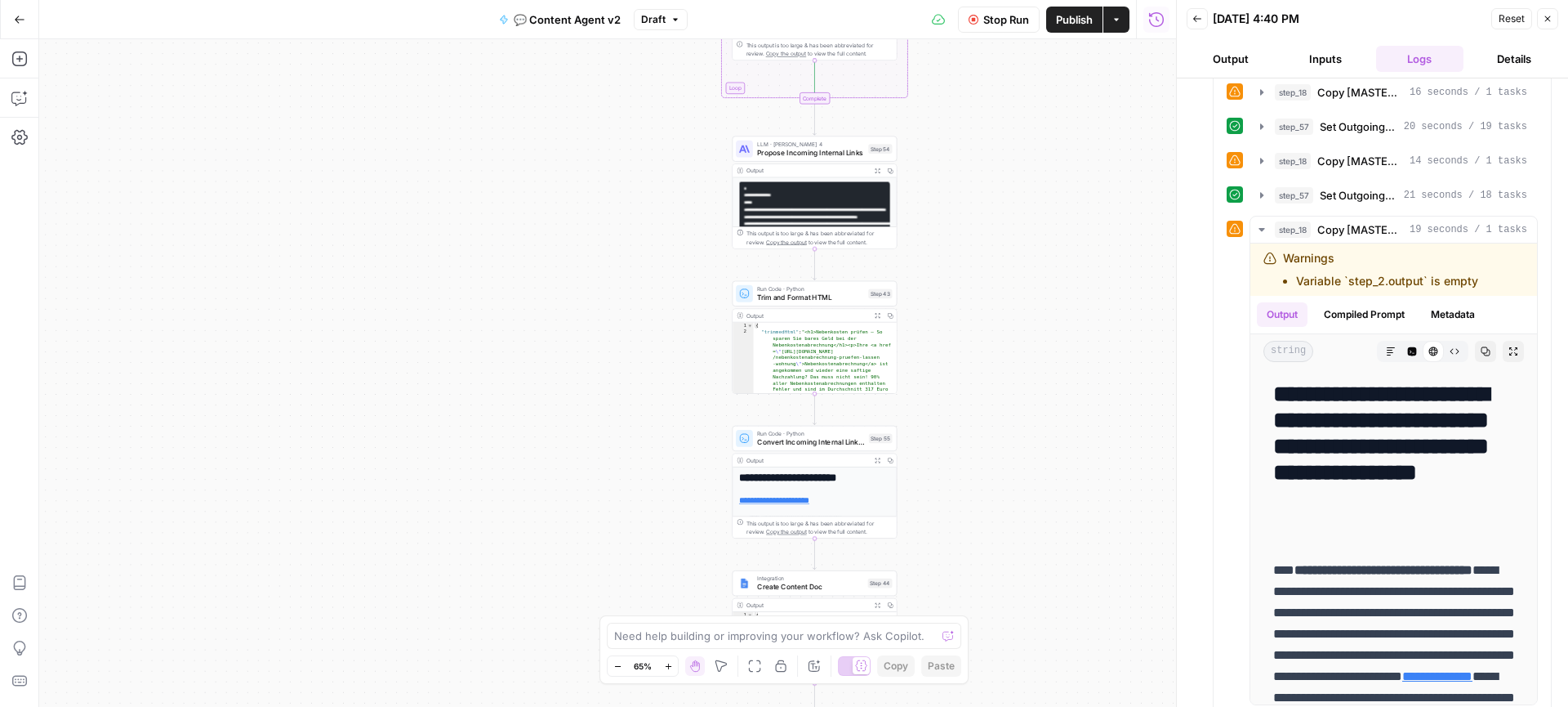
click at [949, 392] on div "true true false false Workflow Set Inputs Inputs Call API Get Agent Task (Click…" at bounding box center [607, 373] width 1136 height 667
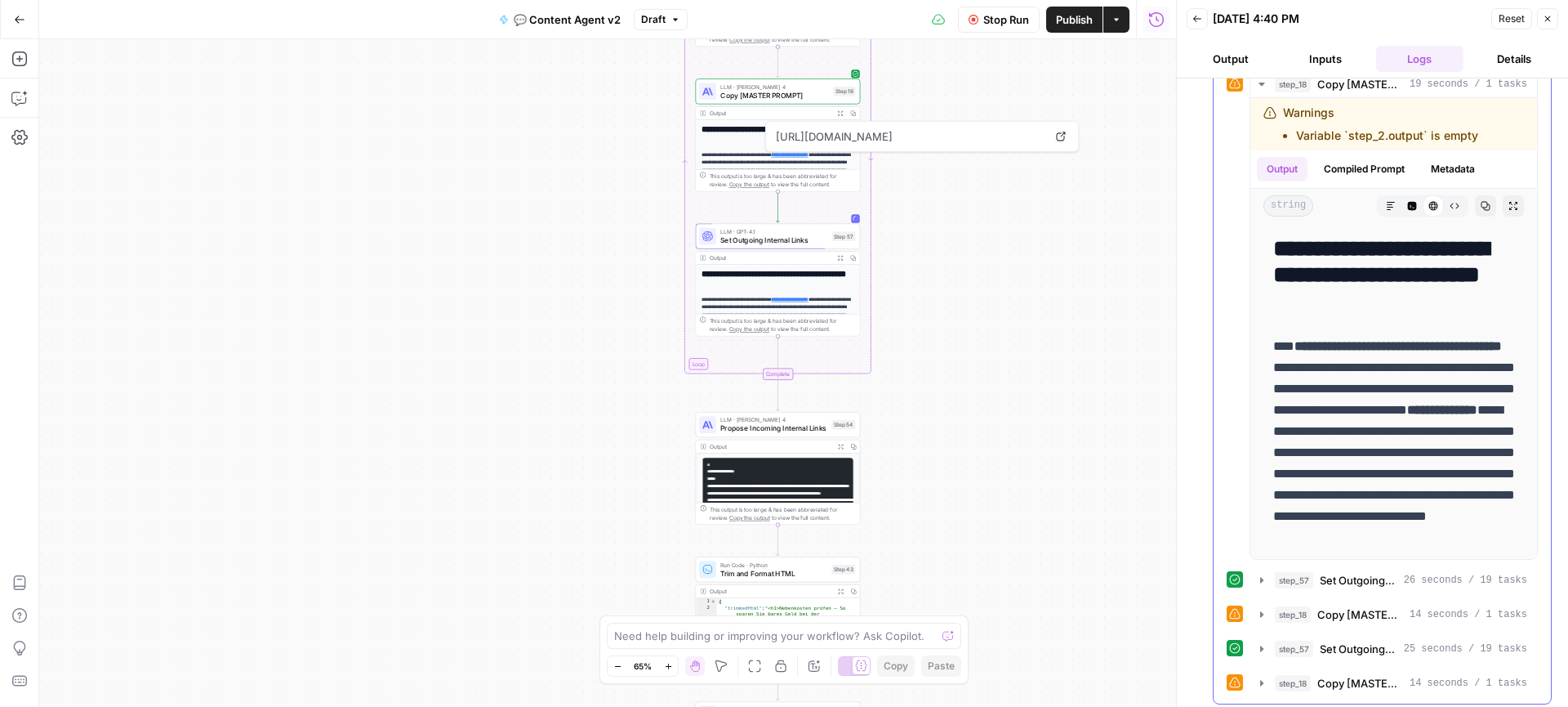
scroll to position [1832, 0]
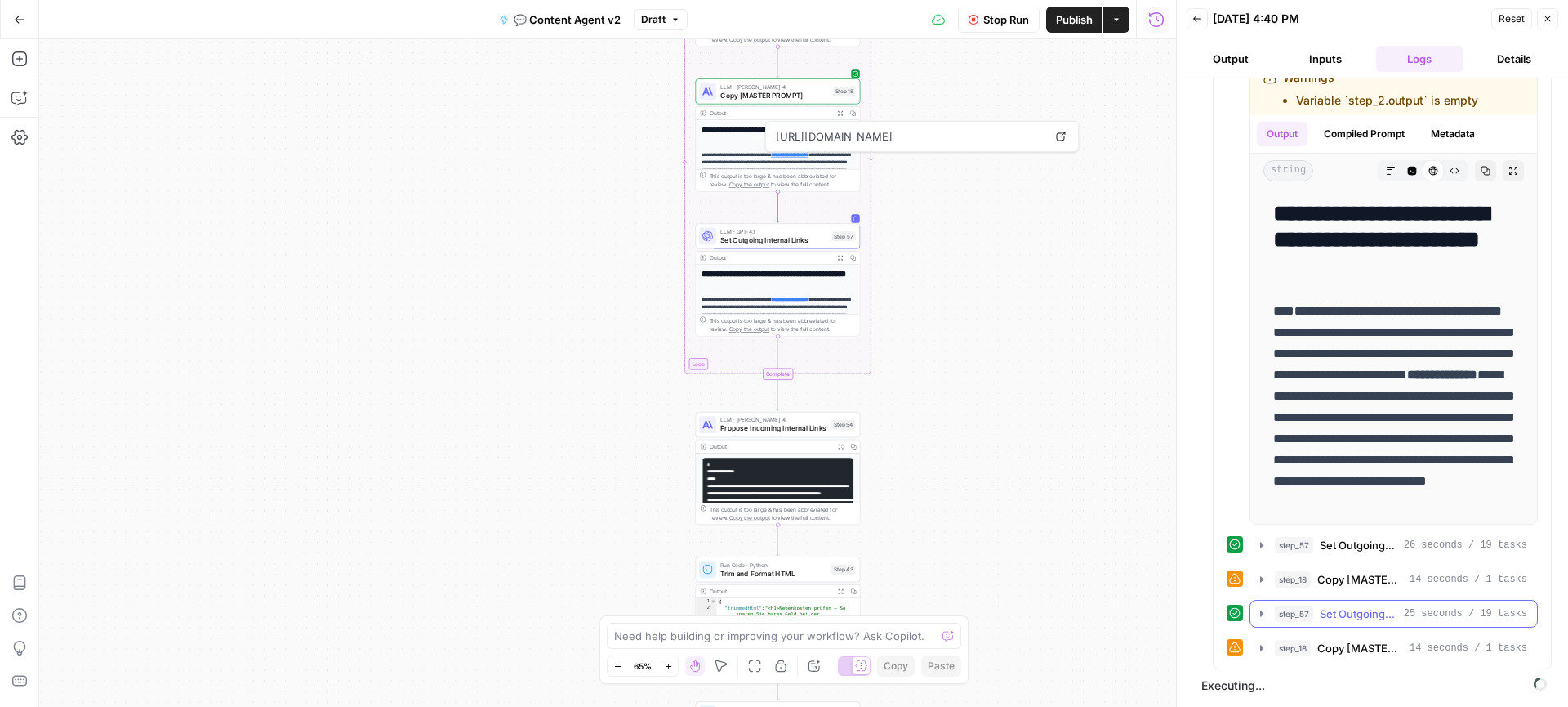
click at [1262, 614] on icon "button" at bounding box center [1262, 613] width 3 height 6
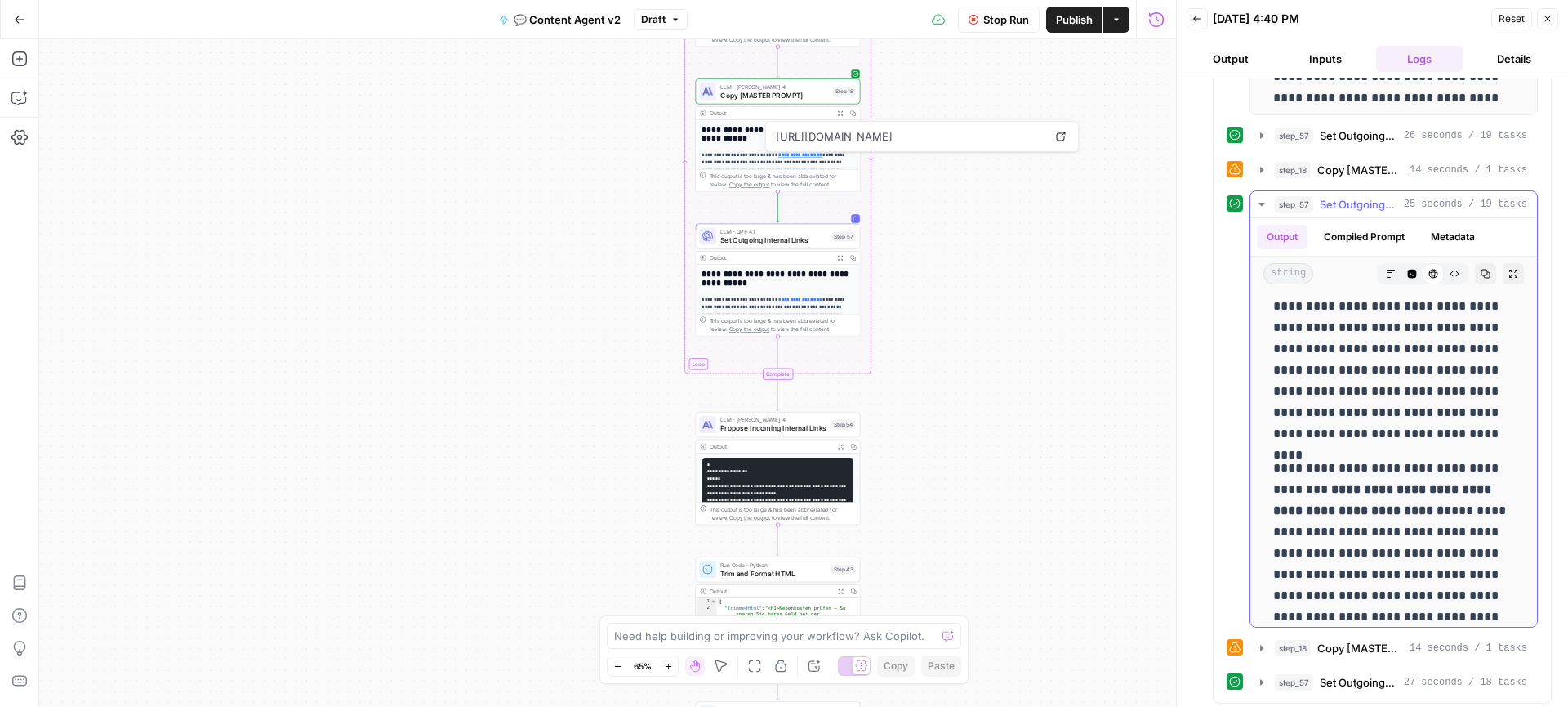
scroll to position [0, 0]
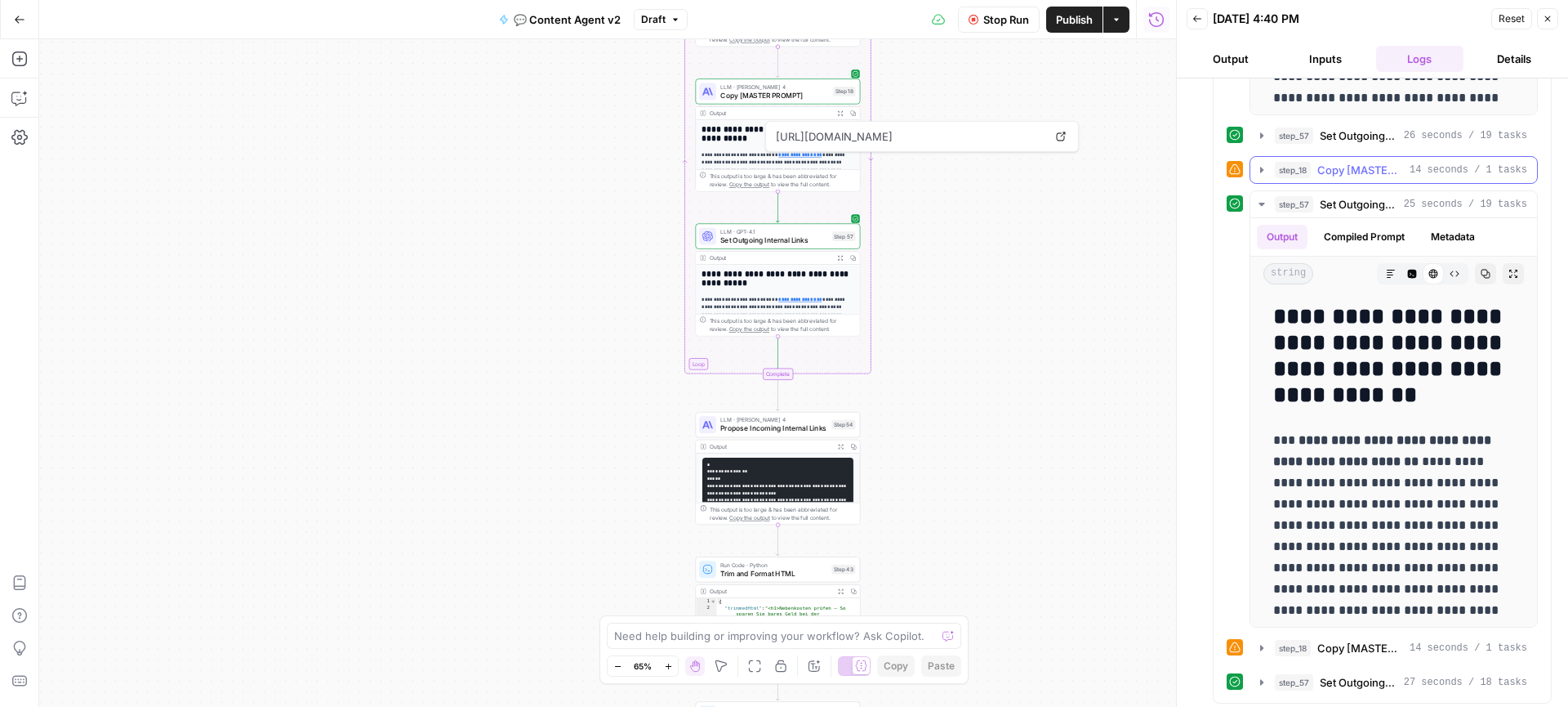
click at [1261, 171] on icon "button" at bounding box center [1262, 169] width 3 height 6
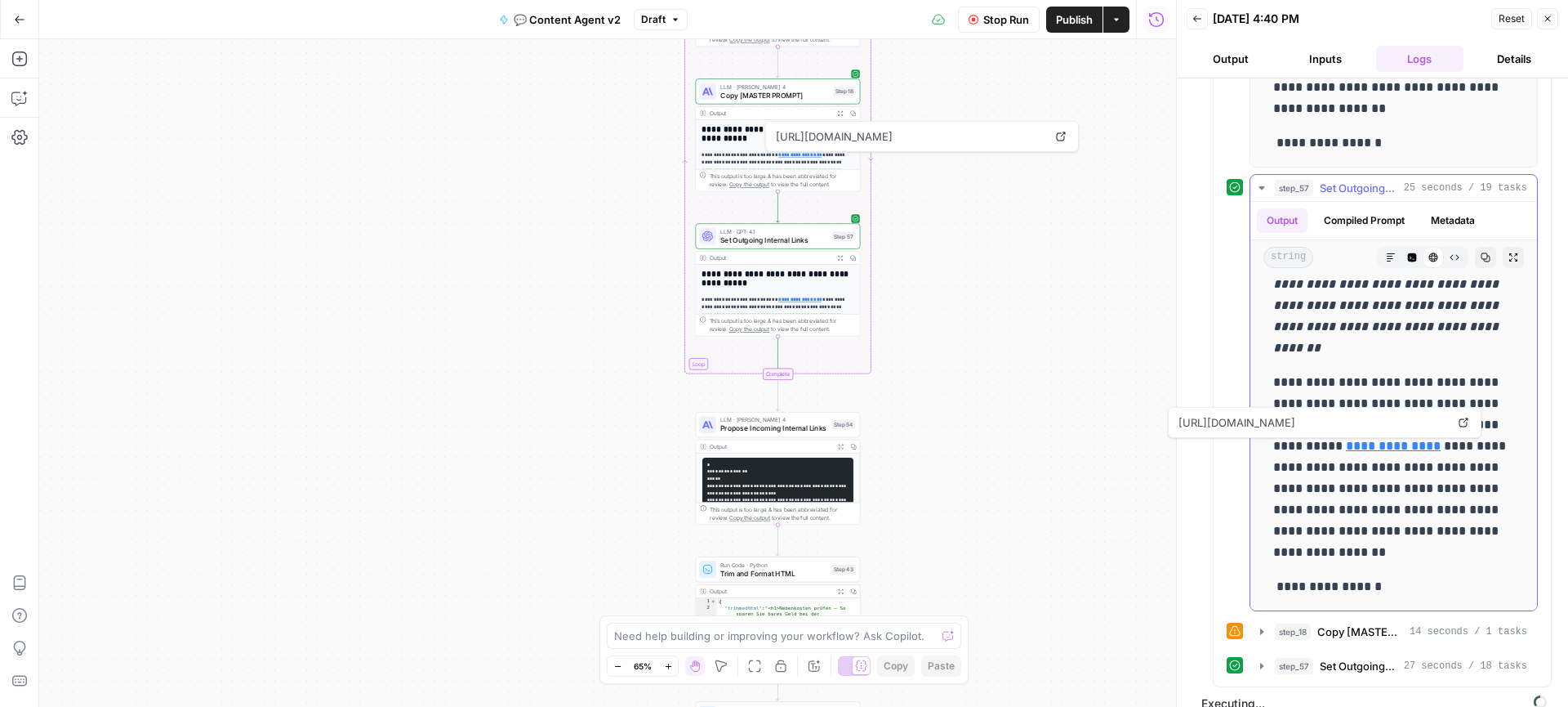
scroll to position [2737, 0]
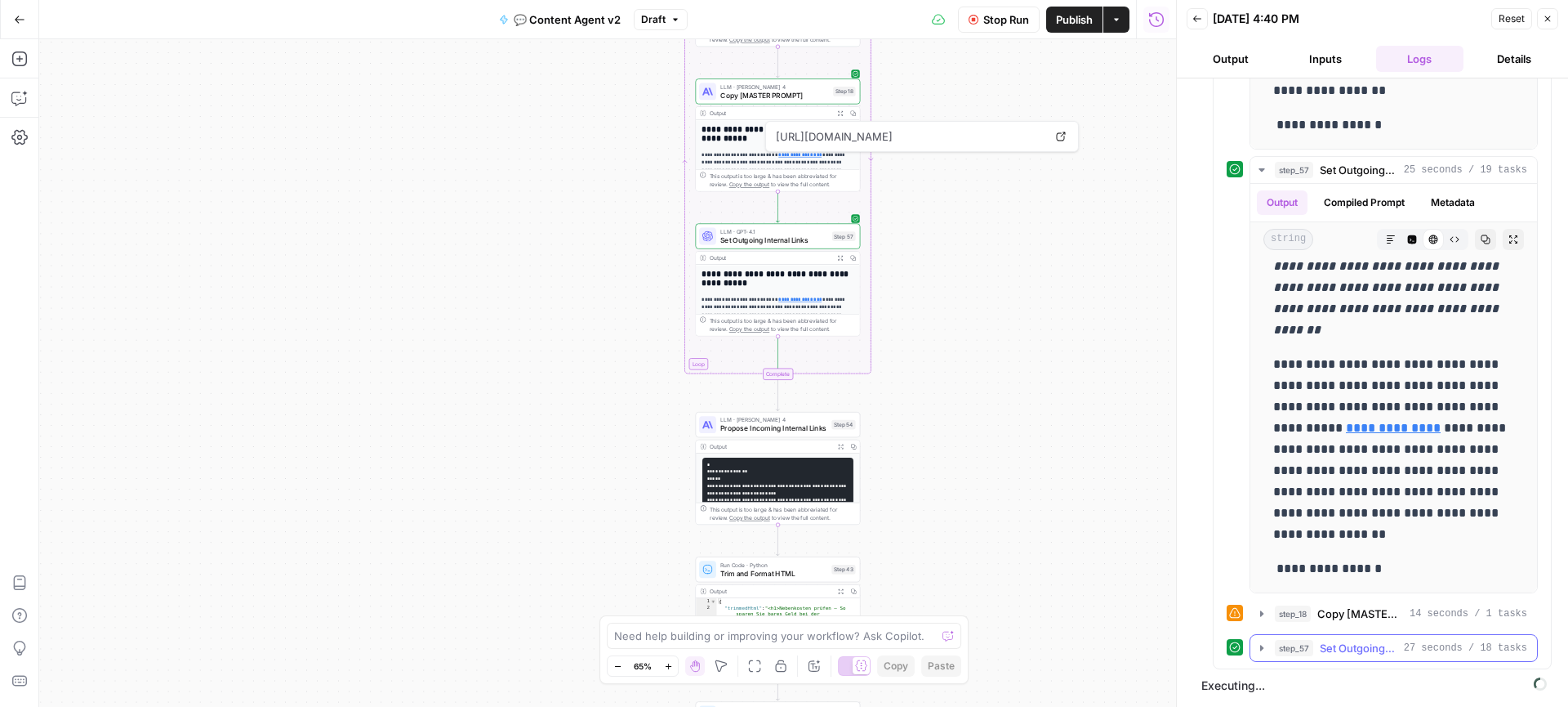
click at [1262, 646] on icon "button" at bounding box center [1262, 648] width 13 height 13
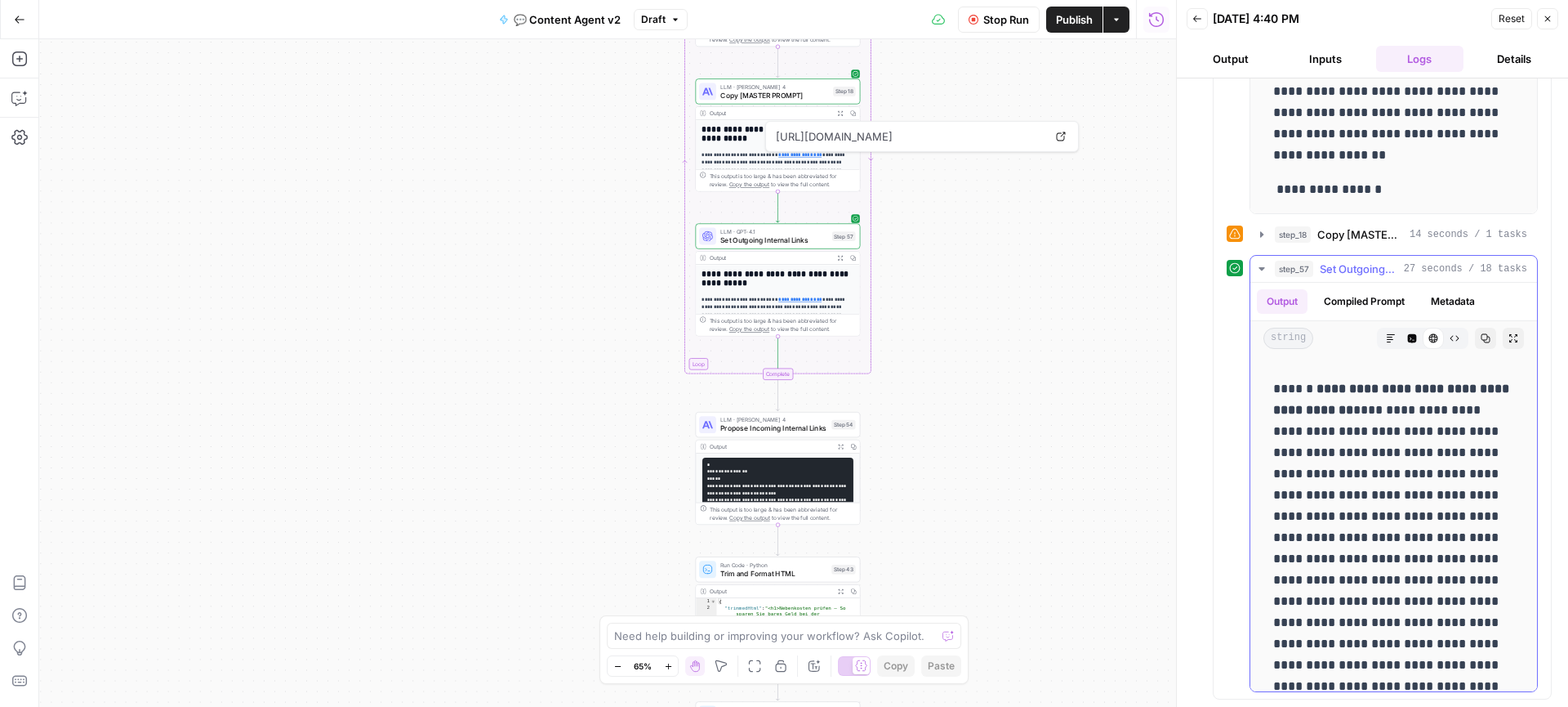
scroll to position [0, 0]
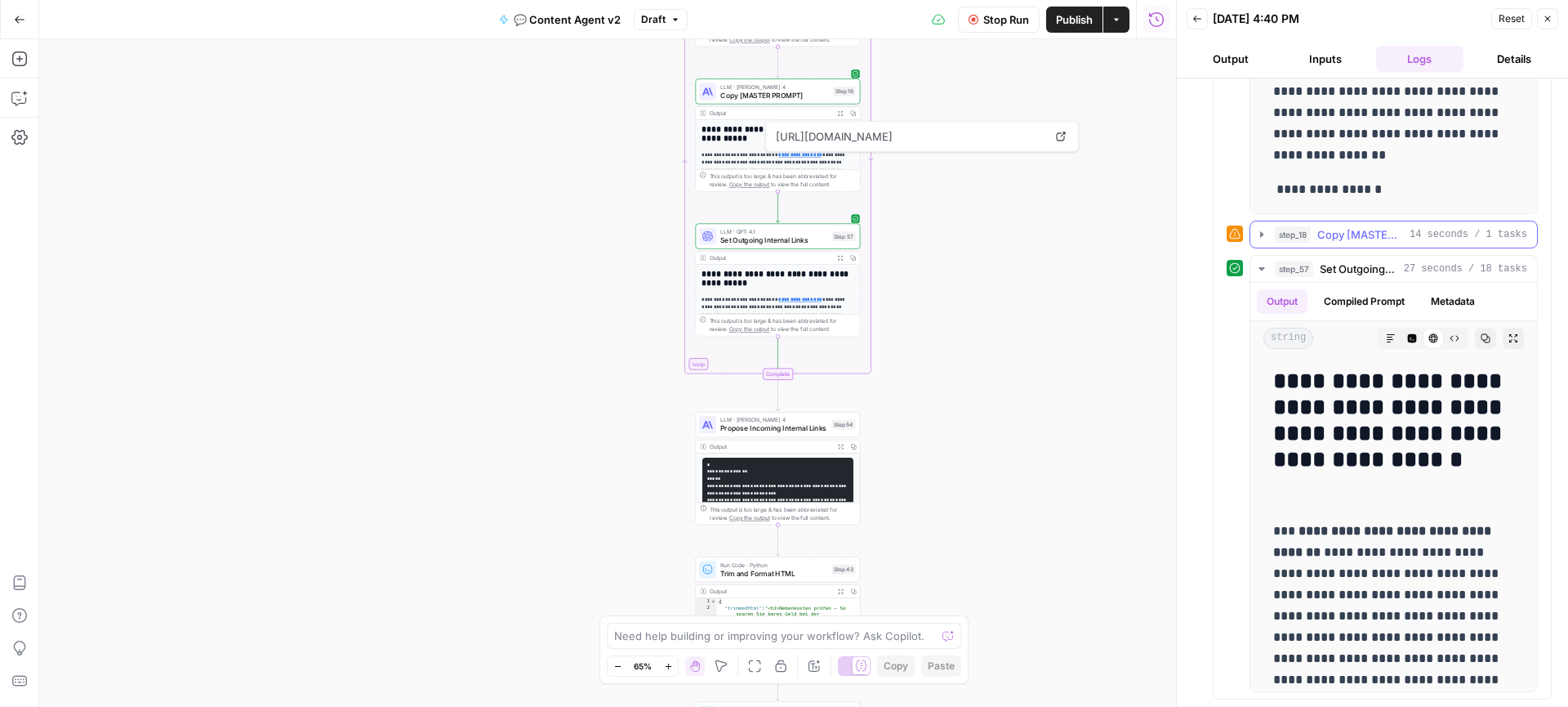
click at [1261, 232] on icon "button" at bounding box center [1262, 234] width 3 height 6
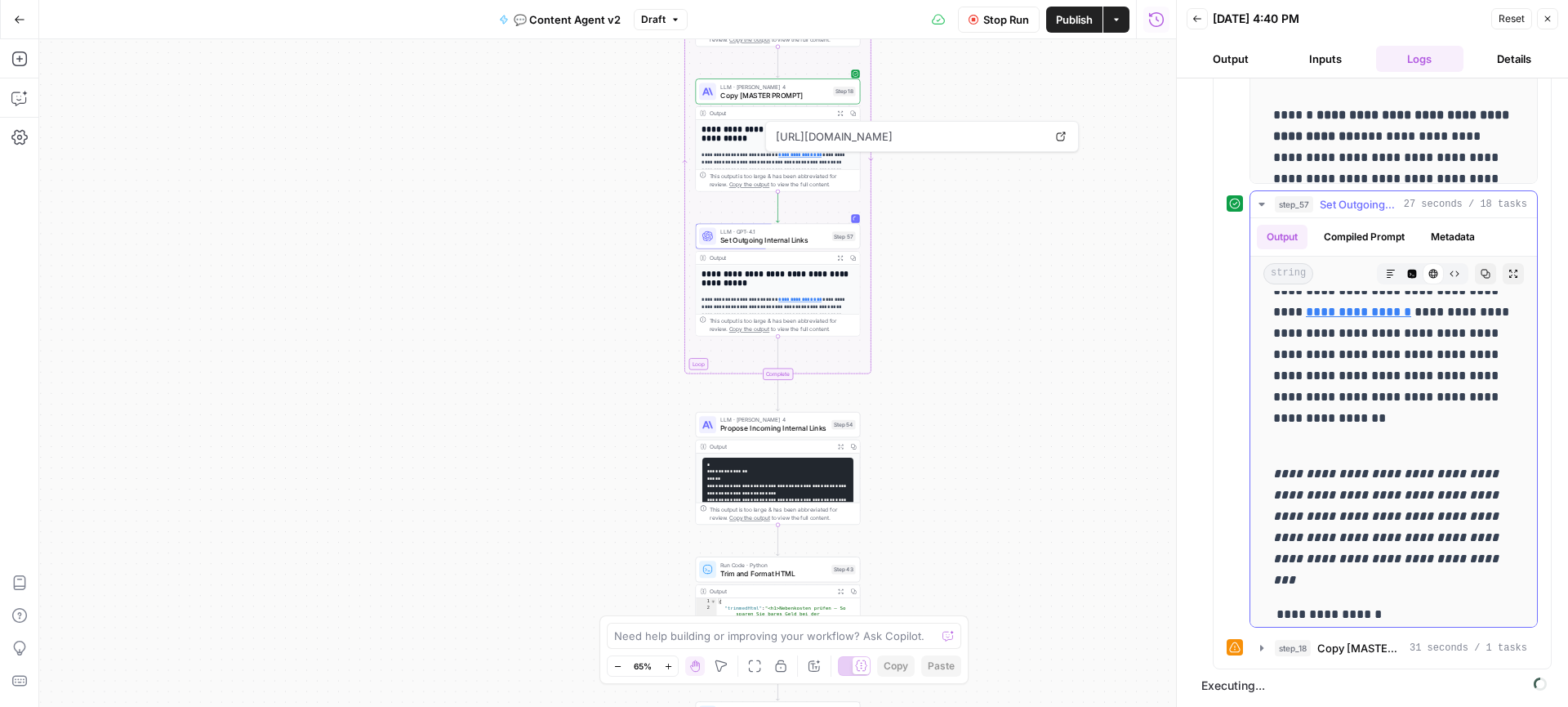
scroll to position [1211, 0]
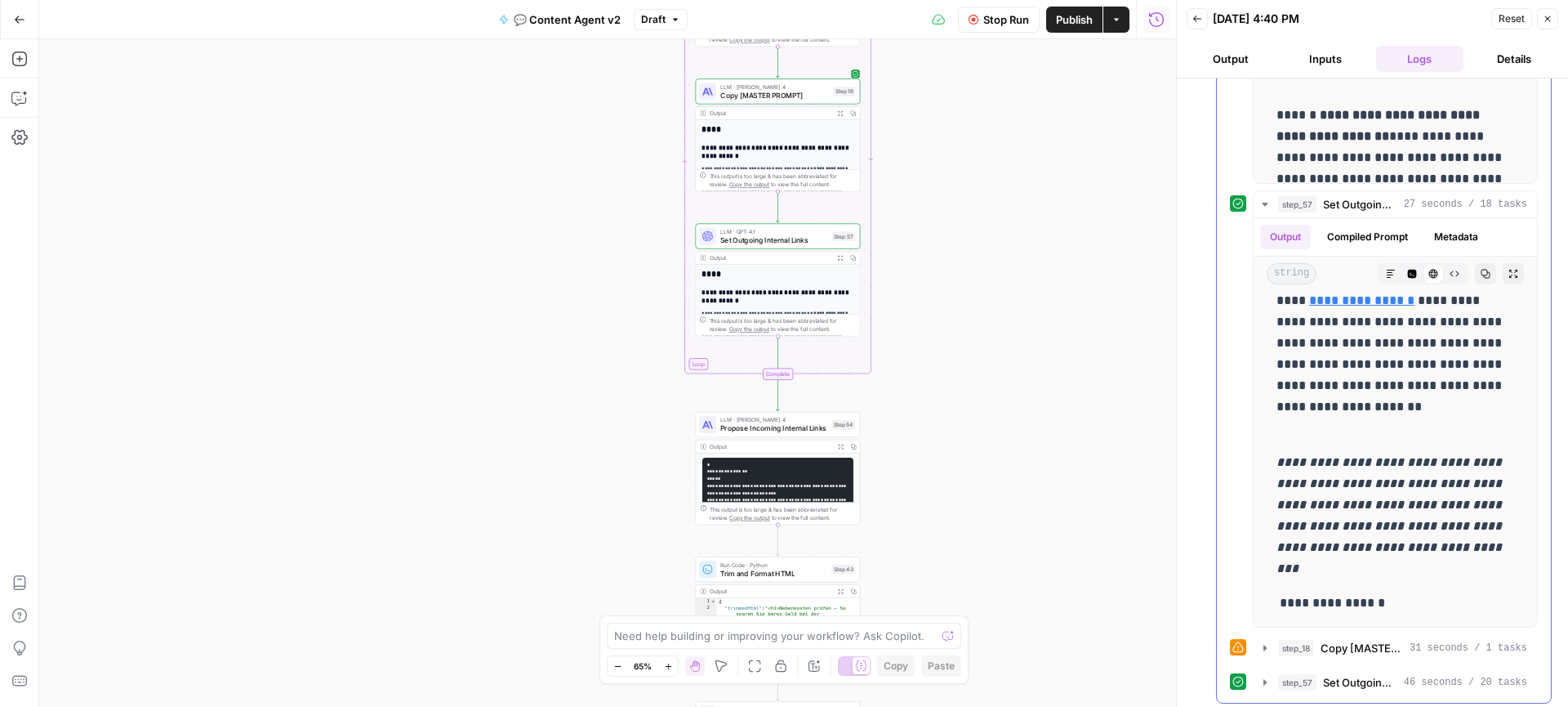
scroll to position [1305, 0]
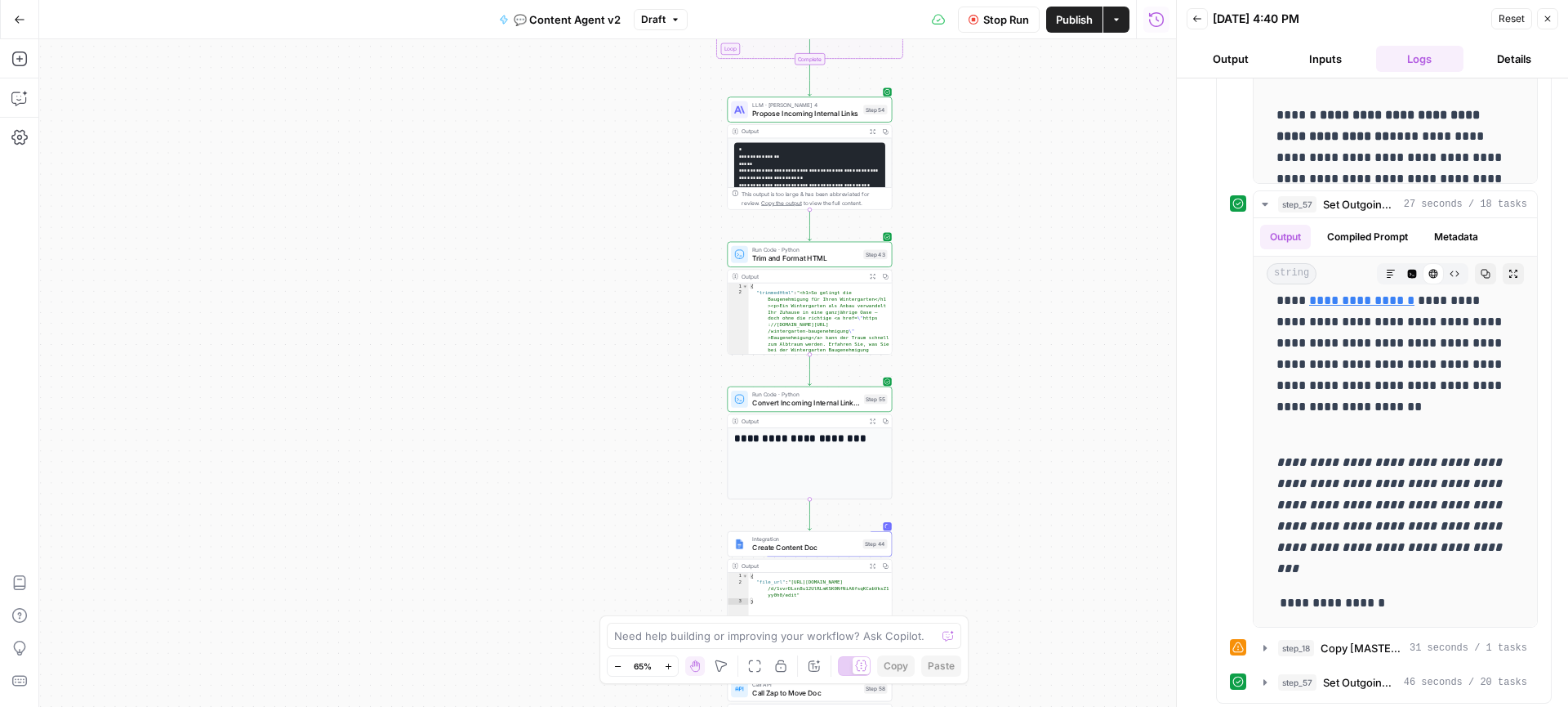
drag, startPoint x: 1002, startPoint y: 388, endPoint x: 1045, endPoint y: 199, distance: 193.8
click at [1045, 199] on div "true true false false Workflow Set Inputs Inputs Call API Get Agent Task (Click…" at bounding box center [607, 373] width 1136 height 667
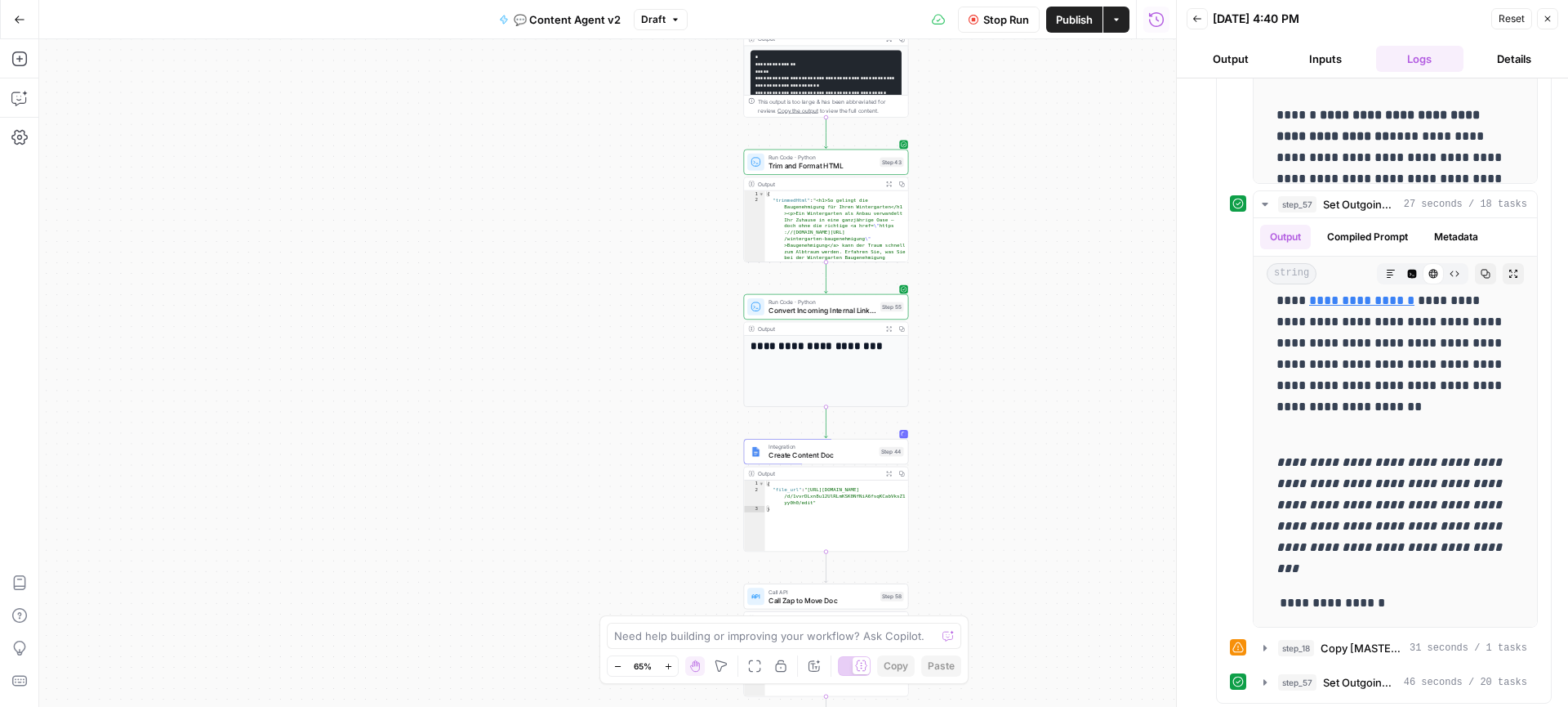
drag, startPoint x: 1017, startPoint y: 309, endPoint x: 1017, endPoint y: 257, distance: 52.0
click at [1017, 257] on div "true true false false Workflow Set Inputs Inputs Call API Get Agent Task (Click…" at bounding box center [607, 373] width 1136 height 667
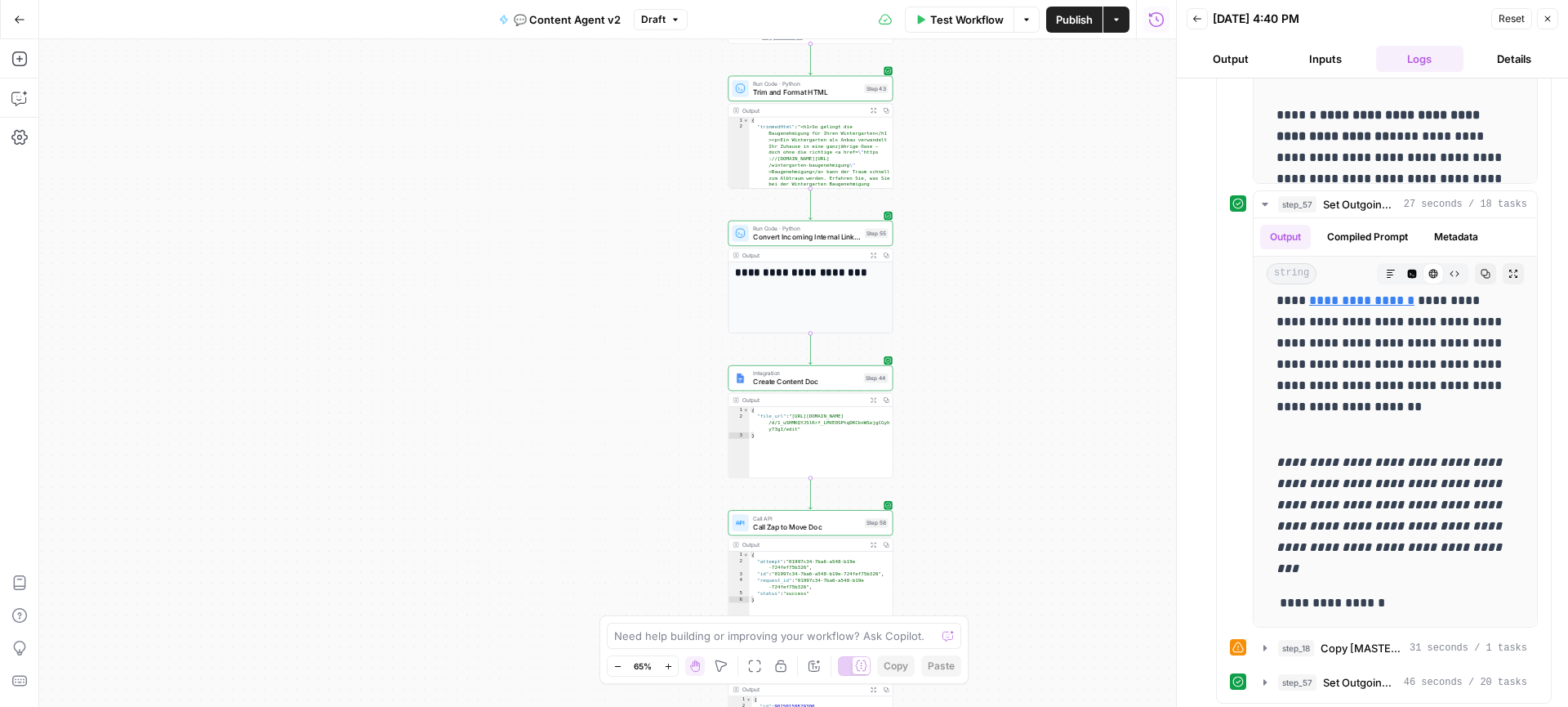
drag, startPoint x: 1015, startPoint y: 348, endPoint x: 996, endPoint y: 270, distance: 80.3
click at [996, 270] on div "true true false false Workflow Set Inputs Inputs Call API Get Agent Task (Click…" at bounding box center [607, 373] width 1136 height 667
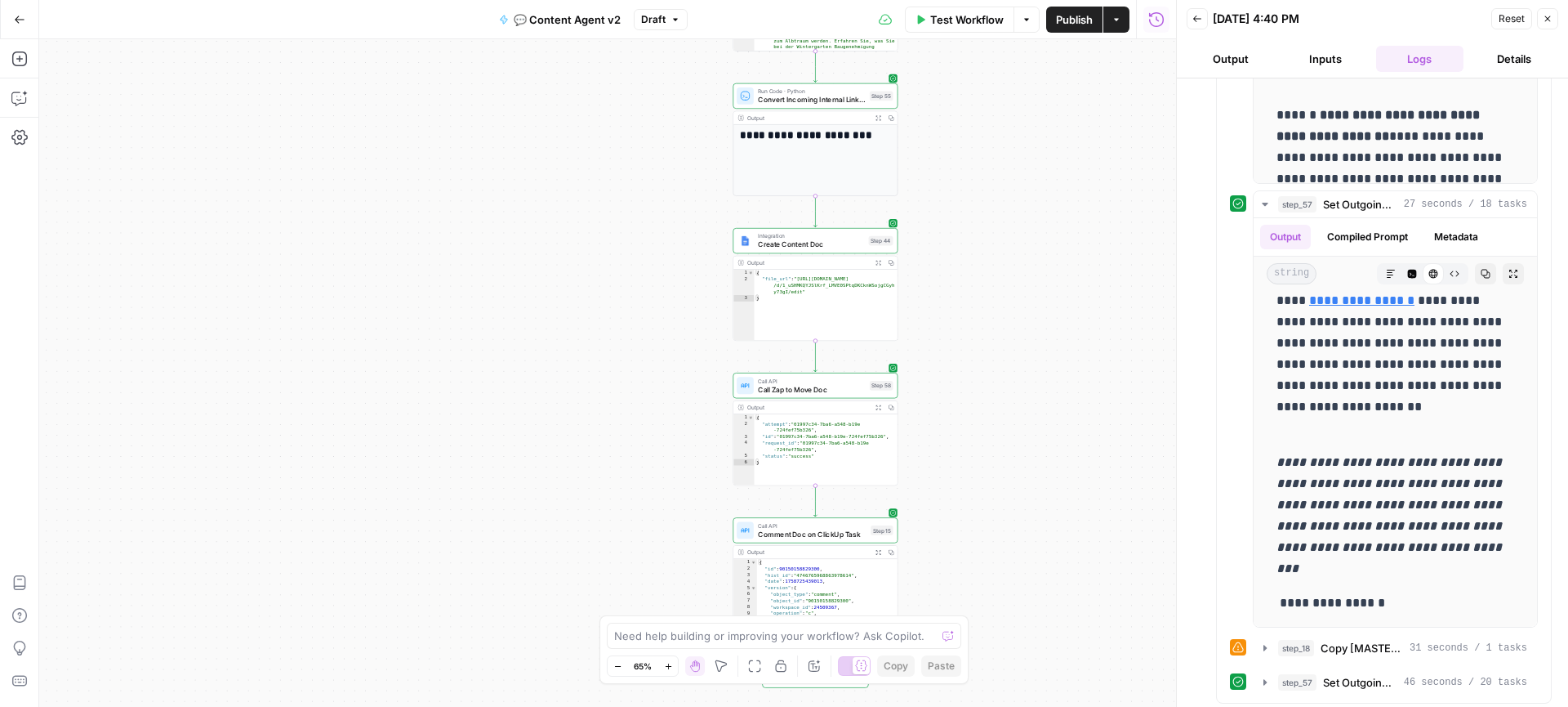
drag, startPoint x: 1000, startPoint y: 359, endPoint x: 1009, endPoint y: 226, distance: 133.3
click at [1009, 226] on div "true true false false Workflow Set Inputs Inputs Call API Get Agent Task (Click…" at bounding box center [607, 373] width 1136 height 667
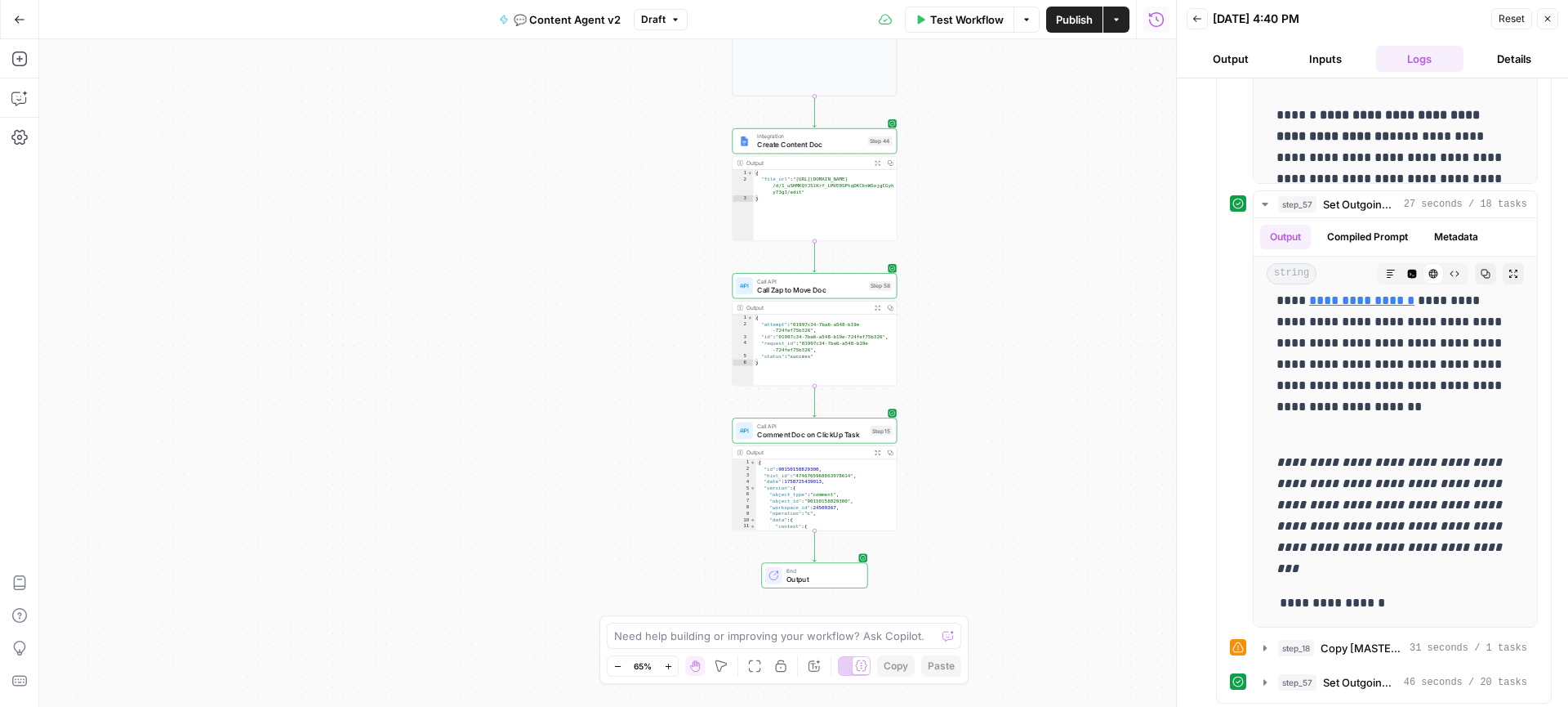
drag, startPoint x: 1017, startPoint y: 301, endPoint x: 1009, endPoint y: 291, distance: 12.8
click at [1009, 291] on div "true true false false Workflow Set Inputs Inputs Call API Get Agent Task (Click…" at bounding box center [607, 373] width 1136 height 667
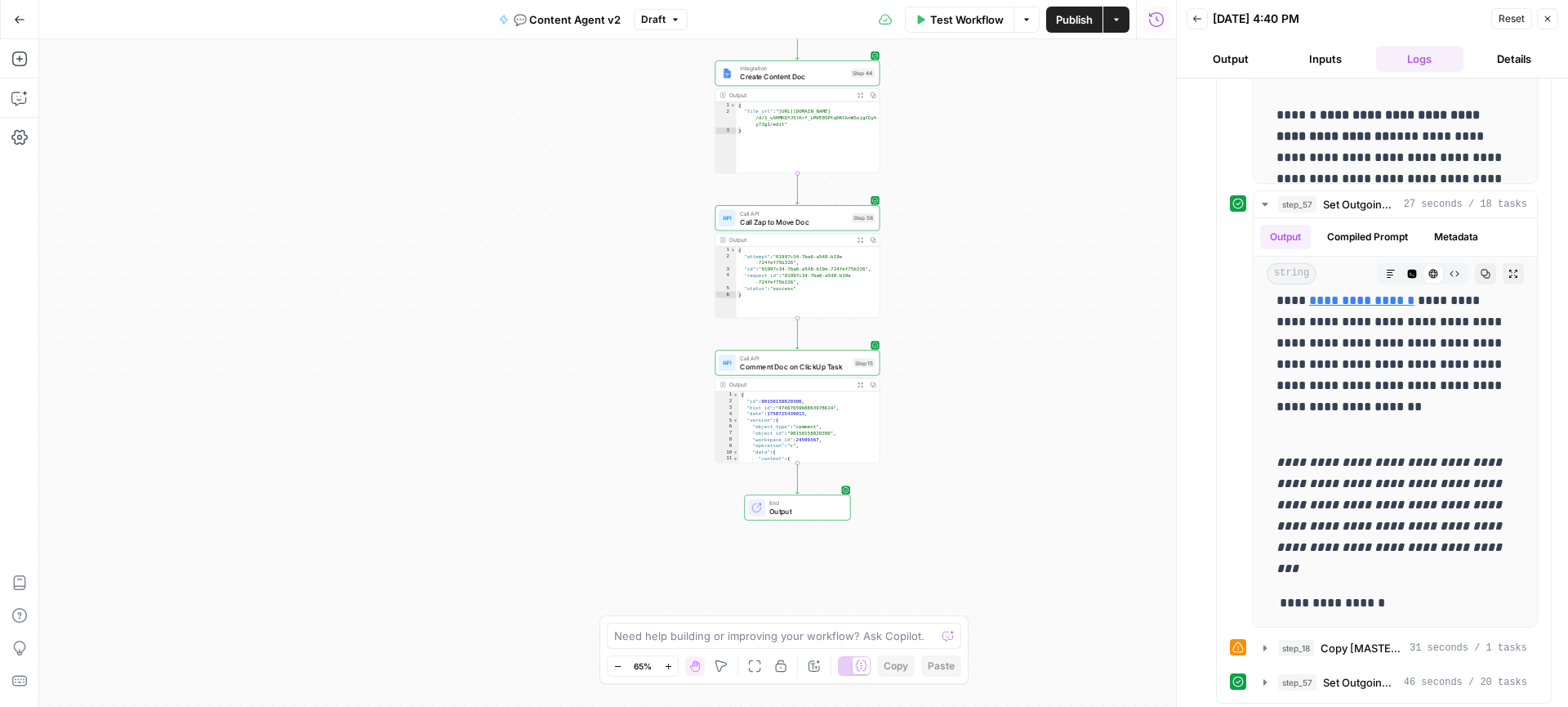
drag, startPoint x: 1004, startPoint y: 320, endPoint x: 995, endPoint y: 263, distance: 57.7
click at [995, 263] on div "true true false false Workflow Set Inputs Inputs Call API Get Agent Task (Click…" at bounding box center [607, 373] width 1136 height 667
click at [792, 369] on span "Comment Doc on ClickUp Task" at bounding box center [793, 366] width 109 height 11
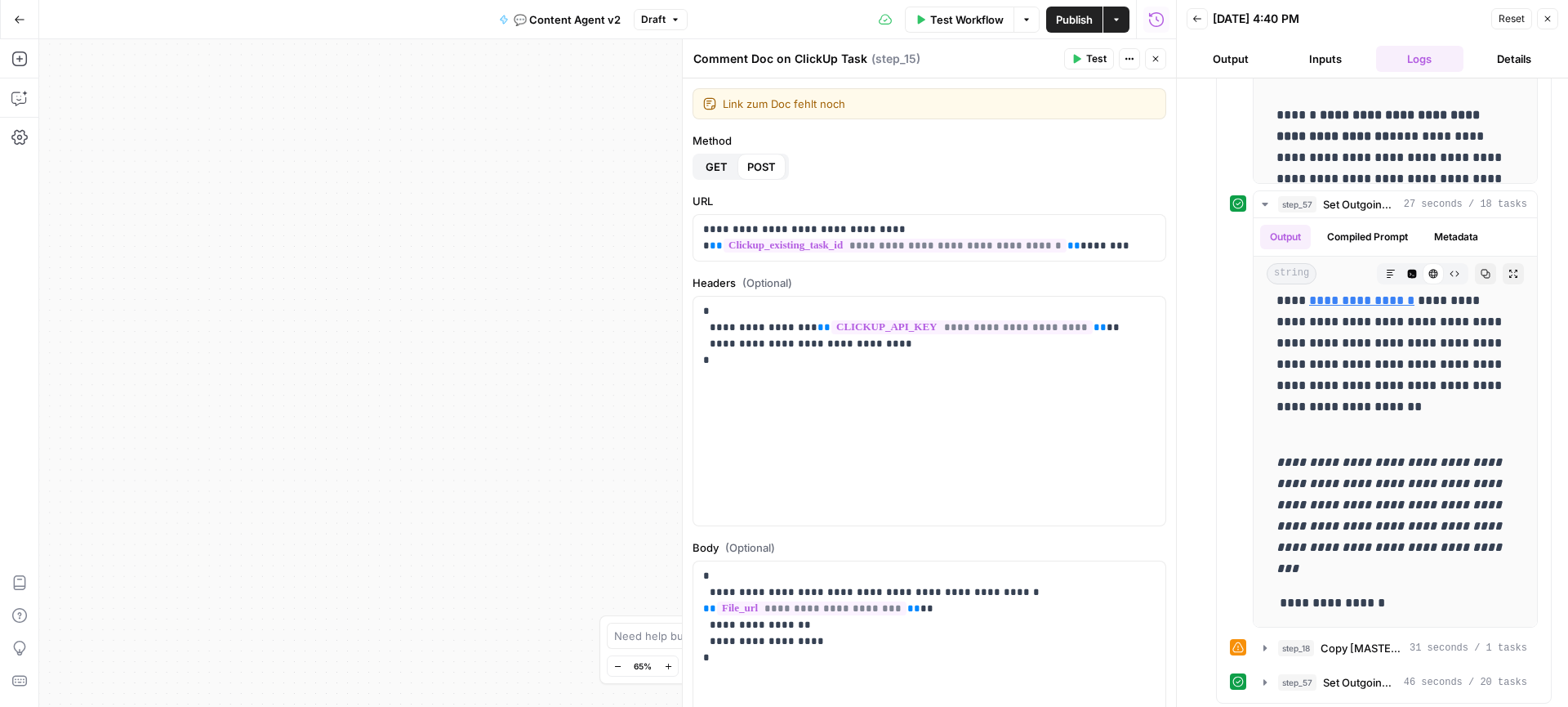
click at [665, 284] on div "true true false false Workflow Set Inputs Inputs Call API Get Agent Task (Click…" at bounding box center [607, 373] width 1136 height 667
click at [1154, 50] on button "Close" at bounding box center [1155, 58] width 21 height 21
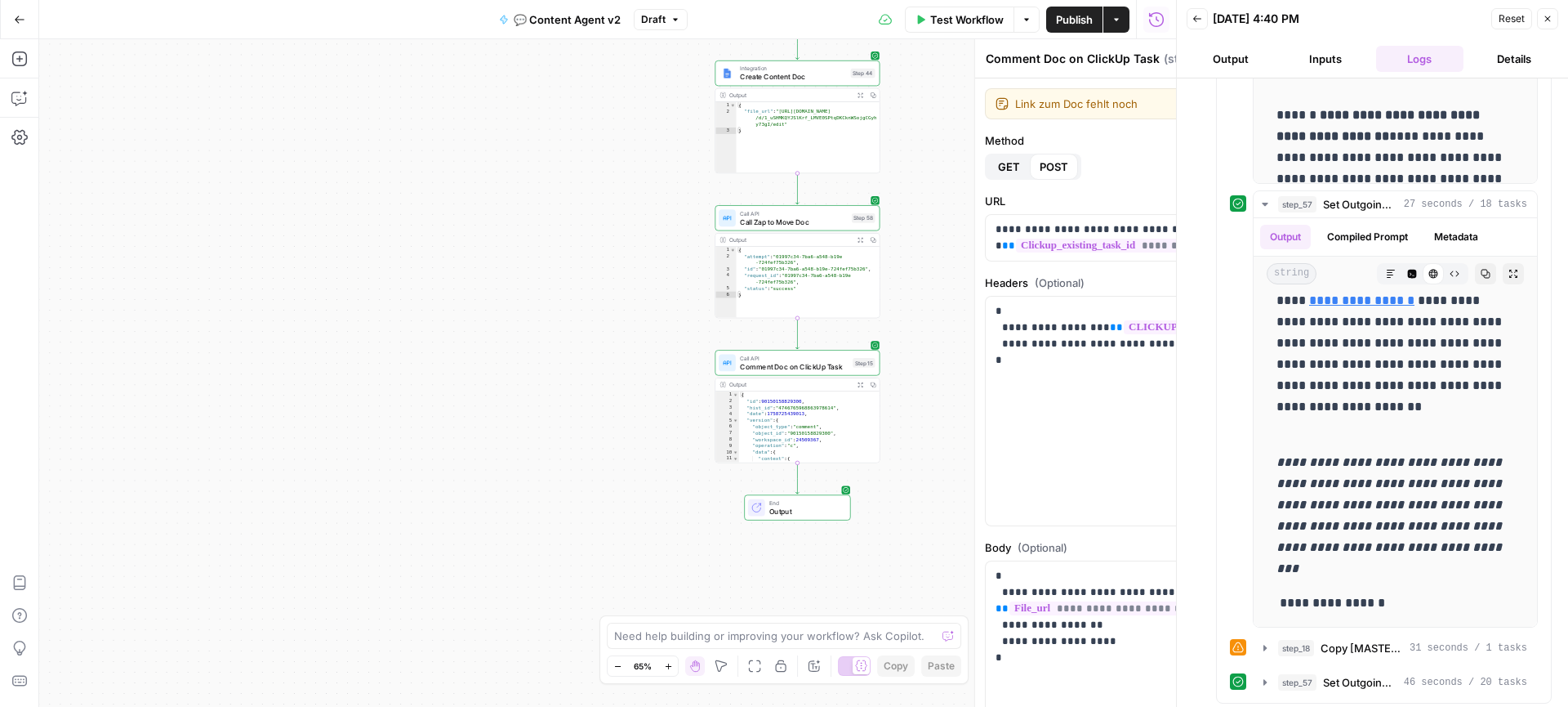
scroll to position [1262, 0]
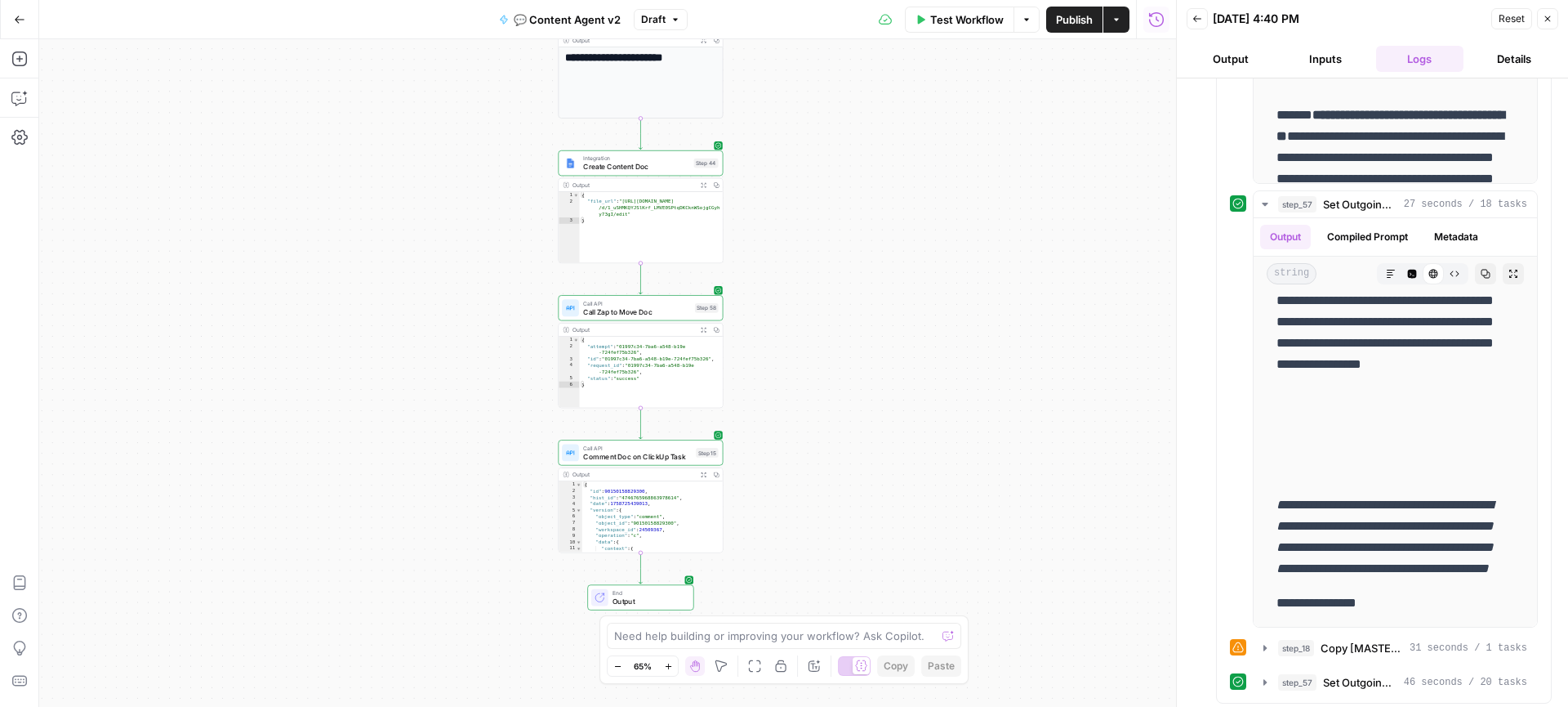
drag, startPoint x: 971, startPoint y: 286, endPoint x: 814, endPoint y: 375, distance: 180.5
click at [814, 375] on div "true true false false Workflow Set Inputs Inputs Call API Get Agent Task (Click…" at bounding box center [607, 373] width 1136 height 667
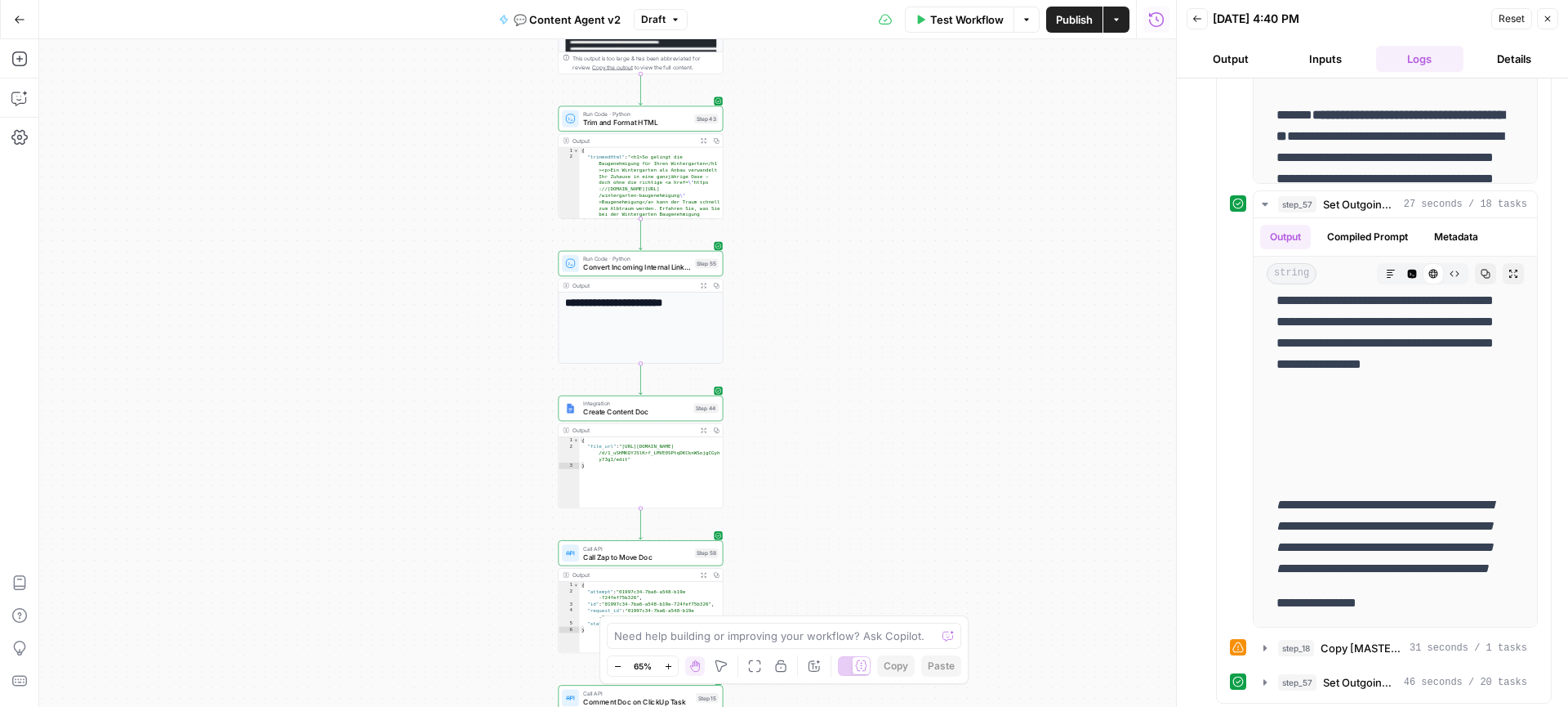
drag, startPoint x: 842, startPoint y: 221, endPoint x: 842, endPoint y: 466, distance: 245.0
click at [842, 466] on div "true true false false Workflow Set Inputs Inputs Call API Get Agent Task (Click…" at bounding box center [607, 373] width 1136 height 667
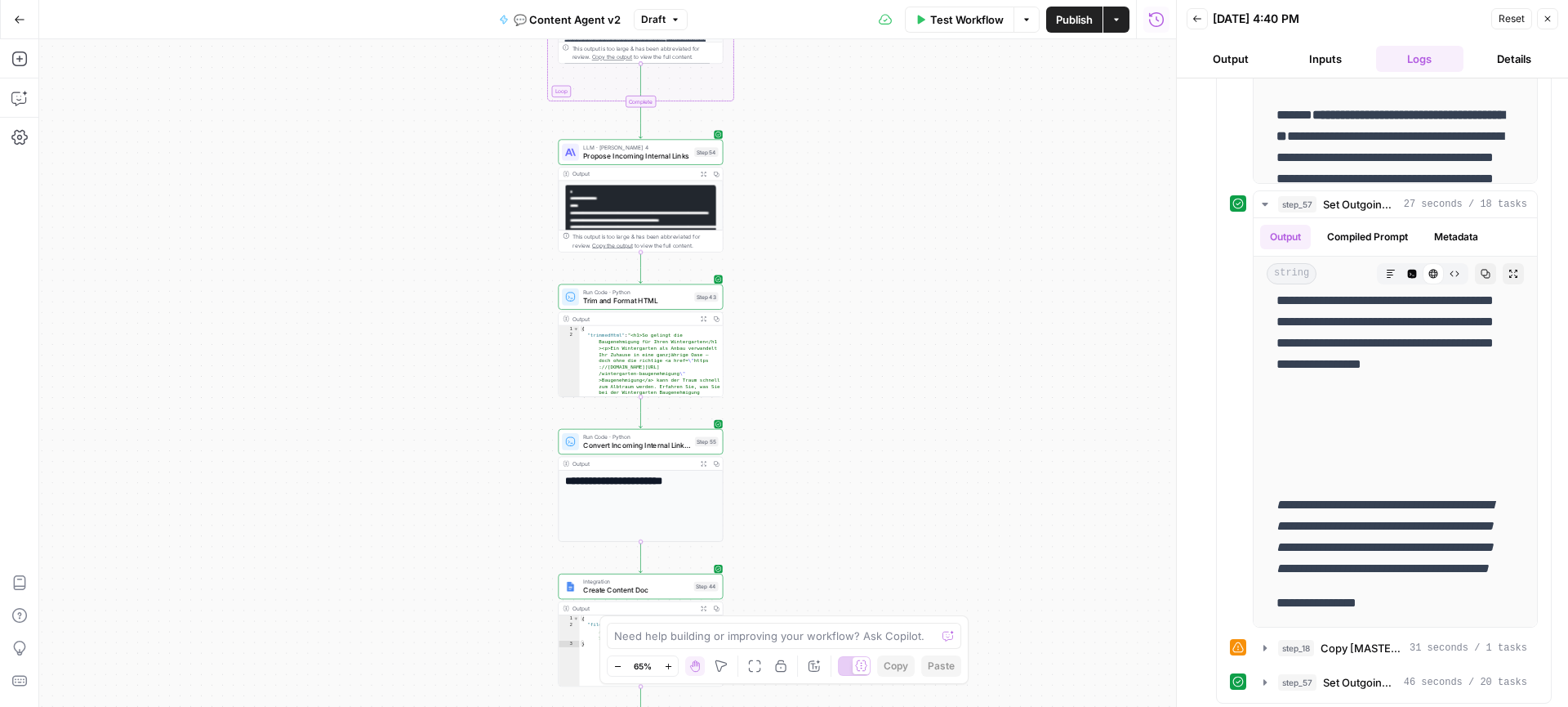
drag, startPoint x: 842, startPoint y: 236, endPoint x: 840, endPoint y: 411, distance: 175.0
click at [842, 413] on div "true true false false Workflow Set Inputs Inputs Call API Get Agent Task (Click…" at bounding box center [607, 373] width 1136 height 667
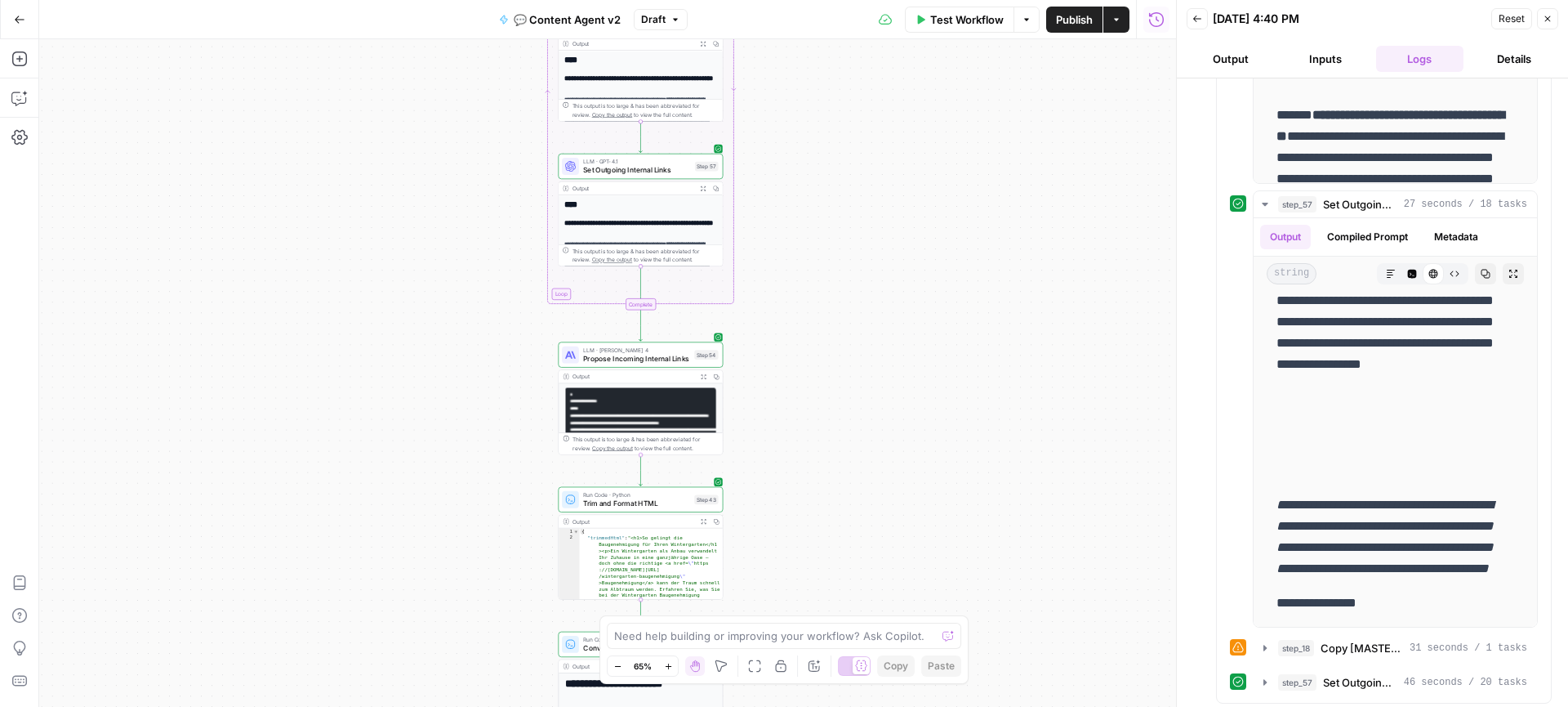
drag, startPoint x: 860, startPoint y: 264, endPoint x: 860, endPoint y: 464, distance: 200.0
click at [860, 466] on div "true true false false Workflow Set Inputs Inputs Call API Get Agent Task (Click…" at bounding box center [607, 373] width 1136 height 667
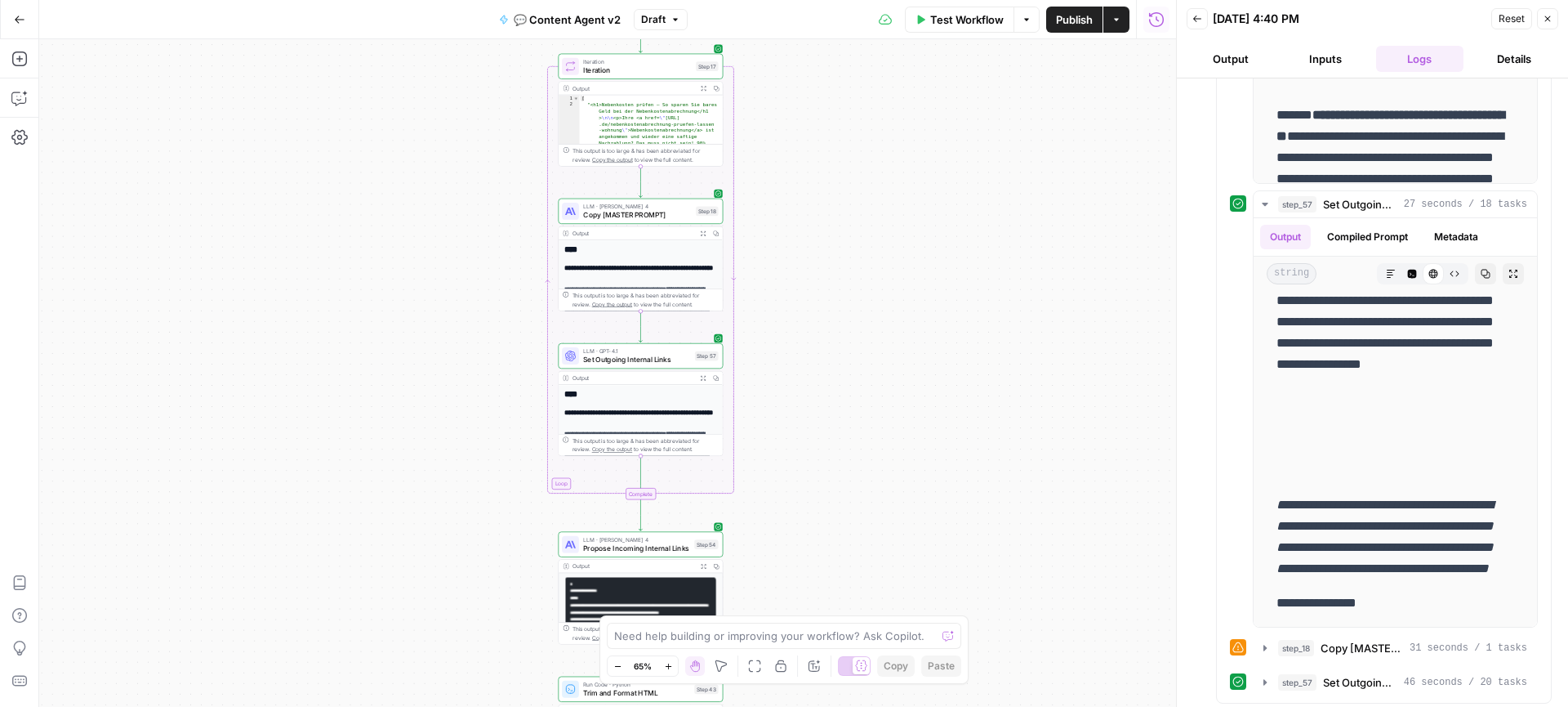
click at [846, 465] on div "true true false false Workflow Set Inputs Inputs Call API Get Agent Task (Click…" at bounding box center [607, 373] width 1136 height 667
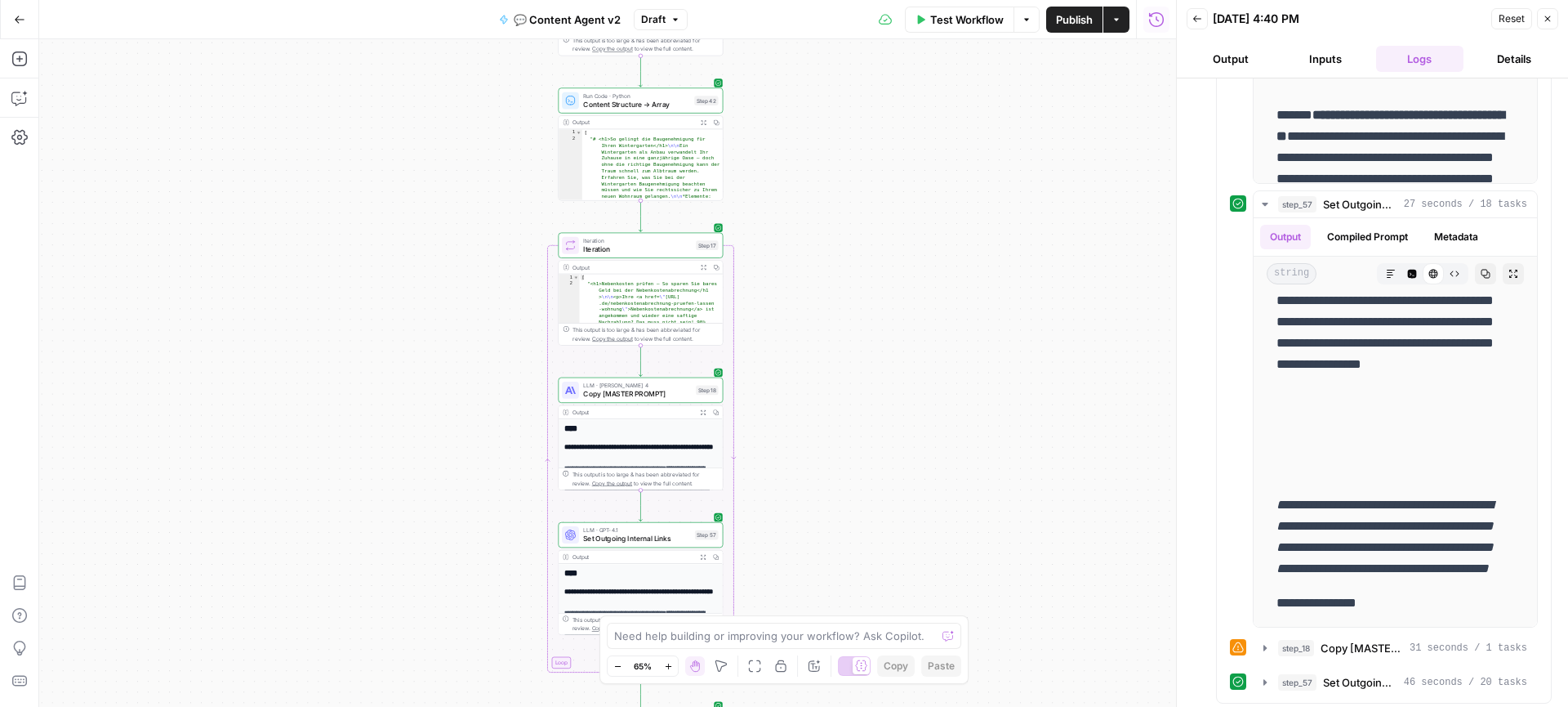
drag, startPoint x: 832, startPoint y: 272, endPoint x: 831, endPoint y: 454, distance: 182.0
click at [832, 455] on div "true true false false Workflow Set Inputs Inputs Call API Get Agent Task (Click…" at bounding box center [607, 373] width 1136 height 667
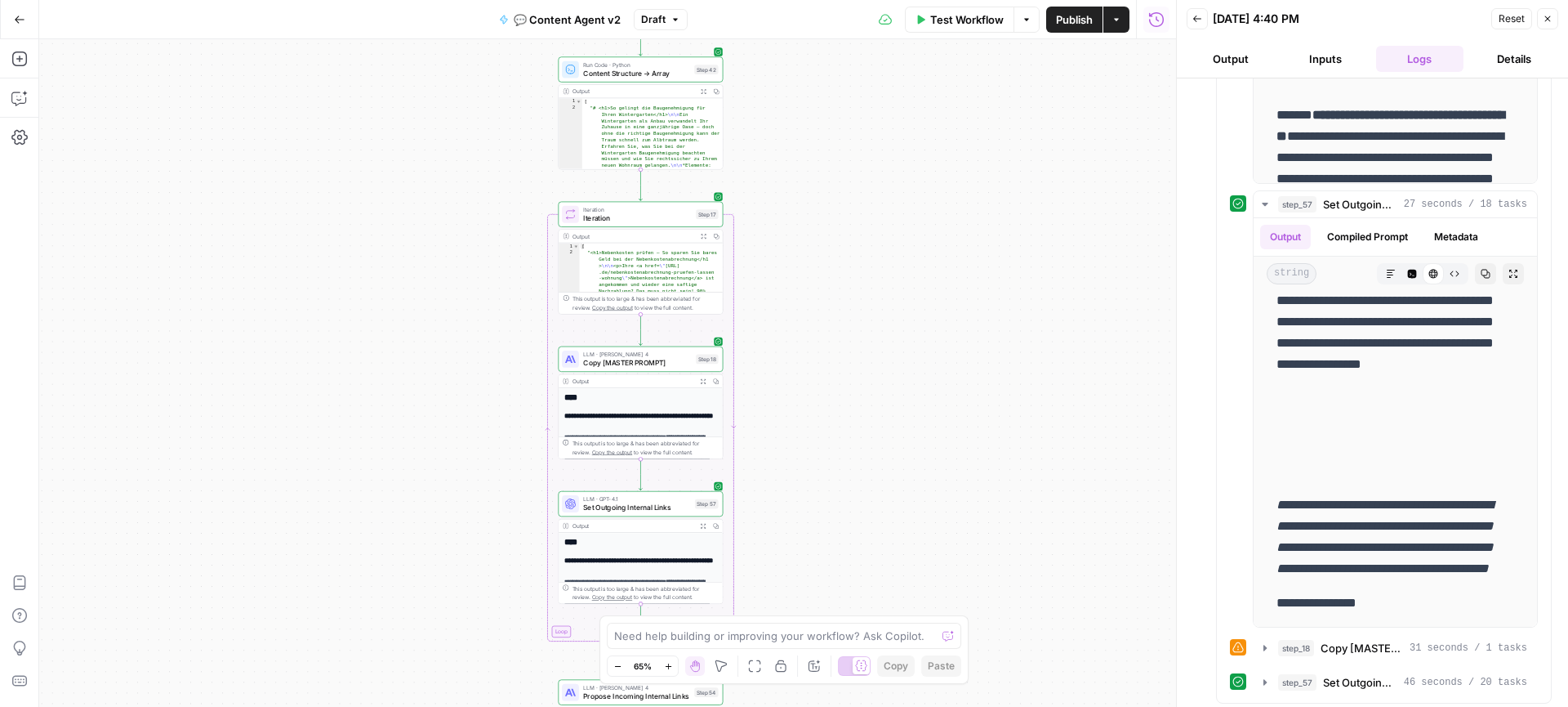
drag, startPoint x: 826, startPoint y: 347, endPoint x: 826, endPoint y: 310, distance: 37.0
click at [826, 310] on div "true true false false Workflow Set Inputs Inputs Call API Get Agent Task (Click…" at bounding box center [607, 373] width 1136 height 667
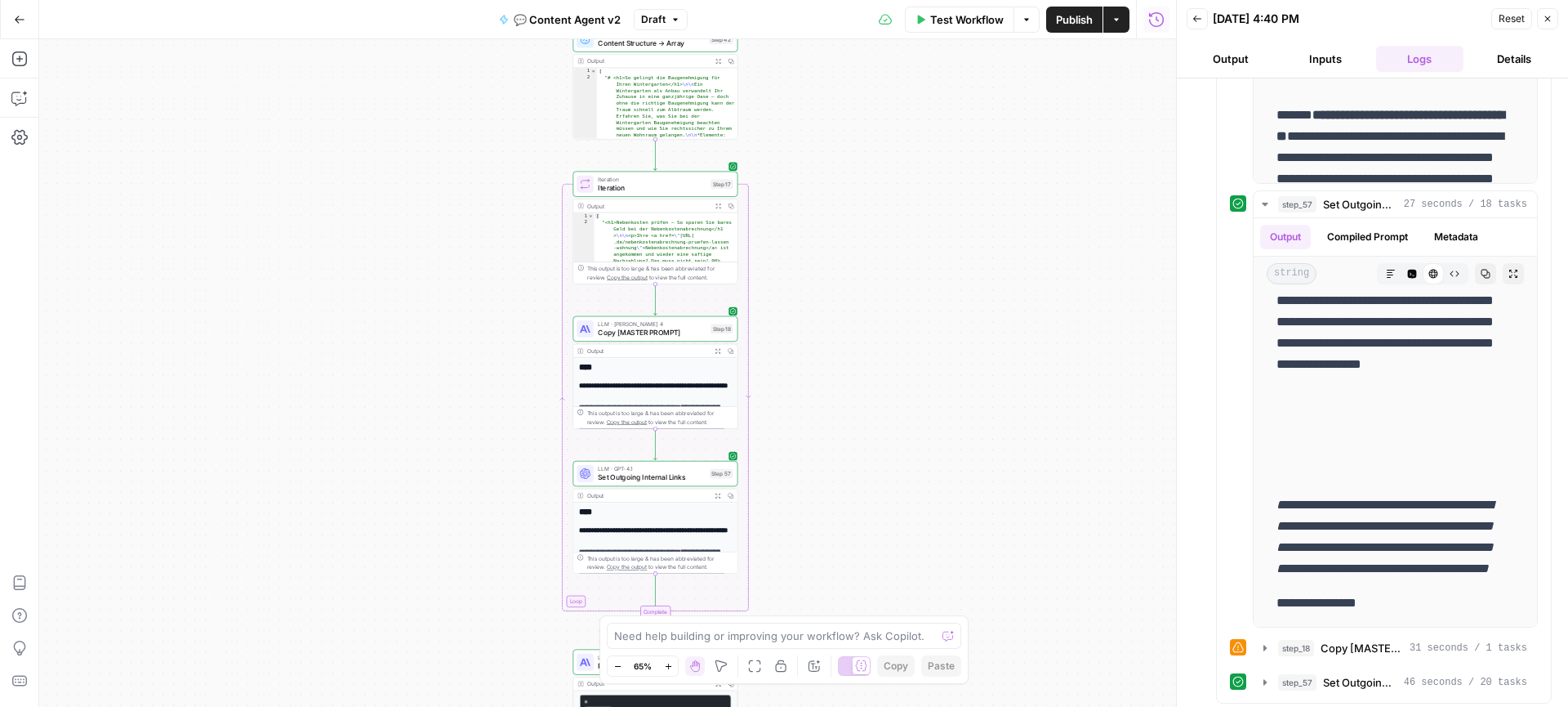
click at [841, 325] on div "true true false false Workflow Set Inputs Inputs Call API Get Agent Task (Click…" at bounding box center [607, 373] width 1136 height 667
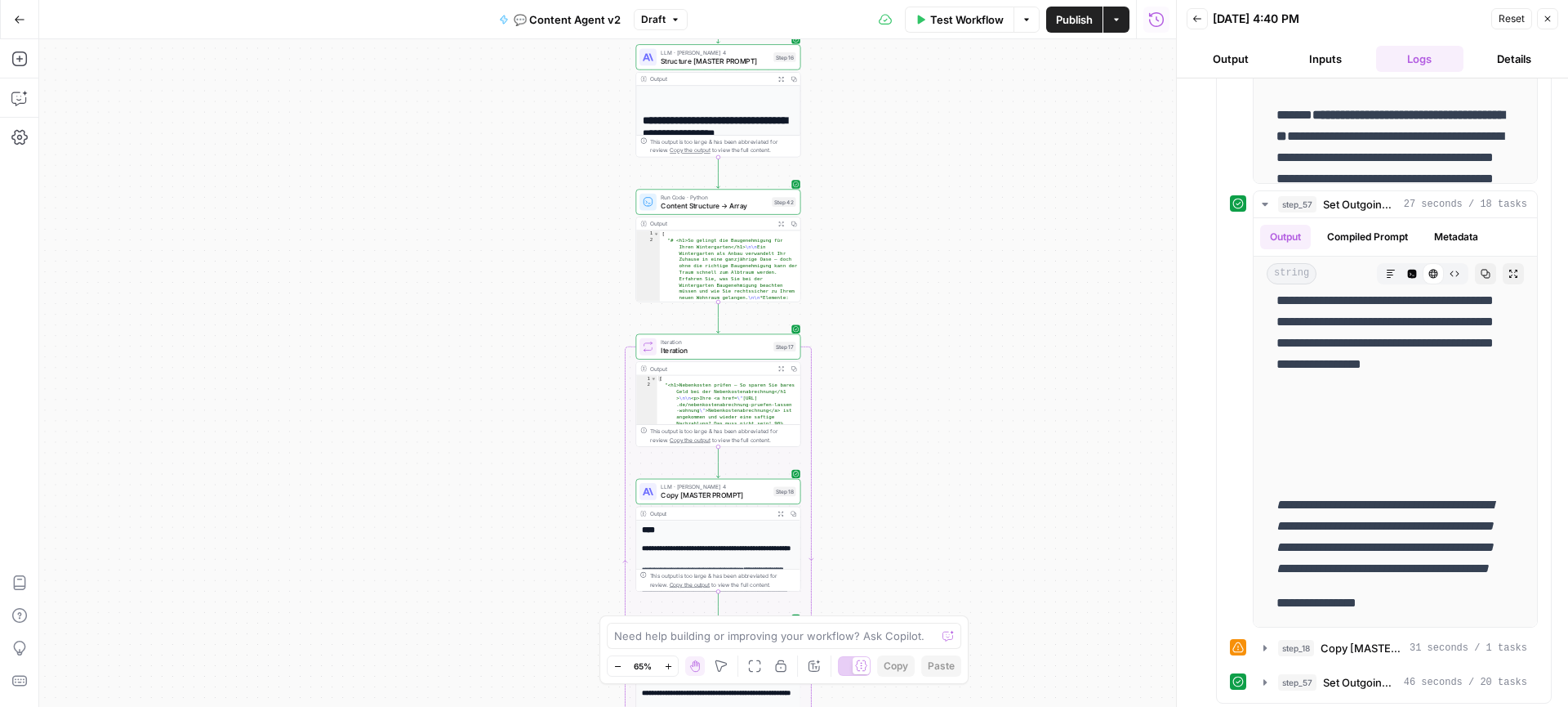
drag, startPoint x: 839, startPoint y: 246, endPoint x: 902, endPoint y: 408, distance: 173.8
click at [902, 408] on div "true true false false Workflow Set Inputs Inputs Call API Get Agent Task (Click…" at bounding box center [607, 373] width 1136 height 667
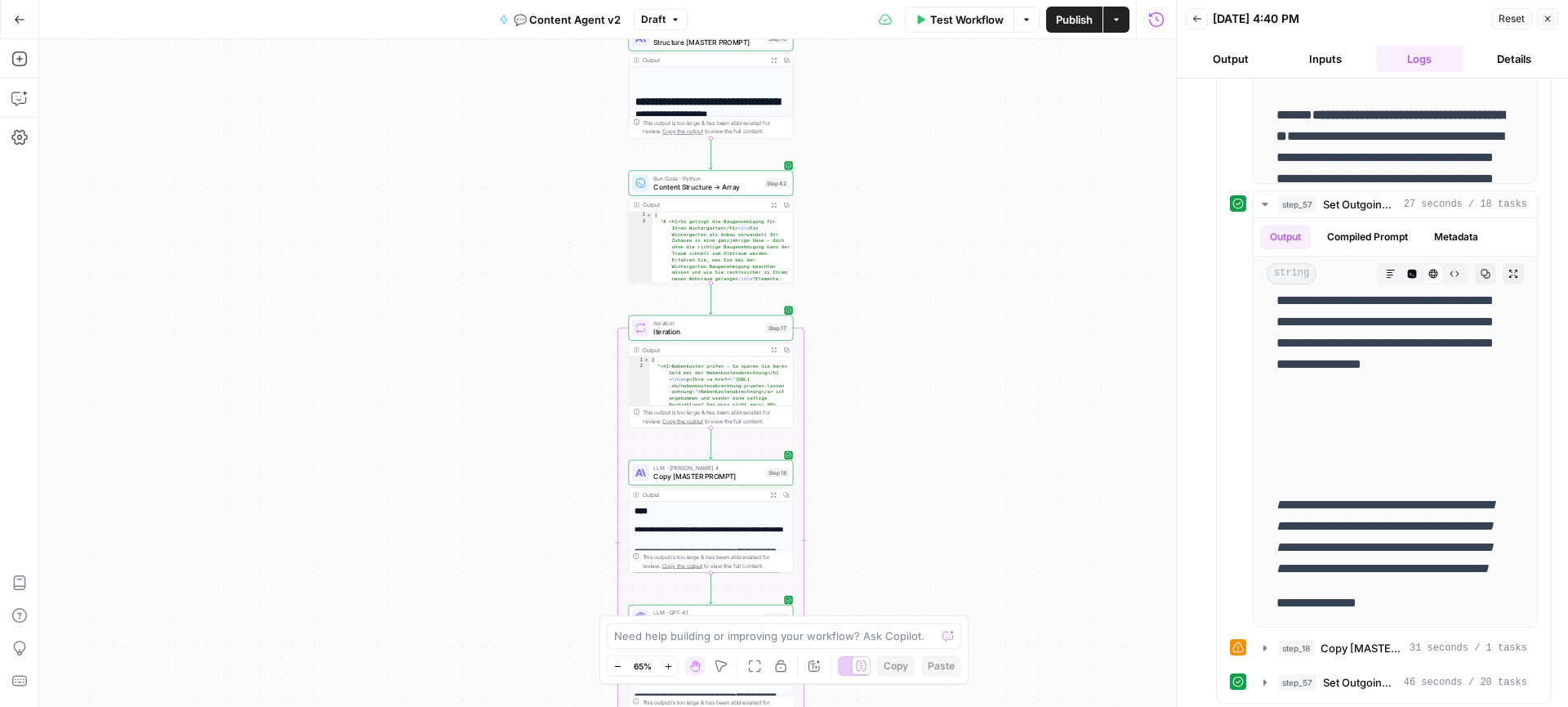
drag, startPoint x: 877, startPoint y: 292, endPoint x: 870, endPoint y: 274, distance: 19.3
click at [870, 274] on div "true true false false Workflow Set Inputs Inputs Call API Get Agent Task (Click…" at bounding box center [607, 373] width 1136 height 667
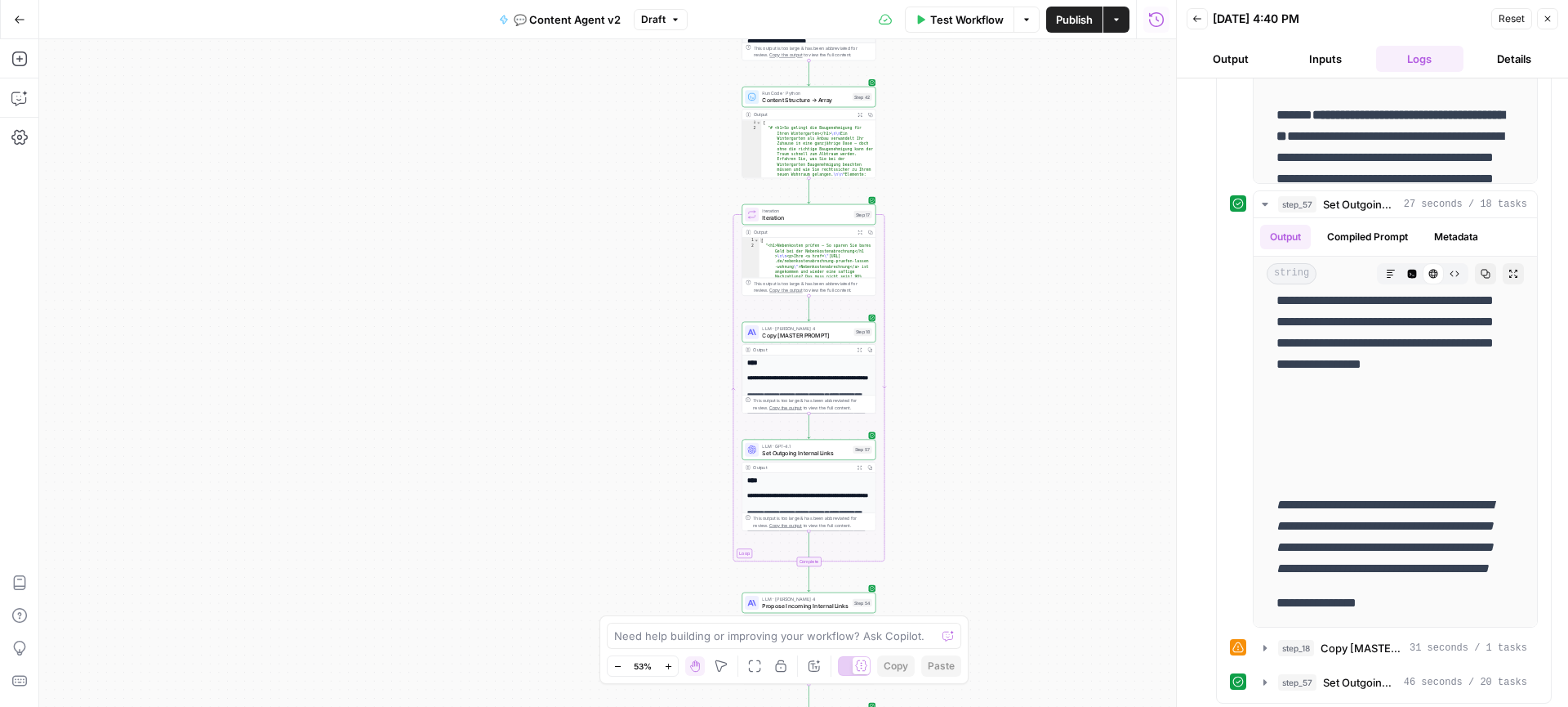
drag, startPoint x: 863, startPoint y: 341, endPoint x: 935, endPoint y: 236, distance: 127.3
click at [935, 236] on div "true true false false Workflow Set Inputs Inputs Call API Get Agent Task (Click…" at bounding box center [607, 373] width 1136 height 667
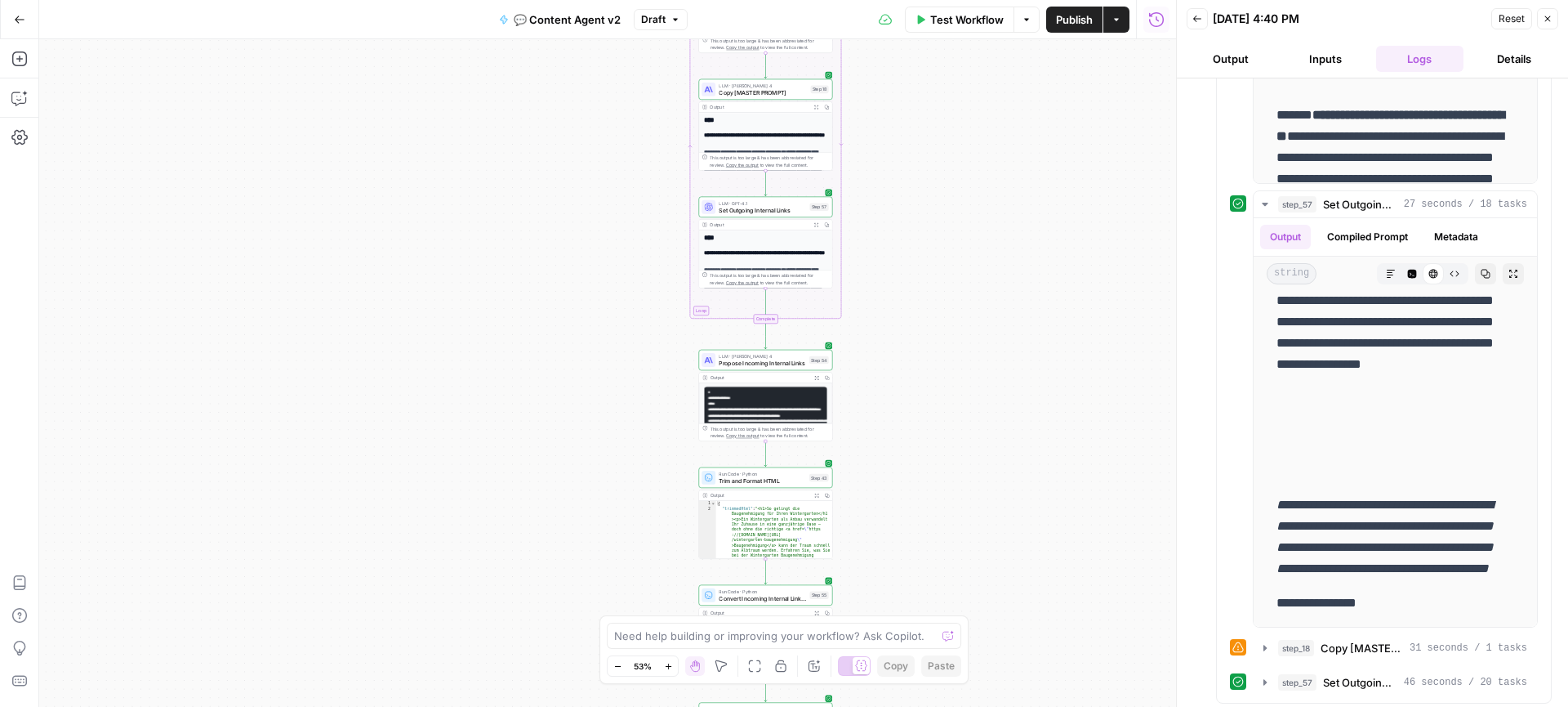
drag, startPoint x: 962, startPoint y: 444, endPoint x: 917, endPoint y: 197, distance: 251.1
click at [917, 197] on div "true true false false Workflow Set Inputs Inputs Call API Get Agent Task (Click…" at bounding box center [607, 373] width 1136 height 667
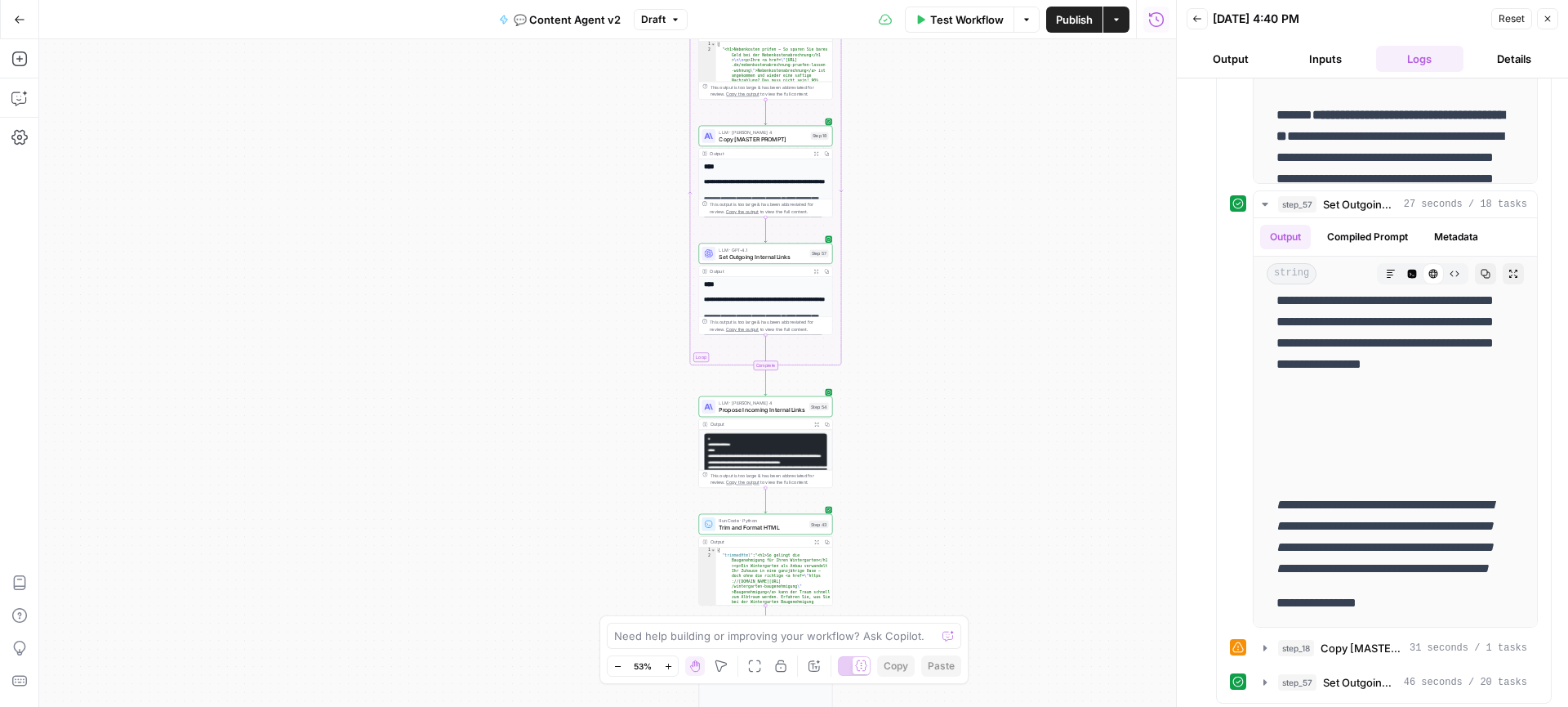
drag, startPoint x: 904, startPoint y: 290, endPoint x: 906, endPoint y: 342, distance: 52.0
click at [906, 342] on div "true true false false Workflow Set Inputs Inputs Call API Get Agent Task (Click…" at bounding box center [607, 373] width 1136 height 667
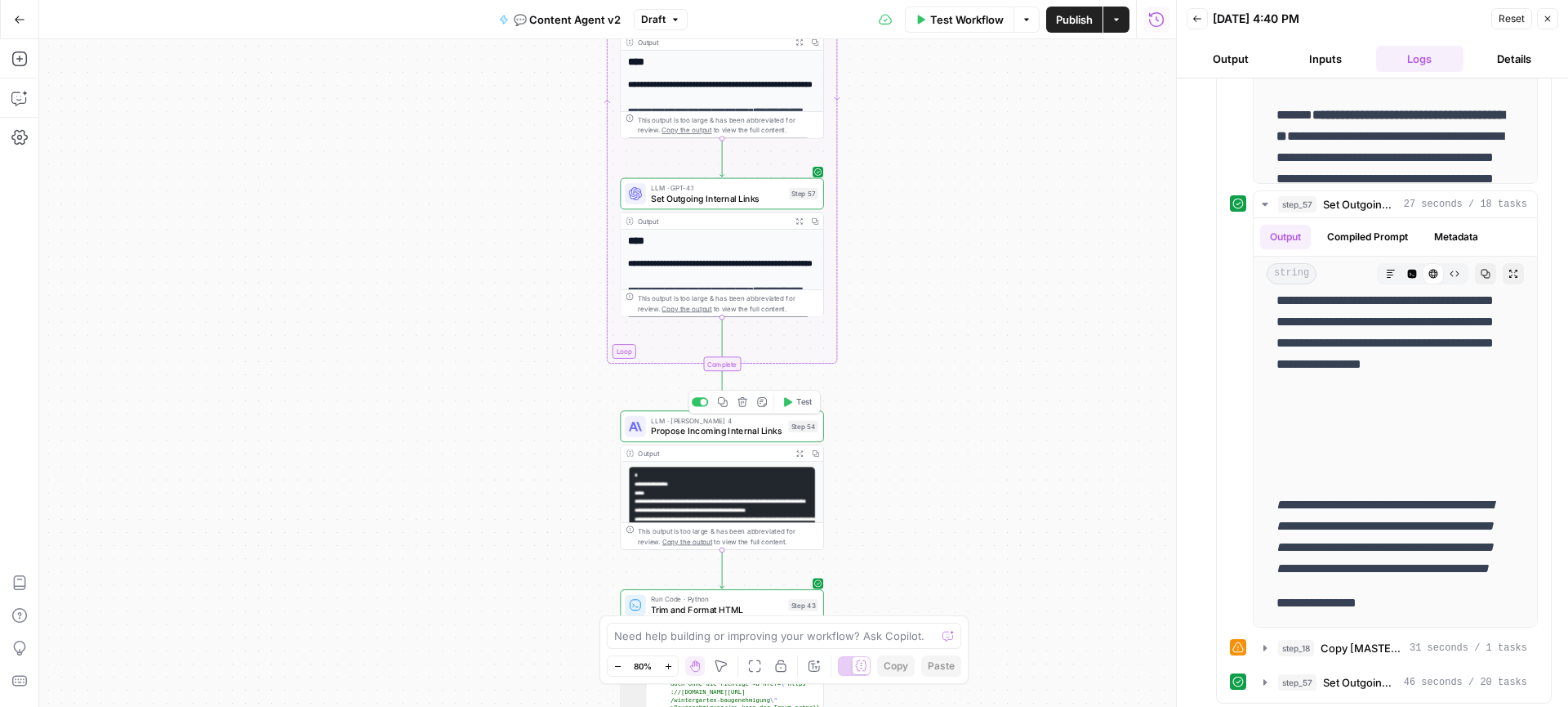
click at [747, 428] on span "Propose Incoming Internal Links" at bounding box center [717, 431] width 132 height 13
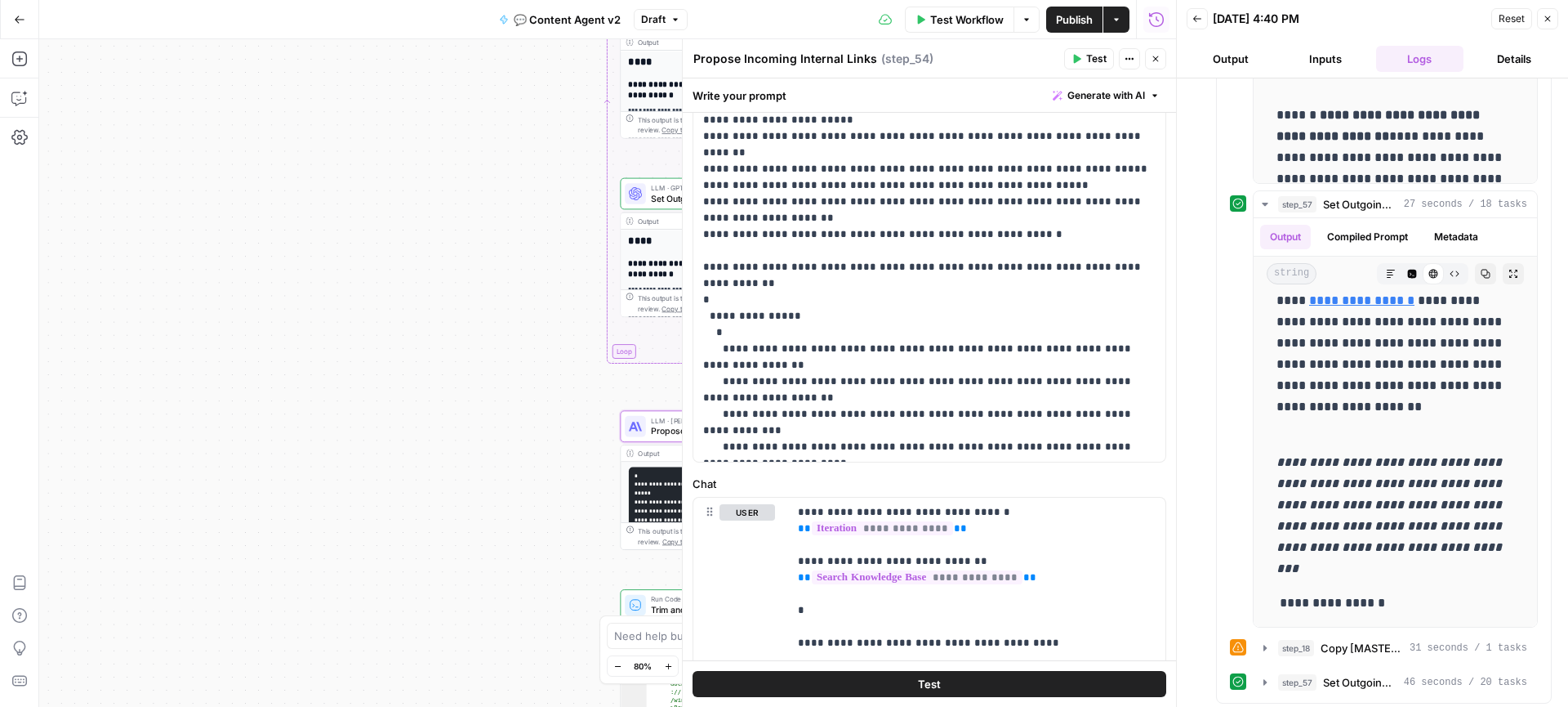
scroll to position [348, 0]
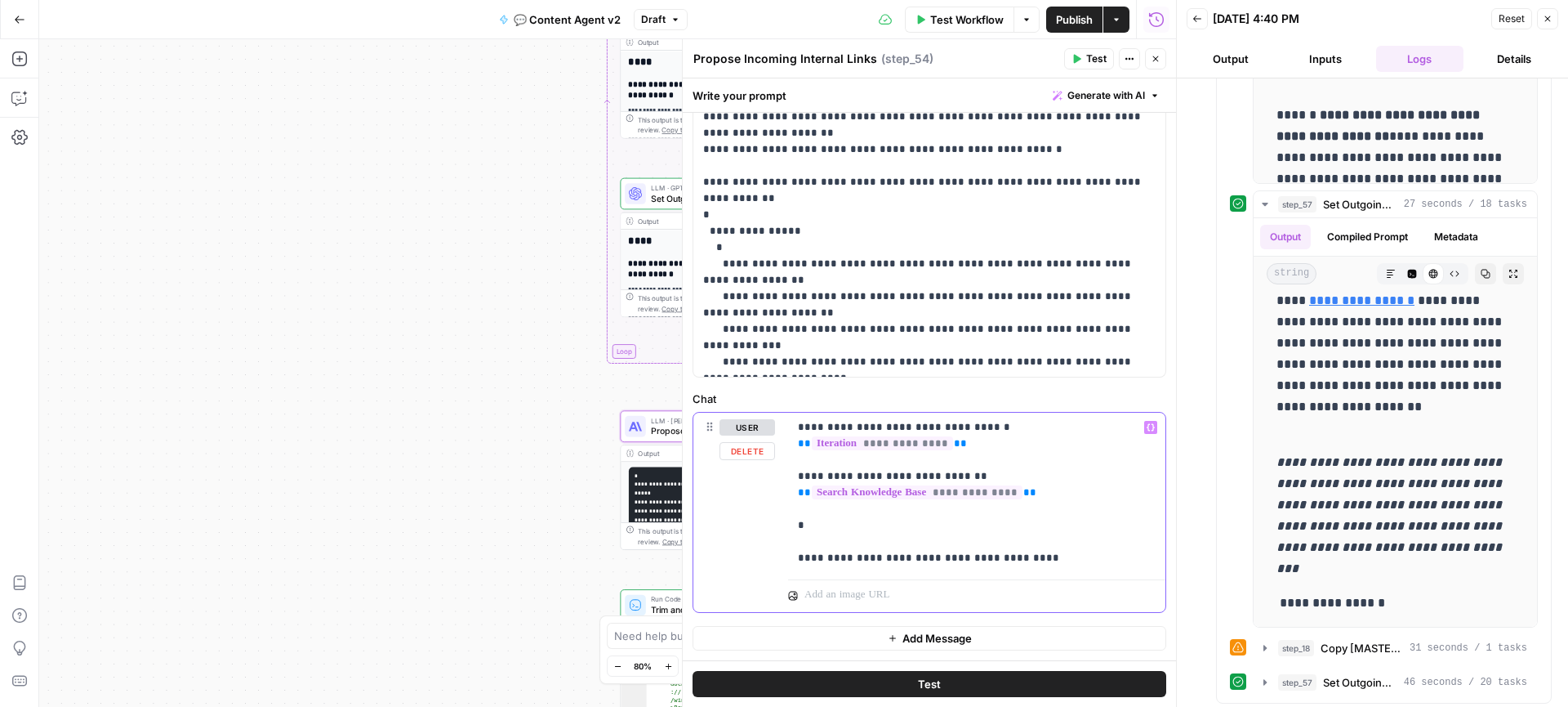
click at [874, 536] on p "**********" at bounding box center [976, 492] width 358 height 147
click at [858, 527] on p "**********" at bounding box center [976, 492] width 358 height 147
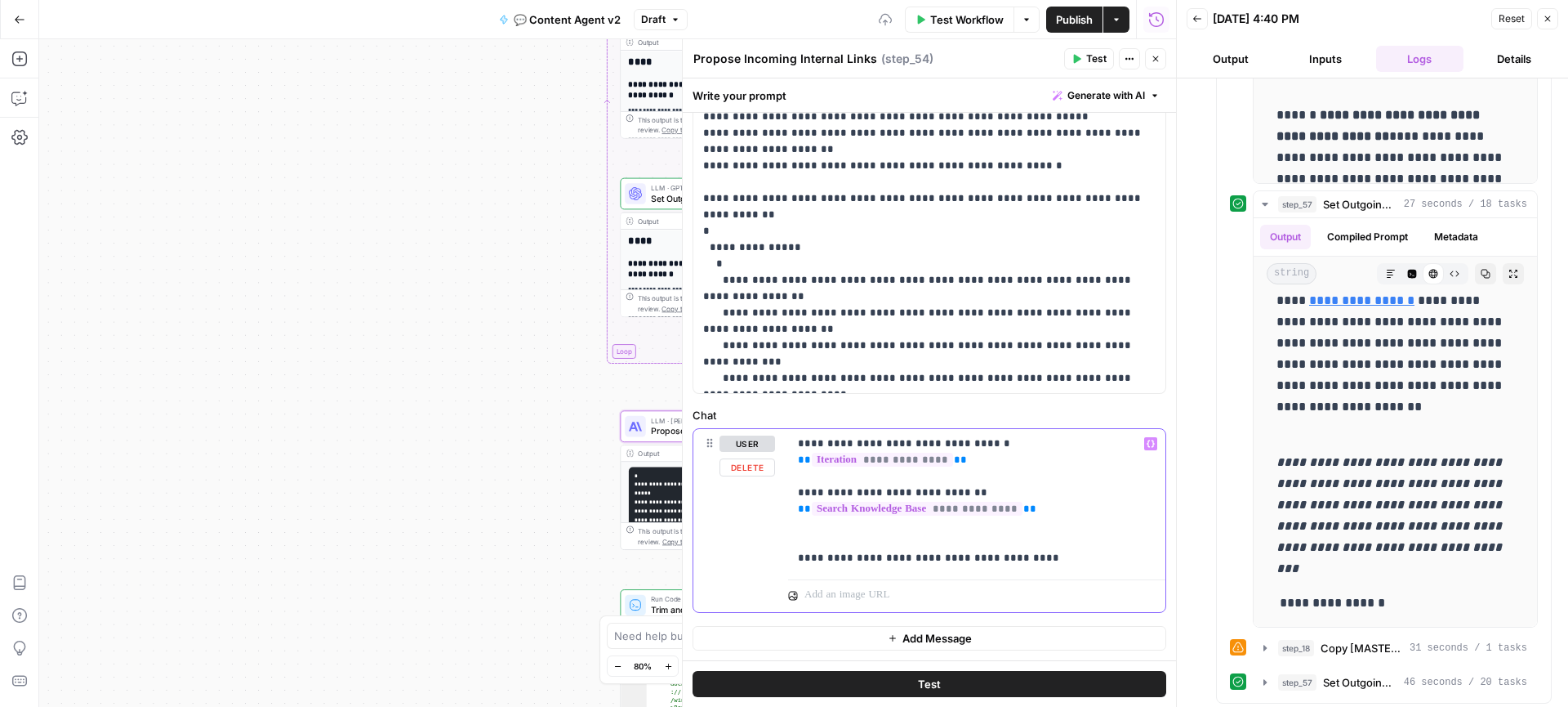
scroll to position [316, 0]
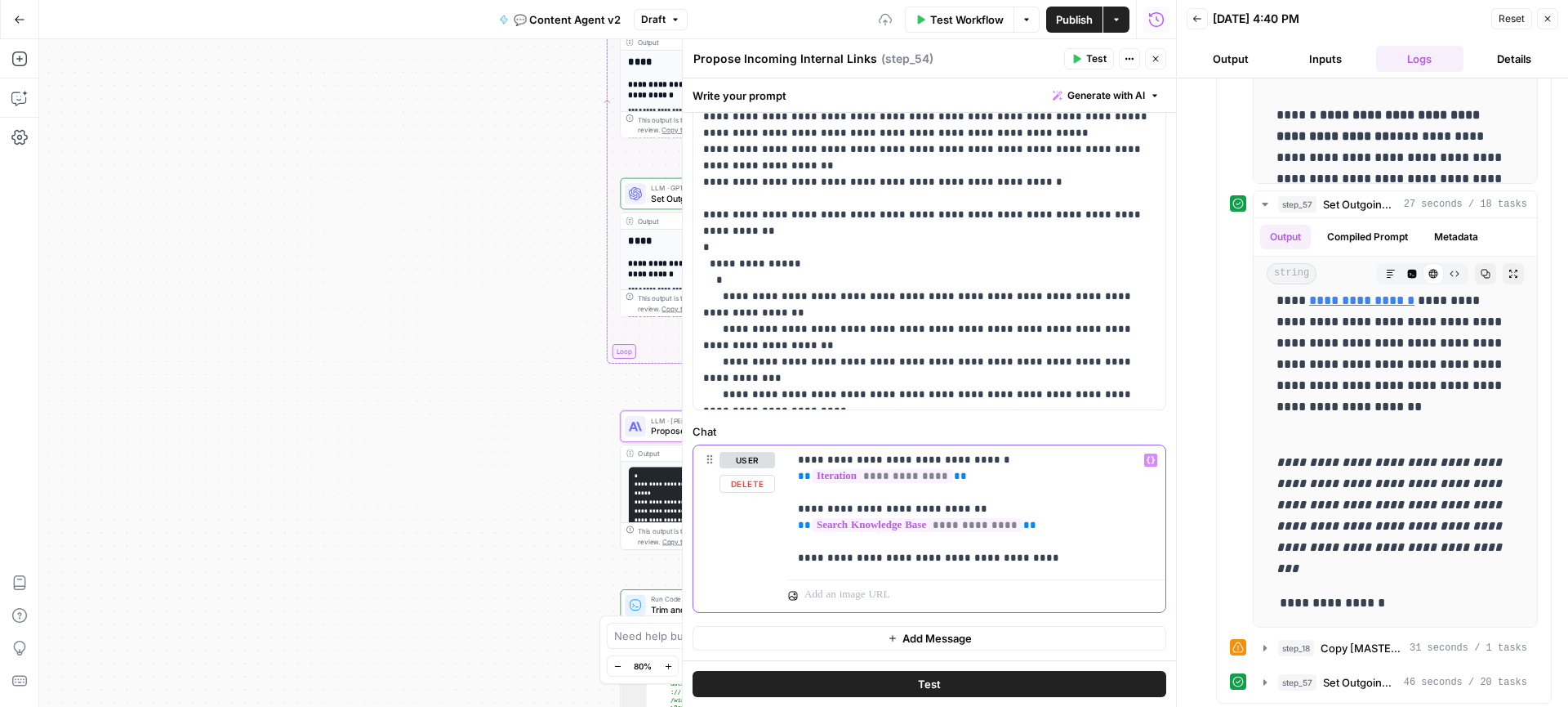
click at [1089, 505] on p "**********" at bounding box center [976, 509] width 358 height 114
click at [1059, 481] on p "**********" at bounding box center [976, 509] width 358 height 114
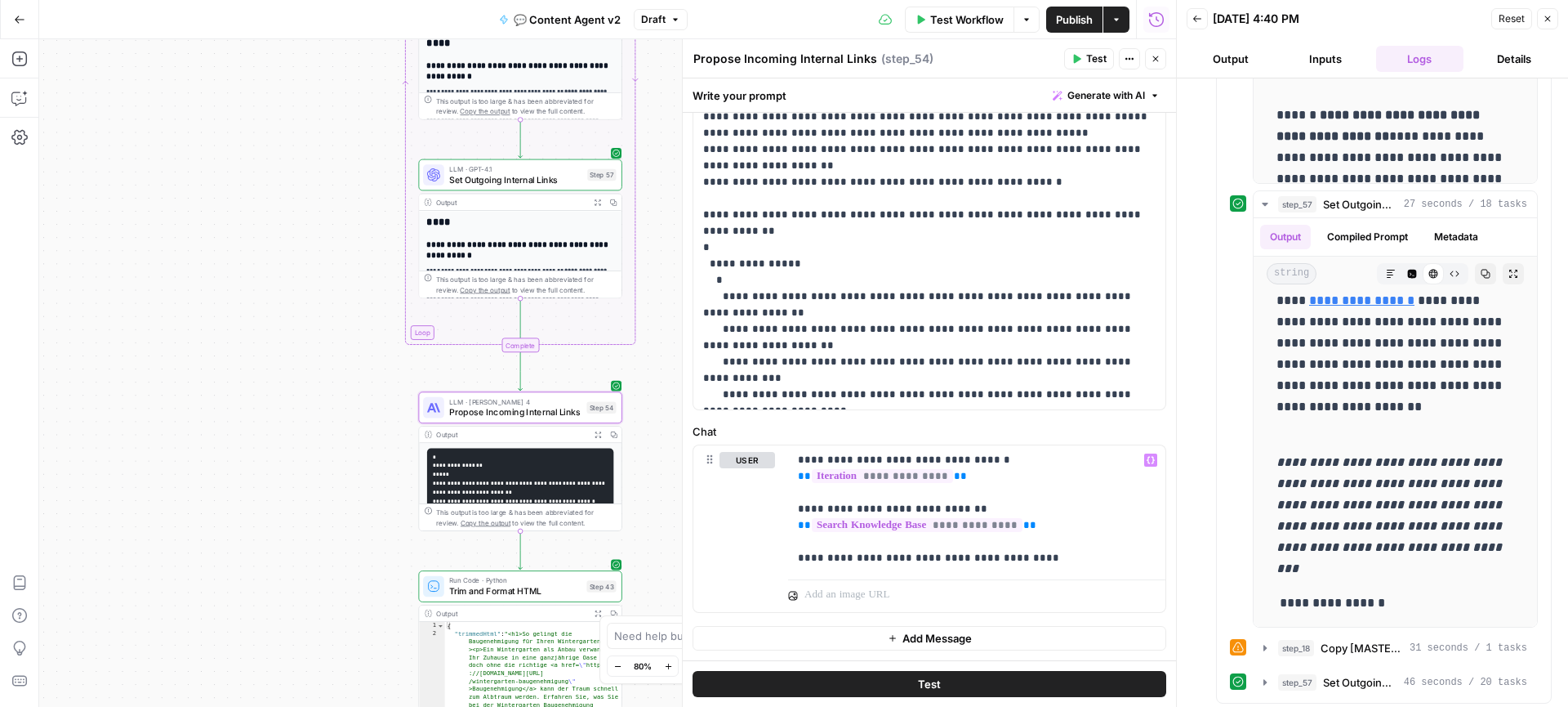
drag, startPoint x: 621, startPoint y: 392, endPoint x: 426, endPoint y: 371, distance: 196.1
click at [426, 371] on div "true true false false Workflow Set Inputs Inputs Call API Get Agent Task (Click…" at bounding box center [607, 373] width 1136 height 667
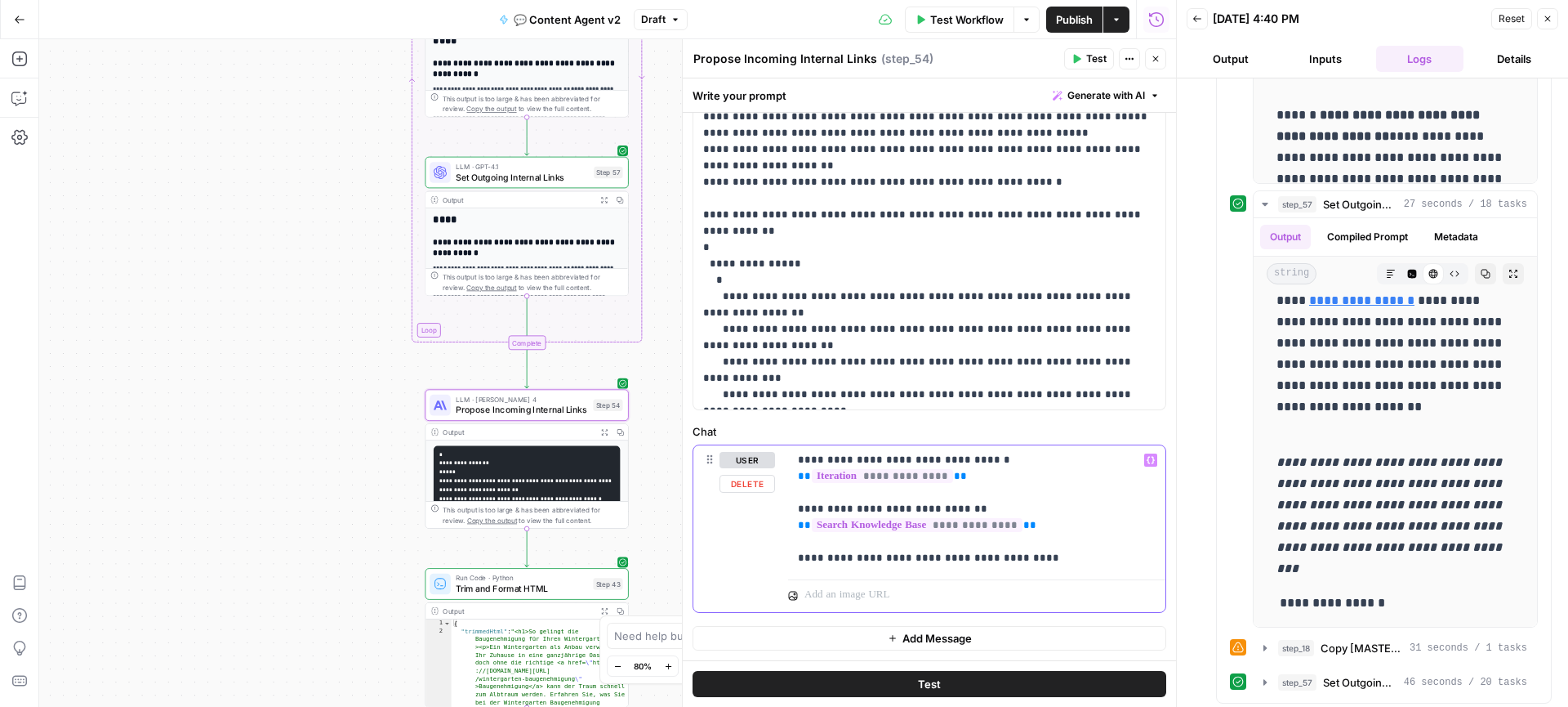
click at [985, 510] on p "**********" at bounding box center [976, 509] width 358 height 114
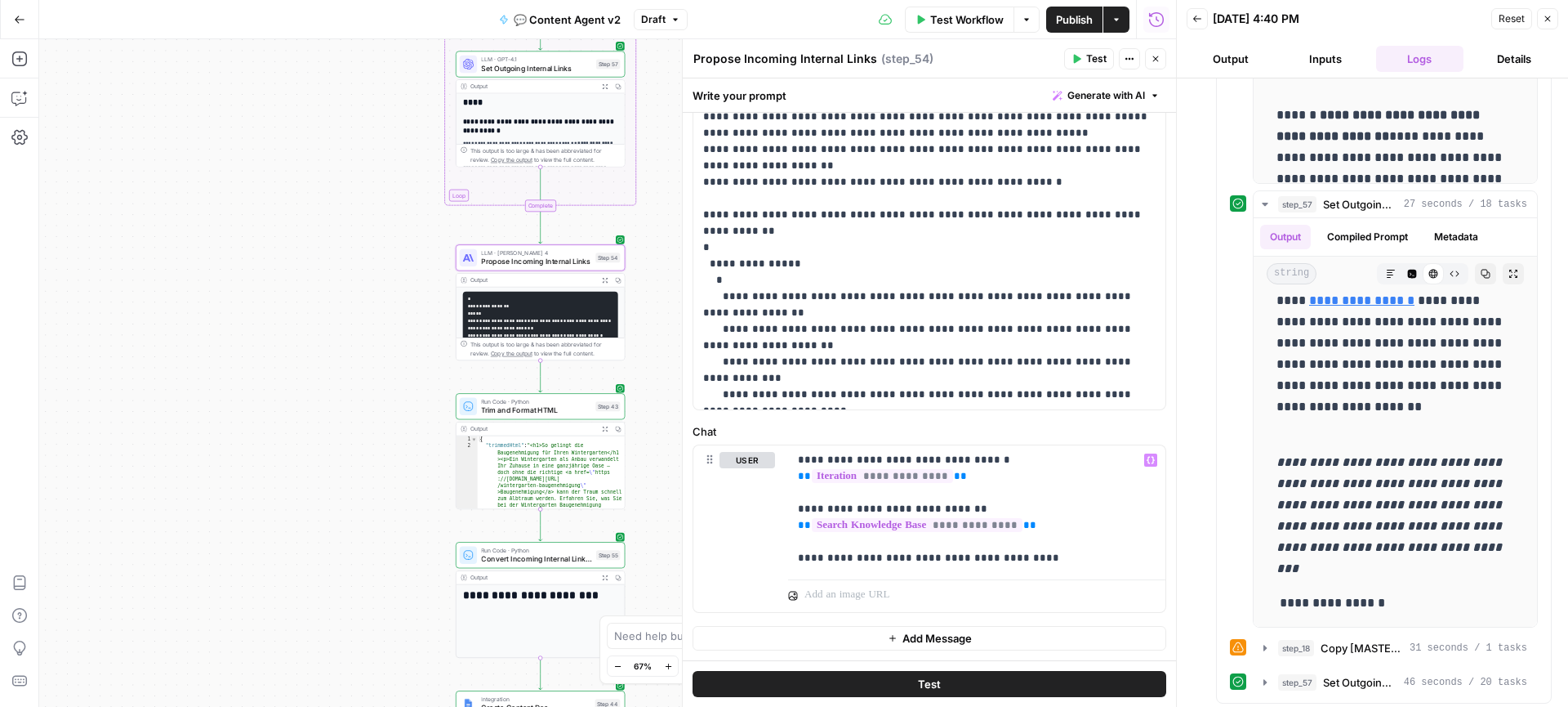
drag, startPoint x: 652, startPoint y: 481, endPoint x: 642, endPoint y: 630, distance: 149.3
click at [638, 598] on div "true true false false Workflow Set Inputs Inputs Call API Get Agent Task (Click…" at bounding box center [607, 373] width 1136 height 667
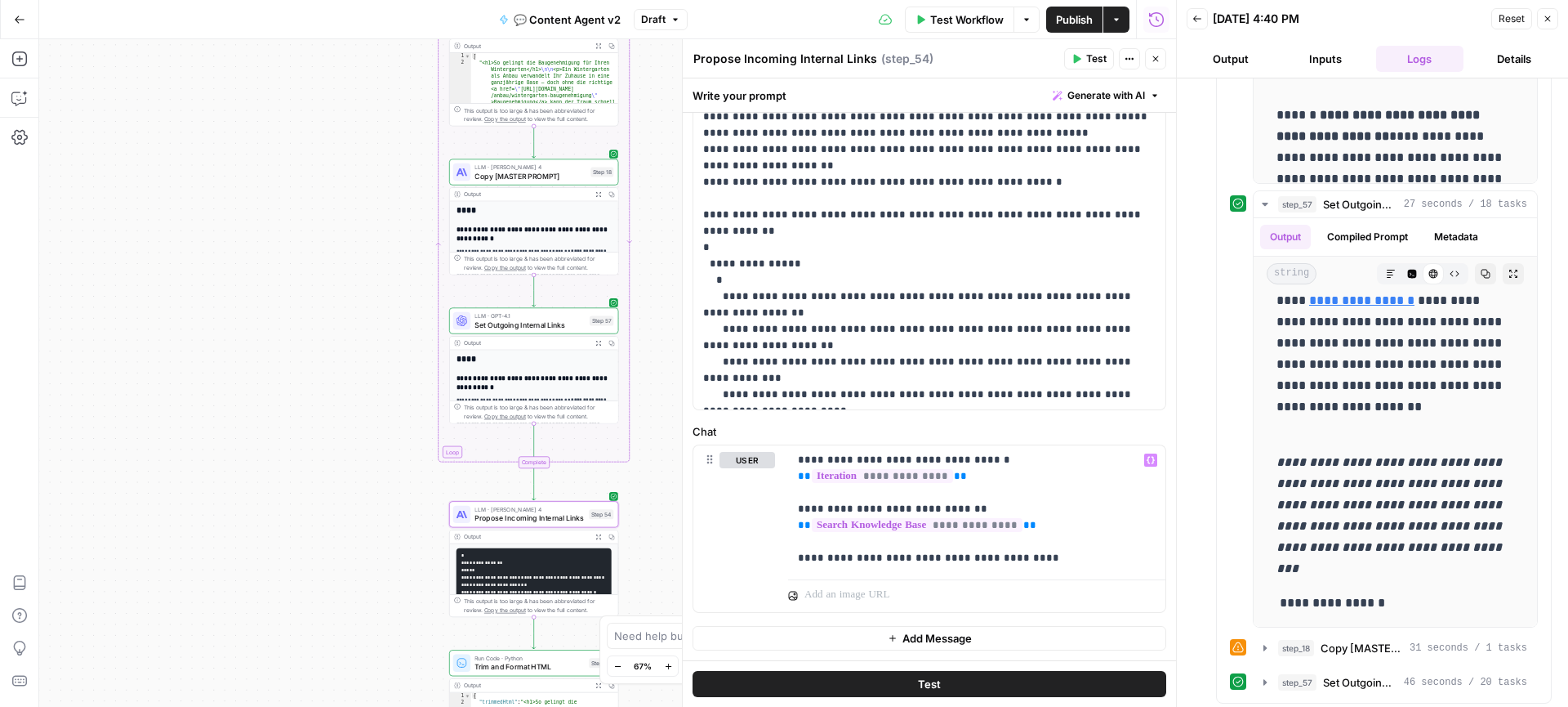
drag, startPoint x: 644, startPoint y: 397, endPoint x: 636, endPoint y: 694, distance: 297.1
click at [636, 694] on div "true true false false Workflow Set Inputs Inputs Call API Get Agent Task (Click…" at bounding box center [607, 373] width 1136 height 667
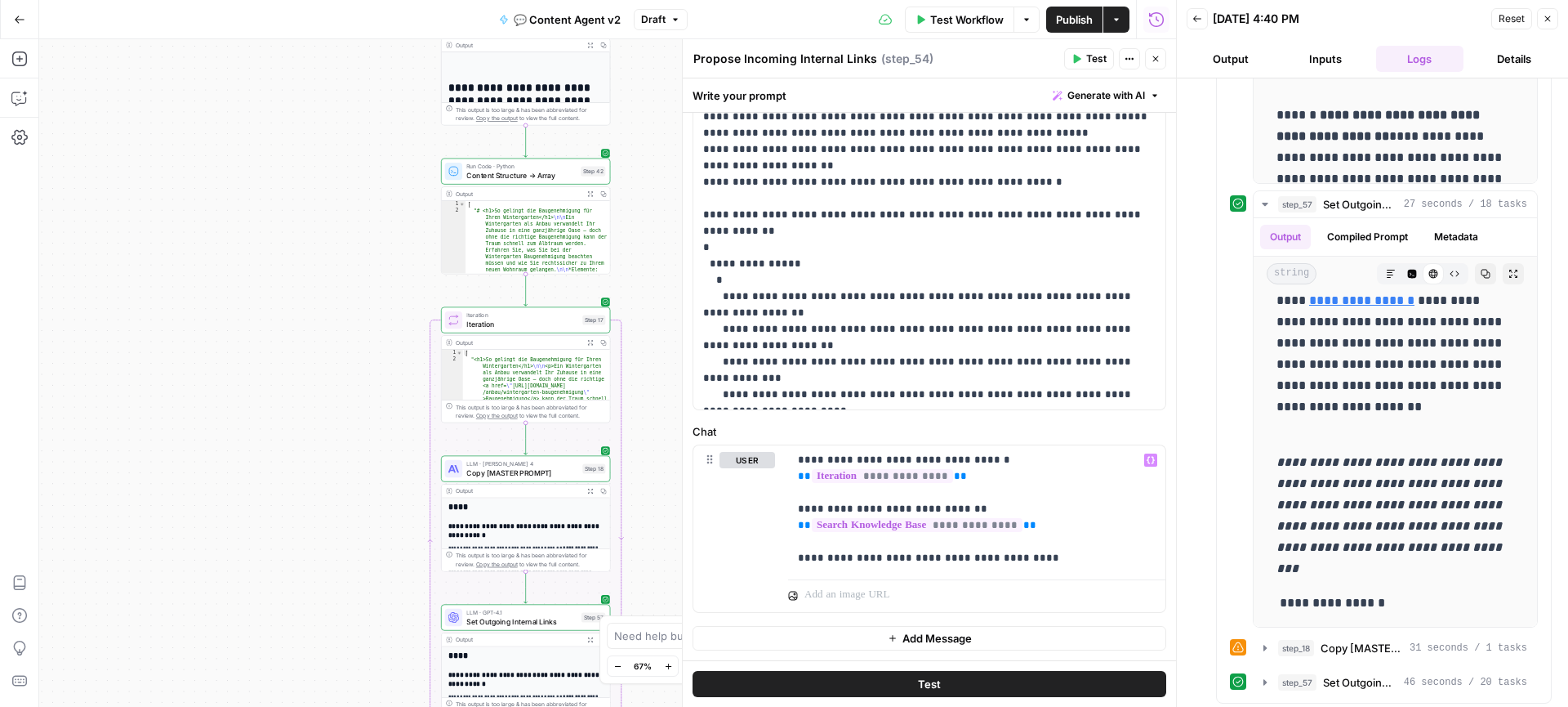
drag, startPoint x: 638, startPoint y: 345, endPoint x: 632, endPoint y: 680, distance: 335.1
click at [632, 680] on body "Radyant New Home Browse Insights Opportunities Your Data Recent Grids Enter Pro…" at bounding box center [784, 354] width 1568 height 707
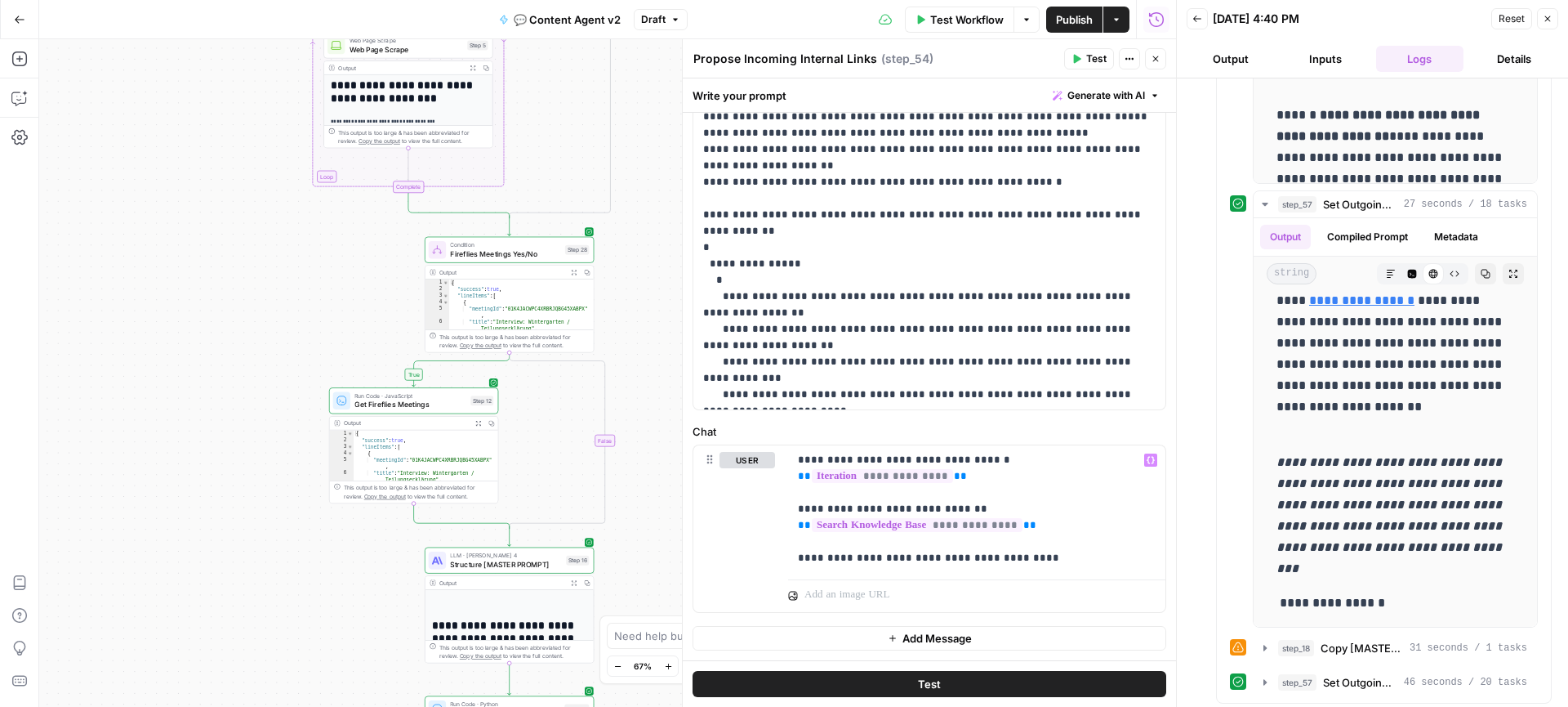
drag, startPoint x: 637, startPoint y: 265, endPoint x: 627, endPoint y: 469, distance: 204.2
click at [627, 469] on div "true true false false Workflow Set Inputs Inputs Call API Get Agent Task (Click…" at bounding box center [607, 373] width 1136 height 667
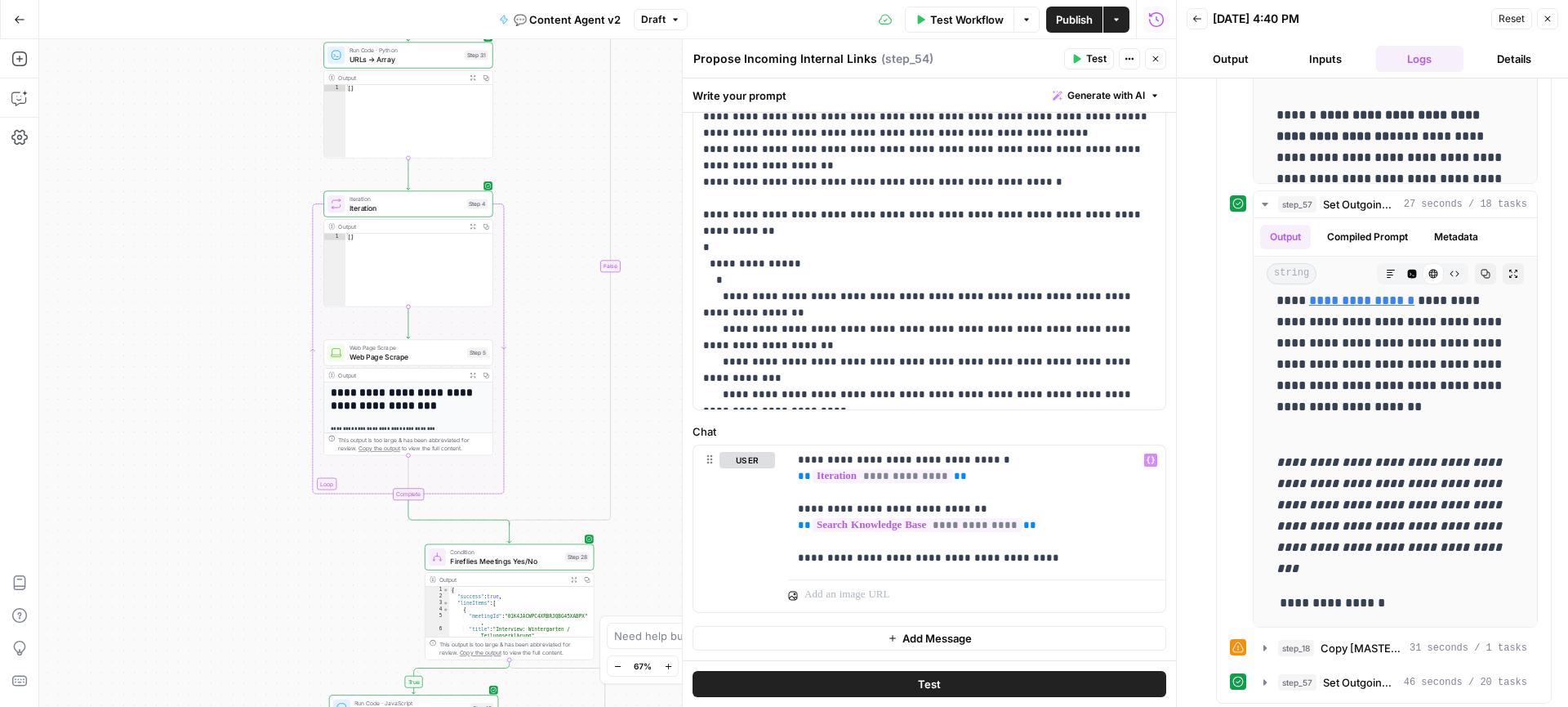
drag, startPoint x: 627, startPoint y: 323, endPoint x: 627, endPoint y: 582, distance: 259.0
click at [627, 582] on div "true true false false Workflow Set Inputs Inputs Call API Get Agent Task (Click…" at bounding box center [607, 373] width 1136 height 667
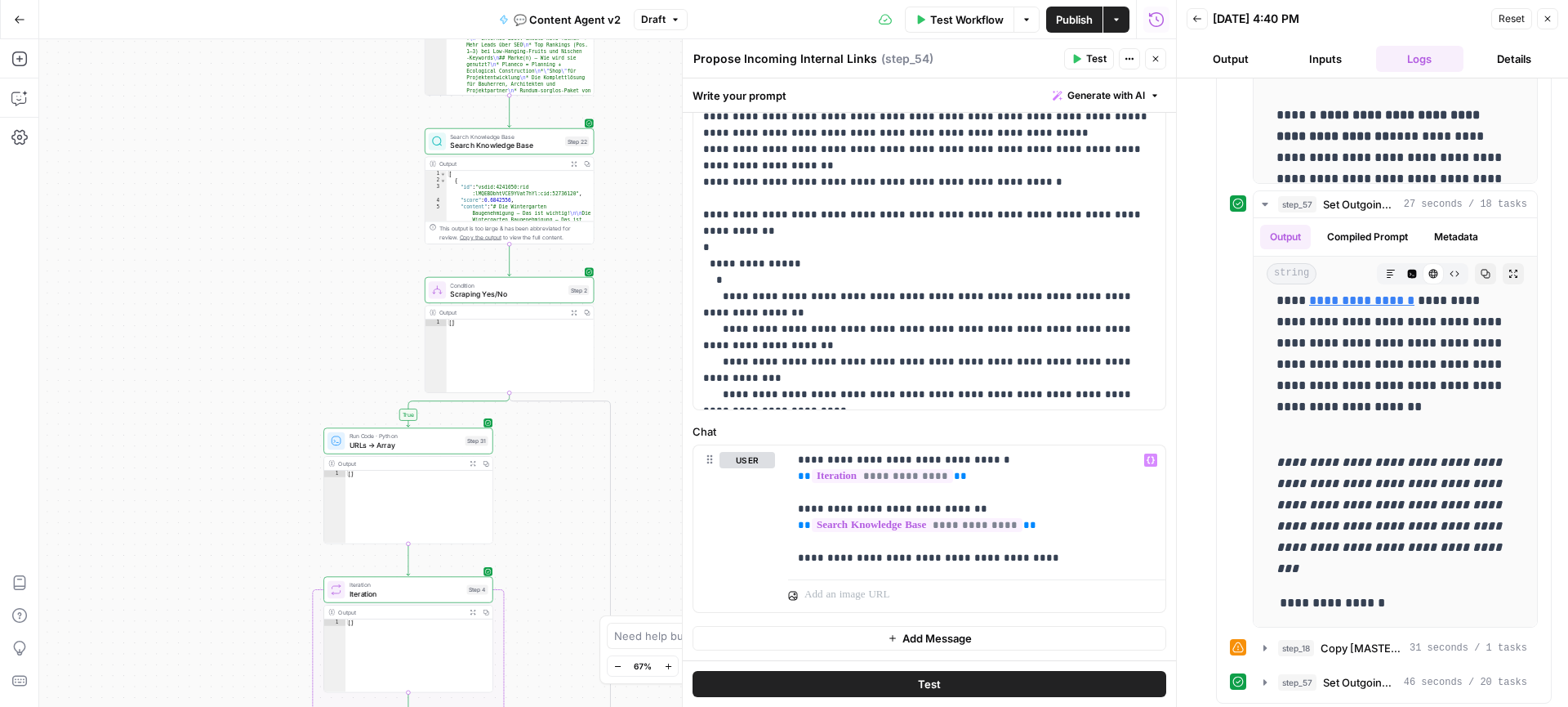
drag, startPoint x: 628, startPoint y: 290, endPoint x: 628, endPoint y: 676, distance: 386.0
click at [628, 676] on body "Radyant New Home Browse Insights Opportunities Your Data Recent Grids Enter Pro…" at bounding box center [784, 354] width 1568 height 707
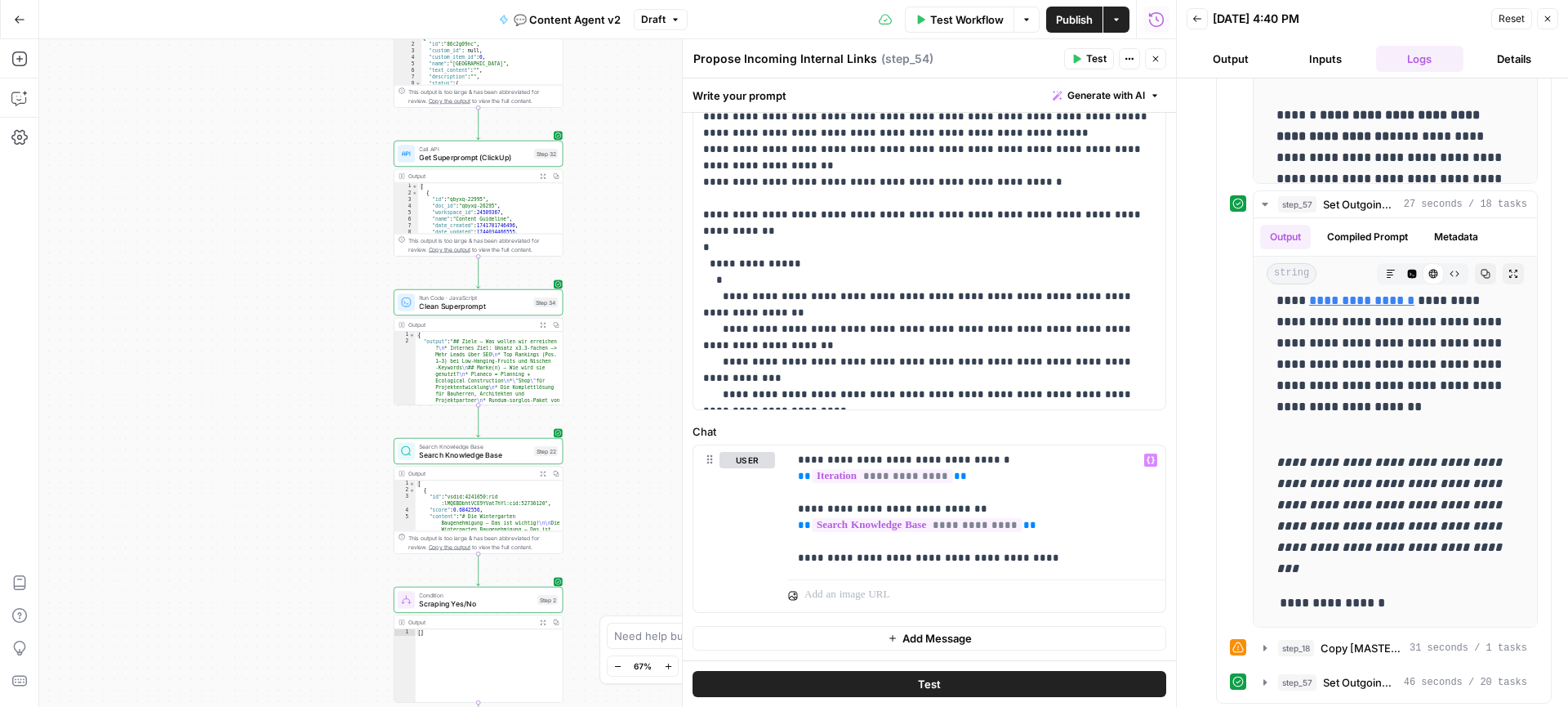
drag, startPoint x: 649, startPoint y: 348, endPoint x: 617, endPoint y: 658, distance: 311.6
click at [617, 658] on body "Radyant New Home Browse Insights Opportunities Your Data Recent Grids Enter Pro…" at bounding box center [784, 354] width 1568 height 707
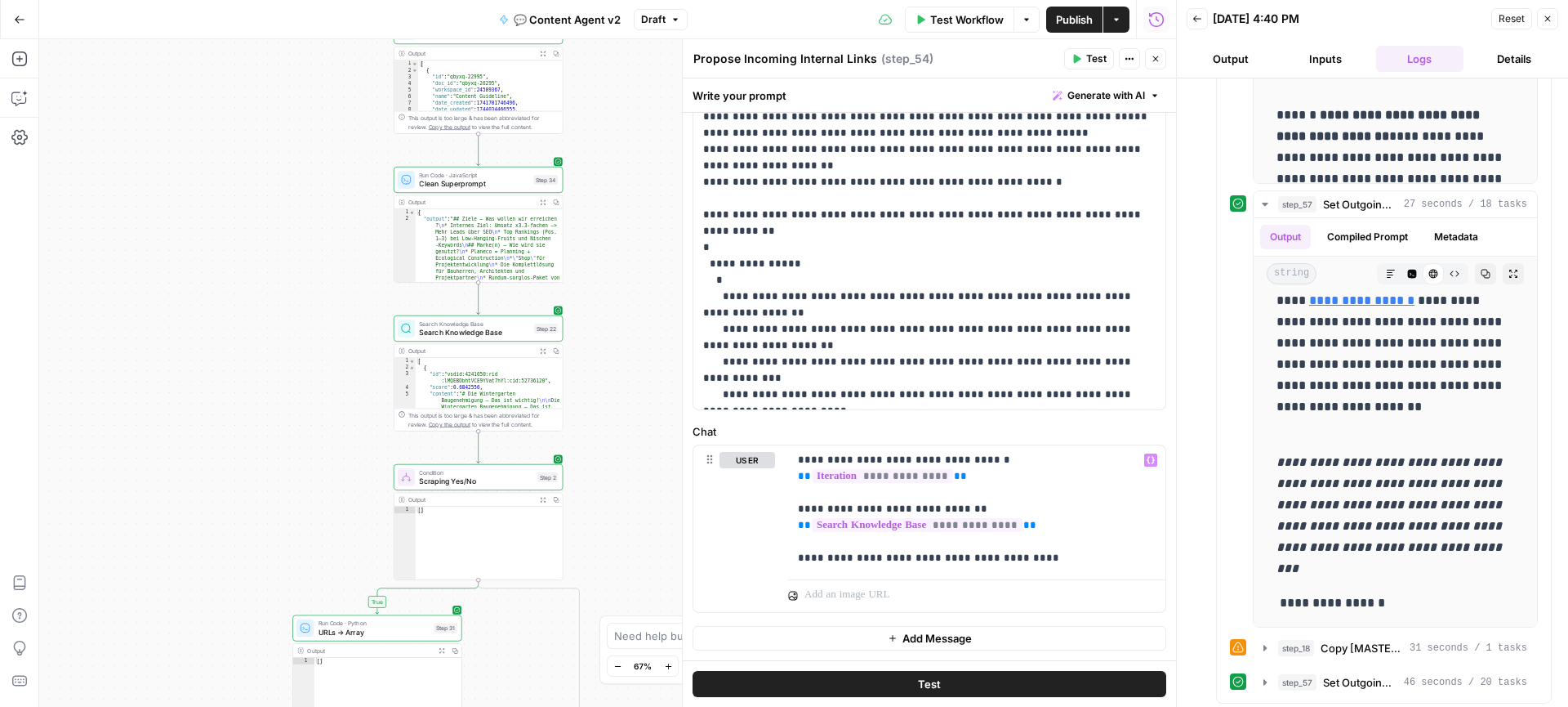
drag, startPoint x: 621, startPoint y: 462, endPoint x: 557, endPoint y: 352, distance: 127.3
click at [621, 340] on div "true true false false Workflow Set Inputs Inputs Call API Get Agent Task (Click…" at bounding box center [607, 373] width 1136 height 667
type textarea "**********"
click at [514, 385] on div "[ { "id" : "vsdid:4241050:rid :lMQEBDbhtVCE9YVat7hYl:cid:52736120" , "score" : …" at bounding box center [489, 720] width 147 height 726
click at [516, 344] on div "Output Expand Output Copy" at bounding box center [479, 351] width 168 height 13
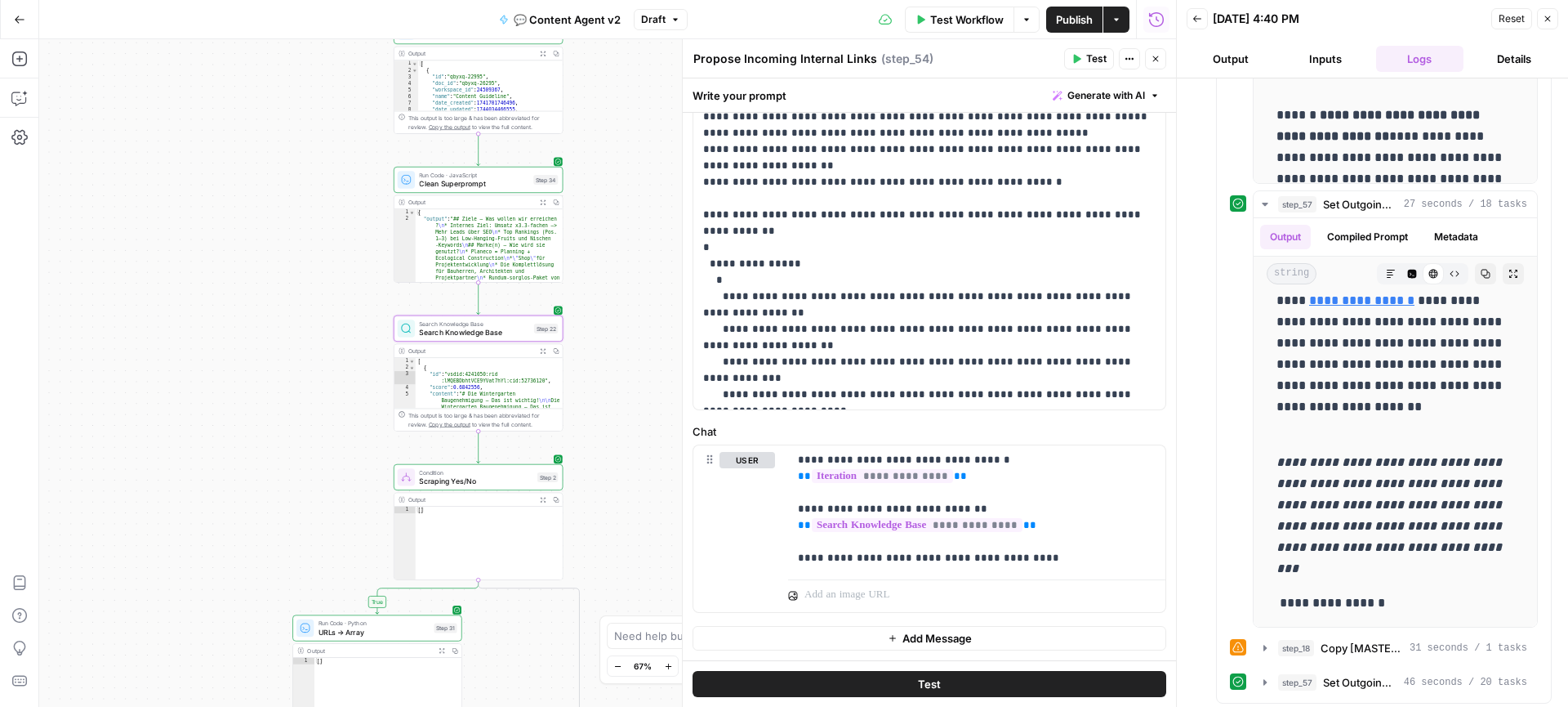
click at [546, 353] on button "Expand Output" at bounding box center [543, 351] width 13 height 13
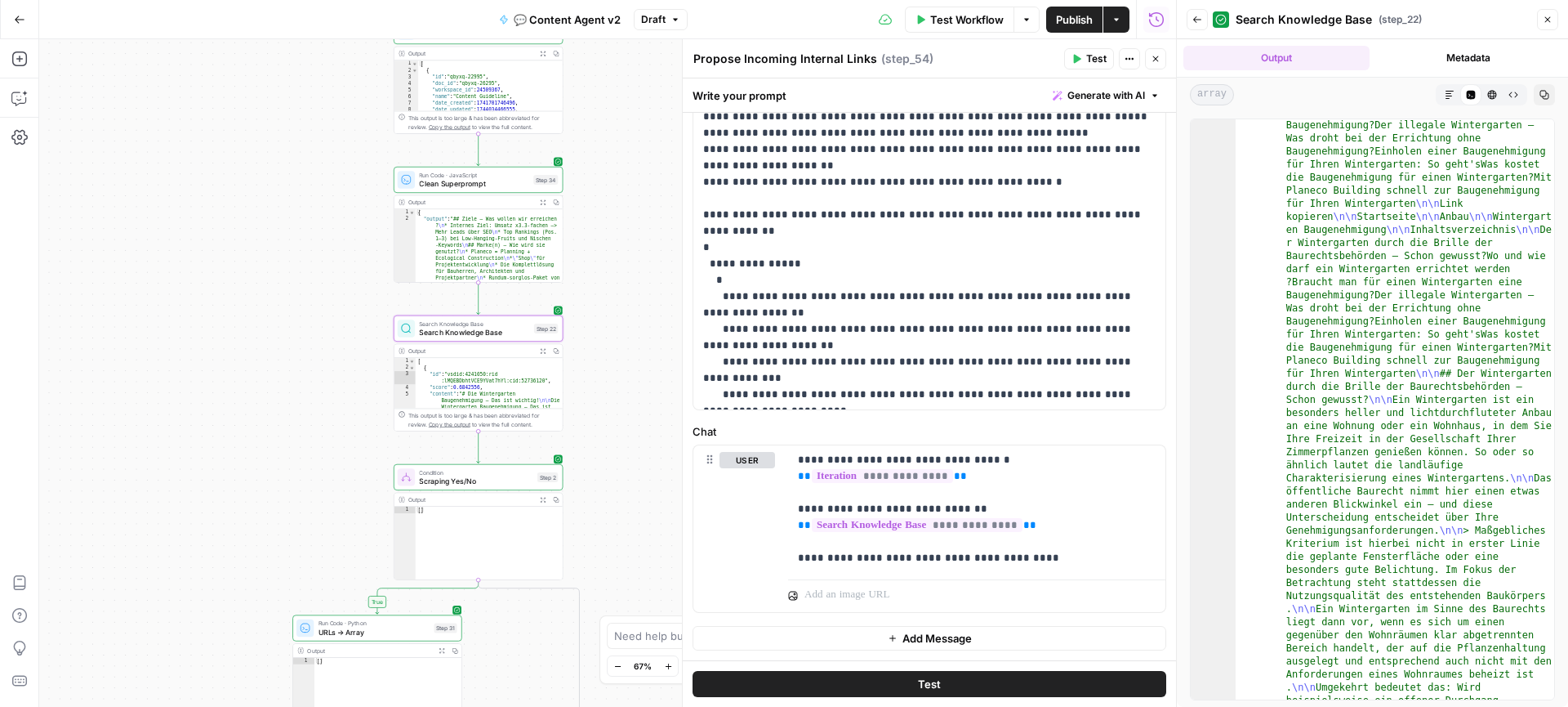
scroll to position [0, 0]
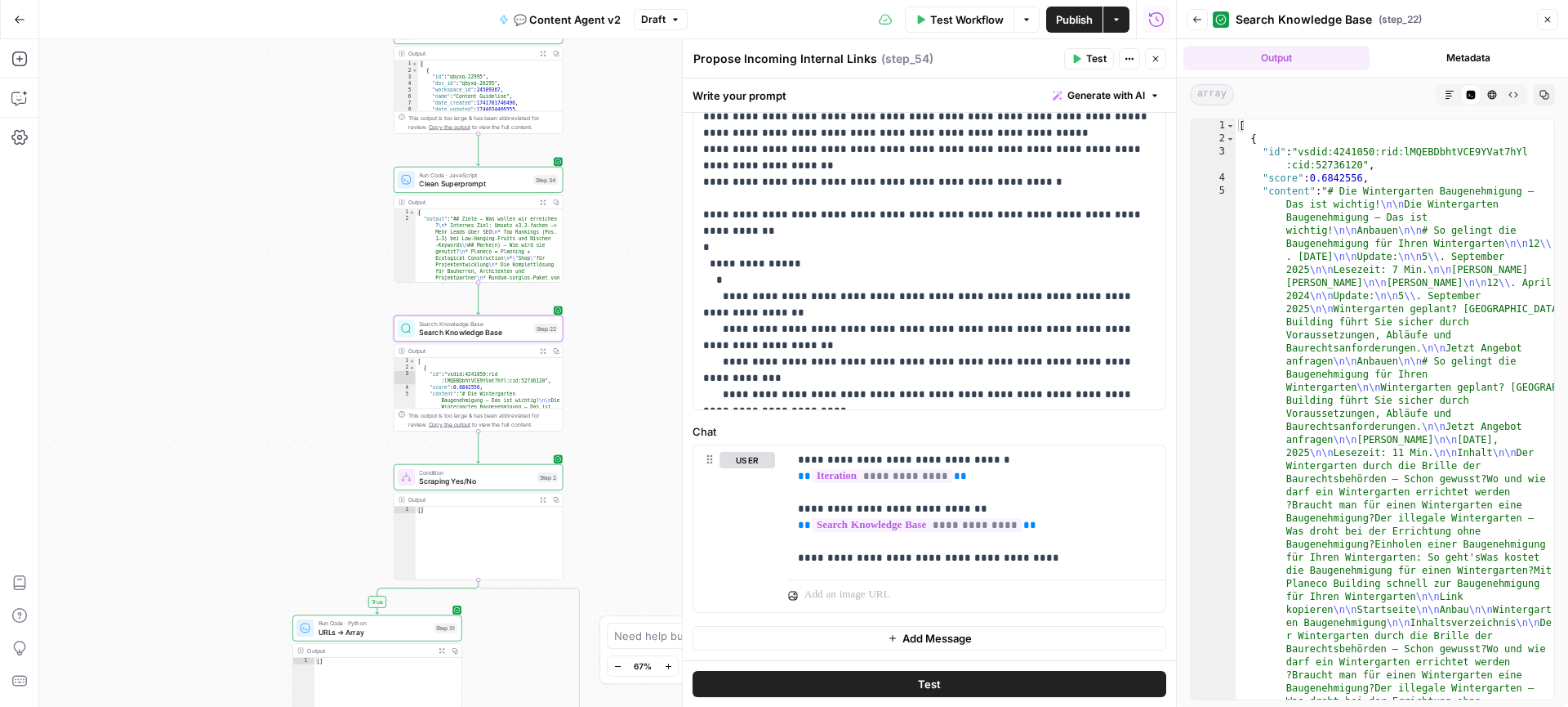
drag, startPoint x: 610, startPoint y: 348, endPoint x: 601, endPoint y: 490, distance: 142.3
click at [610, 375] on div "true true false false Workflow Set Inputs Inputs Call API Get Agent Task (Click…" at bounding box center [607, 373] width 1136 height 667
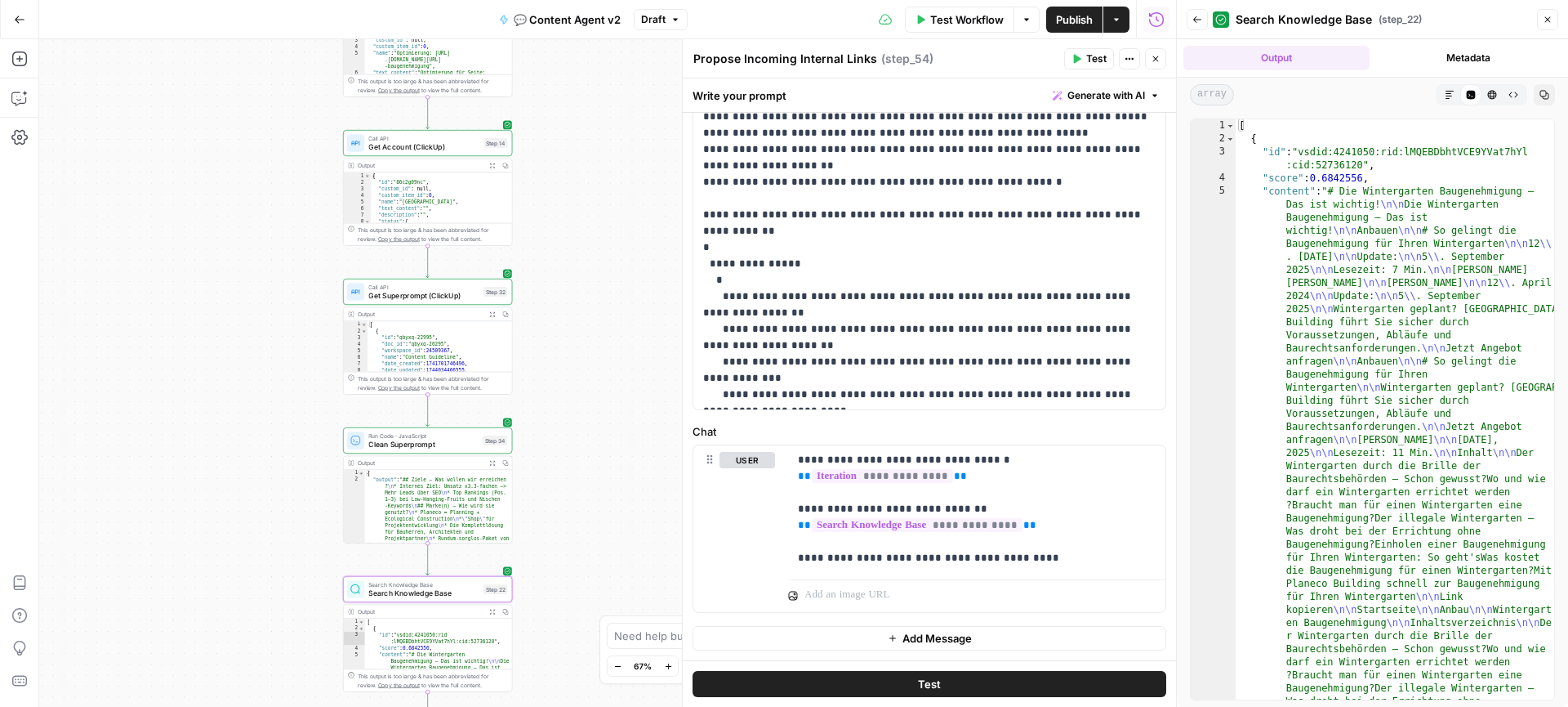
drag, startPoint x: 606, startPoint y: 268, endPoint x: 555, endPoint y: 503, distance: 240.5
click at [555, 502] on div "true true false false Workflow Set Inputs Inputs Call API Get Agent Task (Click…" at bounding box center [607, 373] width 1136 height 667
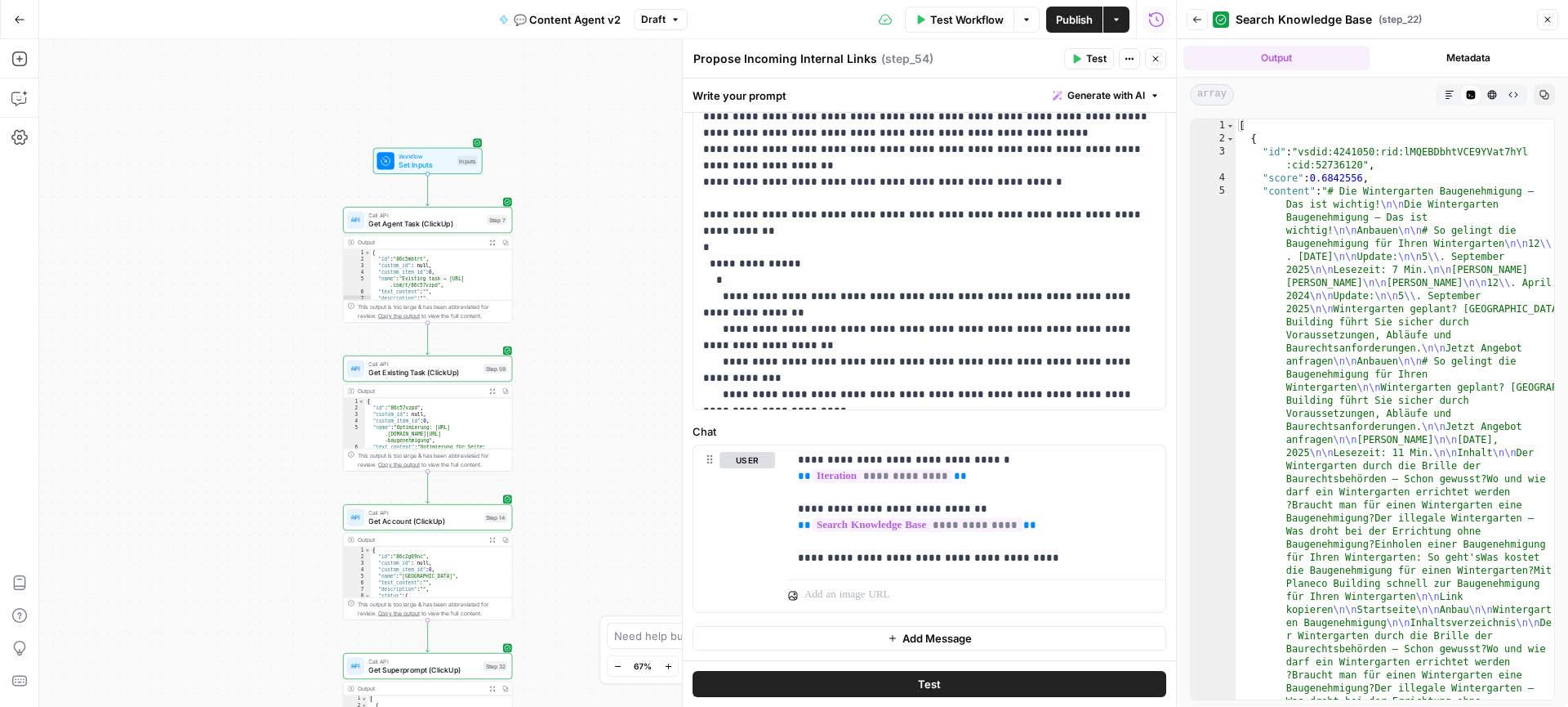
drag, startPoint x: 590, startPoint y: 727, endPoint x: 590, endPoint y: 752, distance: 25.0
click at [590, 706] on html "Radyant New Home Browse Insights Opportunities Your Data Recent Grids Enter Pro…" at bounding box center [784, 354] width 1568 height 707
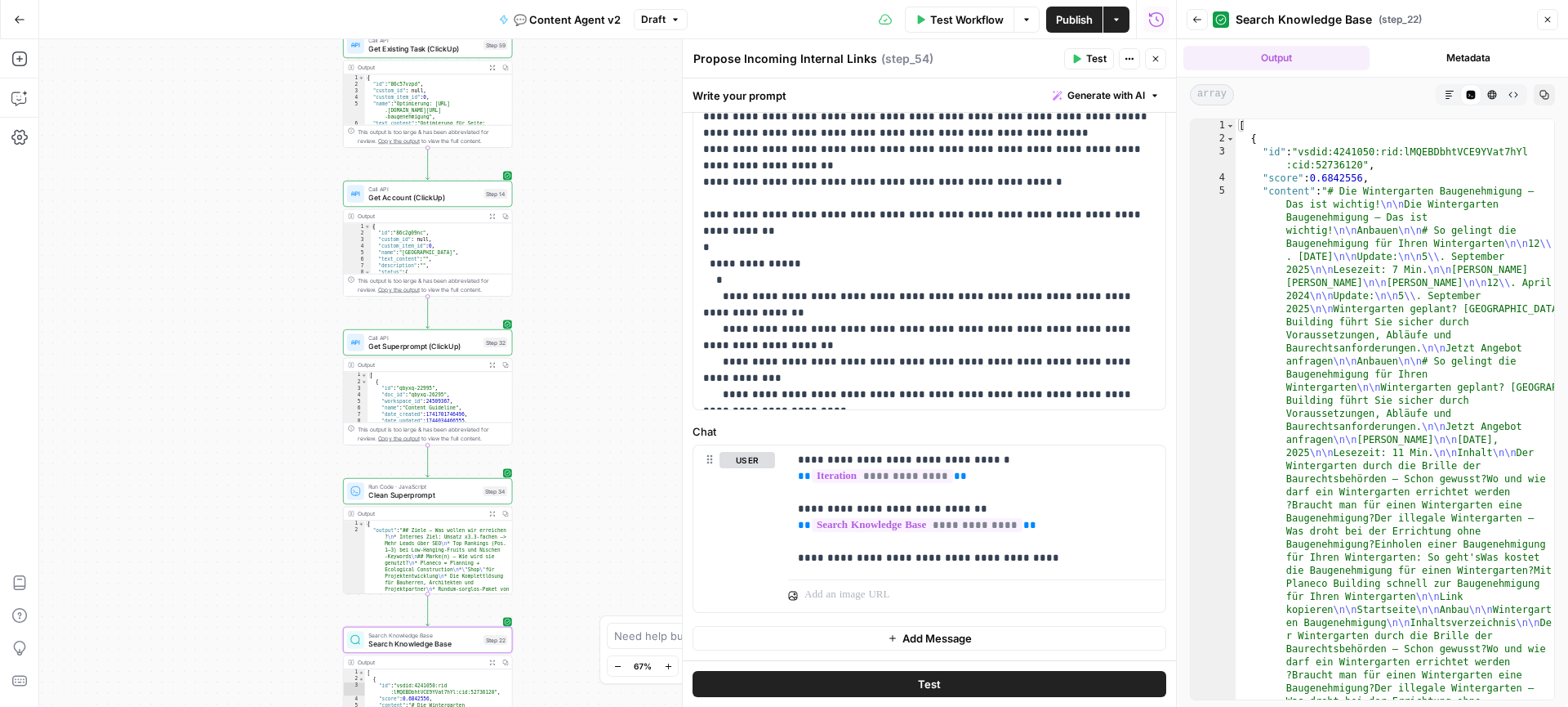
drag, startPoint x: 586, startPoint y: 426, endPoint x: 586, endPoint y: 77, distance: 349.0
click at [586, 77] on div "true true false false Workflow Set Inputs Inputs Call API Get Agent Task (Click…" at bounding box center [607, 373] width 1136 height 667
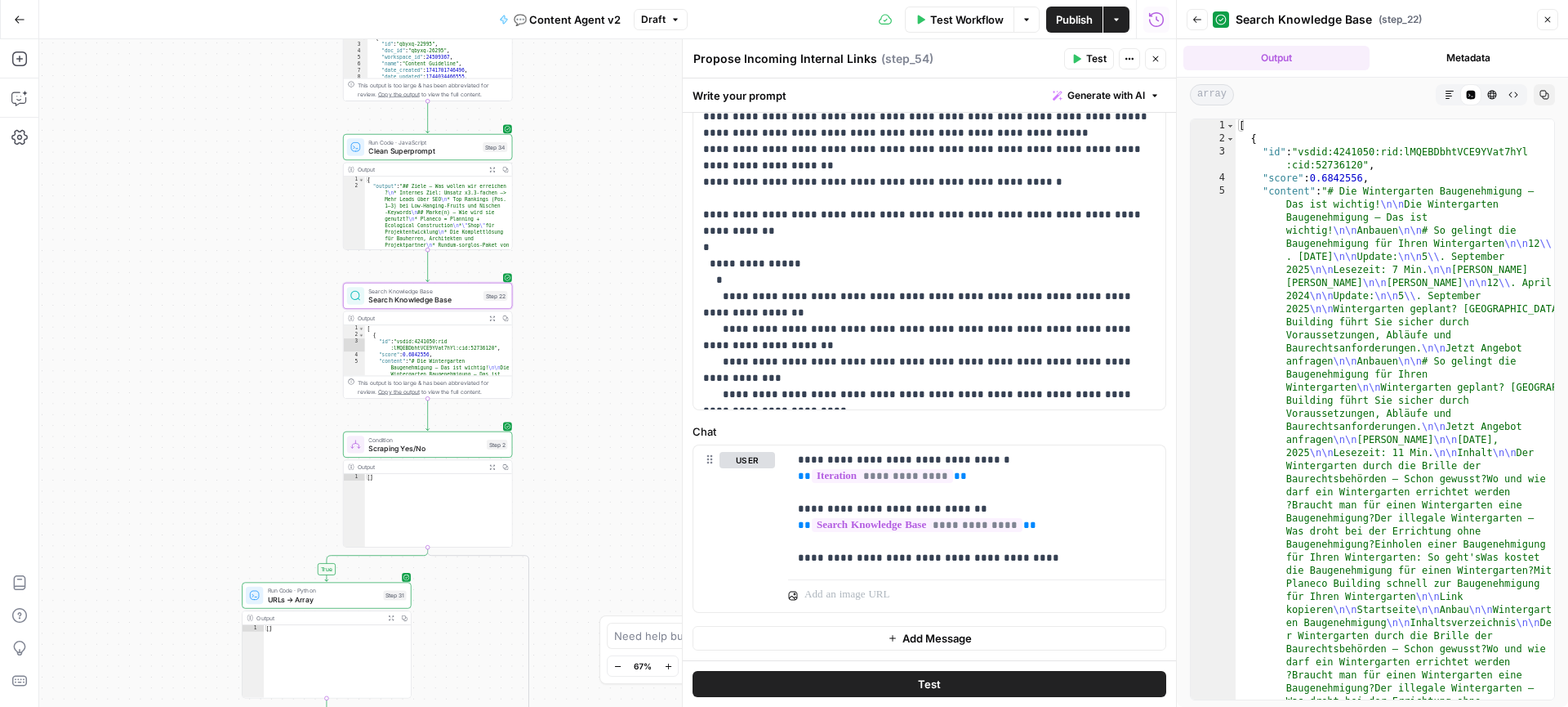
drag, startPoint x: 588, startPoint y: 380, endPoint x: 588, endPoint y: 9, distance: 371.0
click at [588, 9] on div "Go Back 💬 Content Agent v2 Draft Test Workflow Options Publish Actions Run Hist…" at bounding box center [588, 354] width 1176 height 707
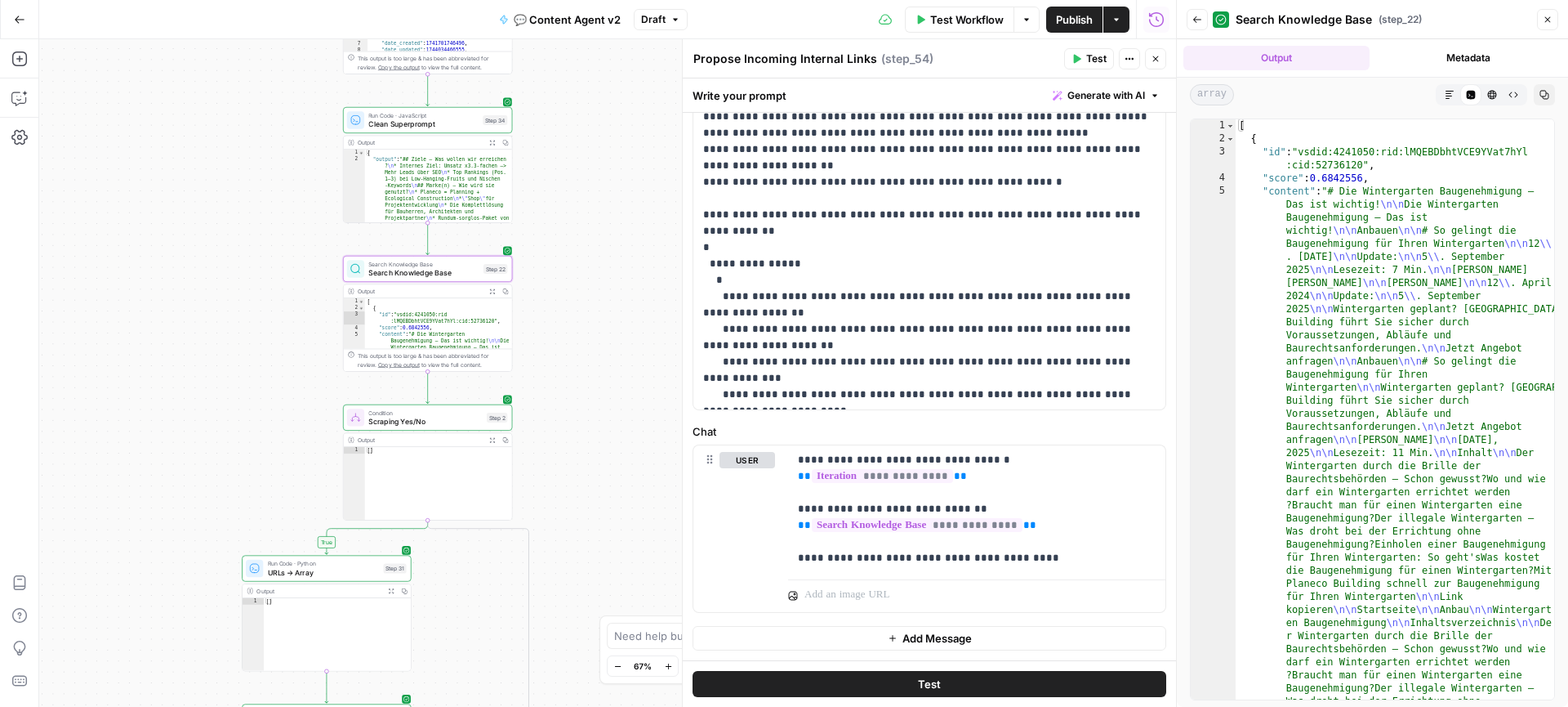
drag, startPoint x: 595, startPoint y: 479, endPoint x: 595, endPoint y: 292, distance: 187.0
click at [595, 459] on div "true true false false Workflow Set Inputs Inputs Call API Get Agent Task (Click…" at bounding box center [607, 373] width 1136 height 667
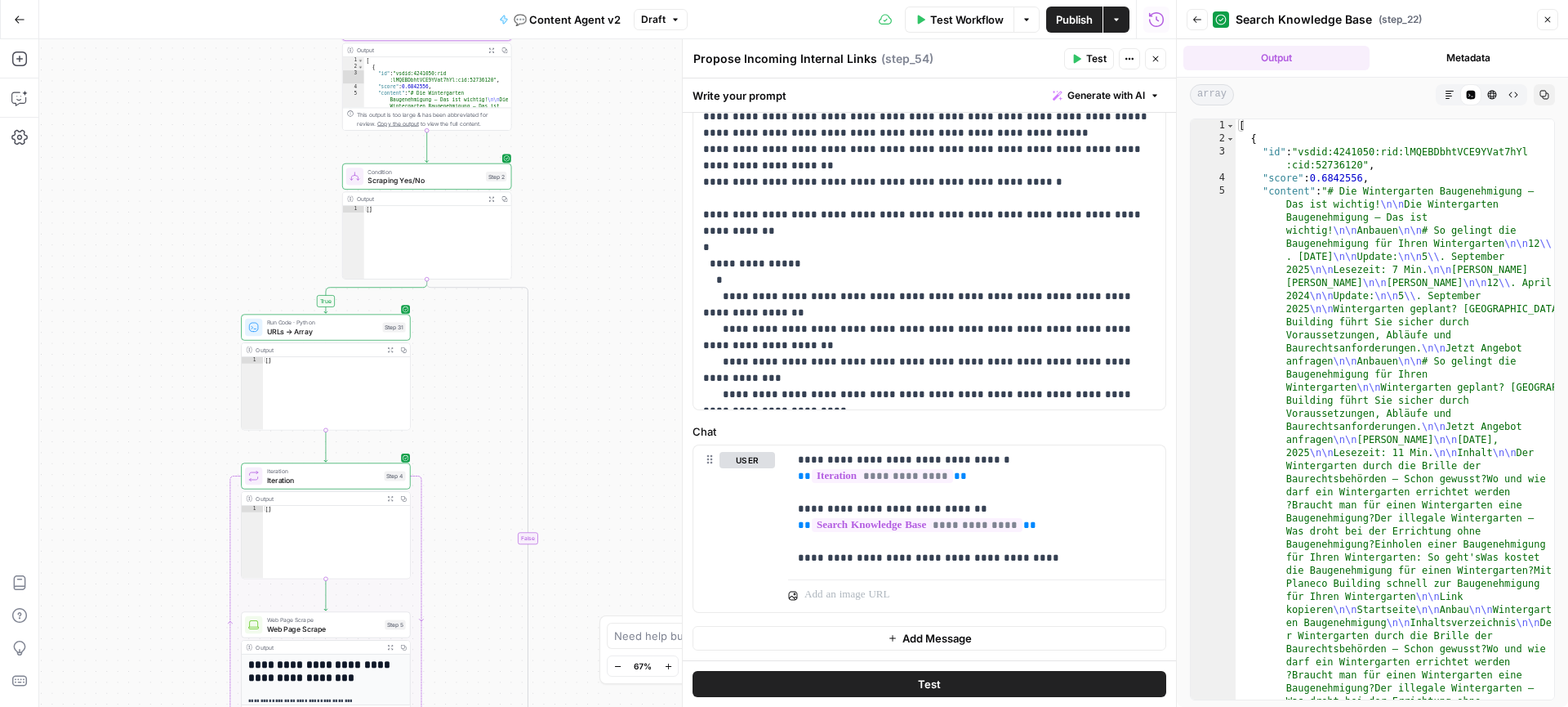
click at [575, 226] on div "true true false false Workflow Set Inputs Inputs Call API Get Agent Task (Click…" at bounding box center [607, 373] width 1136 height 667
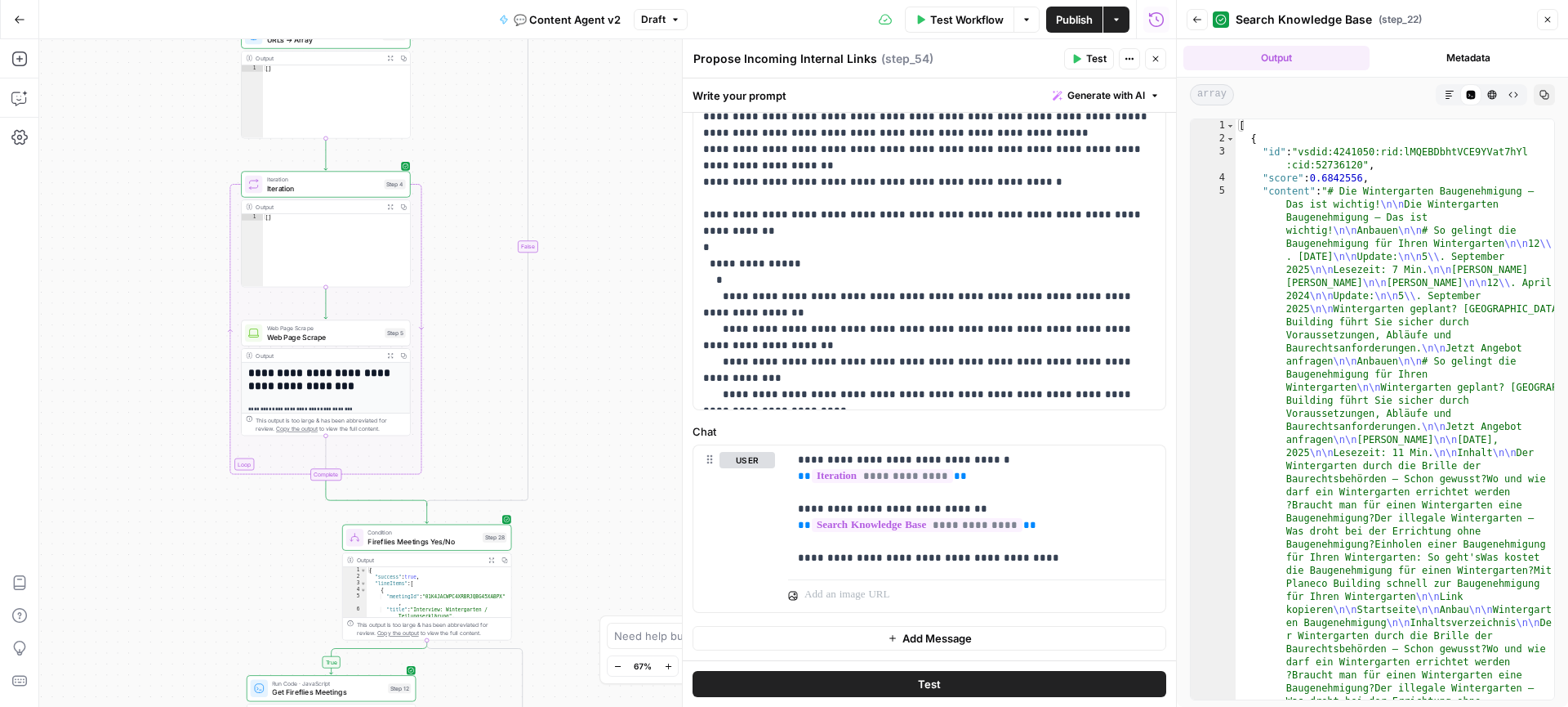
click at [575, 153] on div "true true false false Workflow Set Inputs Inputs Call API Get Agent Task (Click…" at bounding box center [607, 373] width 1136 height 667
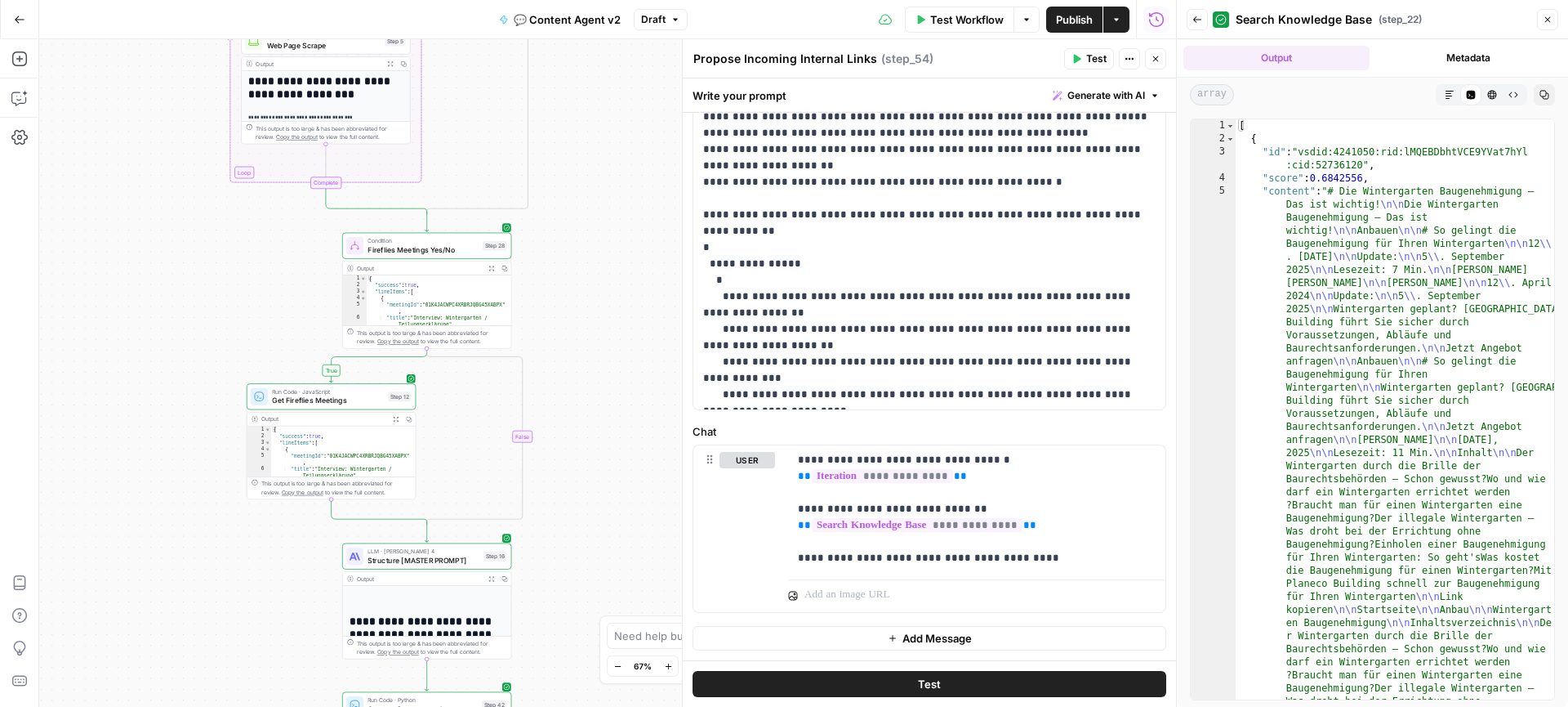
drag, startPoint x: 583, startPoint y: 422, endPoint x: 583, endPoint y: 130, distance: 292.0
click at [583, 130] on div "true true false false Workflow Set Inputs Inputs Call API Get Agent Task (Click…" at bounding box center [607, 373] width 1136 height 667
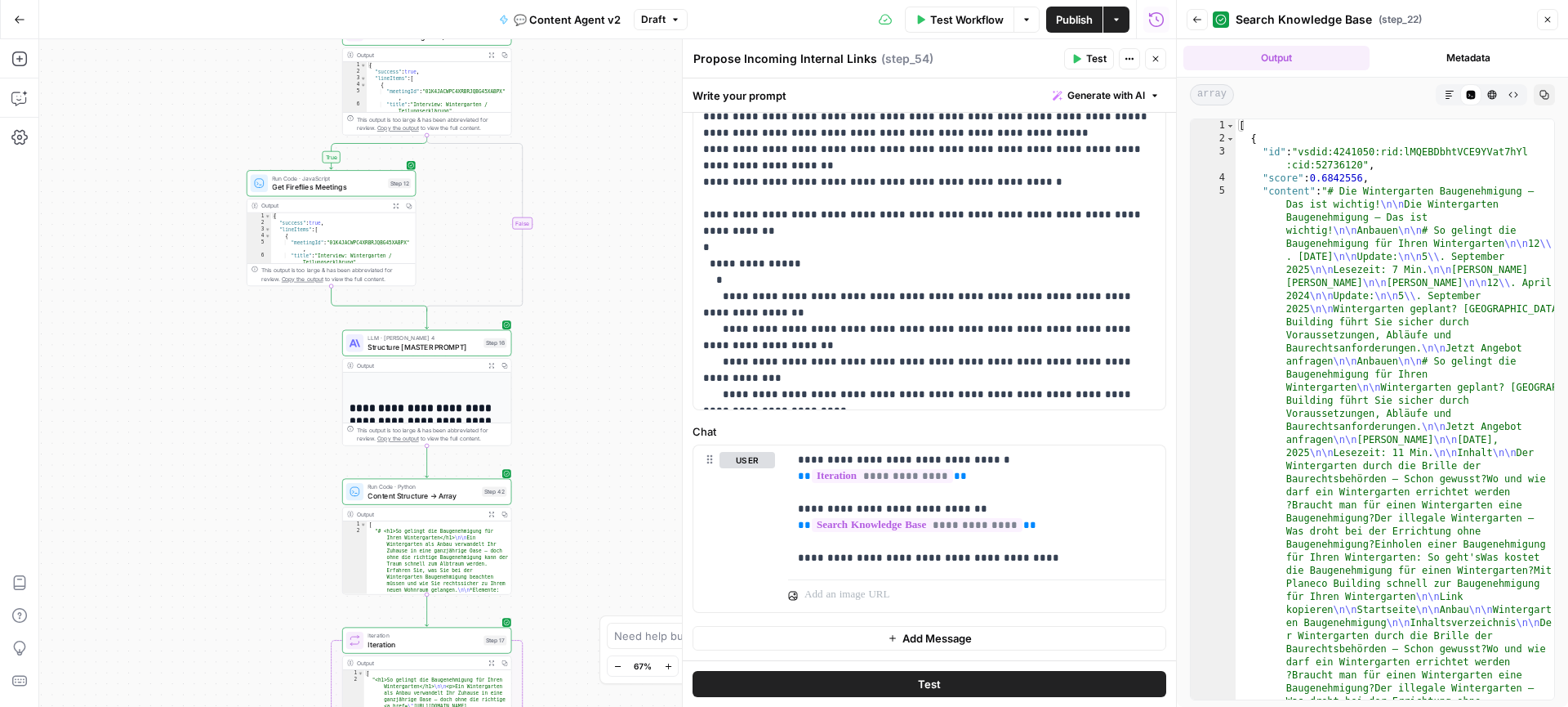
drag, startPoint x: 583, startPoint y: 406, endPoint x: 583, endPoint y: 193, distance: 213.0
click at [583, 193] on div "true true false false Workflow Set Inputs Inputs Call API Get Agent Task (Click…" at bounding box center [607, 373] width 1136 height 667
click at [437, 347] on span "Structure [MASTER PROMPT]" at bounding box center [423, 347] width 111 height 11
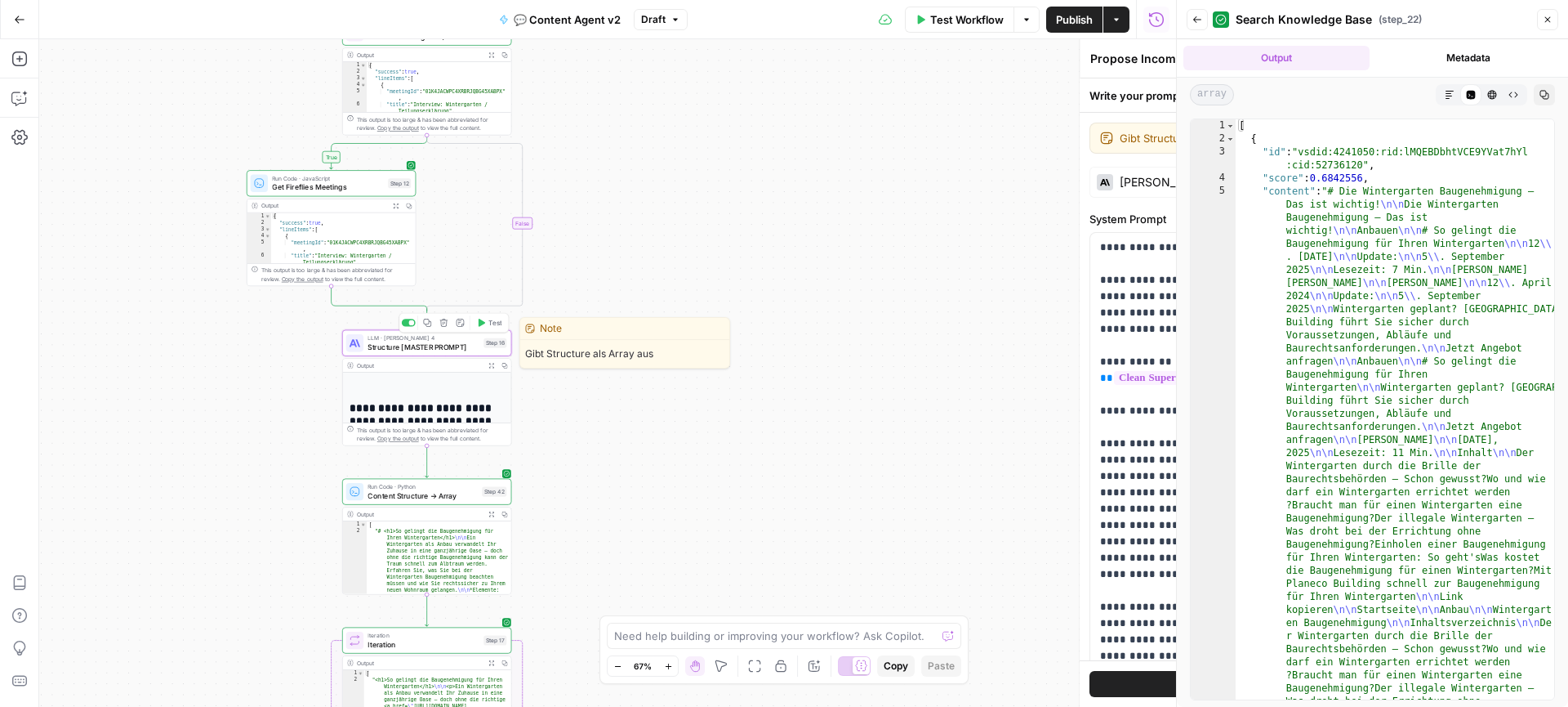
type textarea "Structure [MASTER PROMPT]"
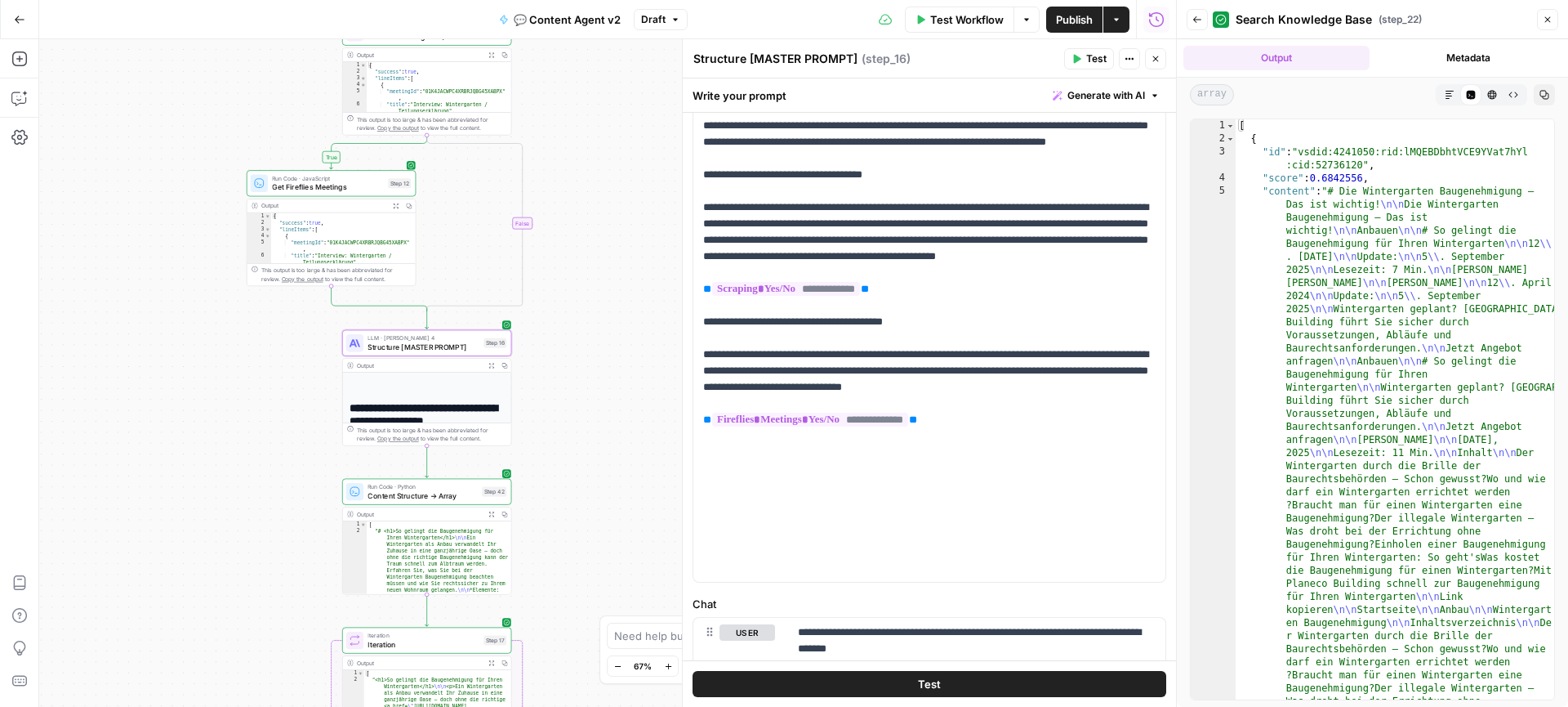
scroll to position [329, 0]
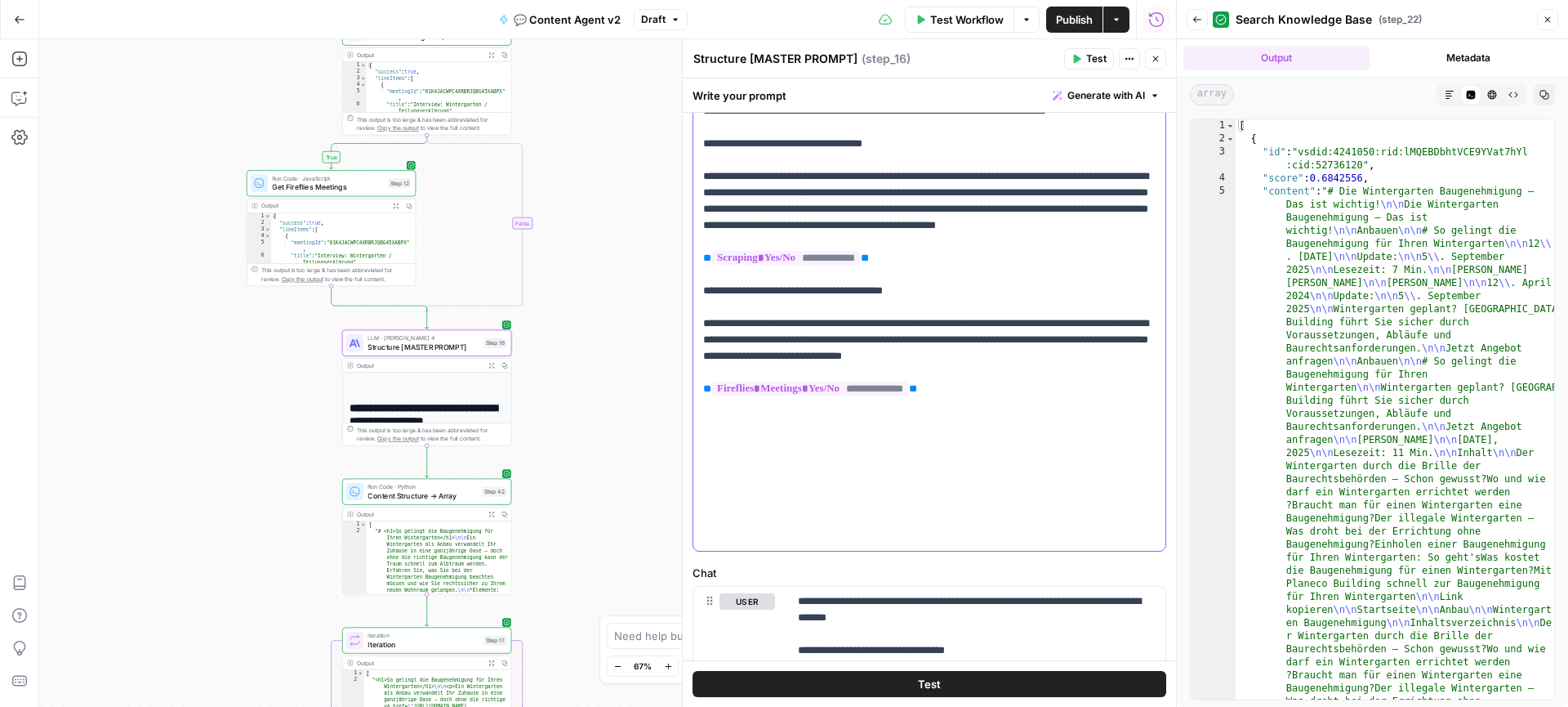
scroll to position [353, 0]
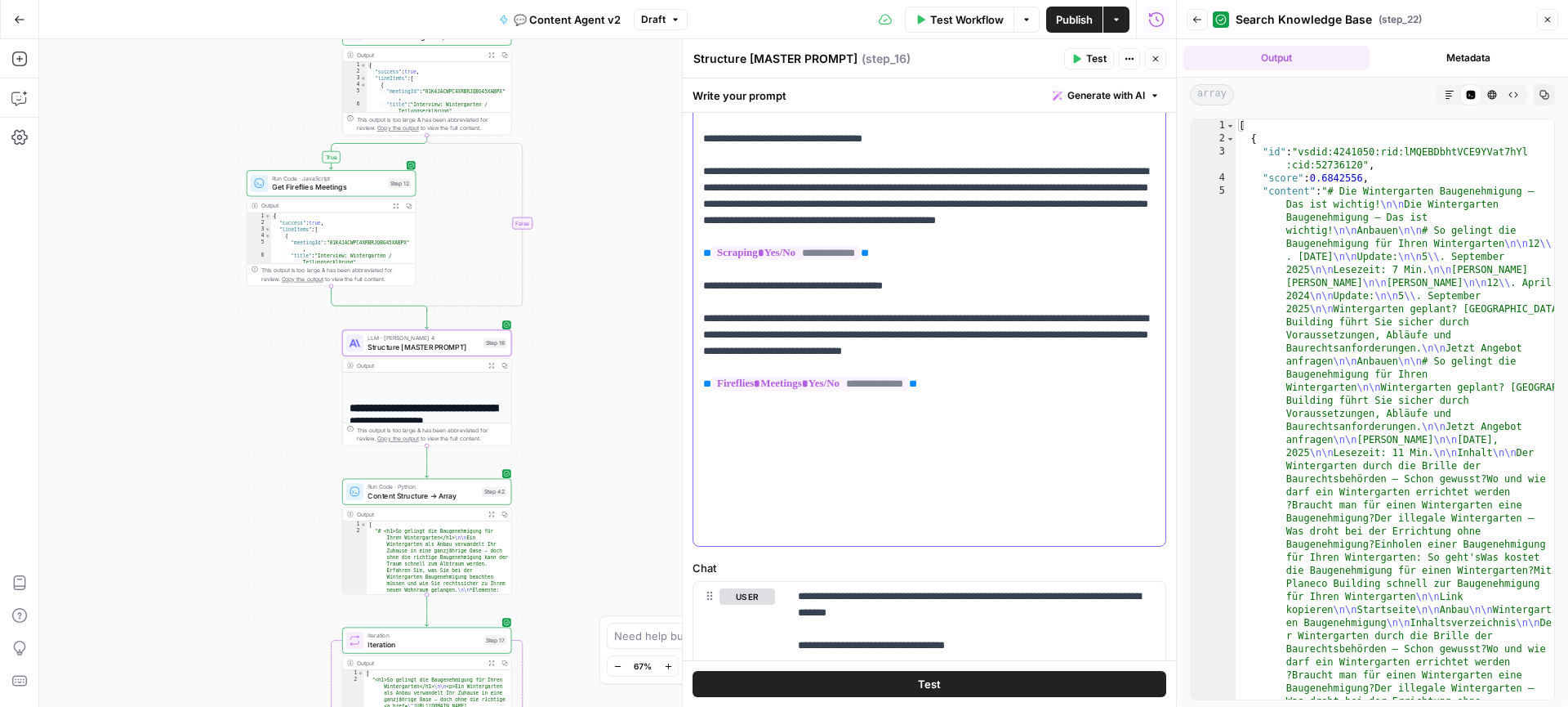
click at [446, 498] on span "Content Structure → Array" at bounding box center [422, 495] width 109 height 11
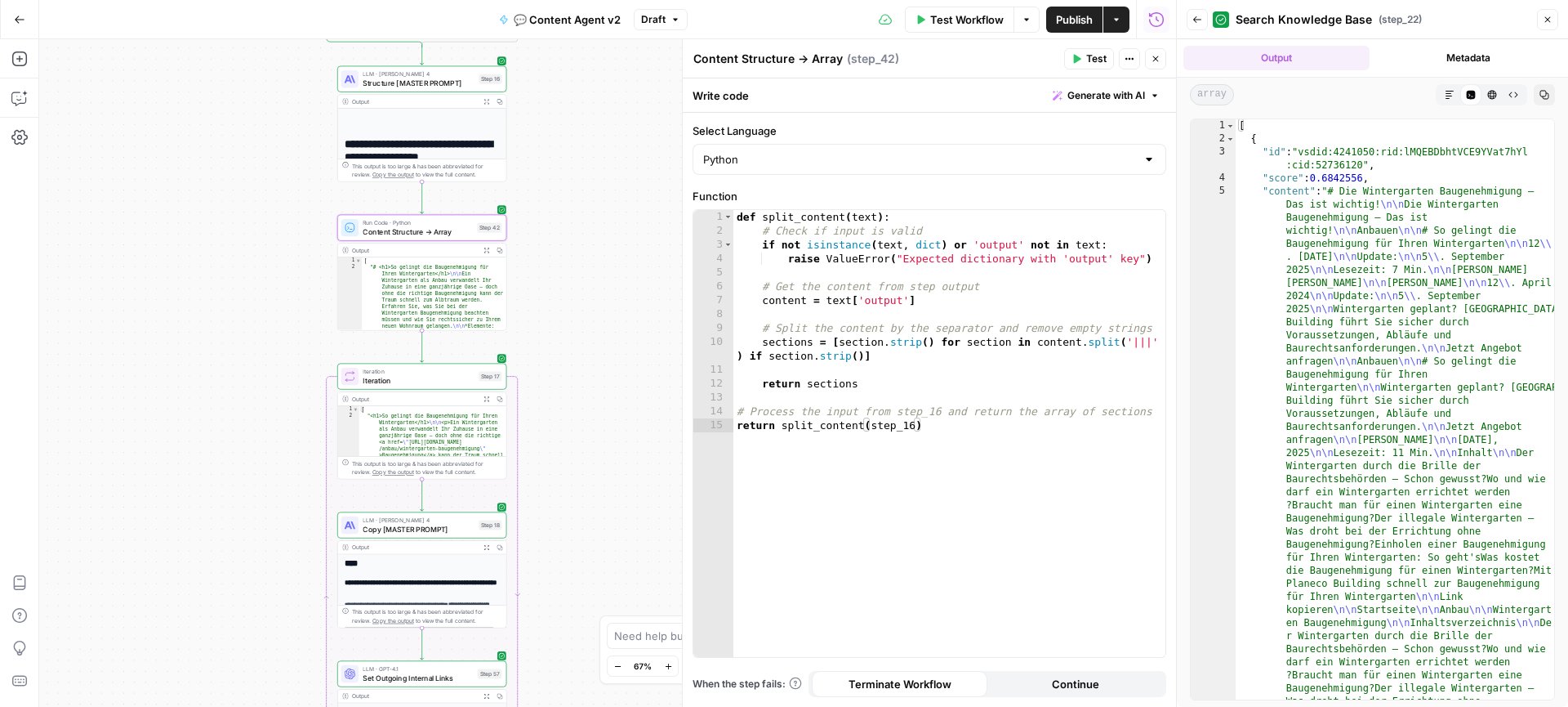
drag, startPoint x: 551, startPoint y: 258, endPoint x: 543, endPoint y: 229, distance: 30.1
click at [543, 229] on div "true true false false Workflow Set Inputs Inputs Call API Get Agent Task (Click…" at bounding box center [607, 373] width 1136 height 667
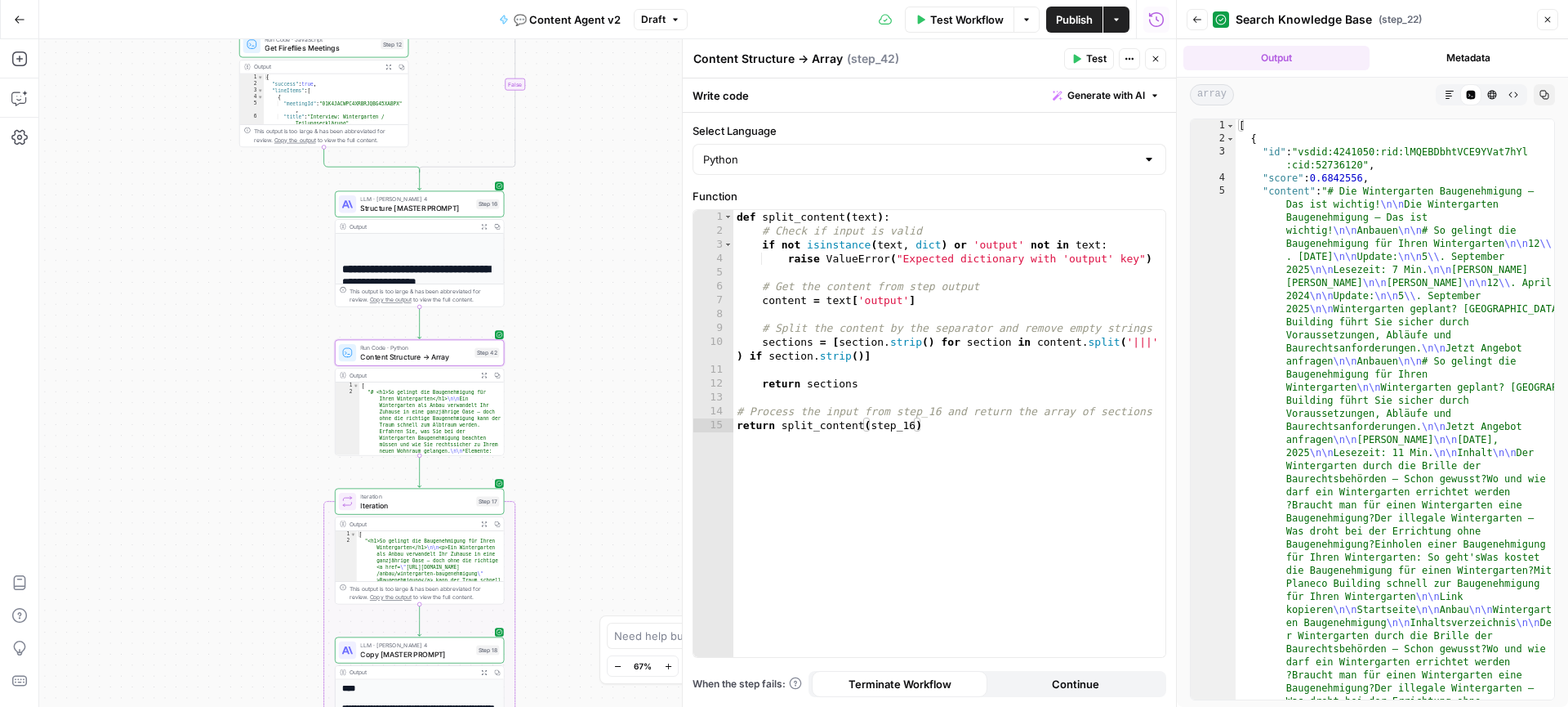
drag, startPoint x: 548, startPoint y: 225, endPoint x: 548, endPoint y: 359, distance: 134.0
click at [548, 359] on div "true true false false Workflow Set Inputs Inputs Call API Get Agent Task (Click…" at bounding box center [607, 373] width 1136 height 667
click at [432, 206] on span "Structure [MASTER PROMPT]" at bounding box center [416, 208] width 111 height 11
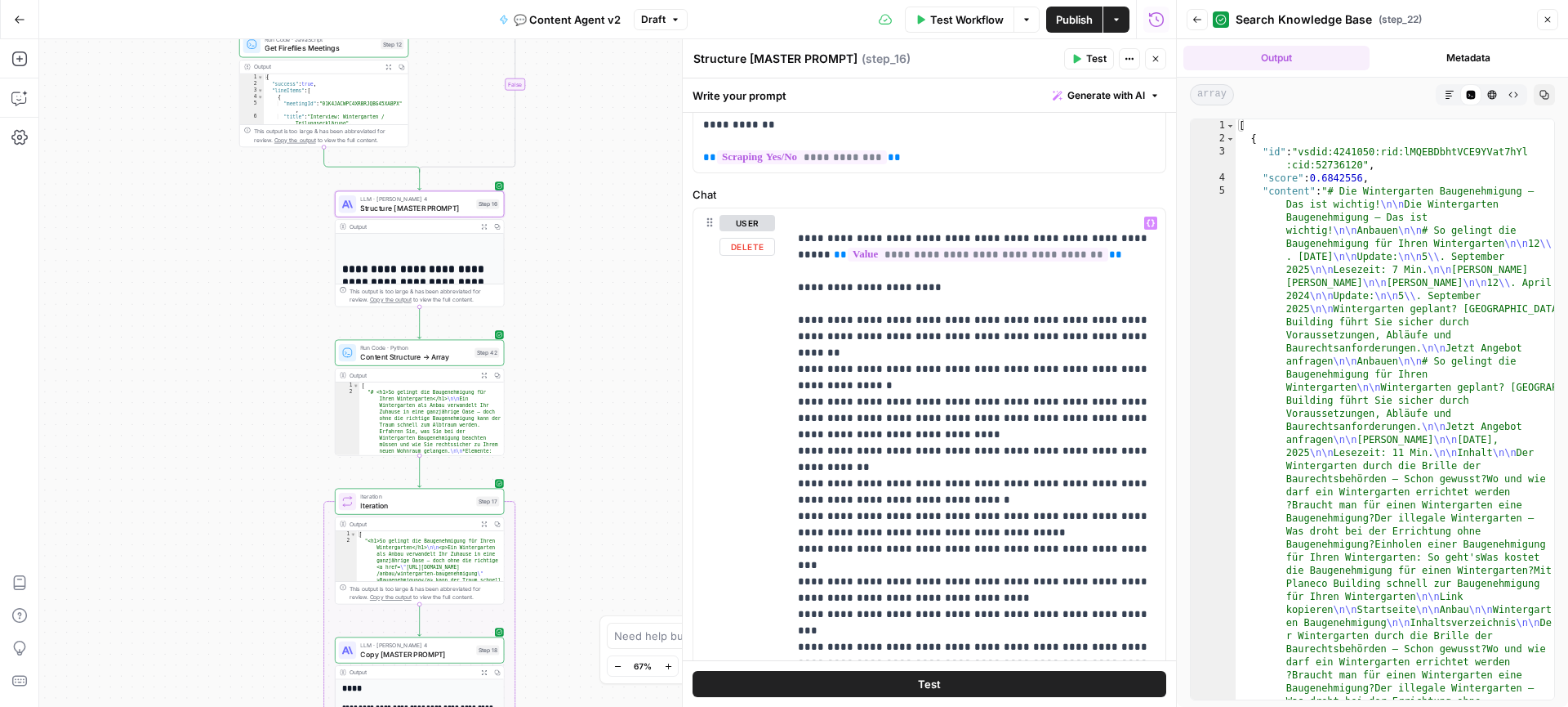
scroll to position [984, 0]
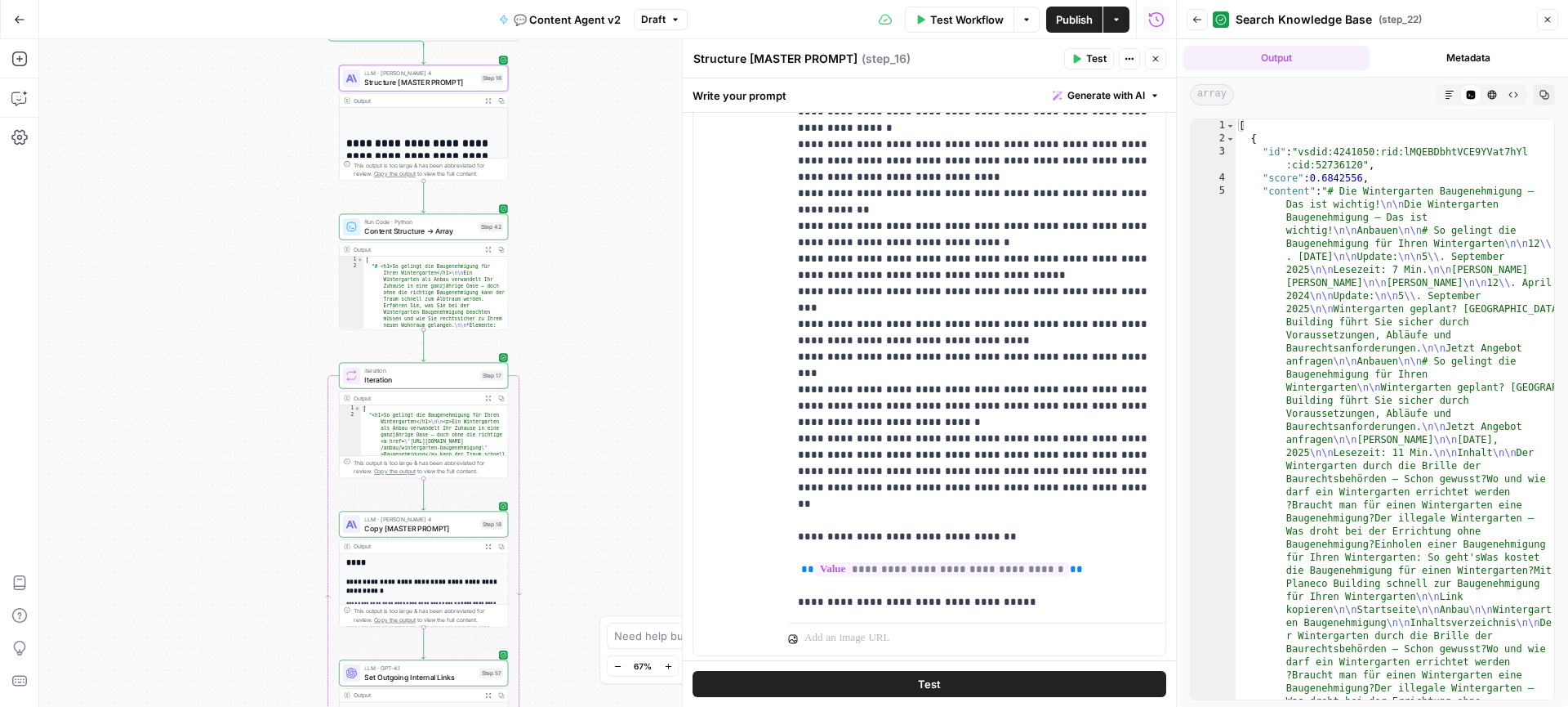
drag, startPoint x: 618, startPoint y: 441, endPoint x: 625, endPoint y: 300, distance: 141.2
click at [625, 300] on div "true true false false Workflow Set Inputs Inputs Call API Get Agent Task (Click…" at bounding box center [607, 373] width 1136 height 667
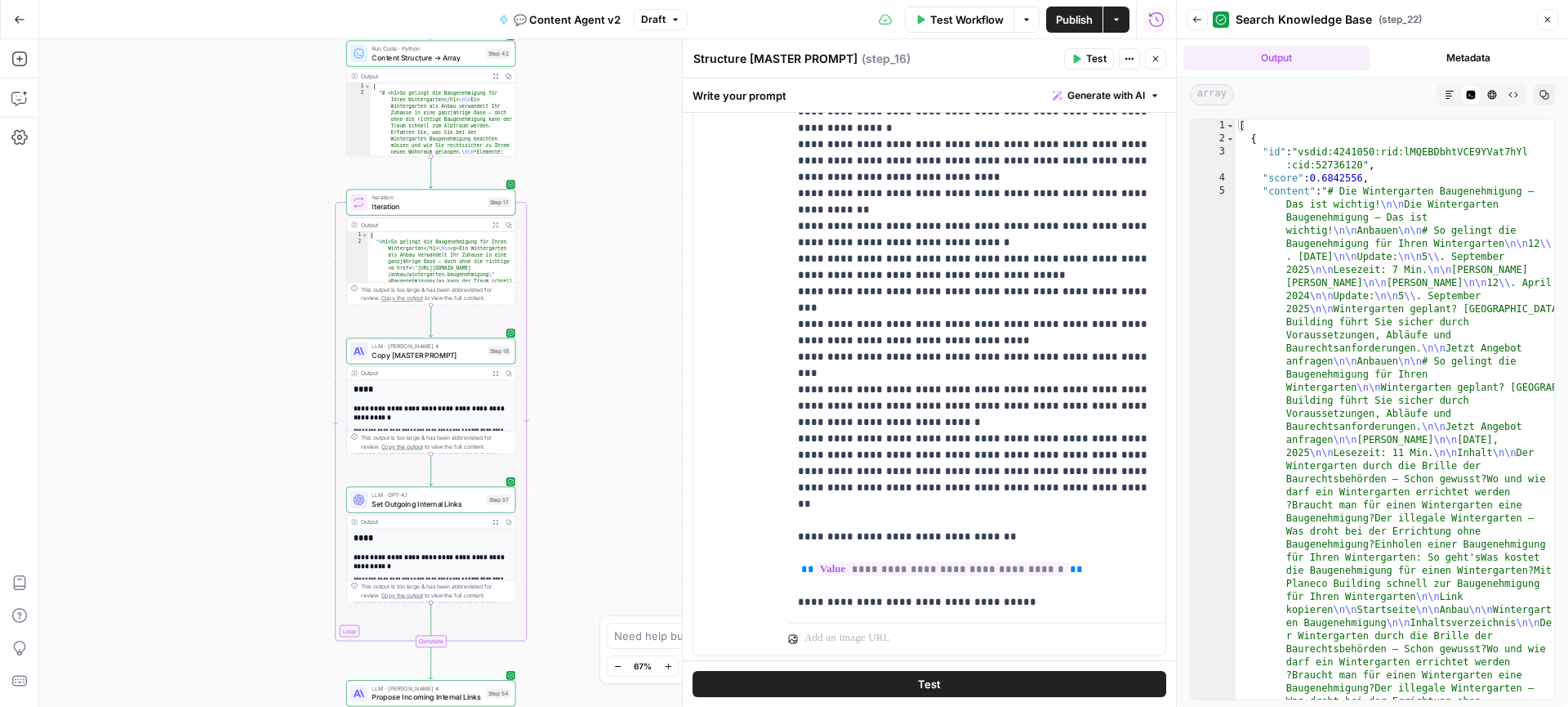
drag, startPoint x: 591, startPoint y: 393, endPoint x: 596, endPoint y: 235, distance: 158.1
click at [596, 235] on div "true true false false Workflow Set Inputs Inputs Call API Get Agent Task (Click…" at bounding box center [607, 373] width 1136 height 667
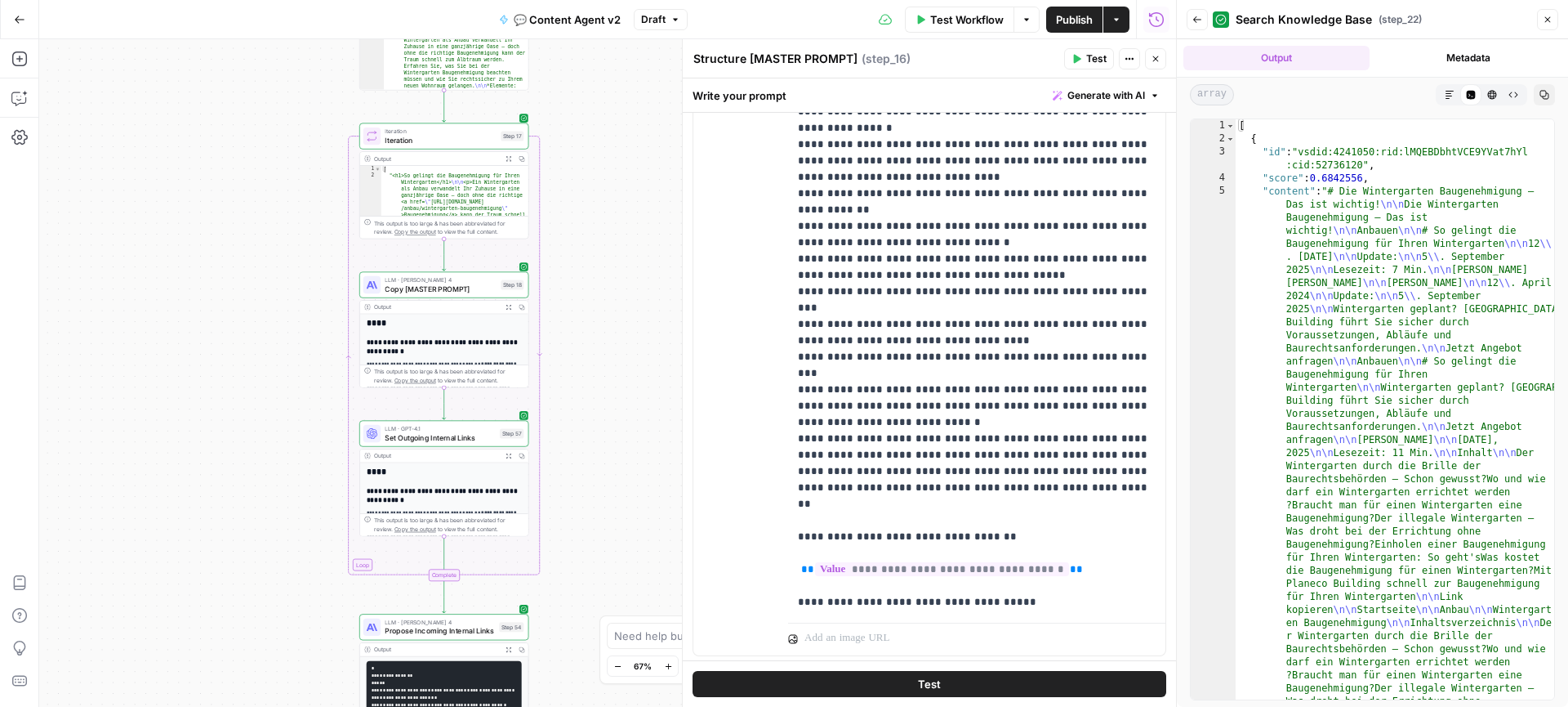
click at [612, 240] on div "true true false false Workflow Set Inputs Inputs Call API Get Agent Task (Click…" at bounding box center [607, 373] width 1136 height 667
click at [458, 286] on span "Copy [MASTER PROMPT]" at bounding box center [440, 289] width 111 height 11
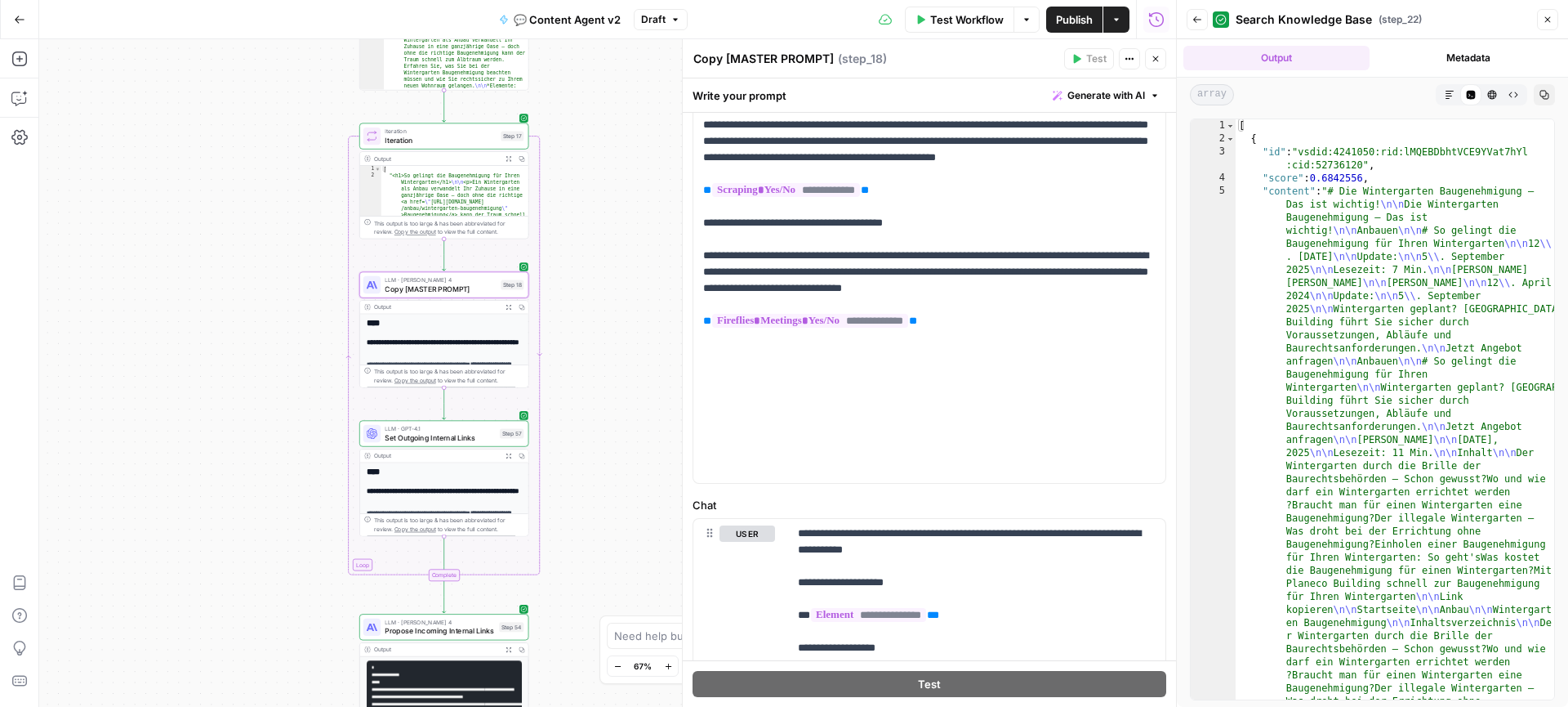
scroll to position [375, 0]
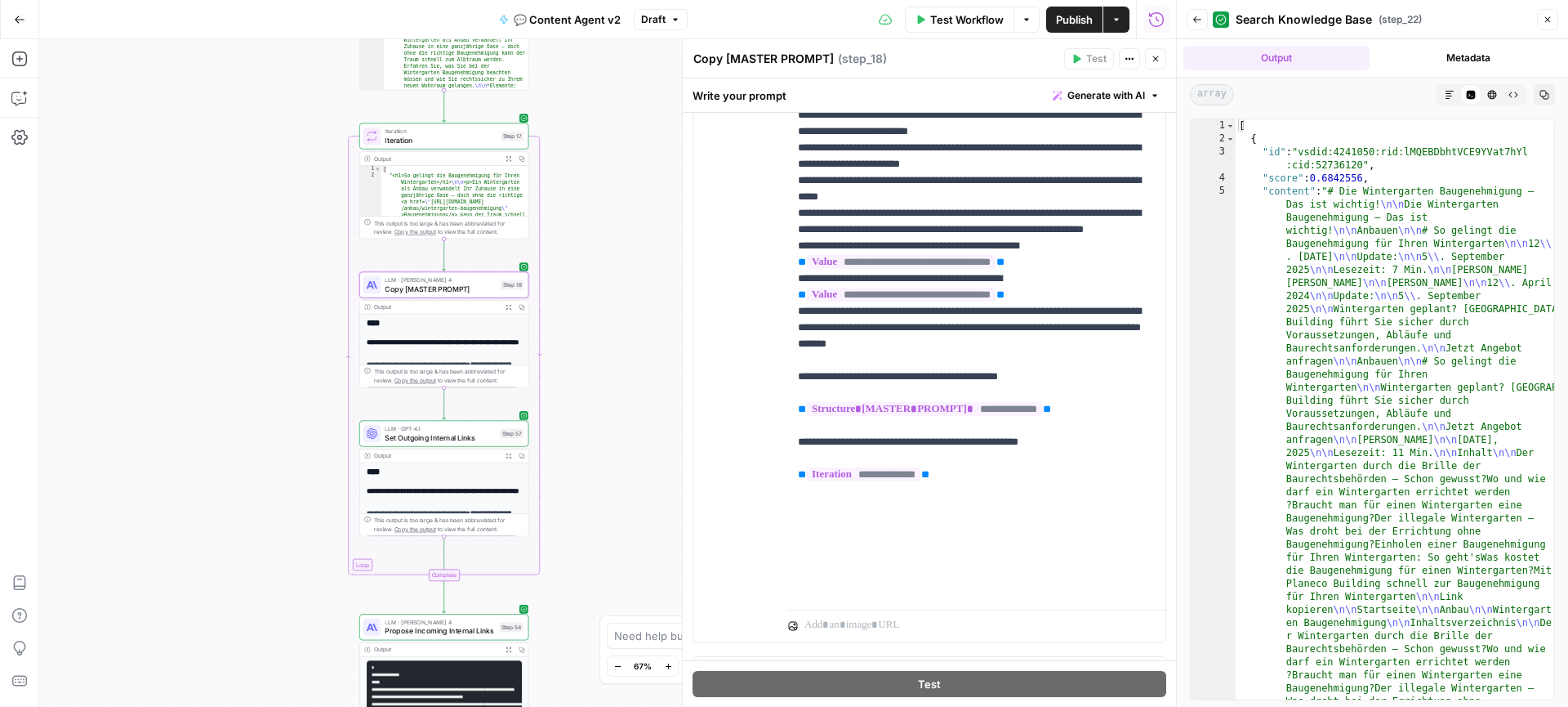
scroll to position [983, 0]
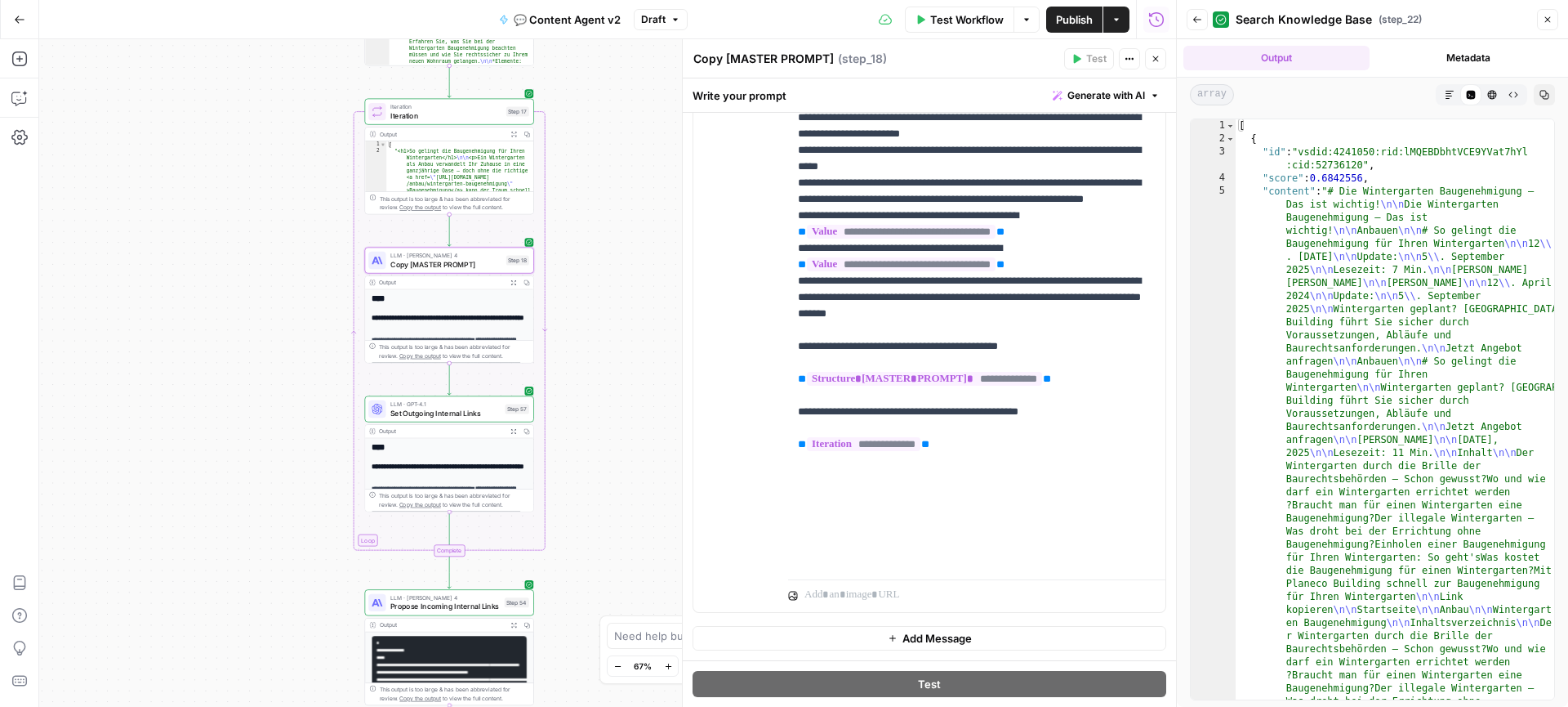
click at [610, 320] on div "true true false false Workflow Set Inputs Inputs Call API Get Agent Task (Click…" at bounding box center [607, 373] width 1136 height 667
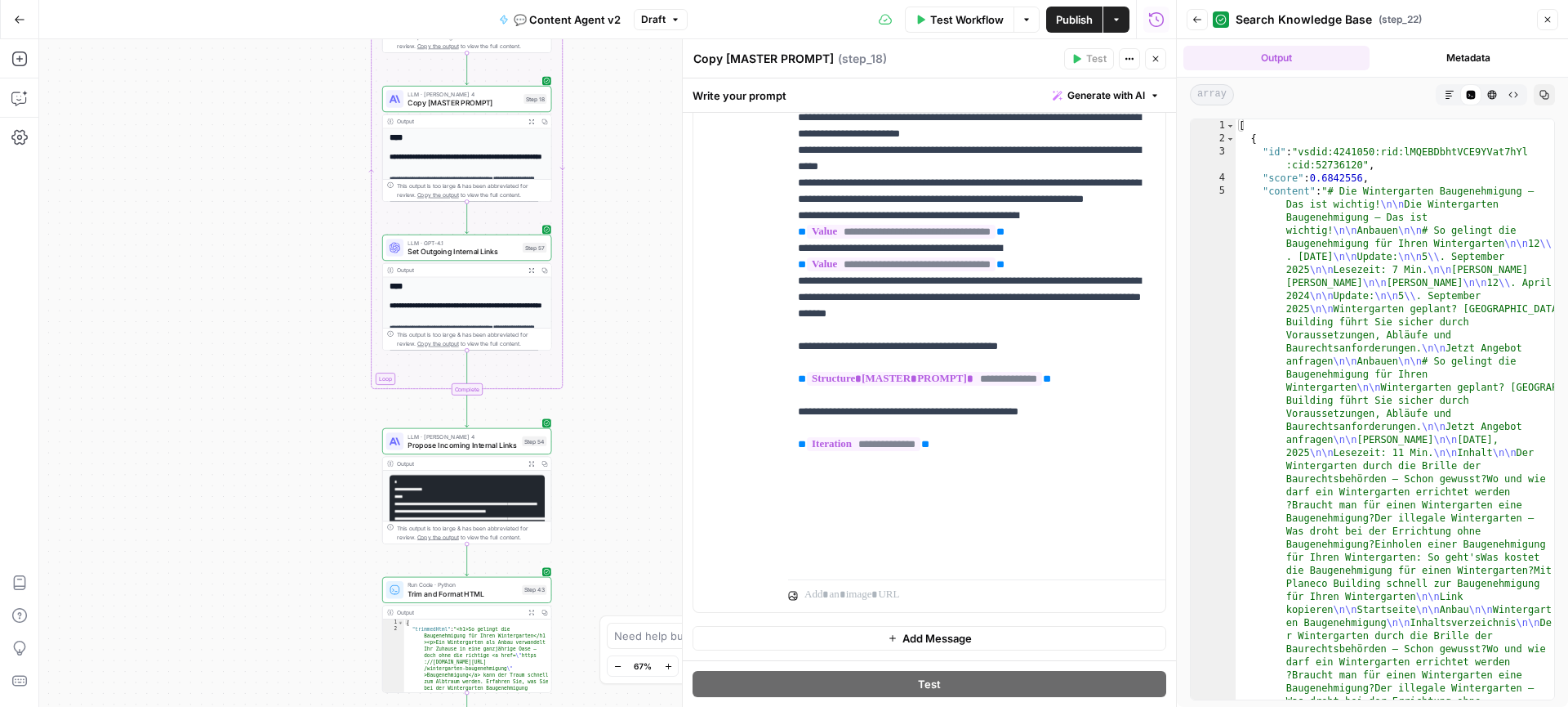
drag, startPoint x: 594, startPoint y: 464, endPoint x: 604, endPoint y: 283, distance: 181.3
click at [604, 283] on div "true true false false Workflow Set Inputs Inputs Call API Get Agent Task (Click…" at bounding box center [607, 373] width 1136 height 667
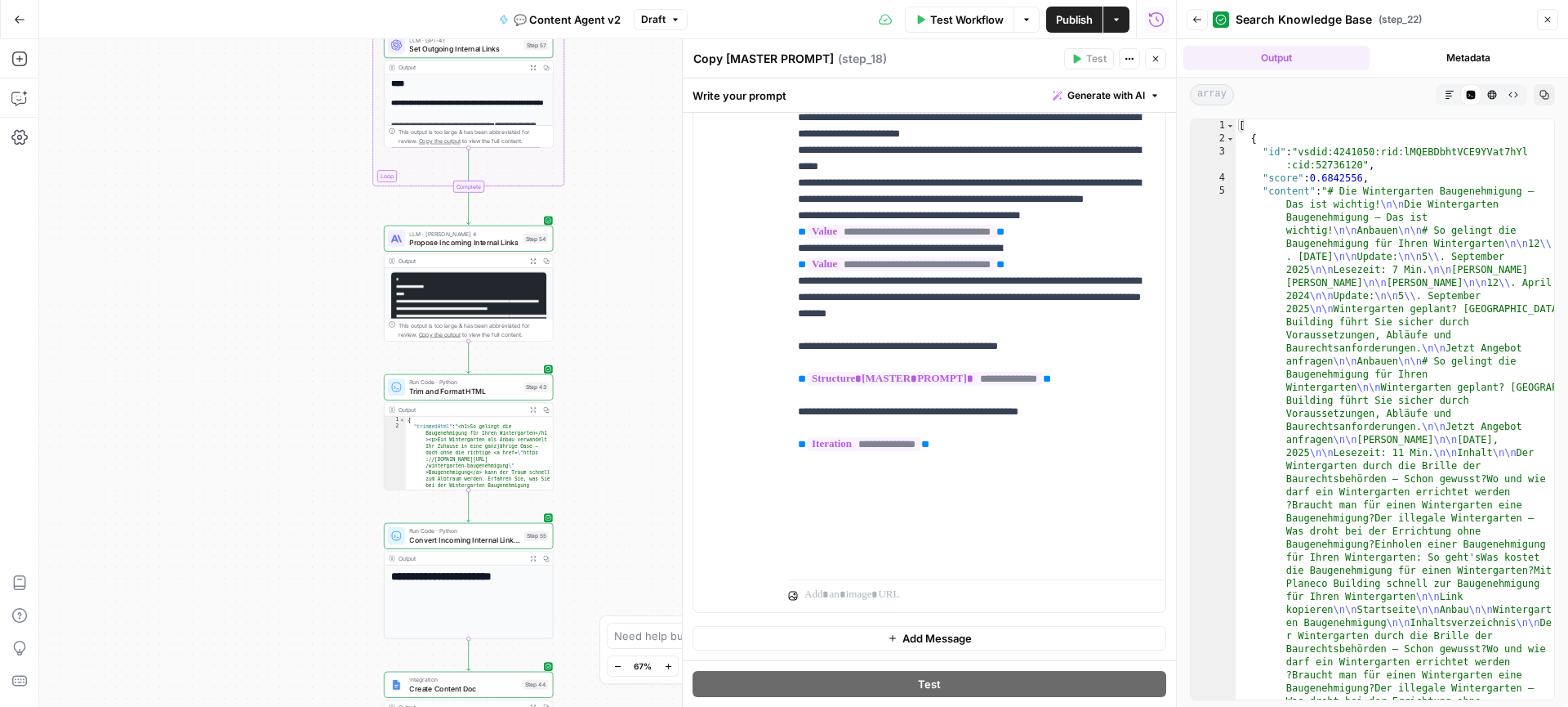
drag, startPoint x: 594, startPoint y: 474, endPoint x: 594, endPoint y: 259, distance: 215.0
click at [594, 259] on div "true true false false Workflow Set Inputs Inputs Call API Get Agent Task (Click…" at bounding box center [607, 373] width 1136 height 667
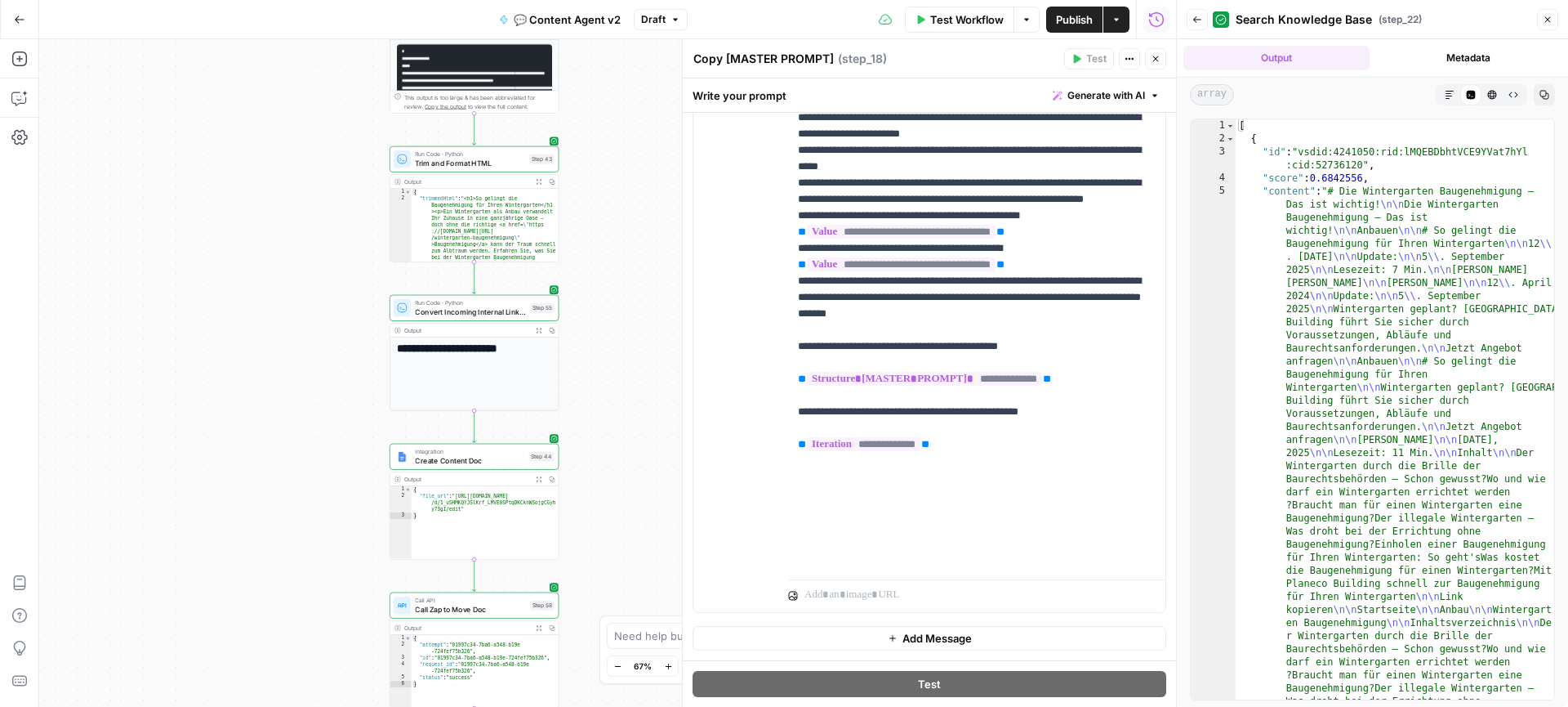
drag, startPoint x: 601, startPoint y: 352, endPoint x: 607, endPoint y: 247, distance: 105.2
click at [607, 247] on div "true true false false Workflow Set Inputs Inputs Call API Get Agent Task (Click…" at bounding box center [607, 373] width 1136 height 667
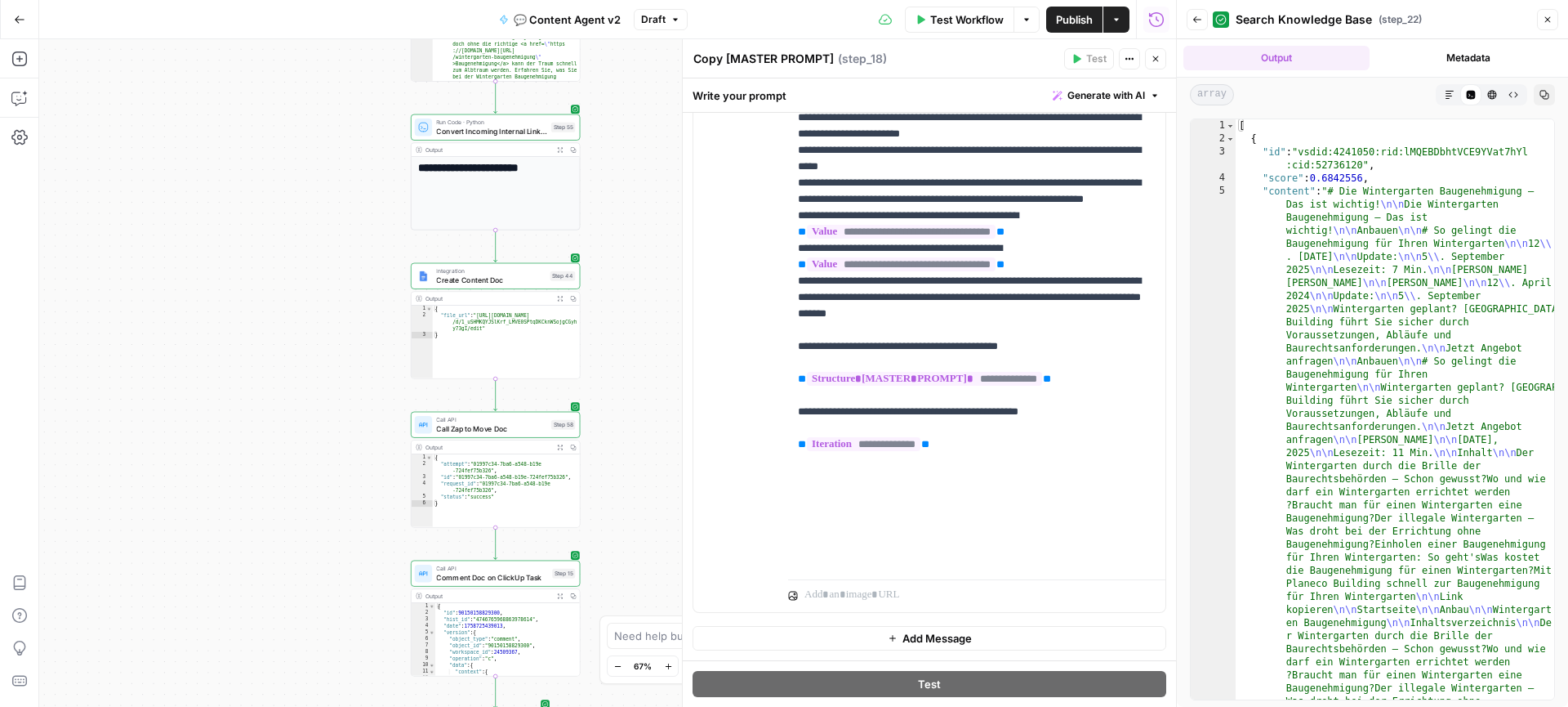
drag, startPoint x: 594, startPoint y: 325, endPoint x: 613, endPoint y: 259, distance: 68.7
click at [613, 259] on div "true true false false Workflow Set Inputs Inputs Call API Get Agent Task (Click…" at bounding box center [607, 373] width 1136 height 667
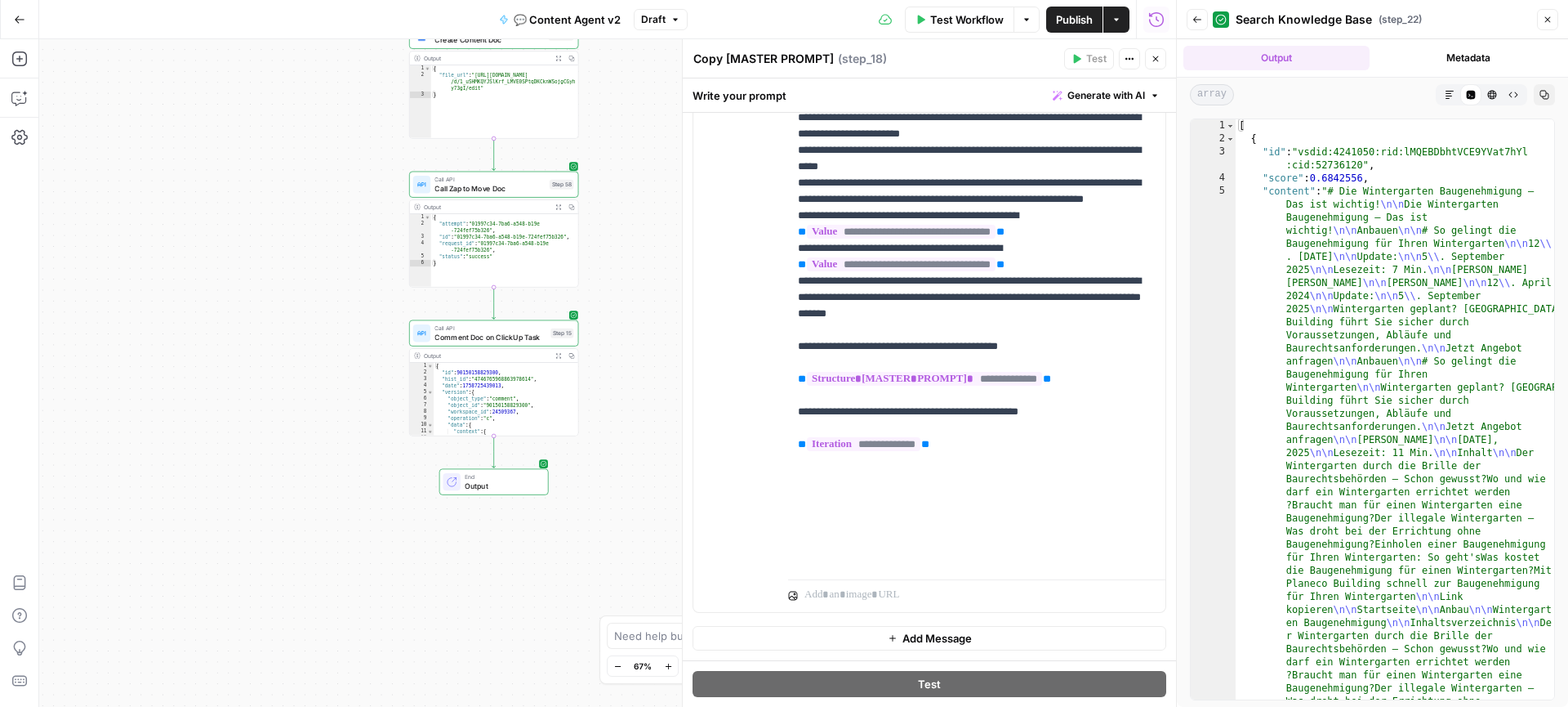
drag, startPoint x: 615, startPoint y: 499, endPoint x: 612, endPoint y: 261, distance: 238.0
click at [612, 261] on div "true true false false Workflow Set Inputs Inputs Call API Get Agent Task (Click…" at bounding box center [607, 373] width 1136 height 667
drag, startPoint x: 624, startPoint y: 259, endPoint x: 609, endPoint y: 354, distance: 96.2
click at [621, 291] on div "true true false false Workflow Set Inputs Inputs Call API Get Agent Task (Click…" at bounding box center [607, 373] width 1136 height 667
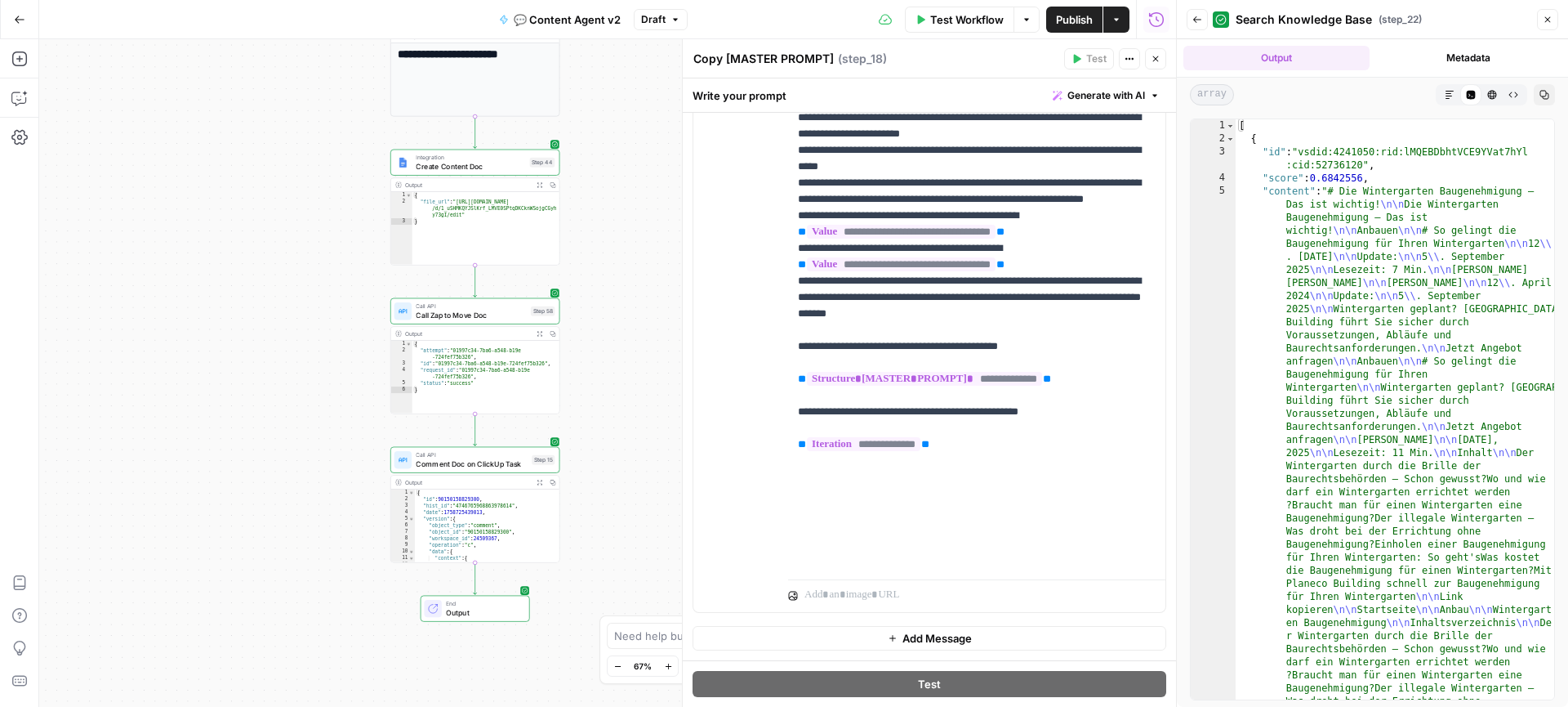
drag, startPoint x: 639, startPoint y: 231, endPoint x: 624, endPoint y: 326, distance: 96.2
click at [624, 326] on div "true true false false Workflow Set Inputs Inputs Call API Get Agent Task (Click…" at bounding box center [607, 373] width 1136 height 667
drag, startPoint x: 638, startPoint y: 256, endPoint x: 621, endPoint y: 508, distance: 252.6
click at [622, 508] on div "true true false false Workflow Set Inputs Inputs Call API Get Agent Task (Click…" at bounding box center [607, 373] width 1136 height 667
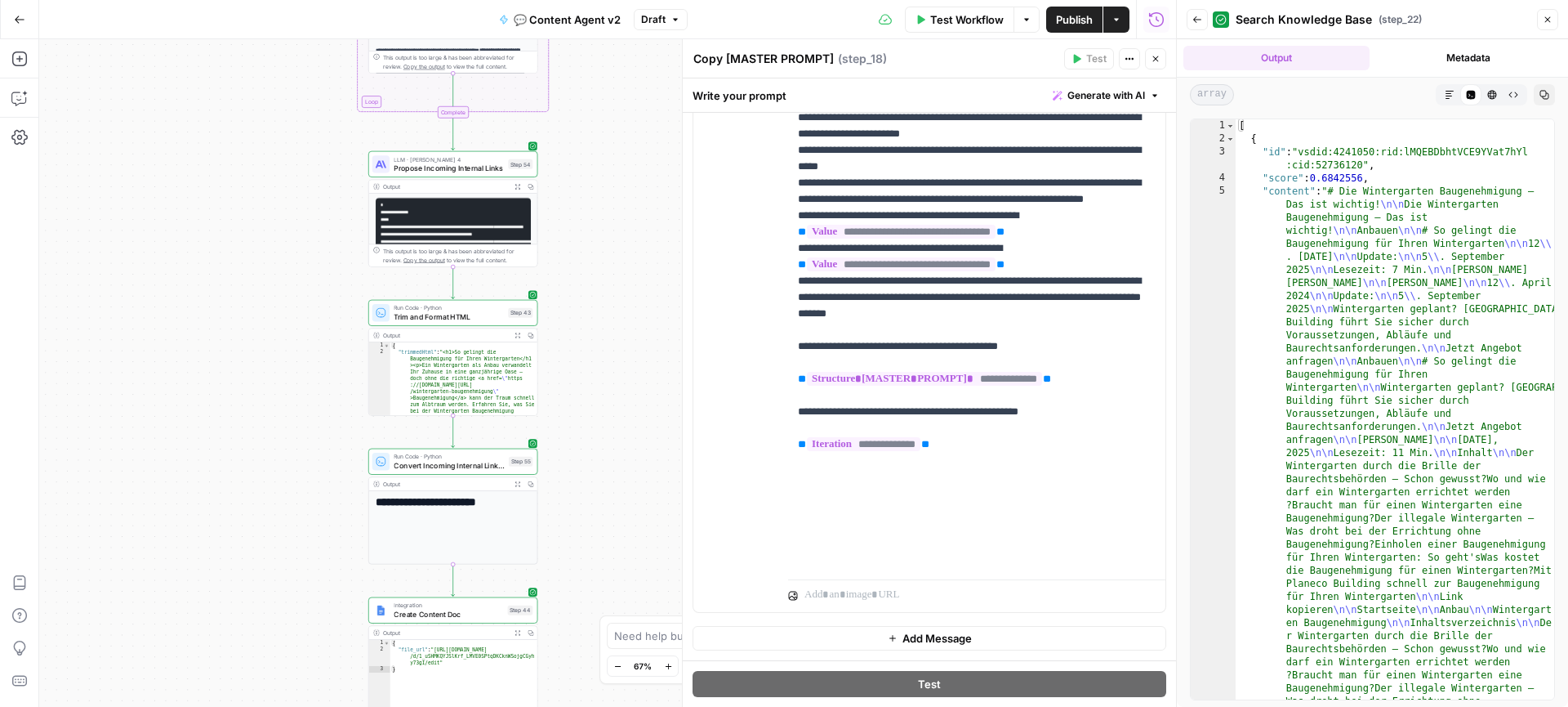
drag, startPoint x: 617, startPoint y: 455, endPoint x: 617, endPoint y: 505, distance: 50.0
click at [617, 505] on div "true true false false Workflow Set Inputs Inputs Call API Get Agent Task (Click…" at bounding box center [607, 373] width 1136 height 667
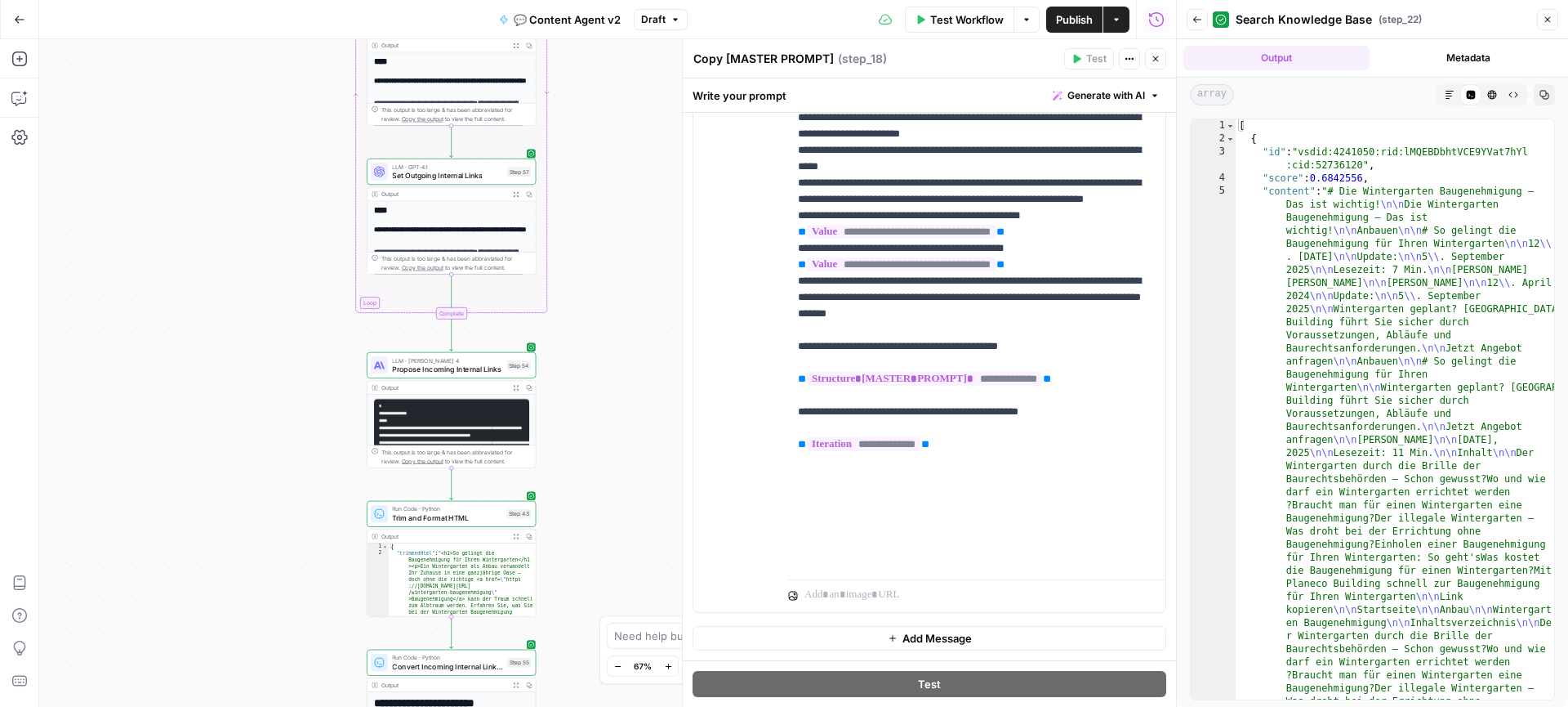
drag, startPoint x: 645, startPoint y: 377, endPoint x: 644, endPoint y: 508, distance: 131.0
click at [644, 507] on div "true true false false Workflow Set Inputs Inputs Call API Get Agent Task (Click…" at bounding box center [607, 373] width 1136 height 667
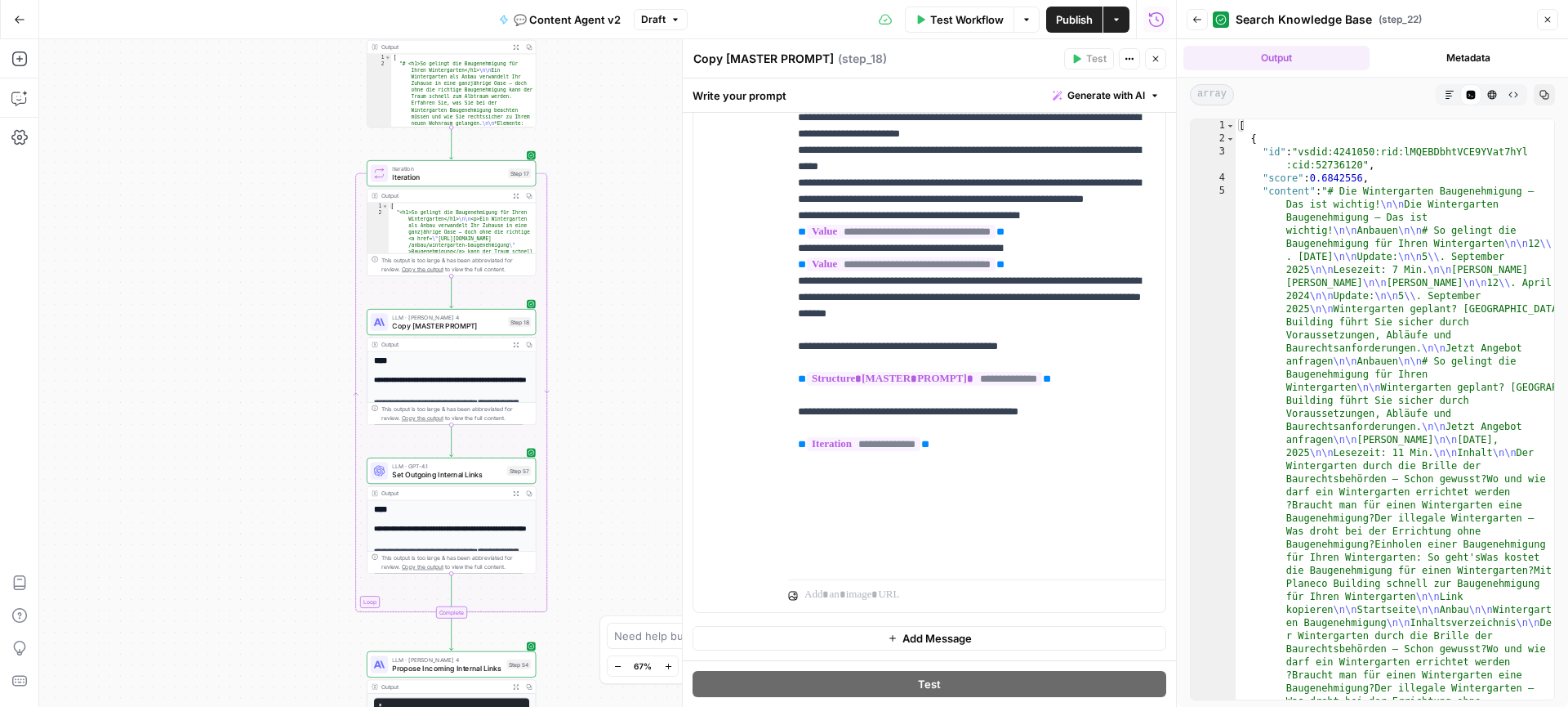
drag, startPoint x: 638, startPoint y: 122, endPoint x: 638, endPoint y: 470, distance: 348.0
click at [638, 470] on div "true true false false Workflow Set Inputs Inputs Call API Get Agent Task (Click…" at bounding box center [607, 373] width 1136 height 667
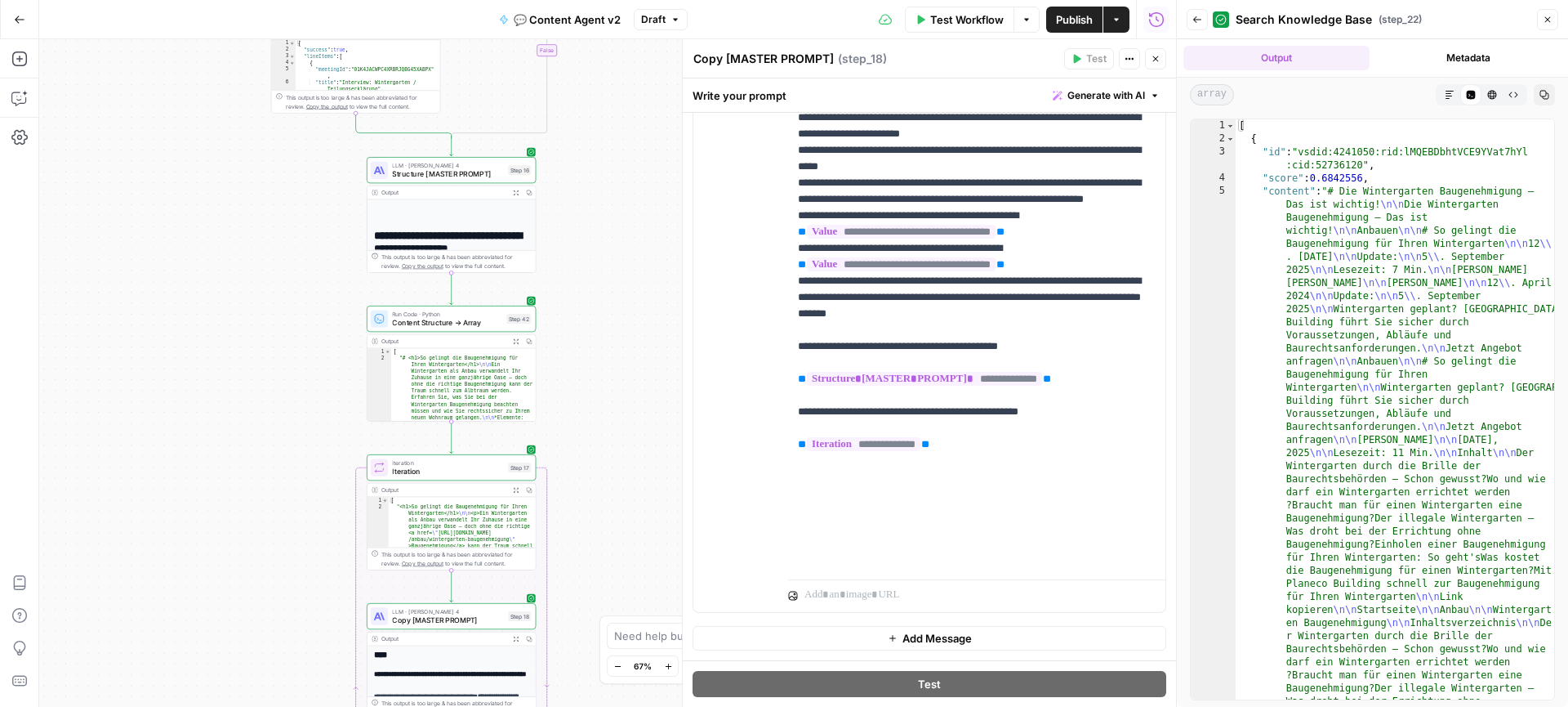
drag, startPoint x: 639, startPoint y: 245, endPoint x: 639, endPoint y: 520, distance: 275.0
click at [639, 520] on div "true true false false Workflow Set Inputs Inputs Call API Get Agent Task (Click…" at bounding box center [607, 373] width 1136 height 667
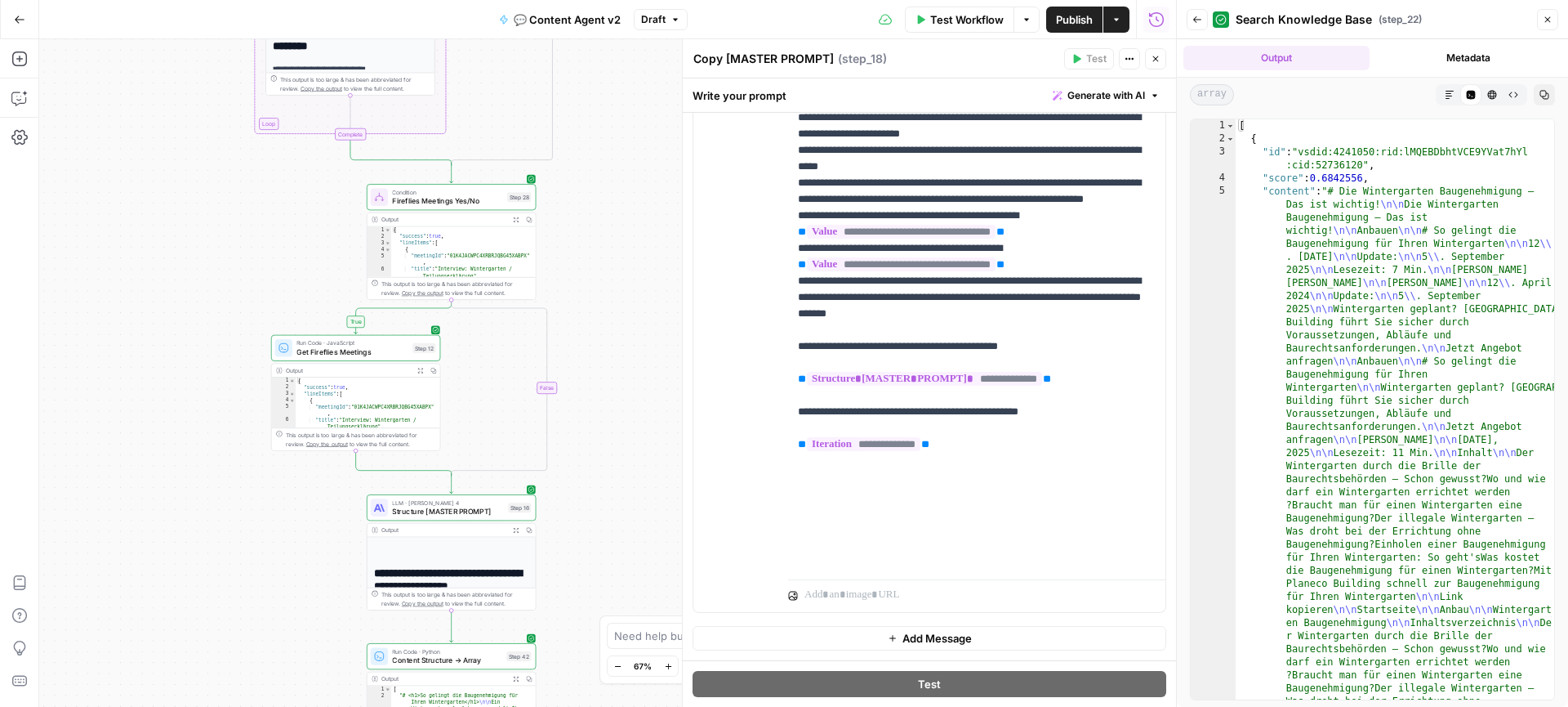
drag, startPoint x: 629, startPoint y: 527, endPoint x: 629, endPoint y: 540, distance: 13.0
click at [629, 540] on div "true true false false Workflow Set Inputs Inputs Call API Get Agent Task (Click…" at bounding box center [607, 373] width 1136 height 667
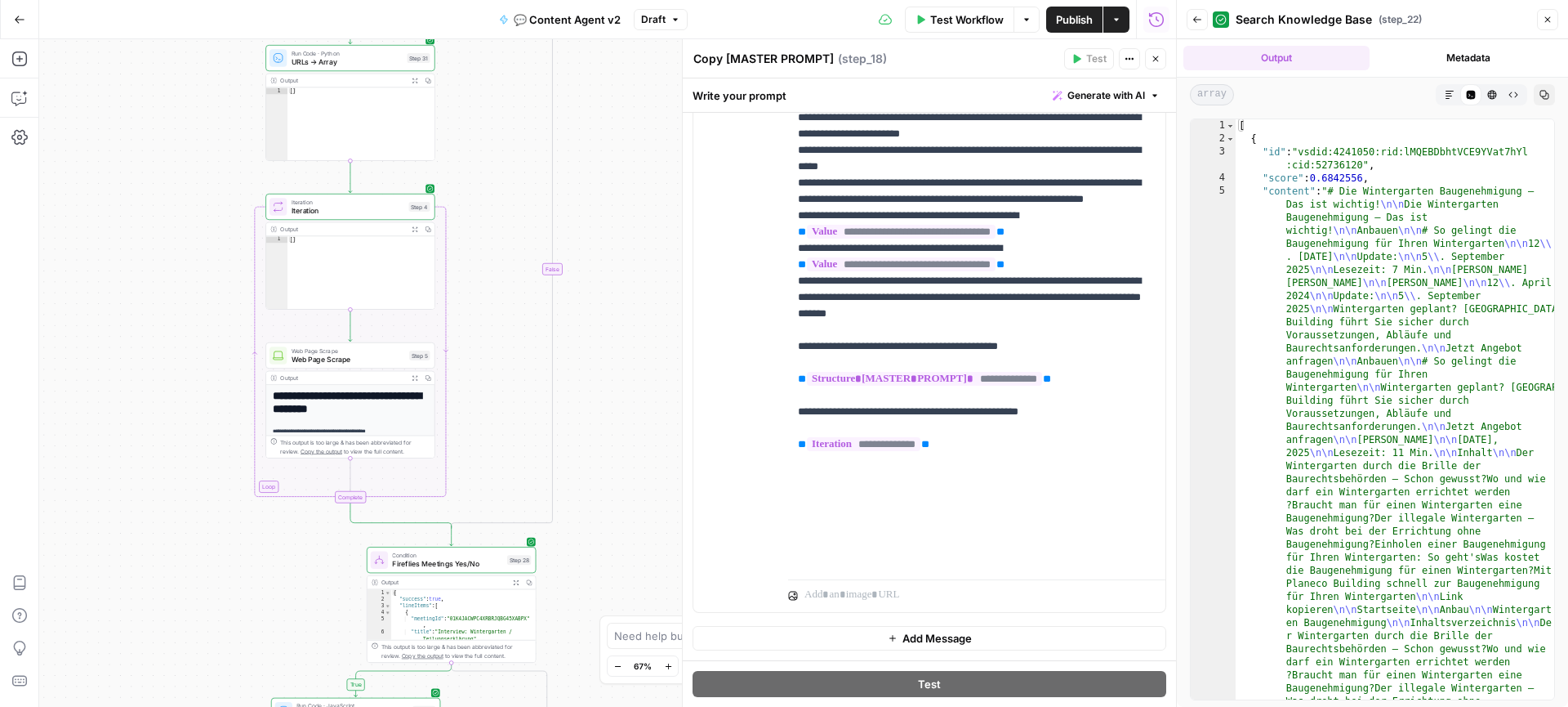
drag, startPoint x: 630, startPoint y: 619, endPoint x: 630, endPoint y: 631, distance: 12.0
click at [630, 631] on body "Radyant New Home Browse Insights Opportunities Your Data Recent Grids Enter Pro…" at bounding box center [784, 354] width 1568 height 707
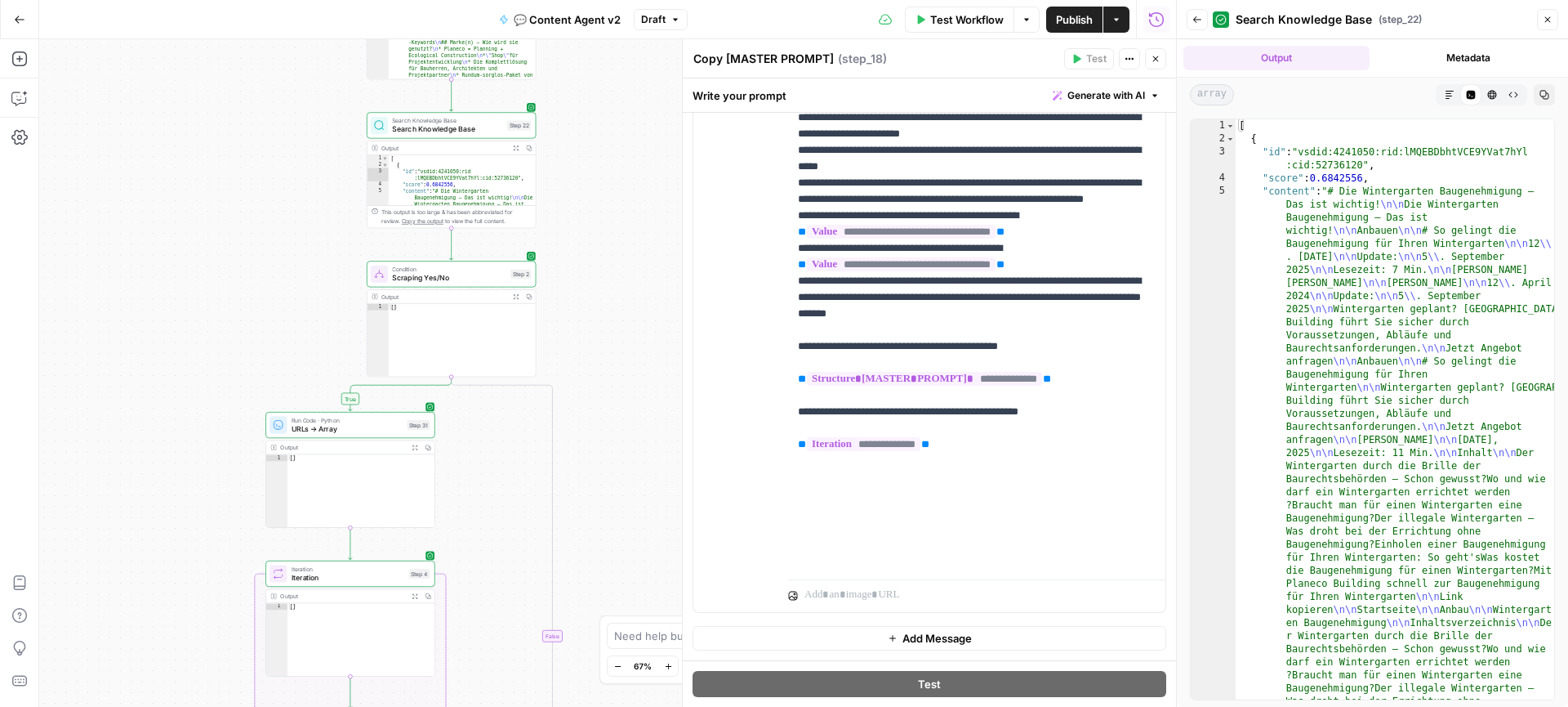
drag, startPoint x: 622, startPoint y: 532, endPoint x: 622, endPoint y: 594, distance: 62.0
click at [622, 594] on div "true true false false Workflow Set Inputs Inputs Call API Get Agent Task (Click…" at bounding box center [607, 373] width 1136 height 667
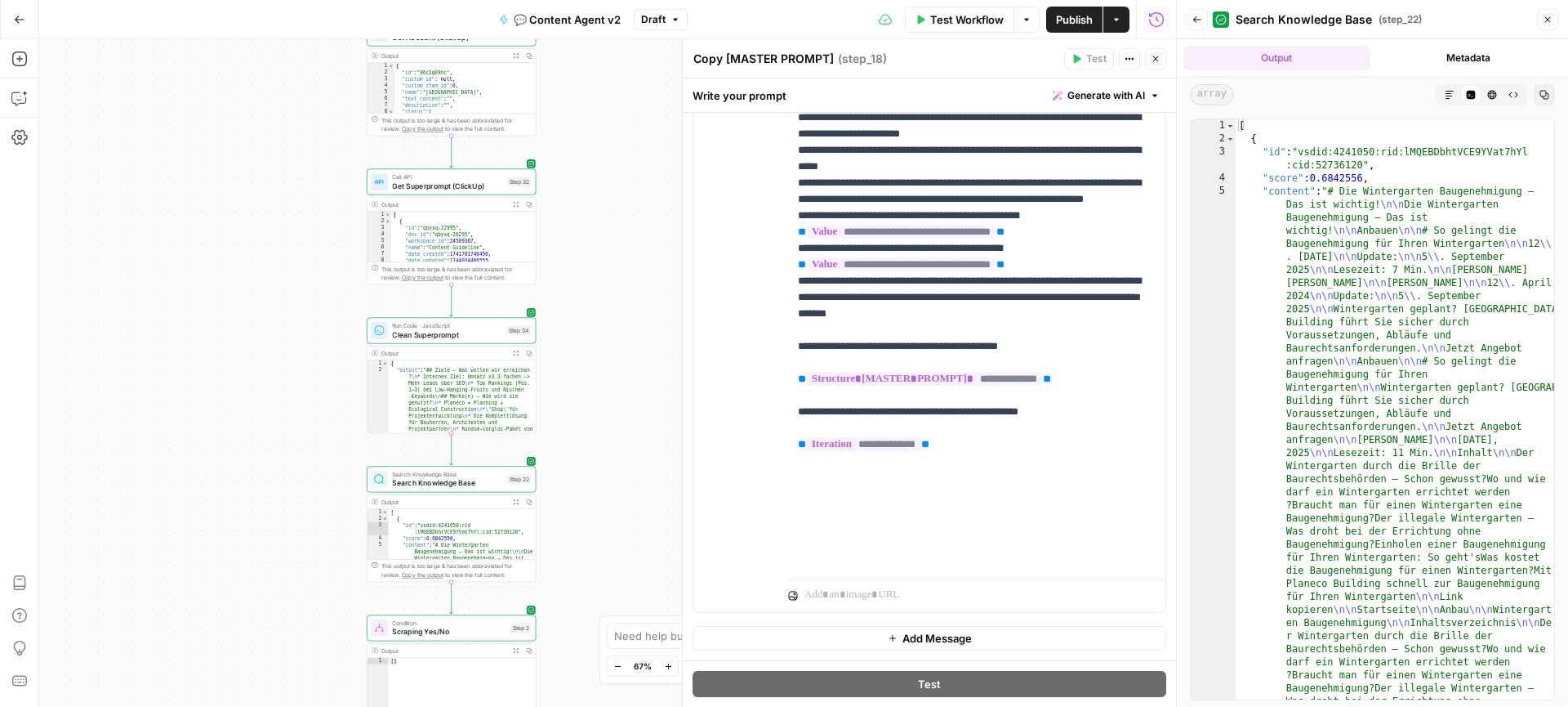
drag, startPoint x: 599, startPoint y: 475, endPoint x: 599, endPoint y: 494, distance: 19.0
click at [599, 494] on div "true true false false Workflow Set Inputs Inputs Call API Get Agent Task (Click…" at bounding box center [607, 373] width 1136 height 667
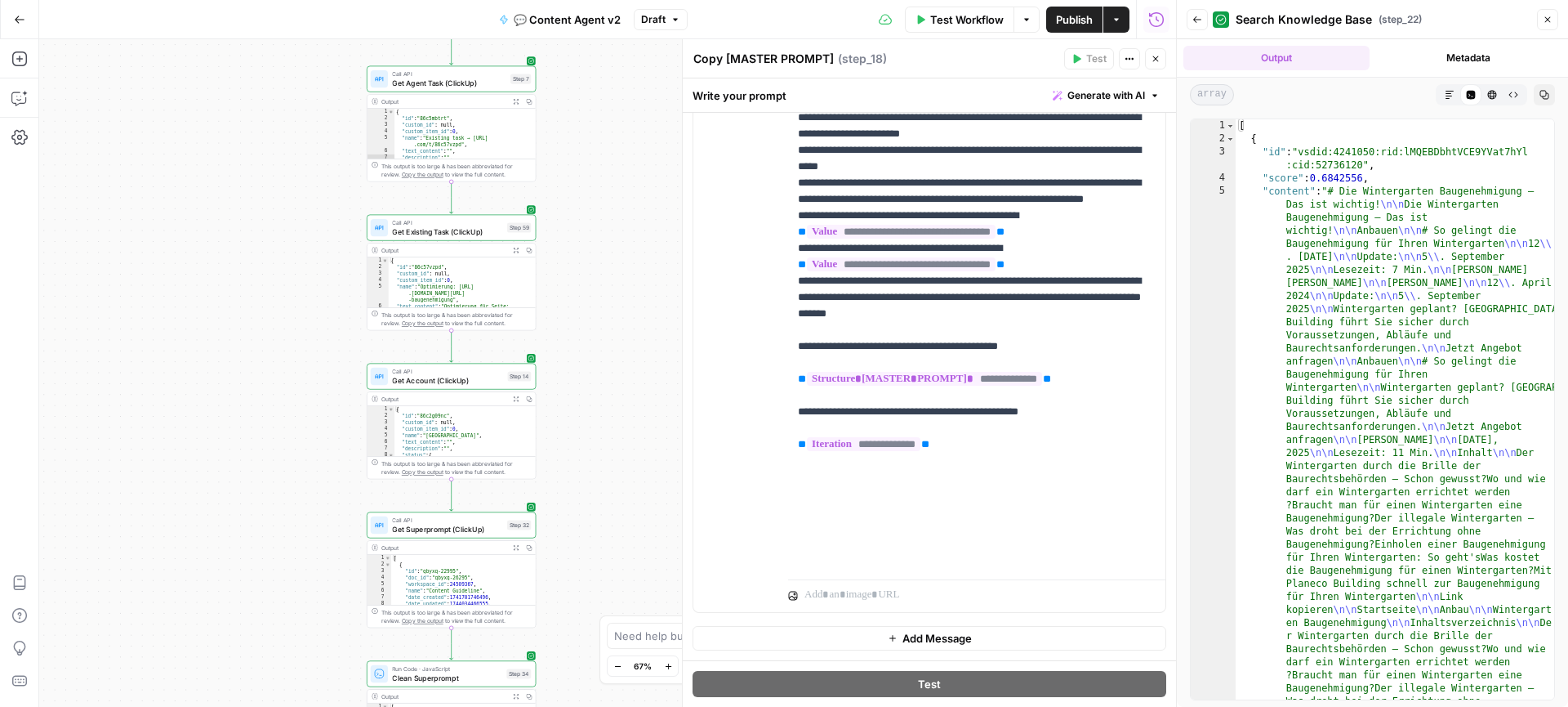
click at [599, 534] on div "true true false false Workflow Set Inputs Inputs Call API Get Agent Task (Click…" at bounding box center [607, 373] width 1136 height 667
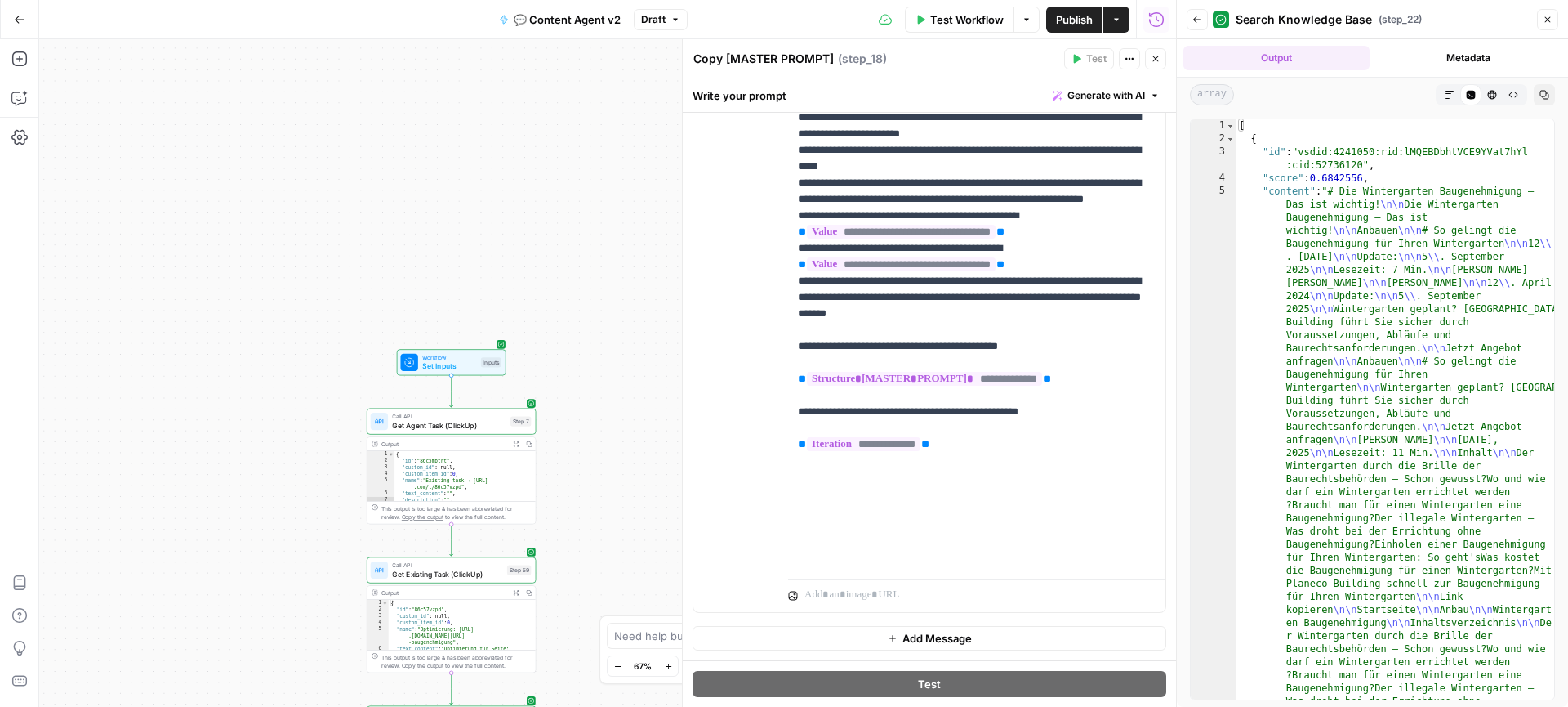
click at [611, 579] on div "true true false false Workflow Set Inputs Inputs Call API Get Agent Task (Click…" at bounding box center [607, 373] width 1136 height 667
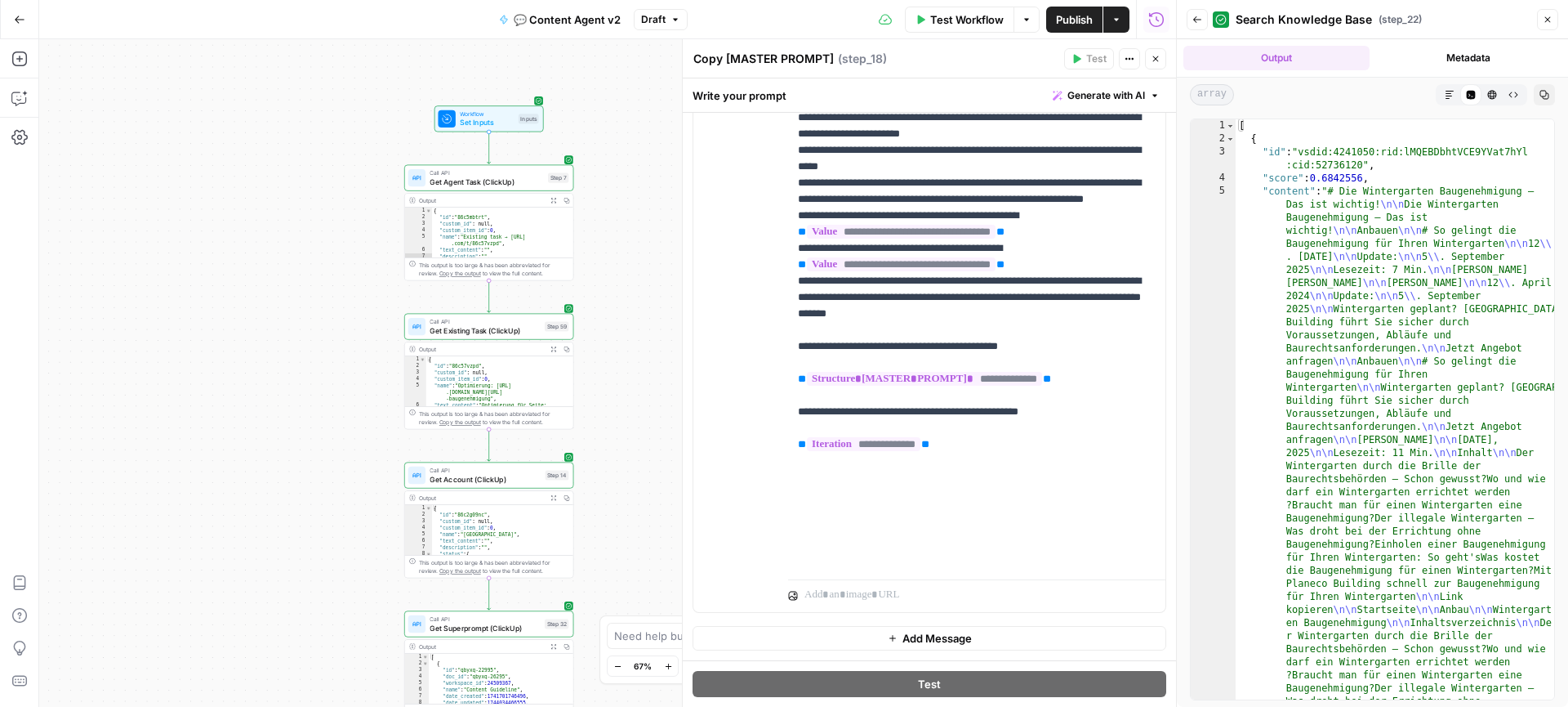
drag, startPoint x: 623, startPoint y: 460, endPoint x: 645, endPoint y: 211, distance: 250.0
click at [645, 211] on div "true true false false Workflow Set Inputs Inputs Call API Get Agent Task (Click…" at bounding box center [607, 373] width 1136 height 667
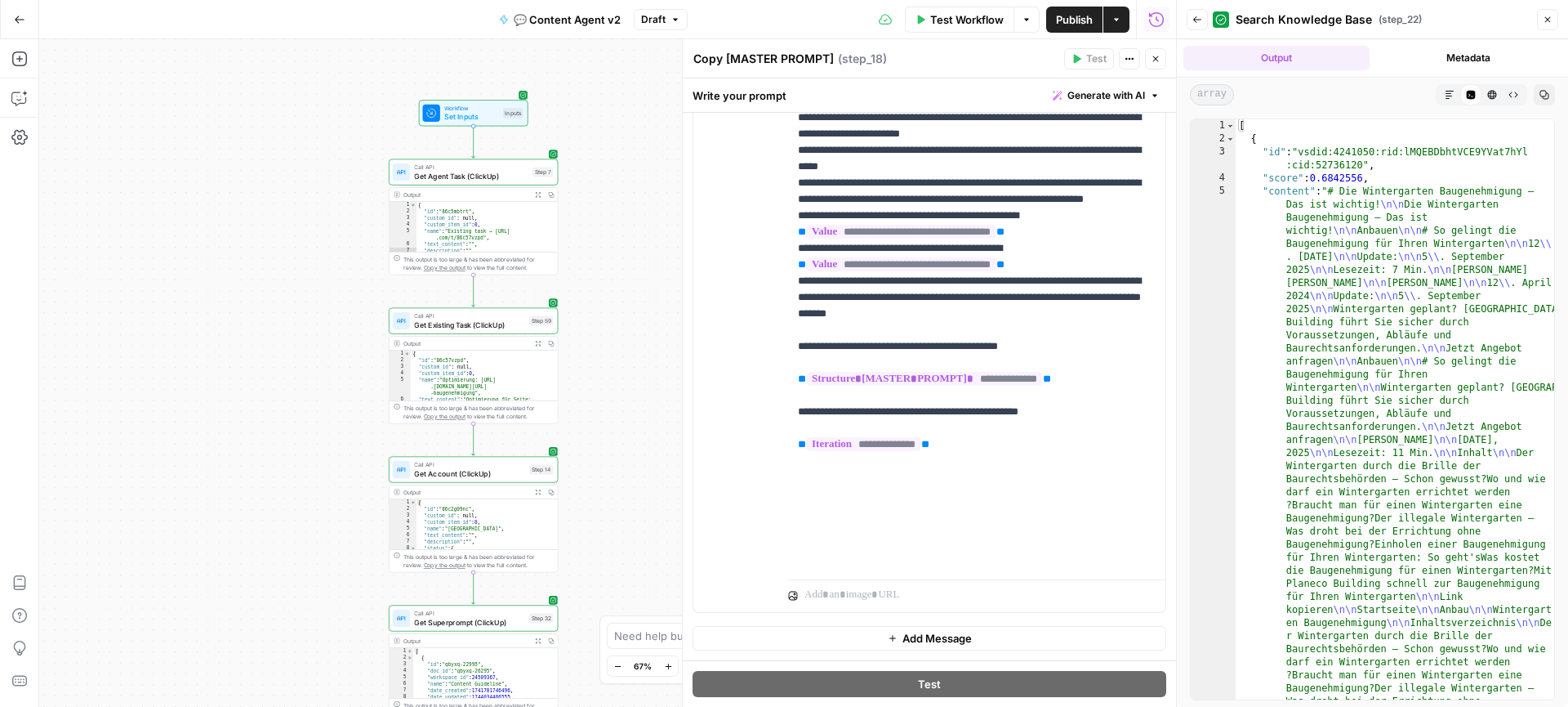
click at [616, 218] on div "true true false false Workflow Set Inputs Inputs Call API Get Agent Task (Click…" at bounding box center [607, 373] width 1136 height 667
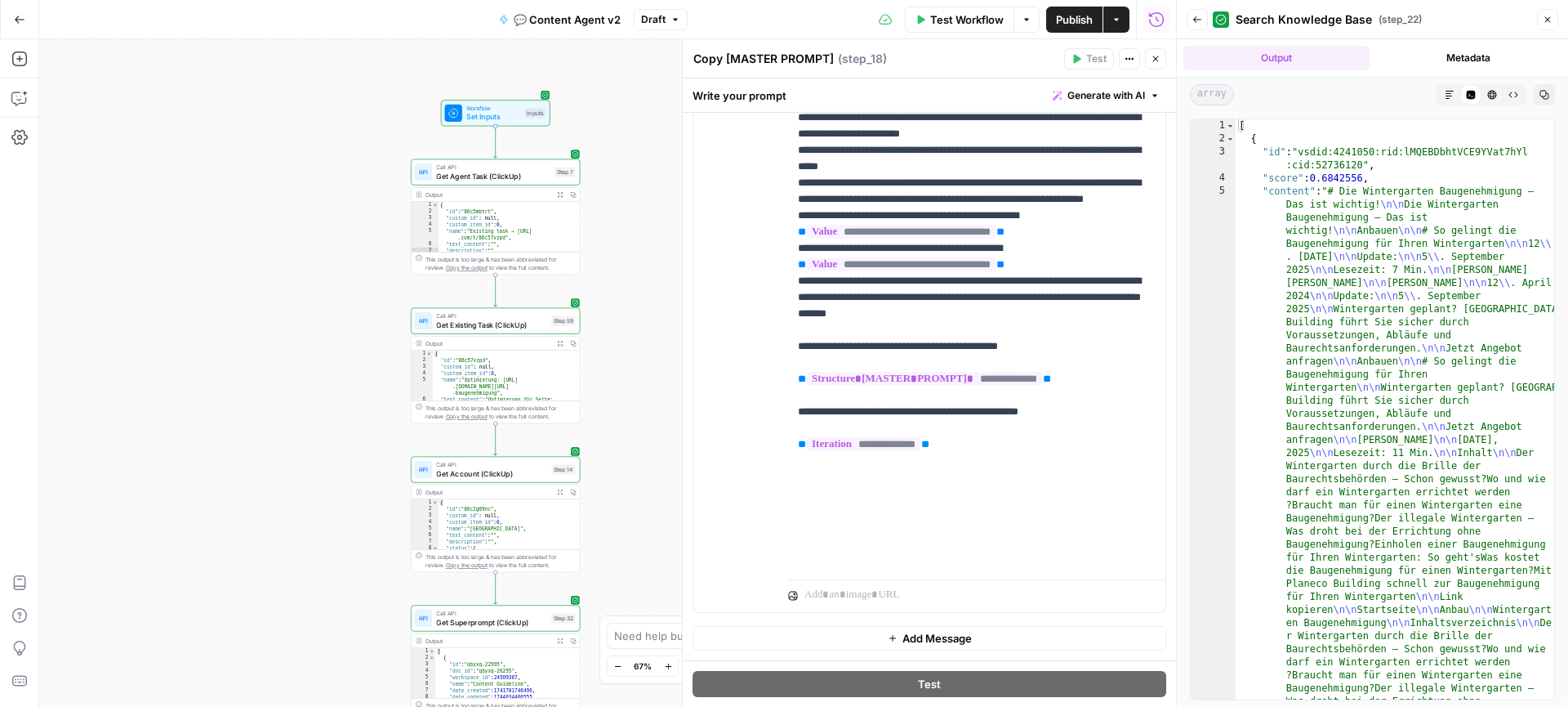
drag, startPoint x: 612, startPoint y: 218, endPoint x: 635, endPoint y: 218, distance: 23.0
click at [635, 218] on div "true true false false Workflow Set Inputs Inputs Call API Get Agent Task (Click…" at bounding box center [607, 373] width 1136 height 667
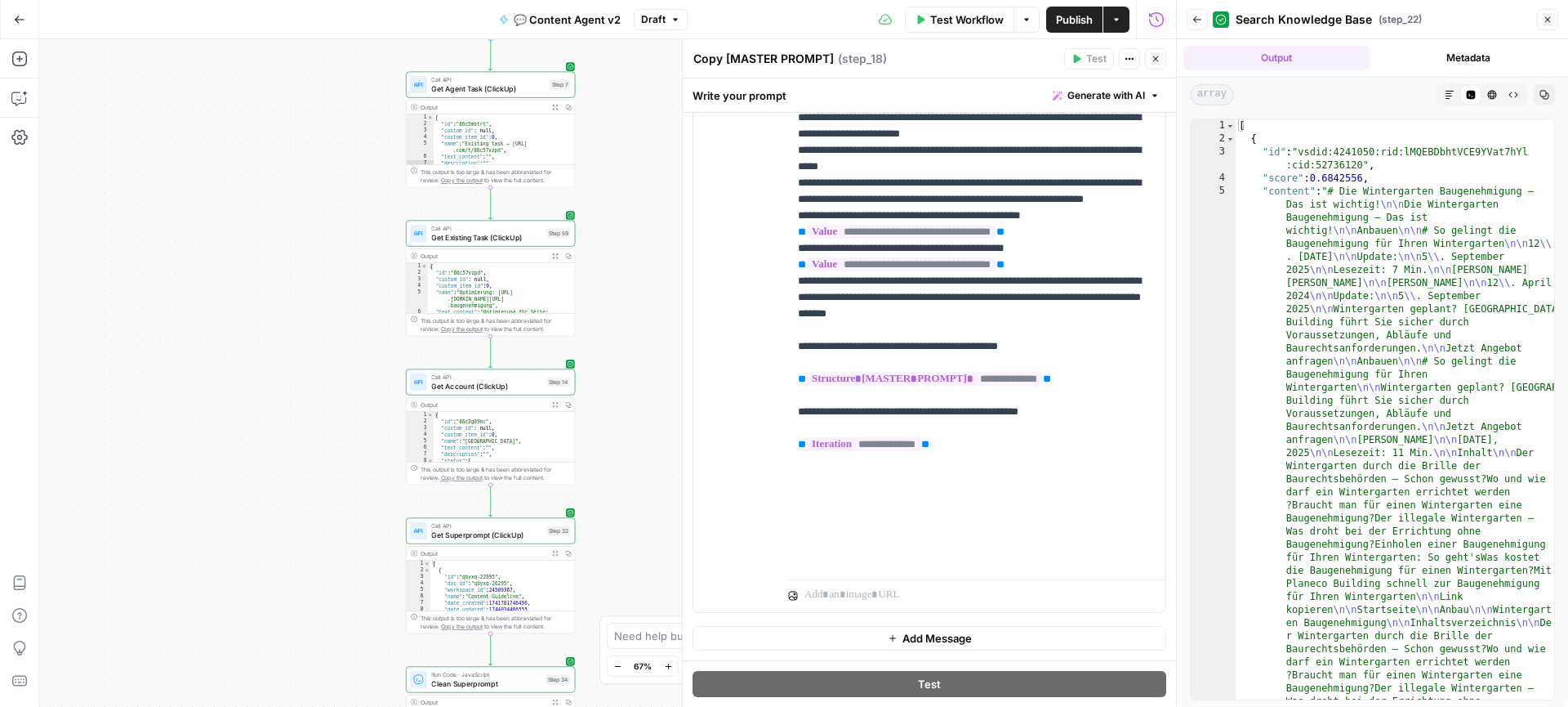
drag, startPoint x: 633, startPoint y: 379, endPoint x: 617, endPoint y: 252, distance: 128.0
click at [617, 252] on div "true true false false Workflow Set Inputs Inputs Call API Get Agent Task (Click…" at bounding box center [607, 373] width 1136 height 667
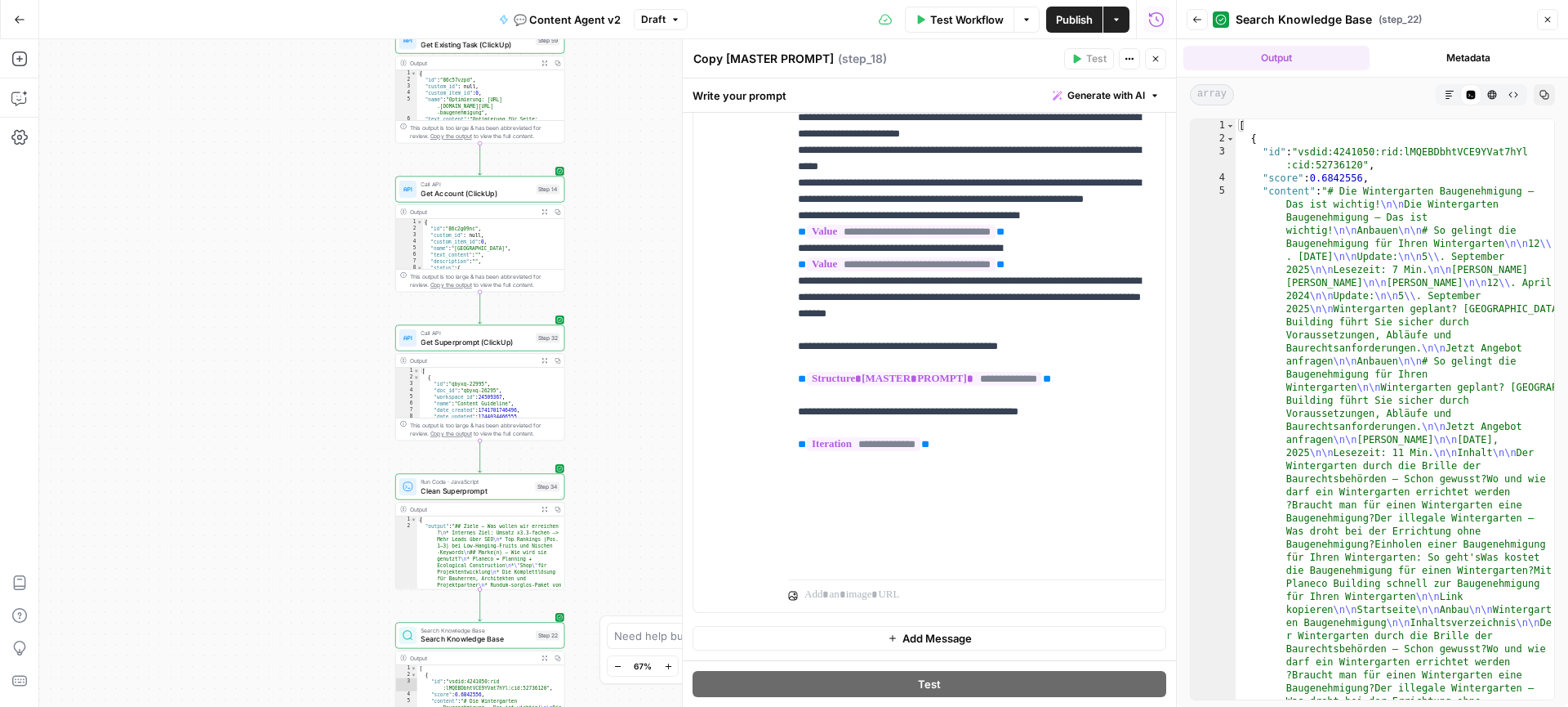
drag, startPoint x: 624, startPoint y: 285, endPoint x: 624, endPoint y: 231, distance: 54.0
click at [624, 231] on div "true true false false Workflow Set Inputs Inputs Call API Get Agent Task (Click…" at bounding box center [607, 373] width 1136 height 667
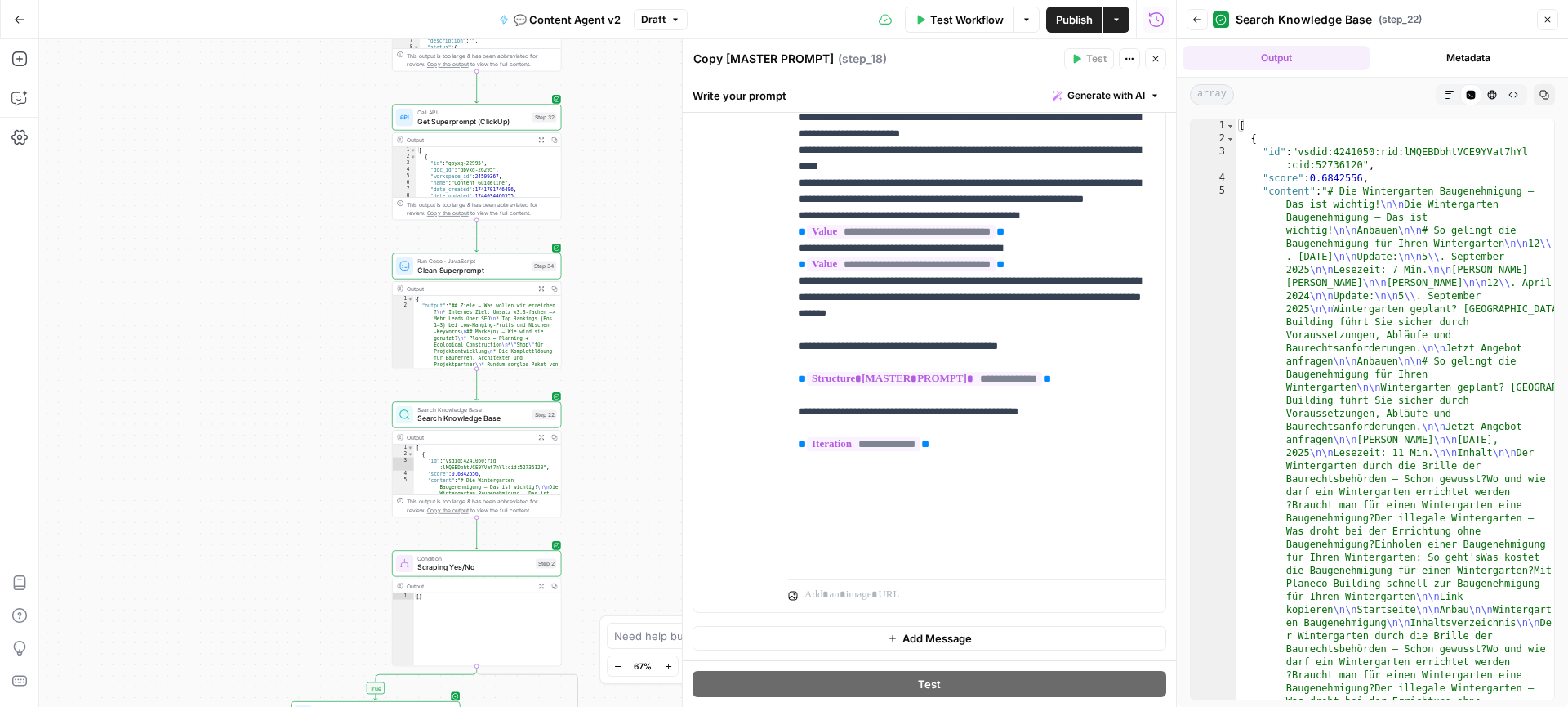
drag, startPoint x: 626, startPoint y: 263, endPoint x: 626, endPoint y: 228, distance: 35.0
click at [626, 228] on div "true true false false Workflow Set Inputs Inputs Call API Get Agent Task (Click…" at bounding box center [607, 373] width 1136 height 667
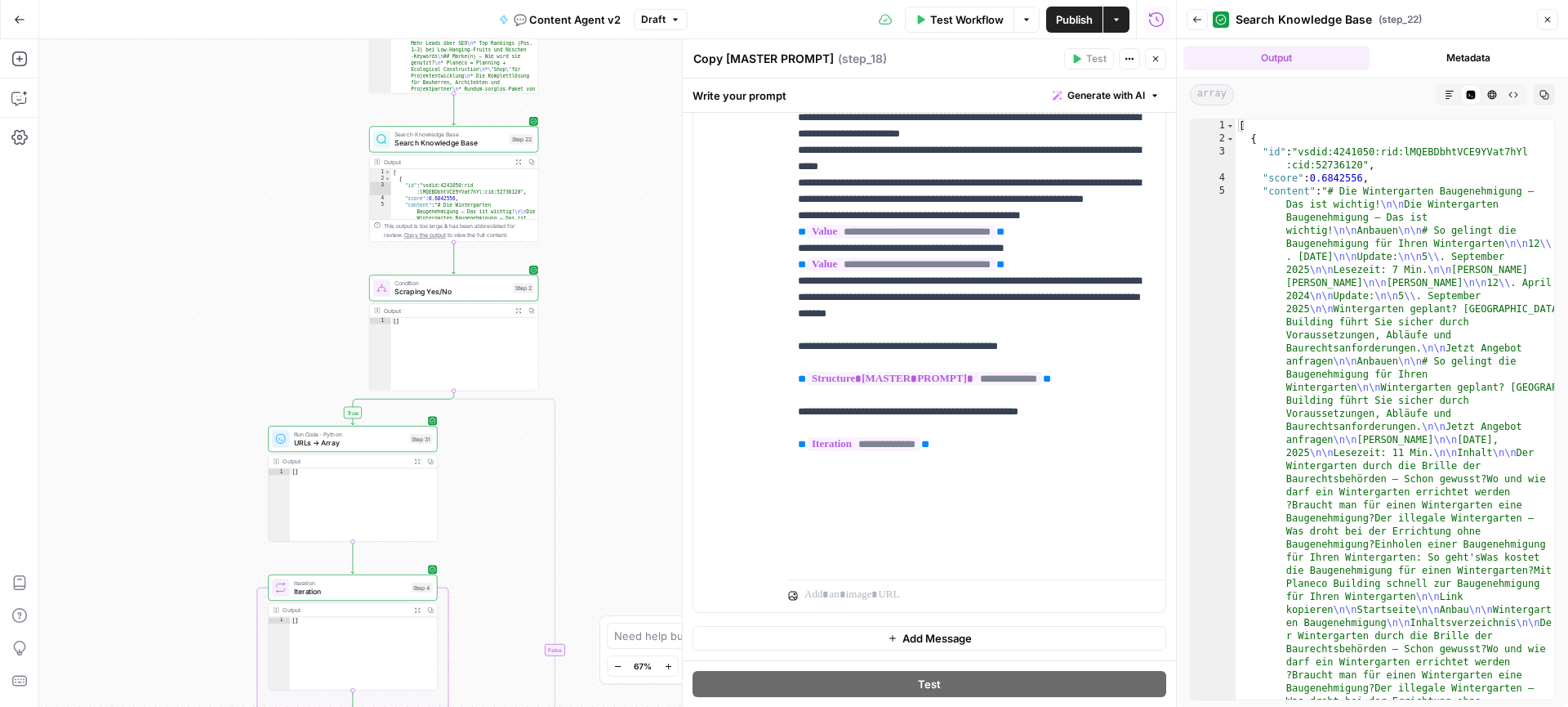
drag, startPoint x: 615, startPoint y: 259, endPoint x: 614, endPoint y: 215, distance: 44.0
click at [614, 215] on div "true true false false Workflow Set Inputs Inputs Call API Get Agent Task (Click…" at bounding box center [607, 373] width 1136 height 667
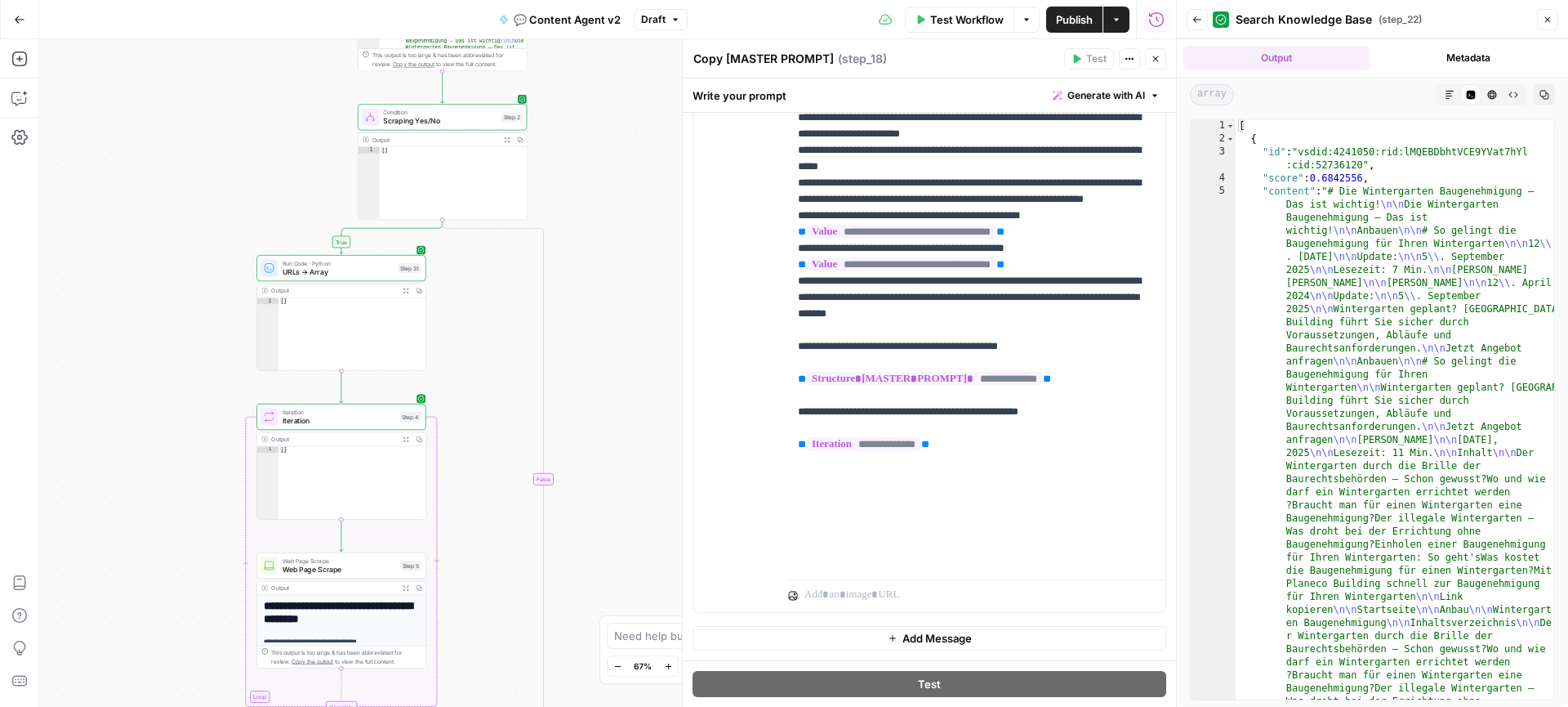
drag, startPoint x: 600, startPoint y: 320, endPoint x: 590, endPoint y: 231, distance: 89.6
click at [590, 231] on div "true true false false Workflow Set Inputs Inputs Call API Get Agent Task (Click…" at bounding box center [607, 373] width 1136 height 667
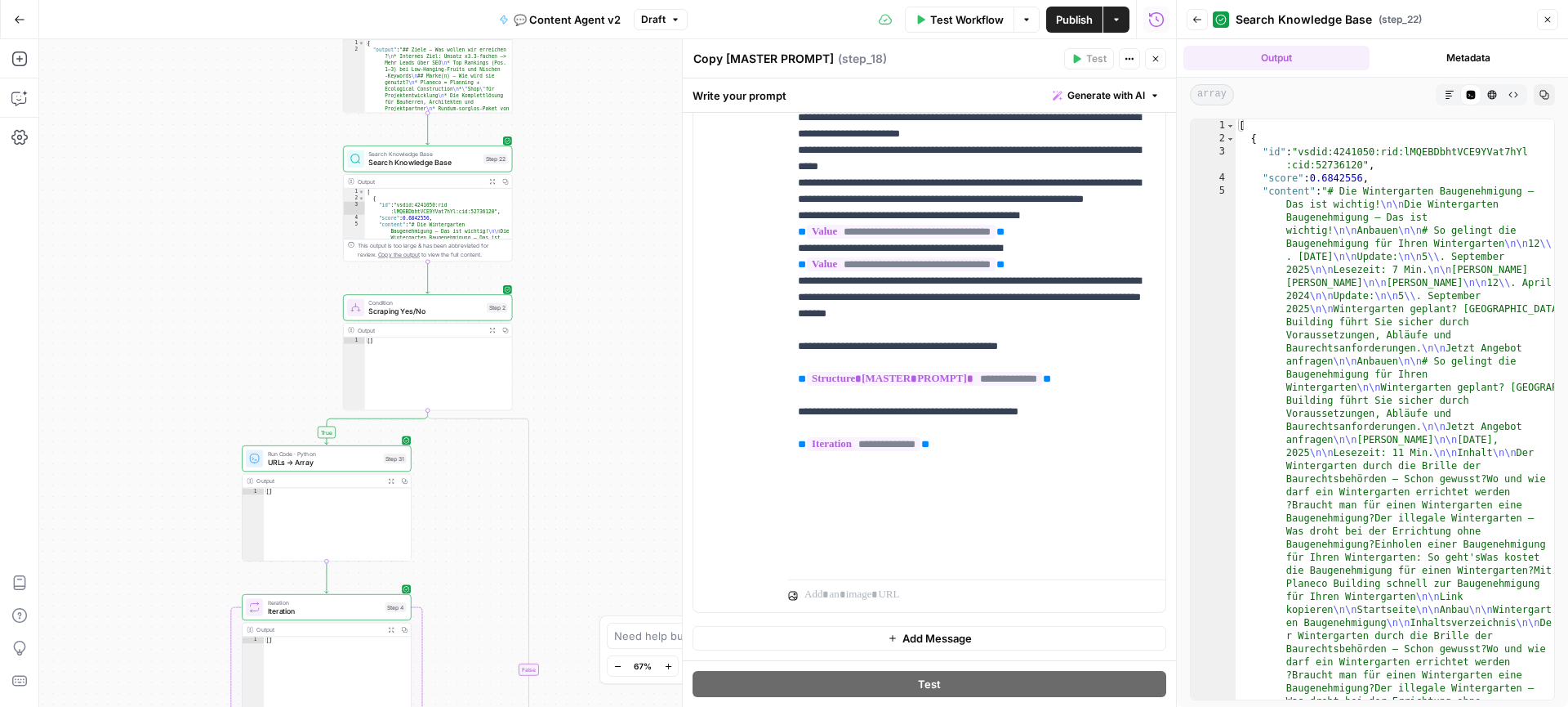
drag, startPoint x: 575, startPoint y: 415, endPoint x: 567, endPoint y: 516, distance: 101.3
click at [567, 515] on div "true true false false Workflow Set Inputs Inputs Call API Get Agent Task (Click…" at bounding box center [607, 373] width 1136 height 667
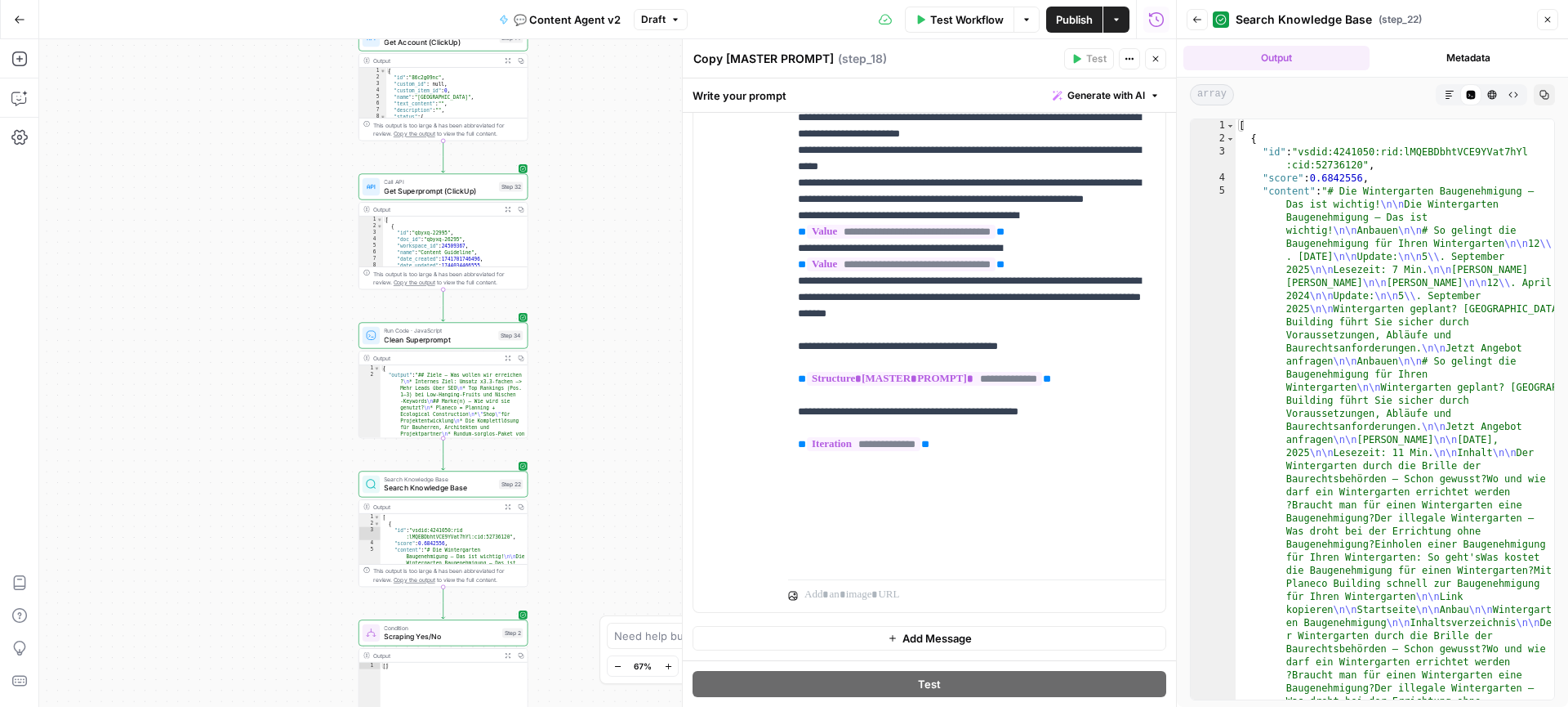
drag, startPoint x: 604, startPoint y: 302, endPoint x: 628, endPoint y: 527, distance: 226.3
click at [628, 527] on div "true true false false Workflow Set Inputs Inputs Call API Get Agent Task (Click…" at bounding box center [607, 373] width 1136 height 667
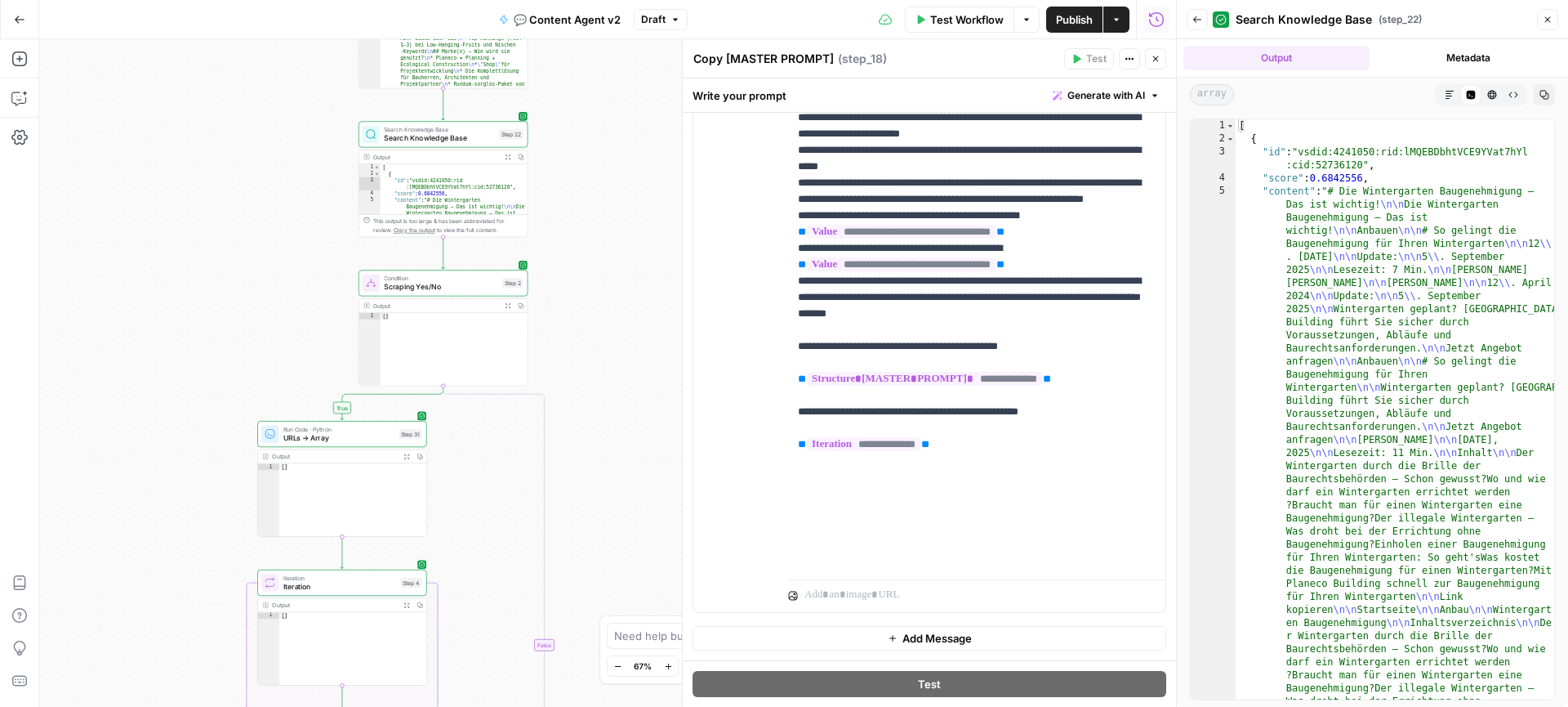
drag, startPoint x: 601, startPoint y: 441, endPoint x: 601, endPoint y: 92, distance: 349.0
click at [601, 92] on div "true true false false Workflow Set Inputs Inputs Call API Get Agent Task (Click…" at bounding box center [607, 373] width 1136 height 667
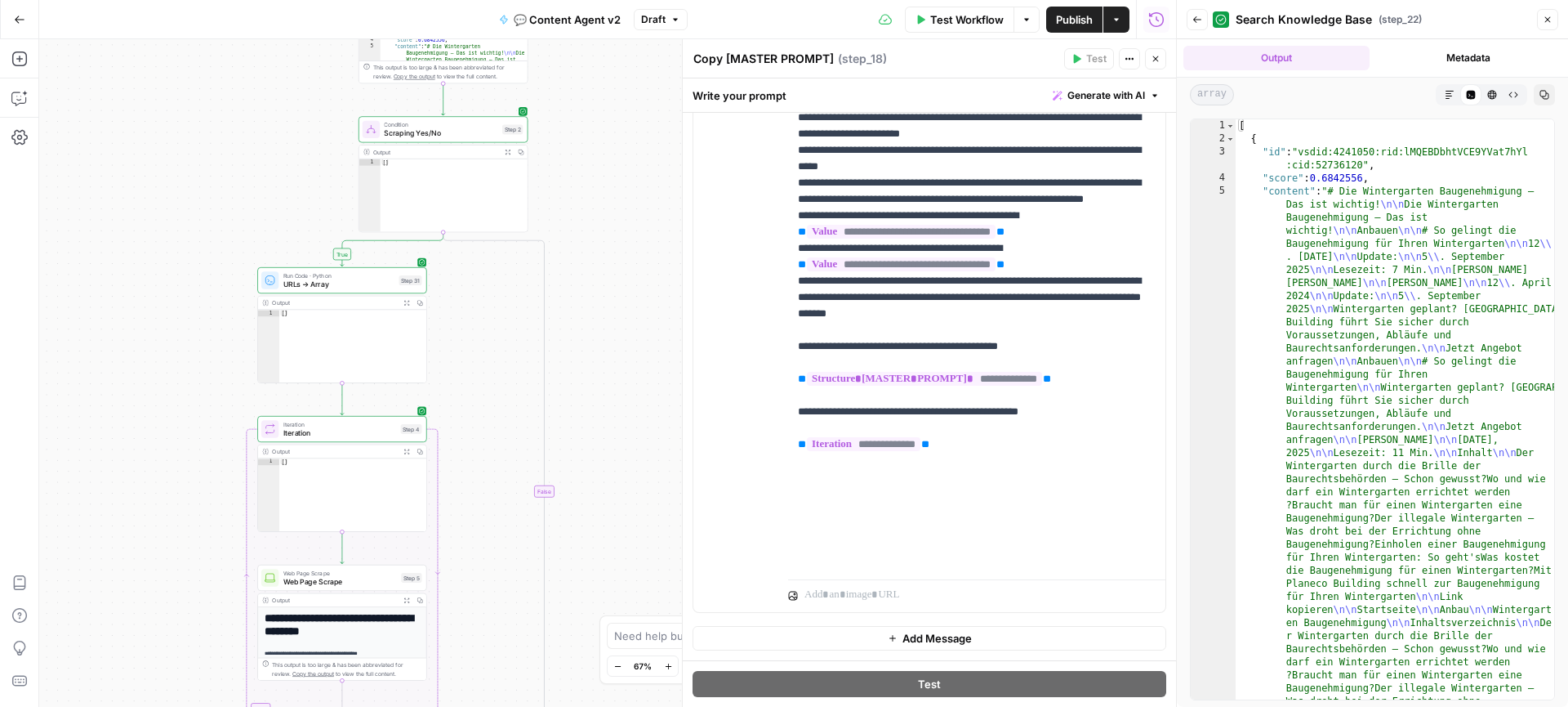
drag, startPoint x: 597, startPoint y: 354, endPoint x: 597, endPoint y: 196, distance: 158.0
click at [597, 196] on div "true true false false Workflow Set Inputs Inputs Call API Get Agent Task (Click…" at bounding box center [607, 373] width 1136 height 667
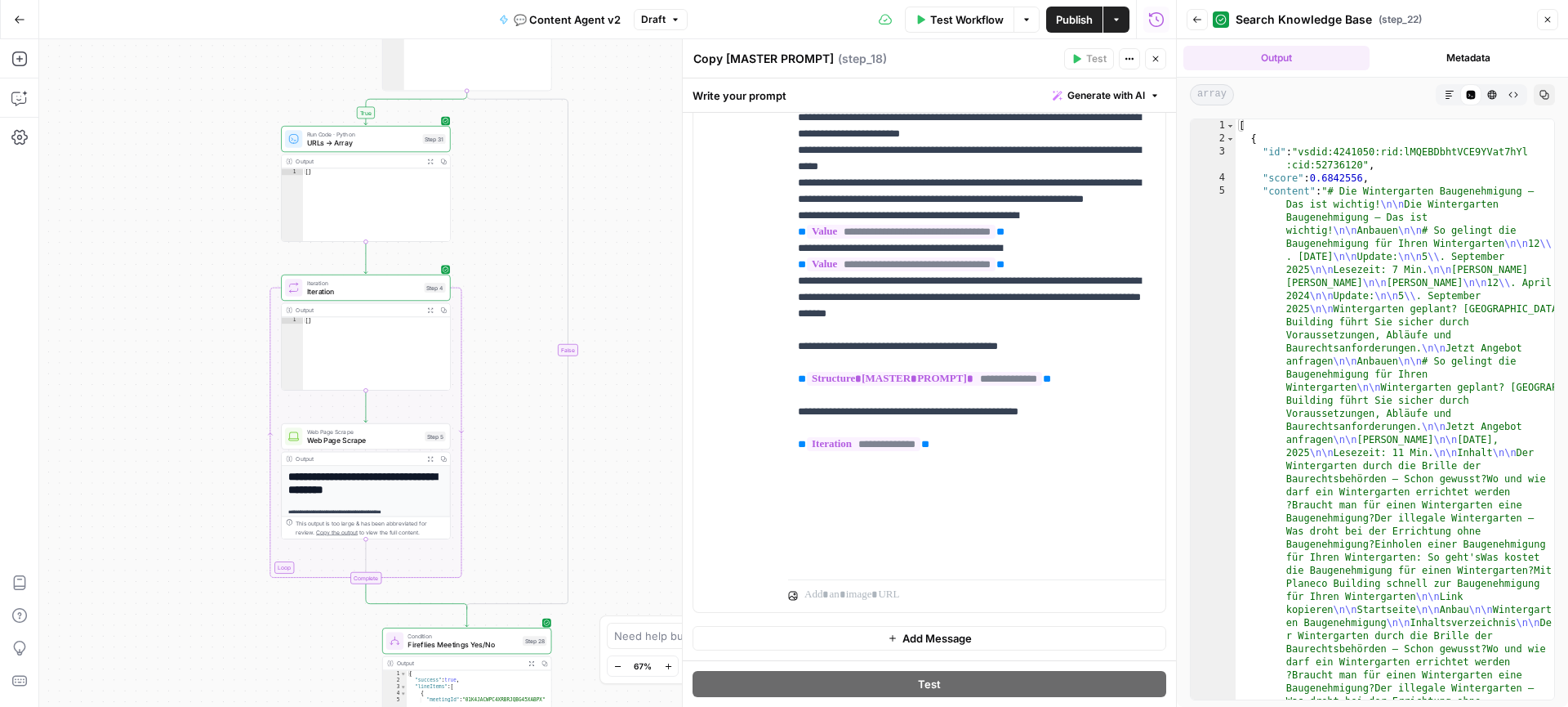
drag, startPoint x: 607, startPoint y: 395, endPoint x: 631, endPoint y: 259, distance: 138.1
click at [631, 259] on div "true true false false Workflow Set Inputs Inputs Call API Get Agent Task (Click…" at bounding box center [607, 373] width 1136 height 667
drag, startPoint x: 628, startPoint y: 280, endPoint x: 628, endPoint y: 533, distance: 253.0
click at [628, 530] on div "true true false false Workflow Set Inputs Inputs Call API Get Agent Task (Click…" at bounding box center [607, 373] width 1136 height 667
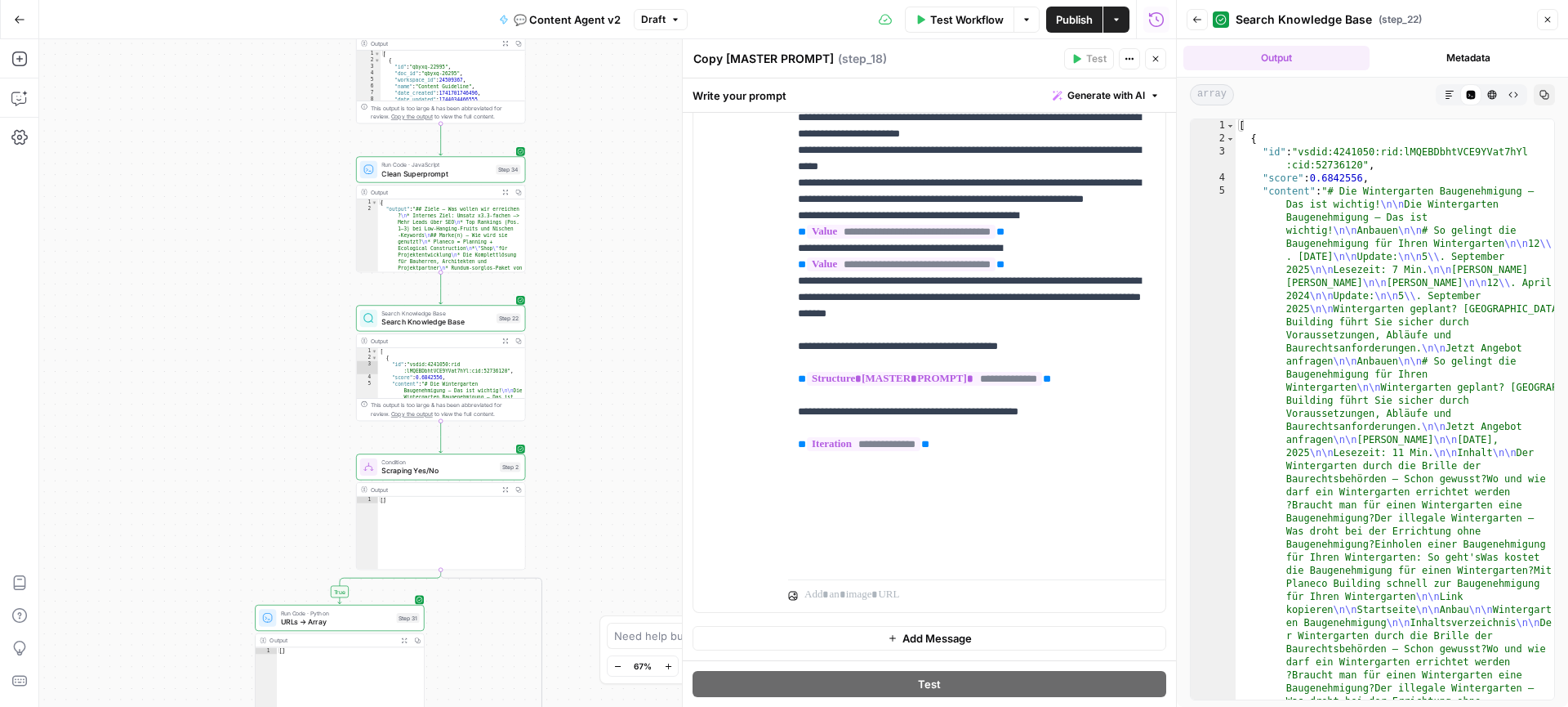
drag, startPoint x: 596, startPoint y: 476, endPoint x: 595, endPoint y: 514, distance: 38.0
click at [595, 514] on div "true true false false Workflow Set Inputs Inputs Call API Get Agent Task (Click…" at bounding box center [607, 373] width 1136 height 667
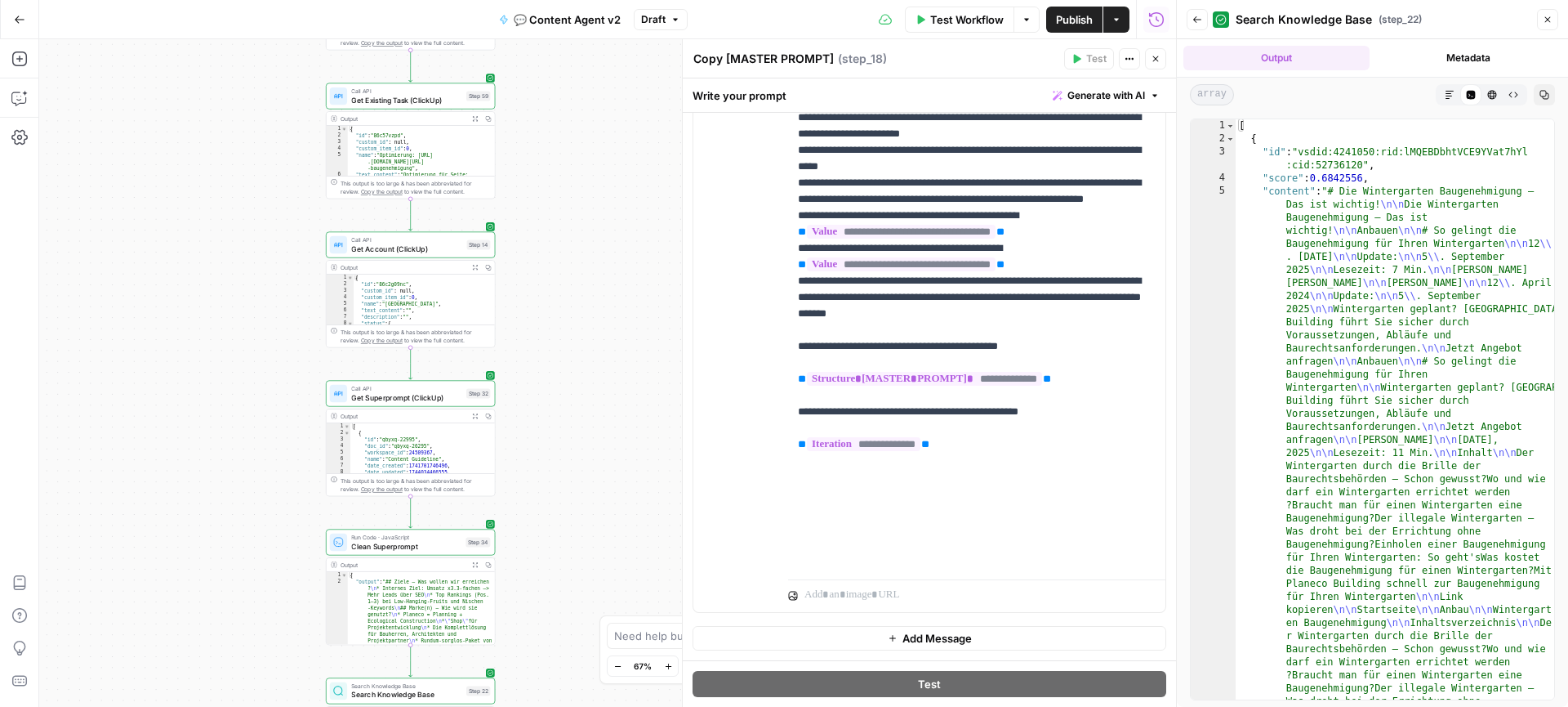
click at [566, 614] on div "true true false false Workflow Set Inputs Inputs Call API Get Agent Task (Click…" at bounding box center [607, 373] width 1136 height 667
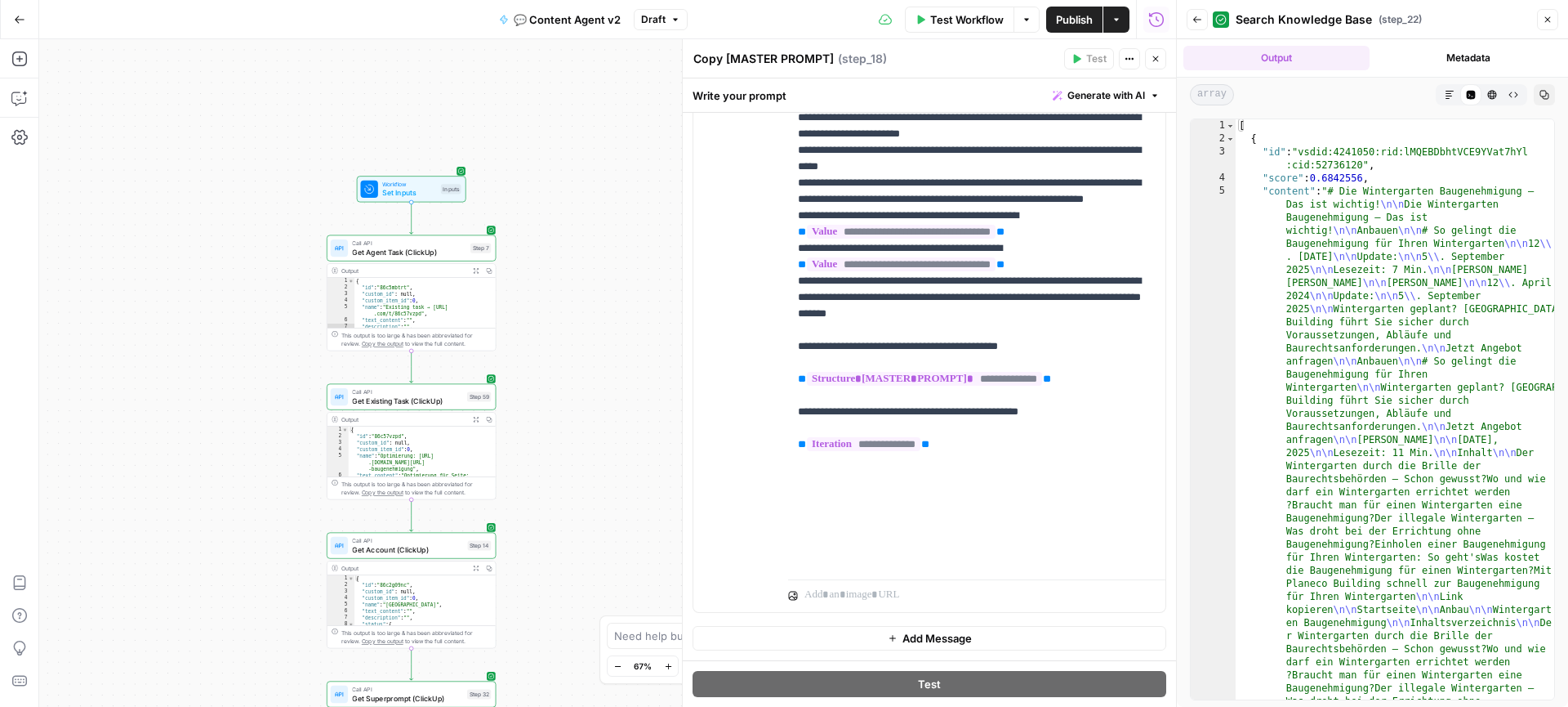
click at [554, 493] on div "true true false false Workflow Set Inputs Inputs Call API Get Agent Task (Click…" at bounding box center [607, 373] width 1136 height 667
click at [421, 195] on span "Set Inputs" at bounding box center [409, 192] width 54 height 11
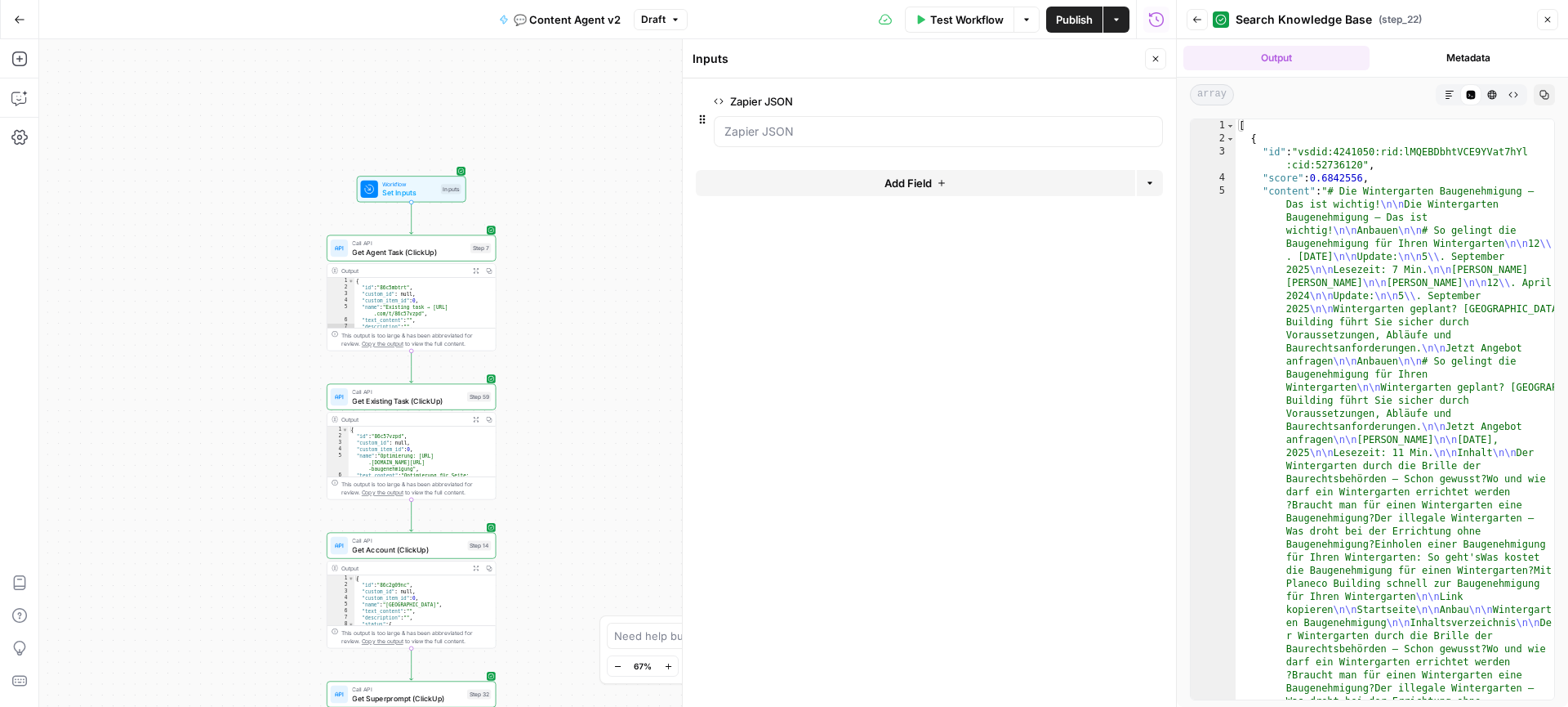
click at [1154, 57] on icon "button" at bounding box center [1155, 59] width 6 height 6
click at [965, 28] on button "Test Workflow" at bounding box center [959, 19] width 109 height 26
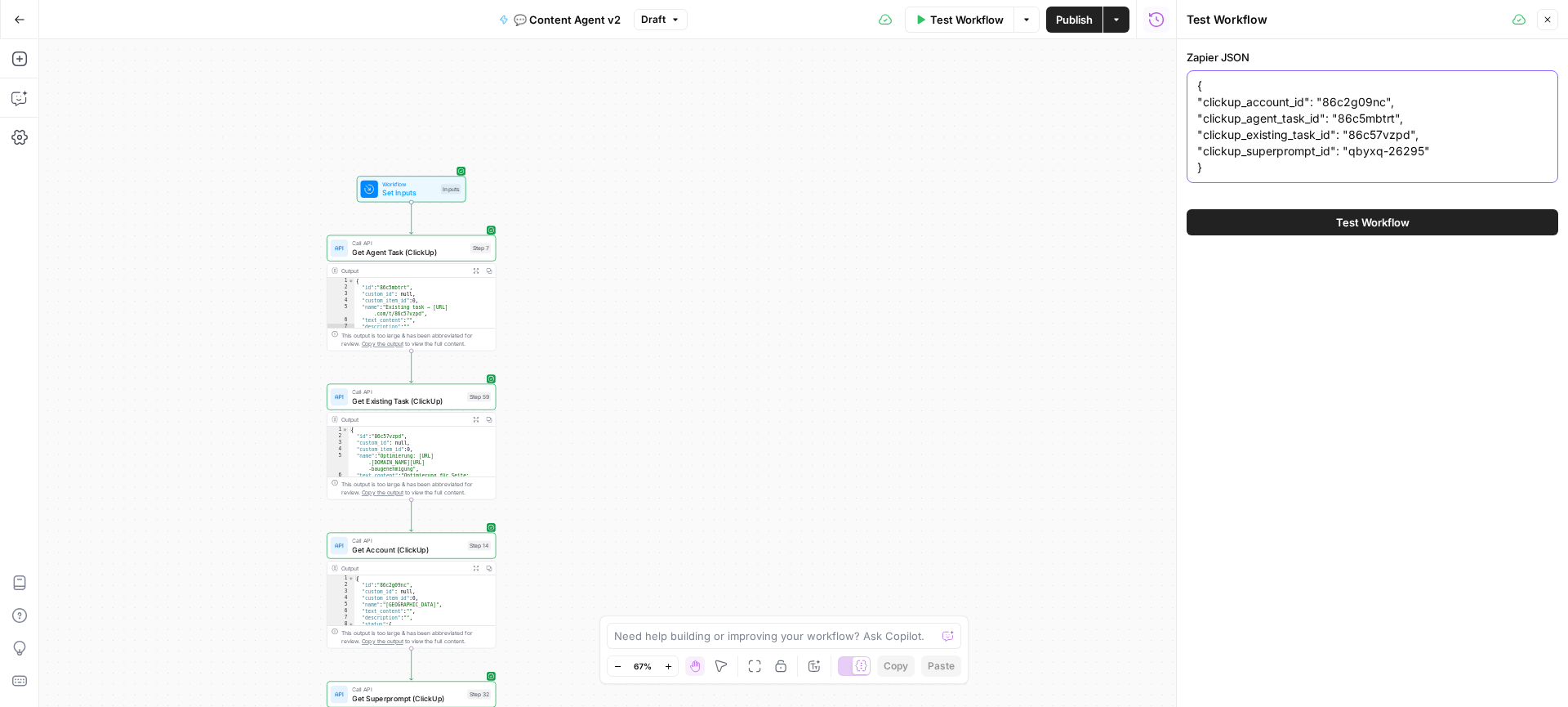
click at [1352, 104] on textarea "{ "clickup_account_id": "86c2g09nc", "clickup_agent_task_id": "86c5mbtrt", "cli…" at bounding box center [1372, 126] width 350 height 98
drag, startPoint x: 1251, startPoint y: 167, endPoint x: 1188, endPoint y: 74, distance: 112.3
click at [1188, 74] on div "{ "clickup_account_id": "86c2g09nc", "clickup_agent_task_id": "86c5mbtrt", "cli…" at bounding box center [1372, 126] width 372 height 113
click at [1346, 103] on textarea "{ "clickup_account_id": "86c2g09nc", "clickup_agent_task_id": "86c5mbtrt", "cli…" at bounding box center [1372, 126] width 350 height 98
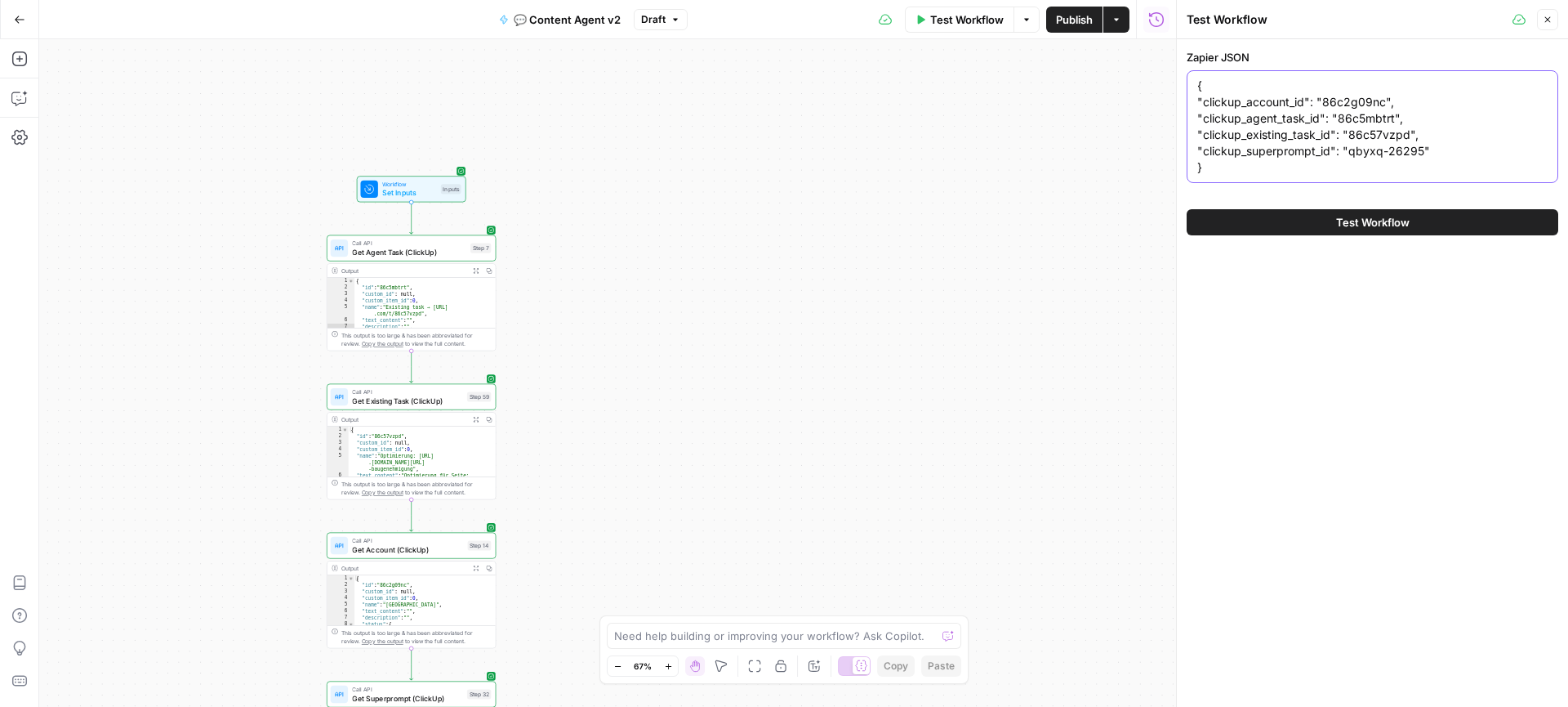
click at [1346, 103] on textarea "{ "clickup_account_id": "86c2g09nc", "clickup_agent_task_id": "86c5mbtrt", "cli…" at bounding box center [1372, 126] width 350 height 98
click at [1353, 97] on textarea "{ "clickup_account_id": "86c2g09nc", "clickup_agent_task_id": "86c5mbtrt", "cli…" at bounding box center [1372, 126] width 350 height 98
click at [1348, 119] on textarea "{ "clickup_account_id": "2vjy0e9", "clickup_agent_task_id": "86c5mbtrt", "click…" at bounding box center [1372, 126] width 350 height 98
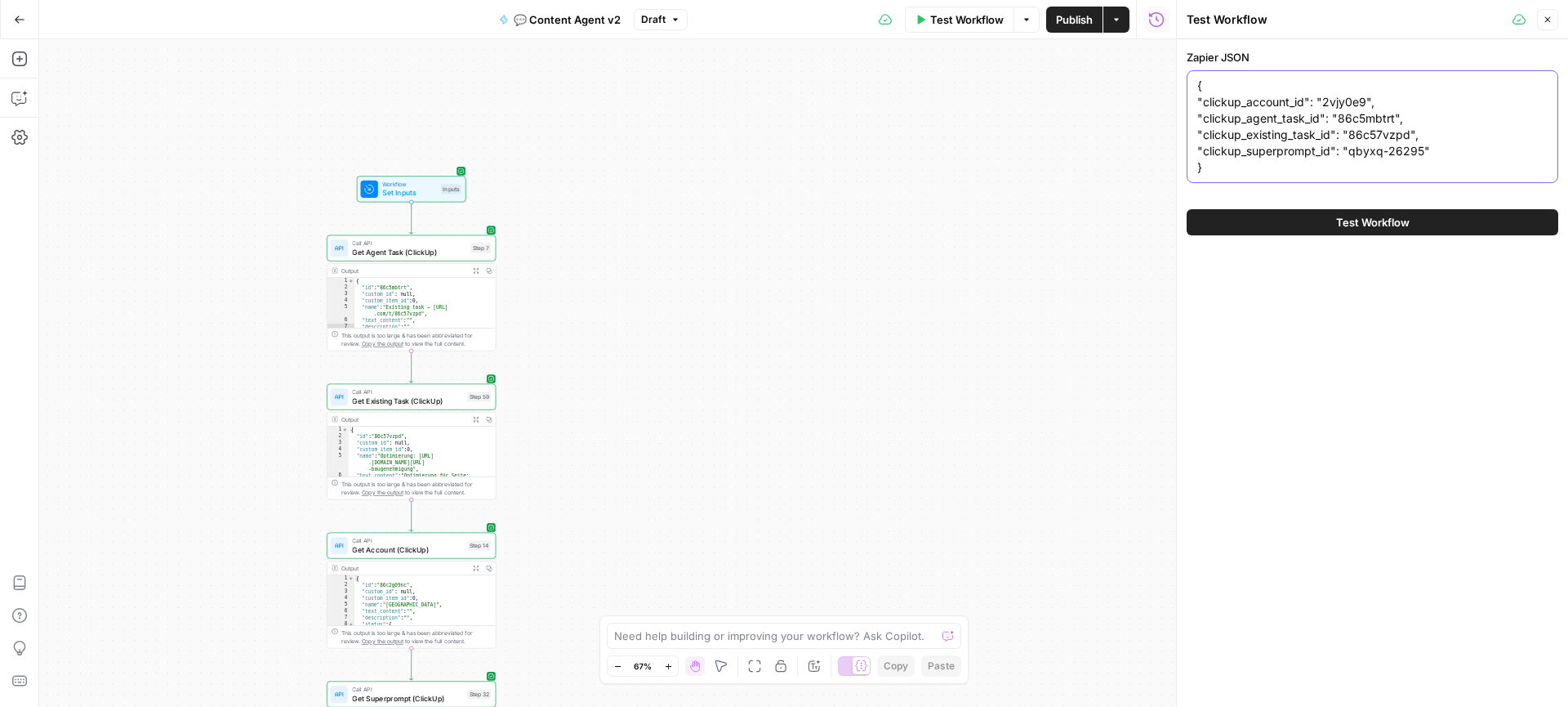
paste textarea "jakdx"
click at [1433, 122] on textarea "{ "clickup_account_id": "2vjy0e9", "clickup_agent_task_id": "86c5jakdx", "click…" at bounding box center [1372, 126] width 350 height 98
click at [1371, 137] on textarea "{ "clickup_account_id": "2vjy0e9", "clickup_agent_task_id": "86c5jakdx", "click…" at bounding box center [1372, 126] width 350 height 98
paste textarea "ujbq"
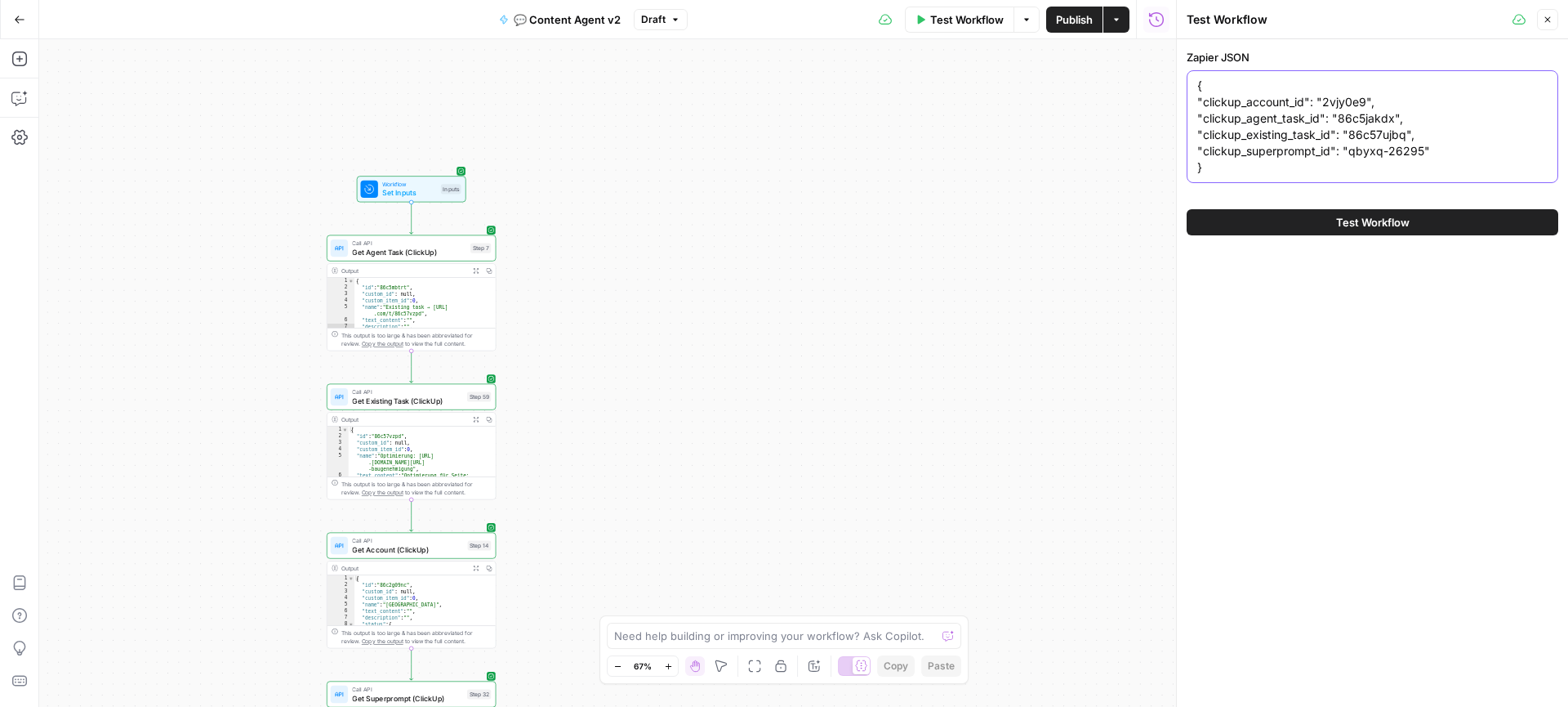
click at [1427, 120] on textarea "{ "clickup_account_id": "2vjy0e9", "clickup_agent_task_id": "86c5jakdx", "click…" at bounding box center [1372, 126] width 350 height 98
click at [1364, 153] on textarea "{ "clickup_account_id": "2vjy0e9", "clickup_agent_task_id": "86c5jakdx", "click…" at bounding box center [1372, 126] width 350 height 98
drag, startPoint x: 1421, startPoint y: 154, endPoint x: 1347, endPoint y: 155, distance: 74.0
click at [1347, 155] on textarea "{ "clickup_account_id": "2vjy0e9", "clickup_agent_task_id": "86c5jakdx", "click…" at bounding box center [1372, 126] width 350 height 98
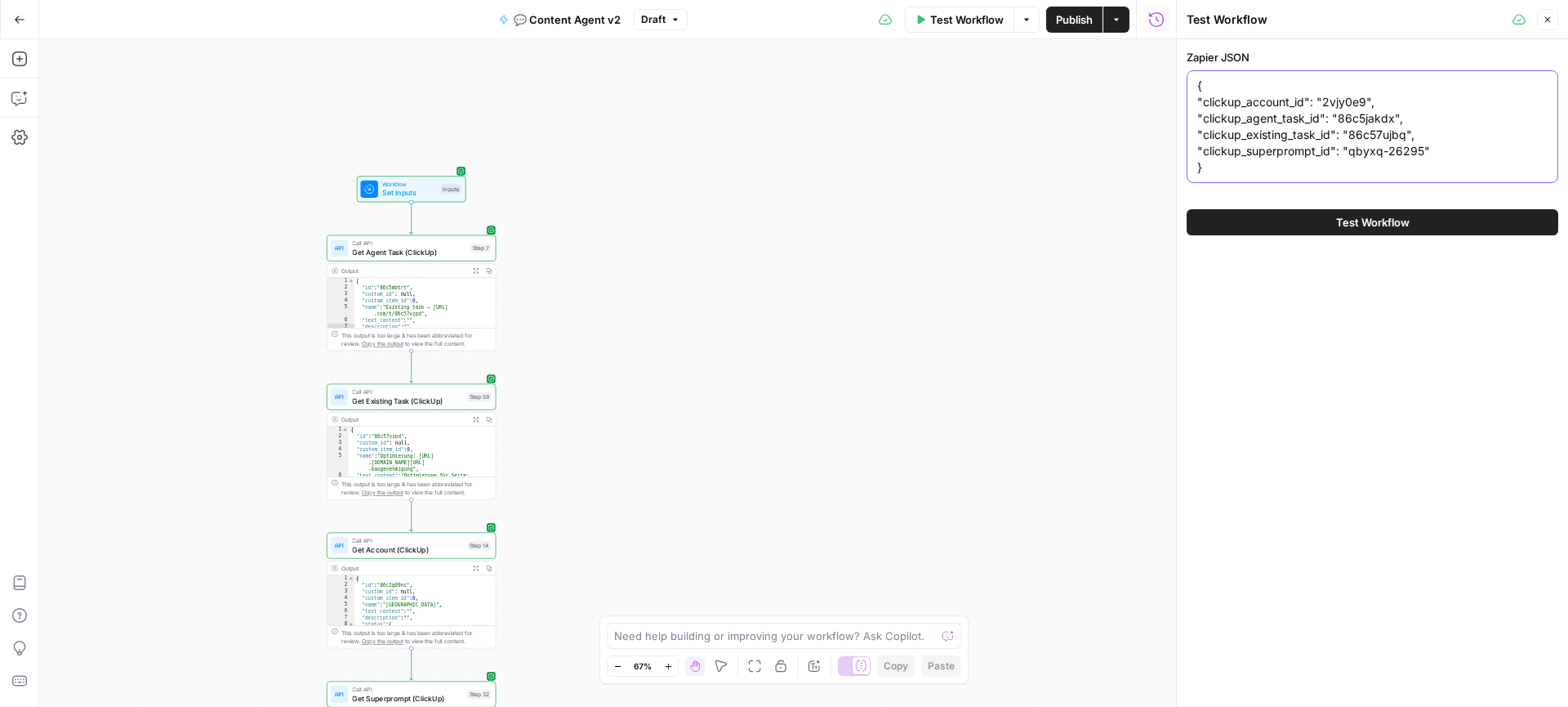
paste textarea "7660"
click at [1401, 170] on textarea "{ "clickup_account_id": "2vjy0e9", "clickup_agent_task_id": "86c5jakdx", "click…" at bounding box center [1372, 126] width 350 height 98
type textarea "{ "clickup_account_id": "2vjy0e9", "clickup_agent_task_id": "86c5jakdx", "click…"
click at [1384, 216] on span "Test Workflow" at bounding box center [1372, 221] width 73 height 16
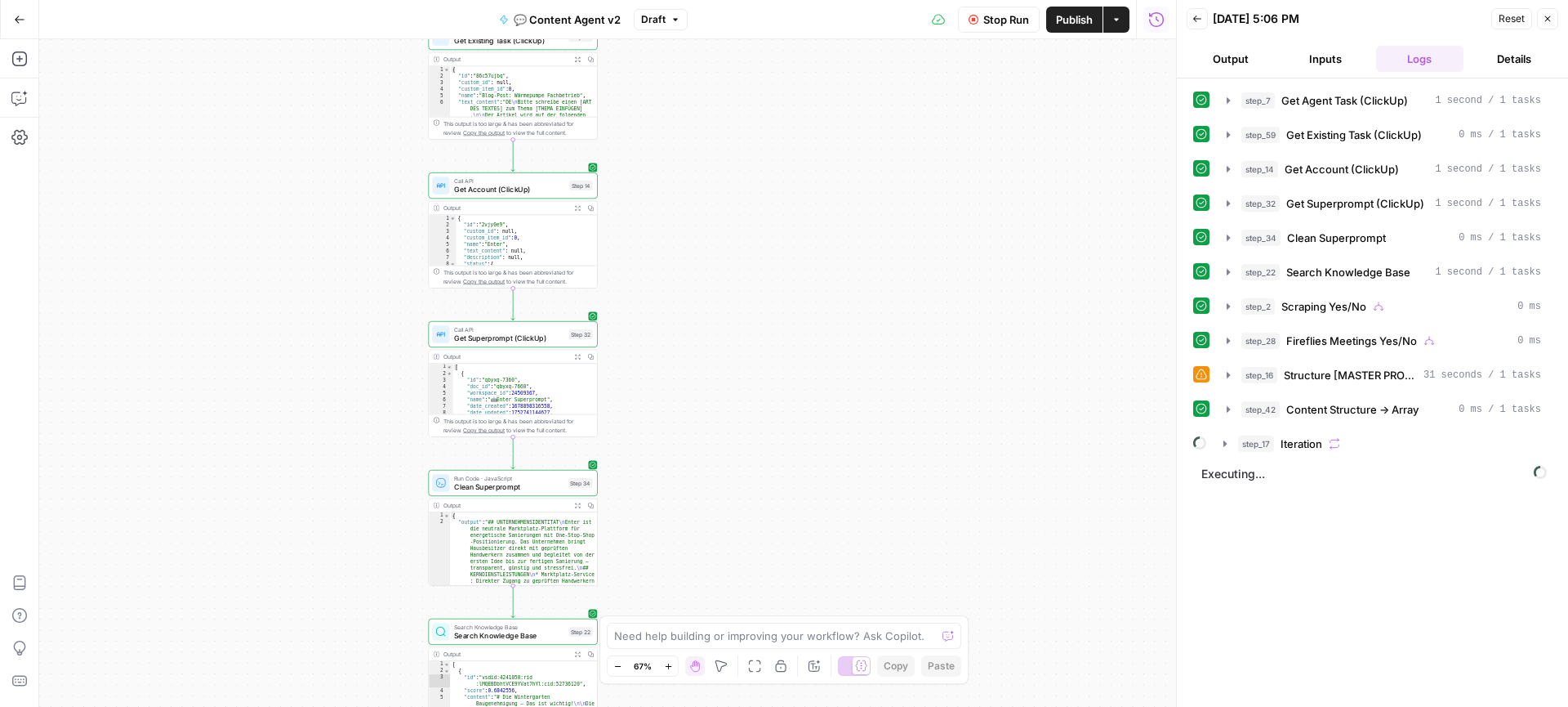
drag, startPoint x: 708, startPoint y: 433, endPoint x: 755, endPoint y: 247, distance: 191.8
click at [755, 247] on div "true true false false Workflow Set Inputs Inputs Call API Get Agent Task (Click…" at bounding box center [607, 373] width 1136 height 667
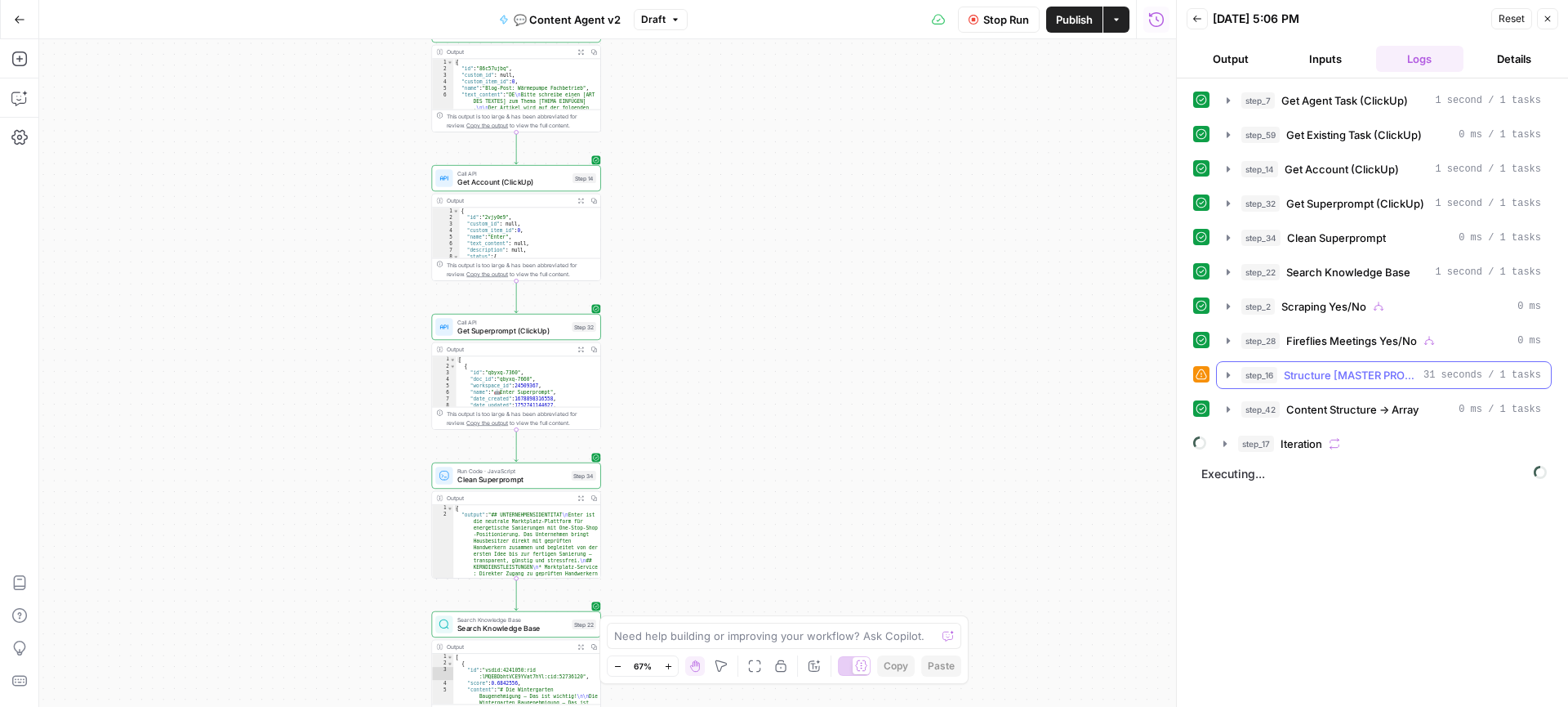
click at [1227, 375] on icon "button" at bounding box center [1228, 375] width 3 height 6
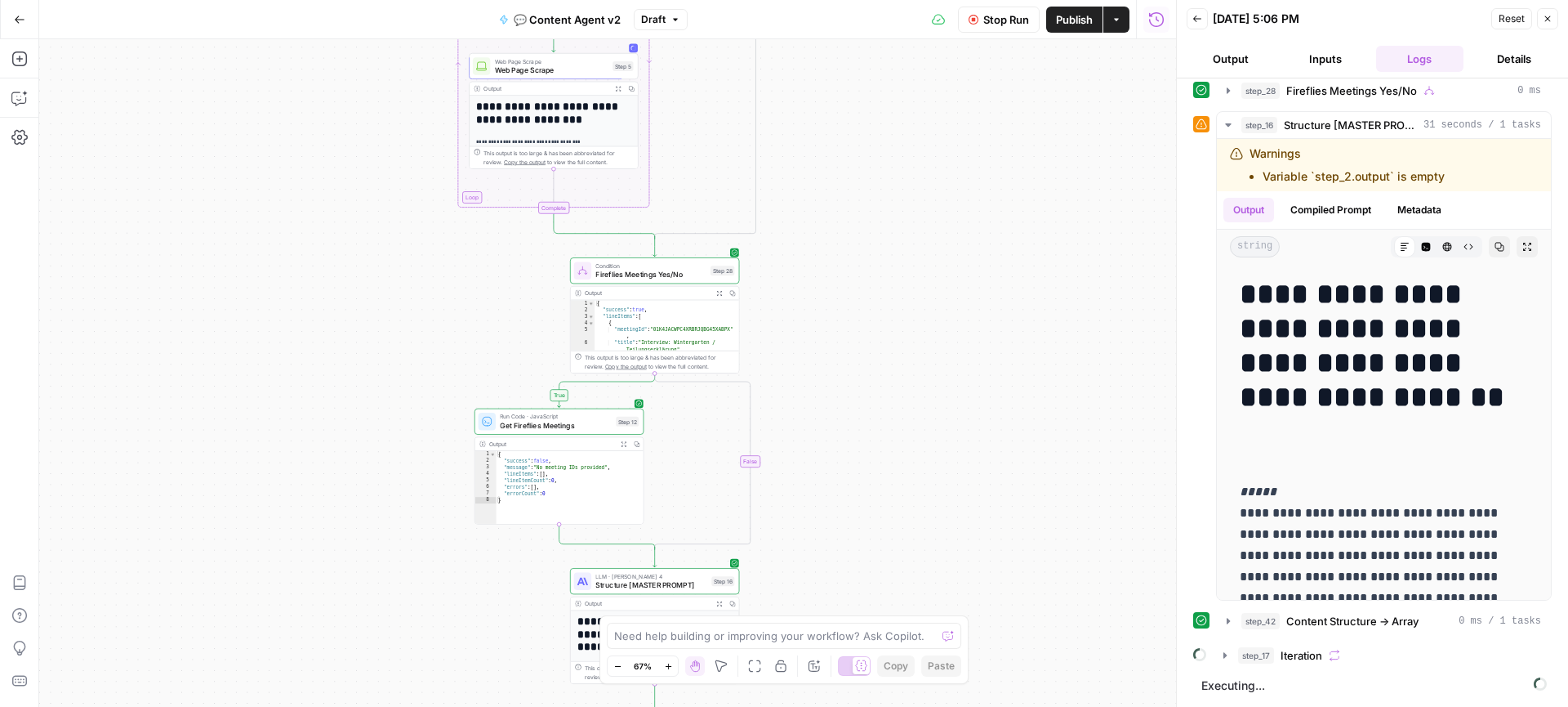
drag, startPoint x: 771, startPoint y: 377, endPoint x: 855, endPoint y: 194, distance: 201.4
click at [855, 194] on div "true true false false Workflow Set Inputs Inputs Call API Get Agent Task (Click…" at bounding box center [607, 373] width 1136 height 667
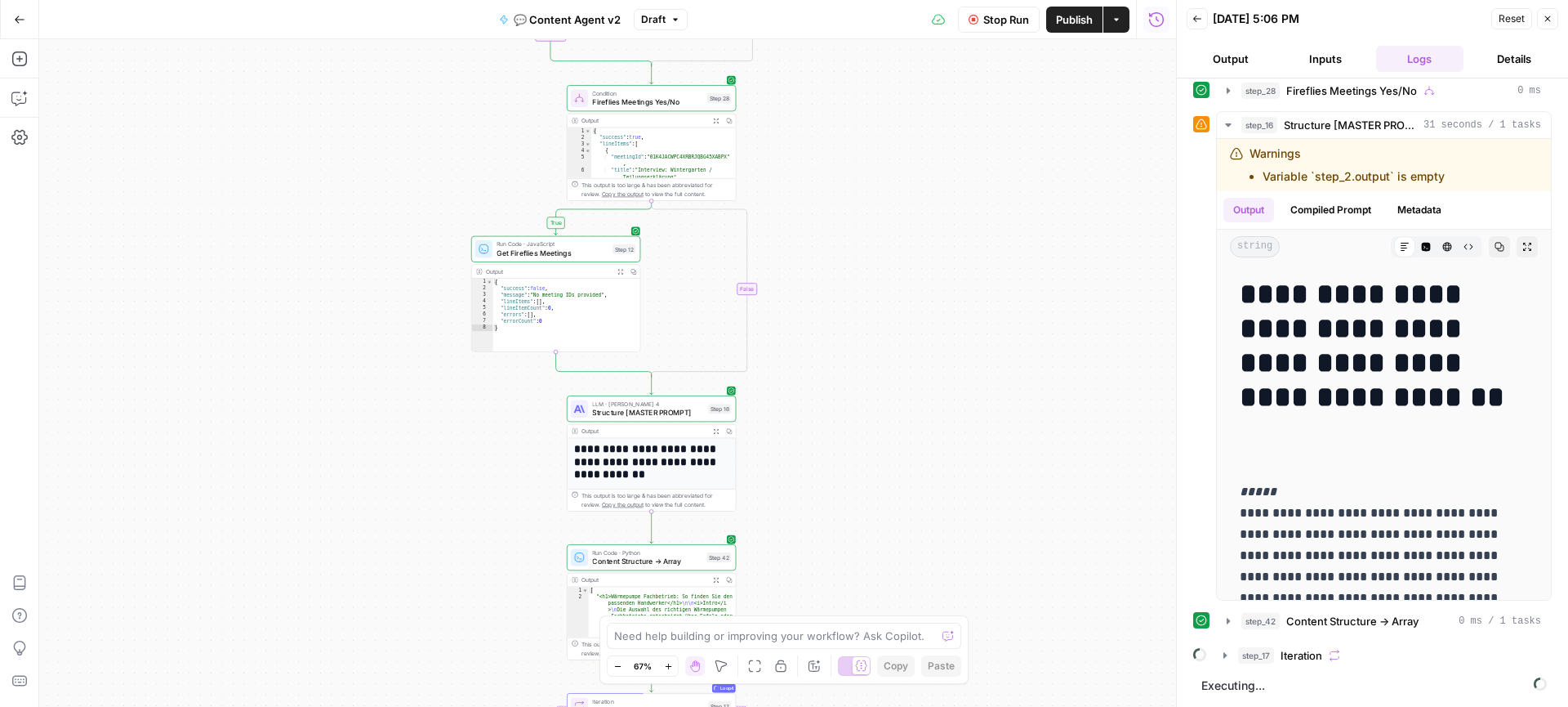
drag, startPoint x: 855, startPoint y: 396, endPoint x: 828, endPoint y: 181, distance: 216.7
click at [828, 181] on div "true true false false Workflow Set Inputs Inputs Call API Get Agent Task (Click…" at bounding box center [607, 373] width 1136 height 667
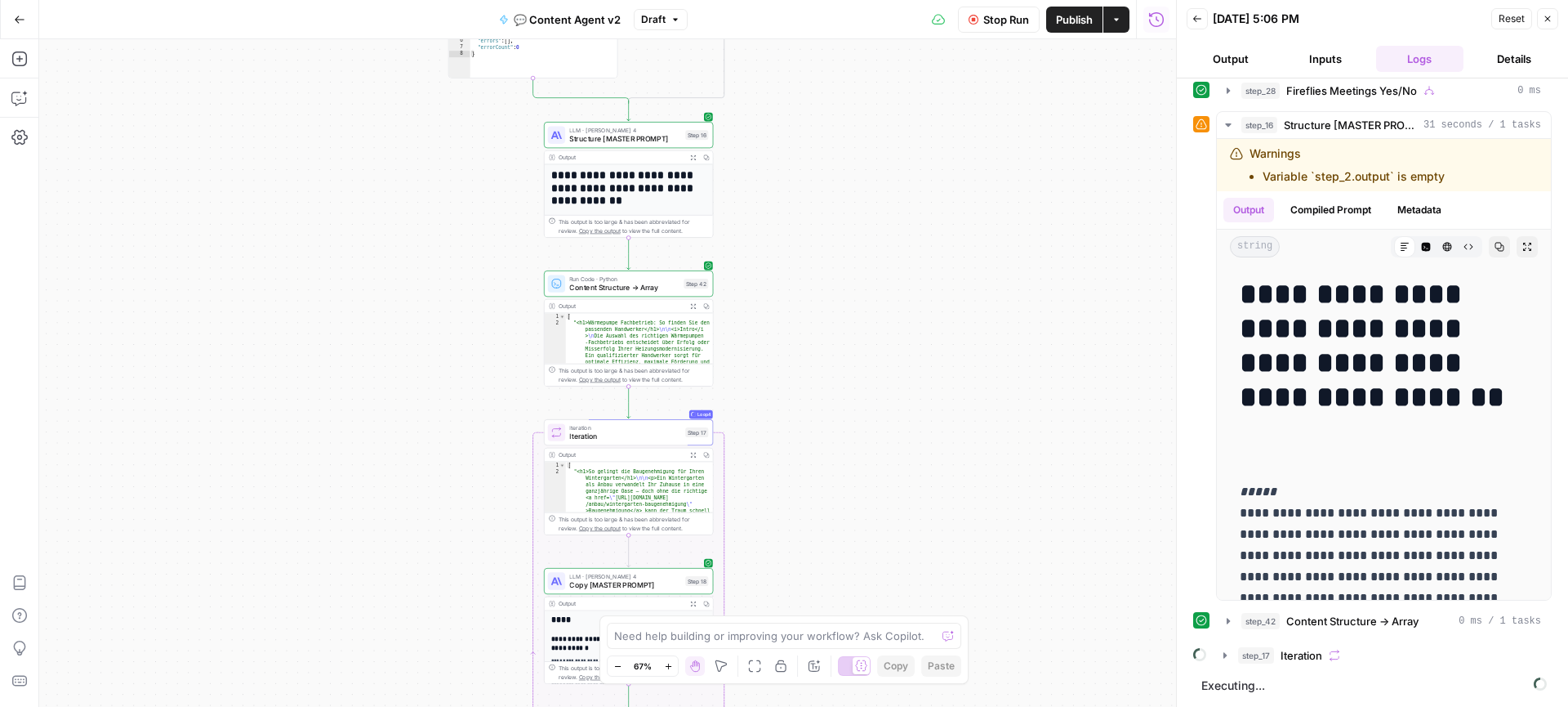
drag, startPoint x: 844, startPoint y: 159, endPoint x: 844, endPoint y: 125, distance: 34.0
click at [844, 125] on div "true true false false Workflow Set Inputs Inputs Call API Get Agent Task (Click…" at bounding box center [607, 373] width 1136 height 667
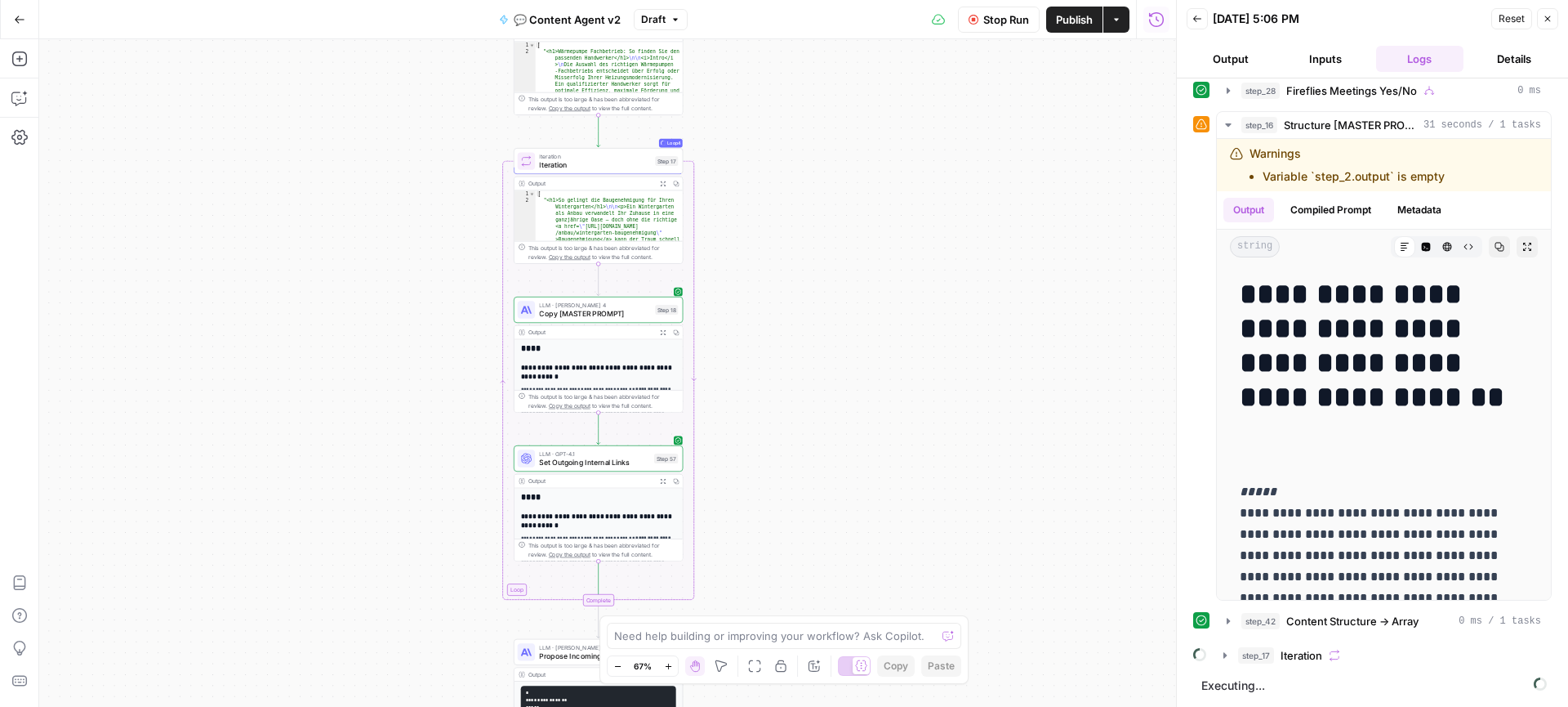
drag, startPoint x: 879, startPoint y: 401, endPoint x: 849, endPoint y: 149, distance: 253.8
click at [849, 149] on div "true true false false Workflow Set Inputs Inputs Call API Get Agent Task (Click…" at bounding box center [607, 373] width 1136 height 667
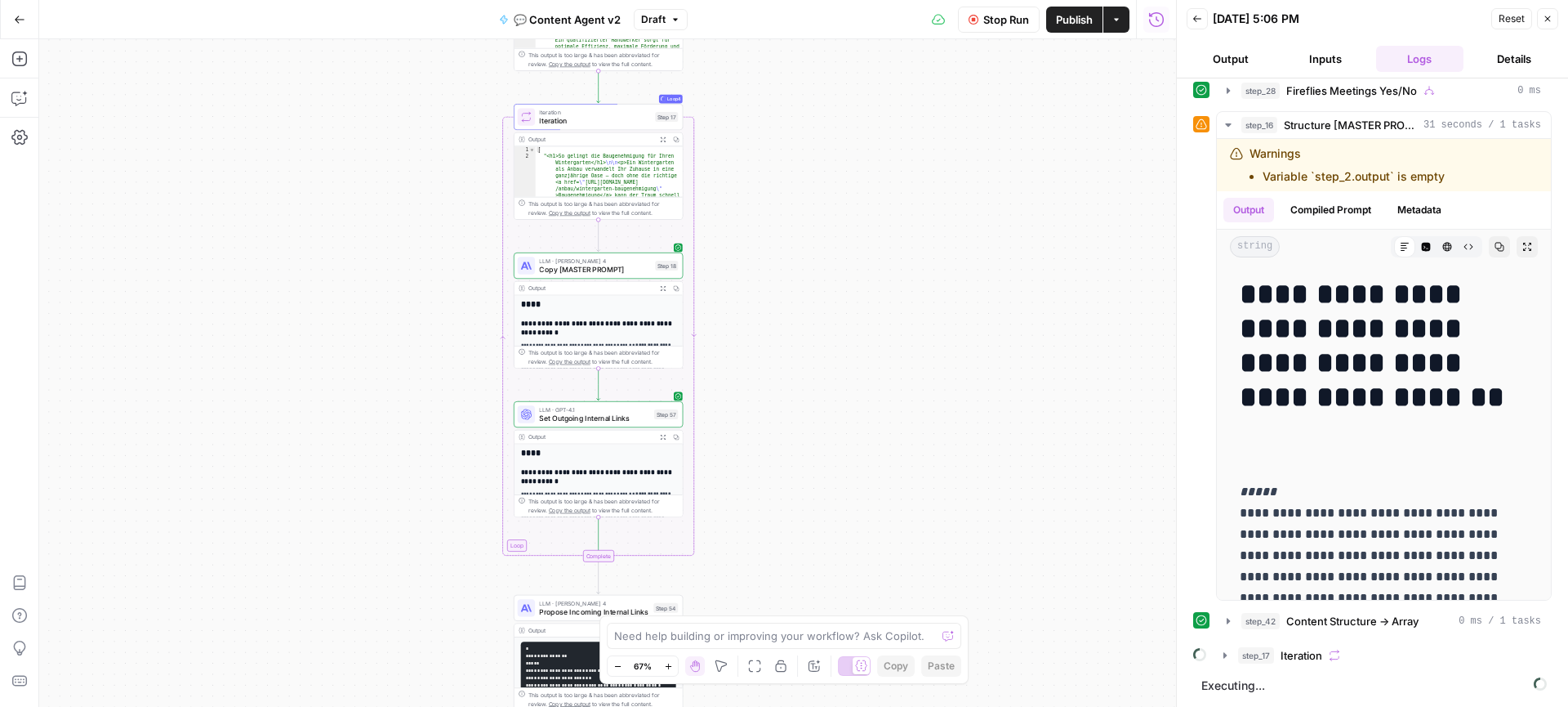
drag, startPoint x: 874, startPoint y: 436, endPoint x: 874, endPoint y: 392, distance: 44.0
click at [874, 392] on div "true true false false Workflow Set Inputs Inputs Call API Get Agent Task (Click…" at bounding box center [607, 373] width 1136 height 667
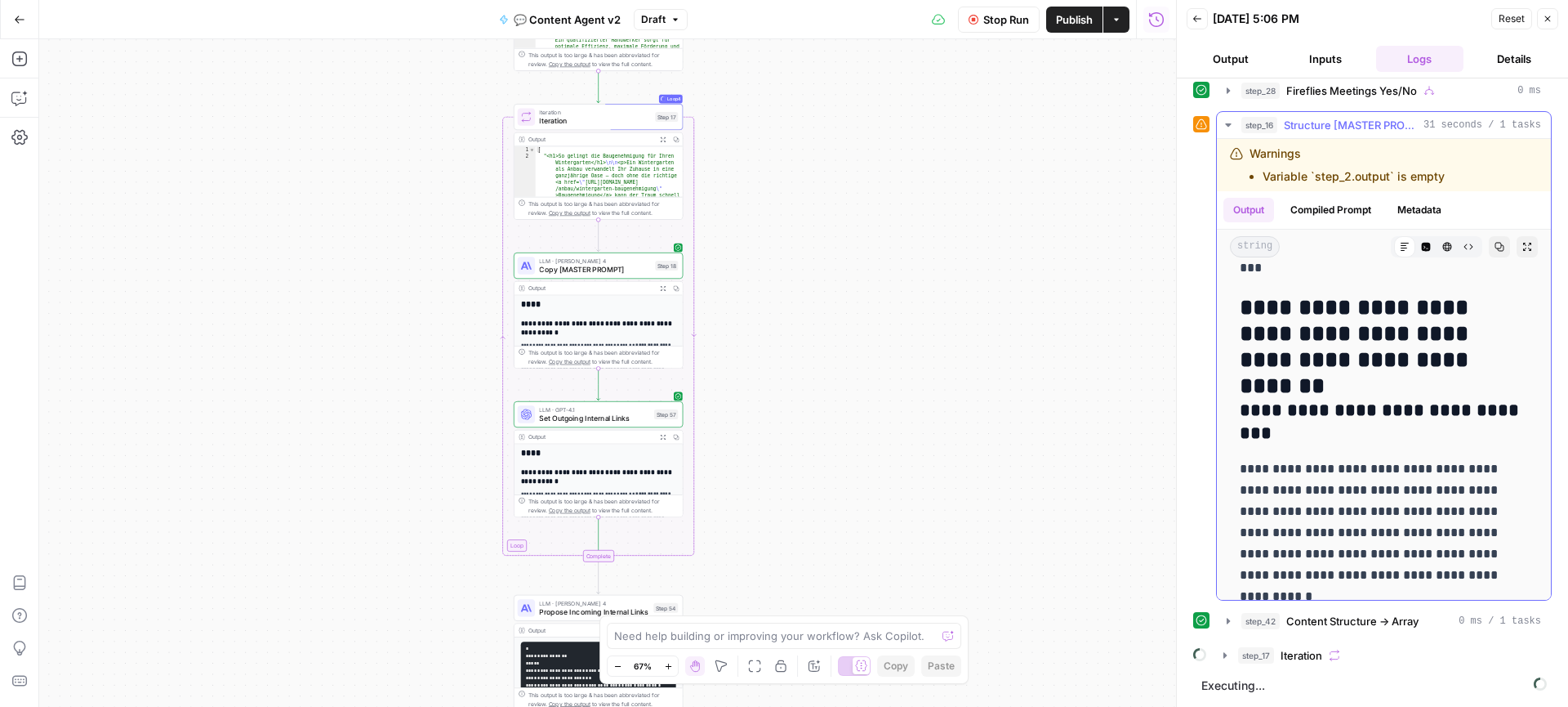
scroll to position [1791, 0]
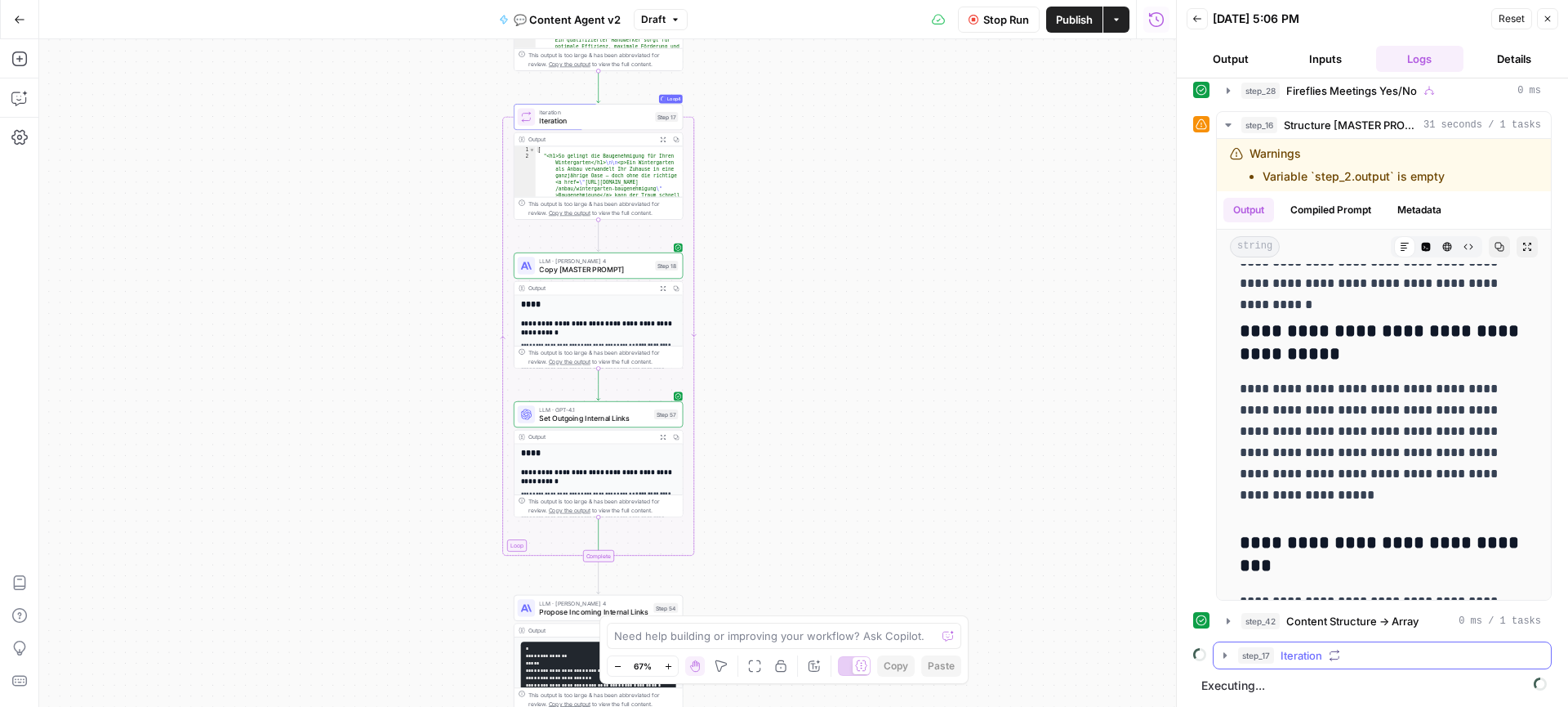
click at [1225, 654] on icon "button" at bounding box center [1225, 655] width 3 height 6
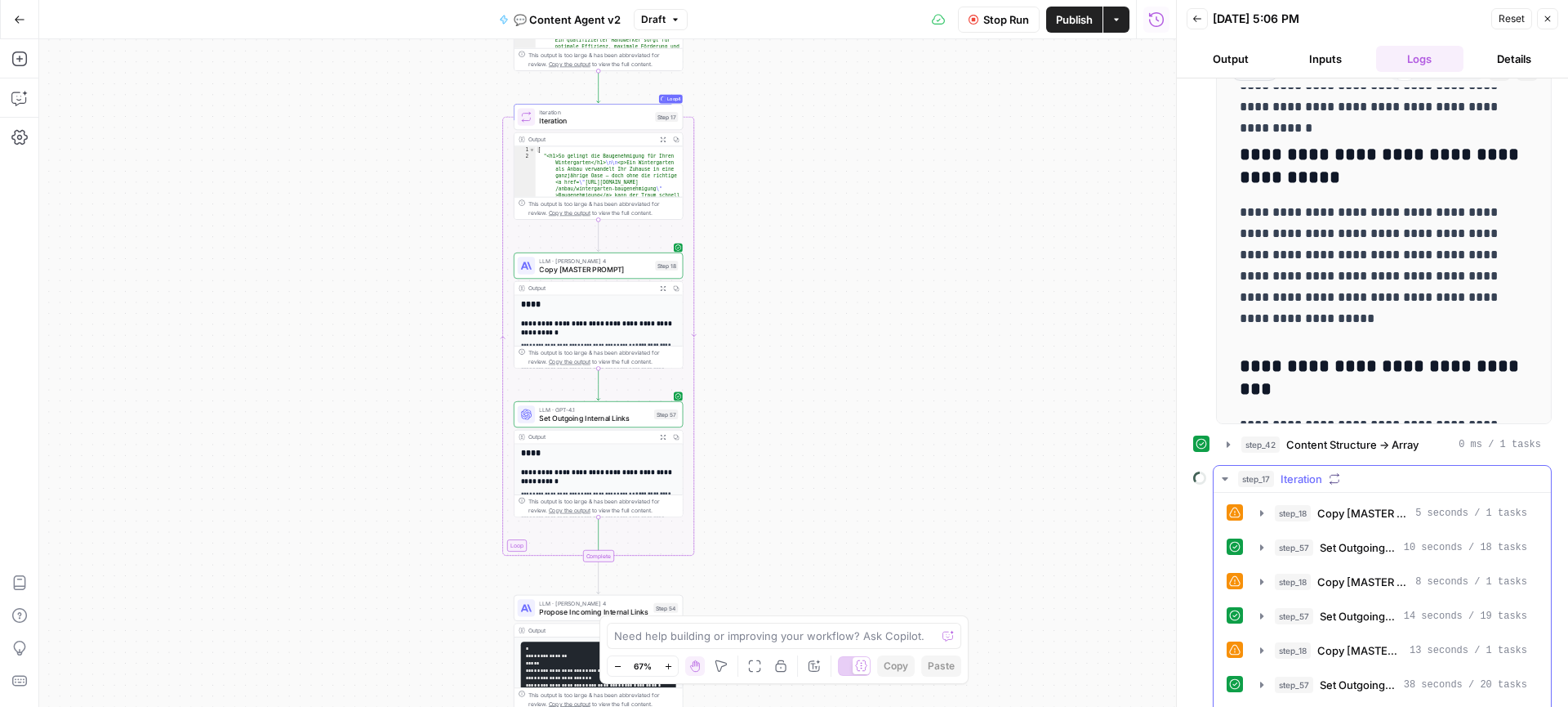
scroll to position [532, 0]
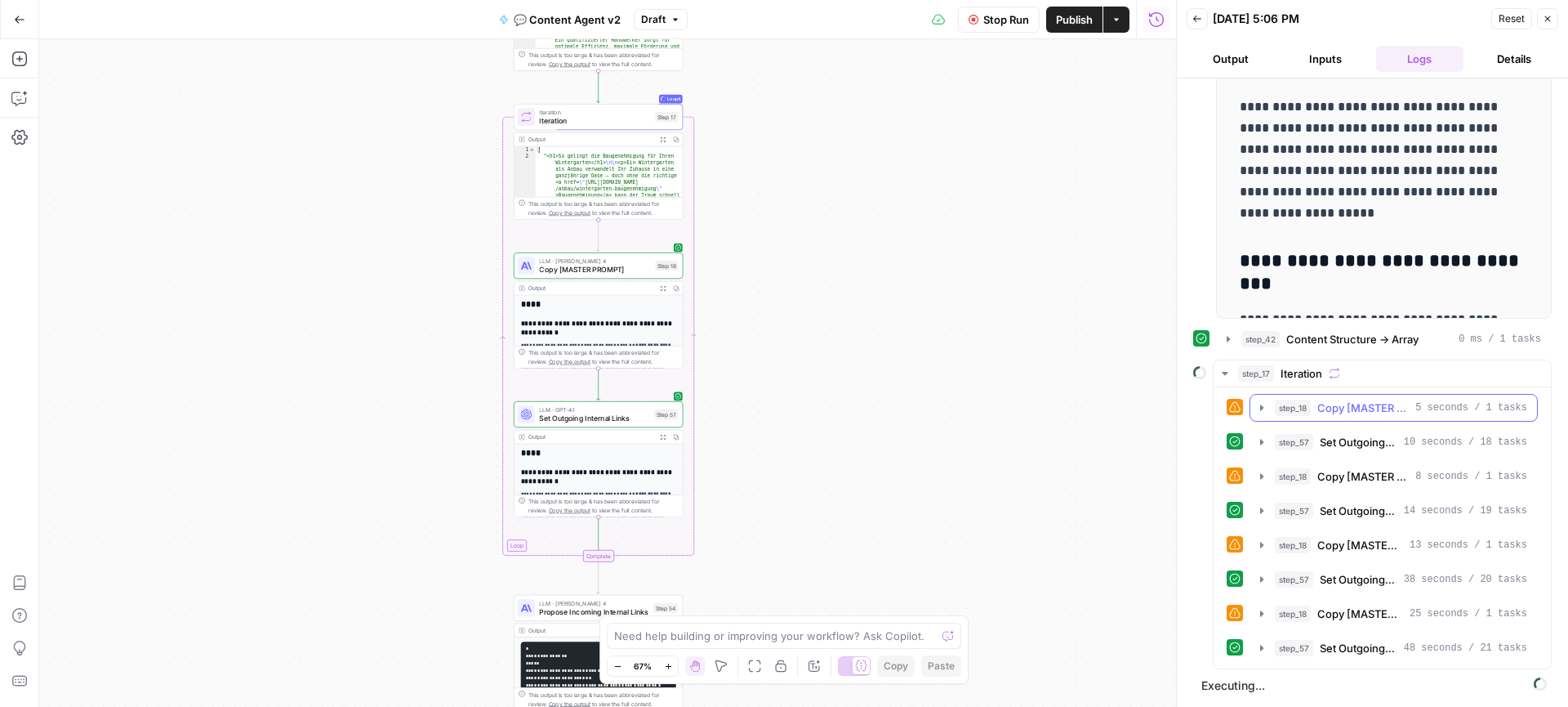
click at [1255, 408] on icon "button" at bounding box center [1262, 408] width 13 height 13
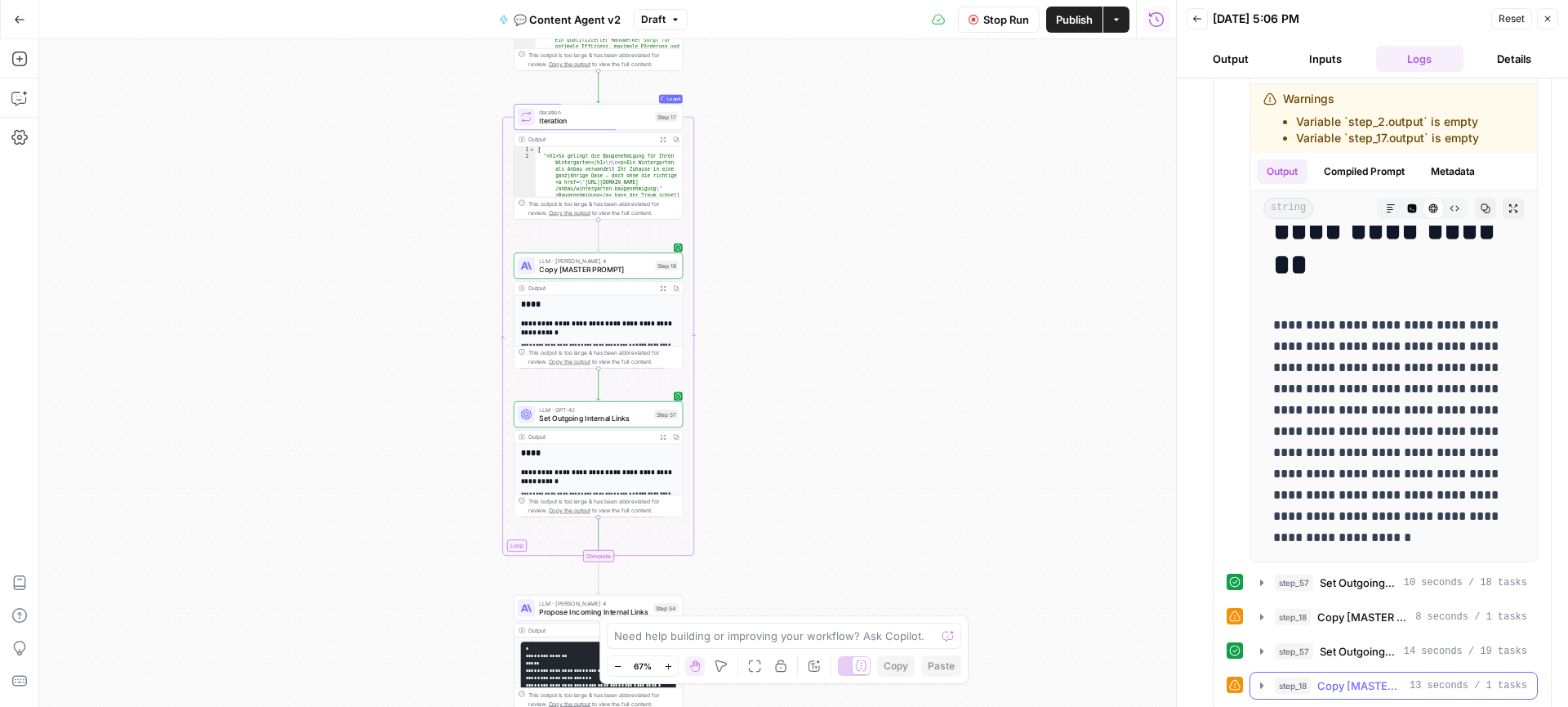
scroll to position [1010, 0]
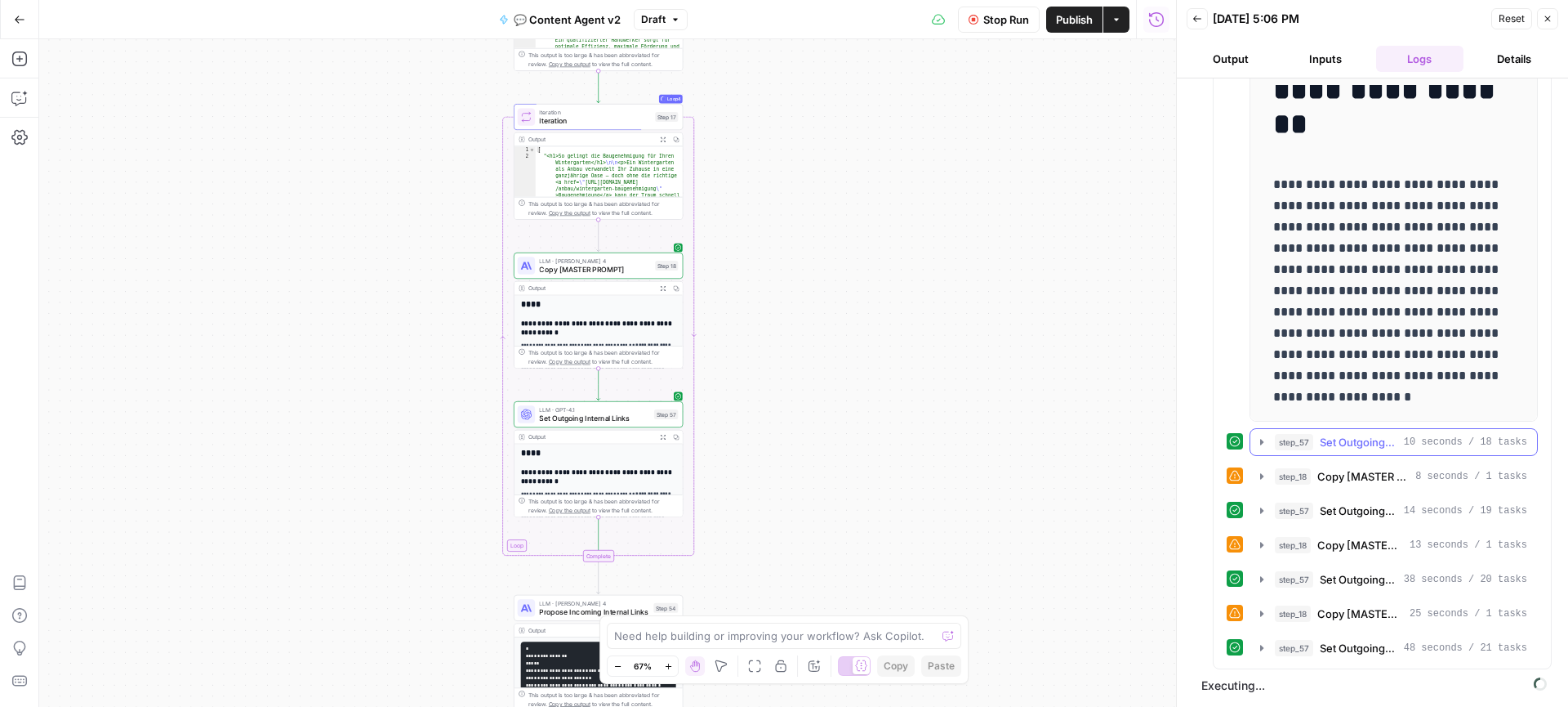
click at [1265, 436] on icon "button" at bounding box center [1262, 442] width 13 height 13
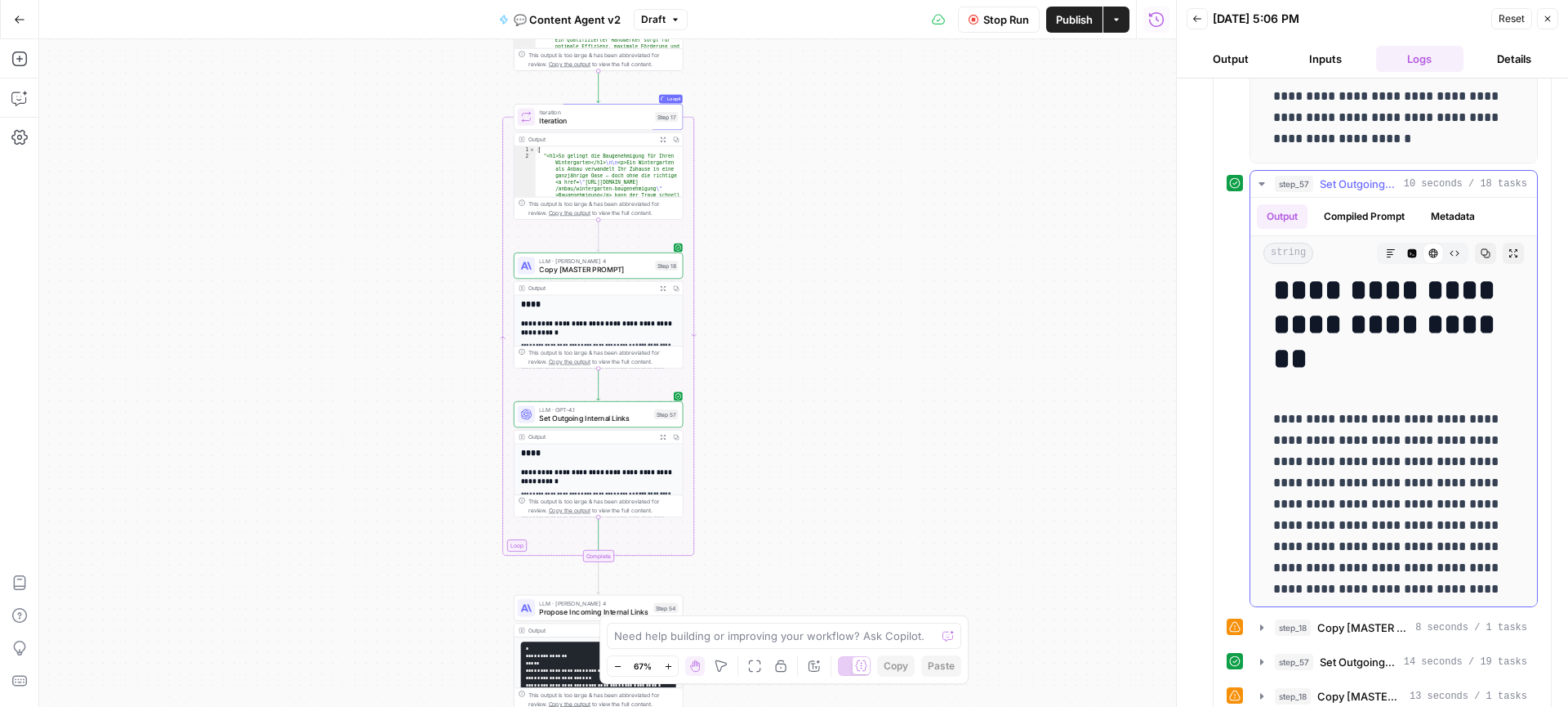
scroll to position [128, 0]
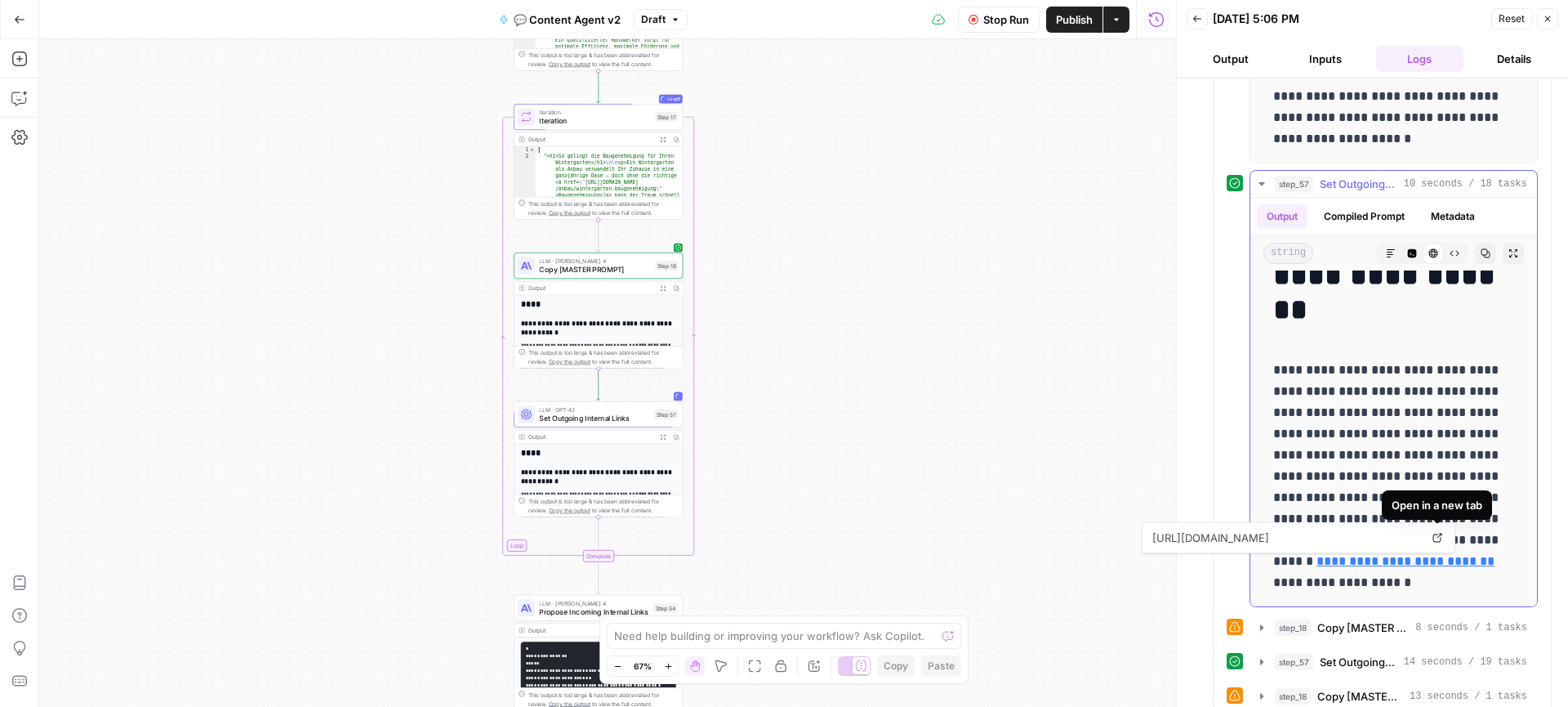
click at [1438, 539] on icon at bounding box center [1437, 538] width 10 height 10
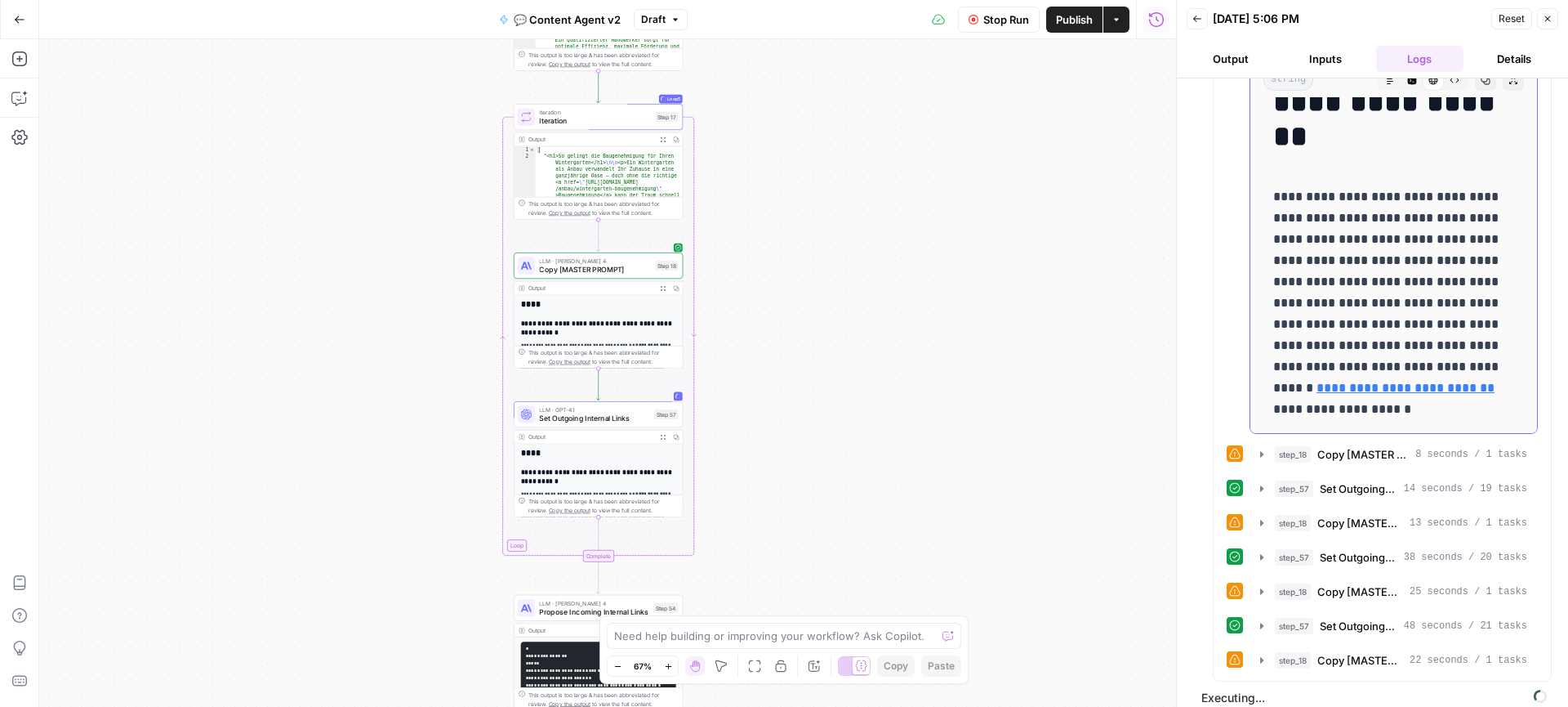
scroll to position [1452, 0]
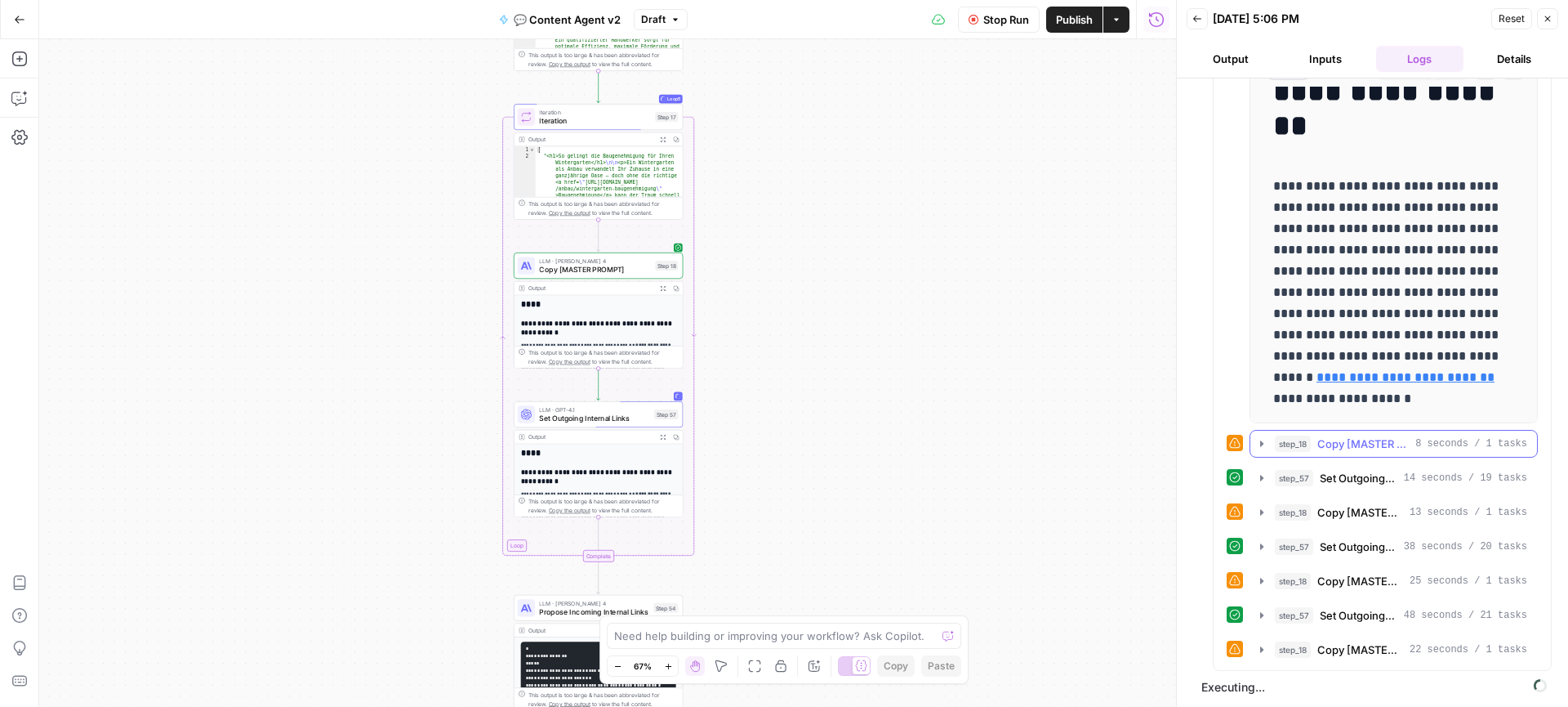
click at [1263, 444] on icon "button" at bounding box center [1262, 443] width 3 height 6
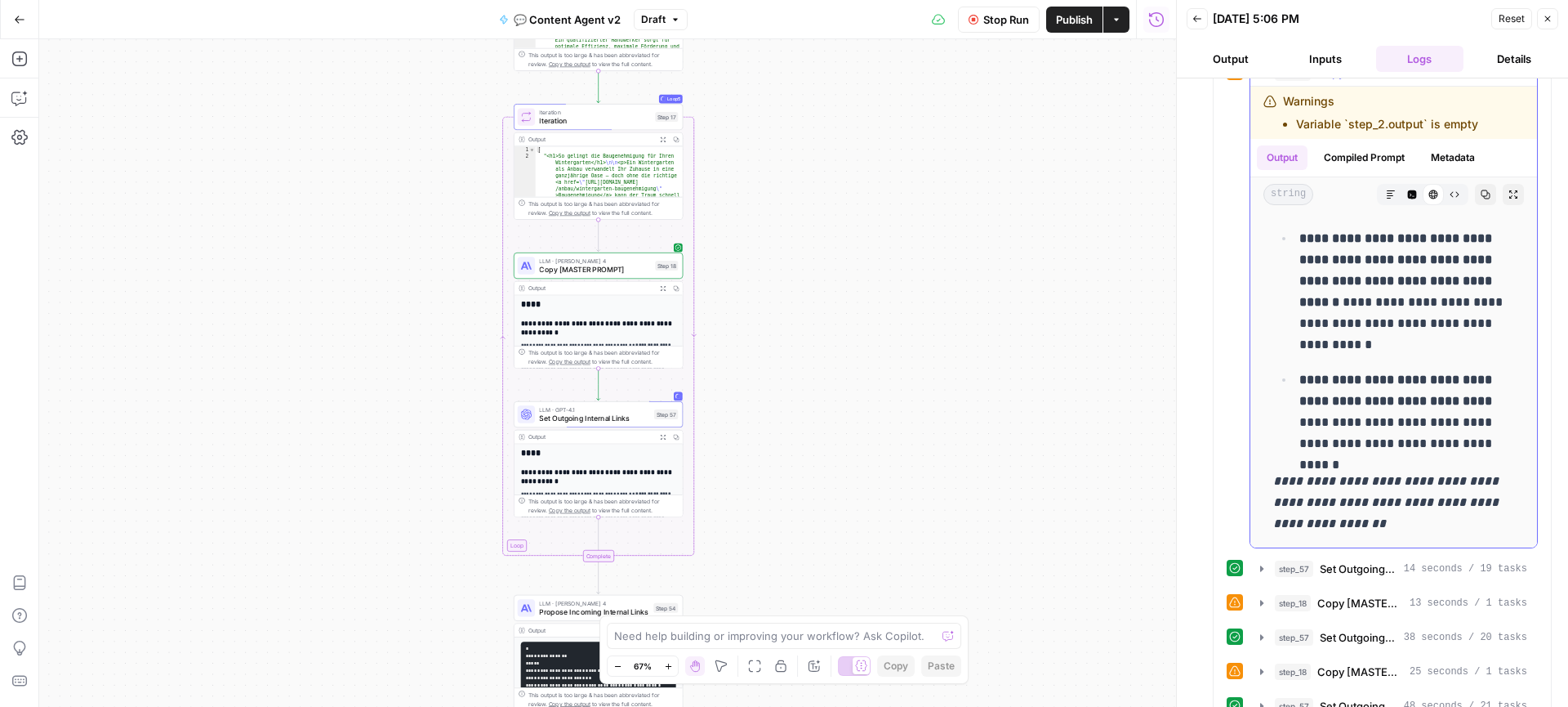
scroll to position [1915, 0]
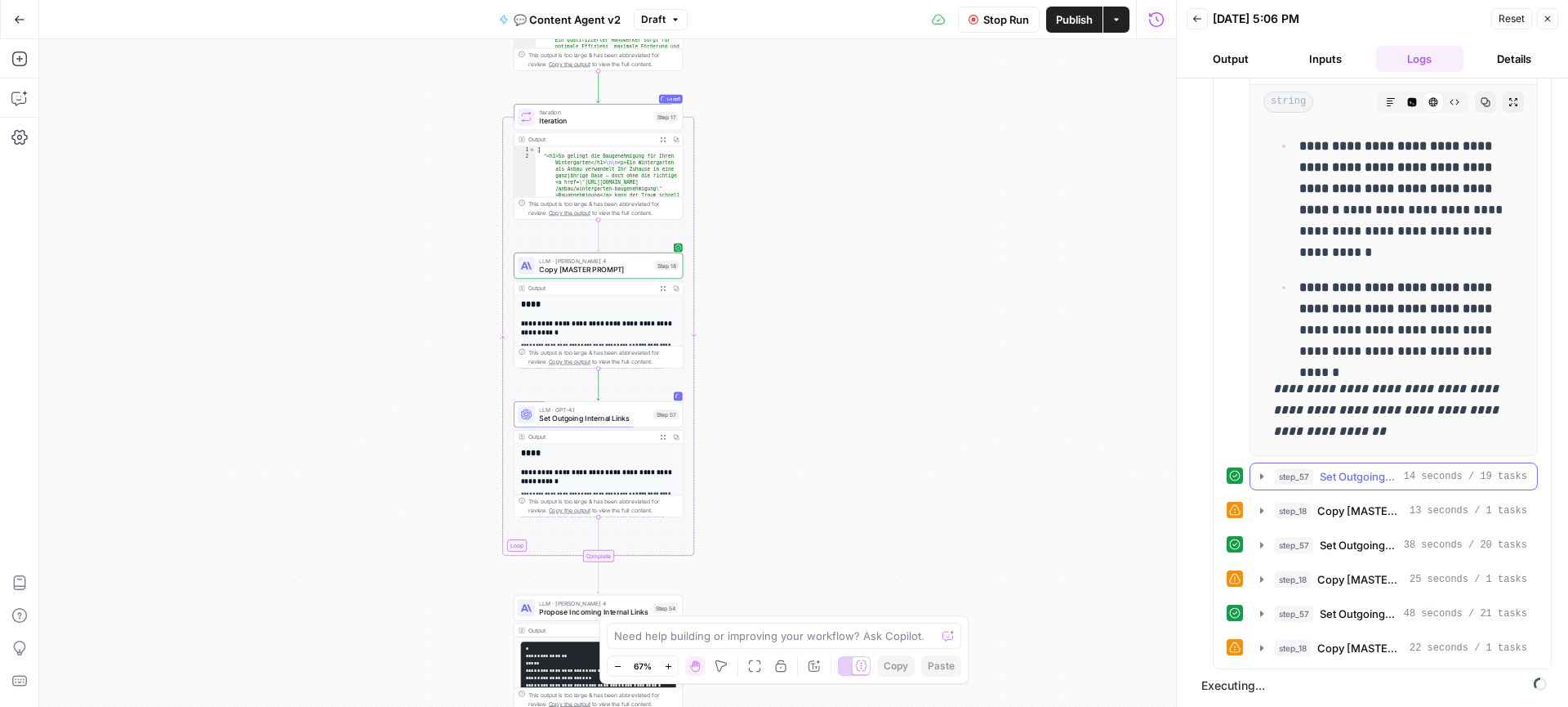
click at [1265, 476] on icon "button" at bounding box center [1262, 476] width 13 height 13
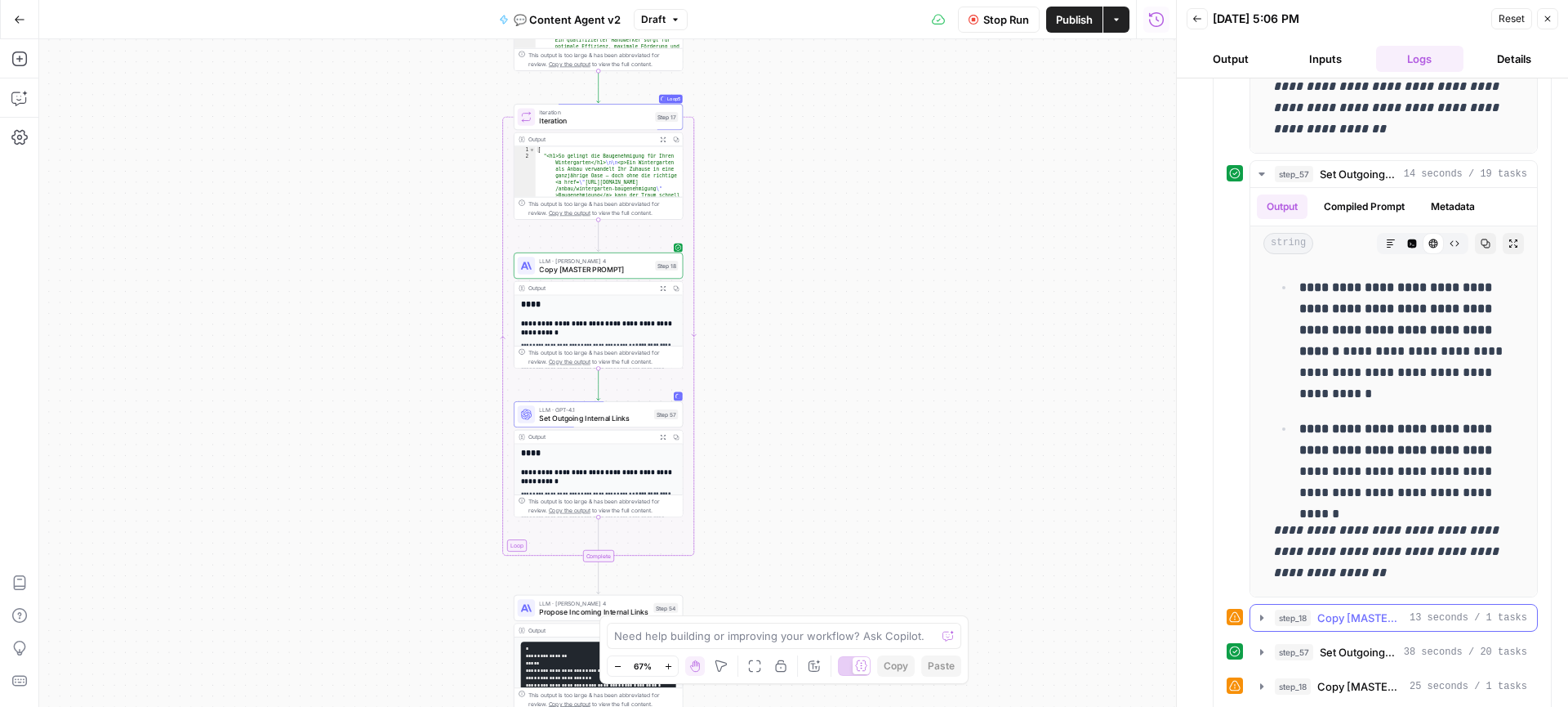
scroll to position [2324, 0]
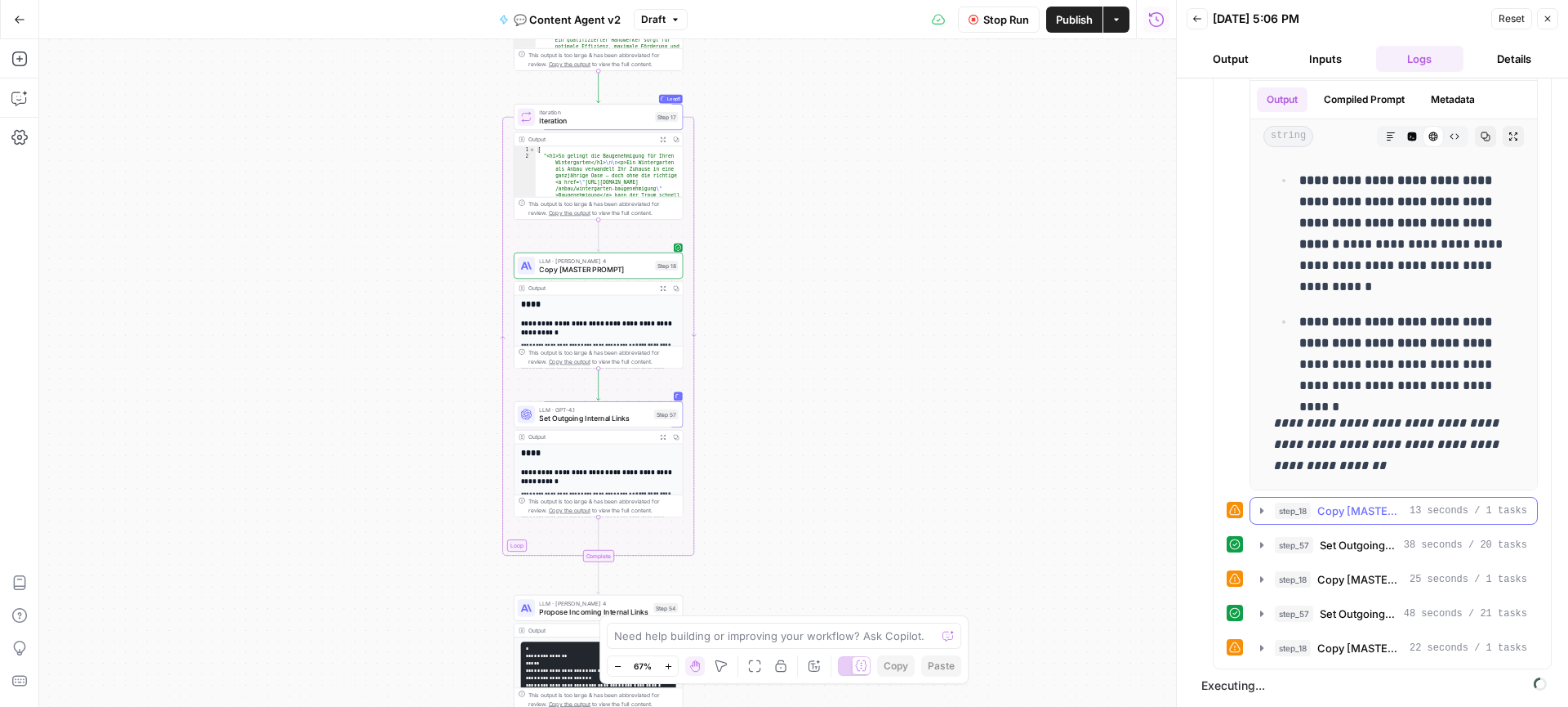
click at [1262, 514] on icon "button" at bounding box center [1262, 511] width 13 height 13
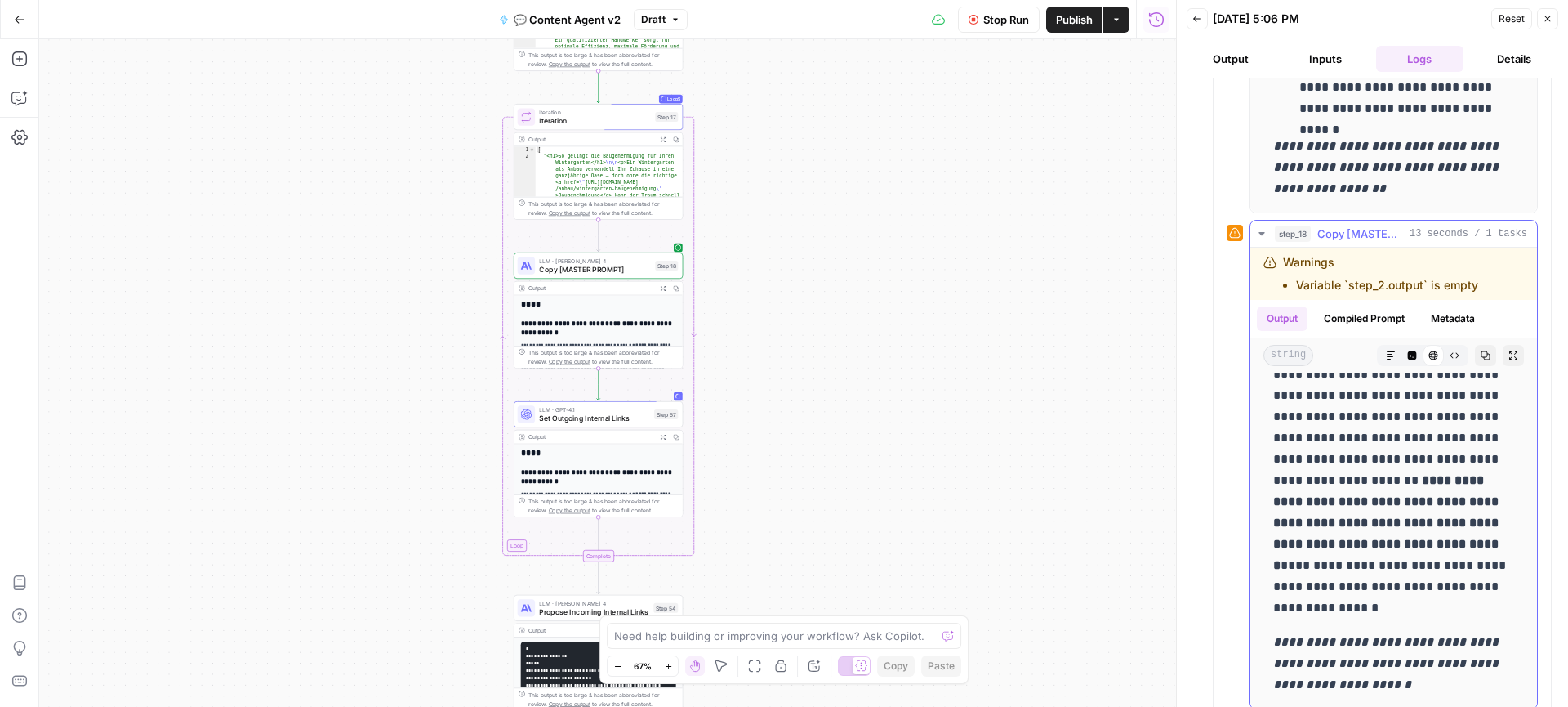
scroll to position [2786, 0]
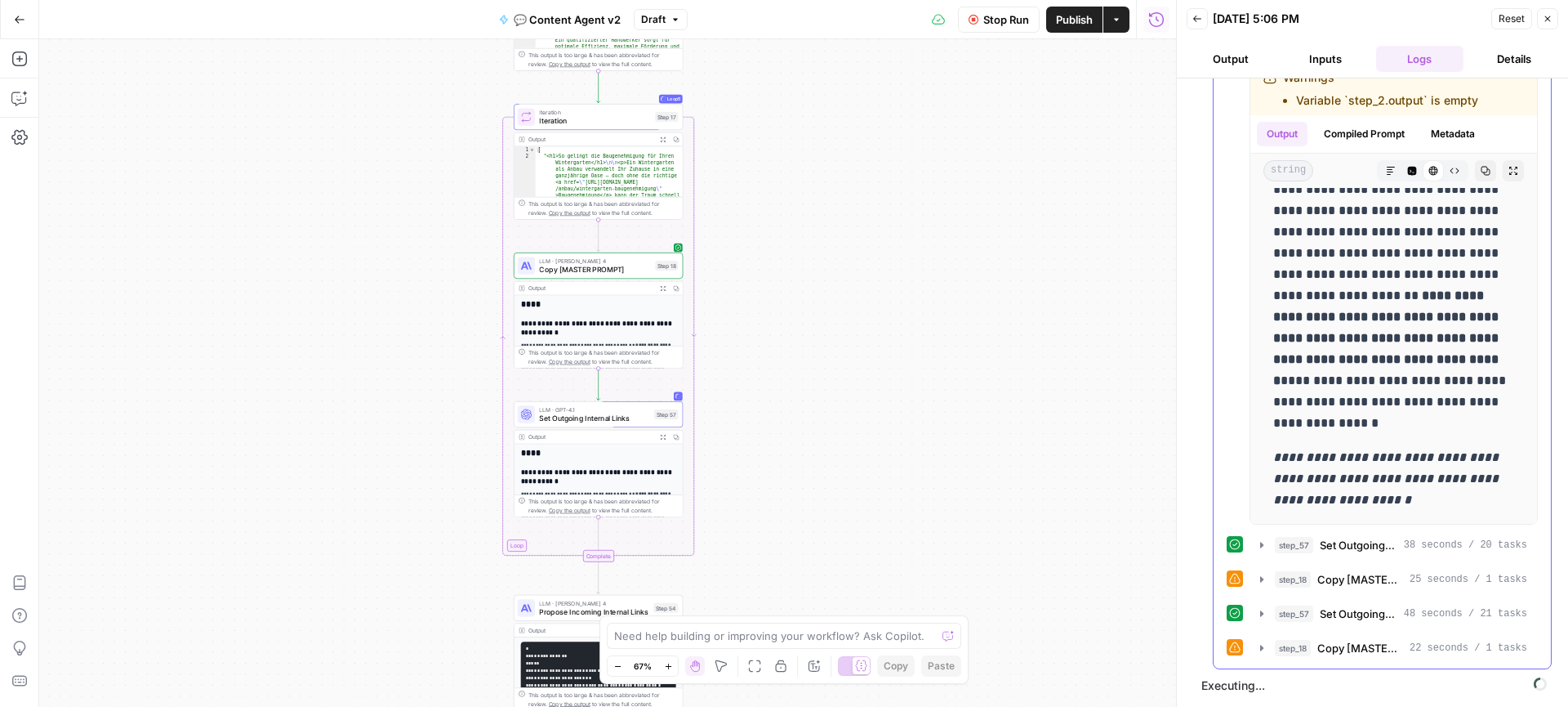
click at [1256, 540] on icon "button" at bounding box center [1262, 545] width 13 height 13
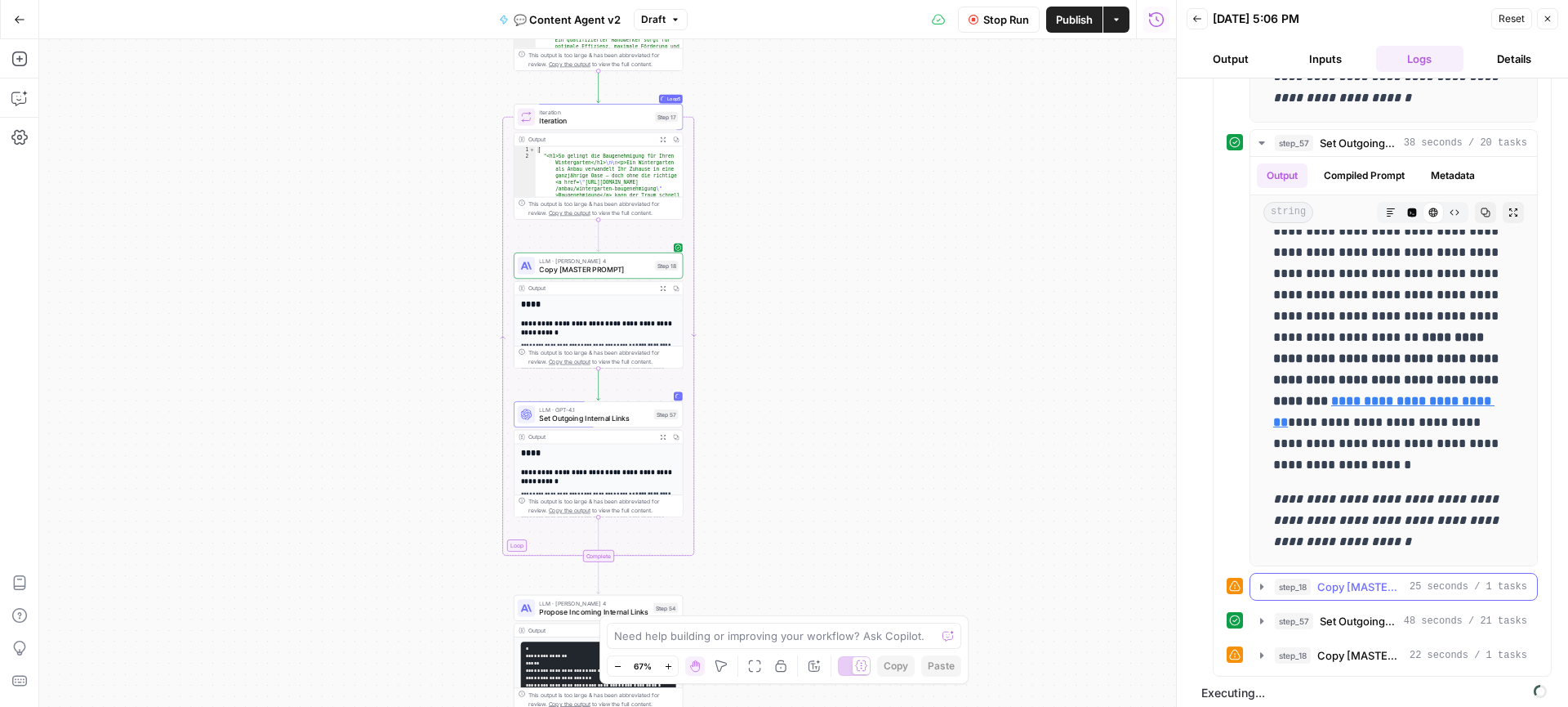
scroll to position [3195, 0]
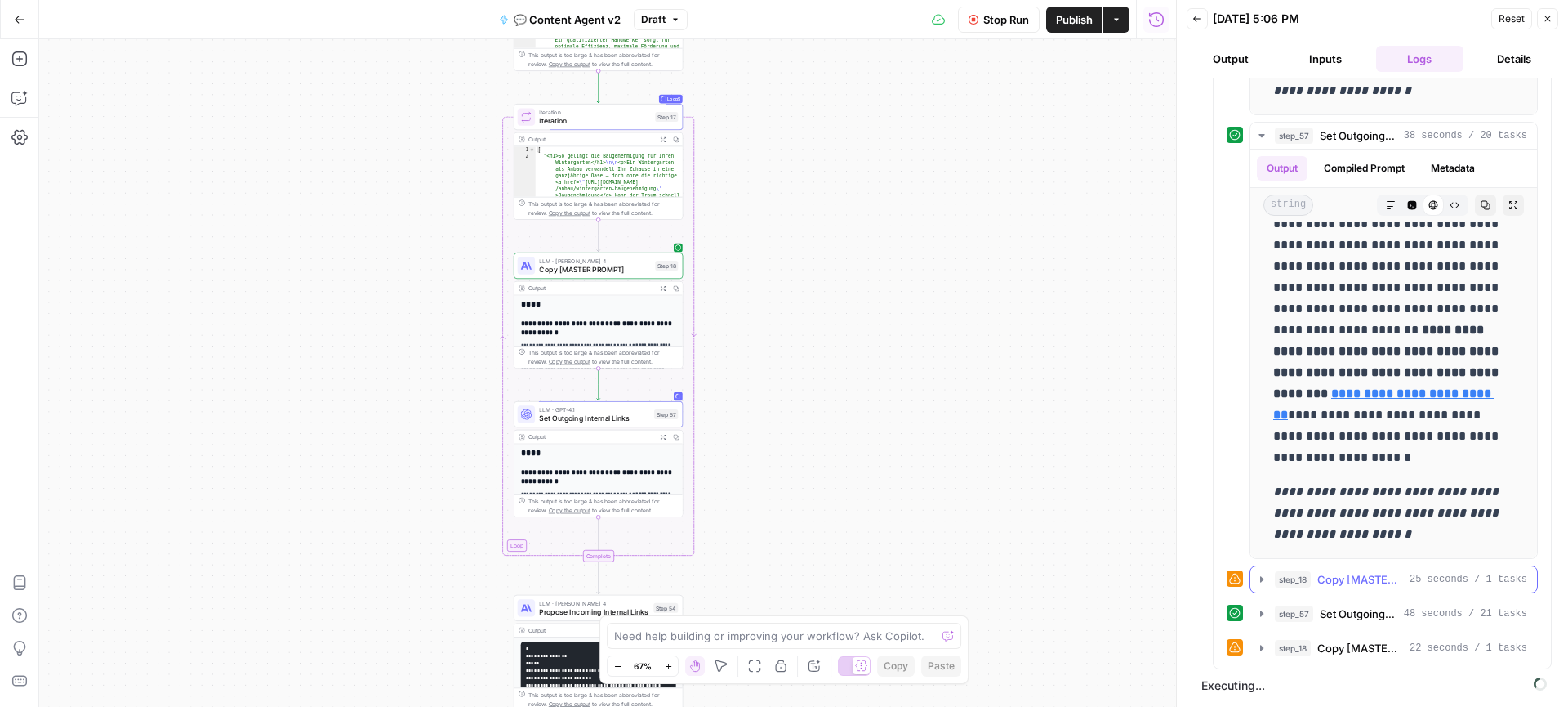
click at [1260, 577] on icon "button" at bounding box center [1262, 578] width 3 height 6
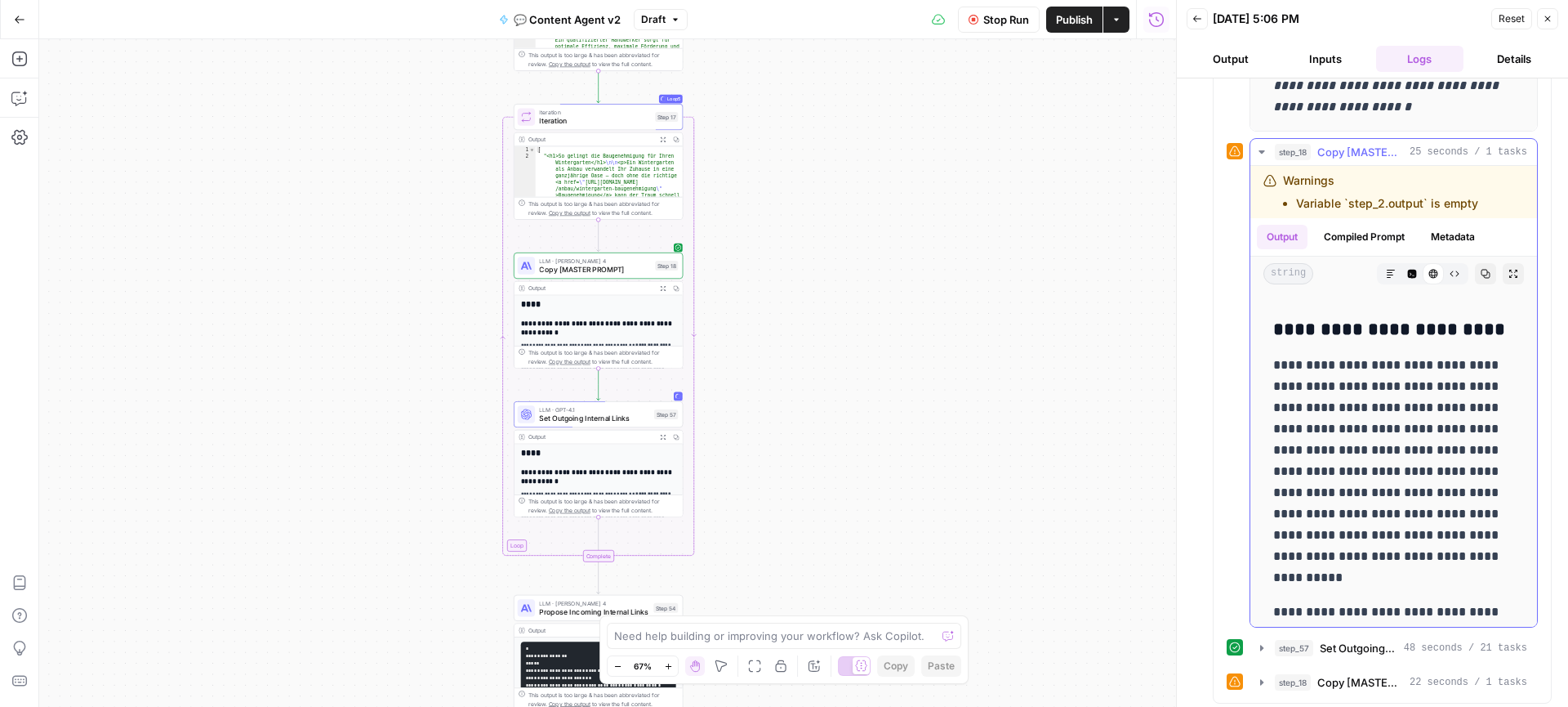
scroll to position [2282, 0]
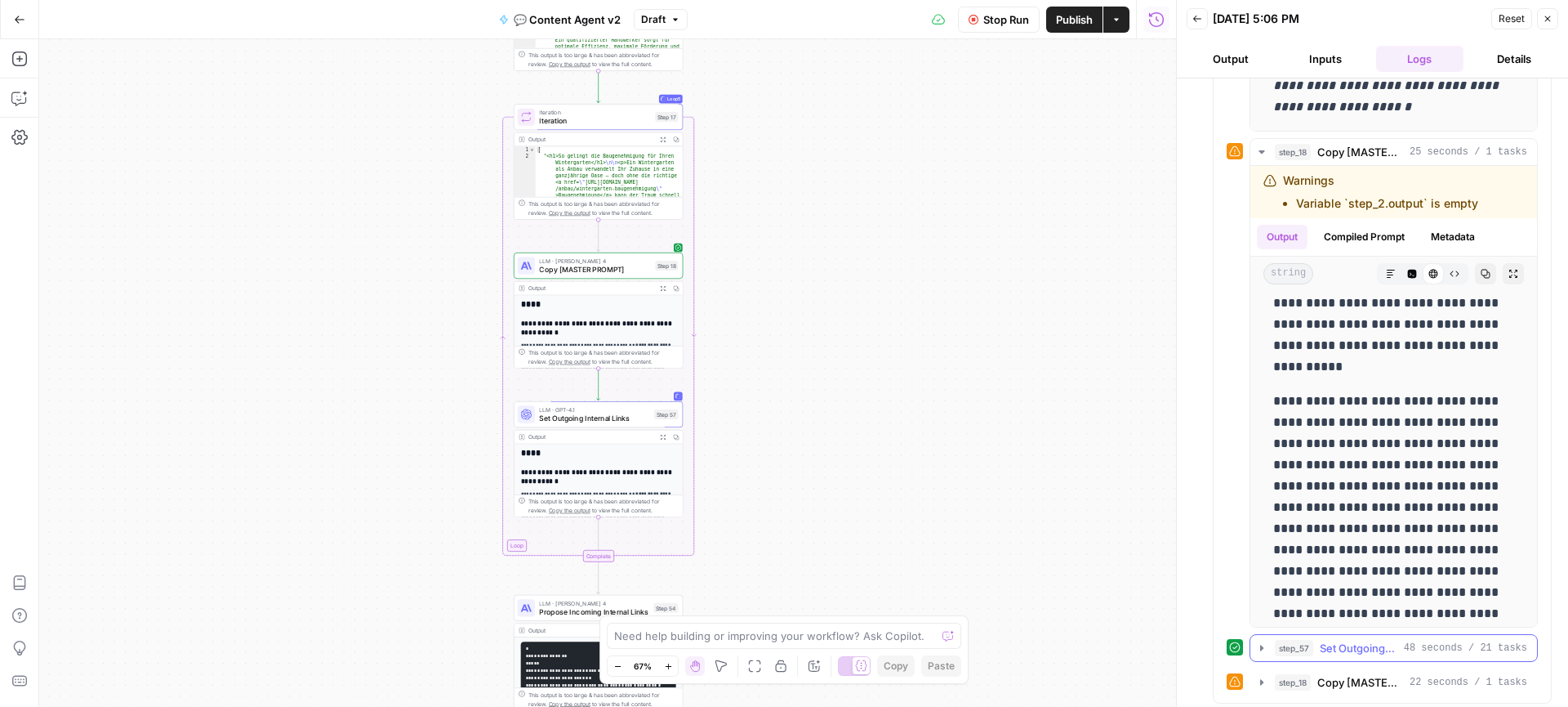
click at [1264, 646] on icon "button" at bounding box center [1262, 648] width 13 height 13
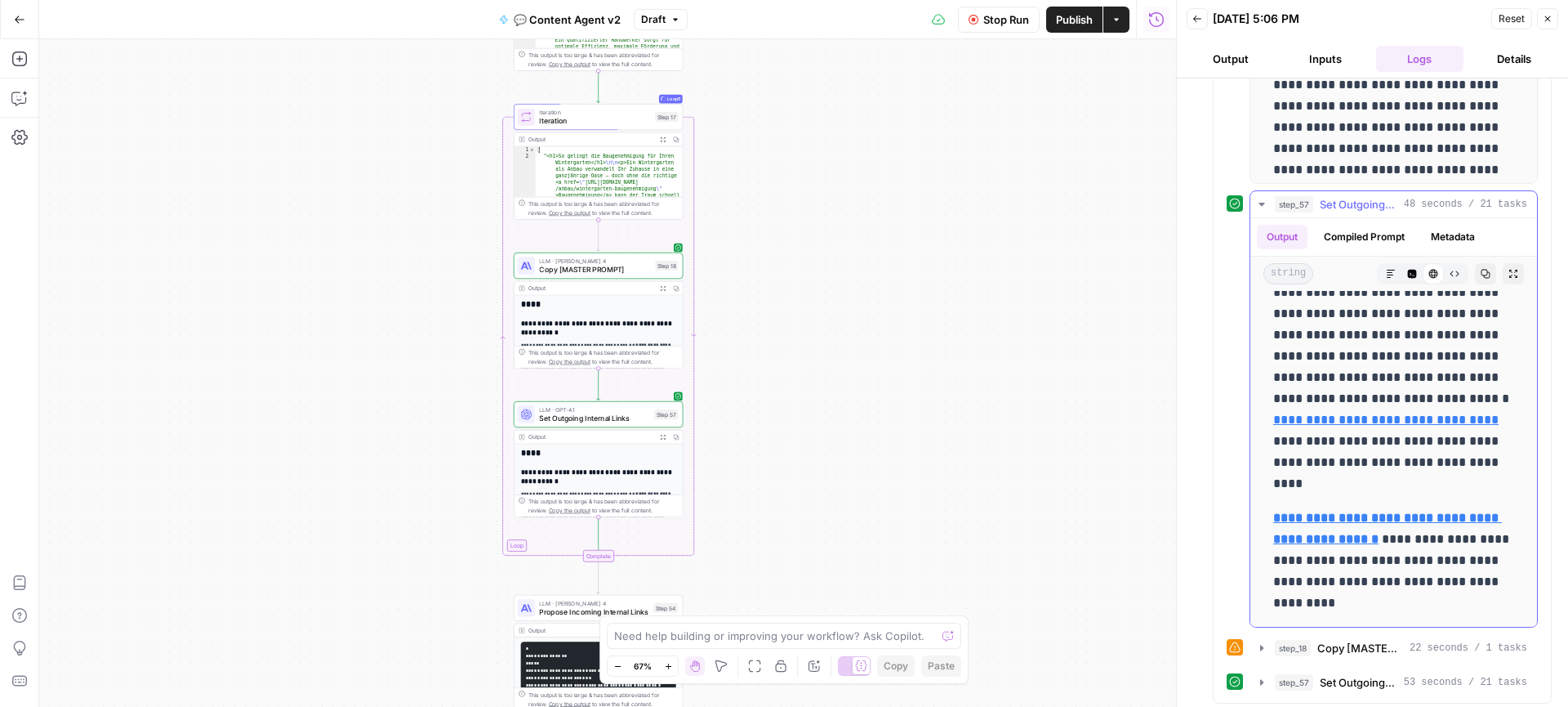
scroll to position [4100, 0]
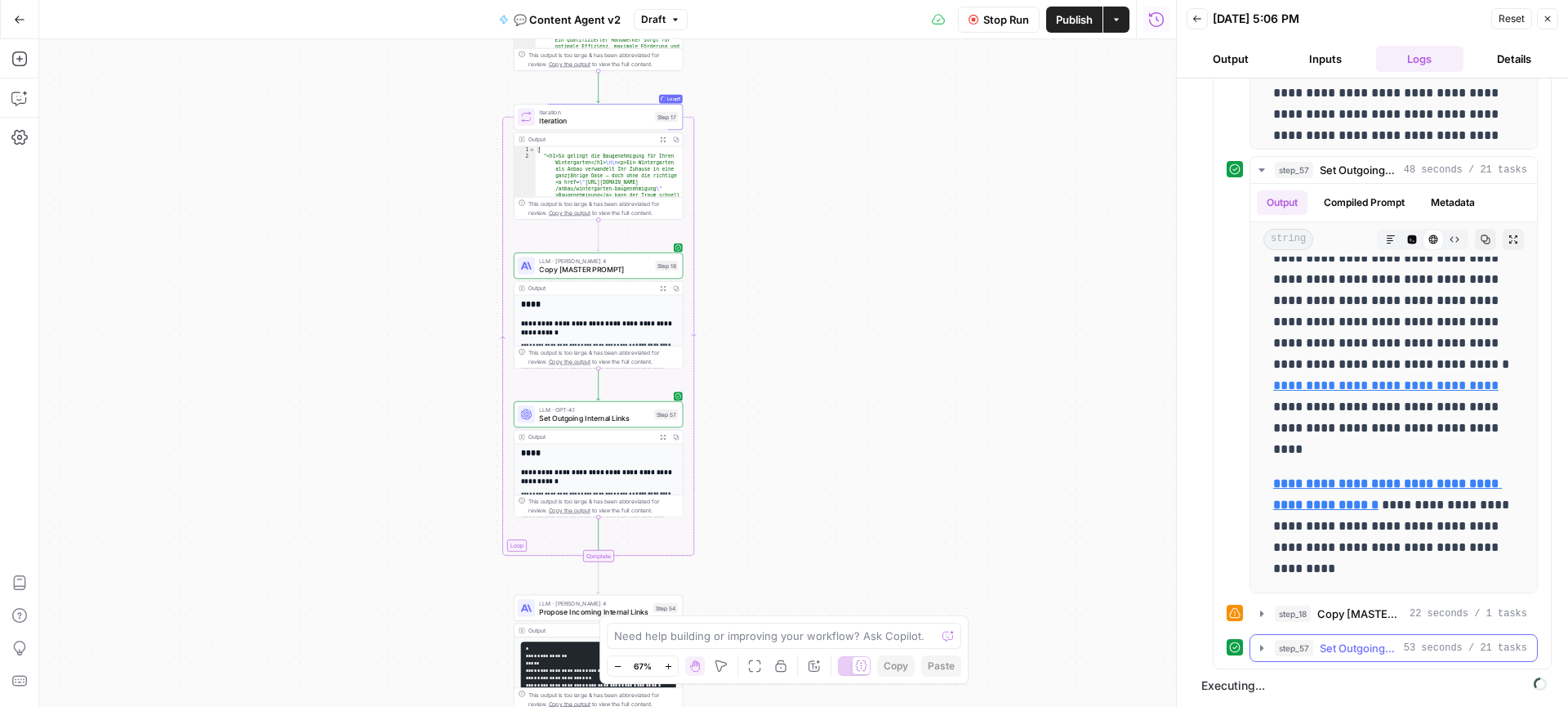
click at [1258, 646] on icon "button" at bounding box center [1262, 648] width 13 height 13
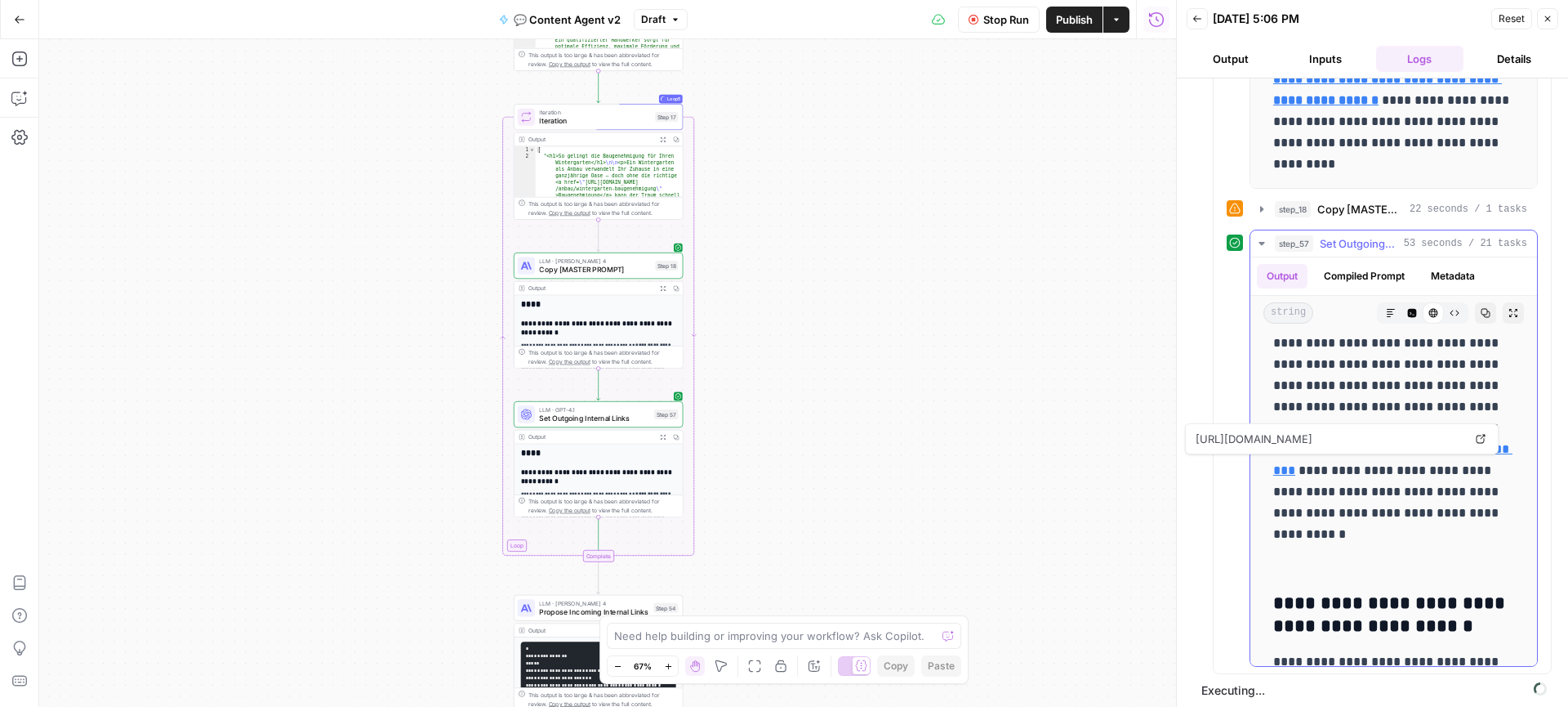
scroll to position [401, 0]
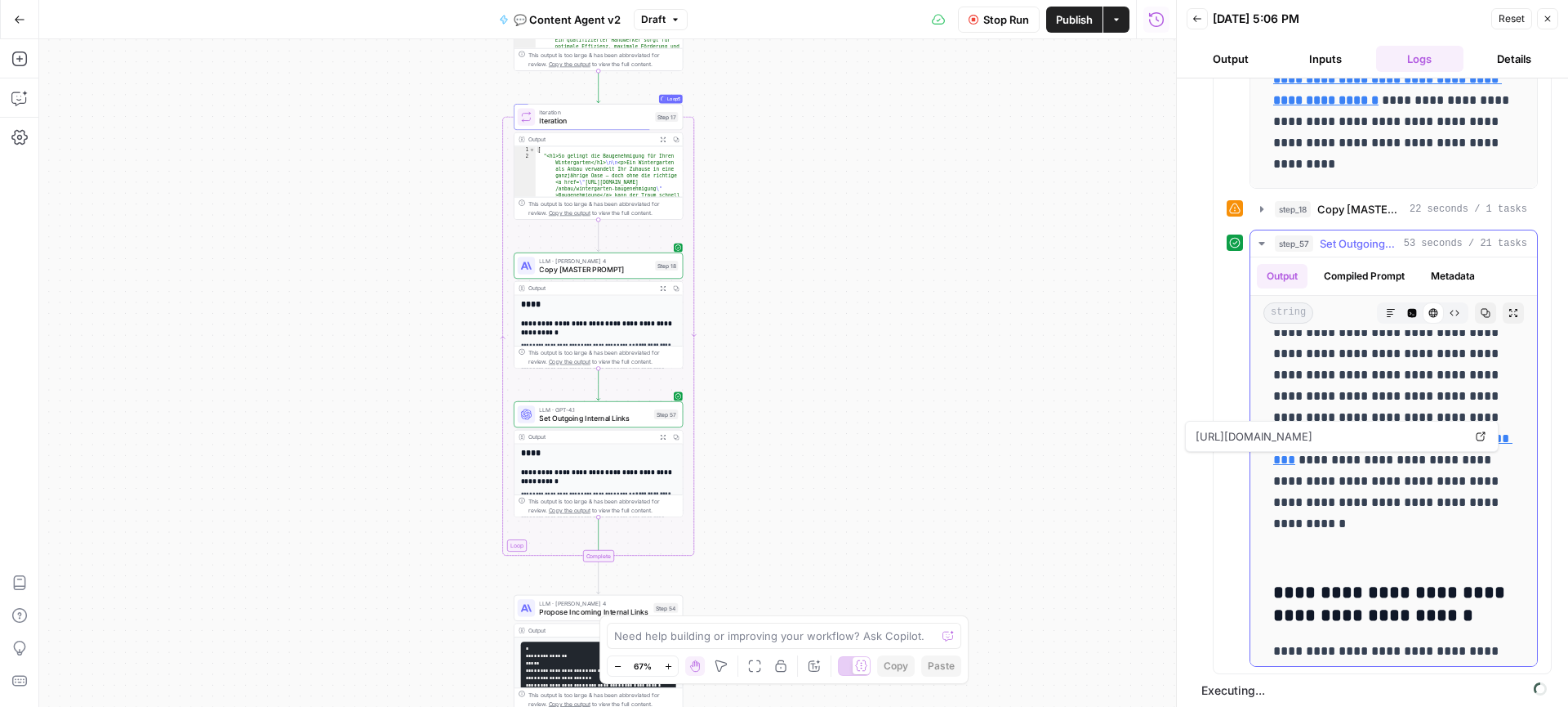
click at [1473, 431] on link "Open in a new tab" at bounding box center [1480, 436] width 21 height 21
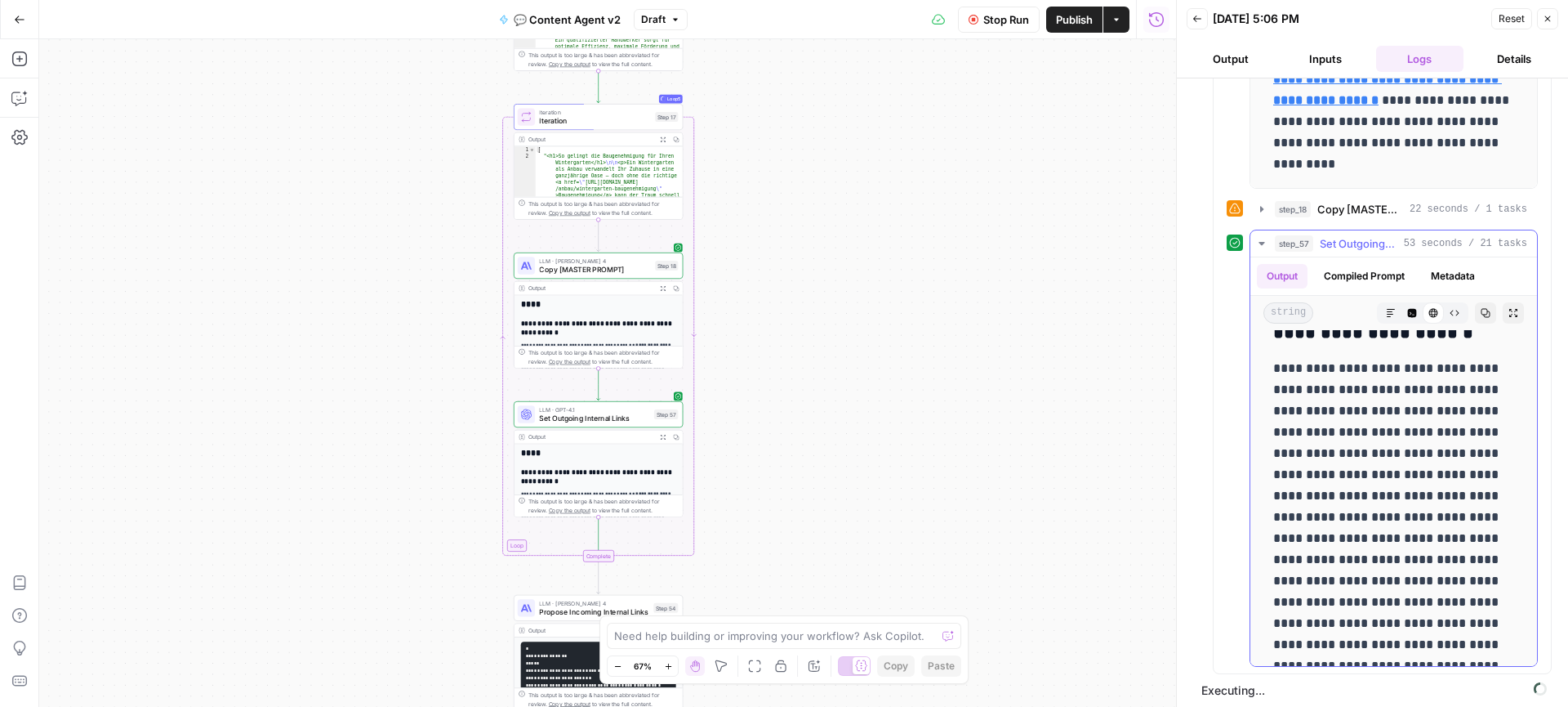
scroll to position [920, 0]
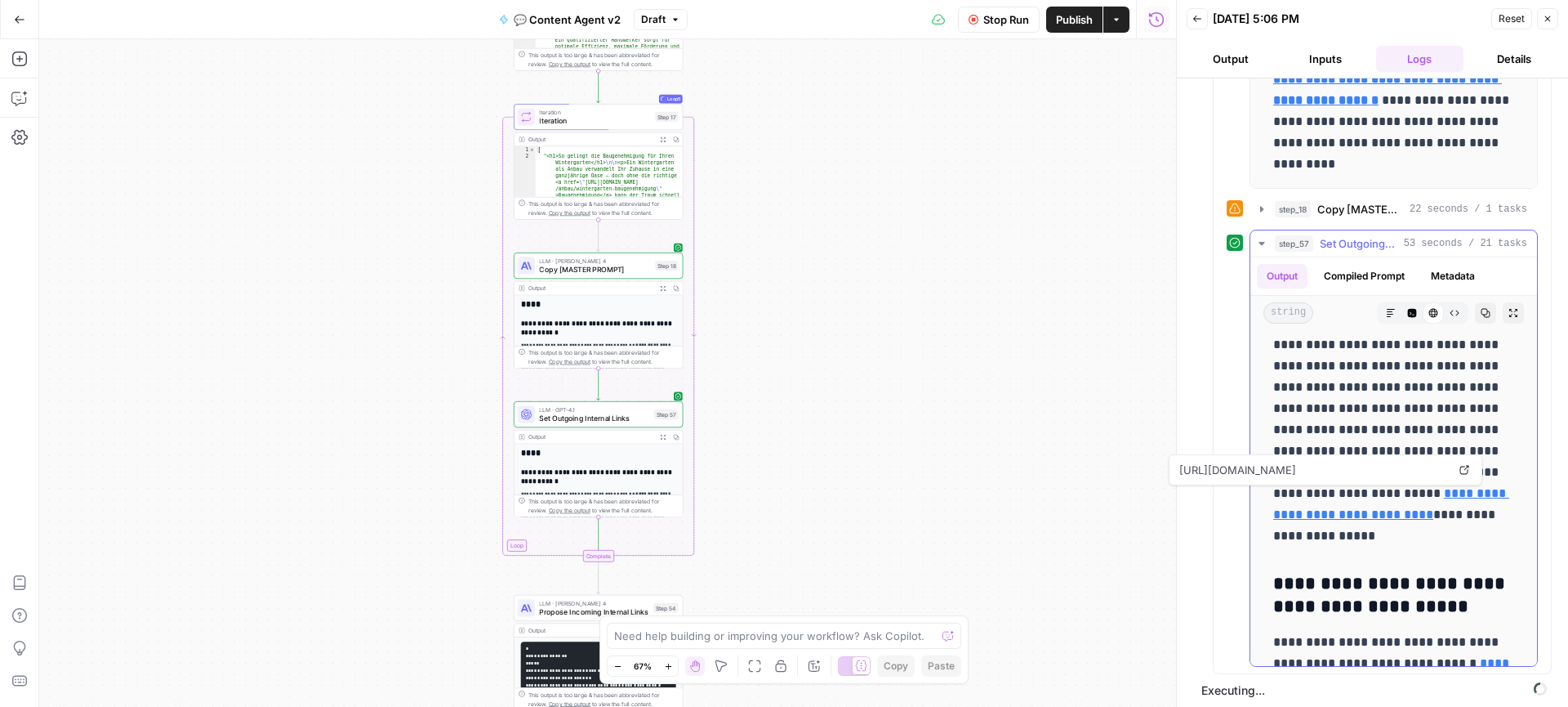
click at [1467, 471] on icon at bounding box center [1464, 470] width 10 height 10
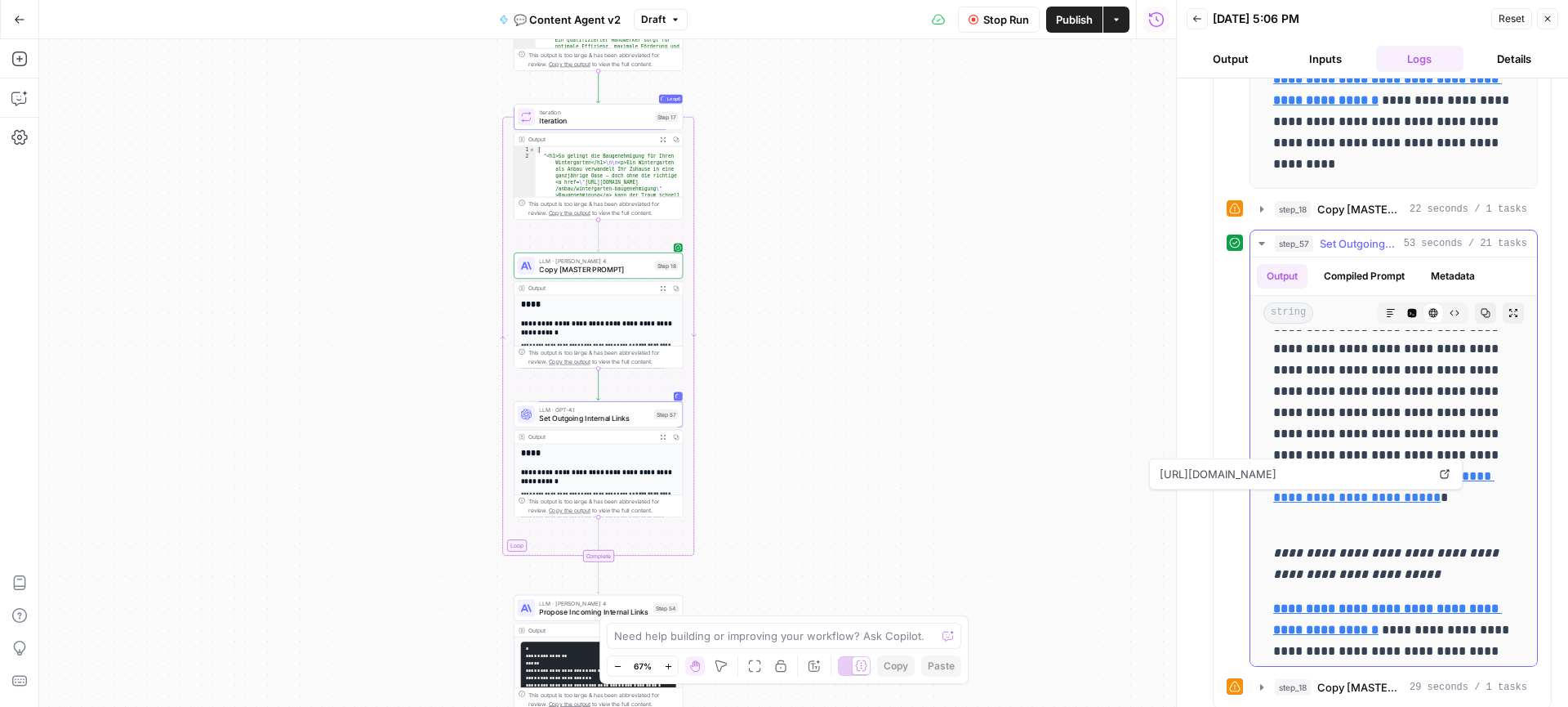
scroll to position [2411, 0]
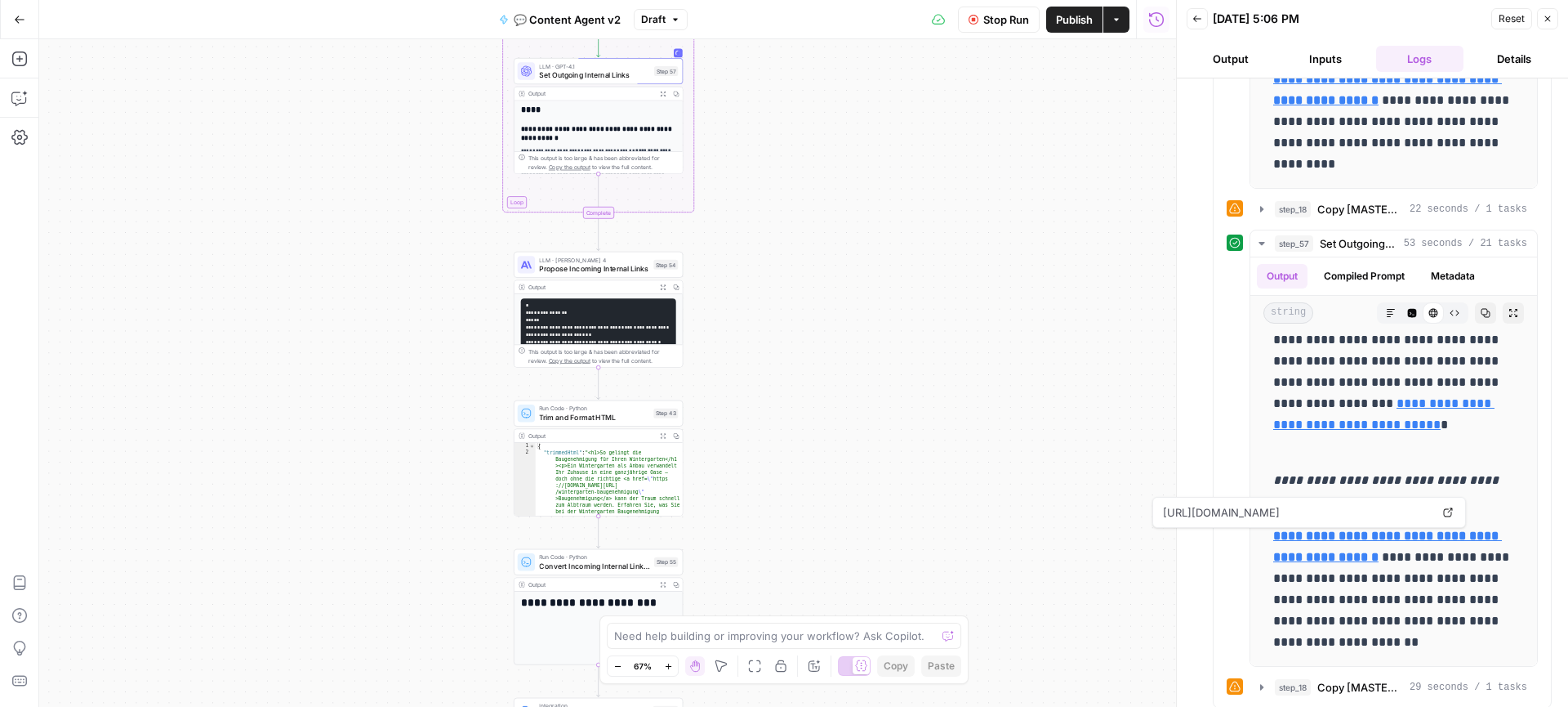
drag, startPoint x: 944, startPoint y: 435, endPoint x: 944, endPoint y: 92, distance: 343.0
click at [944, 92] on div "true true false false Workflow Set Inputs Inputs Call API Get Agent Task (Click…" at bounding box center [607, 373] width 1136 height 667
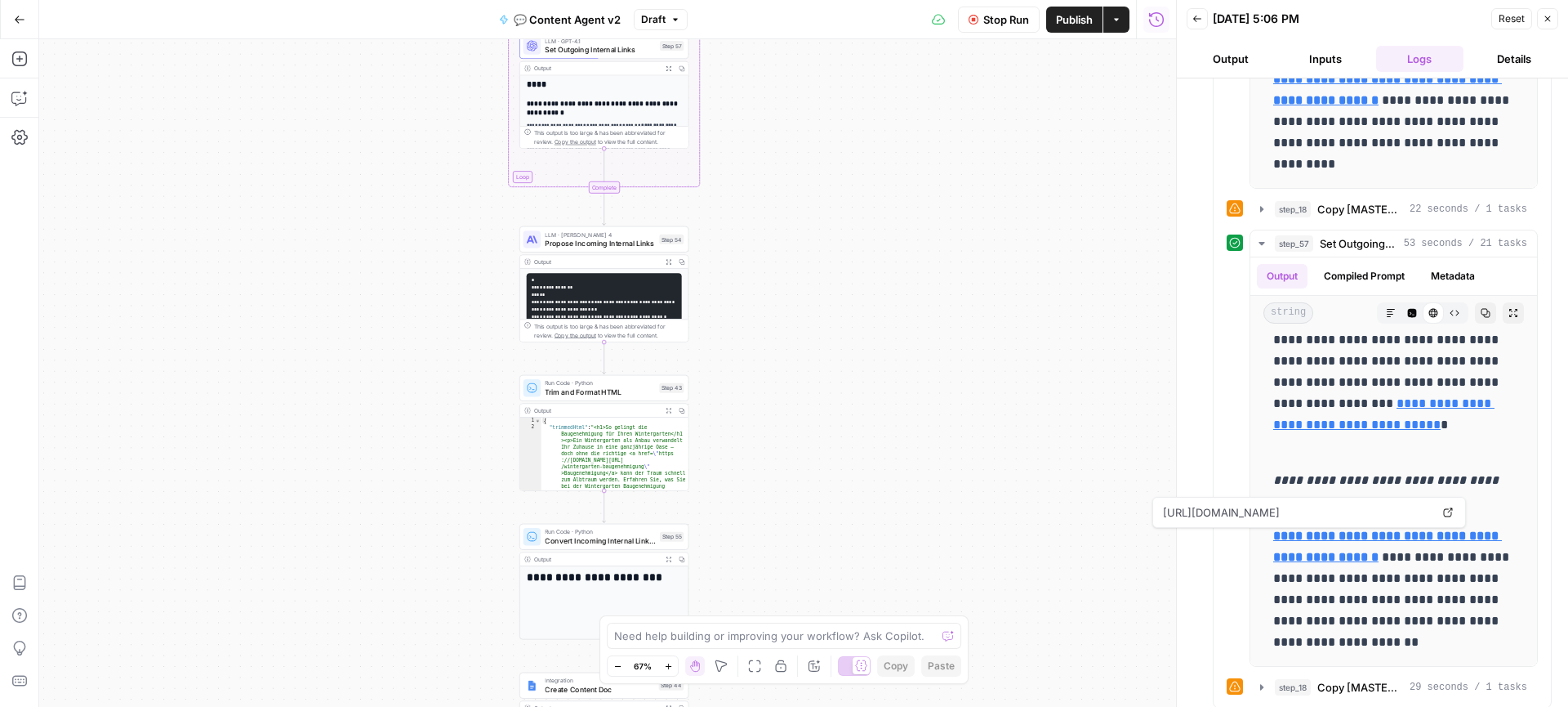
drag, startPoint x: 893, startPoint y: 366, endPoint x: 898, endPoint y: 342, distance: 24.5
click at [898, 342] on div "true true false false Workflow Set Inputs Inputs Call API Get Agent Task (Click…" at bounding box center [607, 373] width 1136 height 667
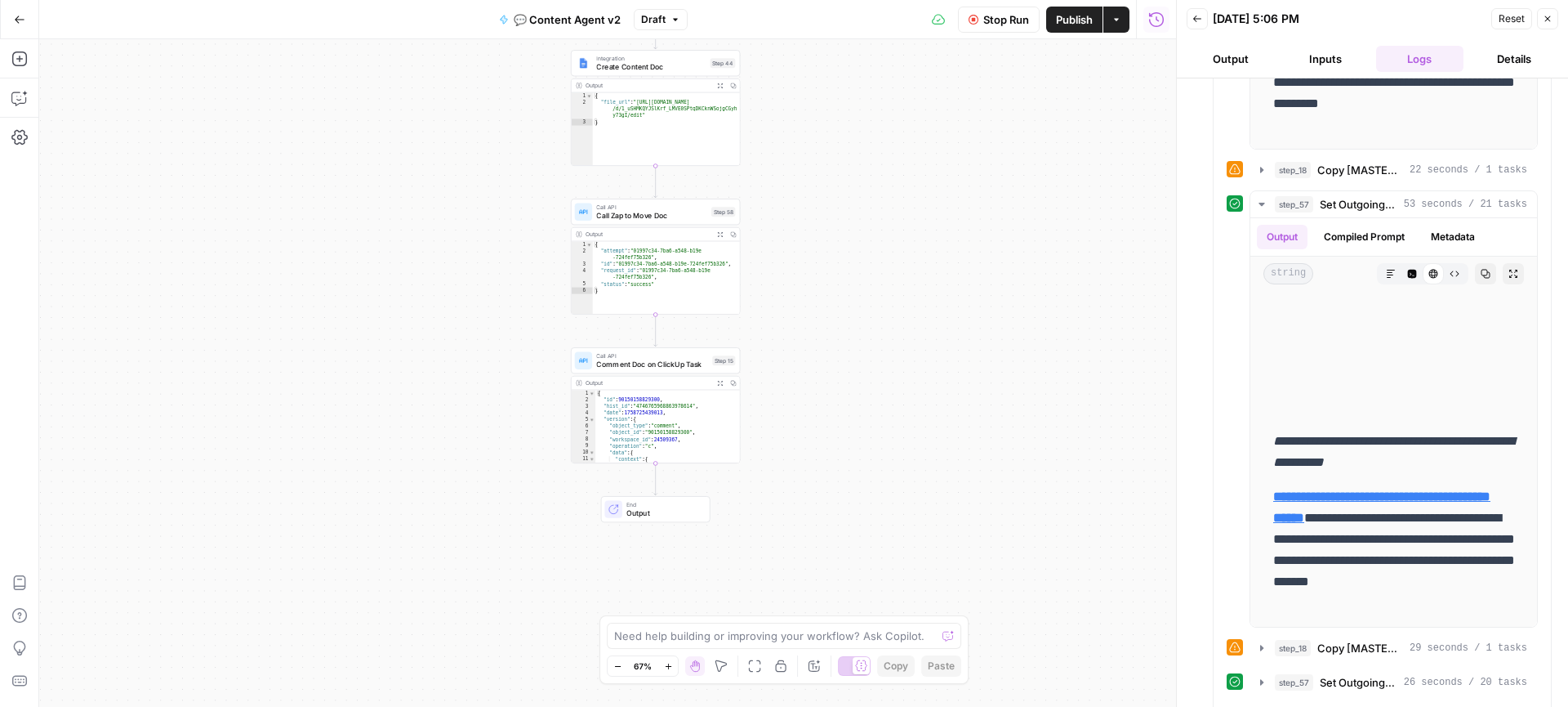
scroll to position [4612, 0]
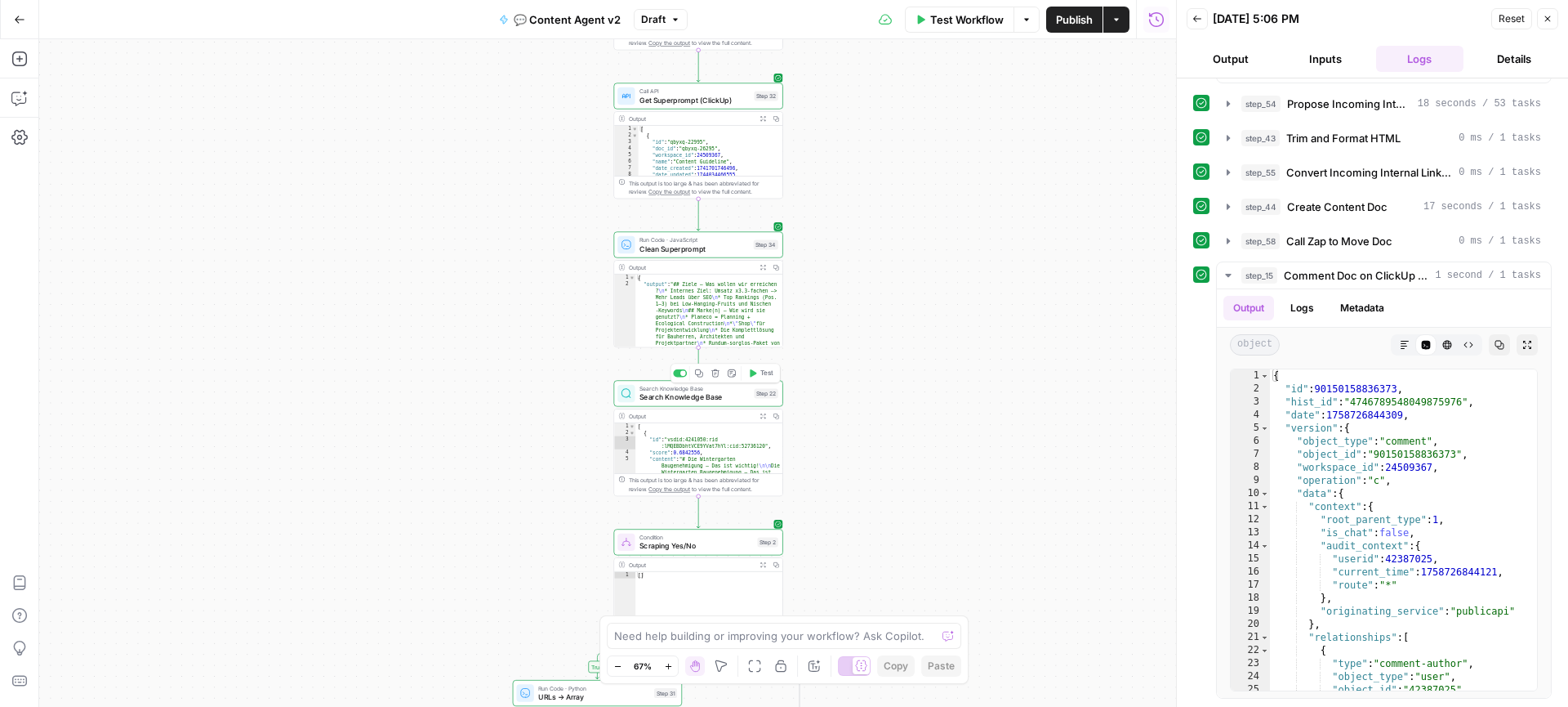
click at [699, 398] on span "Search Knowledge Base" at bounding box center [694, 396] width 110 height 11
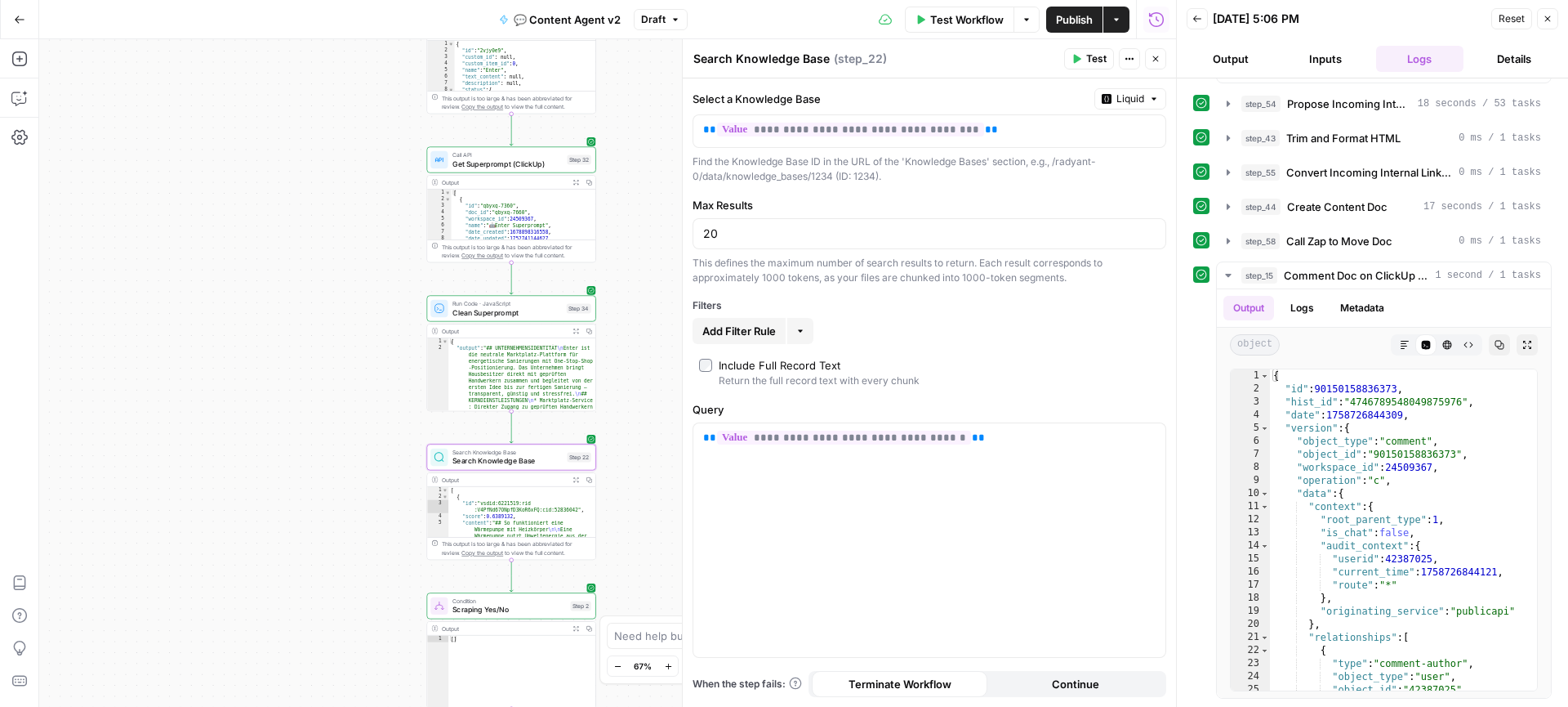
drag, startPoint x: 520, startPoint y: 296, endPoint x: 325, endPoint y: 375, distance: 210.4
click at [325, 375] on div "true true false false Workflow Set Inputs Inputs Call API Get Agent Task (Click…" at bounding box center [607, 373] width 1136 height 667
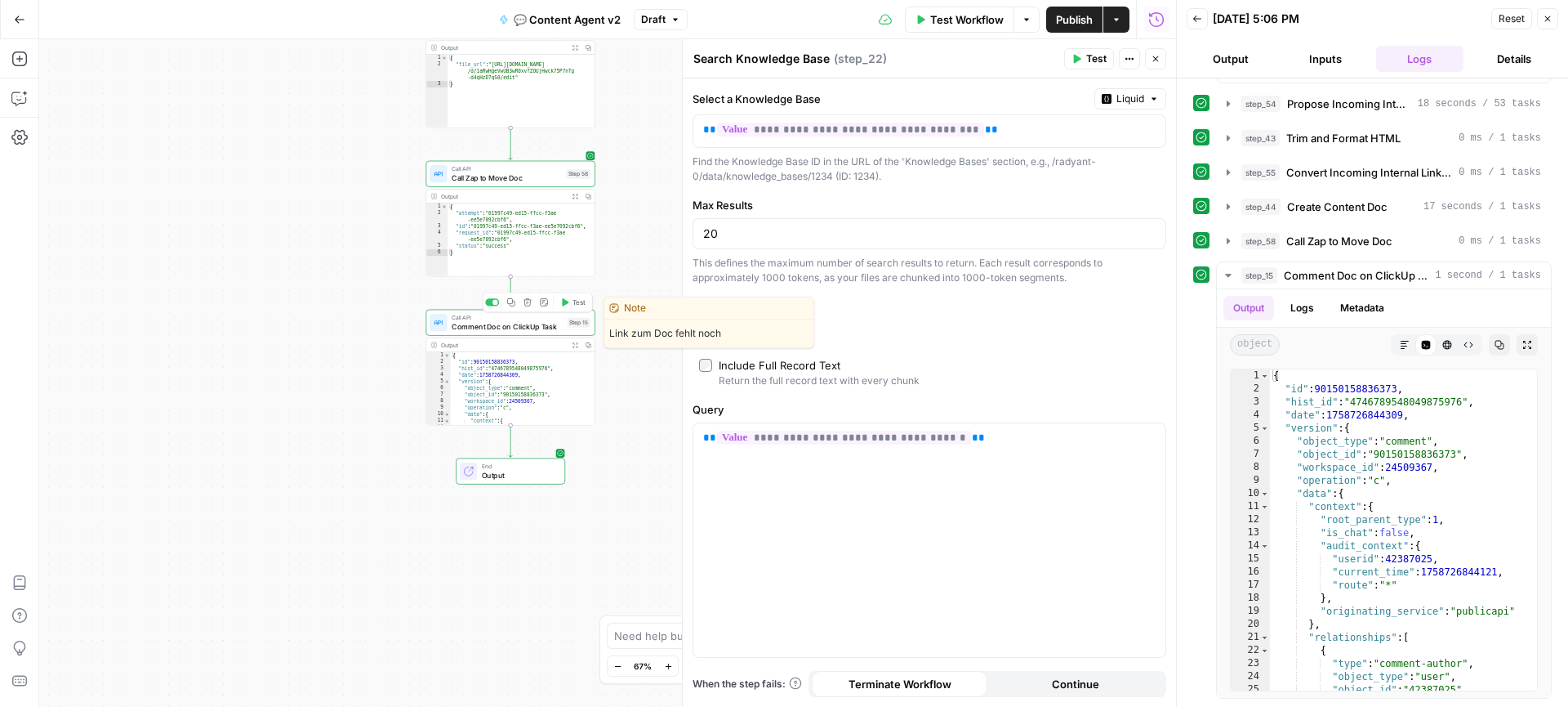
click at [506, 329] on span "Comment Doc on ClickUp Task" at bounding box center [507, 326] width 111 height 11
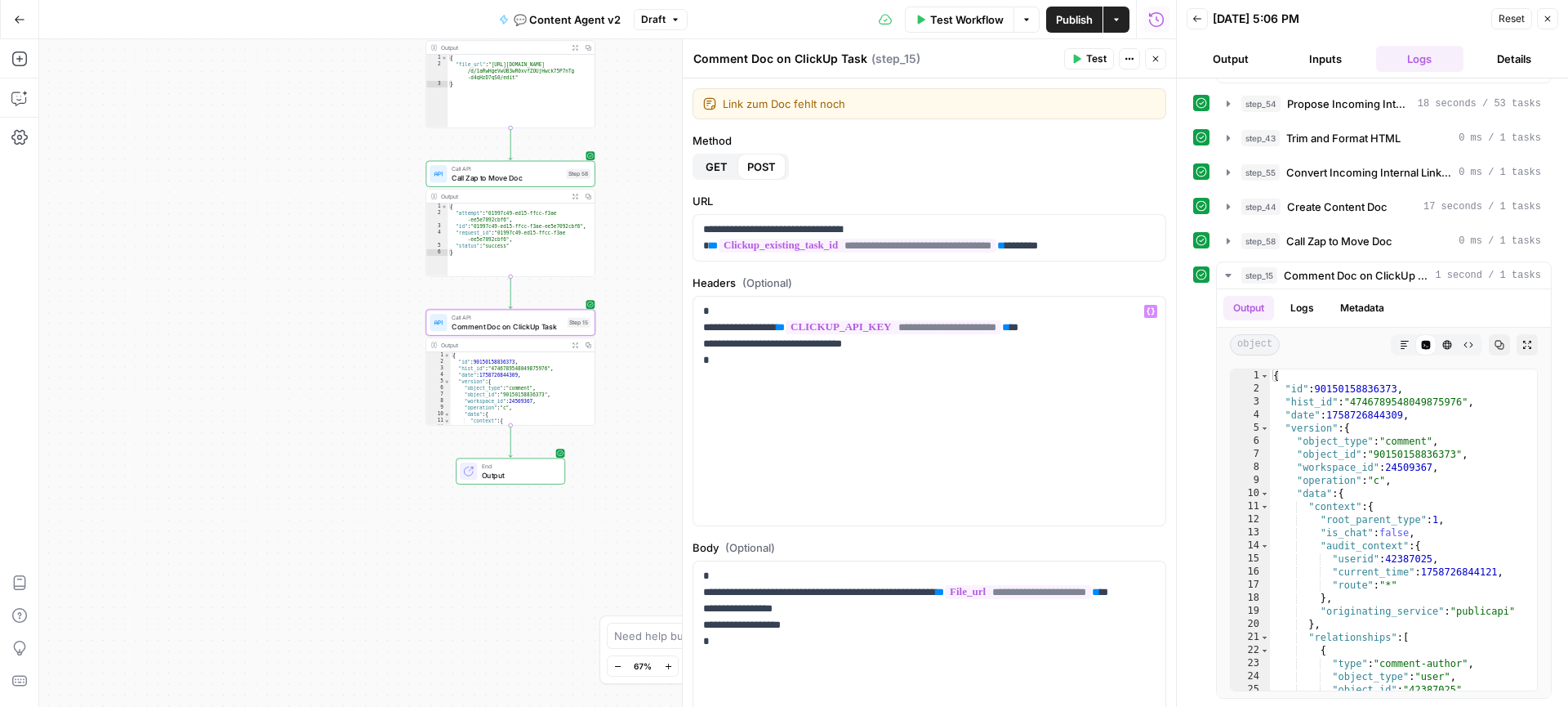
scroll to position [157, 0]
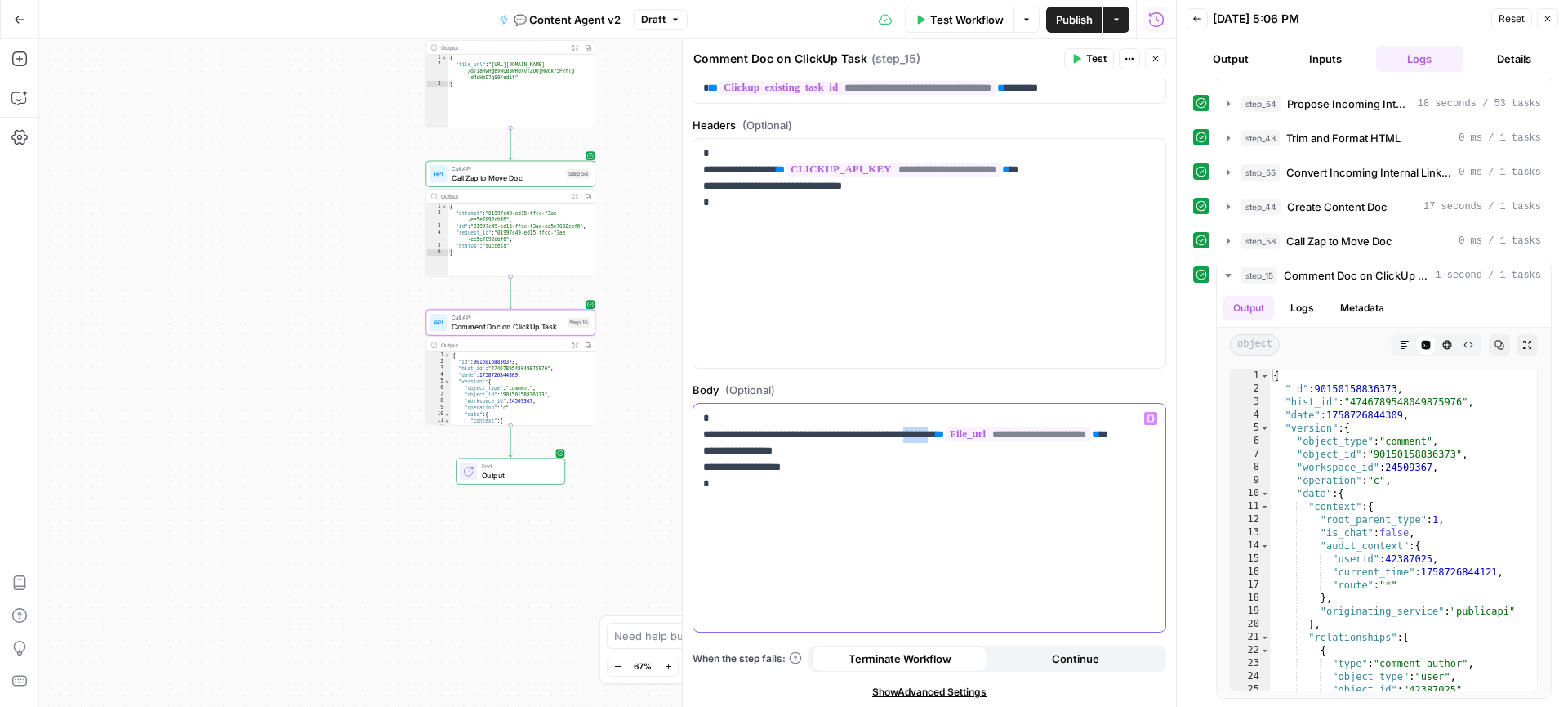
drag, startPoint x: 1001, startPoint y: 437, endPoint x: 974, endPoint y: 437, distance: 27.0
click at [974, 437] on p "**********" at bounding box center [930, 459] width 453 height 98
click at [977, 434] on p "**********" at bounding box center [930, 459] width 453 height 98
click at [997, 449] on p "**********" at bounding box center [930, 459] width 453 height 98
click at [860, 480] on p "**********" at bounding box center [930, 459] width 453 height 98
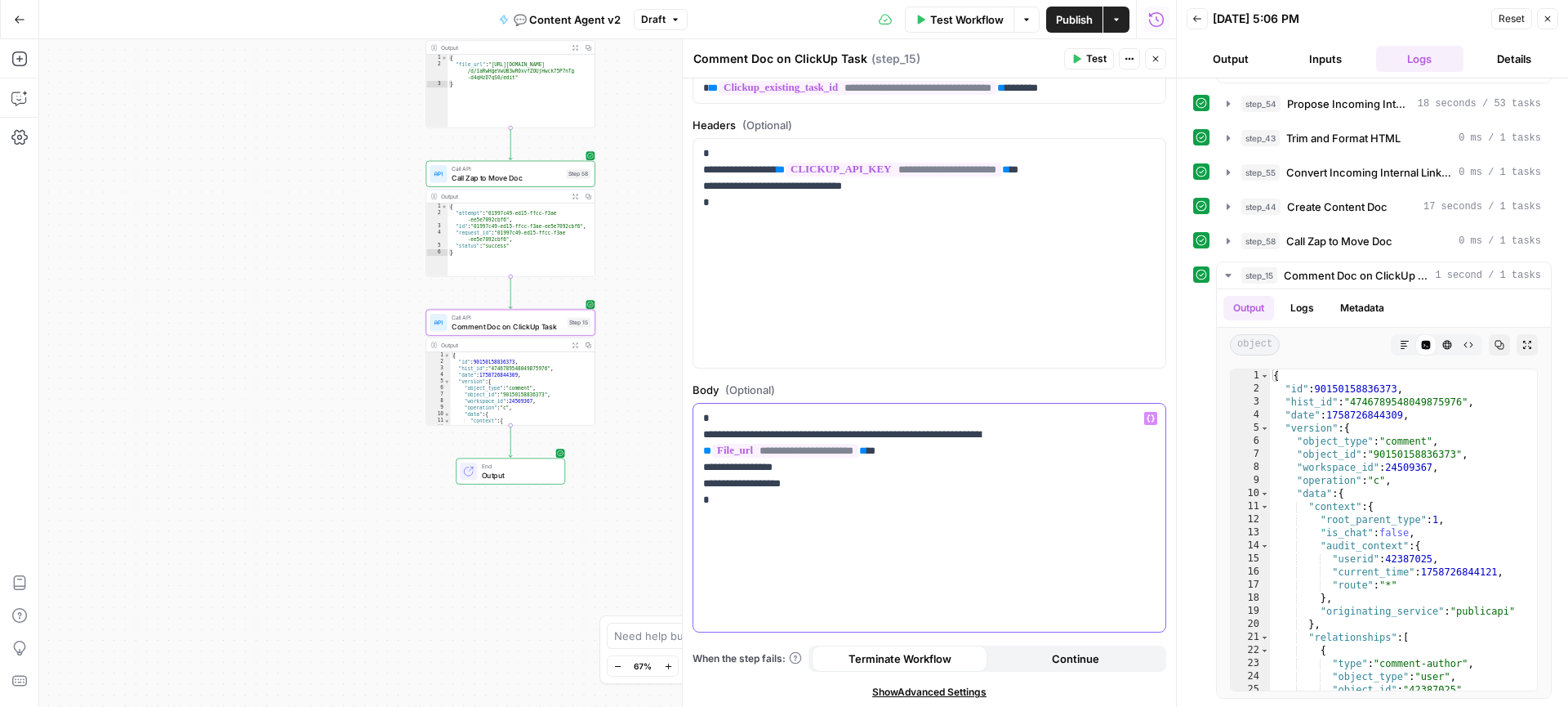
scroll to position [2282, 0]
